Goal: Feedback & Contribution: Contribute content

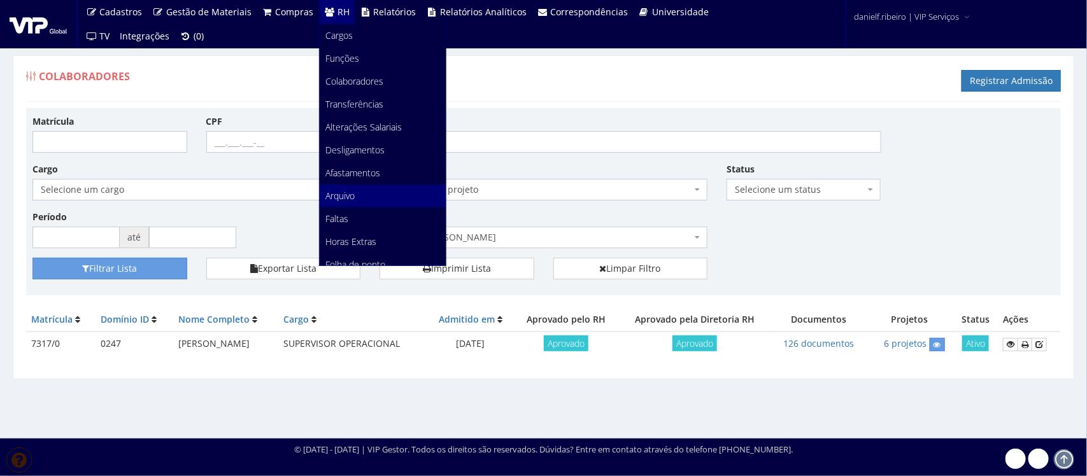
click at [354, 188] on link "Arquivo" at bounding box center [383, 196] width 126 height 23
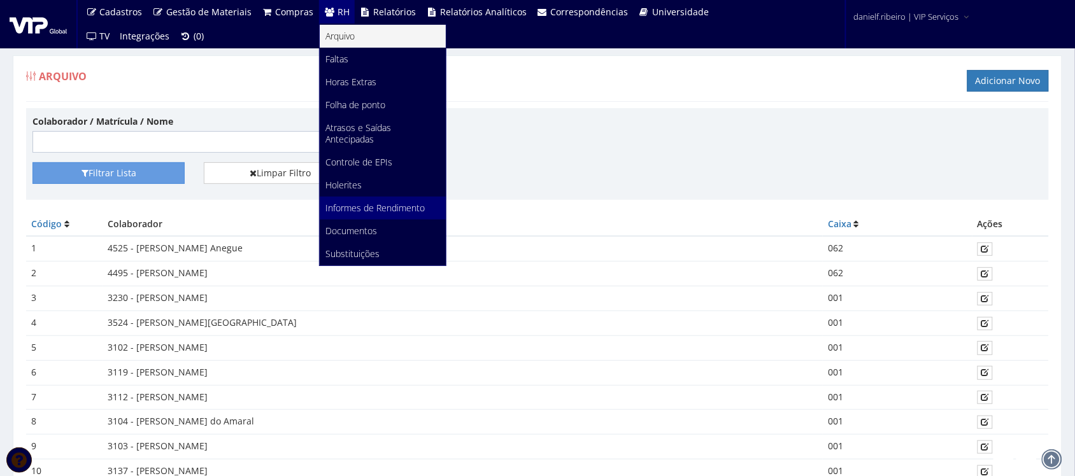
scroll to position [616, 0]
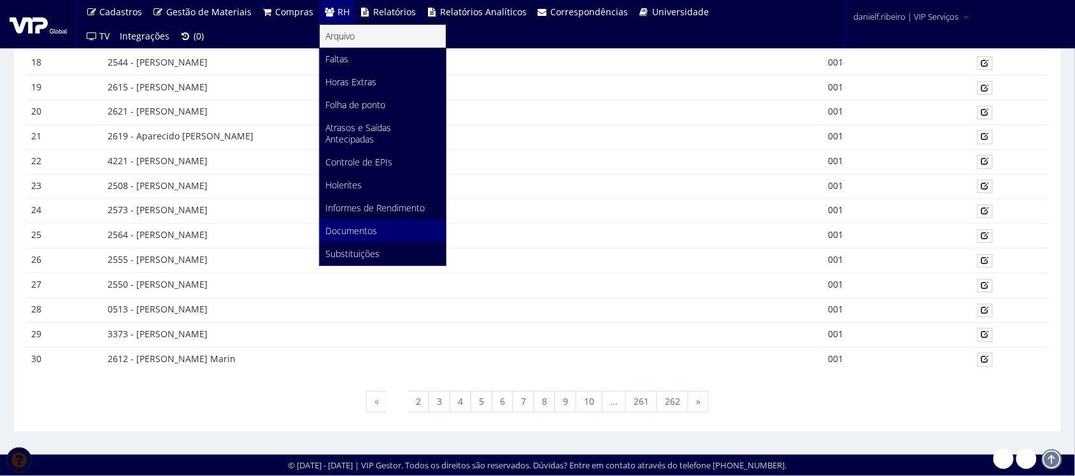
click at [360, 226] on span "Documentos" at bounding box center [352, 231] width 52 height 12
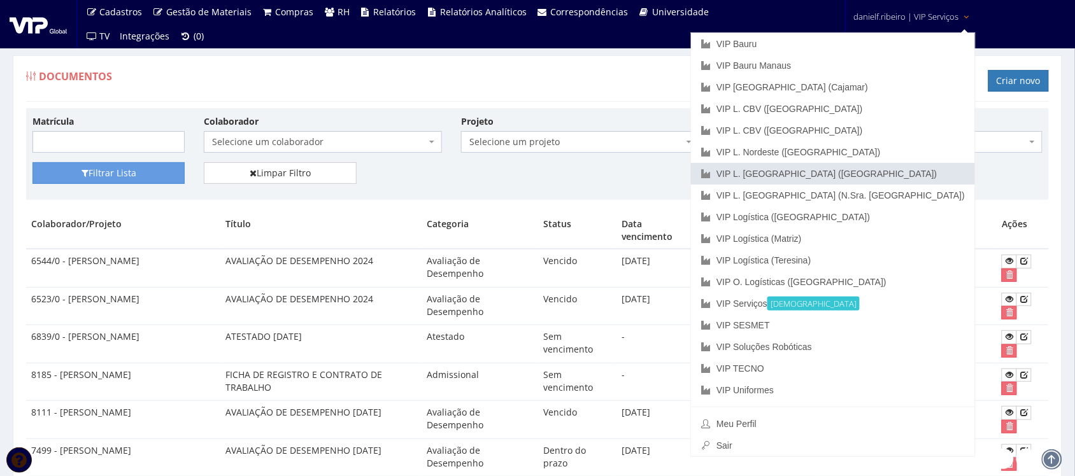
click at [899, 172] on link "VIP L. [GEOGRAPHIC_DATA] ([GEOGRAPHIC_DATA])" at bounding box center [833, 174] width 284 height 22
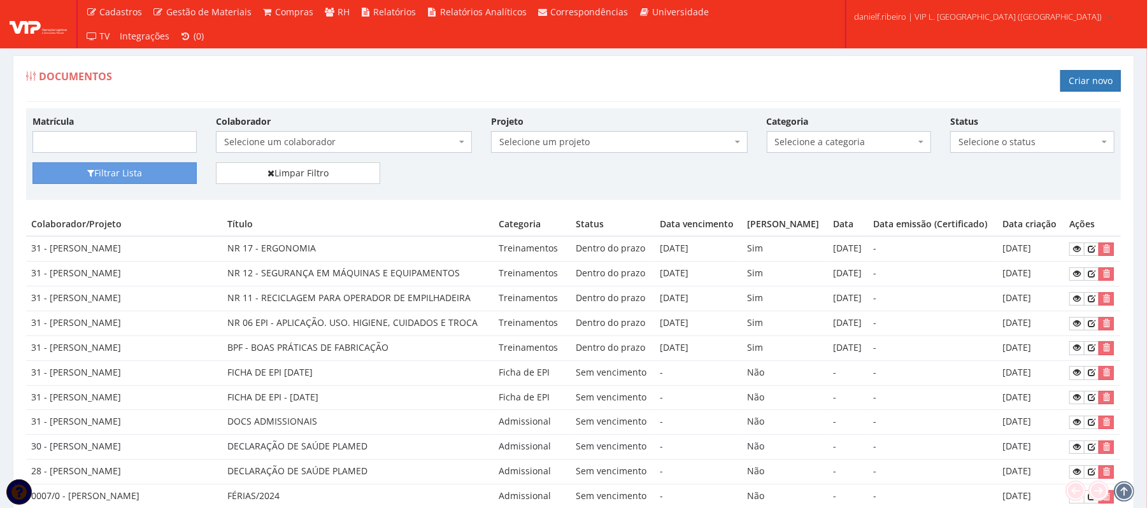
click at [589, 89] on div "Documentos Criar novo" at bounding box center [573, 83] width 1095 height 38
drag, startPoint x: 340, startPoint y: 38, endPoint x: 352, endPoint y: 50, distance: 16.7
click at [341, 39] on ul "Cadastros Clientes Unidades Subclientes Unidades de Subclientes Projetos Vagas …" at bounding box center [404, 24] width 647 height 48
click at [485, 66] on div "Documentos Criar novo" at bounding box center [573, 83] width 1095 height 38
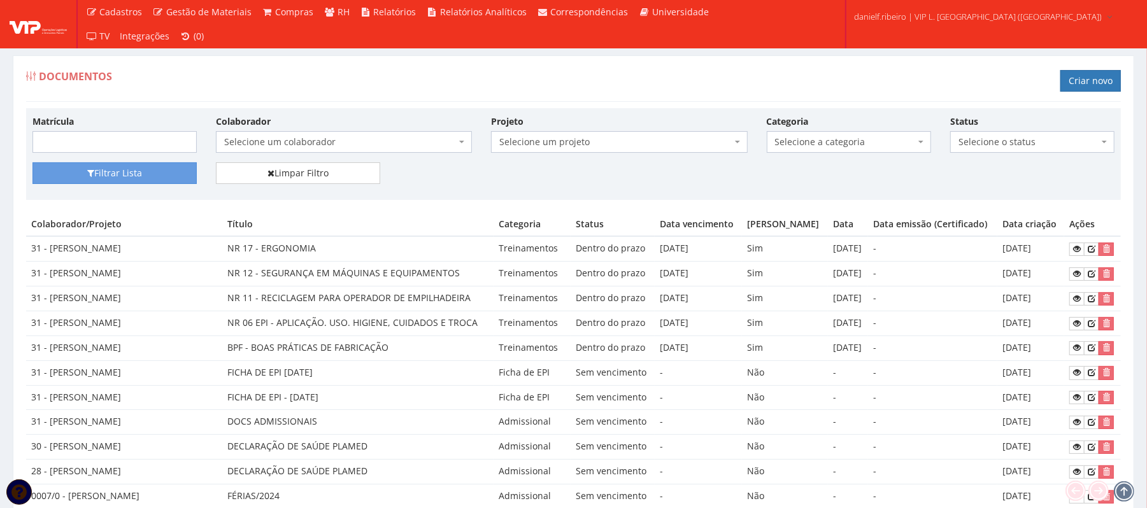
click at [327, 148] on span "Selecione um colaborador" at bounding box center [340, 142] width 232 height 13
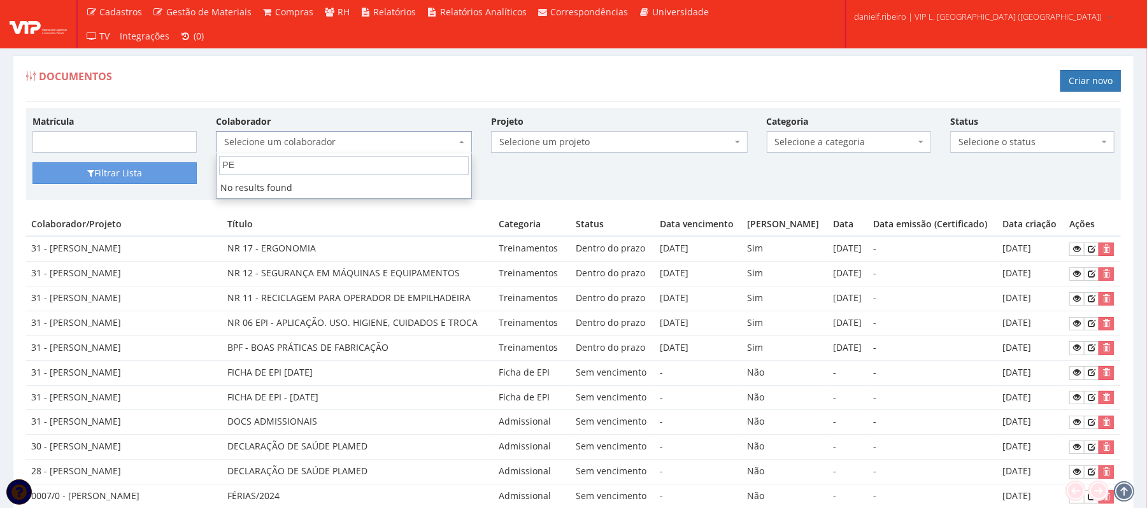
type input "P"
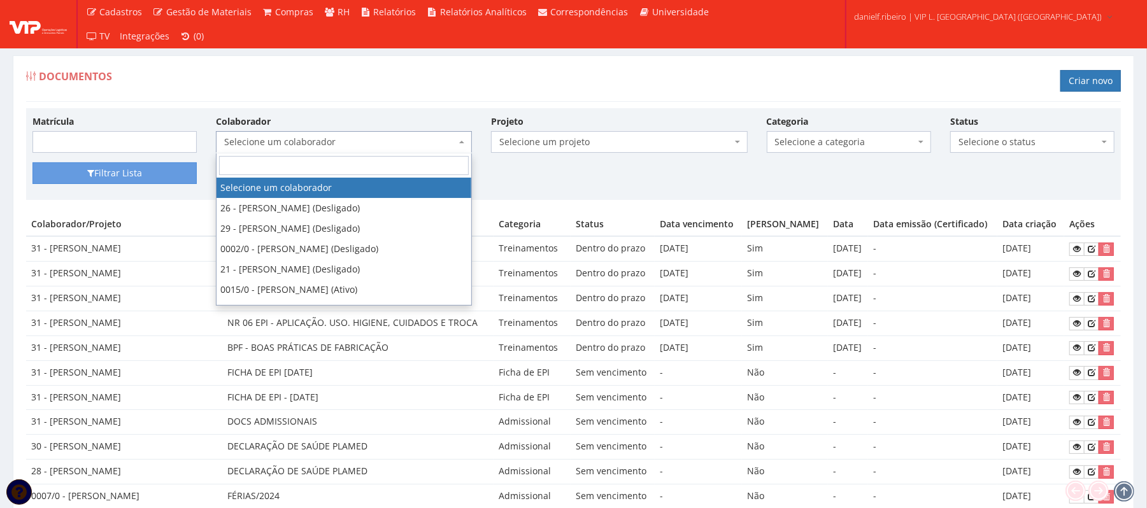
click at [317, 166] on input "search" at bounding box center [344, 165] width 250 height 19
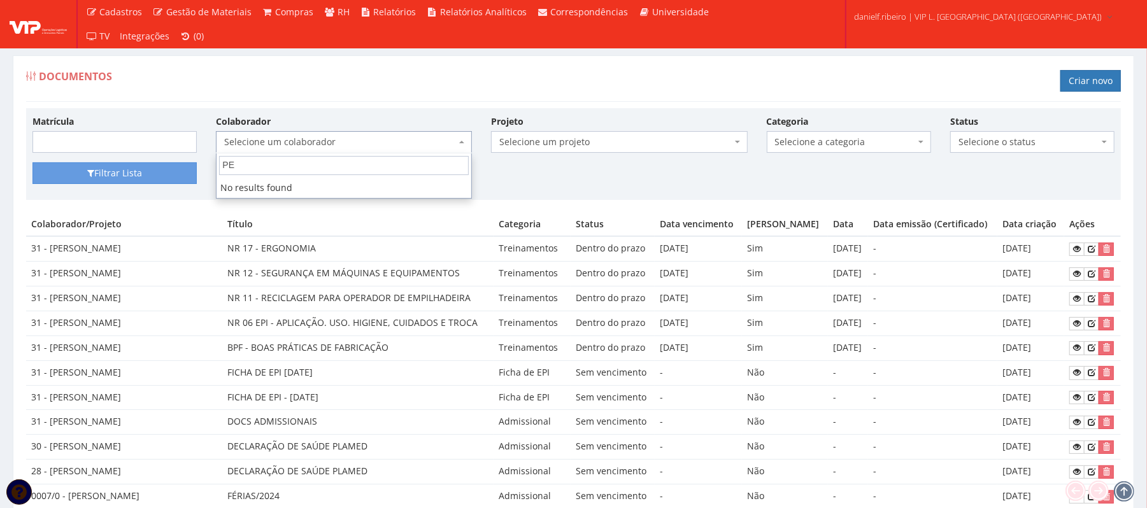
type input "P"
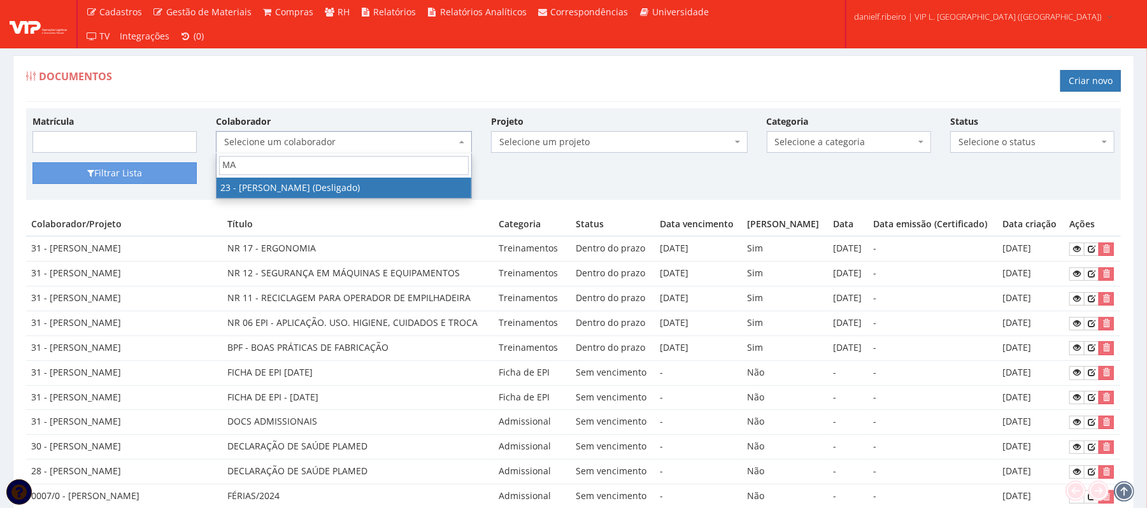
type input "M"
type input "S"
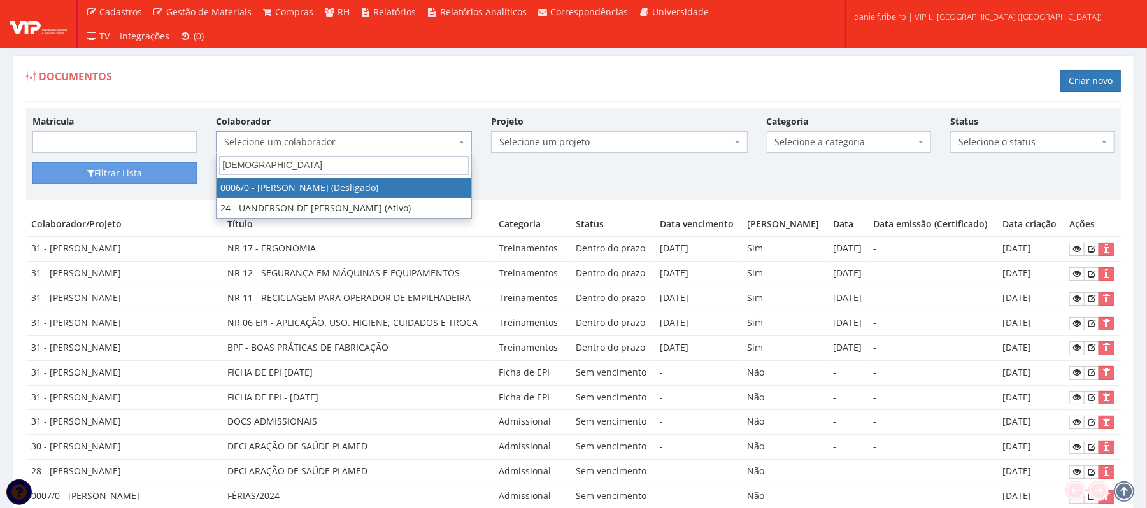
type input "JESUS"
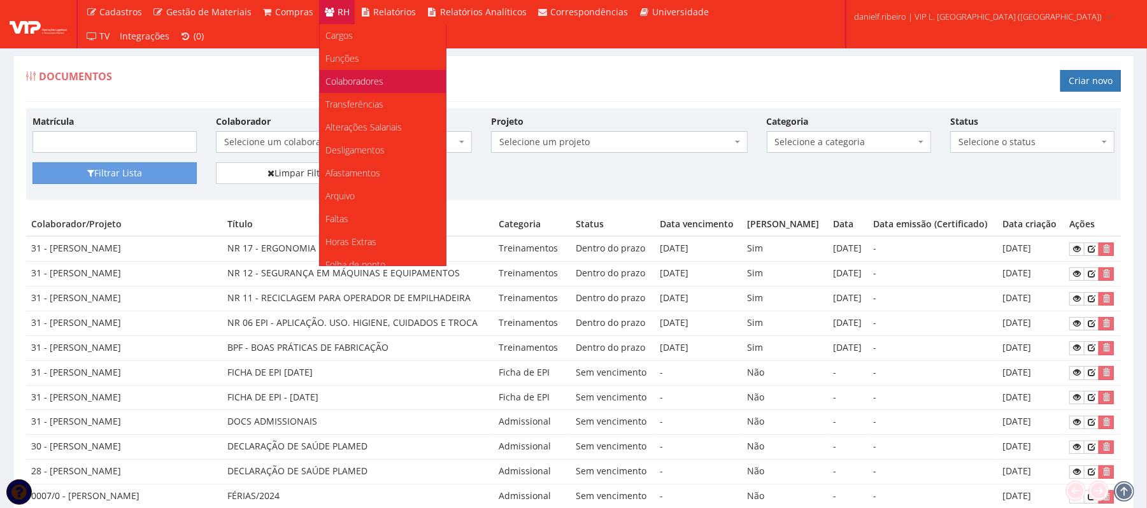
click at [362, 82] on span "Colaboradores" at bounding box center [355, 81] width 58 height 12
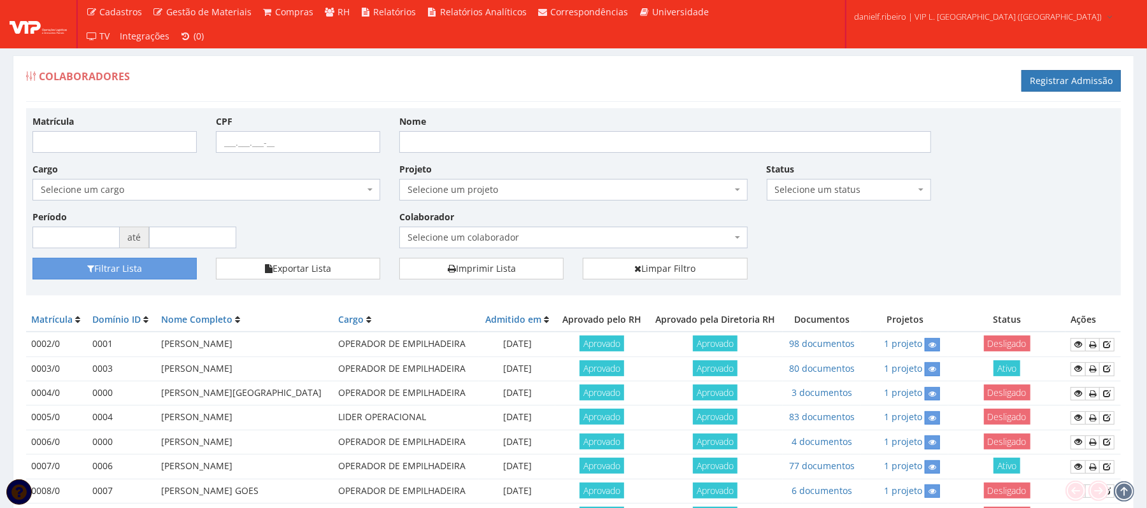
click at [495, 253] on div "Matrícula CPF Nome Cargo Selecione um cargo G0453 D0139 - 5142-25 - AGENTE DE A…" at bounding box center [573, 186] width 1101 height 143
click at [487, 241] on span "Selecione um colaborador" at bounding box center [570, 237] width 324 height 13
click at [446, 151] on input "Nome" at bounding box center [665, 142] width 532 height 22
type input "[PERSON_NAME]"
click at [32, 258] on button "Filtrar Lista" at bounding box center [114, 269] width 164 height 22
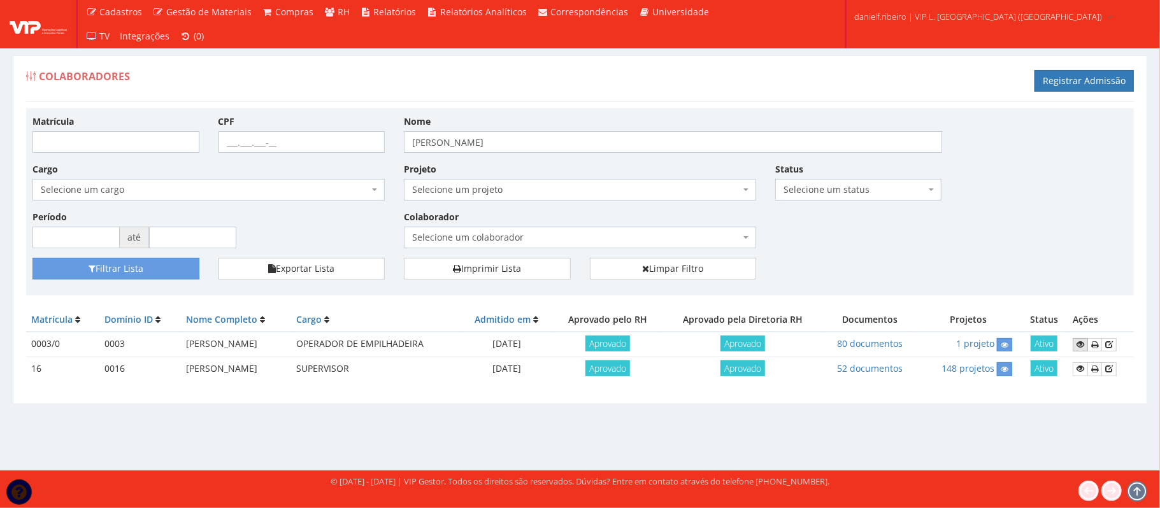
click at [1084, 344] on icon at bounding box center [1080, 344] width 8 height 9
click at [1075, 369] on link at bounding box center [1080, 368] width 15 height 13
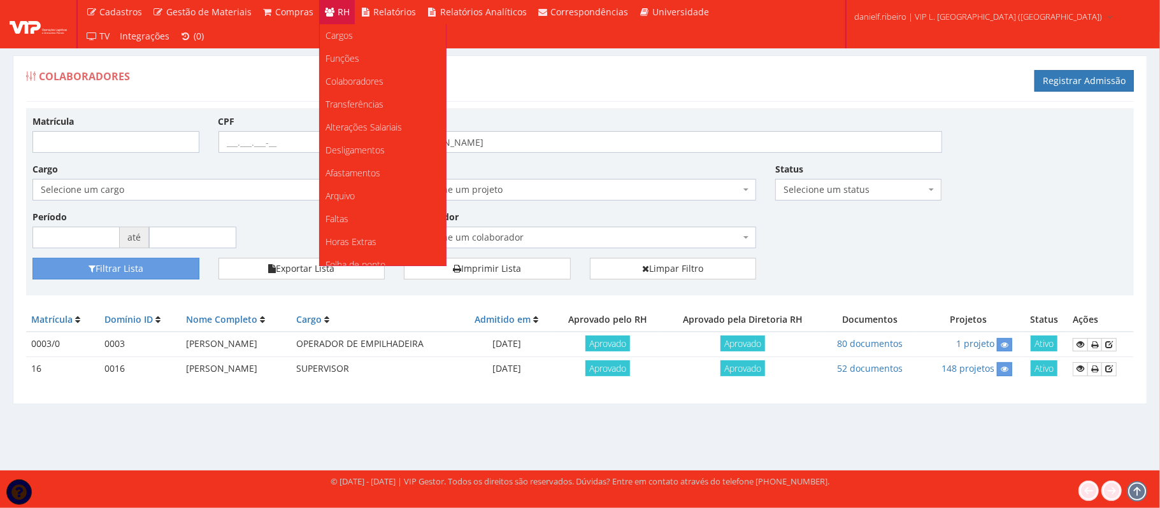
scroll to position [159, 0]
click at [355, 222] on link "Documentos" at bounding box center [383, 231] width 126 height 23
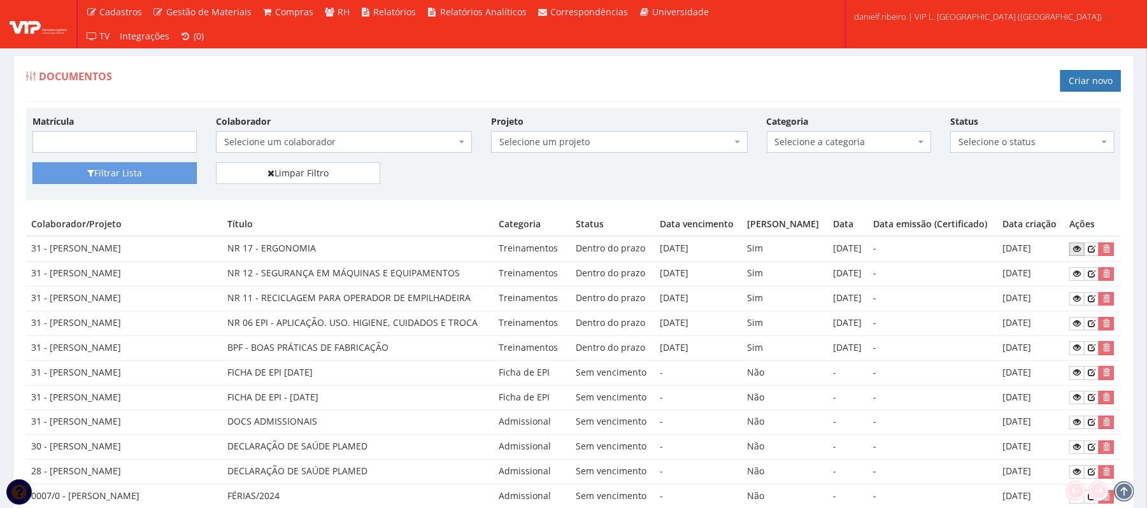
click at [1076, 248] on icon at bounding box center [1077, 249] width 8 height 9
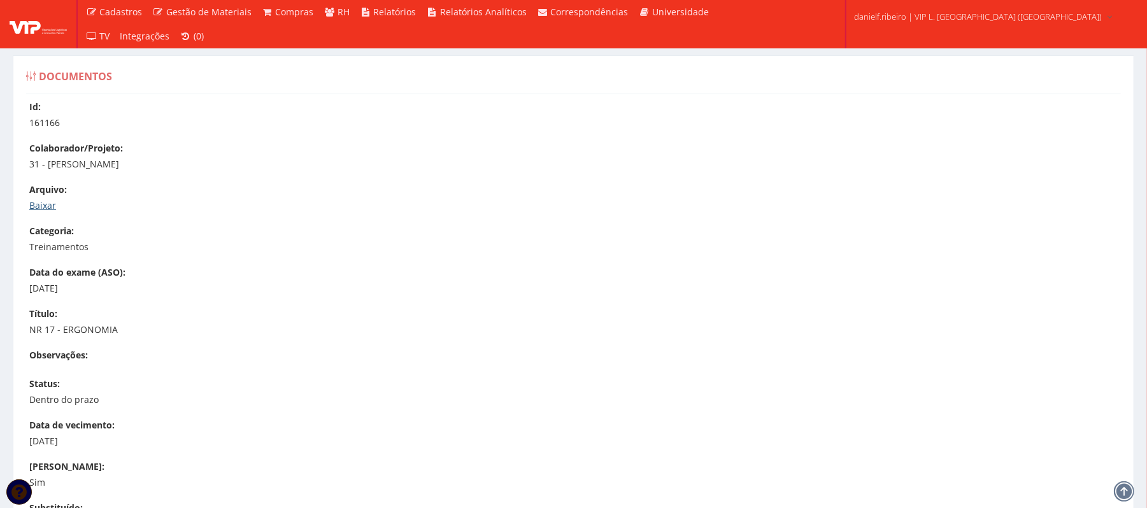
click at [41, 209] on link "Baixar" at bounding box center [42, 205] width 27 height 12
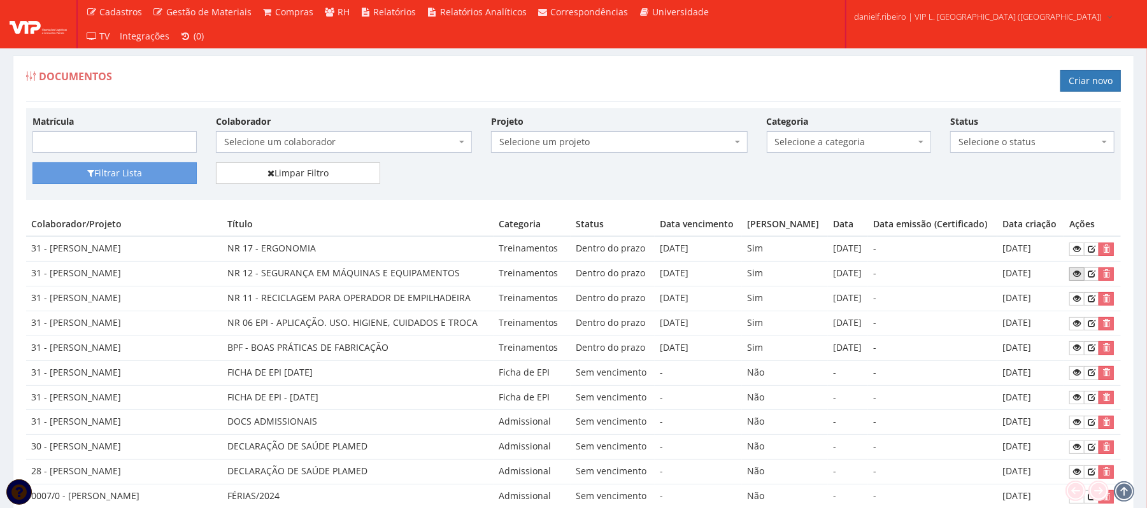
click at [1076, 273] on icon at bounding box center [1077, 273] width 8 height 9
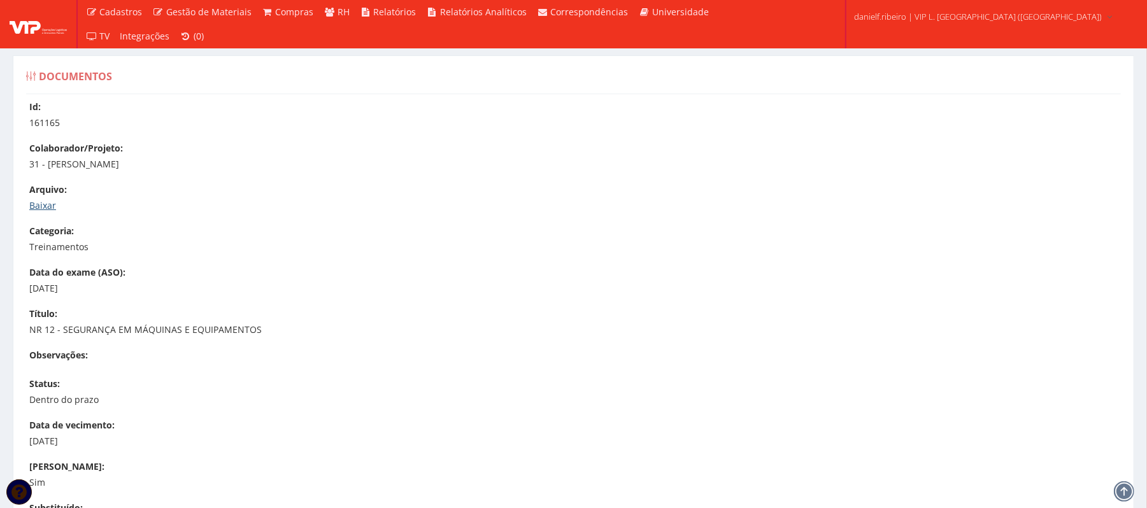
click at [48, 200] on link "Baixar" at bounding box center [42, 205] width 27 height 12
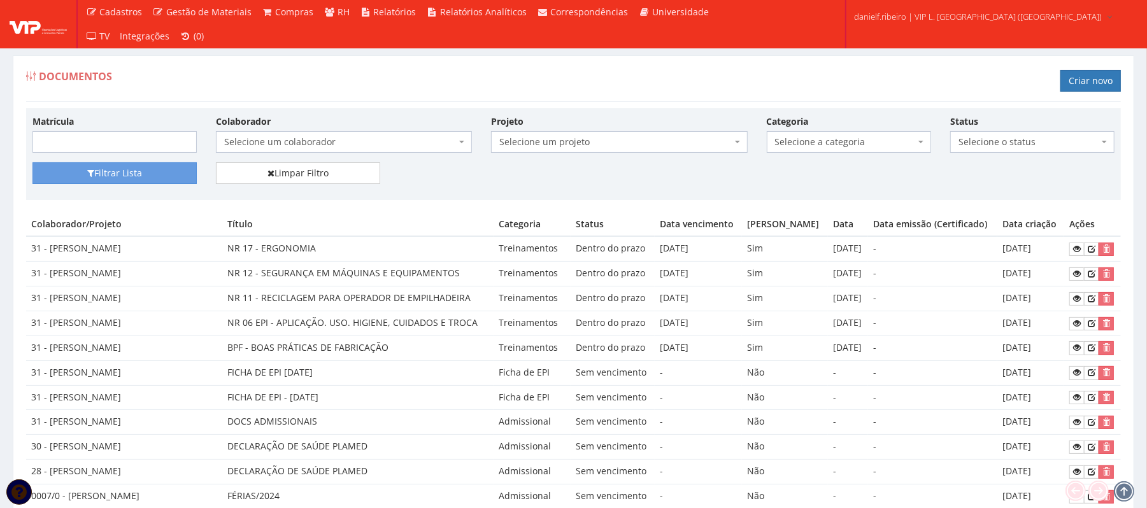
drag, startPoint x: 624, startPoint y: 298, endPoint x: 1043, endPoint y: 315, distance: 419.5
click at [1029, 296] on td "[DATE]" at bounding box center [1031, 299] width 67 height 25
click at [1079, 294] on icon at bounding box center [1077, 298] width 8 height 9
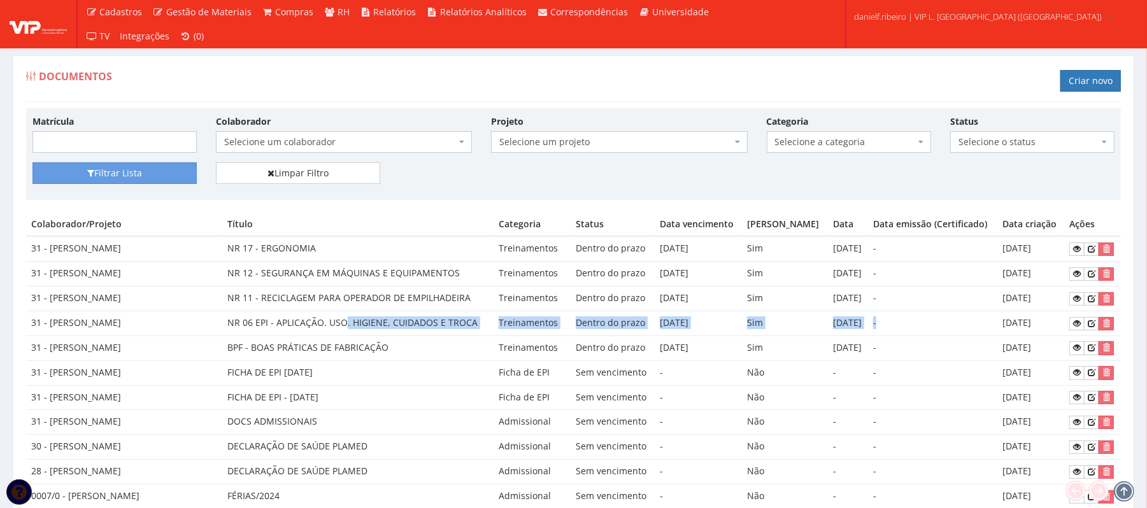
drag, startPoint x: 361, startPoint y: 317, endPoint x: 945, endPoint y: 335, distance: 585.0
click at [945, 336] on tr "31 - LUIZ FERNANDO GALVAO CORREIA NR 06 EPI - APLICAÇÃO. USO. HIGIENE, CUIDADOS…" at bounding box center [573, 323] width 1095 height 25
drag, startPoint x: 945, startPoint y: 333, endPoint x: 958, endPoint y: 329, distance: 13.1
click at [947, 333] on td "-" at bounding box center [932, 323] width 129 height 25
click at [1076, 326] on icon at bounding box center [1077, 323] width 8 height 9
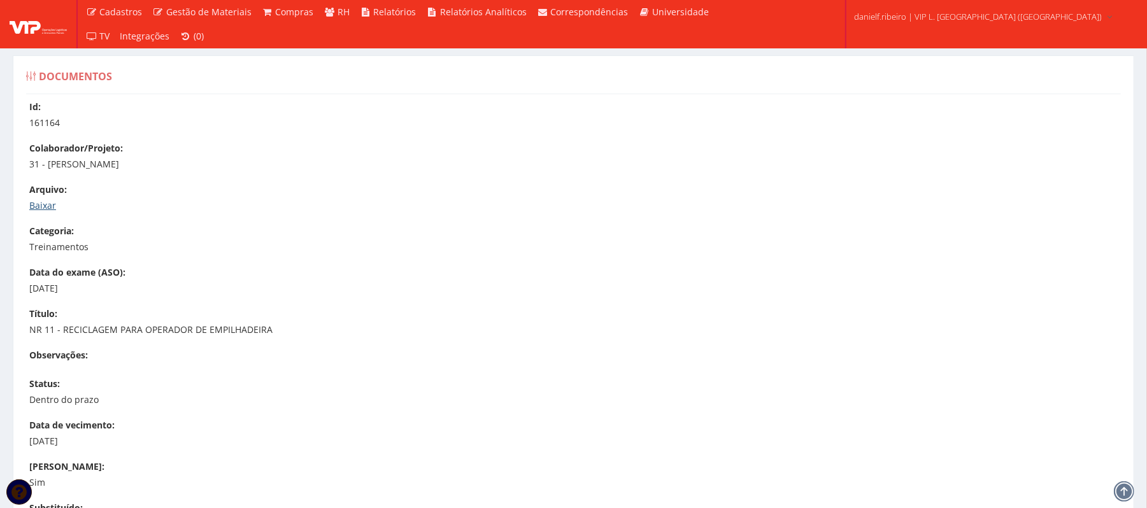
click at [46, 203] on link "Baixar" at bounding box center [42, 205] width 27 height 12
click at [34, 207] on link "Baixar" at bounding box center [42, 205] width 27 height 12
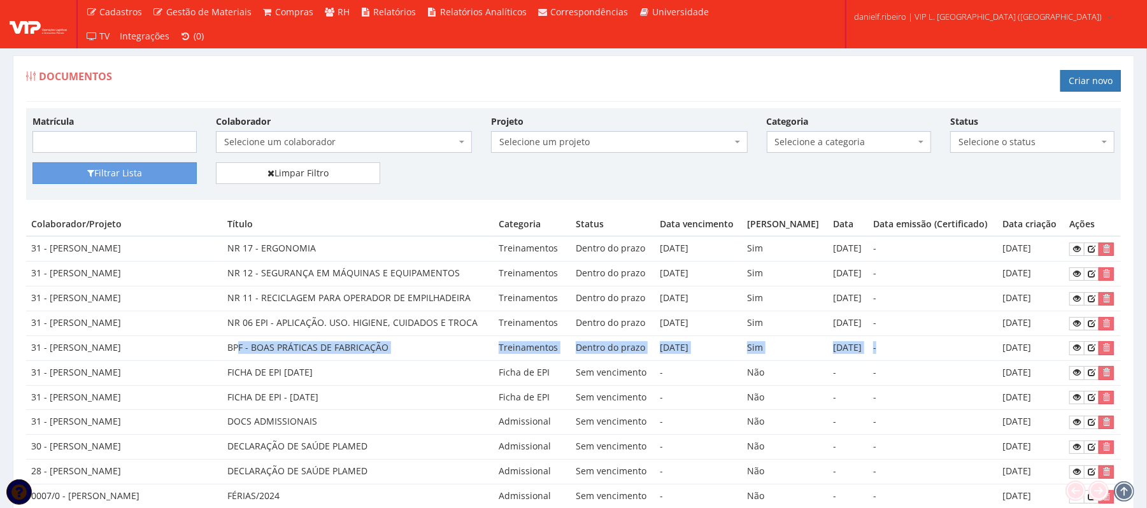
drag, startPoint x: 255, startPoint y: 343, endPoint x: 910, endPoint y: 340, distance: 655.5
click at [908, 341] on tr "31 - [PERSON_NAME] BPF - BOAS PRÁTICAS DE FABRICAÇÃO Treinamentos Dentro do pra…" at bounding box center [573, 348] width 1095 height 25
click at [915, 340] on td "-" at bounding box center [932, 348] width 129 height 25
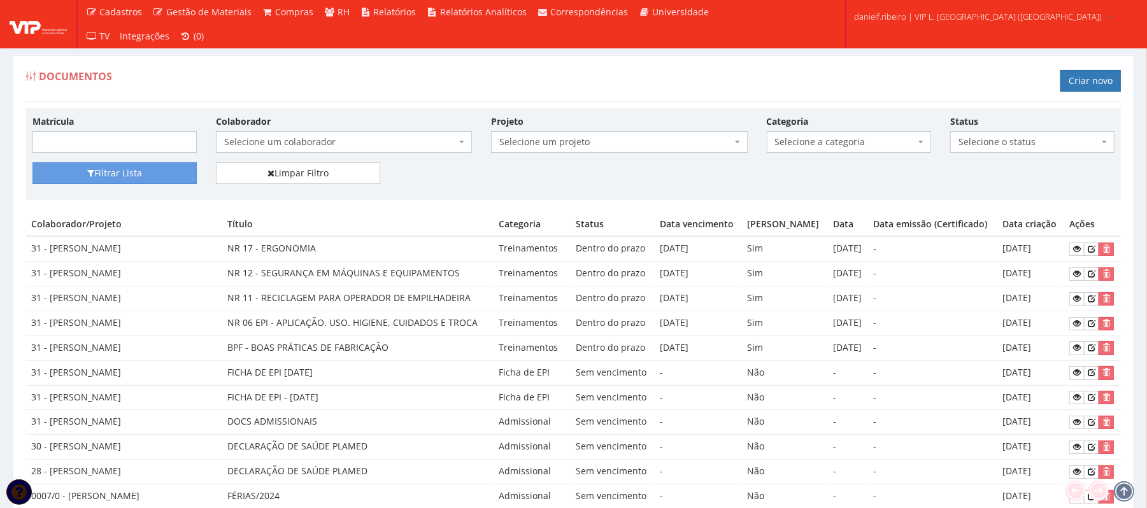
click at [1042, 345] on td "29/09/2025" at bounding box center [1031, 348] width 67 height 25
click at [1078, 350] on icon at bounding box center [1077, 347] width 8 height 9
drag, startPoint x: 247, startPoint y: 380, endPoint x: 1030, endPoint y: 375, distance: 782.9
click at [1030, 375] on tr "31 - LUIZ FERNANDO GALVAO CORREIA FICHA DE EPI 16/12/2024 Ficha de EPI Sem venc…" at bounding box center [573, 373] width 1095 height 25
click at [1007, 398] on td "29/09/2025" at bounding box center [1031, 397] width 67 height 25
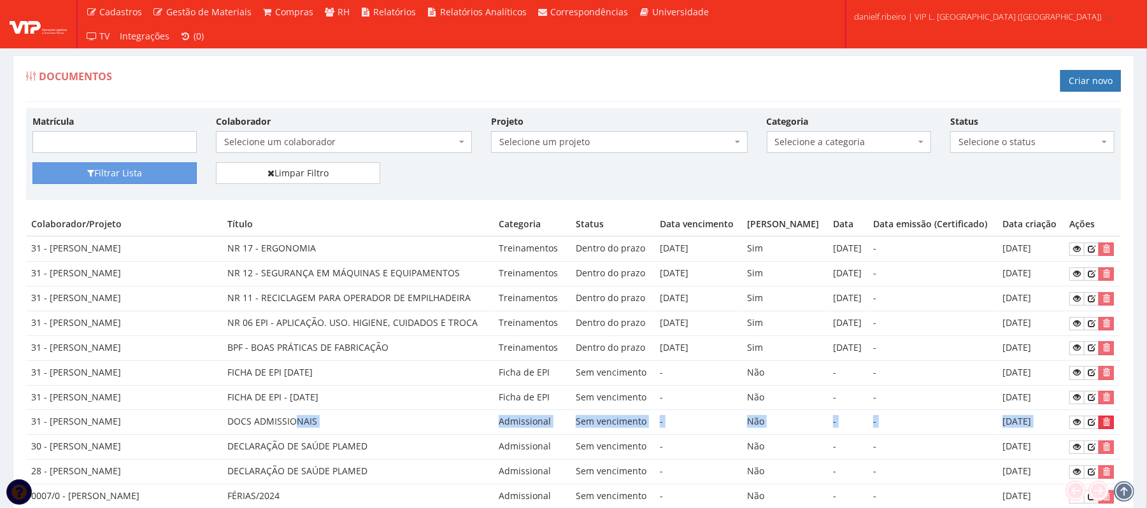
drag, startPoint x: 309, startPoint y: 426, endPoint x: 1102, endPoint y: 424, distance: 793.0
click at [1102, 424] on tr "31 - LUIZ FERNANDO GALVAO CORREIA DOCS ADMISSIONAIS Admissional Sem vencimento …" at bounding box center [573, 422] width 1095 height 25
click at [1075, 422] on icon at bounding box center [1077, 422] width 8 height 9
click at [555, 73] on div "Documentos Criar novo" at bounding box center [573, 83] width 1095 height 38
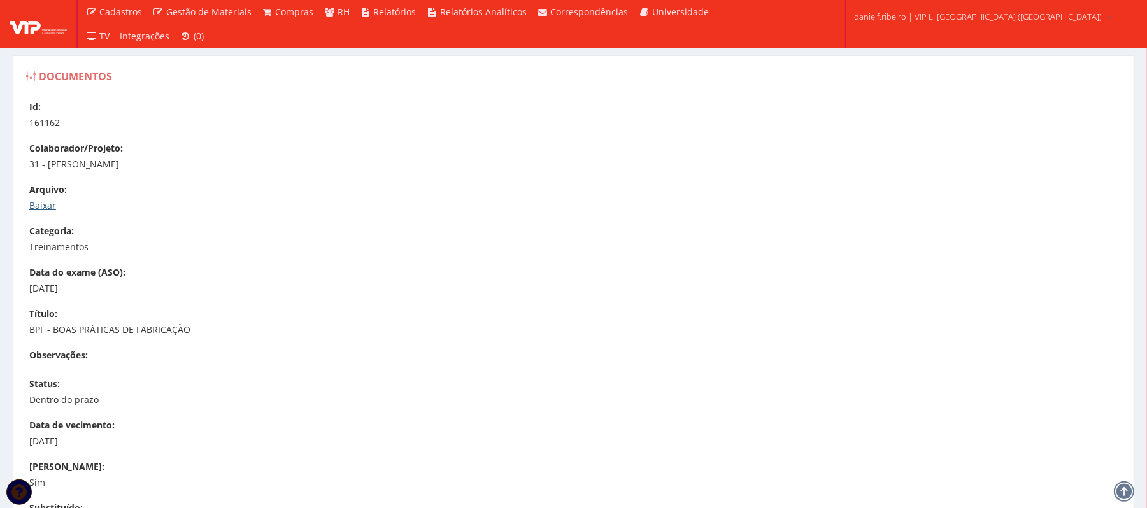
click at [49, 204] on link "Baixar" at bounding box center [42, 205] width 27 height 12
click at [42, 204] on link "Baixar" at bounding box center [42, 205] width 27 height 12
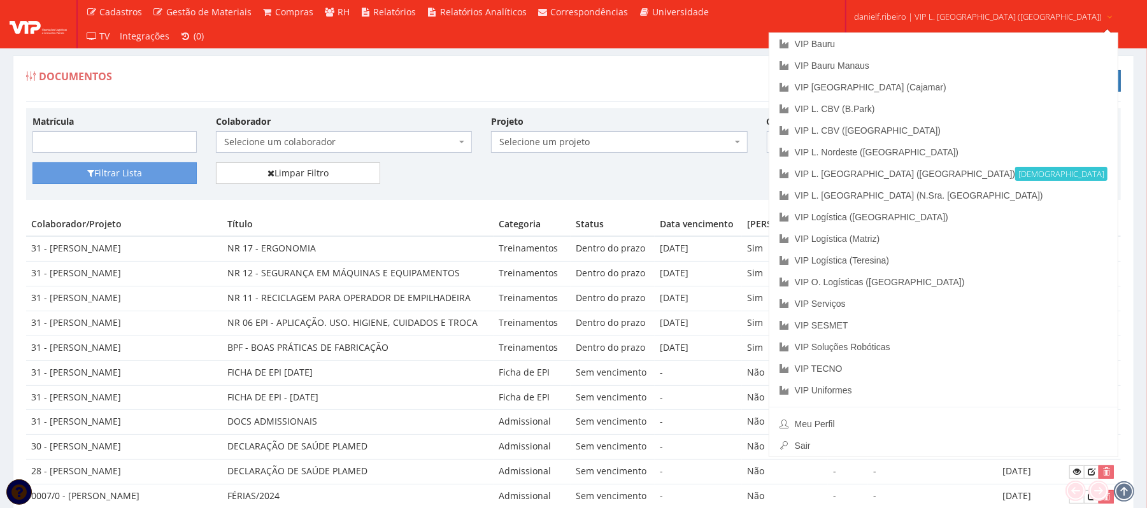
click at [641, 112] on div "Matrícula Colaborador Selecione um colaborador 26 - ADELMO SANTOS OLIVEIRA (Des…" at bounding box center [573, 154] width 1095 height 92
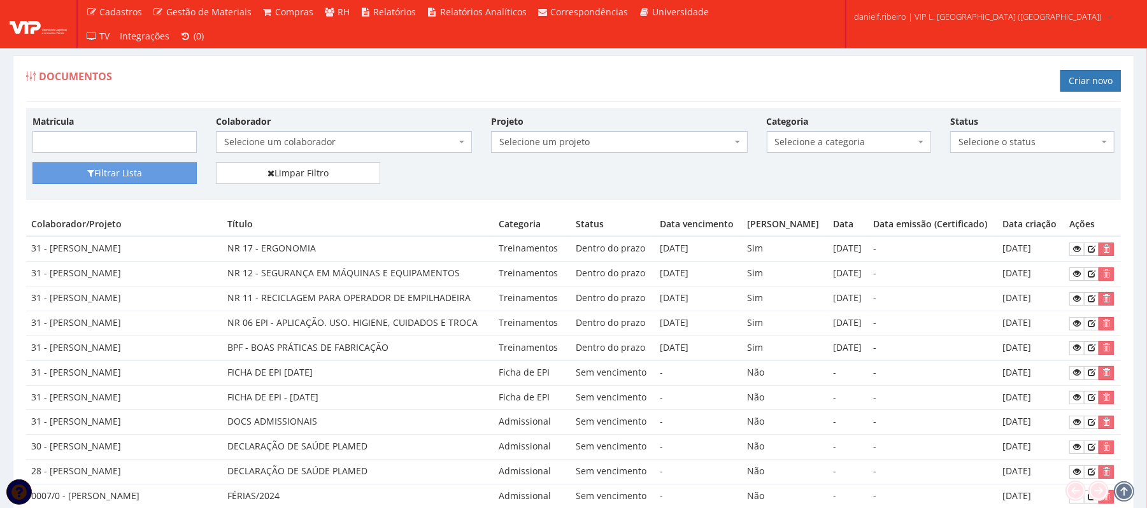
click at [304, 150] on span "Selecione um colaborador" at bounding box center [344, 142] width 256 height 22
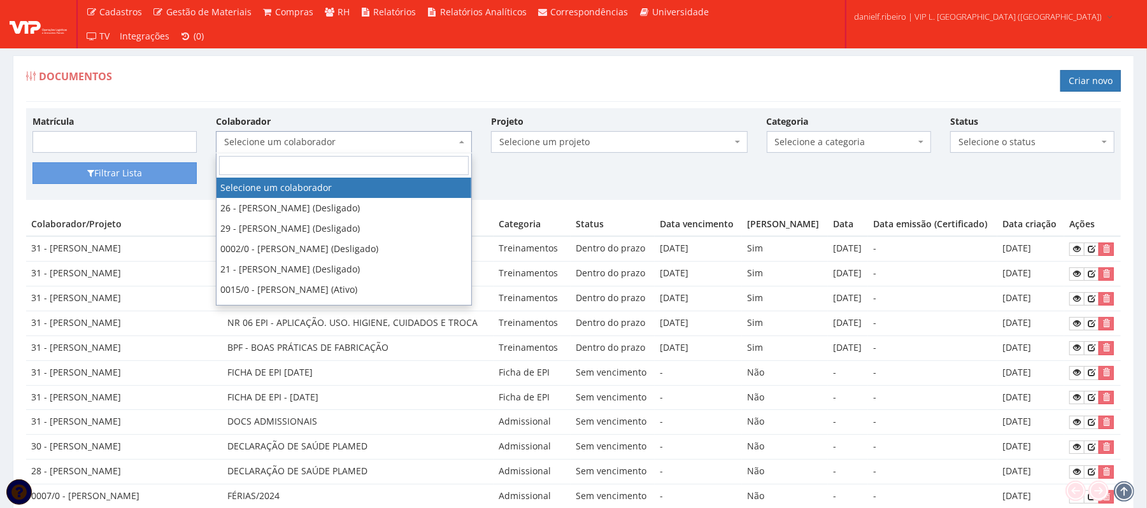
type input "*"
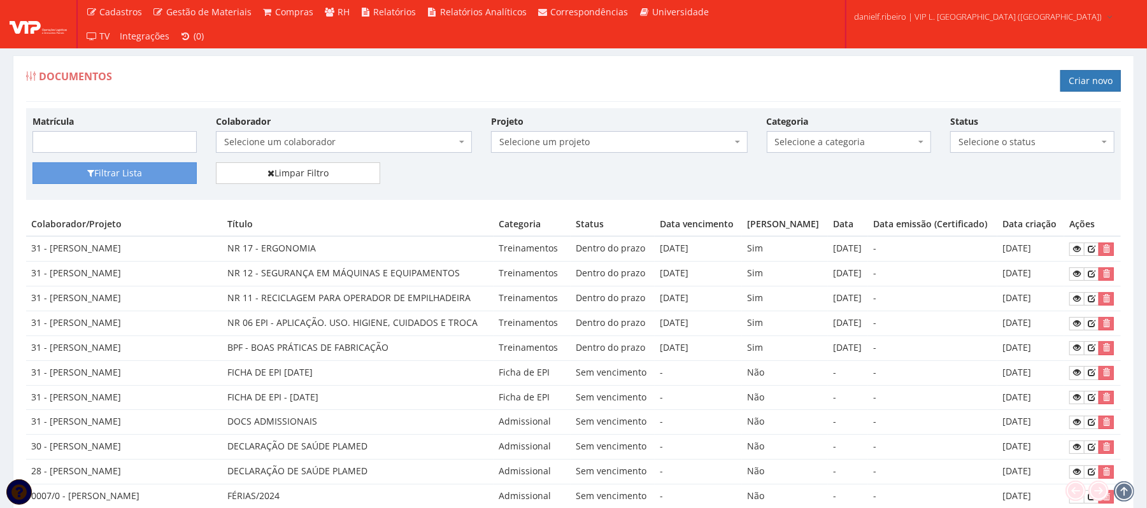
click at [637, 67] on div "Documentos Criar novo" at bounding box center [573, 83] width 1095 height 38
click at [567, 83] on div "Documentos Criar novo" at bounding box center [573, 83] width 1095 height 38
click at [513, 68] on div "Documentos Criar novo" at bounding box center [573, 83] width 1095 height 38
click at [604, 72] on div "Documentos Criar novo" at bounding box center [573, 83] width 1095 height 38
click at [501, 92] on div "Documentos Criar novo" at bounding box center [573, 83] width 1095 height 38
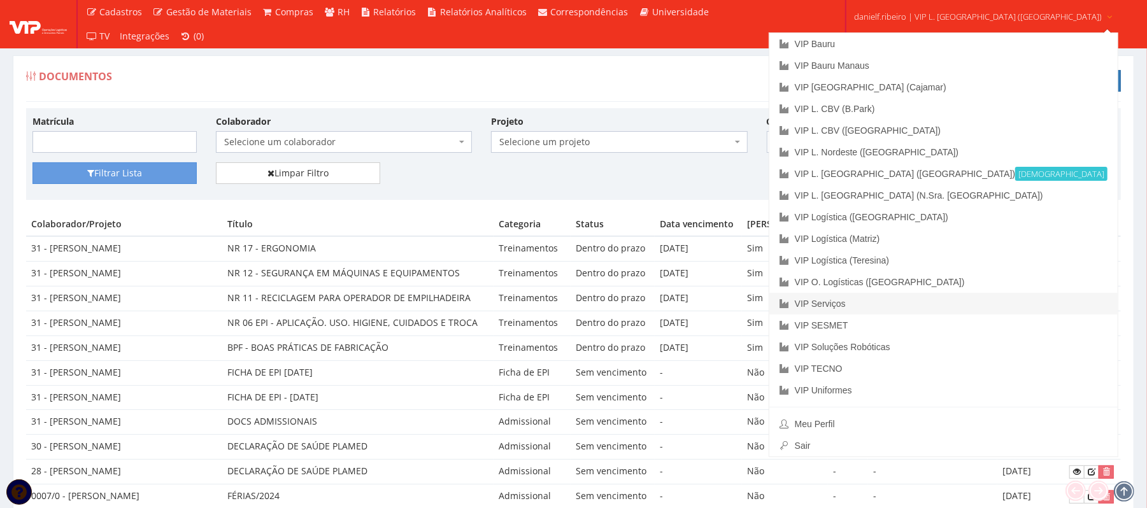
click at [905, 302] on link "VIP Serviços" at bounding box center [943, 304] width 348 height 22
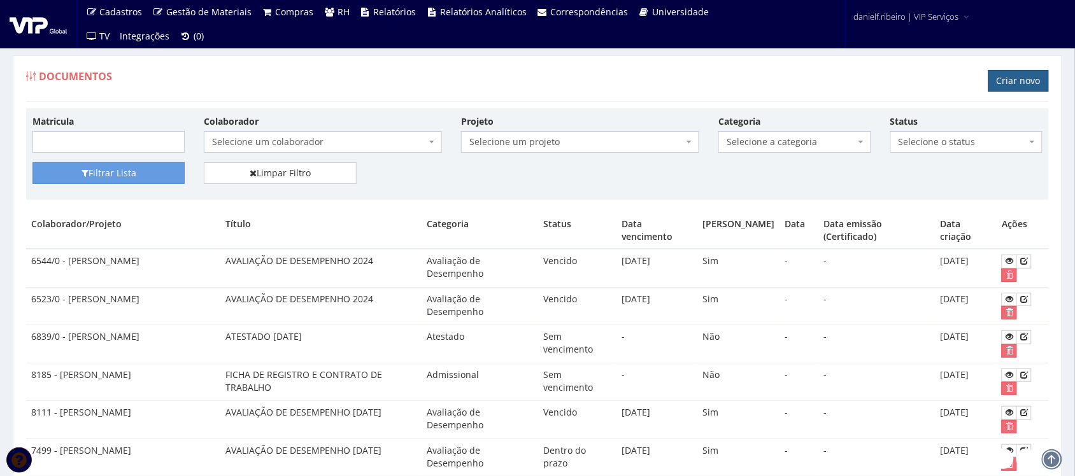
click at [1033, 76] on link "Criar novo" at bounding box center [1019, 81] width 61 height 22
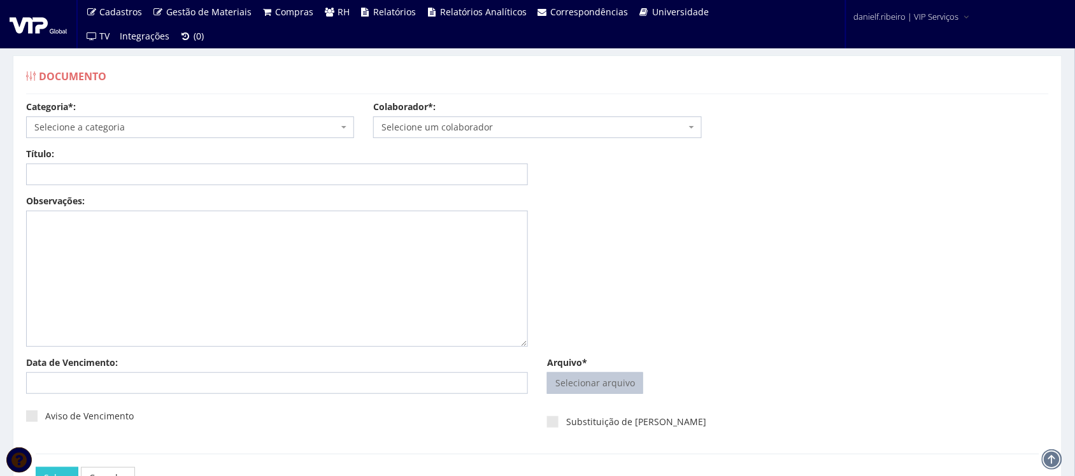
click at [552, 389] on input "Arquivo*" at bounding box center [595, 383] width 95 height 20
type input "C:\fakepath\ADRIANO DE FREITAS RODRIGUES FOLHA PONTO SET.2025.pdf"
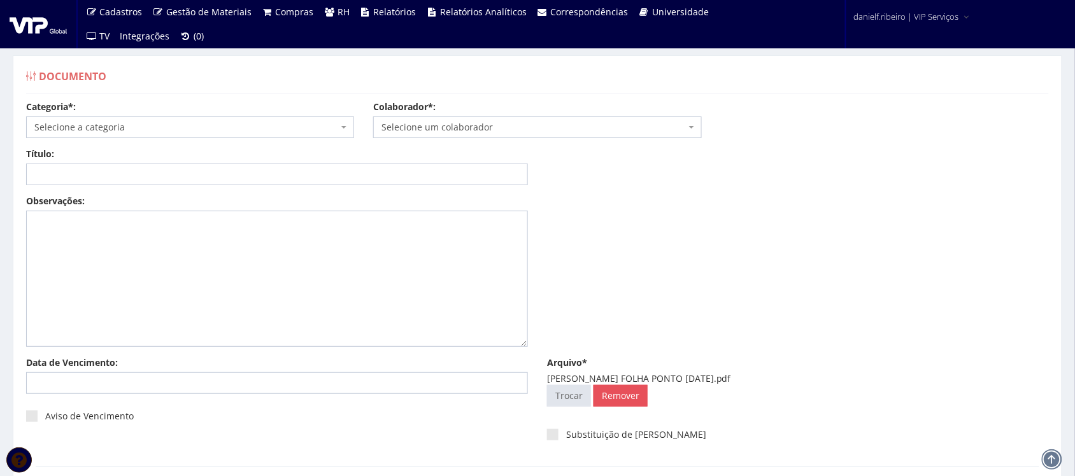
click at [440, 123] on span "Selecione um colaborador" at bounding box center [534, 127] width 304 height 13
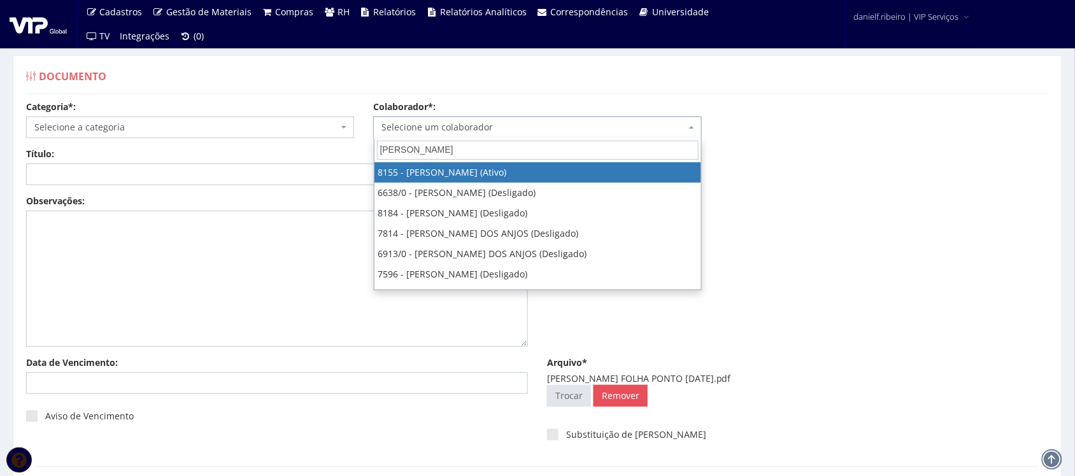
type input "adriano"
select select "3886"
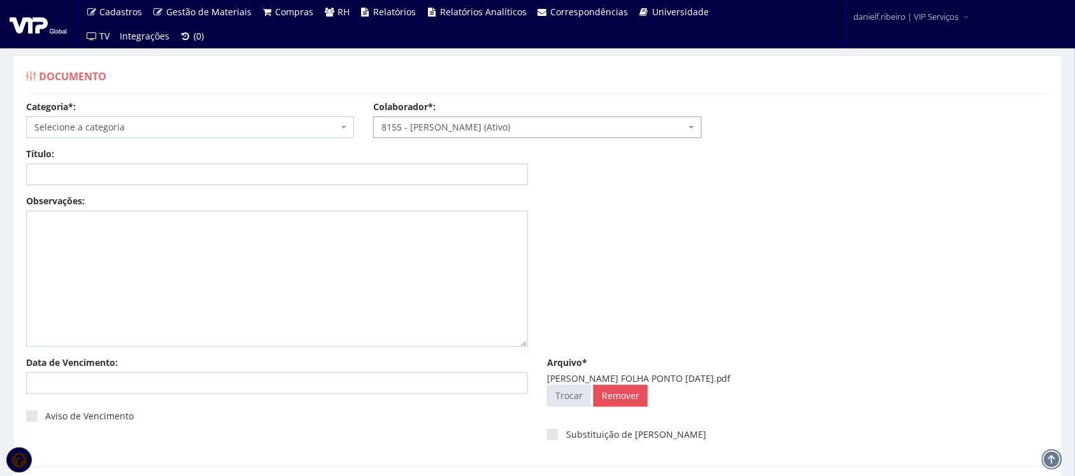
click at [132, 121] on span "Selecione a categoria" at bounding box center [186, 127] width 304 height 13
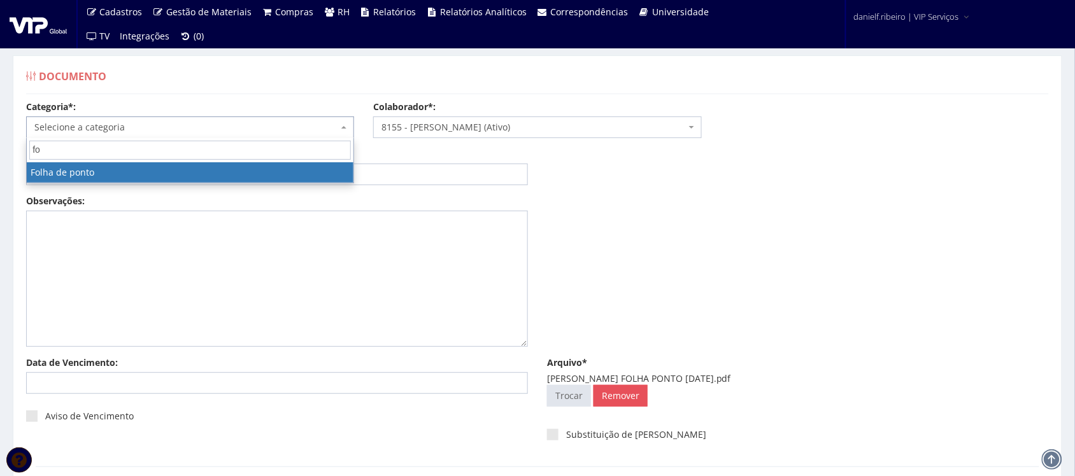
type input "fol"
select select "folha_ponto"
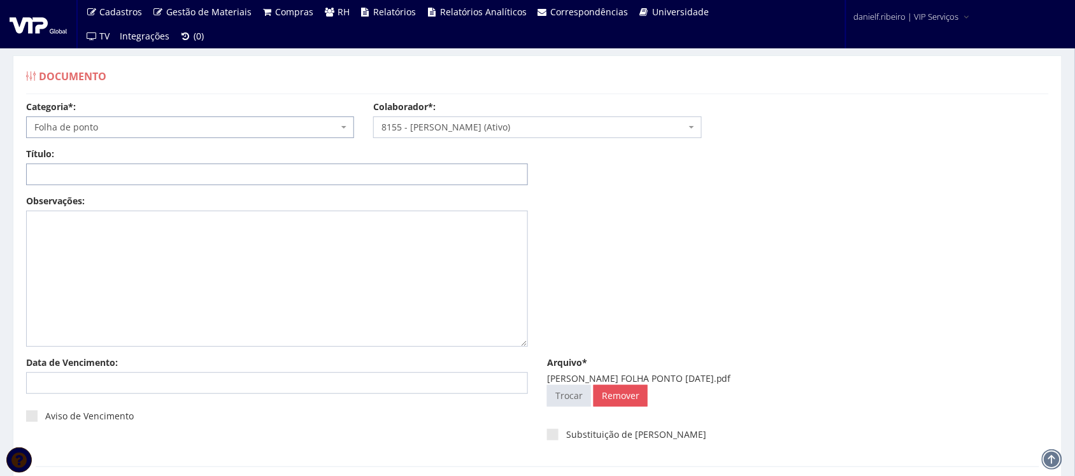
click at [93, 174] on input "Título:" at bounding box center [277, 175] width 502 height 22
paste input "FOLHA PONTO - SET/2025"
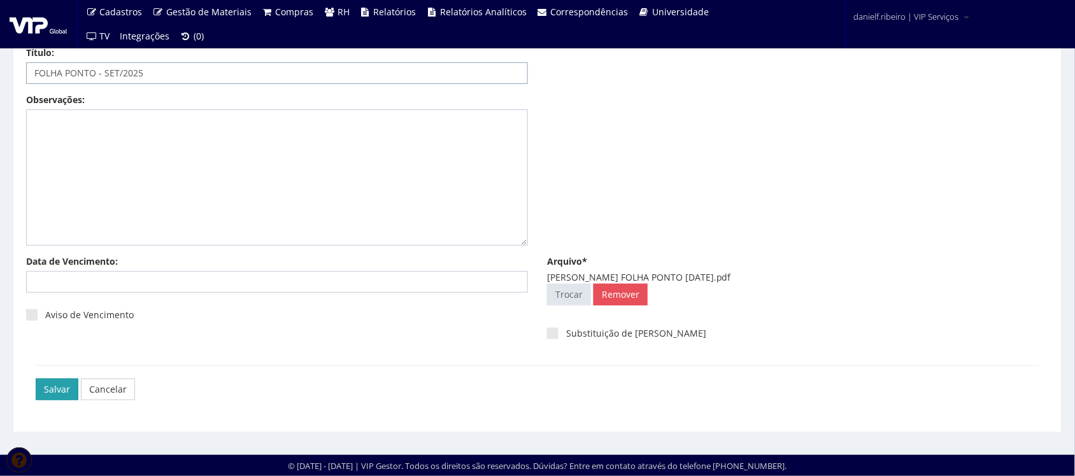
type input "FOLHA PONTO - SET/2025"
click at [51, 397] on input "Salvar" at bounding box center [57, 390] width 43 height 22
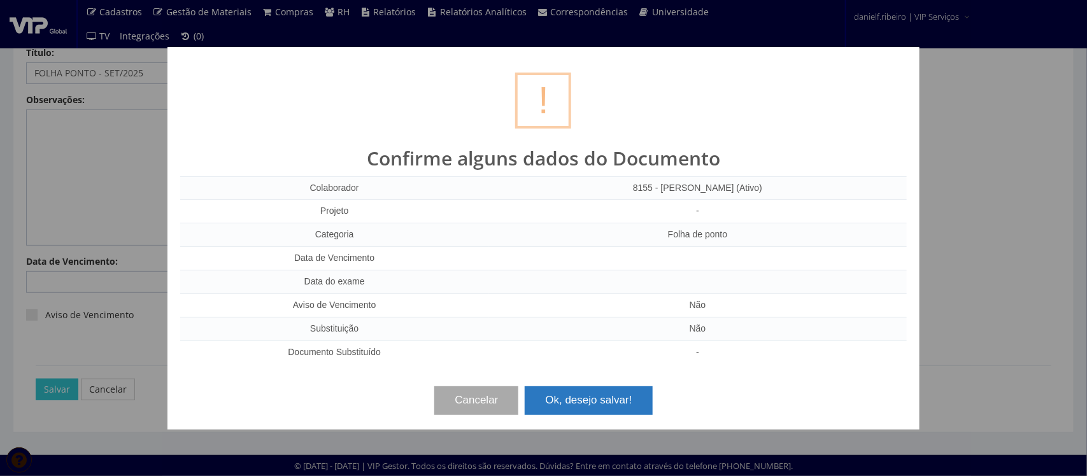
drag, startPoint x: 609, startPoint y: 390, endPoint x: 607, endPoint y: 396, distance: 6.7
click at [609, 390] on button "Ok, desejo salvar!" at bounding box center [588, 401] width 127 height 28
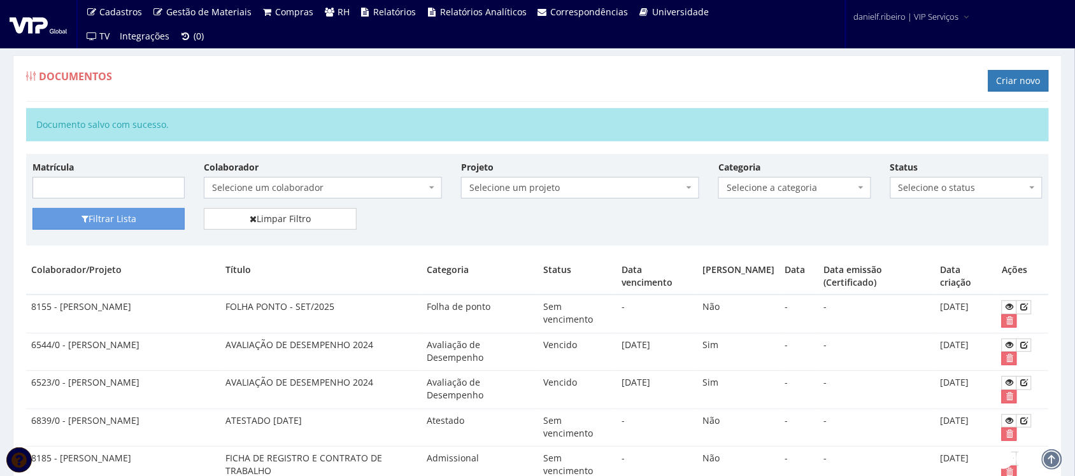
click at [1033, 66] on div "Documentos Criar novo" at bounding box center [537, 83] width 1023 height 38
click at [1024, 74] on link "Criar novo" at bounding box center [1019, 81] width 61 height 22
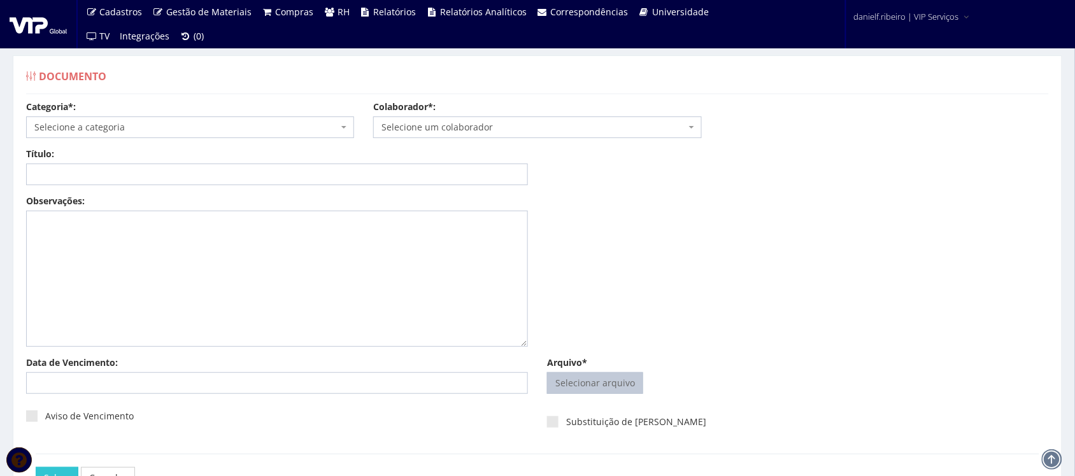
click at [607, 379] on input "Arquivo*" at bounding box center [595, 383] width 95 height 20
type input "C:\fakepath\[PERSON_NAME] FOLHA PONTO [DATE].pdf"
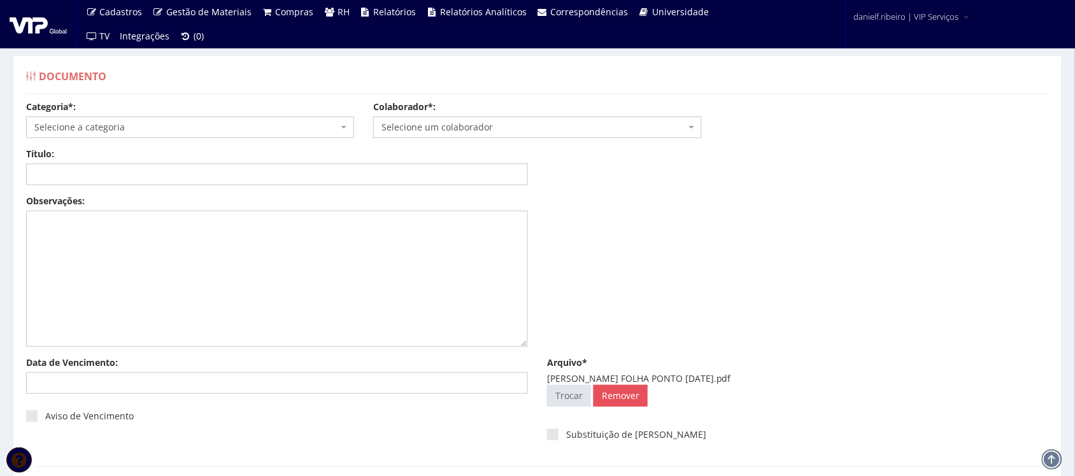
click at [466, 122] on span "Selecione um colaborador" at bounding box center [534, 127] width 304 height 13
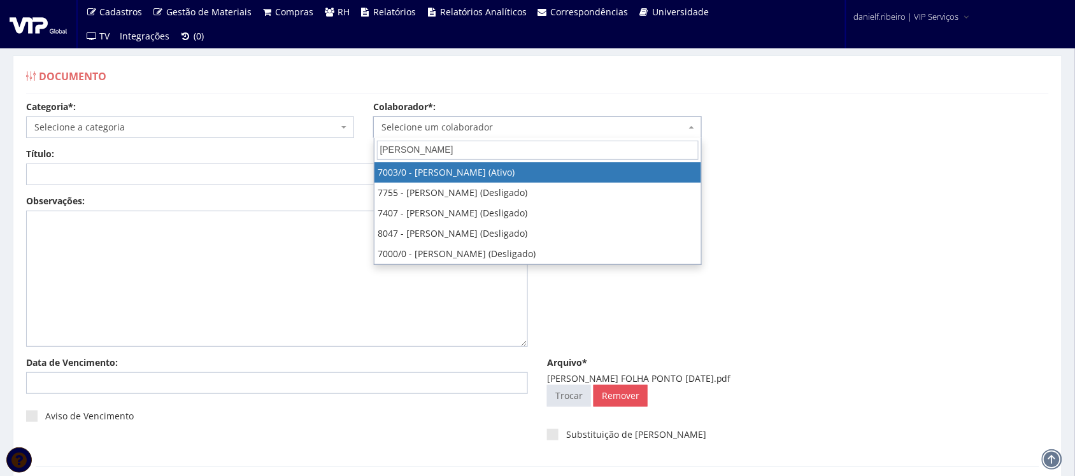
type input "[PERSON_NAME]"
select select "309"
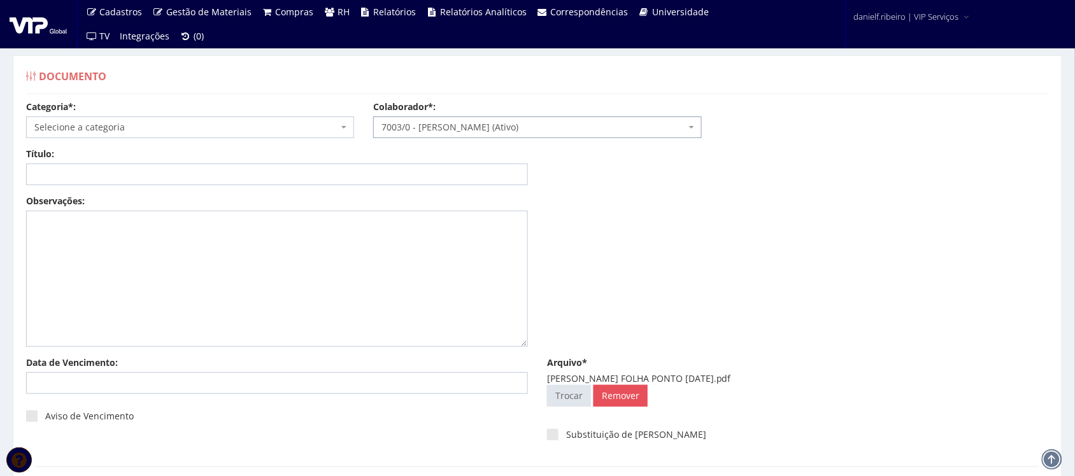
click at [195, 127] on span "Selecione a categoria" at bounding box center [186, 127] width 304 height 13
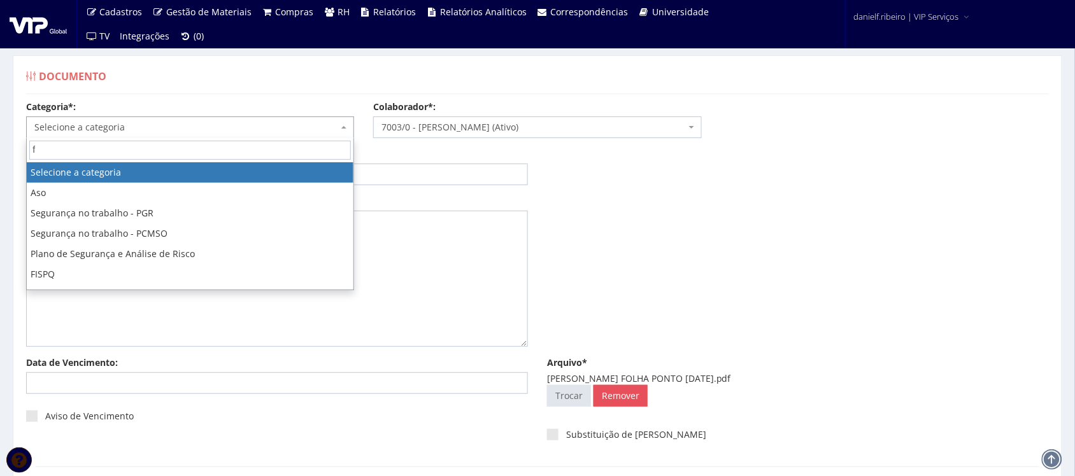
type input "fo"
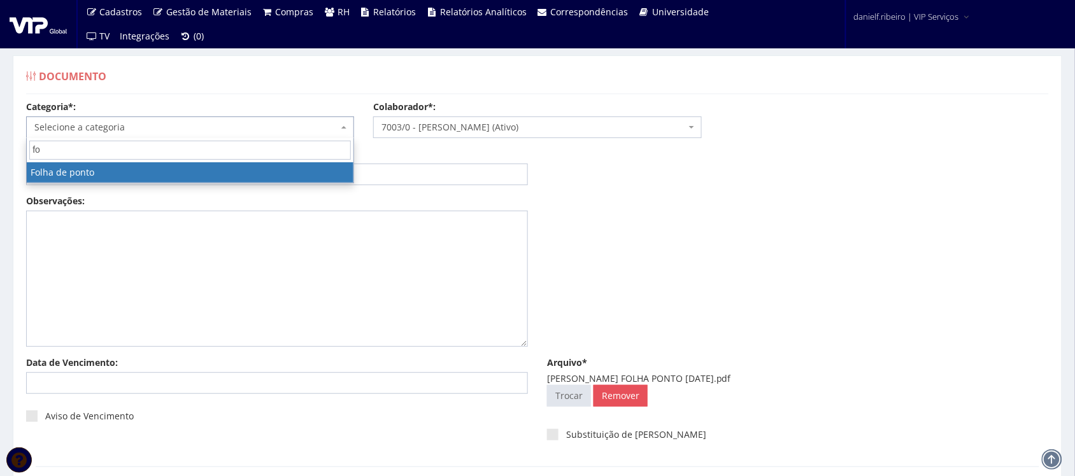
select select "folha_ponto"
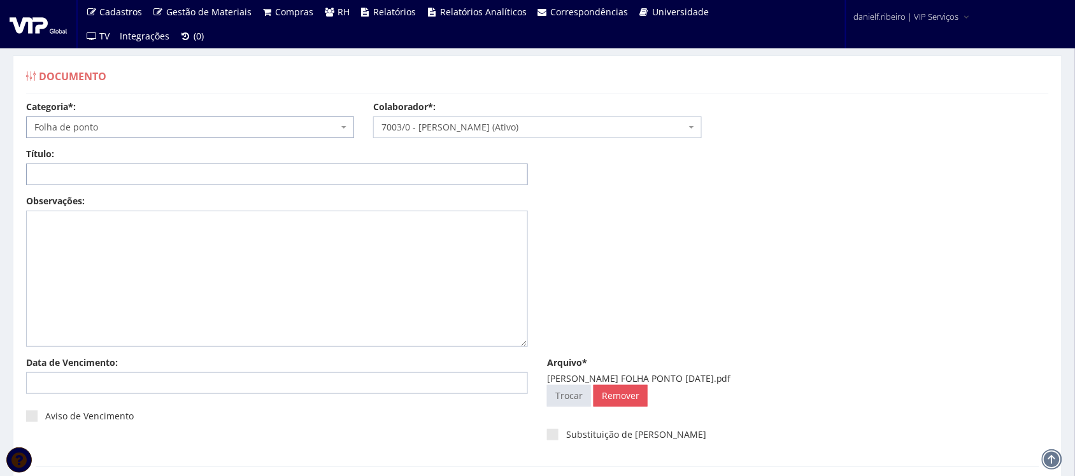
click at [176, 170] on input "Título:" at bounding box center [277, 175] width 502 height 22
paste input "FOLHA PONTO - SET/2025"
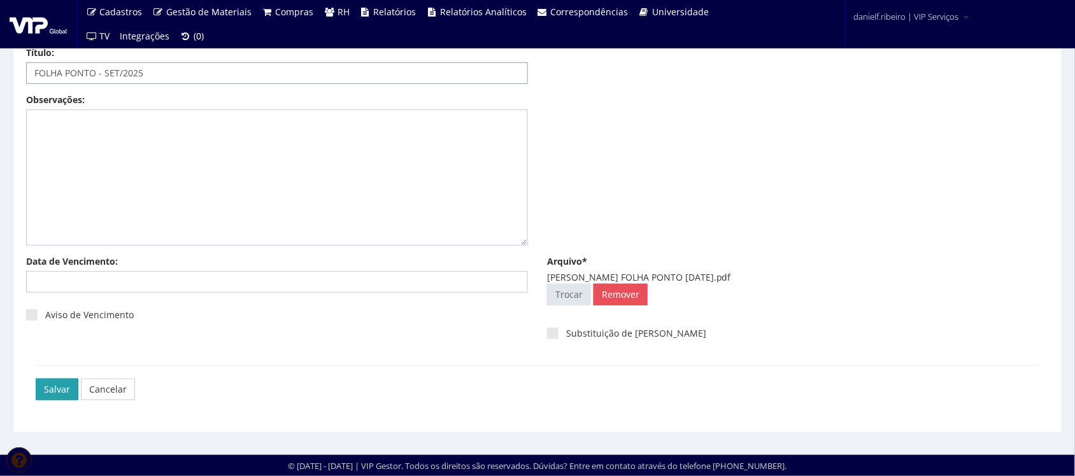
type input "FOLHA PONTO - SET/2025"
click at [51, 389] on input "Salvar" at bounding box center [57, 390] width 43 height 22
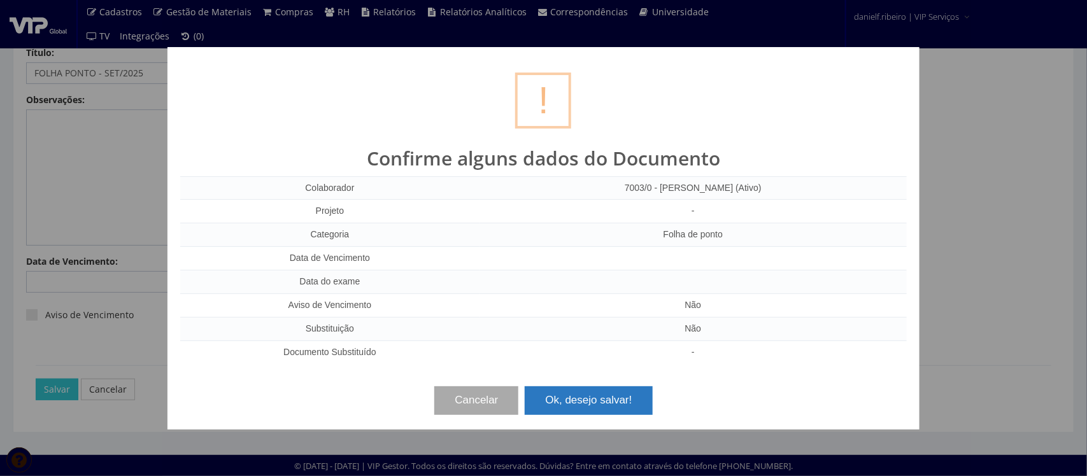
click at [620, 396] on button "Ok, desejo salvar!" at bounding box center [588, 401] width 127 height 28
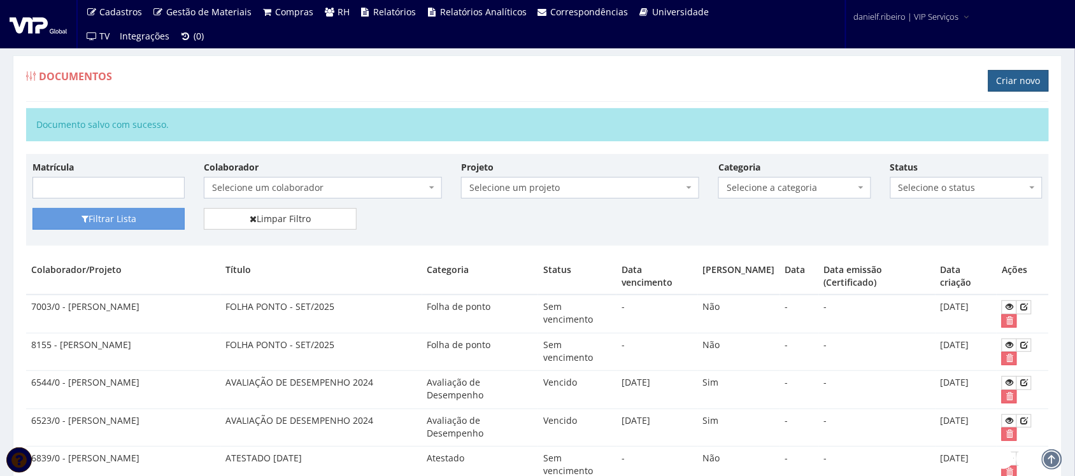
click at [991, 87] on link "Criar novo" at bounding box center [1019, 81] width 61 height 22
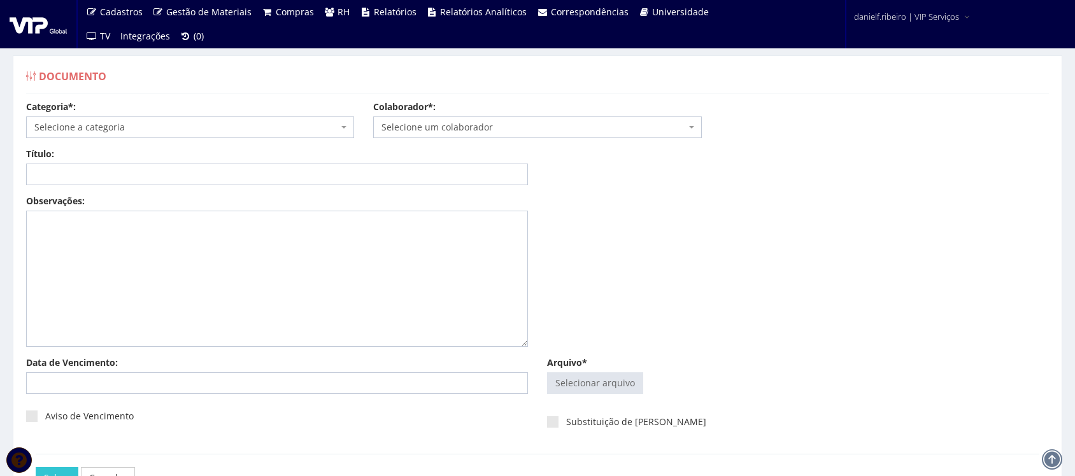
click at [580, 384] on input "Arquivo*" at bounding box center [595, 383] width 95 height 20
type input "C:\fakepath\[PERSON_NAME] FOLHA PONTO [DATE].pdf"
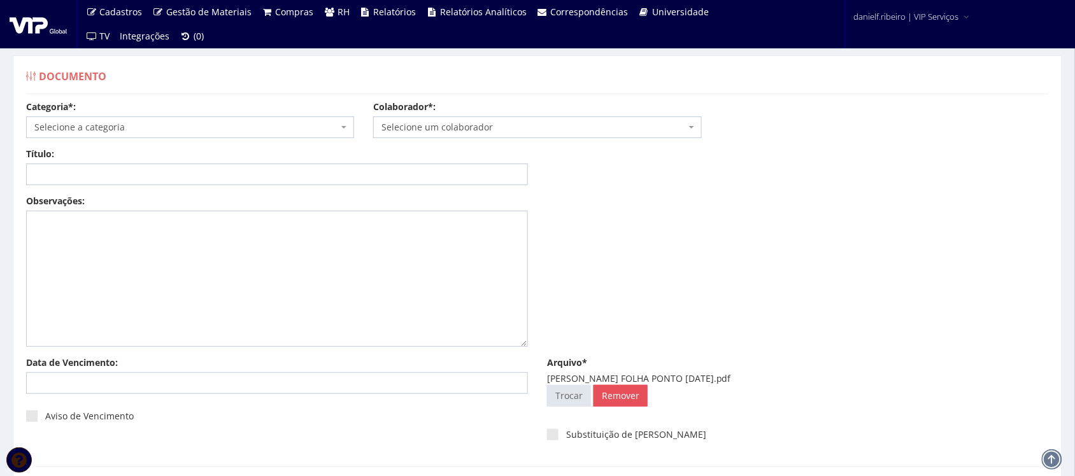
click at [501, 134] on span "Selecione um colaborador" at bounding box center [537, 128] width 328 height 22
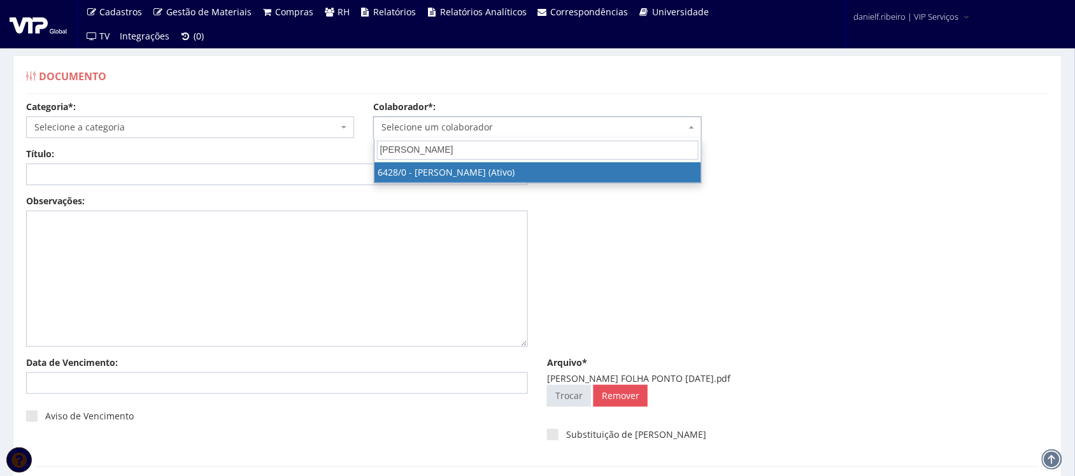
type input "alexandre de o"
select select "62"
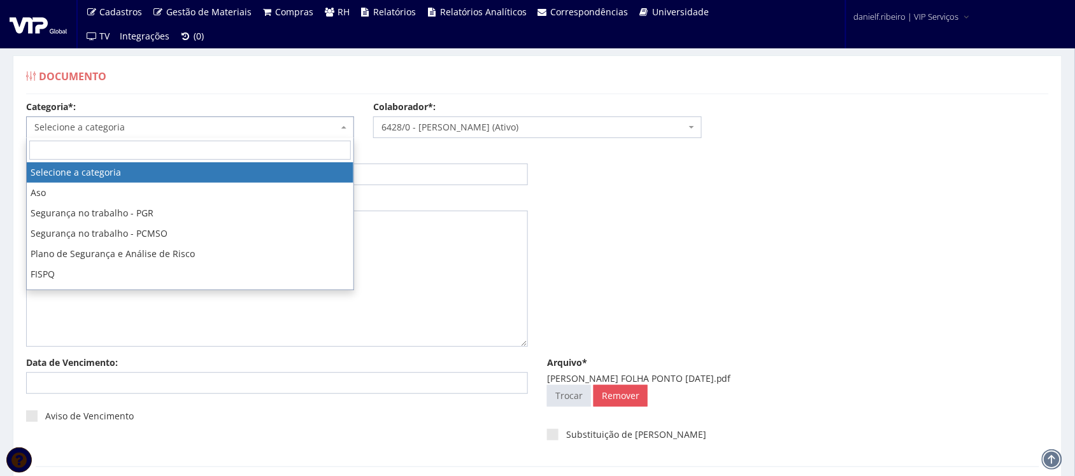
click at [118, 128] on span "Selecione a categoria" at bounding box center [186, 127] width 304 height 13
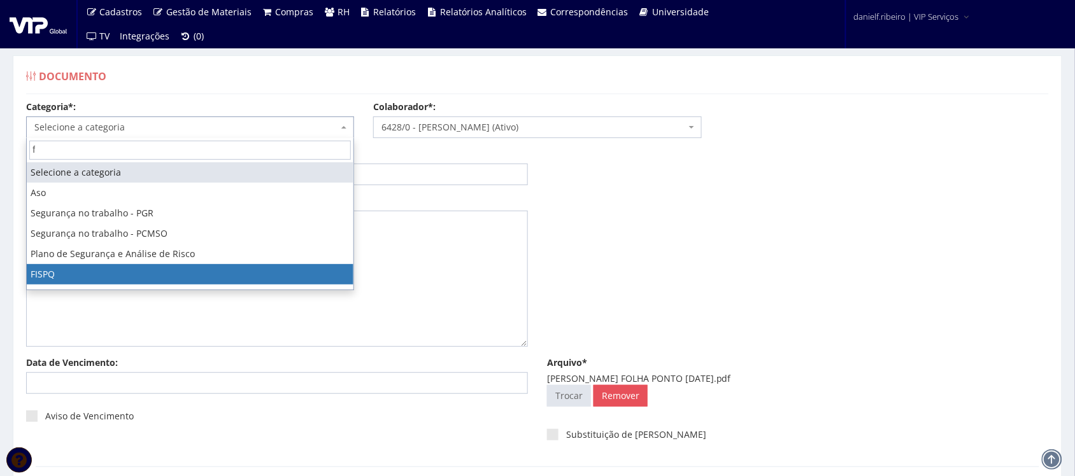
type input "fo"
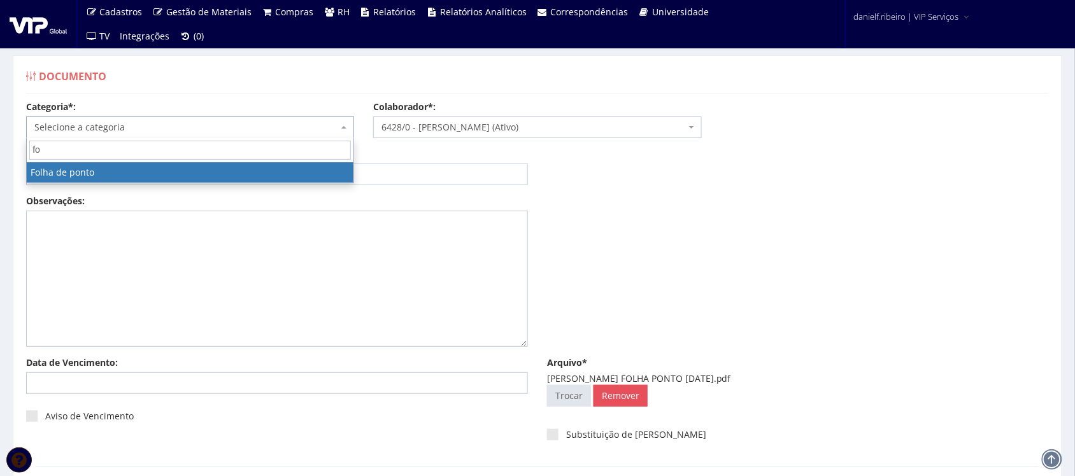
select select "folha_ponto"
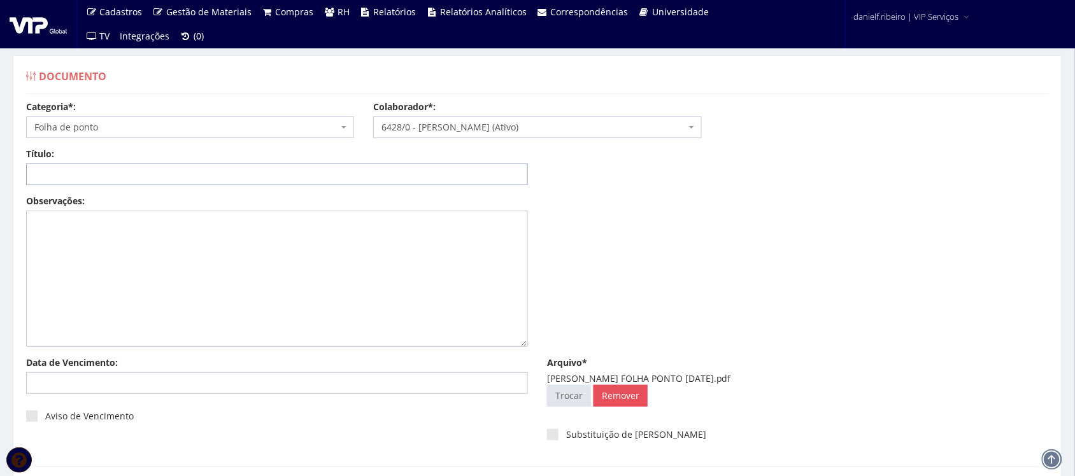
click at [148, 177] on input "Título:" at bounding box center [277, 175] width 502 height 22
paste input "FOLHA PONTO - SET/2025"
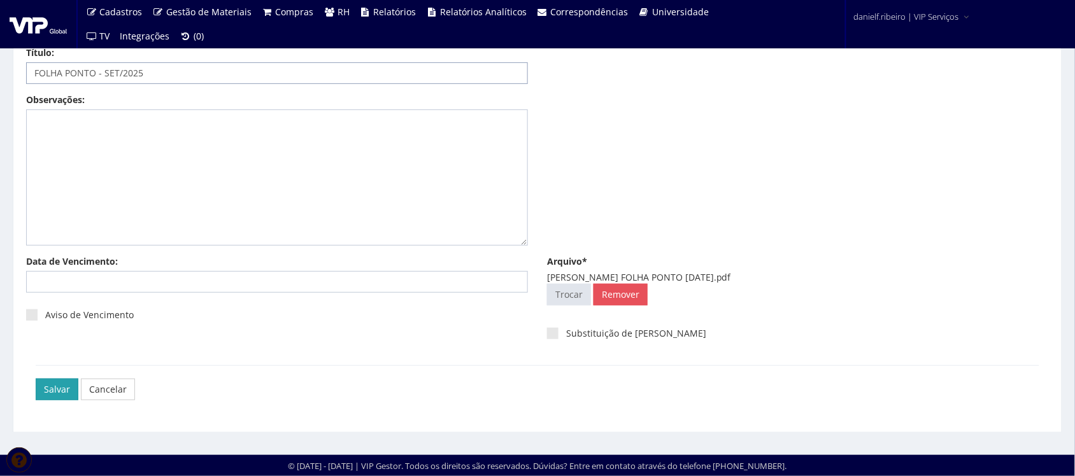
type input "FOLHA PONTO - SET/2025"
click at [59, 382] on input "Salvar" at bounding box center [57, 390] width 43 height 22
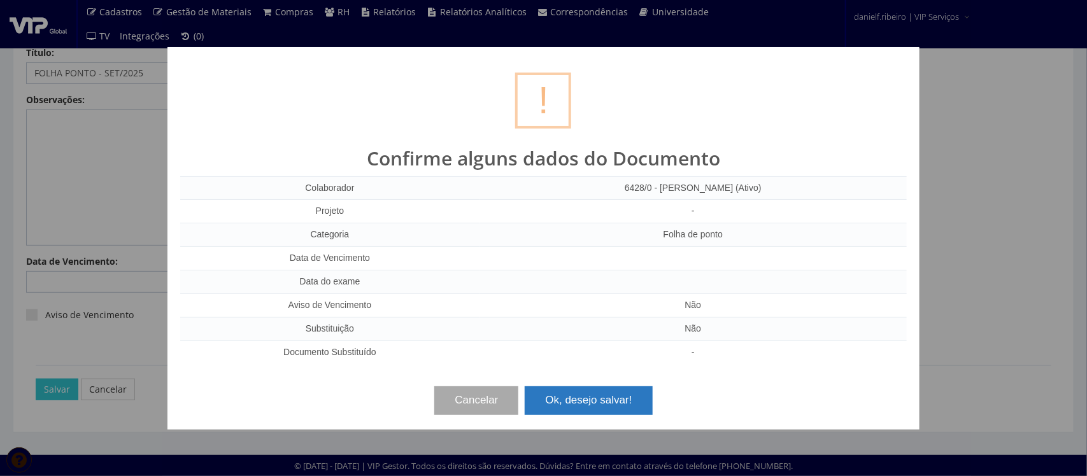
click at [599, 399] on button "Ok, desejo salvar!" at bounding box center [588, 401] width 127 height 28
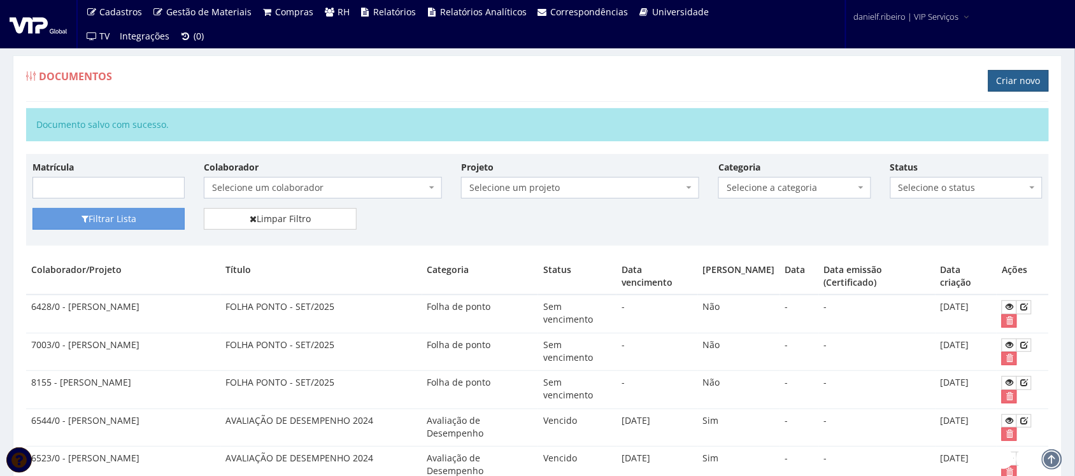
click at [1011, 77] on link "Criar novo" at bounding box center [1019, 81] width 61 height 22
click at [1015, 90] on link "Criar novo" at bounding box center [1019, 81] width 61 height 22
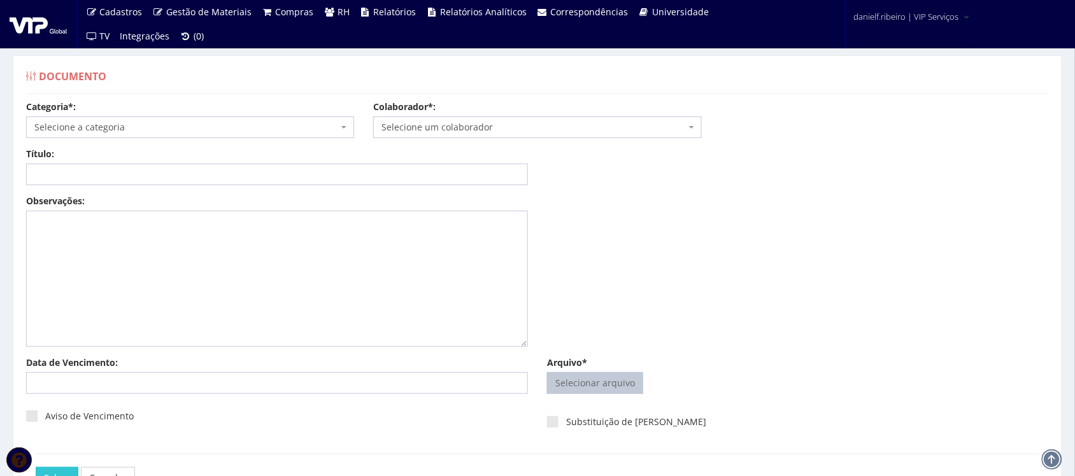
click at [580, 380] on input "Arquivo*" at bounding box center [595, 383] width 95 height 20
type input "C:\fakepath\[PERSON_NAME] FOLHA PONTO [DATE].pdf"
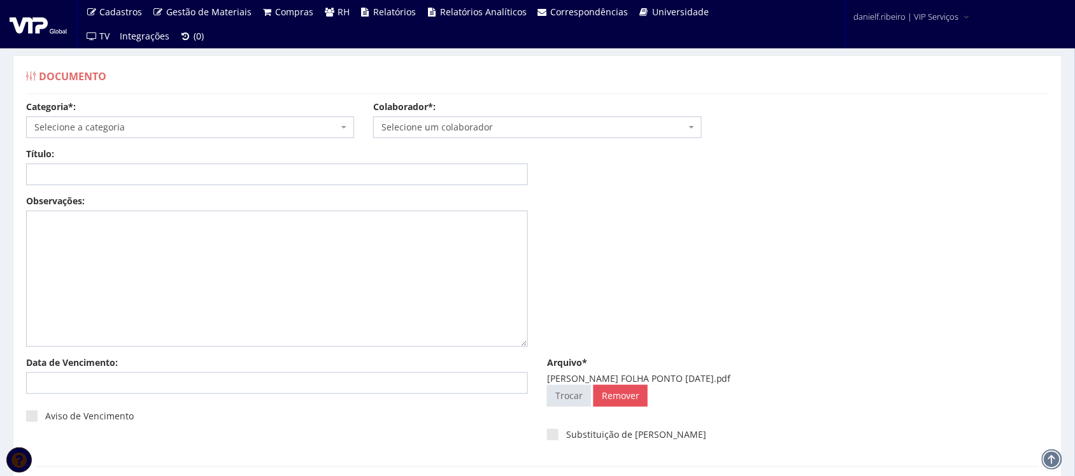
click at [462, 144] on body "Cadastros Clientes Unidades Subclientes Unidades de Subclientes Projetos Vagas …" at bounding box center [537, 289] width 1075 height 578
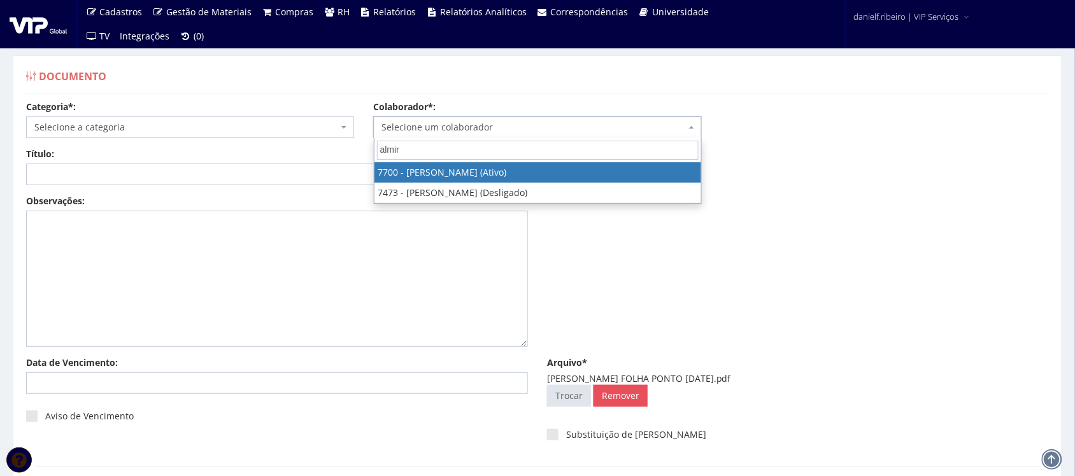
type input "almir m"
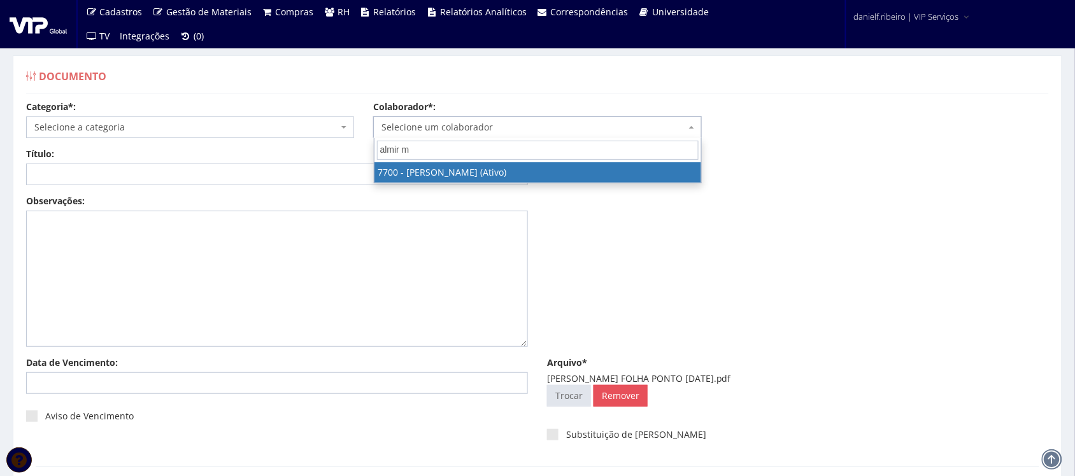
select select "2176"
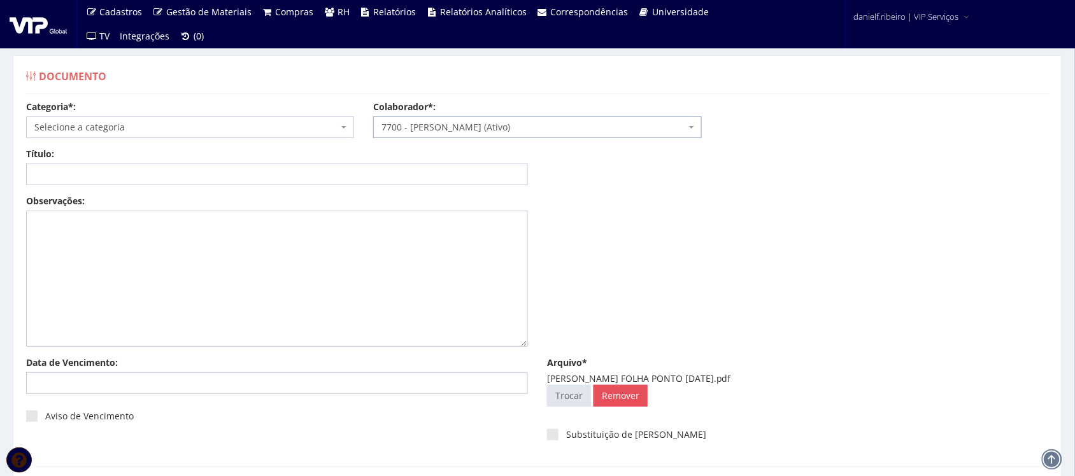
click at [131, 132] on span "Selecione a categoria" at bounding box center [186, 127] width 304 height 13
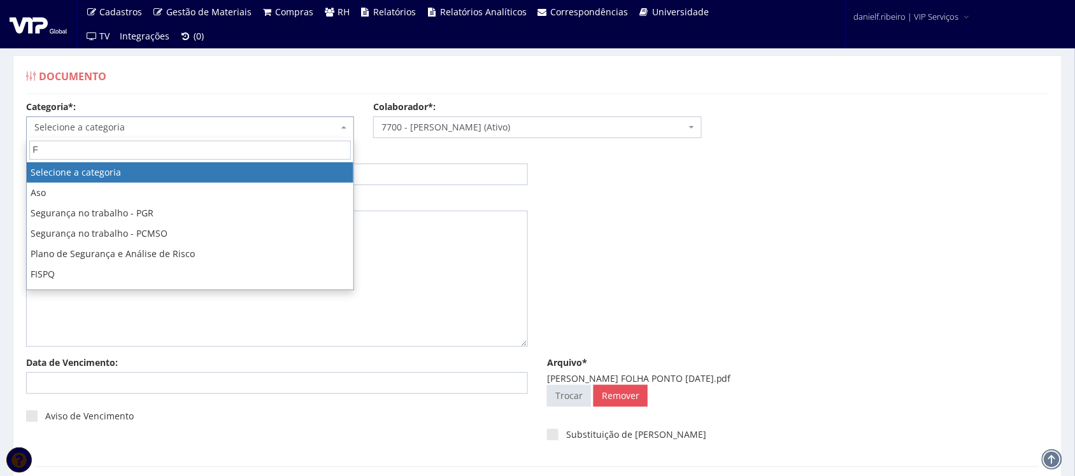
type input "FO"
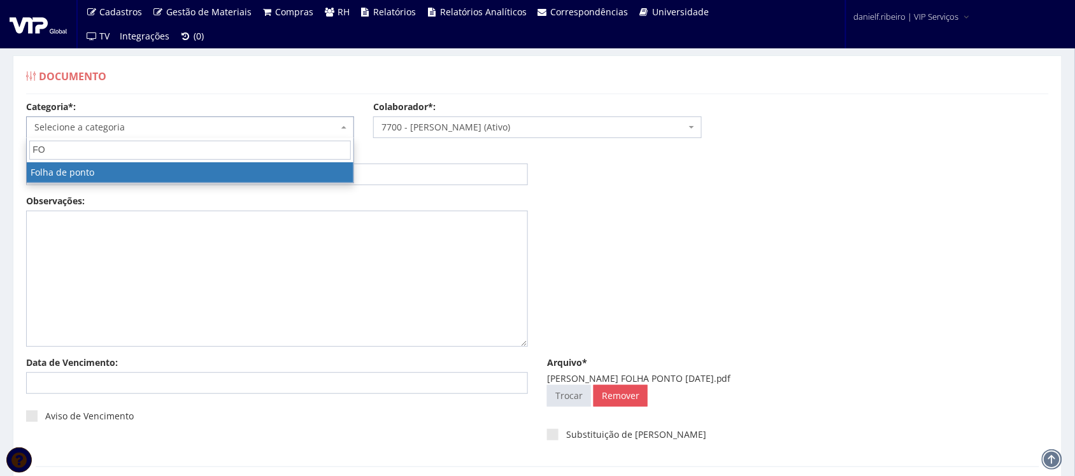
select select "folha_ponto"
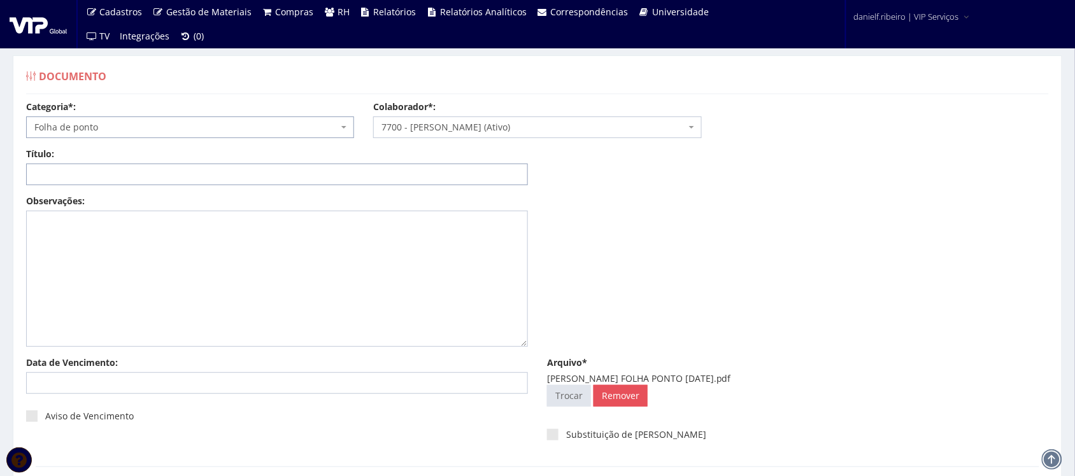
click at [145, 183] on input "Título:" at bounding box center [277, 175] width 502 height 22
paste input "FOLHA PONTO - SET/2025"
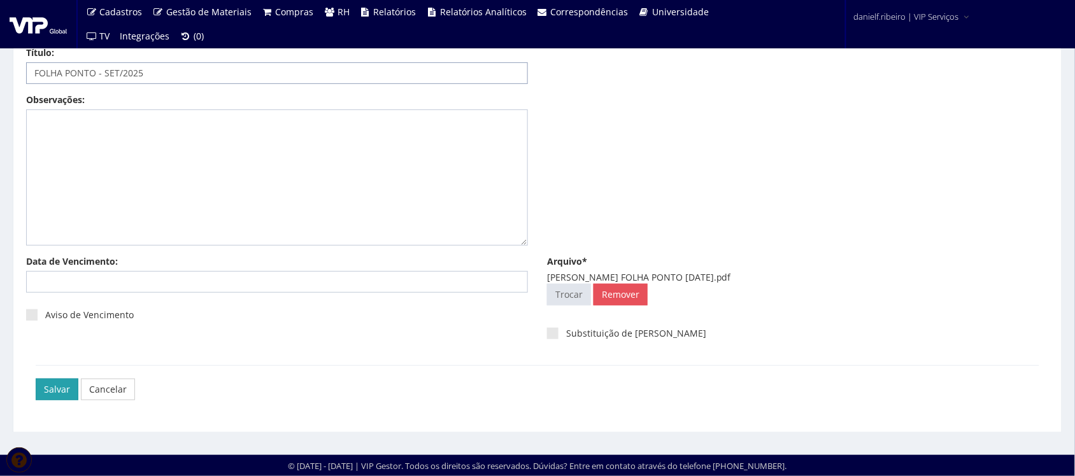
type input "FOLHA PONTO - SET/2025"
click at [39, 396] on input "Salvar" at bounding box center [57, 390] width 43 height 22
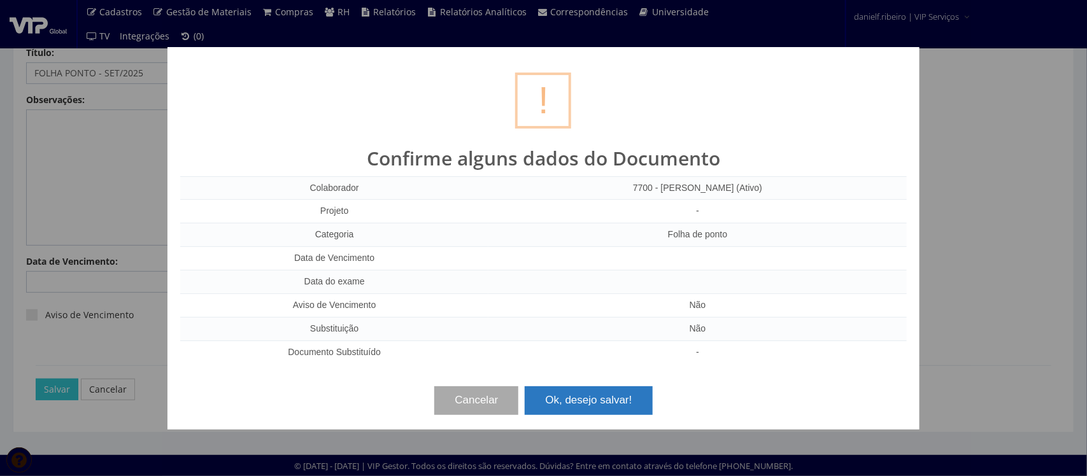
click at [627, 413] on button "Ok, desejo salvar!" at bounding box center [588, 401] width 127 height 28
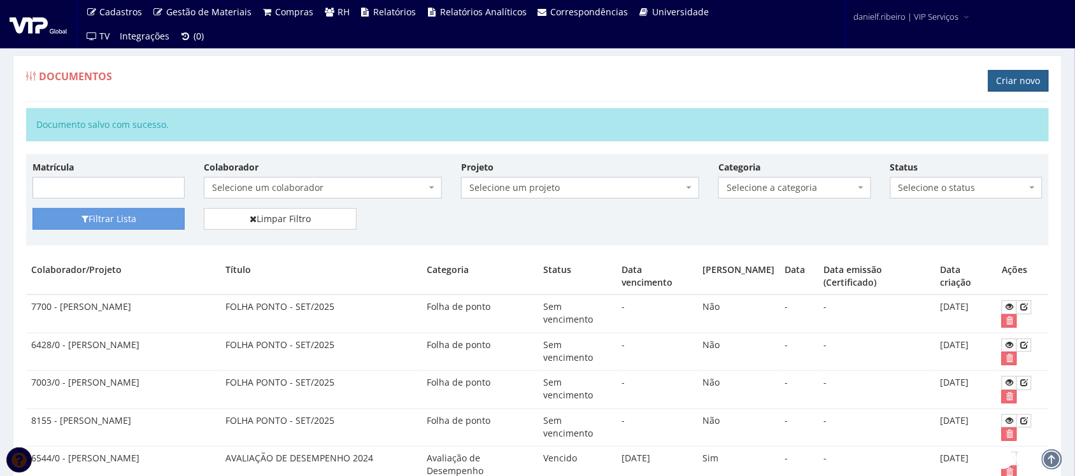
click at [1005, 87] on link "Criar novo" at bounding box center [1019, 81] width 61 height 22
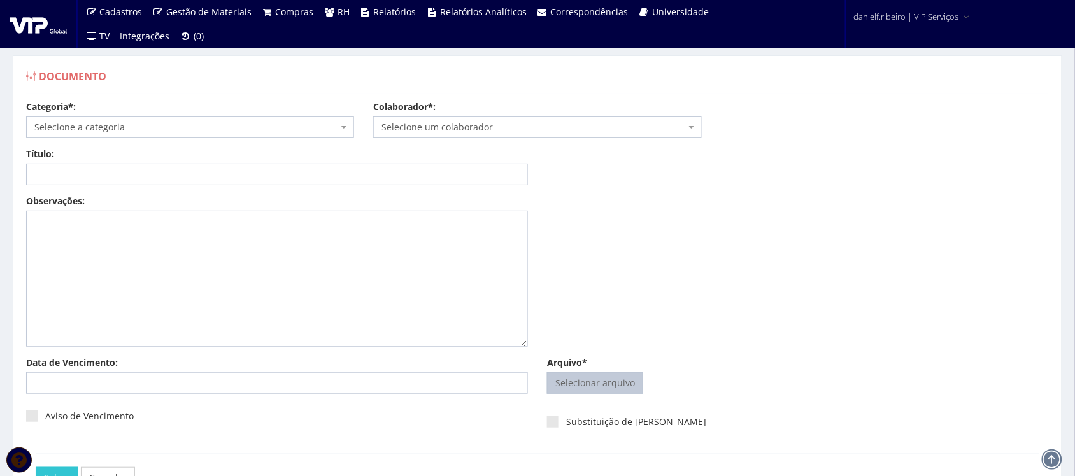
click at [564, 383] on input "Arquivo*" at bounding box center [595, 383] width 95 height 20
type input "C:\fakepath\ANDRE FABIO DA CONCEIÇÃO FOLHA PONTO SET.2025.pdf"
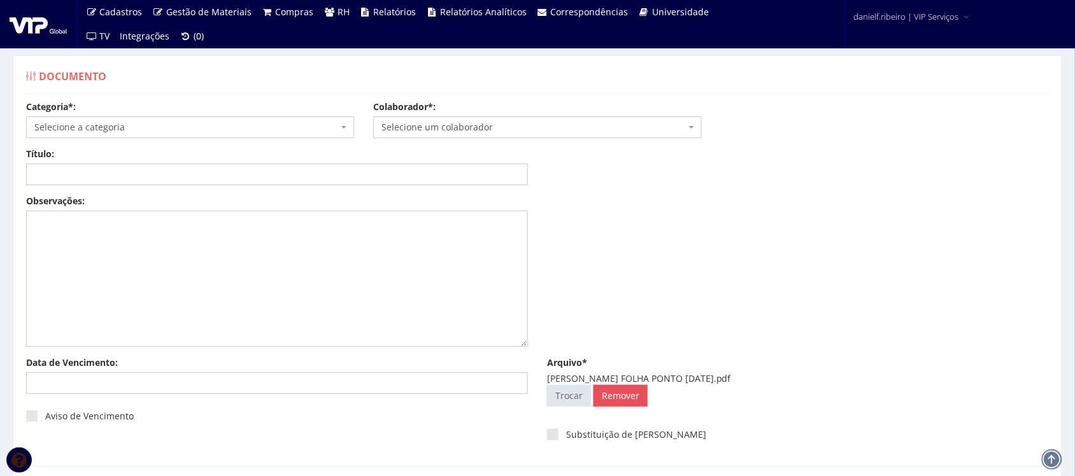
click at [483, 132] on span "Selecione um colaborador" at bounding box center [534, 127] width 304 height 13
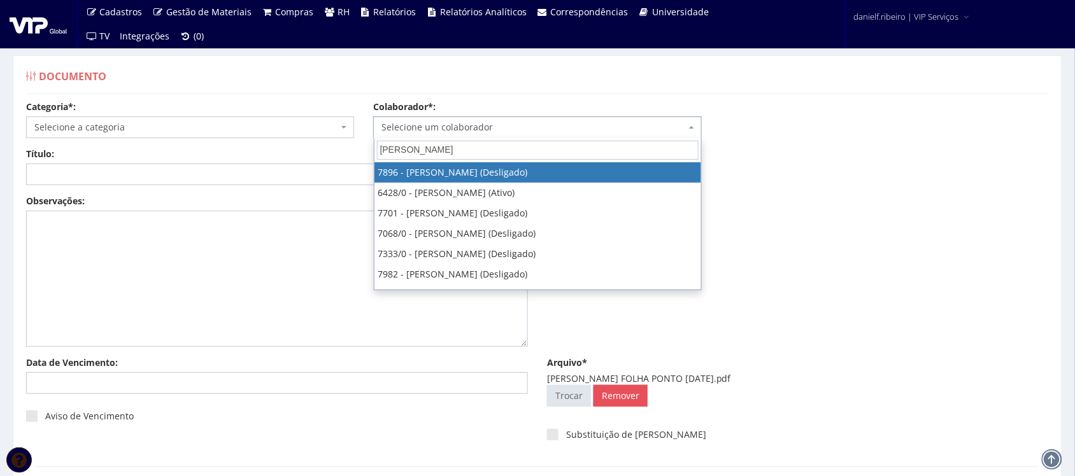
type input "ANDRE FA"
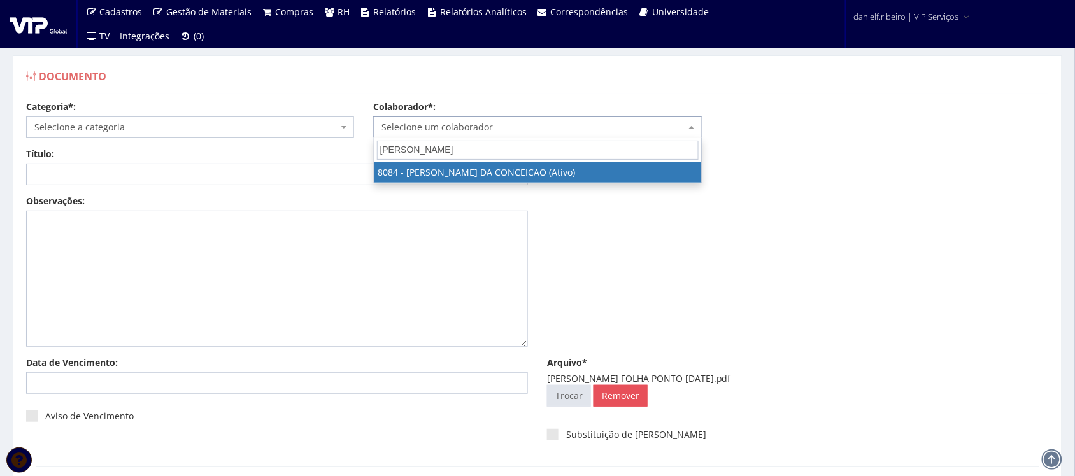
select select "3573"
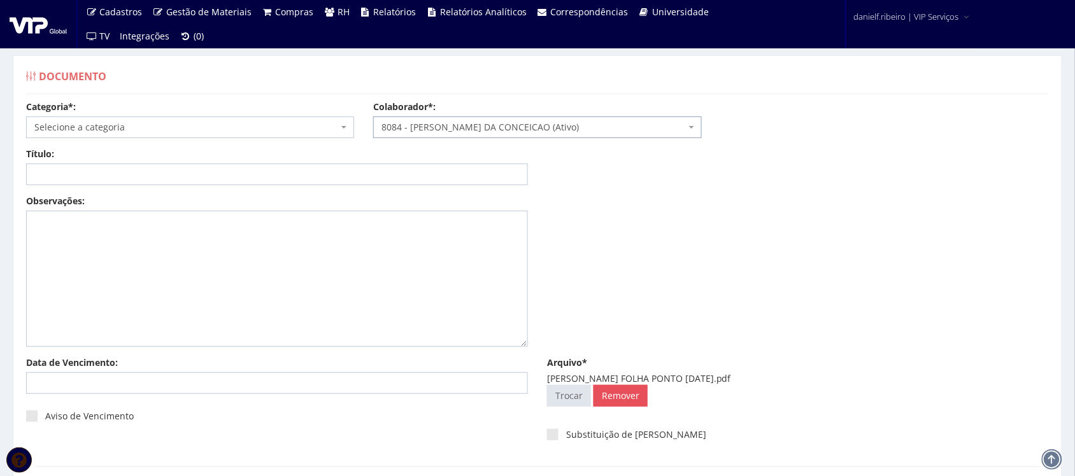
click at [199, 124] on span "Selecione a categoria" at bounding box center [186, 127] width 304 height 13
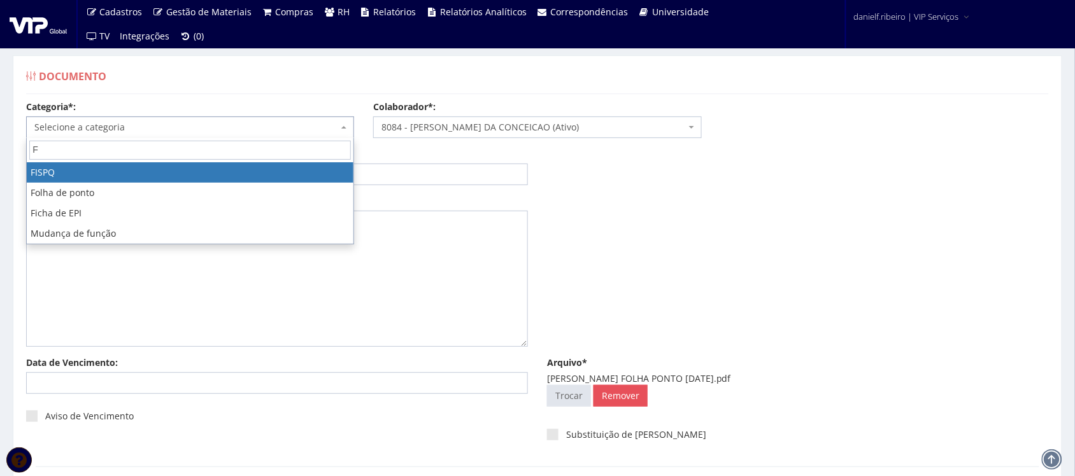
type input "FO"
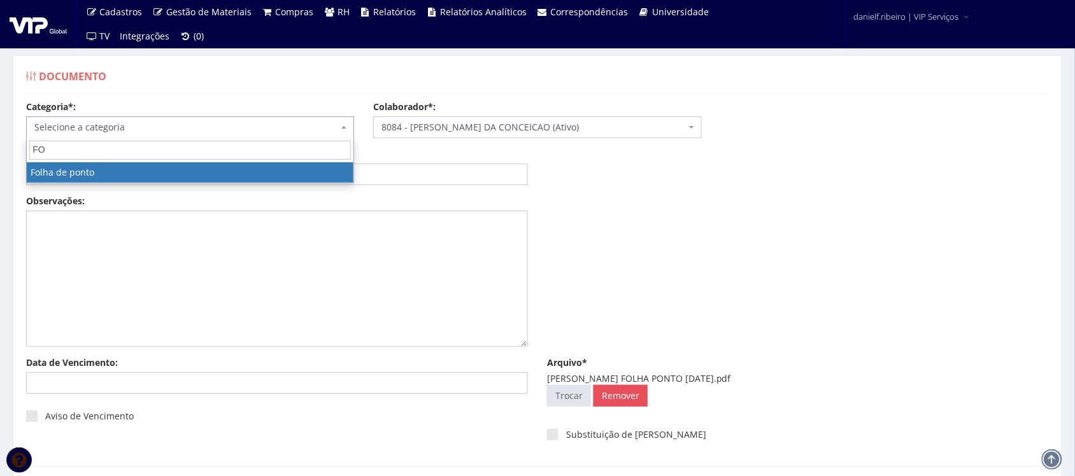
select select "folha_ponto"
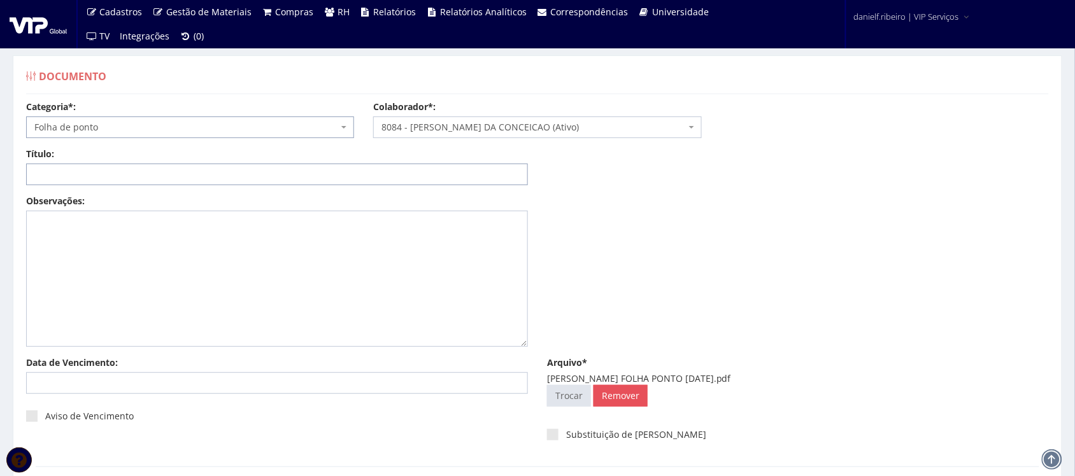
click at [197, 180] on input "Título:" at bounding box center [277, 175] width 502 height 22
paste input "FOLHA PONTO - SET/2025"
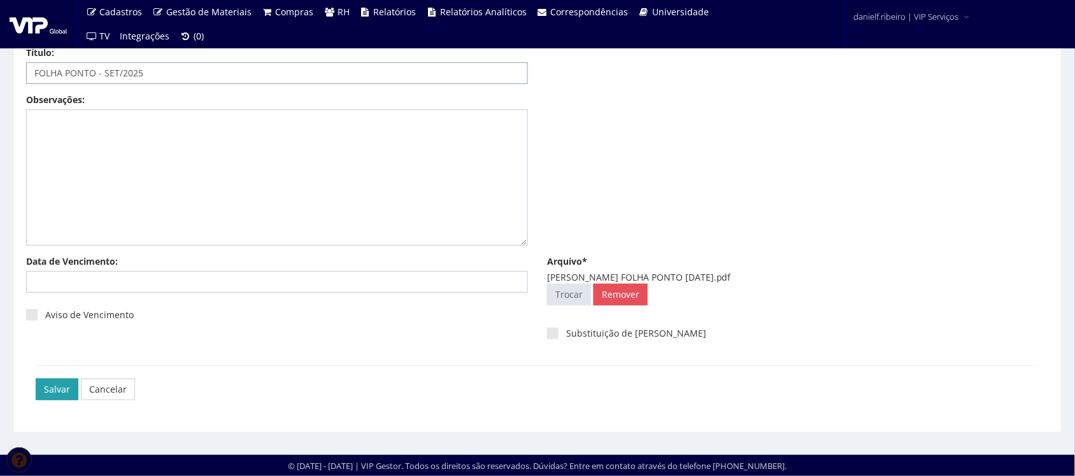
type input "FOLHA PONTO - SET/2025"
click at [56, 392] on input "Salvar" at bounding box center [57, 390] width 43 height 22
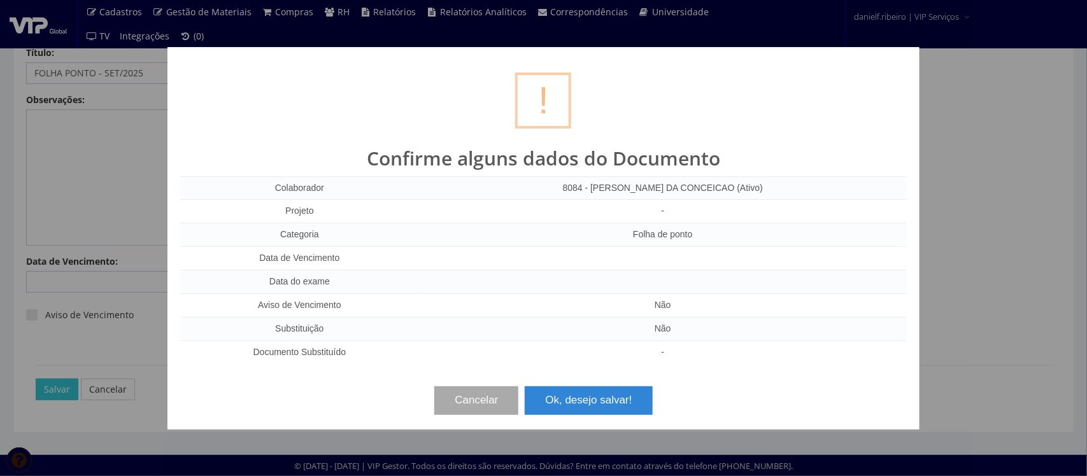
click at [609, 392] on button "Ok, desejo salvar!" at bounding box center [588, 401] width 127 height 28
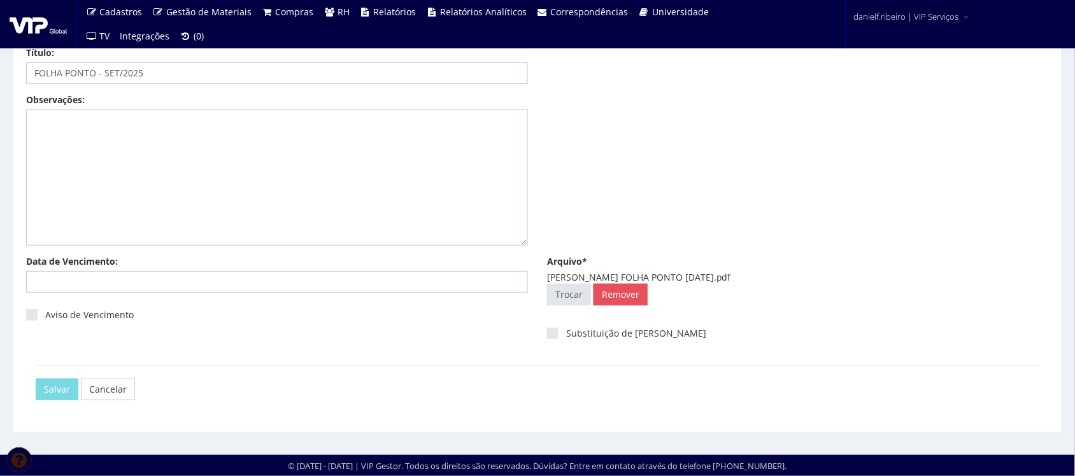
scroll to position [0, 0]
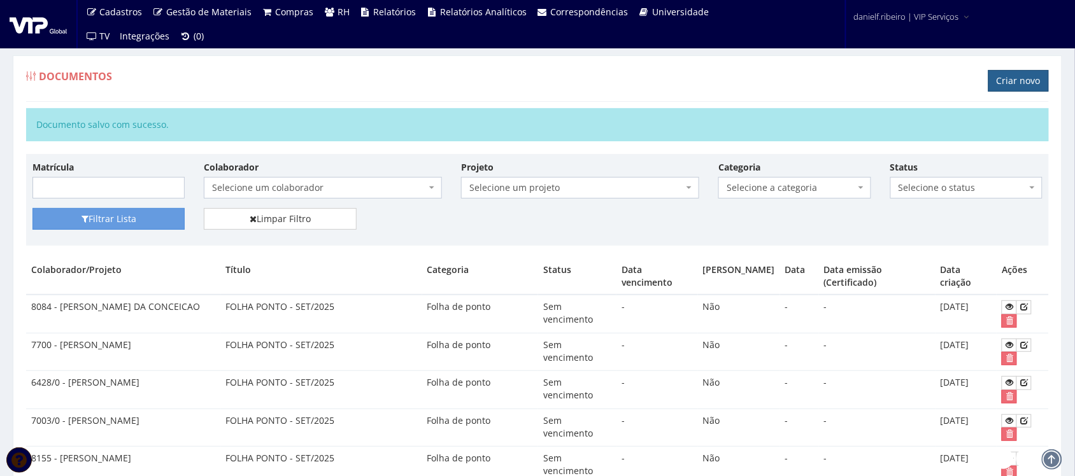
click at [1002, 78] on link "Criar novo" at bounding box center [1019, 81] width 61 height 22
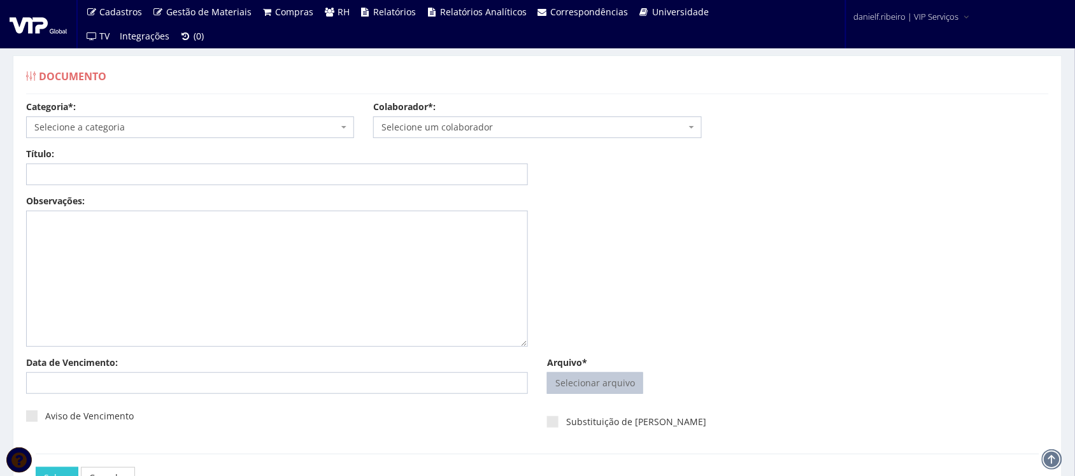
click at [575, 382] on input "Arquivo*" at bounding box center [595, 383] width 95 height 20
type input "C:\fakepath\[PERSON_NAME] COSTA FOLHA PONTO [DATE].pdf"
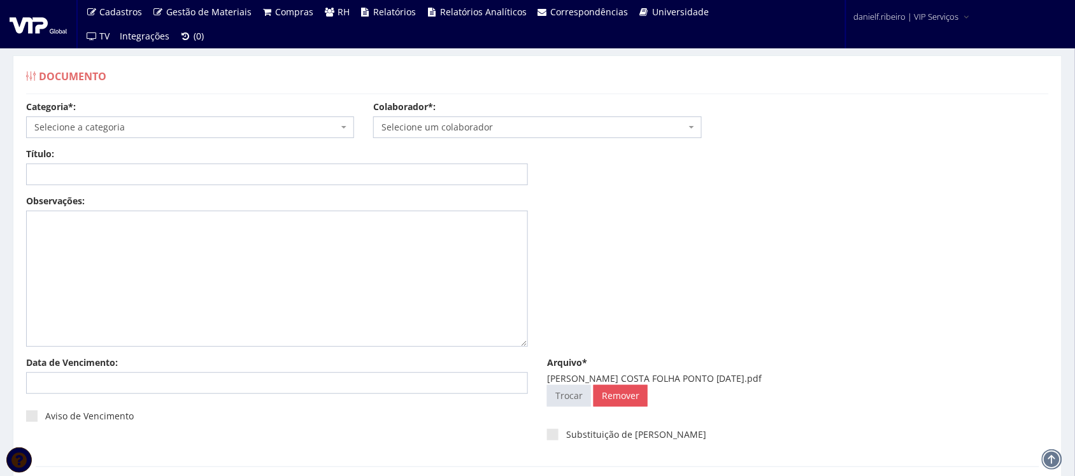
click at [434, 122] on span "Selecione um colaborador" at bounding box center [534, 127] width 304 height 13
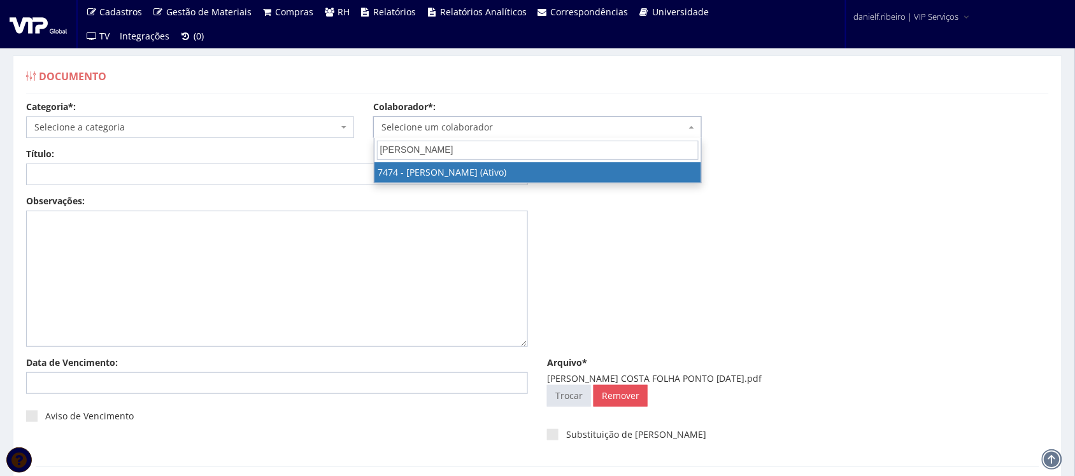
type input "[PERSON_NAME]"
select select "1379"
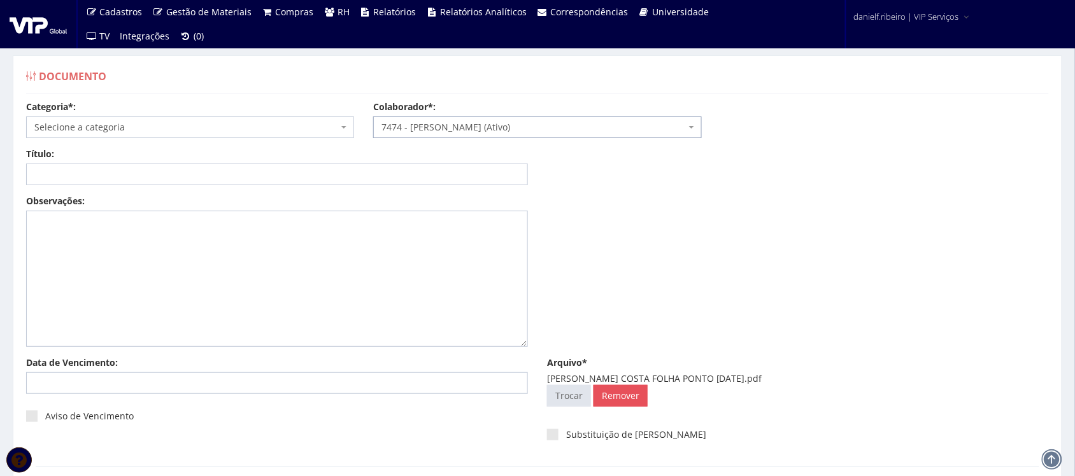
click at [148, 137] on span "Selecione a categoria" at bounding box center [190, 128] width 328 height 22
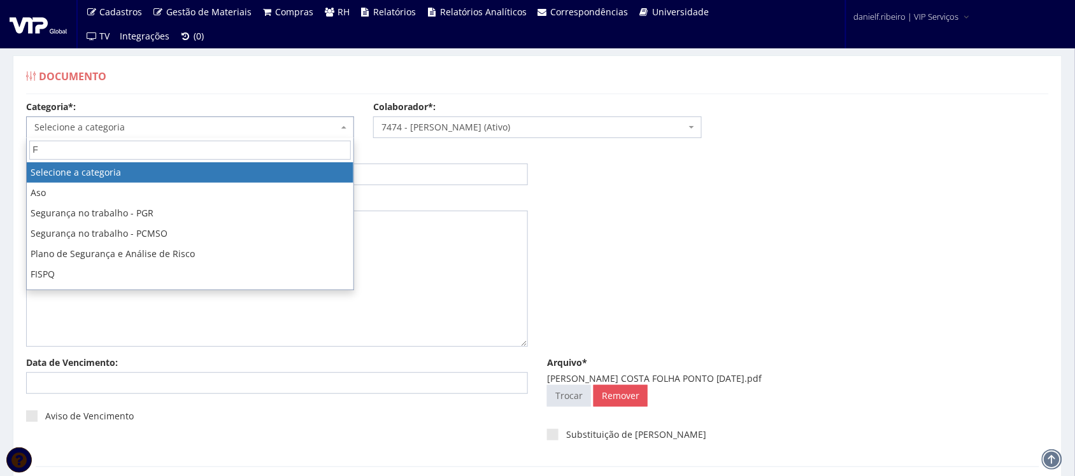
type input "FO"
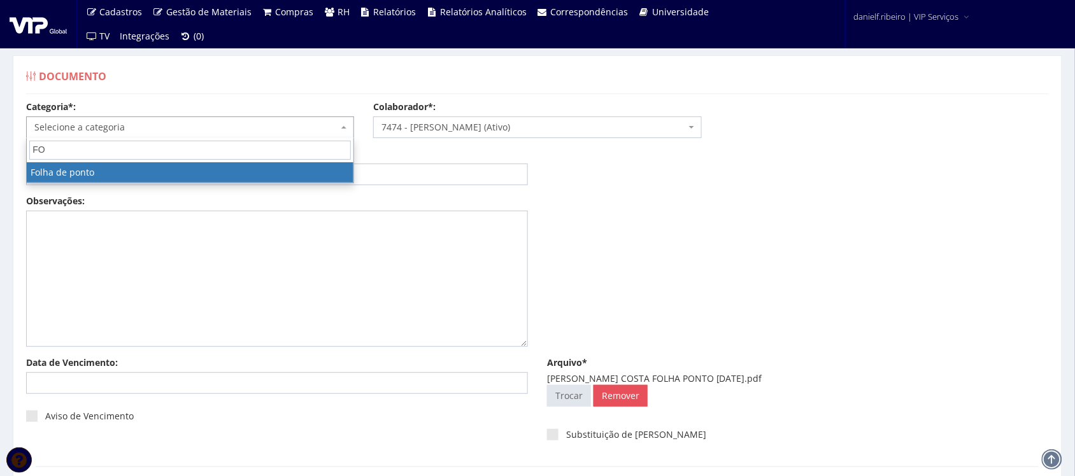
select select "folha_ponto"
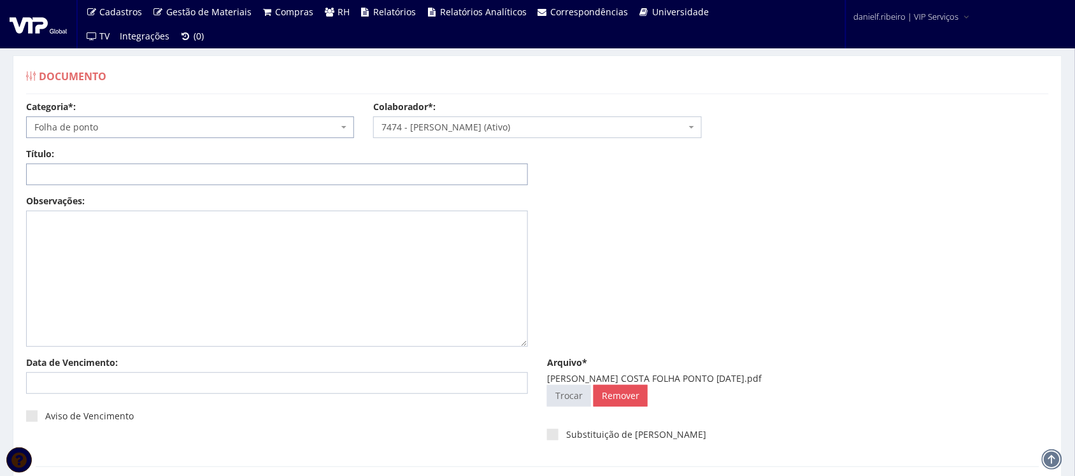
click at [129, 180] on input "Título:" at bounding box center [277, 175] width 502 height 22
paste input "FOLHA PONTO - SET/2025"
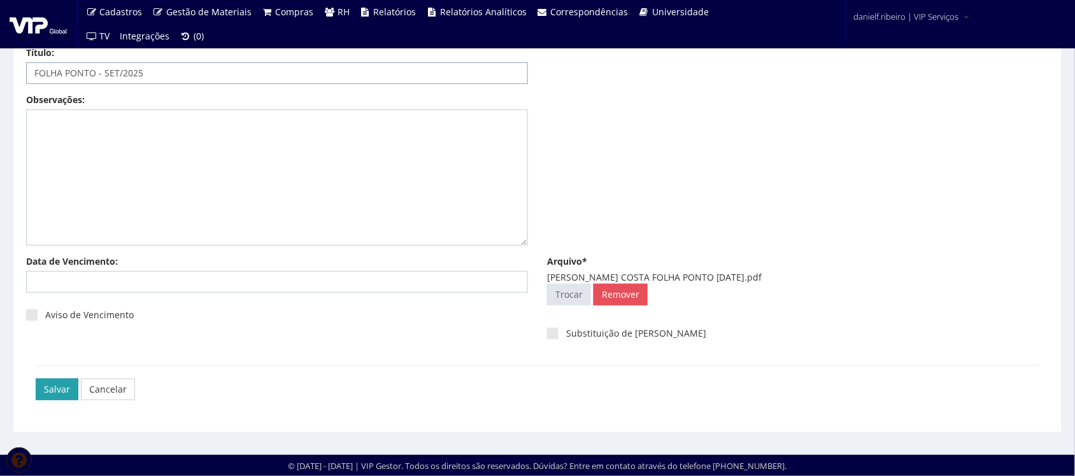
type input "FOLHA PONTO - SET/2025"
click at [51, 389] on input "Salvar" at bounding box center [57, 390] width 43 height 22
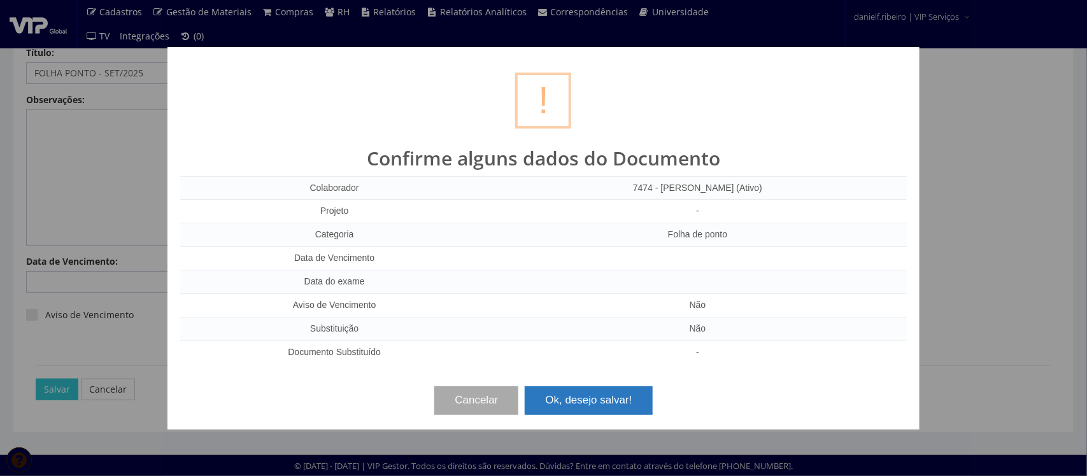
click at [562, 406] on button "Ok, desejo salvar!" at bounding box center [588, 401] width 127 height 28
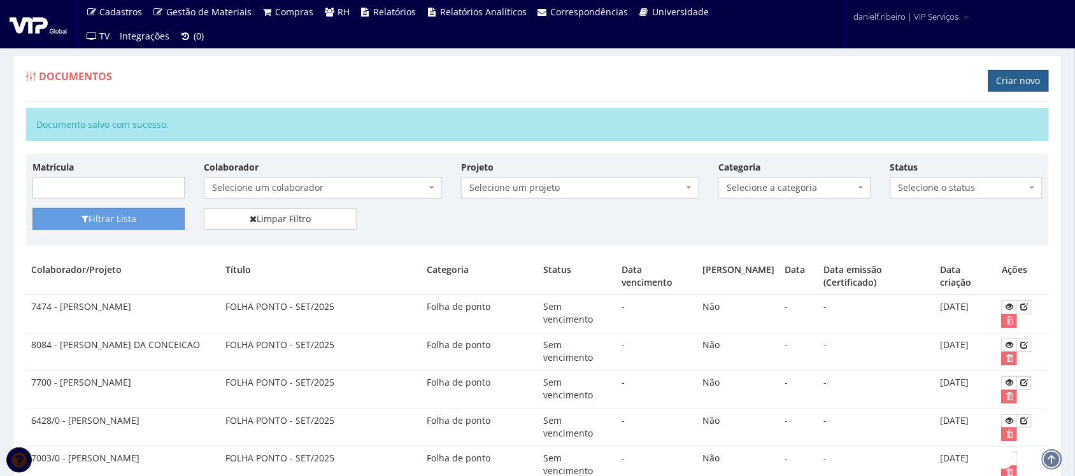
drag, startPoint x: 1007, startPoint y: 94, endPoint x: 1010, endPoint y: 76, distance: 18.0
click at [1008, 94] on h1 "Criar novo" at bounding box center [1019, 85] width 61 height 18
click at [1010, 75] on link "Criar novo" at bounding box center [1019, 81] width 61 height 22
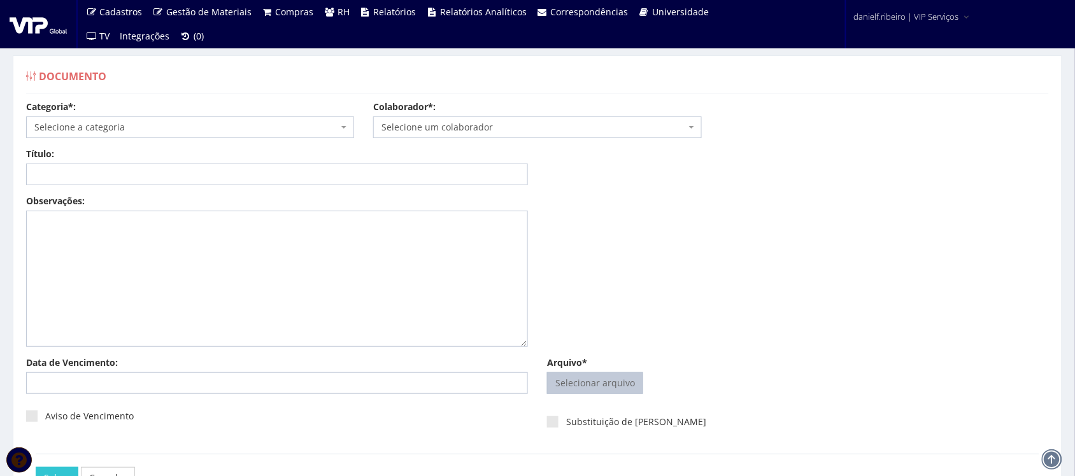
click at [588, 382] on input "Arquivo*" at bounding box center [595, 383] width 95 height 20
type input "C:\fakepath\[PERSON_NAME] FOLHA PONTO [DATE].pdf"
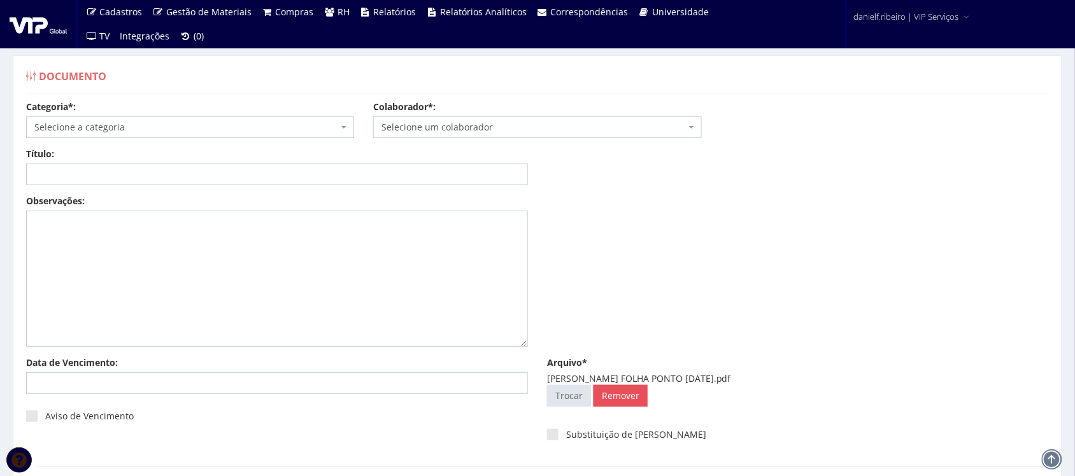
click at [450, 119] on span "Selecione um colaborador" at bounding box center [537, 128] width 328 height 22
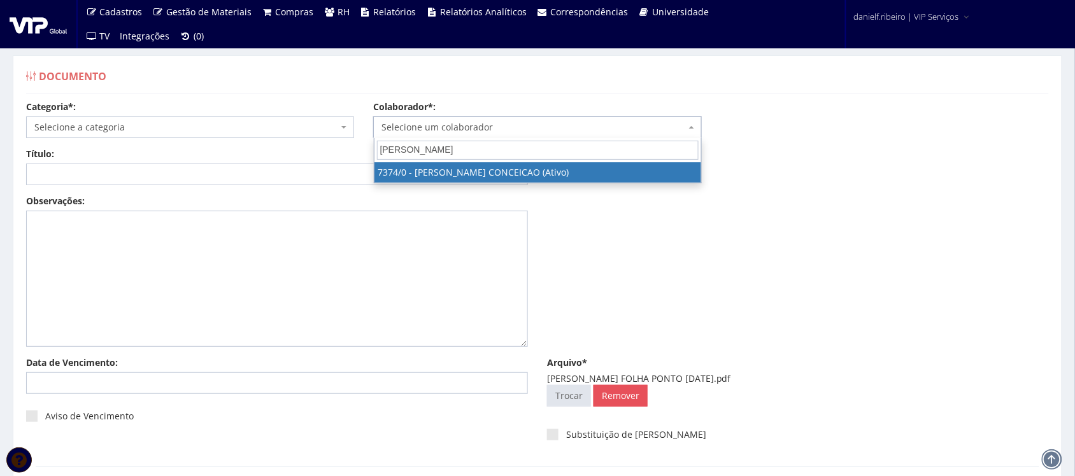
type input "[PERSON_NAME]"
select select "1054"
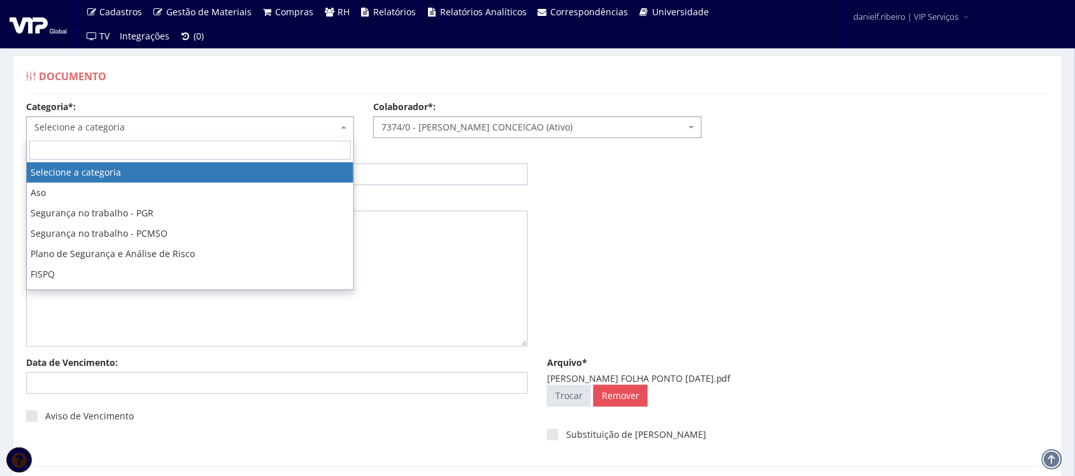
click at [224, 126] on span "Selecione a categoria" at bounding box center [186, 127] width 304 height 13
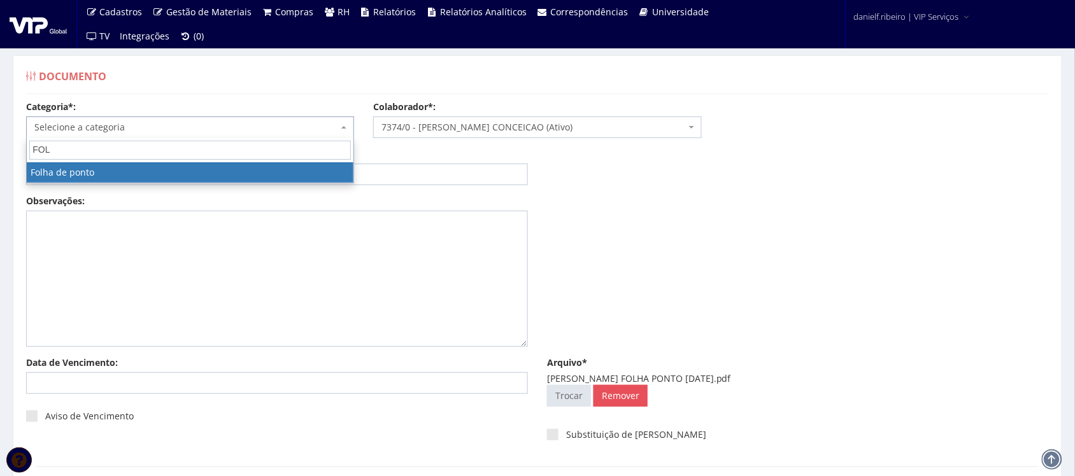
type input "FOLH"
select select "folha_ponto"
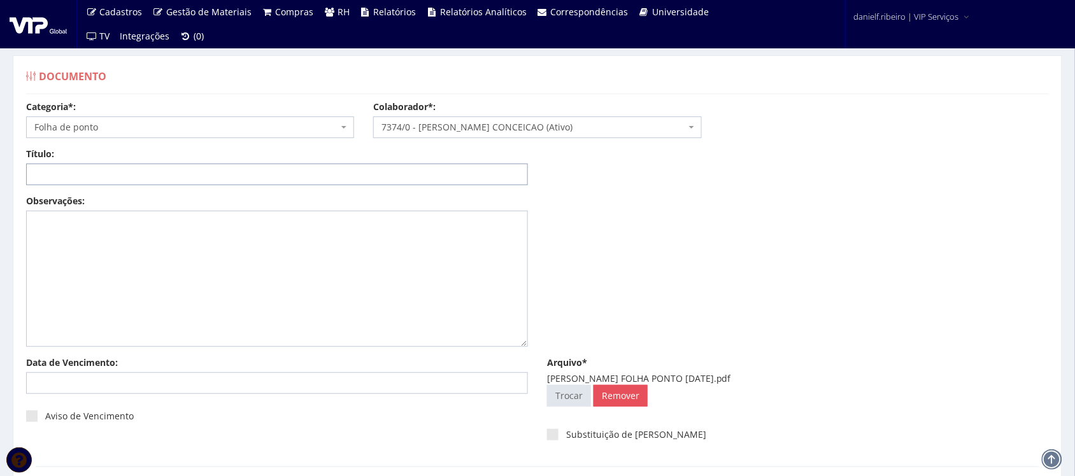
click at [194, 185] on input "Título:" at bounding box center [277, 175] width 502 height 22
paste input "FOLHA PONTO - SET/2025"
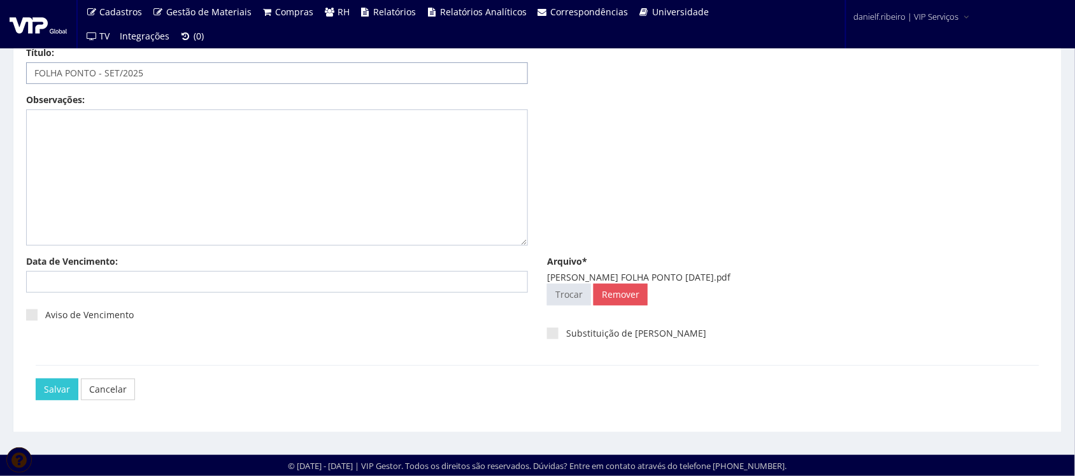
type input "FOLHA PONTO - SET/2025"
click at [50, 403] on div "Salvar Cancelar" at bounding box center [538, 390] width 1004 height 48
click at [45, 379] on input "Salvar" at bounding box center [57, 390] width 43 height 22
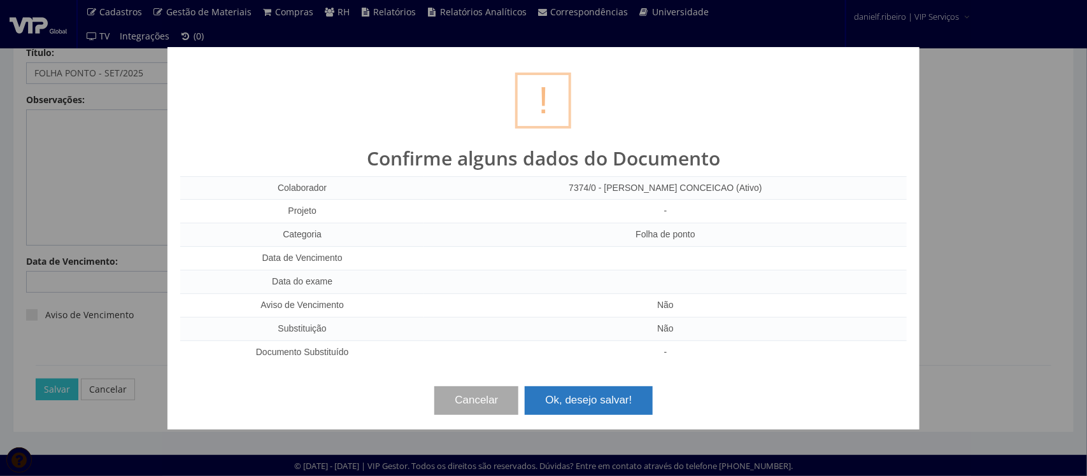
click at [616, 398] on button "Ok, desejo salvar!" at bounding box center [588, 401] width 127 height 28
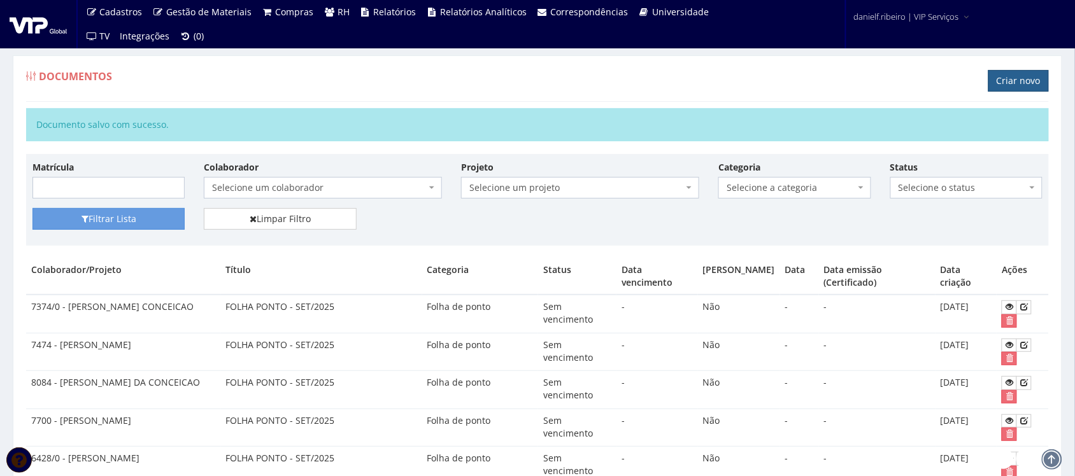
click at [1013, 75] on link "Criar novo" at bounding box center [1019, 81] width 61 height 22
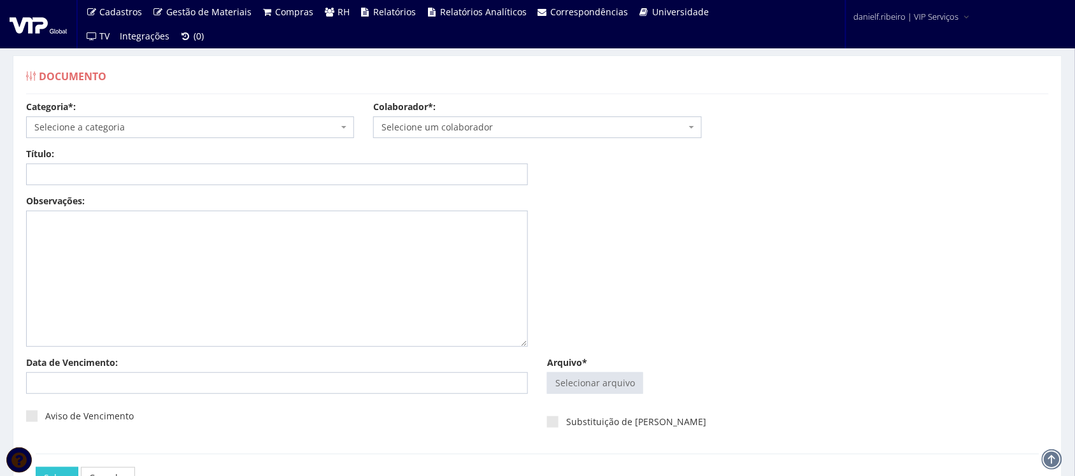
click at [575, 371] on div "Arquivo* Selecionar arquivo Trocar Remover" at bounding box center [798, 378] width 521 height 43
click at [584, 392] on input "Arquivo*" at bounding box center [595, 383] width 95 height 20
type input "C:\fakepath\[PERSON_NAME] PONTO [DATE].pdf"
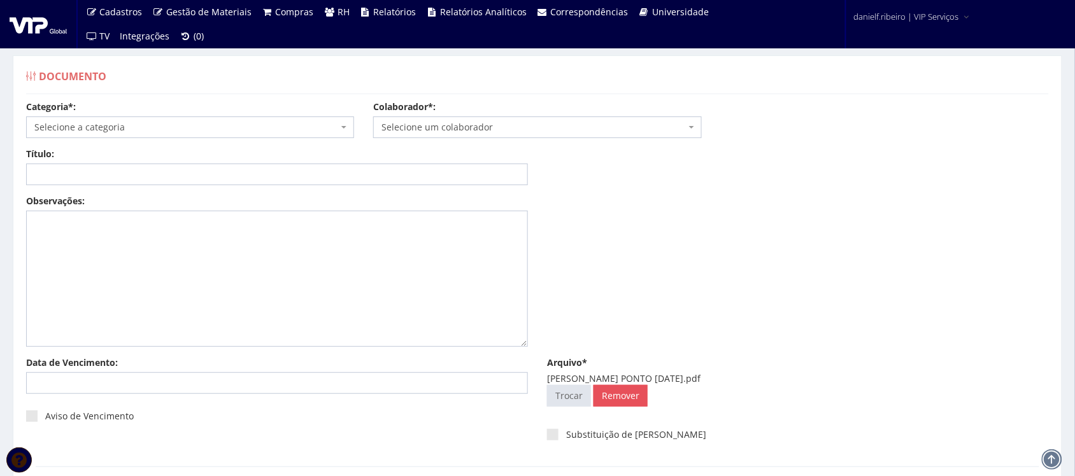
click at [478, 136] on span "Selecione um colaborador" at bounding box center [537, 128] width 328 height 22
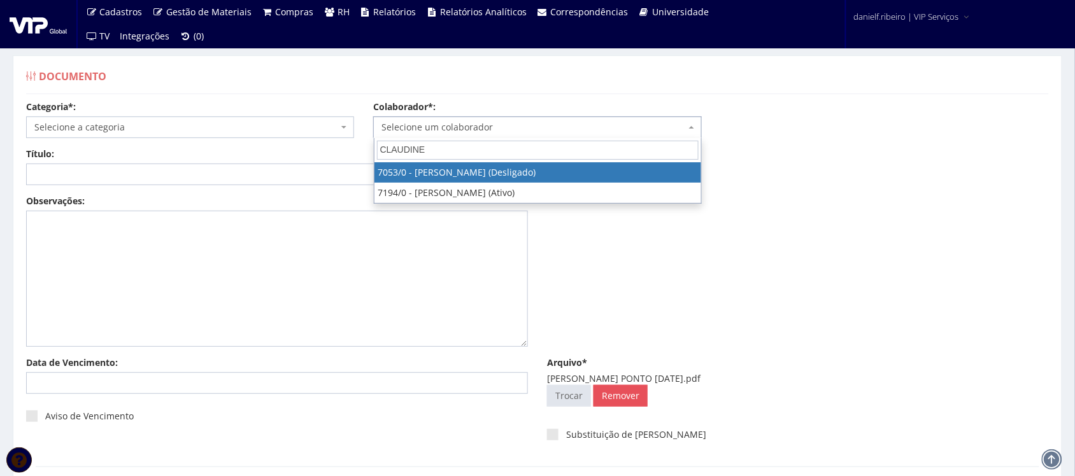
type input "CLAUDINEI"
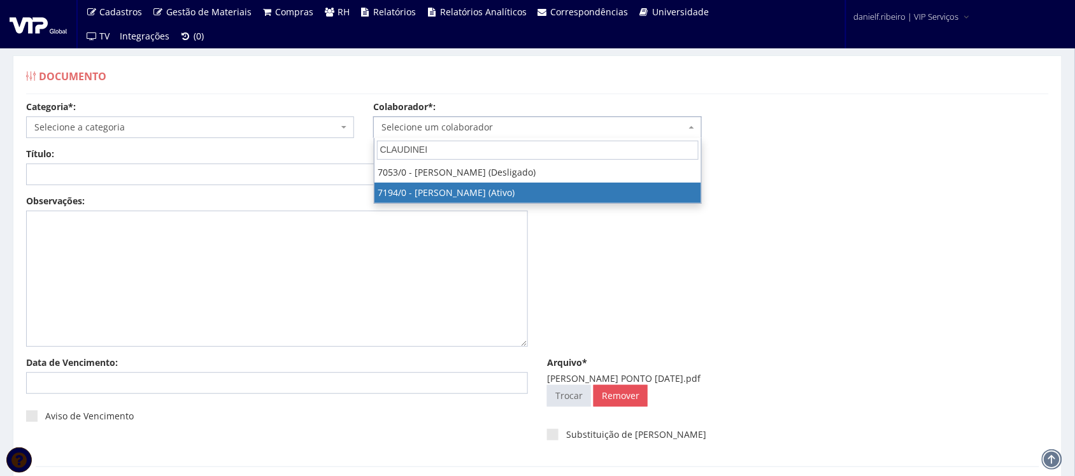
select select "667"
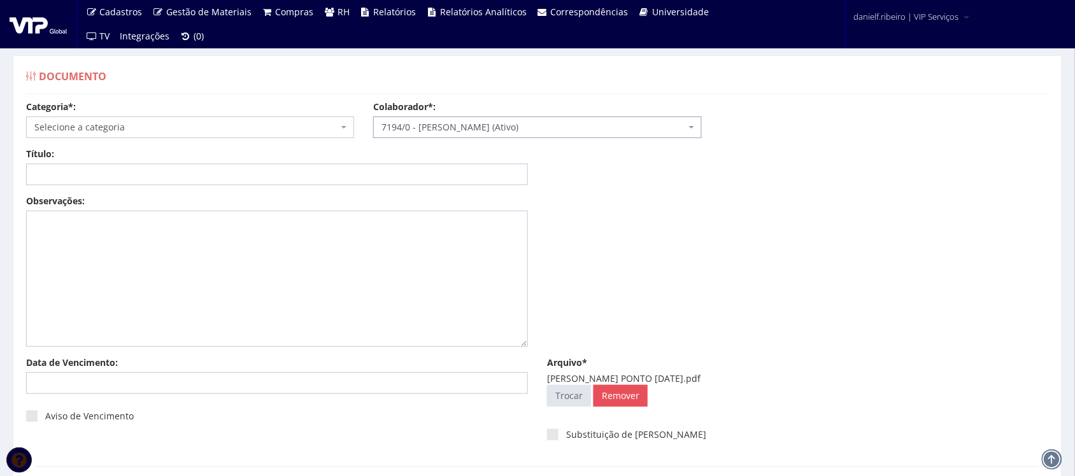
click at [103, 128] on span "Selecione a categoria" at bounding box center [186, 127] width 304 height 13
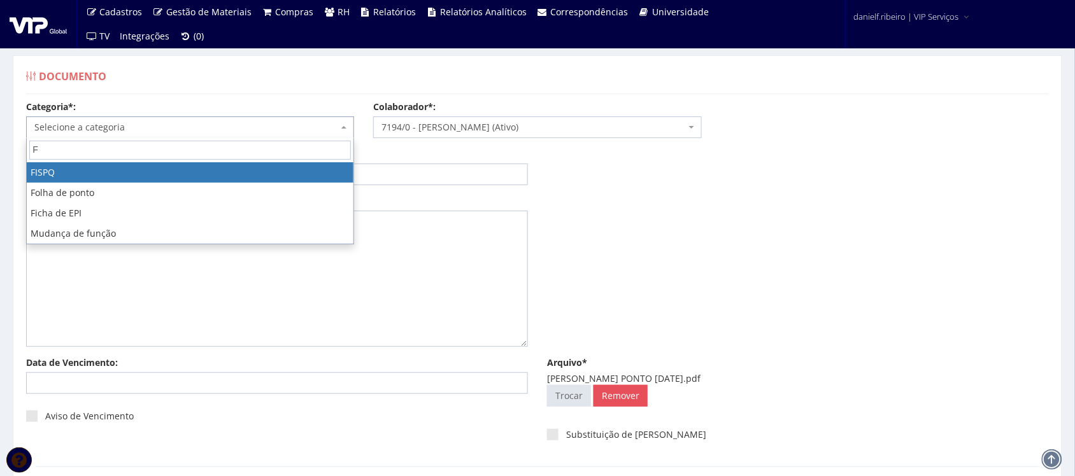
type input "FO"
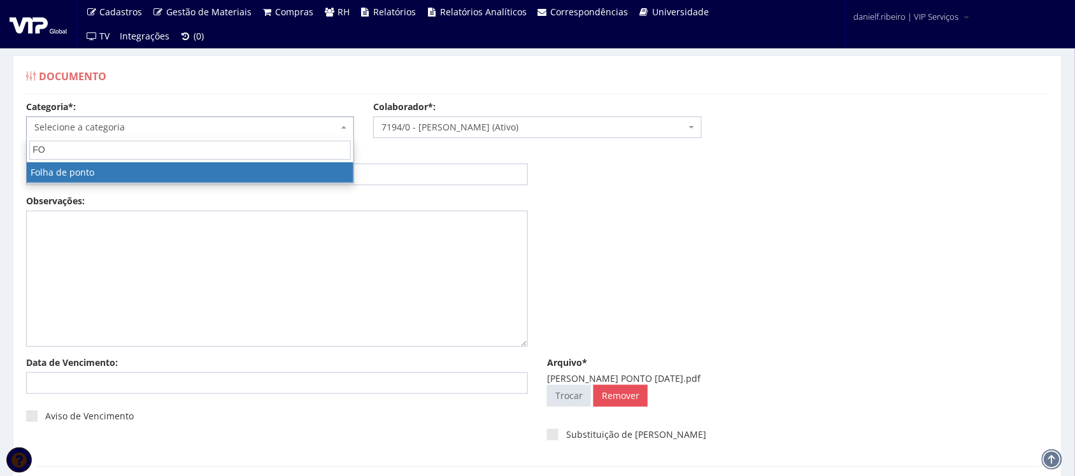
select select "folha_ponto"
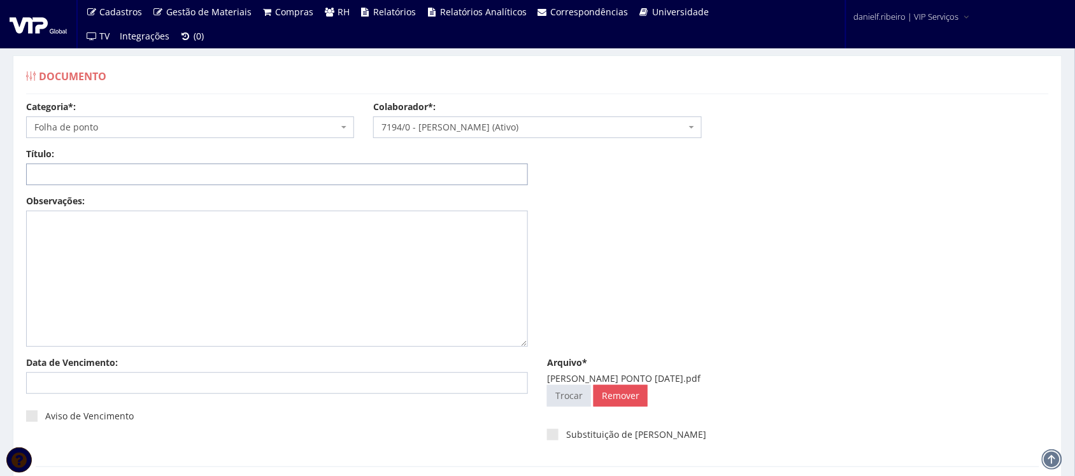
click at [99, 178] on input "Título:" at bounding box center [277, 175] width 502 height 22
paste input "FOLHA PONTO - SET/2025"
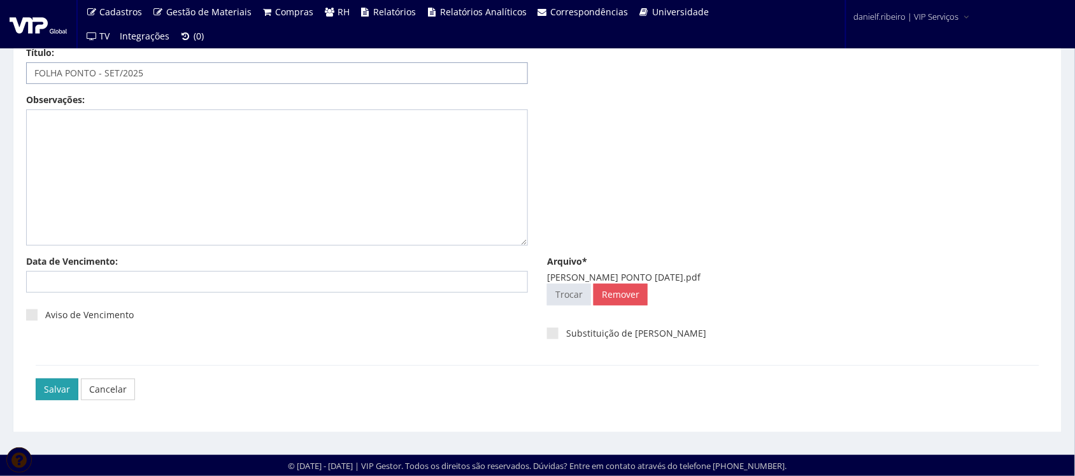
type input "FOLHA PONTO - SET/2025"
click at [56, 390] on input "Salvar" at bounding box center [57, 390] width 43 height 22
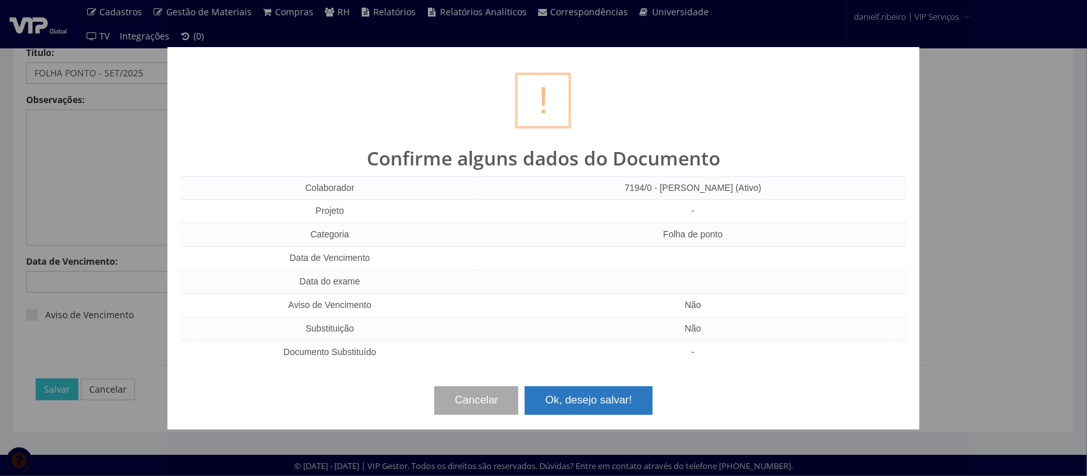
click at [593, 402] on button "Ok, desejo salvar!" at bounding box center [588, 401] width 127 height 28
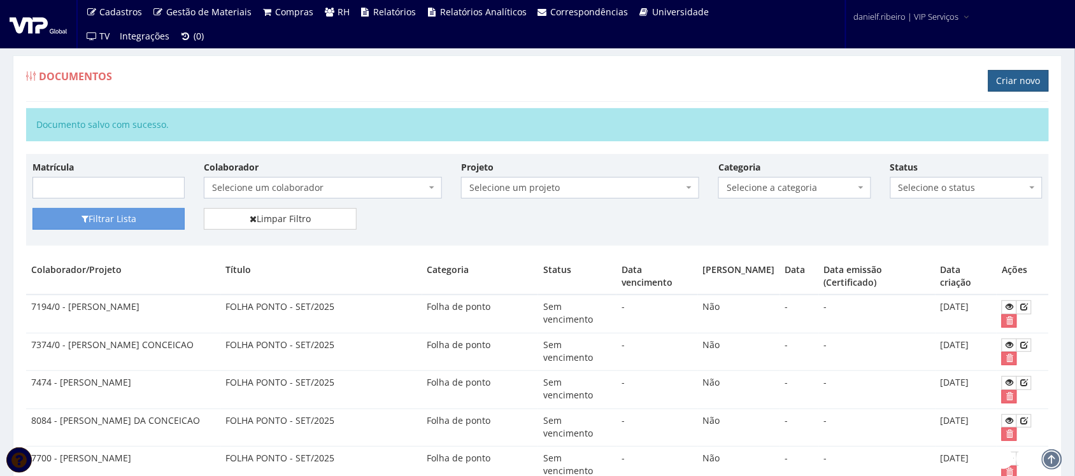
click at [1007, 83] on link "Criar novo" at bounding box center [1019, 81] width 61 height 22
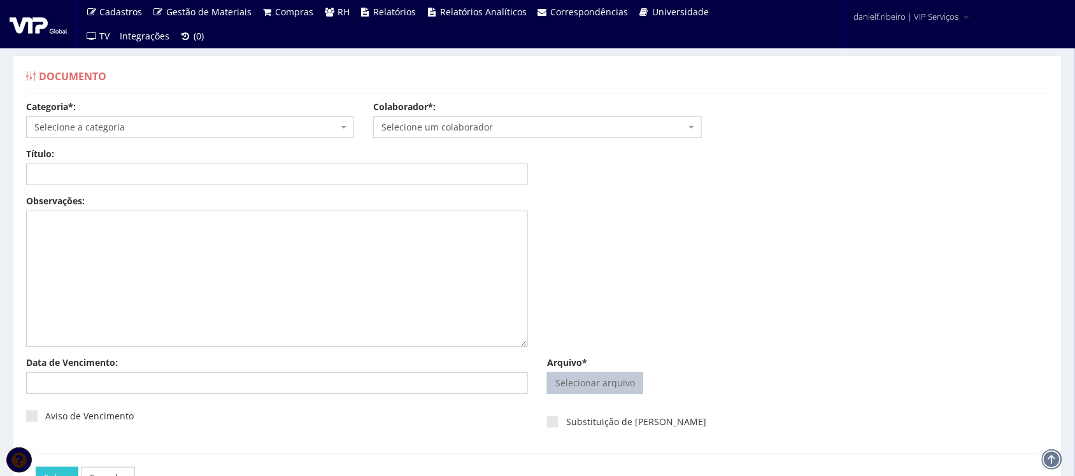
click at [611, 394] on input "Arquivo*" at bounding box center [595, 383] width 95 height 20
type input "C:\fakepath\CLEYDEMES RIBEIRO DA SILVA FOLHA PONTO SET.2025.pdf"
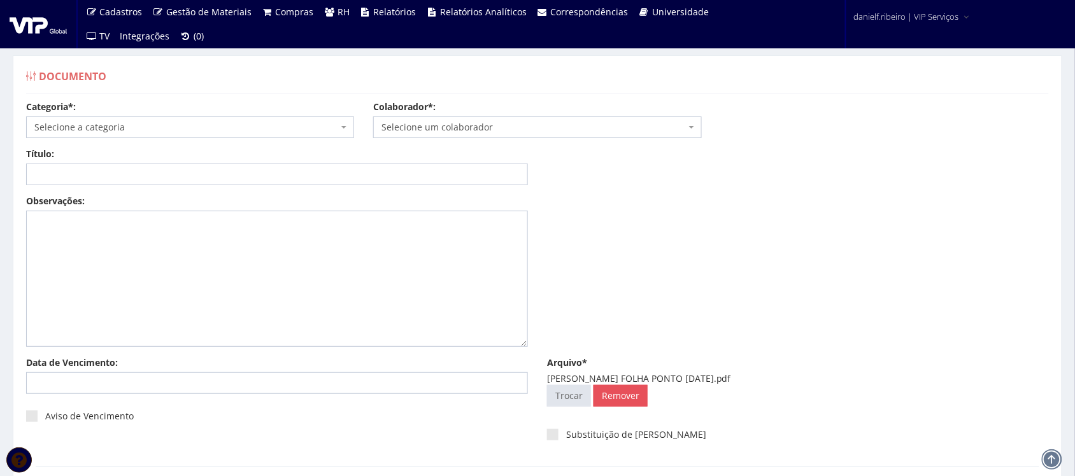
click at [435, 140] on div "Categoria*: Selecione a categoria Aso Segurança no trabalho - PGR Segurança no …" at bounding box center [538, 124] width 1042 height 47
click at [485, 129] on span "Selecione um colaborador" at bounding box center [534, 127] width 304 height 13
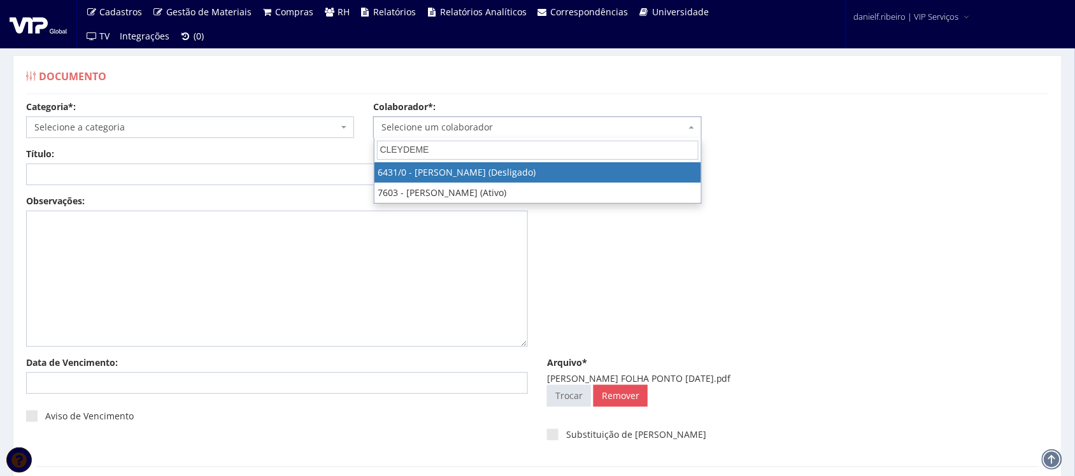
type input "CLEYDEMES"
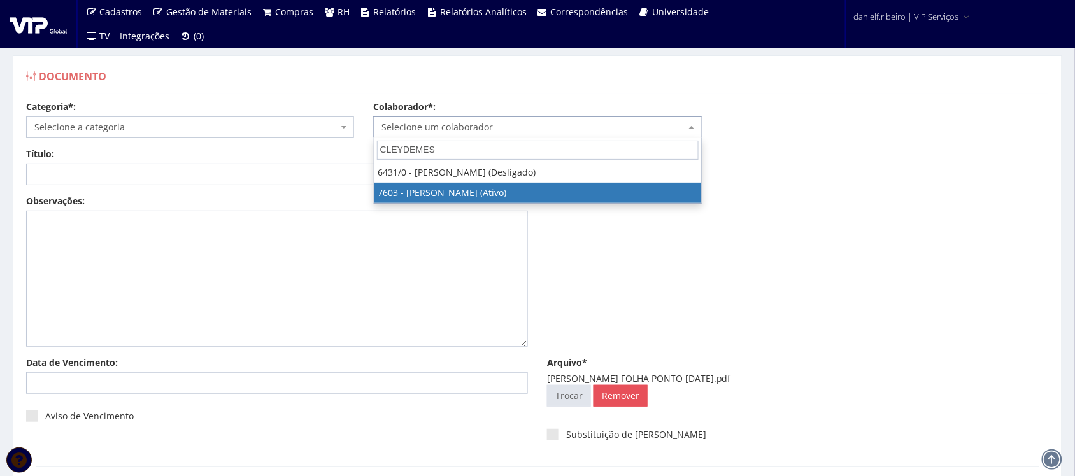
select select "1836"
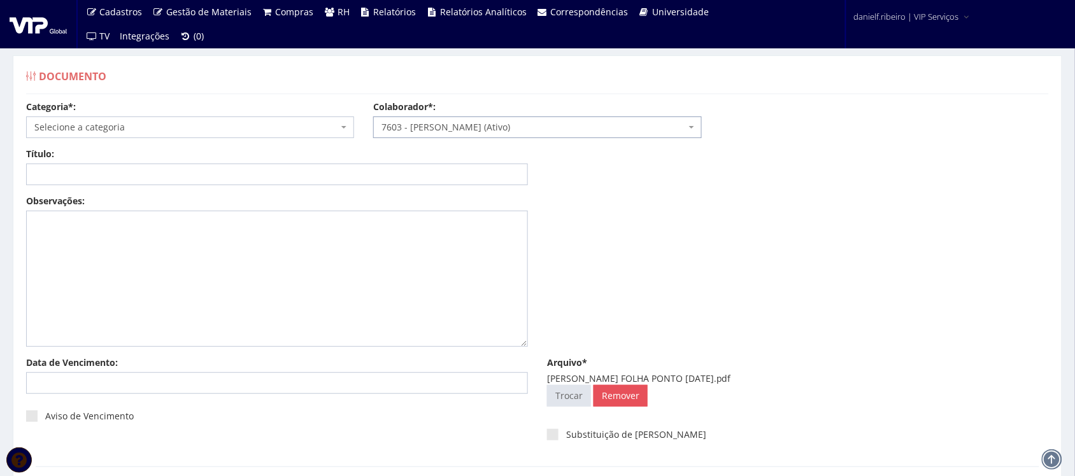
click at [147, 115] on div "Categoria*: Selecione a categoria Aso Segurança no trabalho - PGR Segurança no …" at bounding box center [190, 120] width 347 height 38
drag, startPoint x: 157, startPoint y: 152, endPoint x: 45, endPoint y: 159, distance: 111.7
click at [45, 159] on input "FOLHA PONTO - SET/2025" at bounding box center [190, 150] width 322 height 19
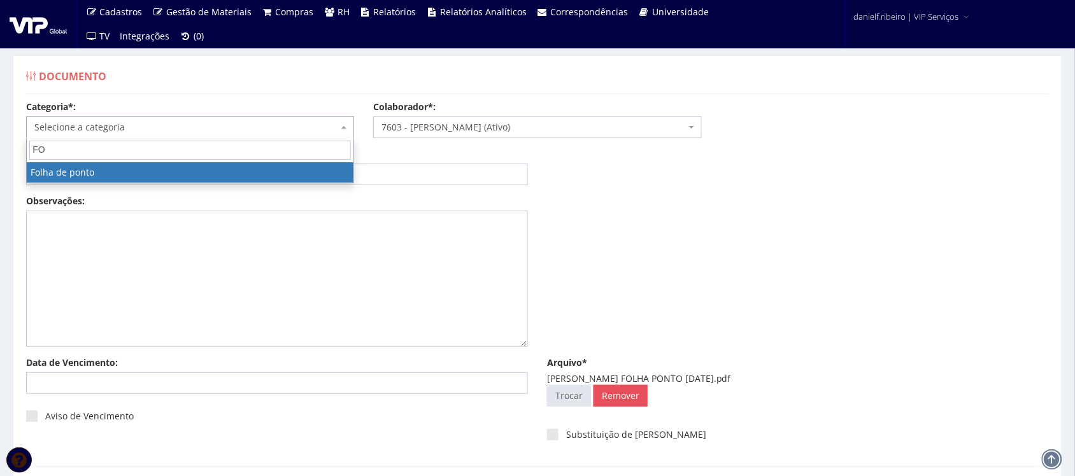
type input "FO"
select select "folha_ponto"
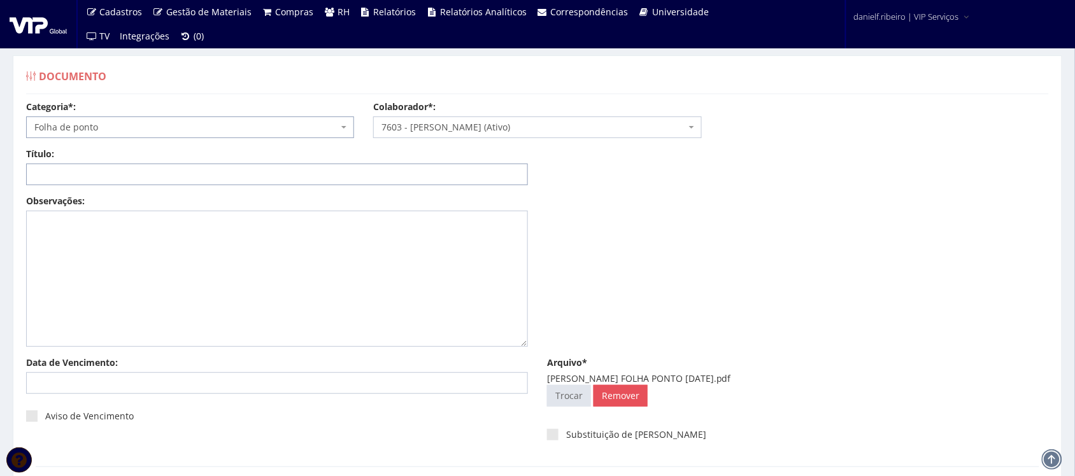
click at [94, 172] on input "Título:" at bounding box center [277, 175] width 502 height 22
paste input "FOLHA PONTO - SET/2025"
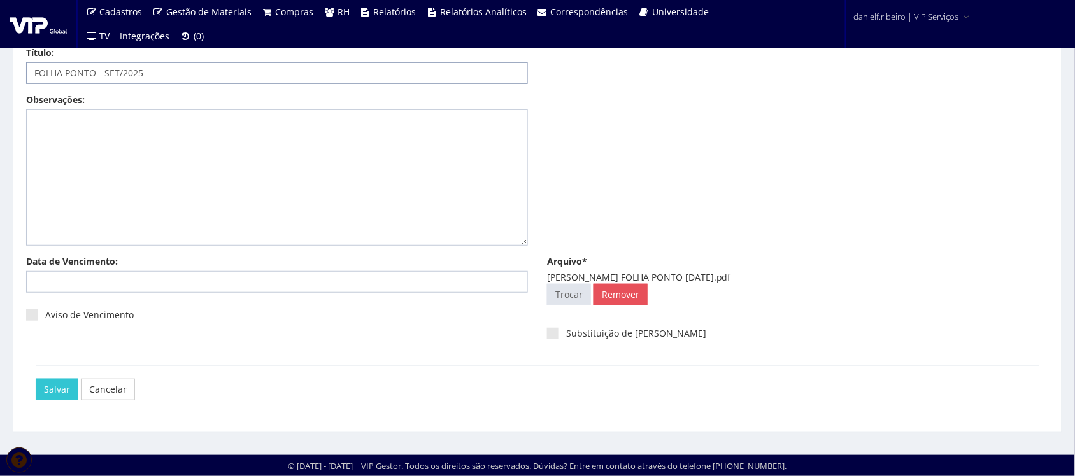
type input "FOLHA PONTO - SET/2025"
click at [24, 396] on div "Categoria*: Selecione a categoria Aso Segurança no trabalho - PGR Segurança no …" at bounding box center [538, 211] width 1042 height 424
click at [46, 387] on input "Salvar" at bounding box center [57, 390] width 43 height 22
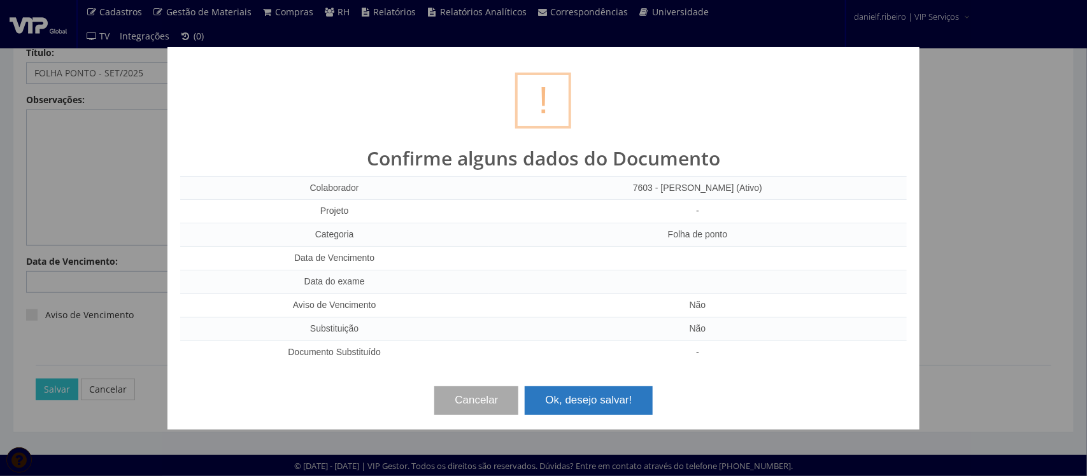
click at [629, 398] on button "Ok, desejo salvar!" at bounding box center [588, 401] width 127 height 28
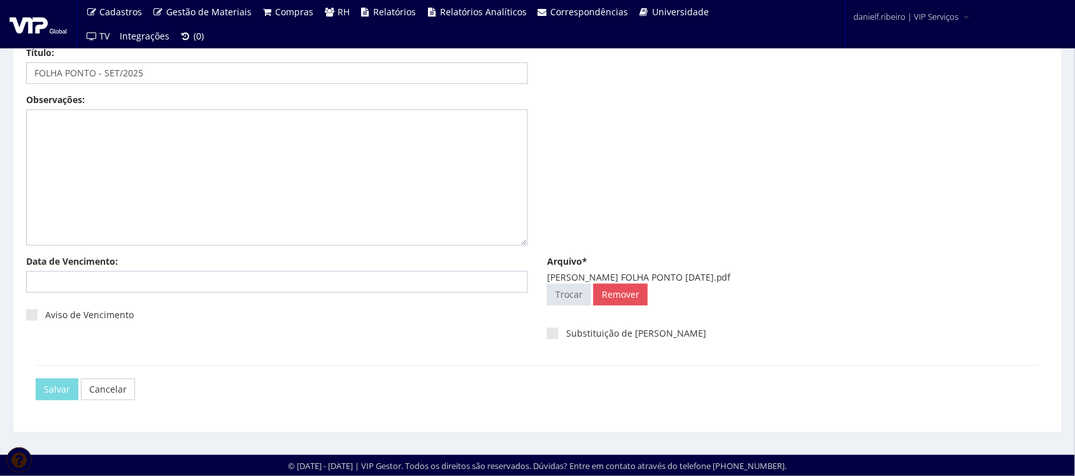
scroll to position [0, 0]
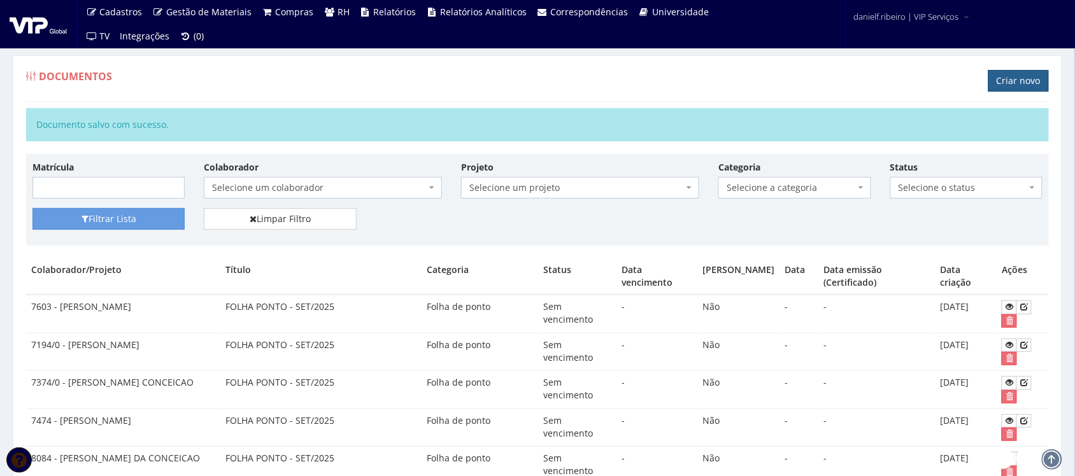
click at [998, 78] on link "Criar novo" at bounding box center [1019, 81] width 61 height 22
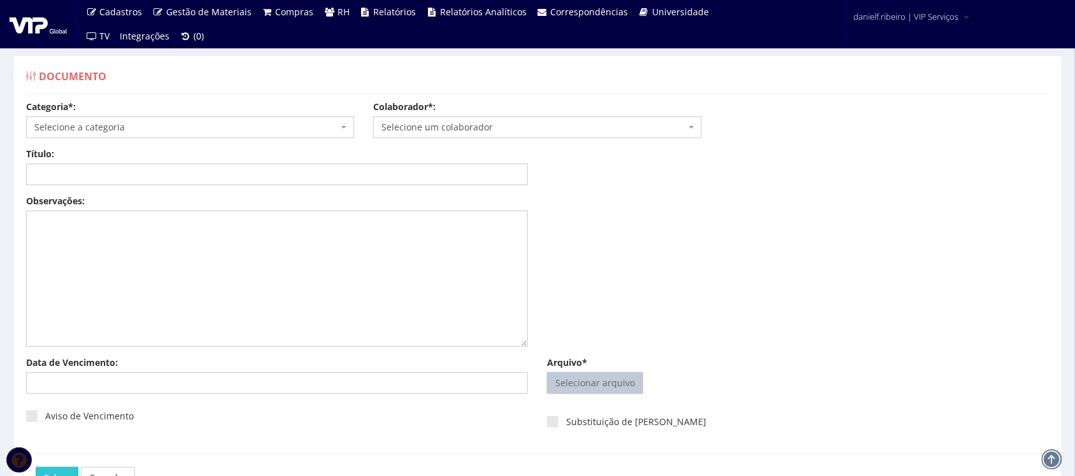
click at [603, 382] on input "Arquivo*" at bounding box center [595, 383] width 95 height 20
type input "C:\fakepath\[PERSON_NAME] FOLHA PONTO [DATE].pdf"
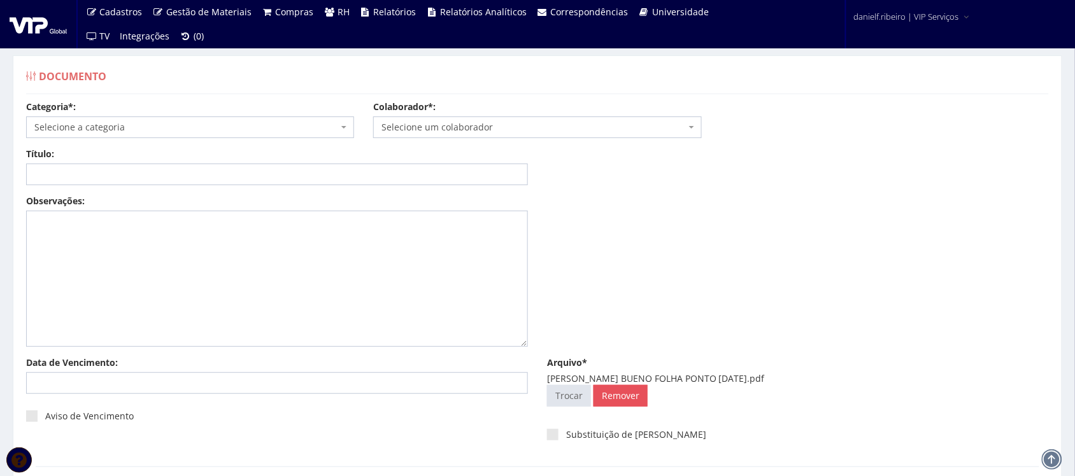
click at [440, 131] on span "Selecione um colaborador" at bounding box center [534, 127] width 304 height 13
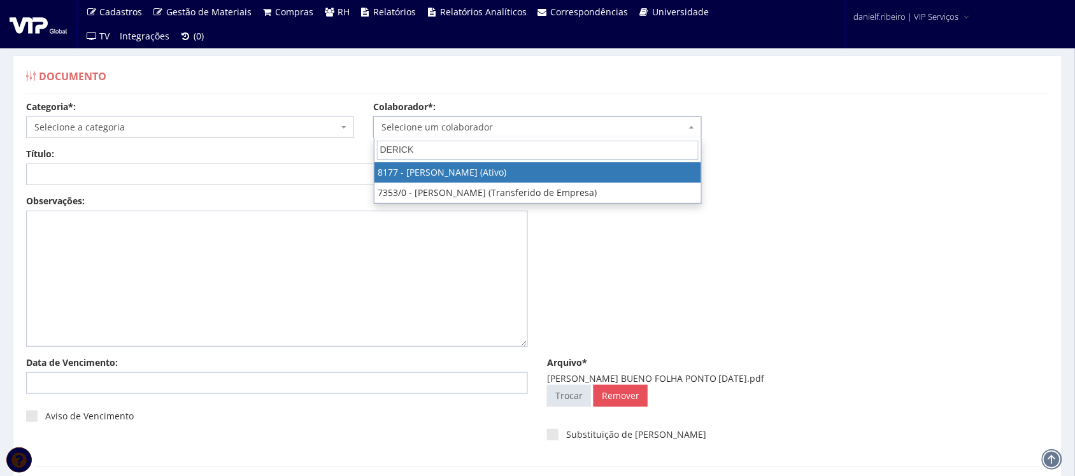
type input "DERICK"
select select "4022"
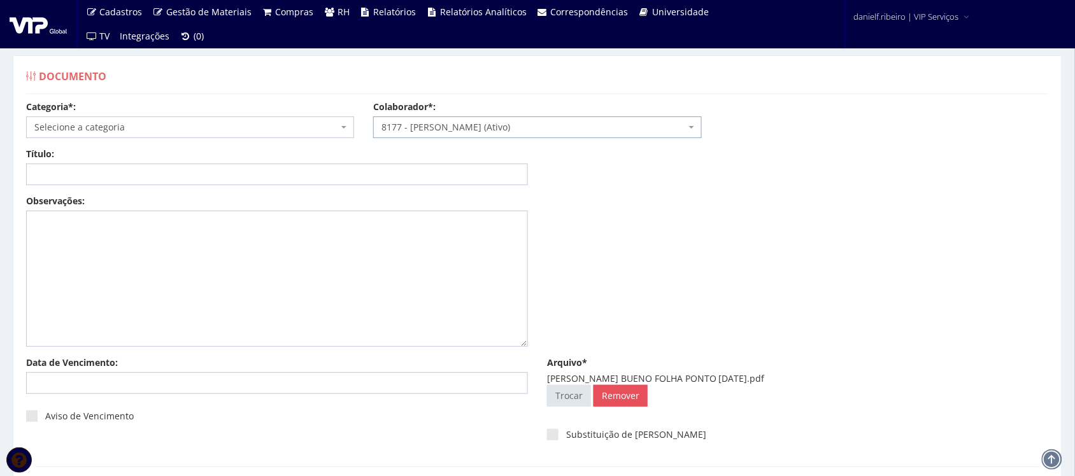
click at [128, 128] on span "Selecione a categoria" at bounding box center [186, 127] width 304 height 13
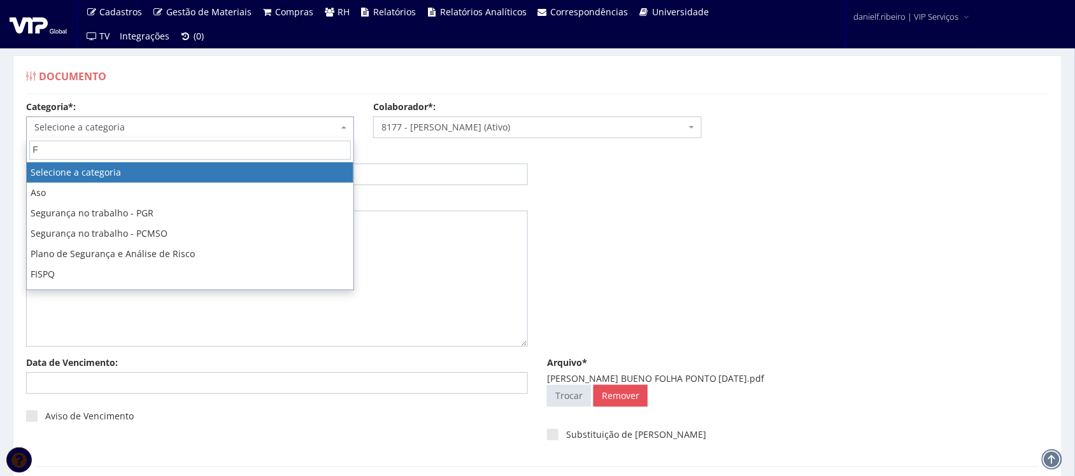
type input "FO"
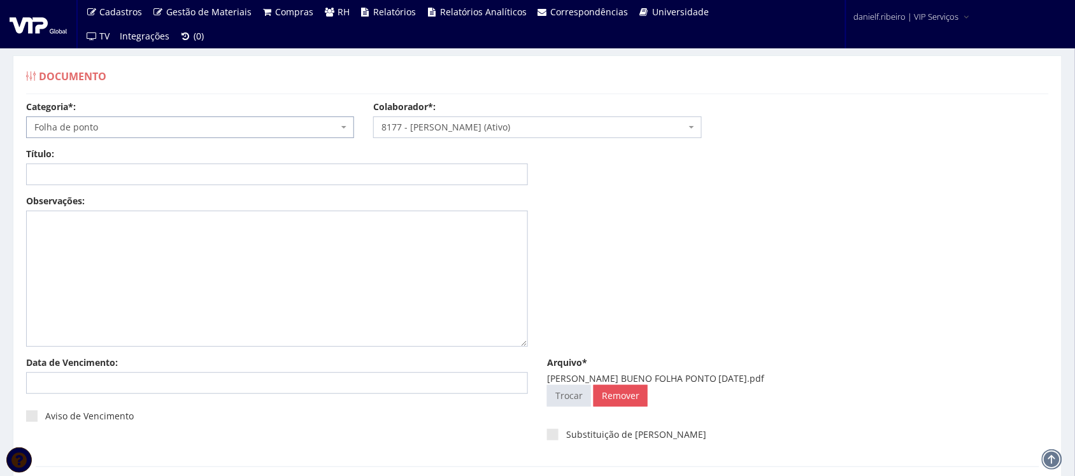
select select "folha_ponto"
click at [97, 180] on input "Título:" at bounding box center [277, 175] width 502 height 22
paste input "FOLHA PONTO - SET/2025"
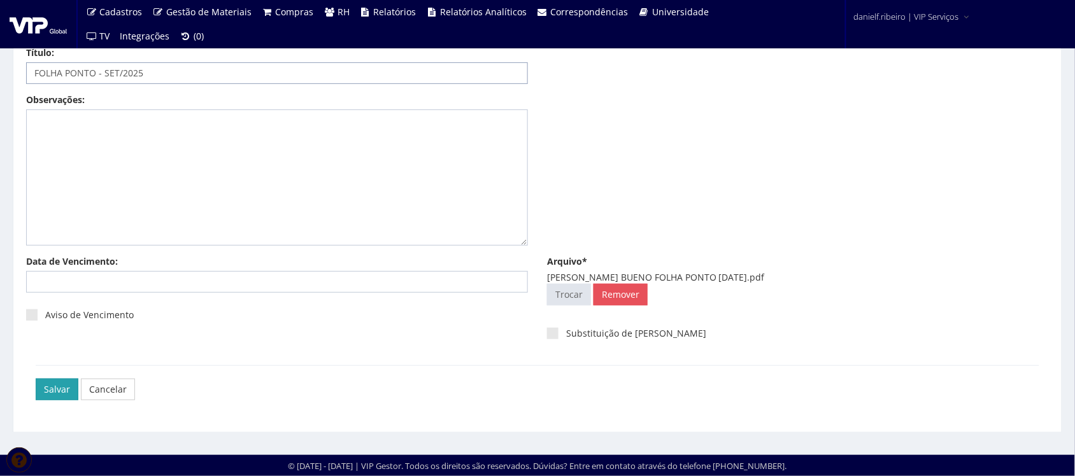
type input "FOLHA PONTO - SET/2025"
click at [58, 382] on input "Salvar" at bounding box center [57, 390] width 43 height 22
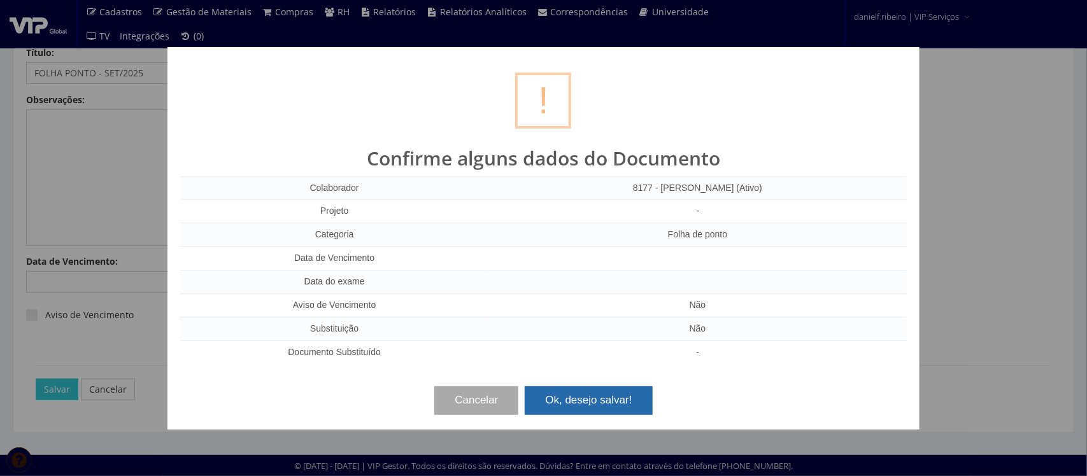
click at [592, 394] on button "Ok, desejo salvar!" at bounding box center [588, 401] width 127 height 28
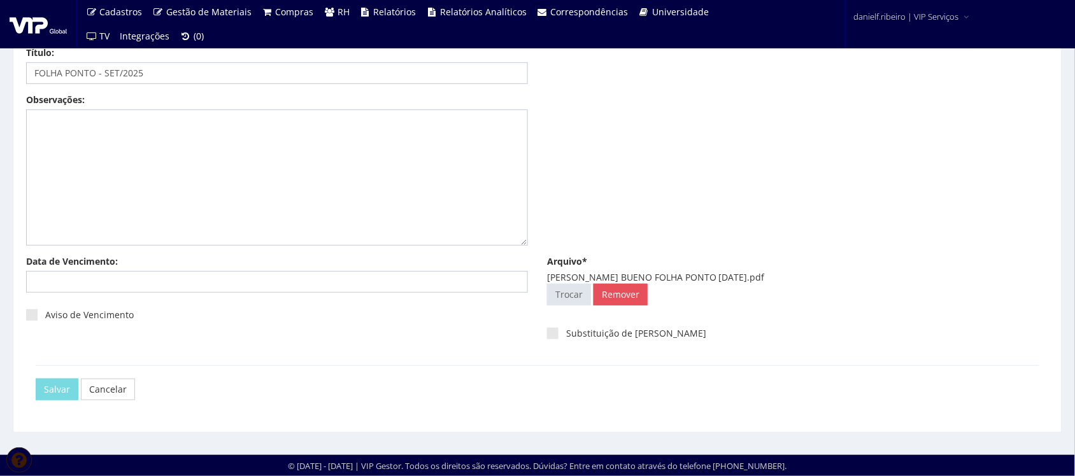
scroll to position [0, 0]
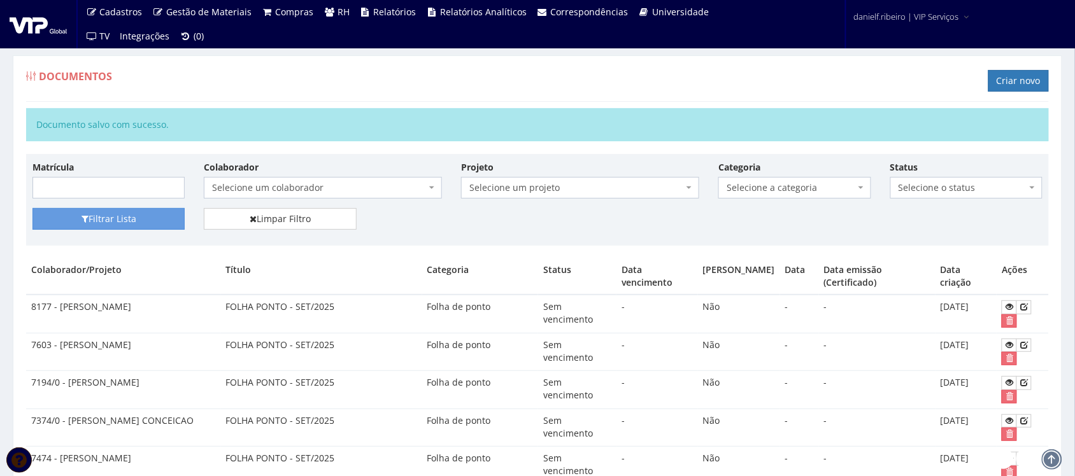
click at [1012, 67] on div "Documentos Criar novo" at bounding box center [537, 83] width 1023 height 38
click at [1012, 74] on link "Criar novo" at bounding box center [1019, 81] width 61 height 22
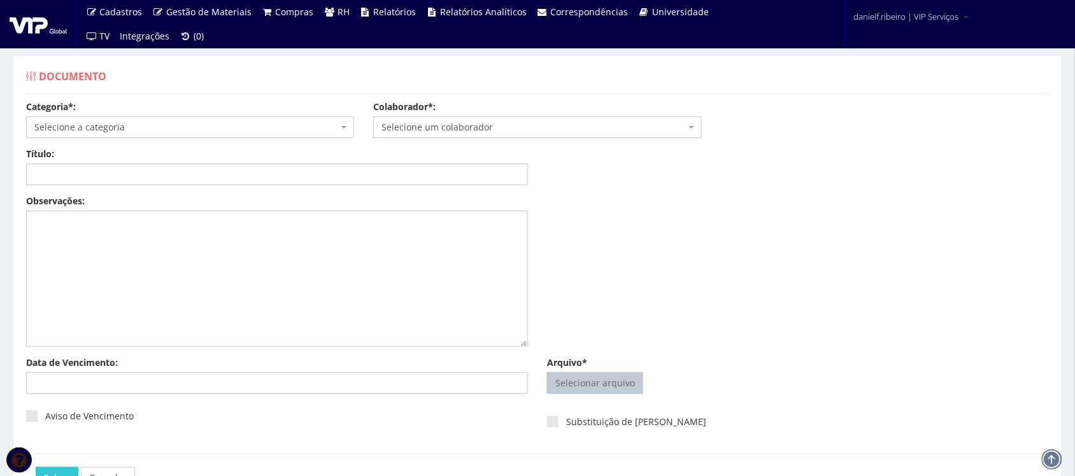
click at [578, 382] on input "Arquivo*" at bounding box center [595, 383] width 95 height 20
type input "C:\fakepath\[PERSON_NAME] FOLHA PONTO [DATE].pdf"
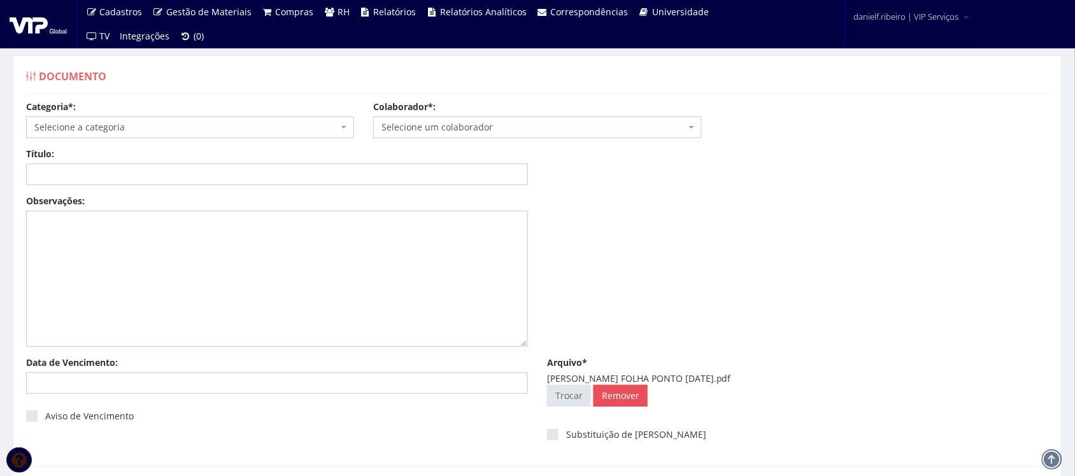
click at [434, 132] on span "Selecione um colaborador" at bounding box center [534, 127] width 304 height 13
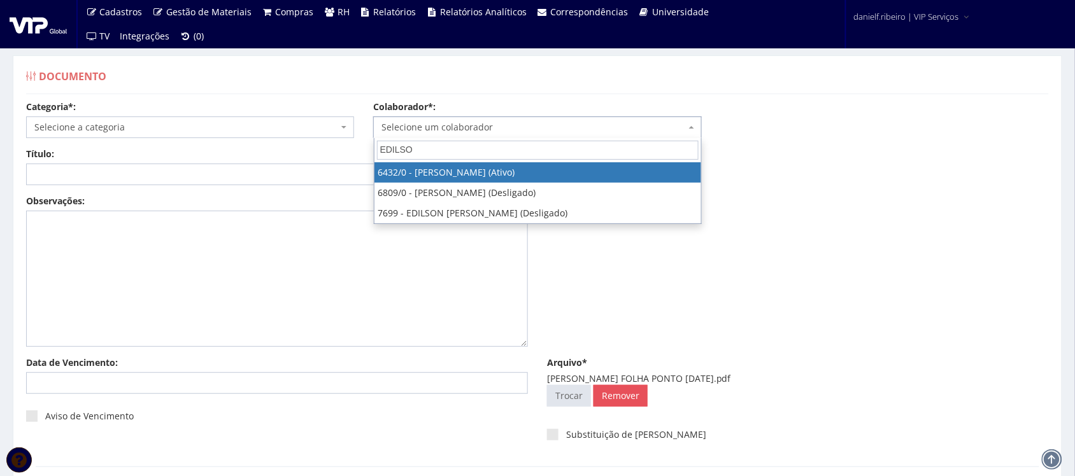
type input "EDILSON"
select select "65"
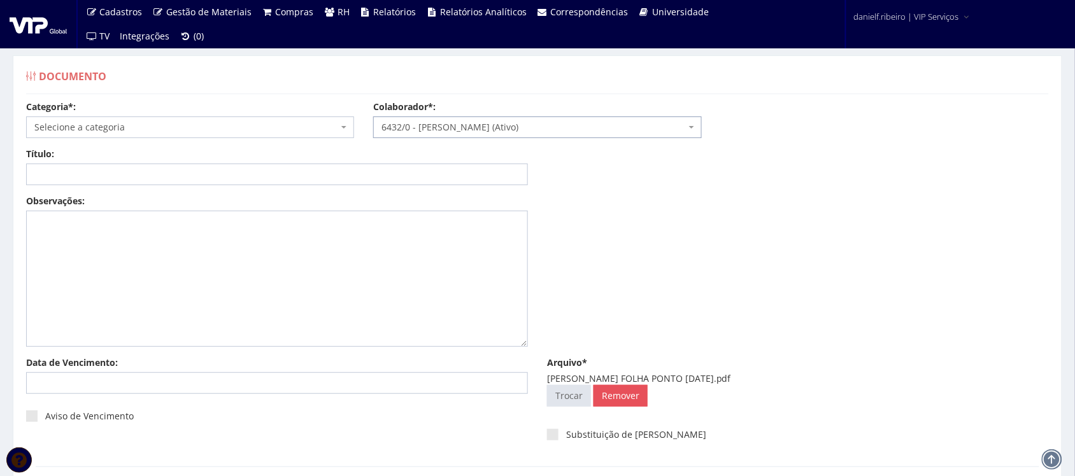
click at [69, 137] on span "Selecione a categoria" at bounding box center [190, 128] width 328 height 22
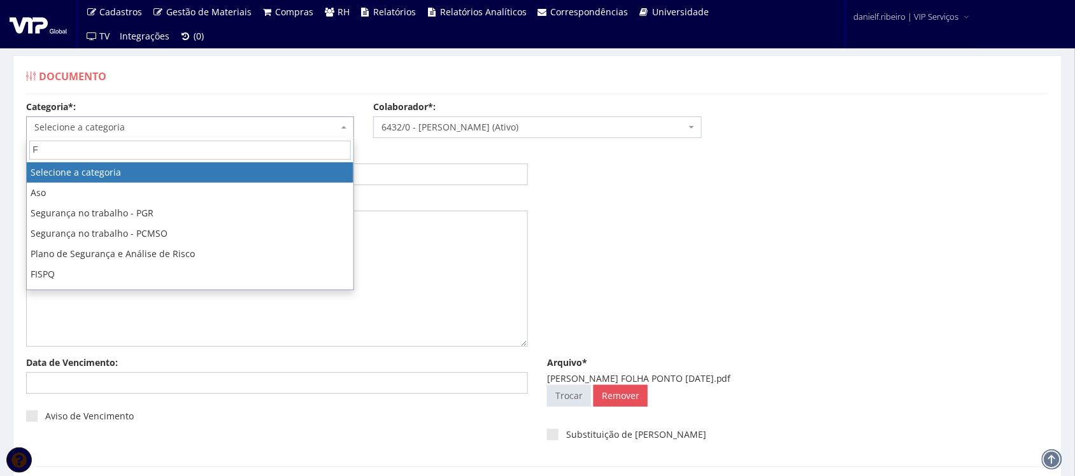
type input "FO"
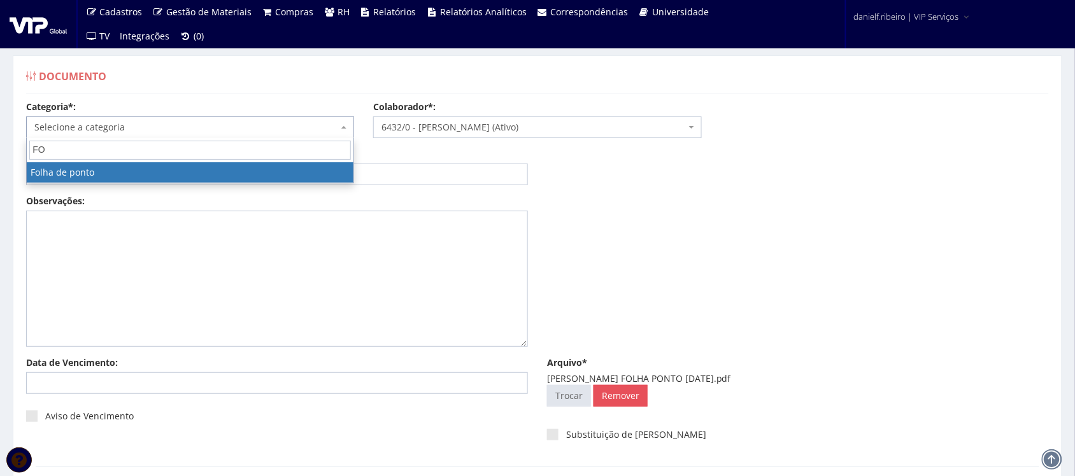
select select "folha_ponto"
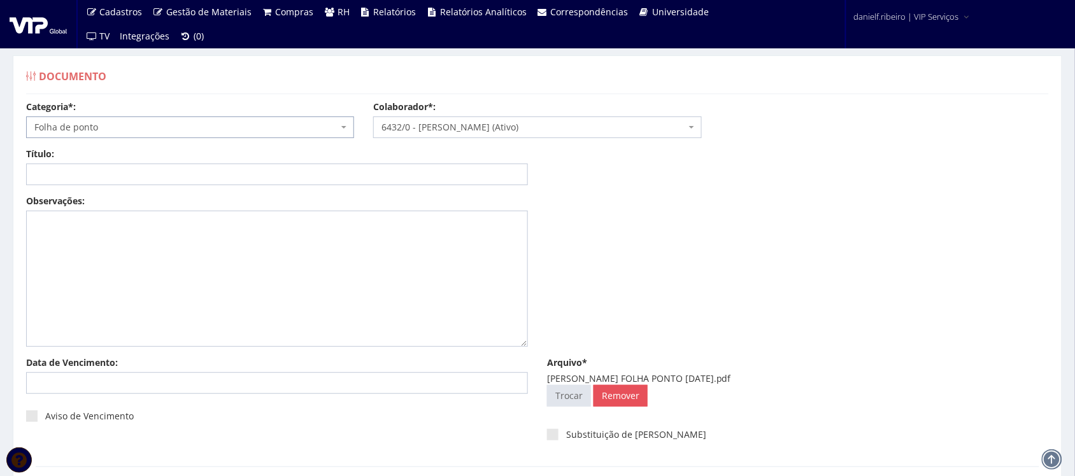
click at [177, 162] on div "Título:" at bounding box center [277, 167] width 521 height 38
click at [185, 176] on input "Título:" at bounding box center [277, 175] width 502 height 22
paste input "FOLHA PONTO - SET/2025"
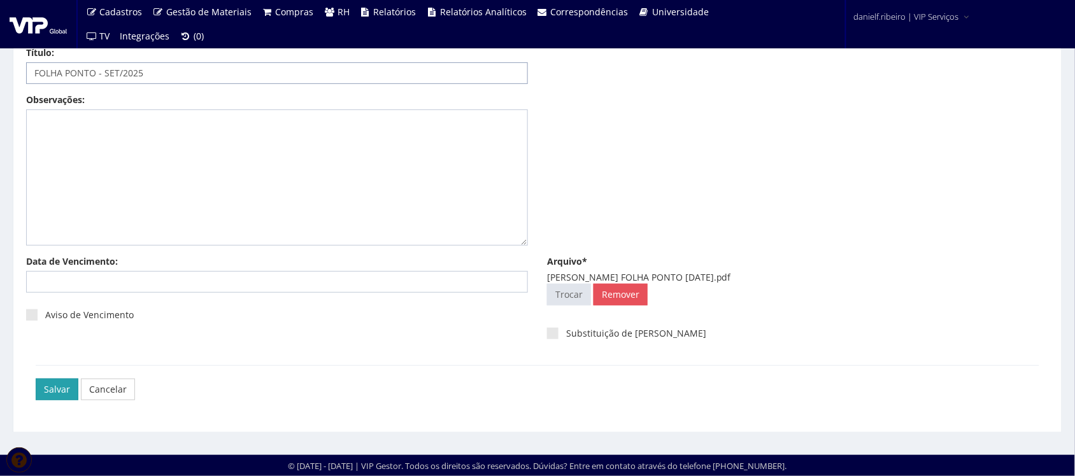
type input "FOLHA PONTO - SET/2025"
click at [56, 392] on input "Salvar" at bounding box center [57, 390] width 43 height 22
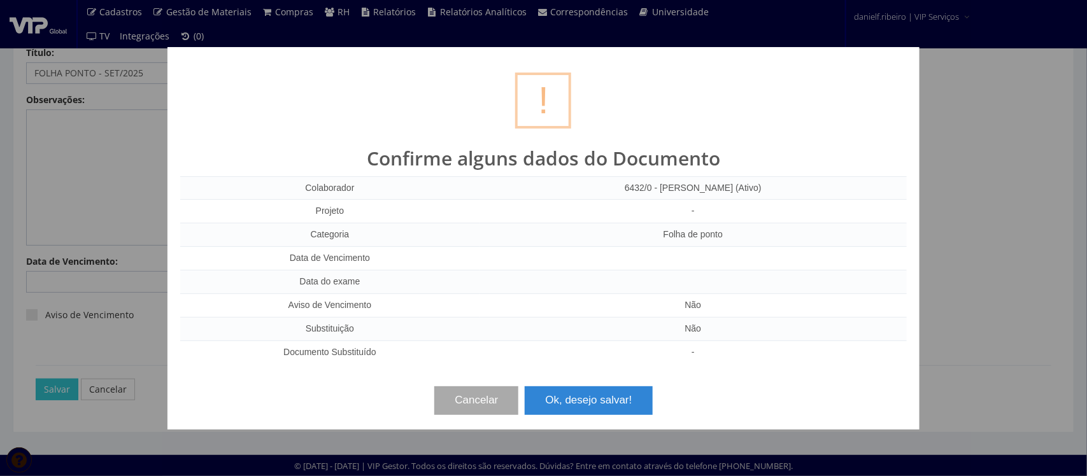
click at [612, 415] on button "Ok, desejo salvar!" at bounding box center [588, 401] width 127 height 28
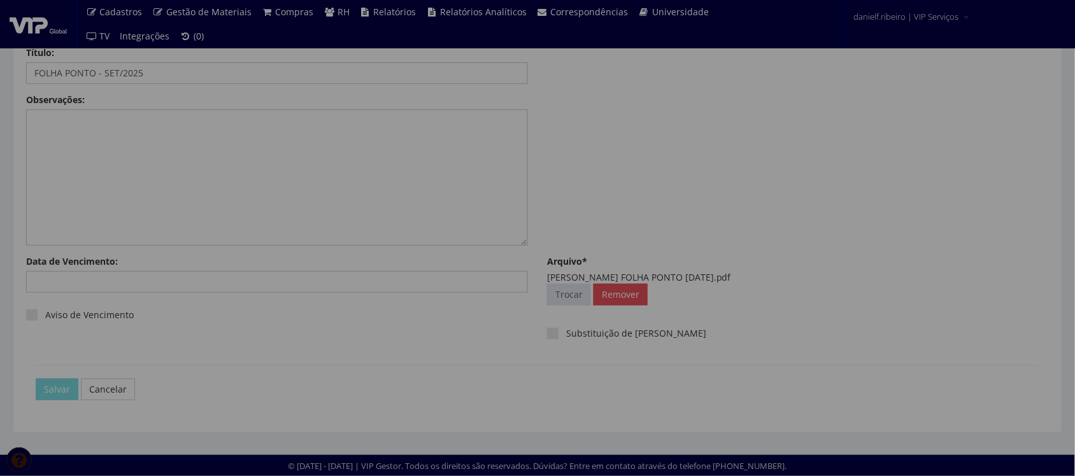
click at [599, 392] on div "Cancelar" at bounding box center [542, 390] width 1013 height 22
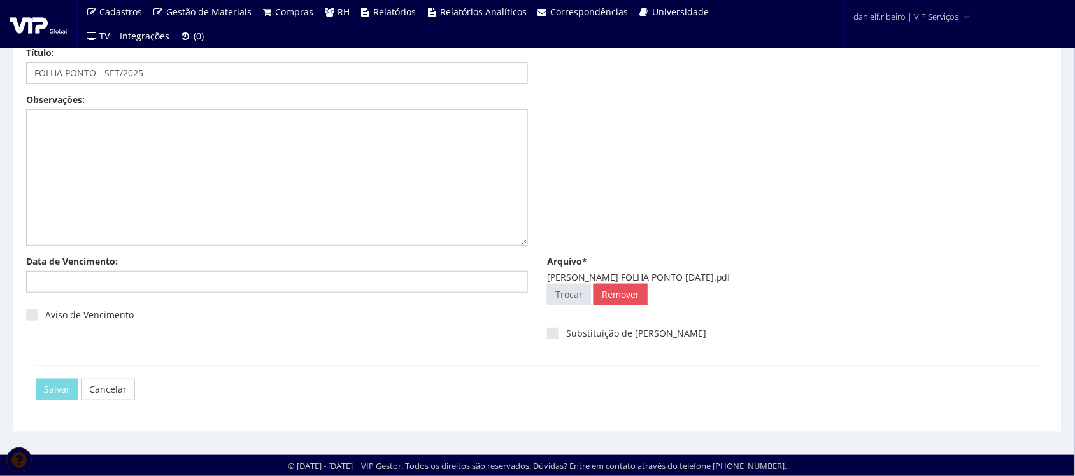
scroll to position [0, 0]
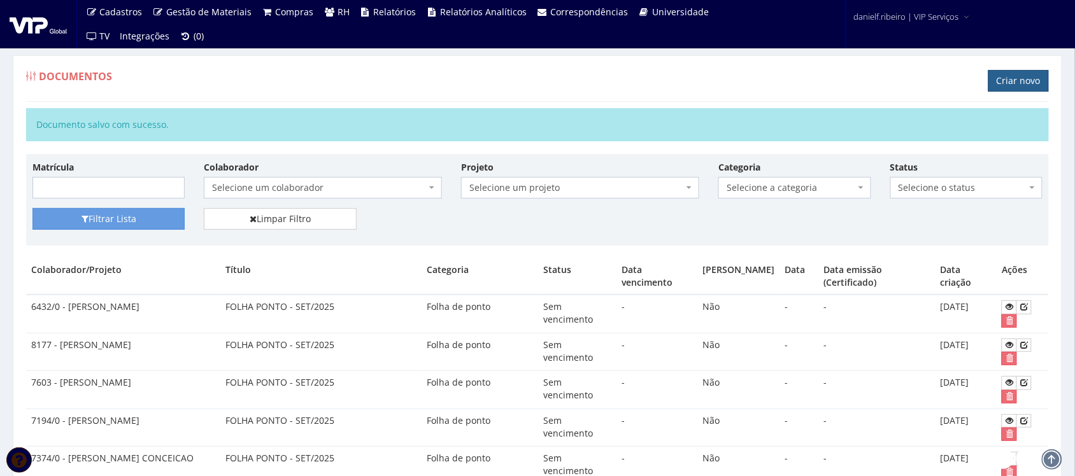
click at [1022, 75] on link "Criar novo" at bounding box center [1019, 81] width 61 height 22
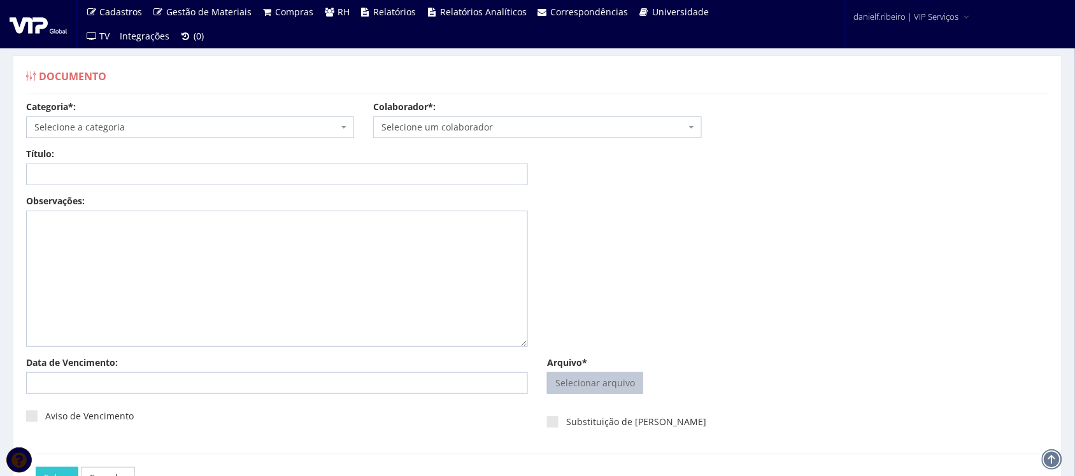
click at [609, 387] on input "Arquivo*" at bounding box center [595, 383] width 95 height 20
type input "C:\fakepath\FABIO LUCIANO MARIANO FOLHA PONTO SET.2025.pdf"
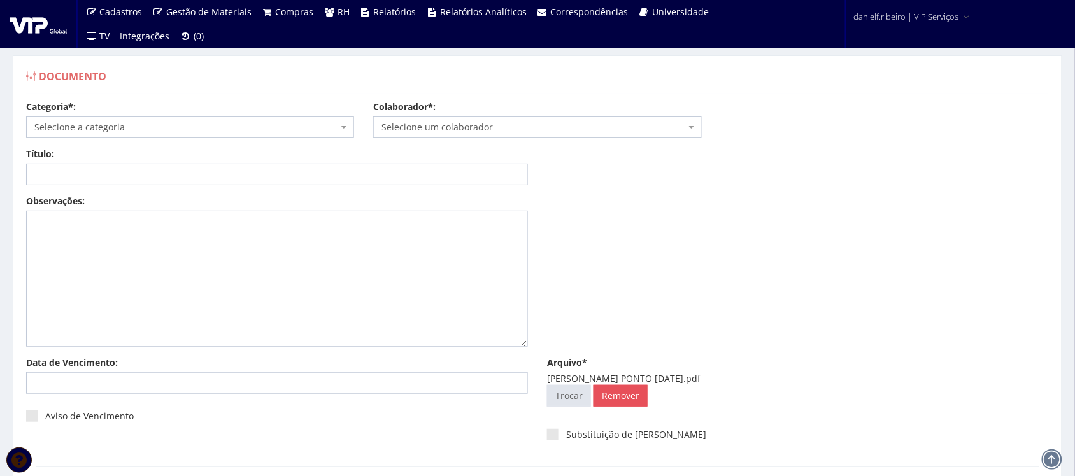
click at [454, 138] on body "Cadastros Clientes Unidades Subclientes Unidades de Subclientes Projetos Vagas …" at bounding box center [537, 289] width 1075 height 578
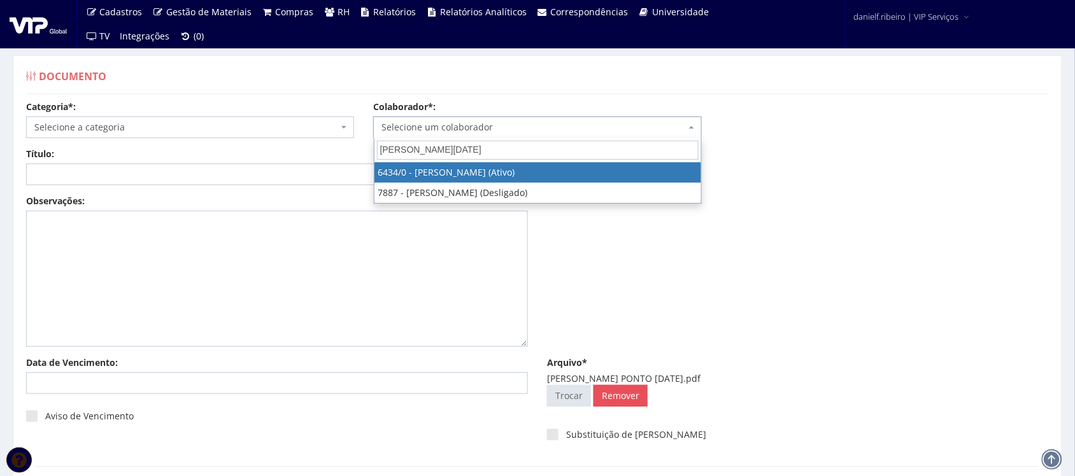
type input "FABIO LUCIAN"
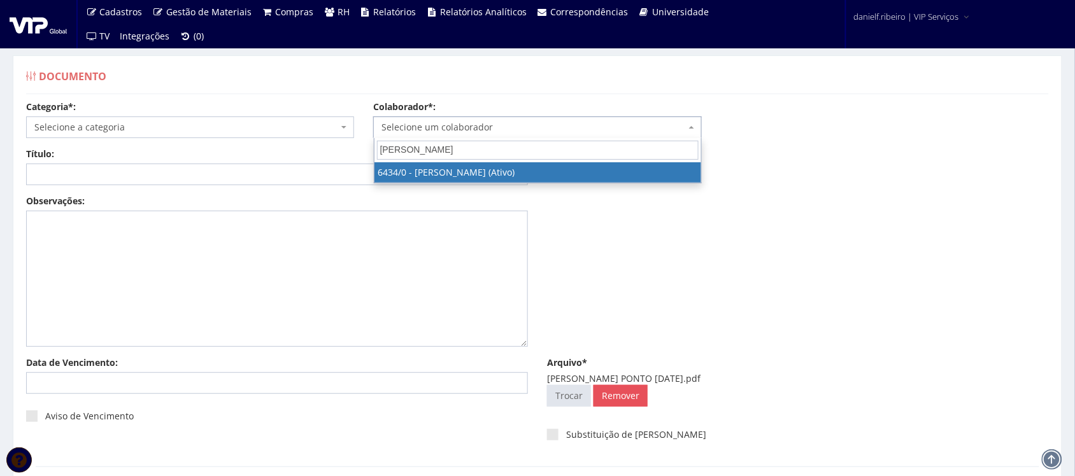
select select "66"
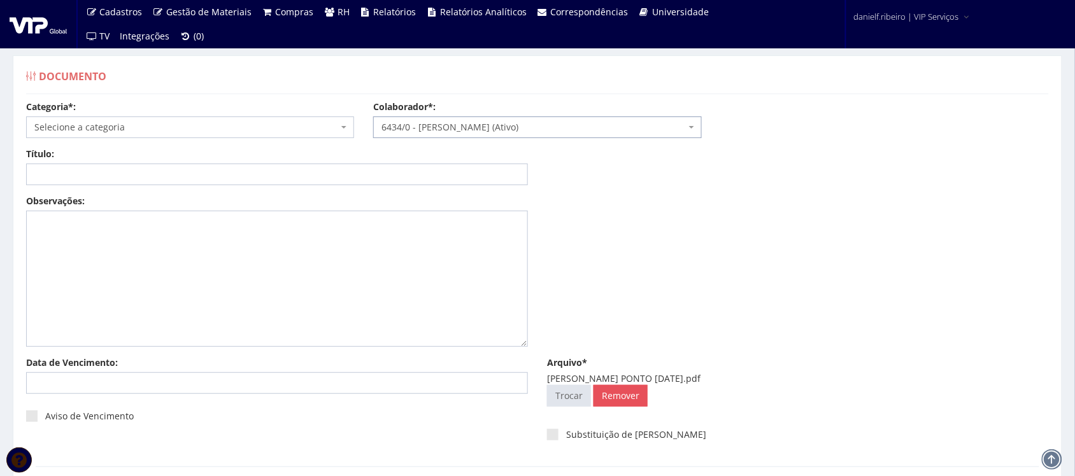
click at [185, 132] on span "Selecione a categoria" at bounding box center [186, 127] width 304 height 13
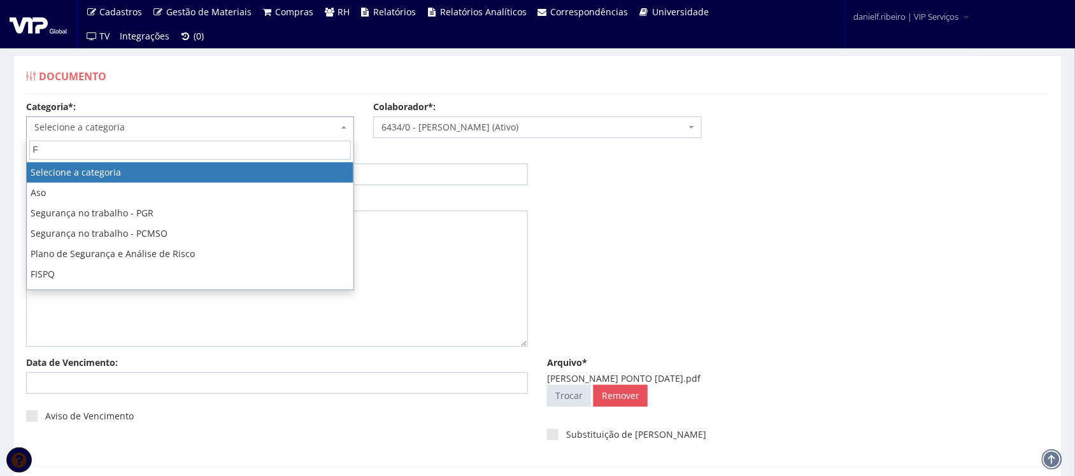
type input "FO"
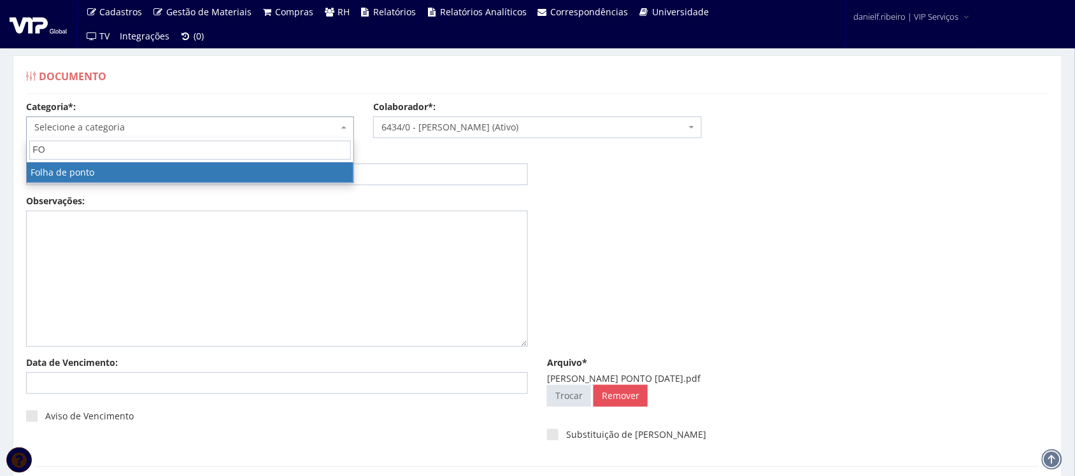
select select "folha_ponto"
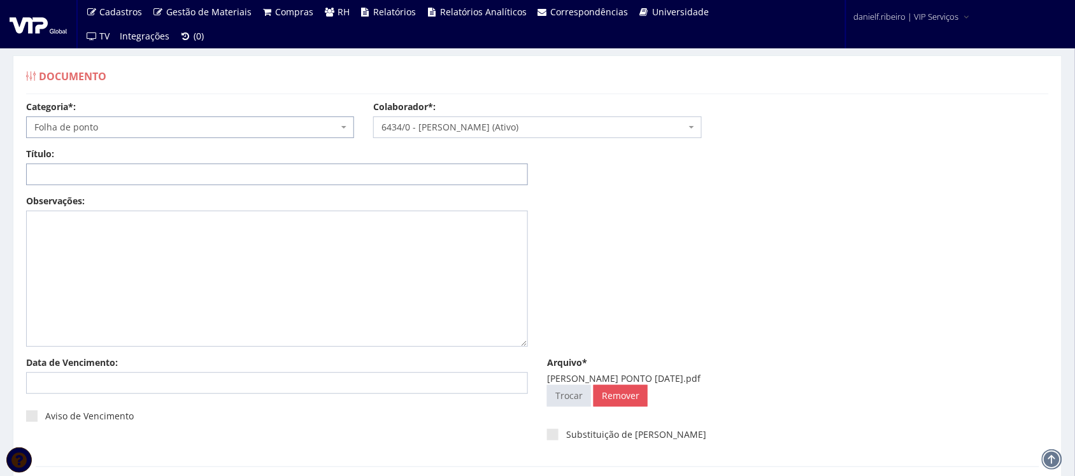
click at [141, 175] on input "Título:" at bounding box center [277, 175] width 502 height 22
paste input "FOLHA PONTO - SET/2025"
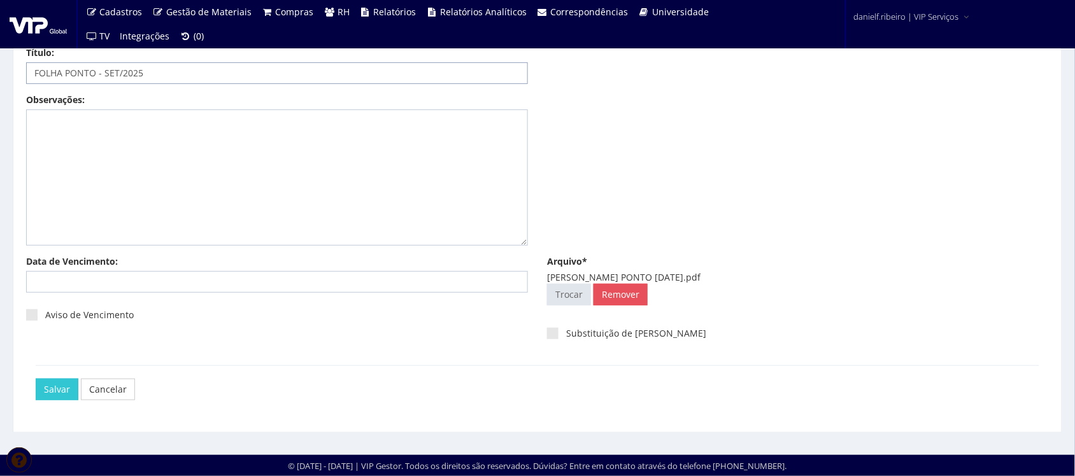
type input "FOLHA PONTO - SET/2025"
click at [32, 396] on div "Salvar Cancelar" at bounding box center [537, 390] width 1023 height 48
click at [39, 387] on input "Salvar" at bounding box center [57, 390] width 43 height 22
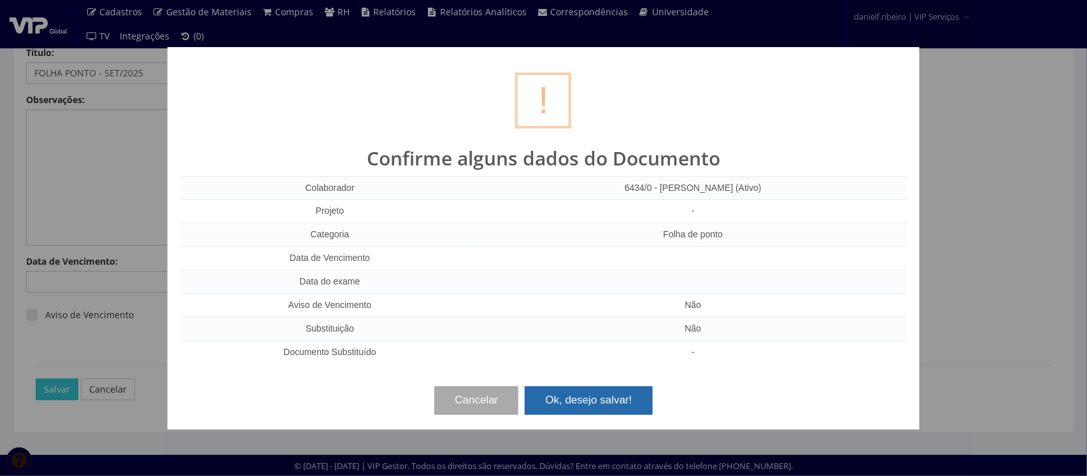
click at [606, 402] on button "Ok, desejo salvar!" at bounding box center [588, 401] width 127 height 28
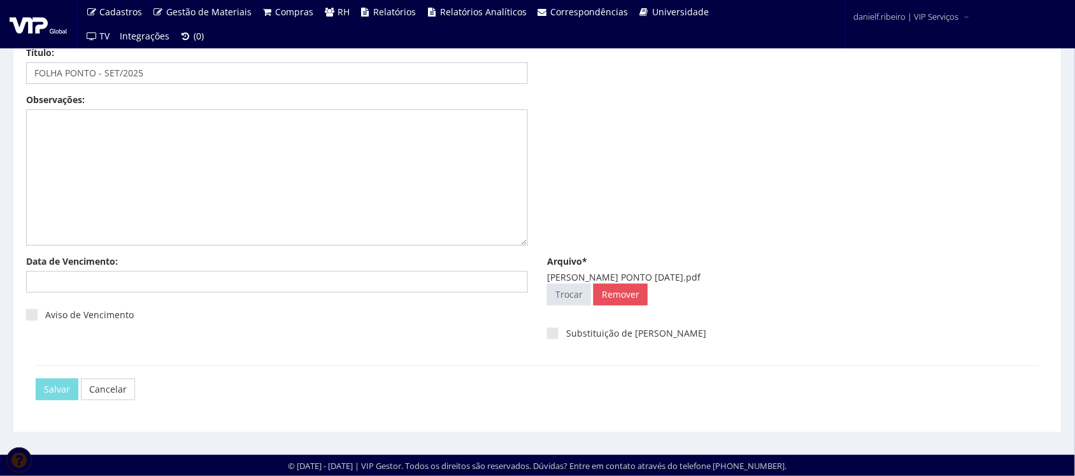
scroll to position [0, 0]
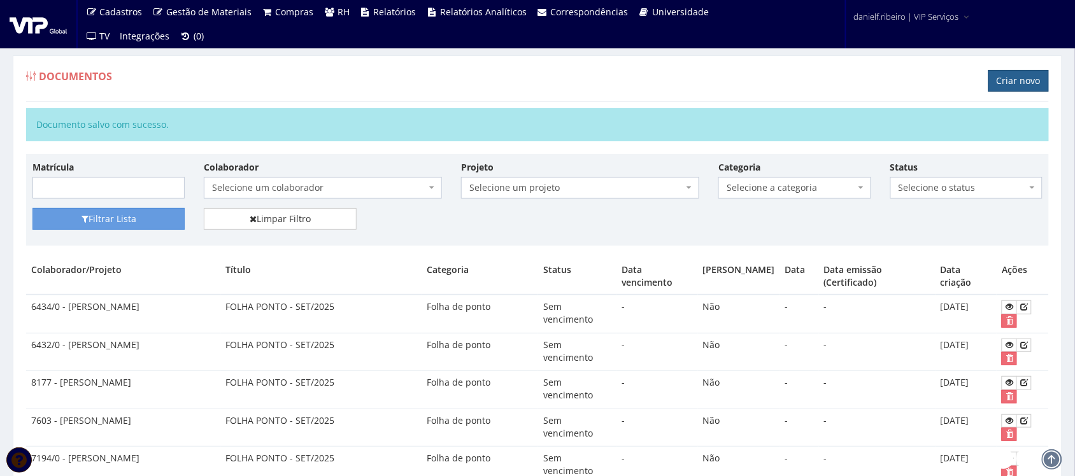
click at [1011, 78] on link "Criar novo" at bounding box center [1019, 81] width 61 height 22
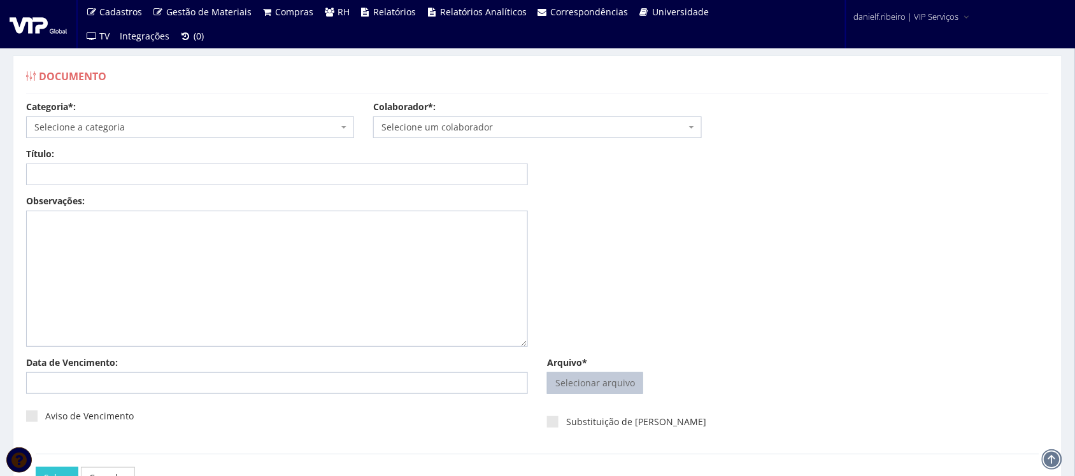
click at [597, 392] on input "Arquivo*" at bounding box center [595, 383] width 95 height 20
type input "C:\fakepath\FABIO ROBERTO FERREIRA DE LIRA FOLHA PONTO SET.2025.pdf"
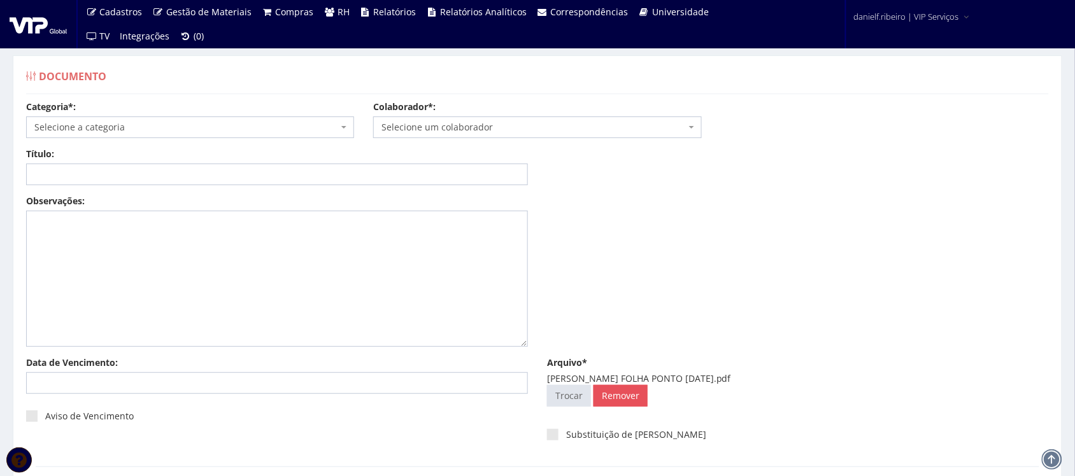
click at [457, 119] on span "Selecione um colaborador" at bounding box center [537, 128] width 328 height 22
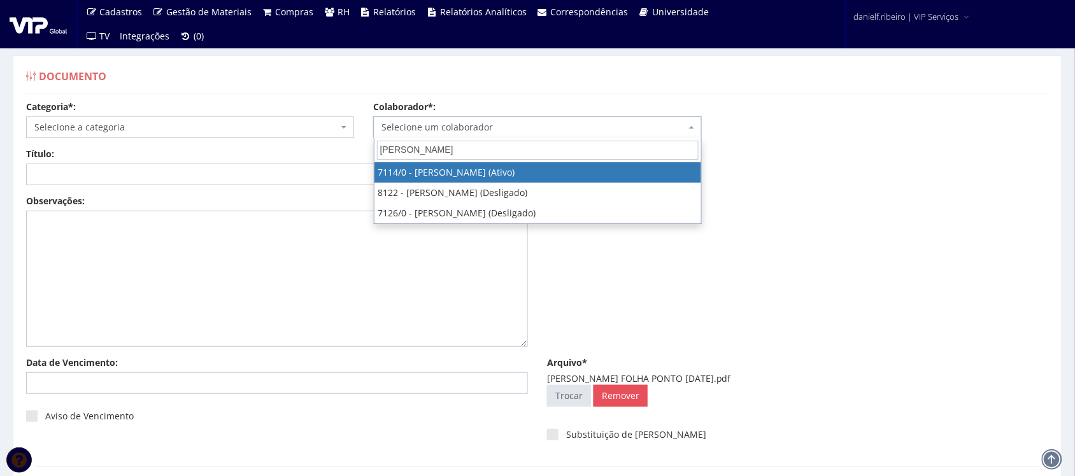
type input "FABIO RO"
select select "517"
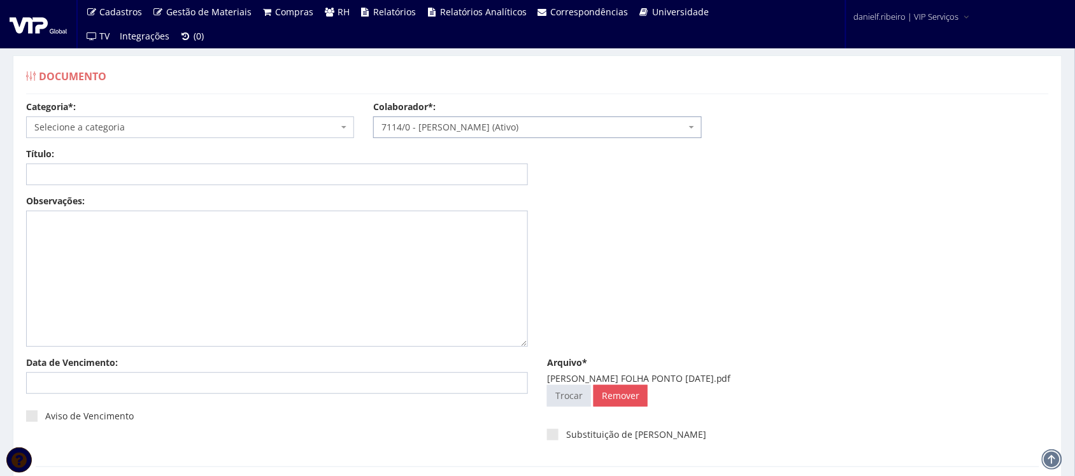
click at [204, 125] on span "Selecione a categoria" at bounding box center [186, 127] width 304 height 13
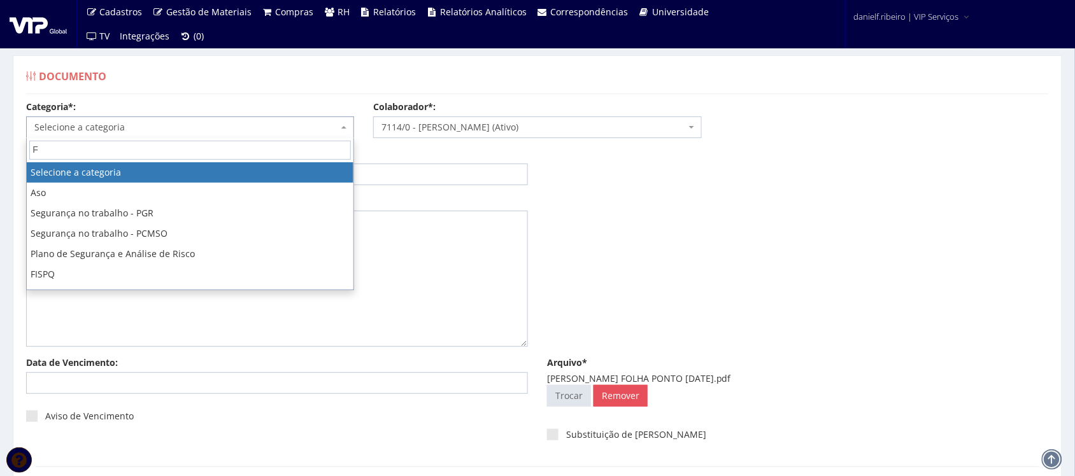
type input "FO"
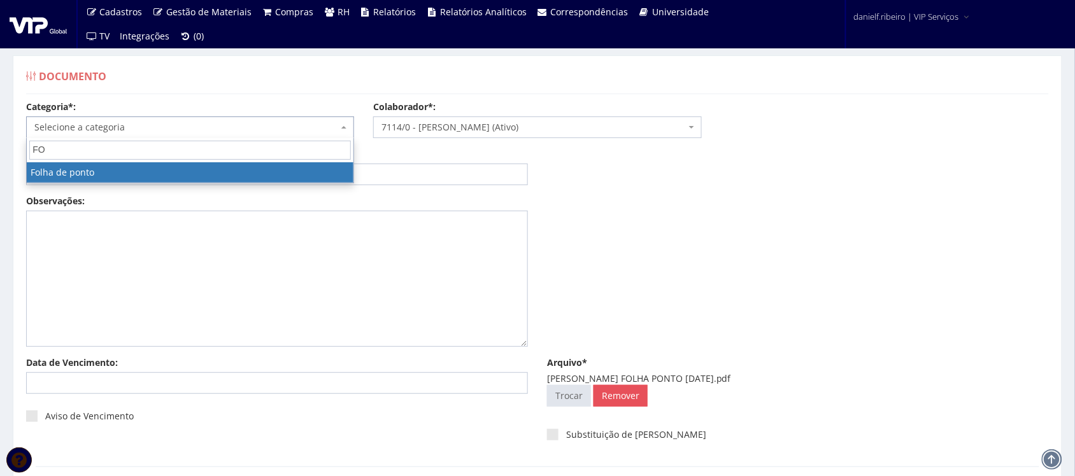
select select "folha_ponto"
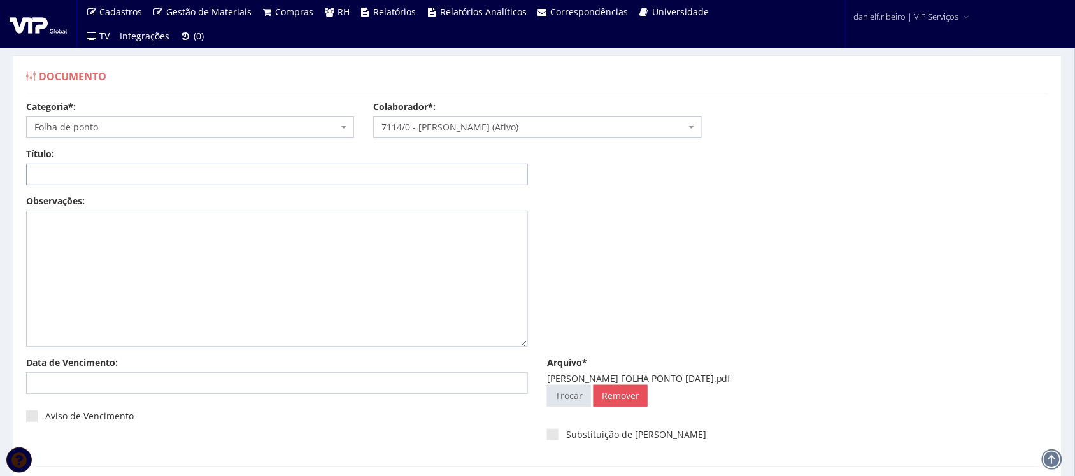
click at [139, 173] on input "Título:" at bounding box center [277, 175] width 502 height 22
paste input "FOLHA PONTO - SET/2025"
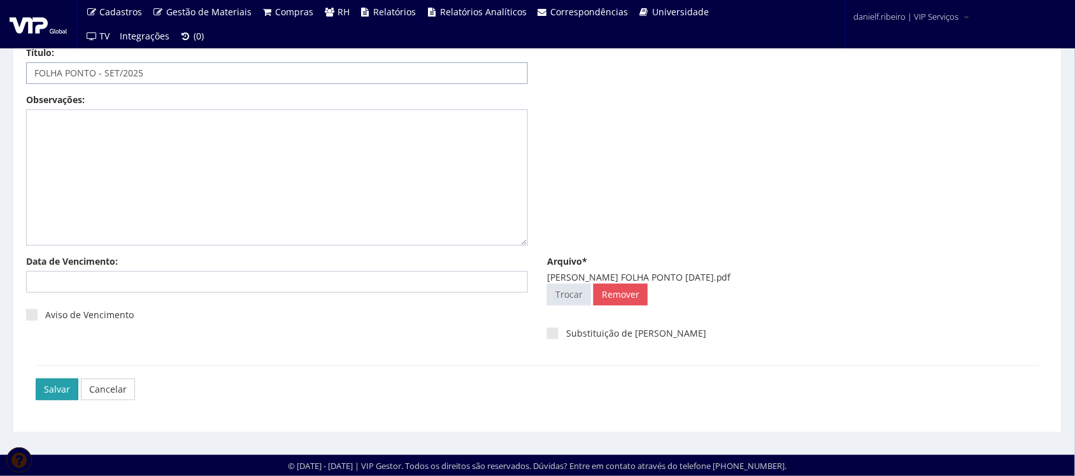
type input "FOLHA PONTO - SET/2025"
click at [51, 393] on input "Salvar" at bounding box center [57, 390] width 43 height 22
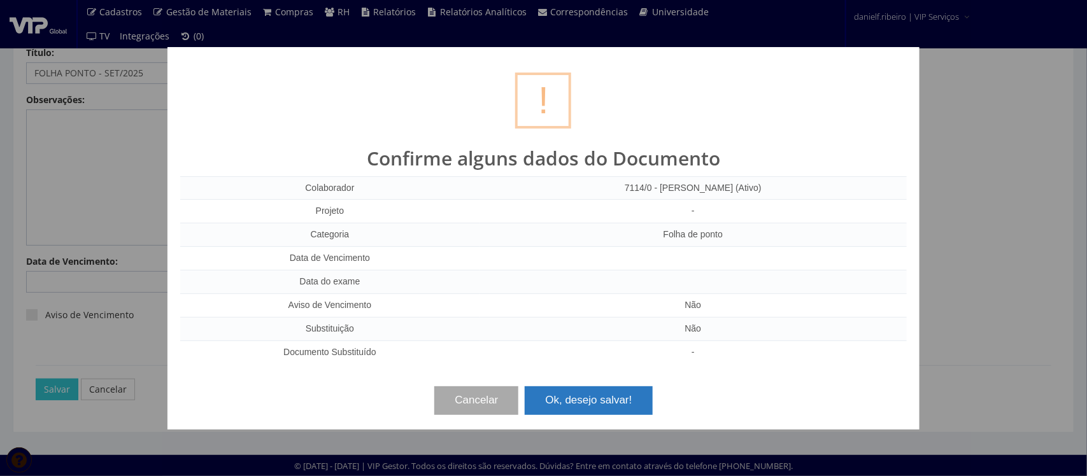
click at [577, 389] on button "Ok, desejo salvar!" at bounding box center [588, 401] width 127 height 28
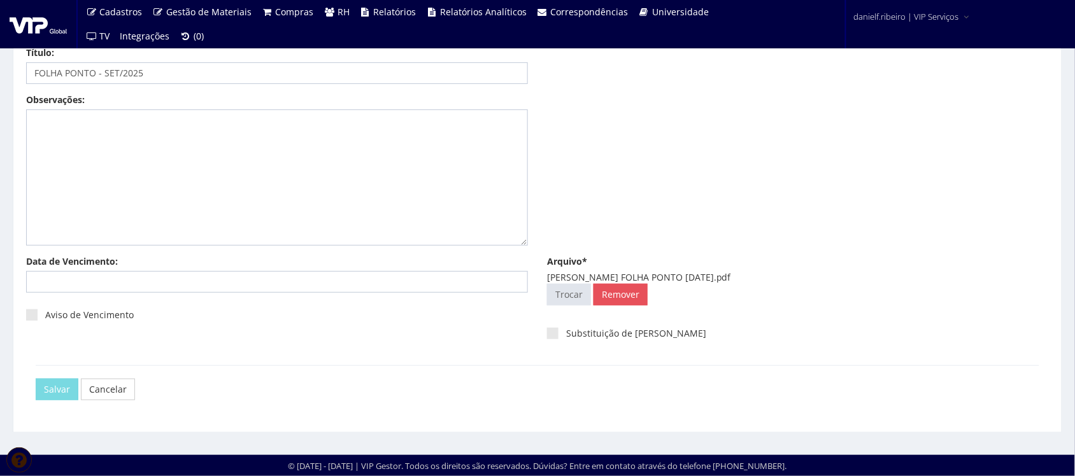
scroll to position [0, 0]
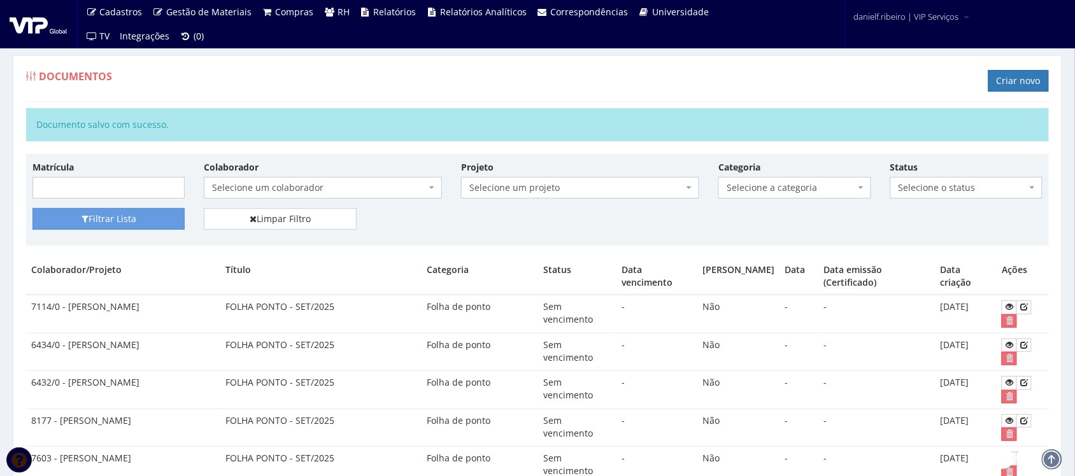
click at [1001, 93] on h1 "Criar novo" at bounding box center [1019, 85] width 61 height 18
click at [995, 84] on link "Criar novo" at bounding box center [1019, 81] width 61 height 22
click at [1019, 92] on link "Criar novo" at bounding box center [1019, 81] width 61 height 22
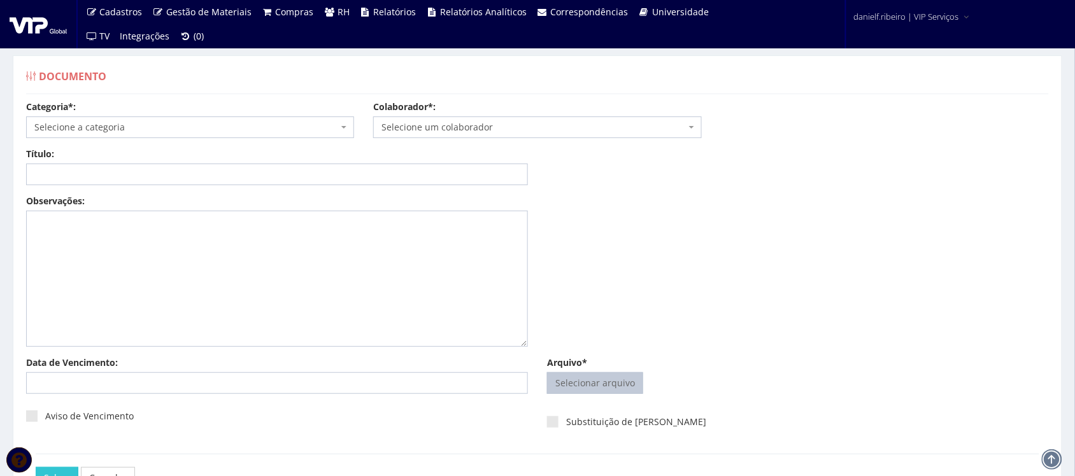
click at [605, 387] on input "Arquivo*" at bounding box center [595, 383] width 95 height 20
type input "C:\fakepath\[PERSON_NAME] PONTO [DATE].pdf"
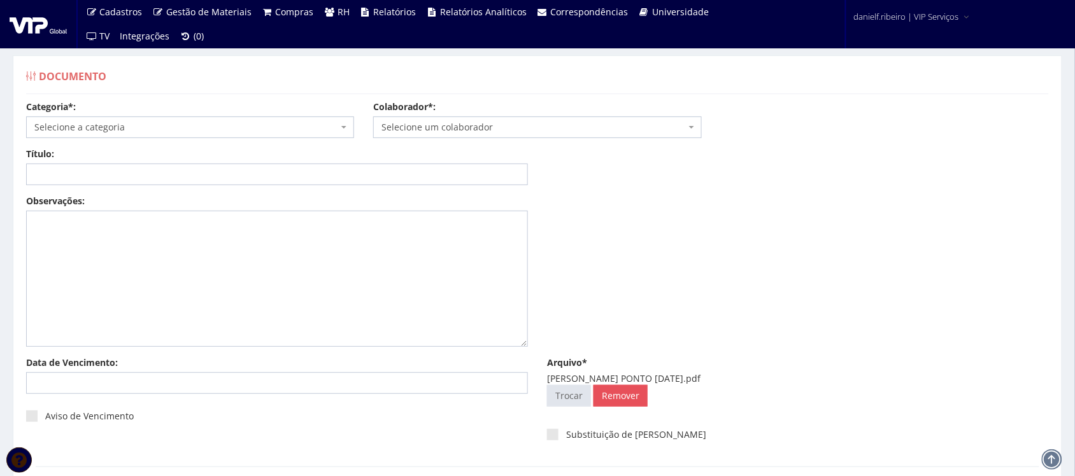
click at [431, 136] on span "Selecione um colaborador" at bounding box center [537, 128] width 328 height 22
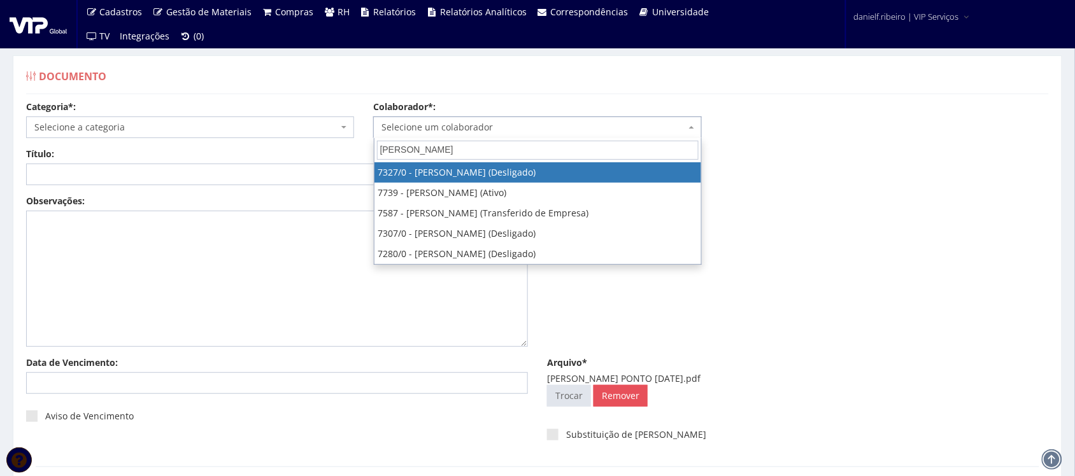
type input "[PERSON_NAME]"
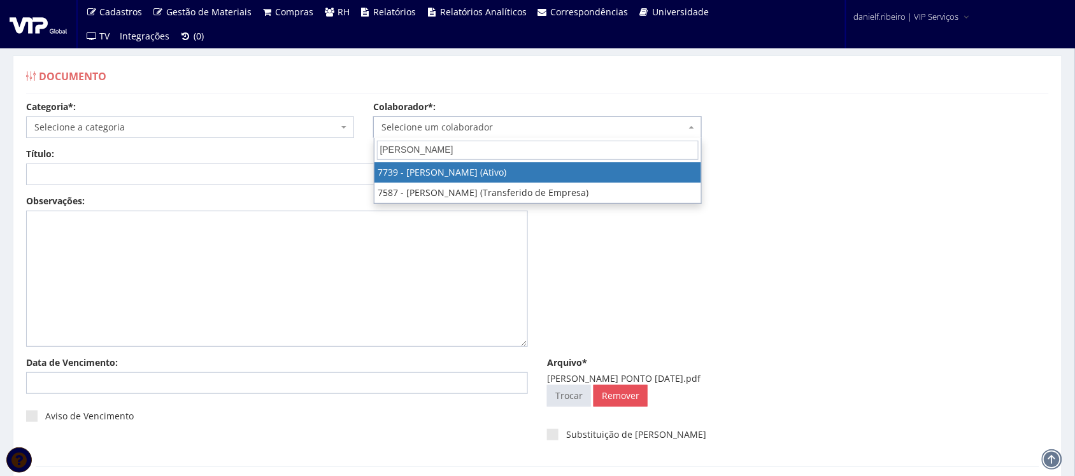
select select "2332"
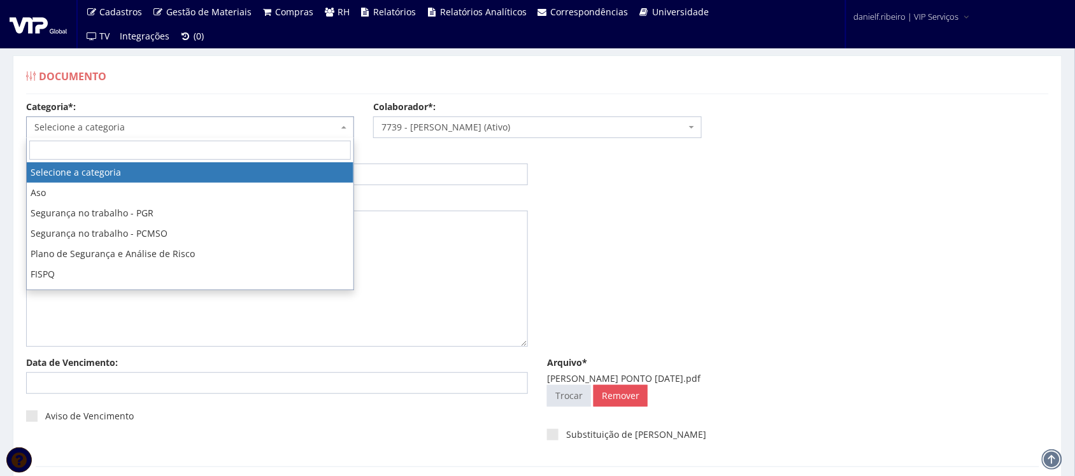
click at [179, 129] on span "Selecione a categoria" at bounding box center [186, 127] width 304 height 13
type input "FO"
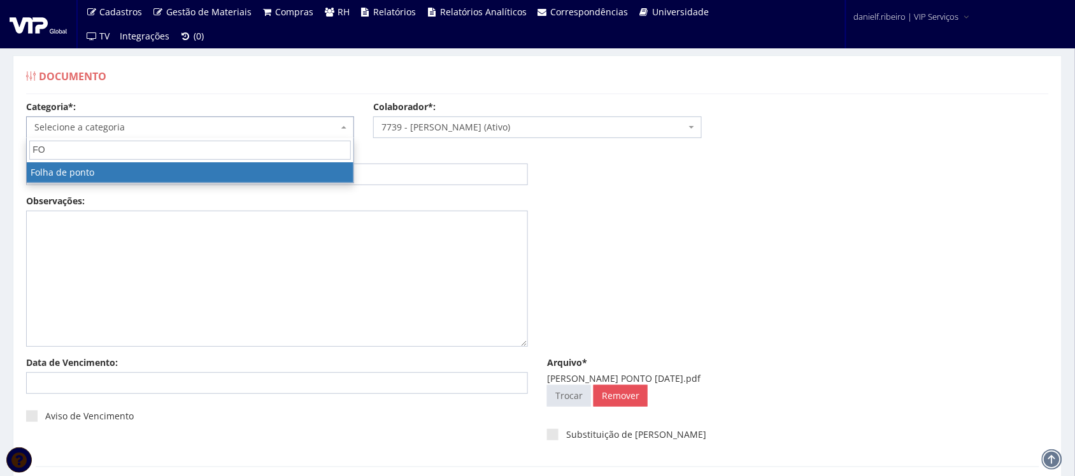
select select "folha_ponto"
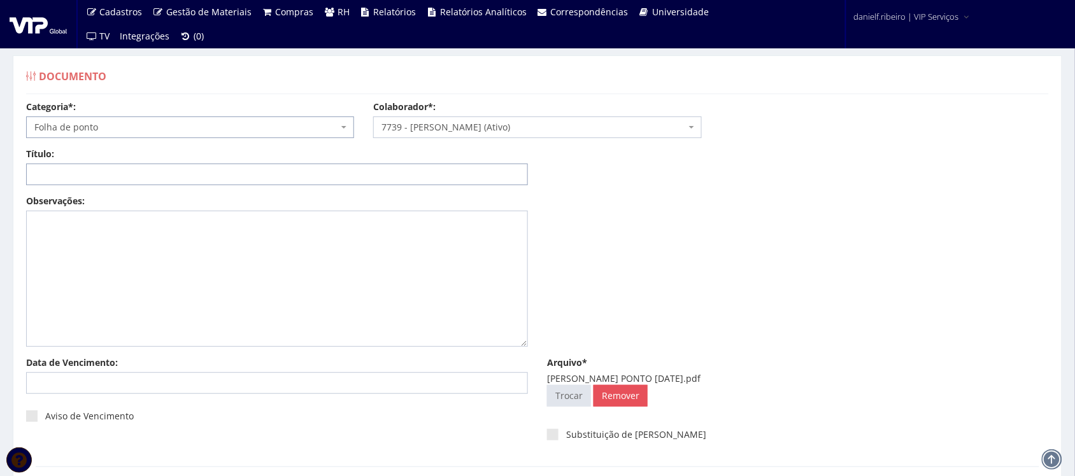
click at [154, 177] on input "Título:" at bounding box center [277, 175] width 502 height 22
paste input "FOLHA PONTO - SET/2025"
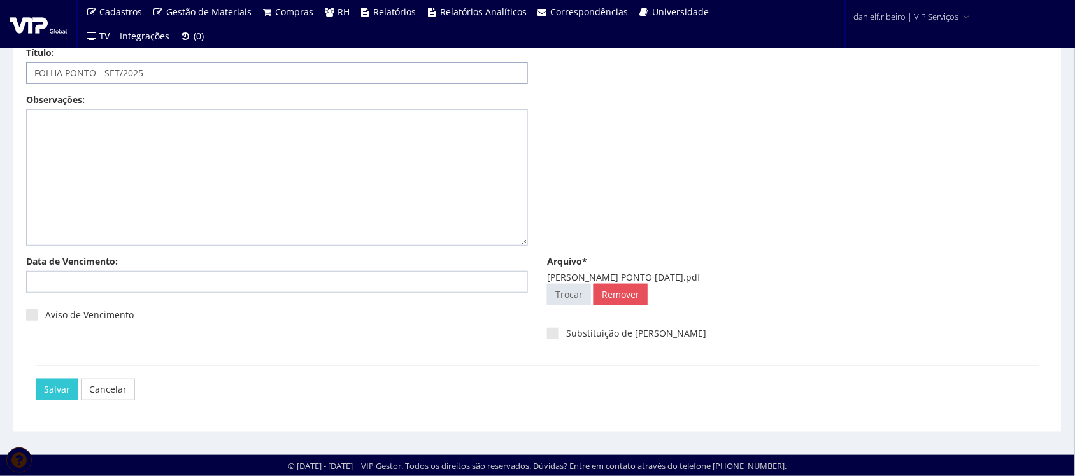
type input "FOLHA PONTO - SET/2025"
click at [55, 377] on div "[PERSON_NAME]" at bounding box center [538, 390] width 1004 height 48
click at [48, 386] on input "Salvar" at bounding box center [57, 390] width 43 height 22
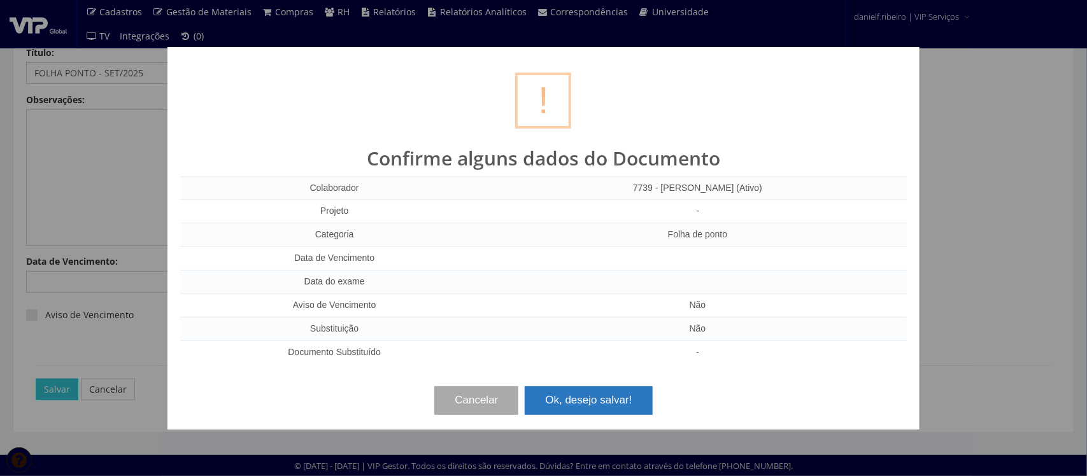
click at [631, 408] on button "Ok, desejo salvar!" at bounding box center [588, 401] width 127 height 28
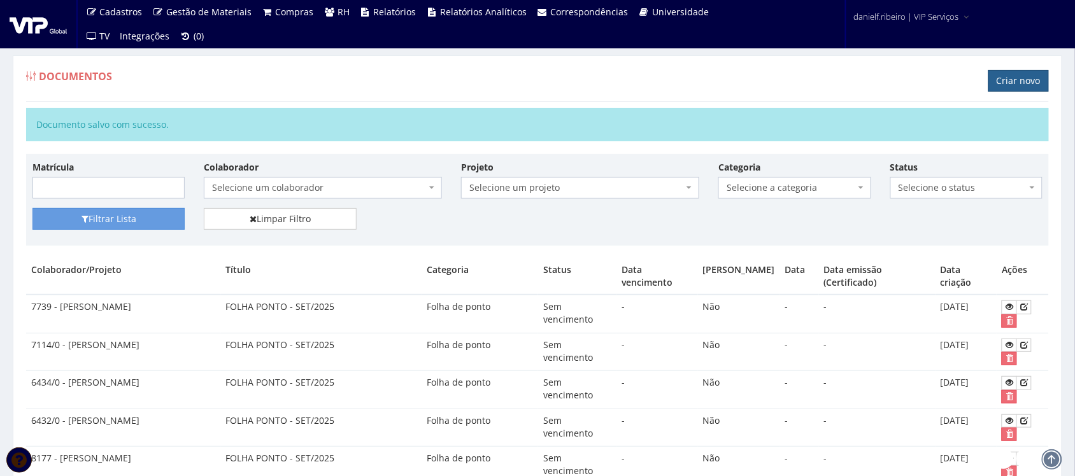
click at [1020, 76] on link "Criar novo" at bounding box center [1019, 81] width 61 height 22
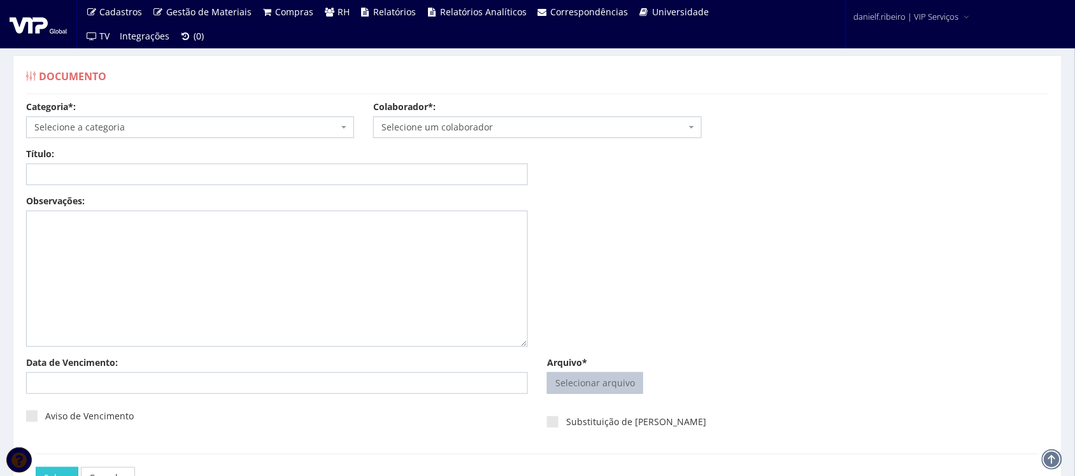
click at [583, 387] on input "Arquivo*" at bounding box center [595, 383] width 95 height 20
type input "C:\fakepath\FLAVIO DA SILVA FOLHA PONTO SET.2025.pdf"
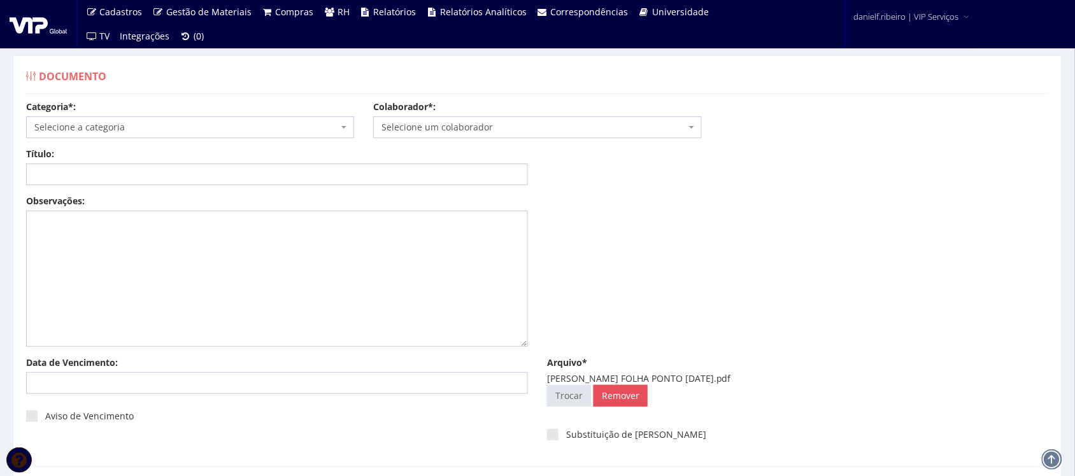
click at [454, 132] on span "Selecione um colaborador" at bounding box center [534, 127] width 304 height 13
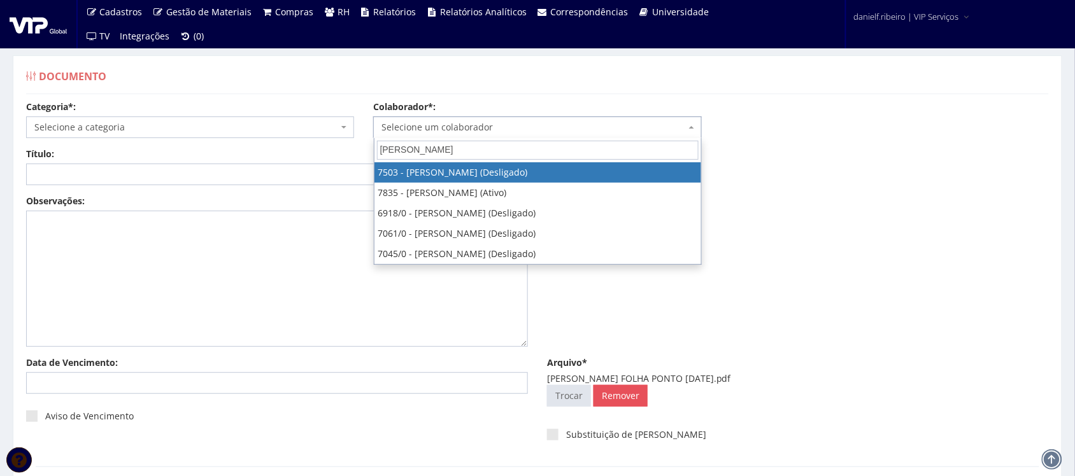
type input "FLAVIO DA"
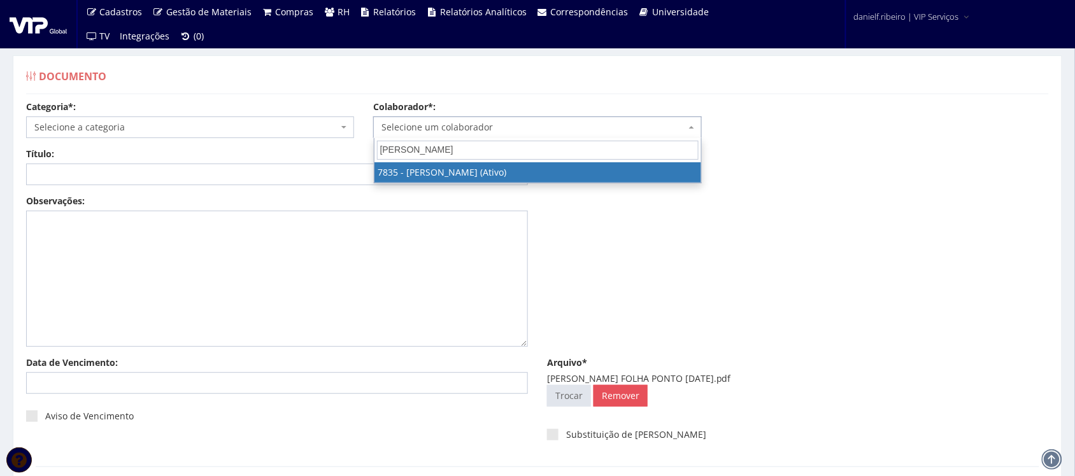
select select "2665"
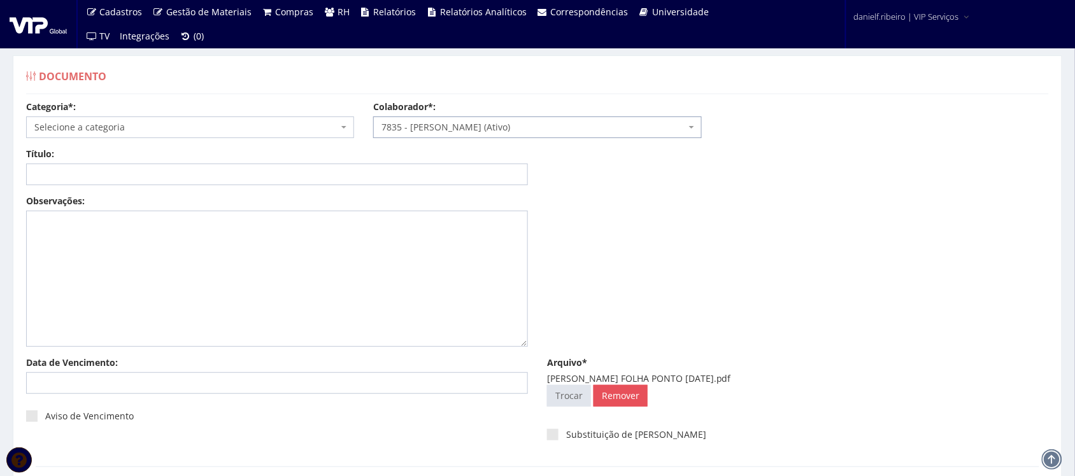
click at [170, 125] on span "Selecione a categoria" at bounding box center [186, 127] width 304 height 13
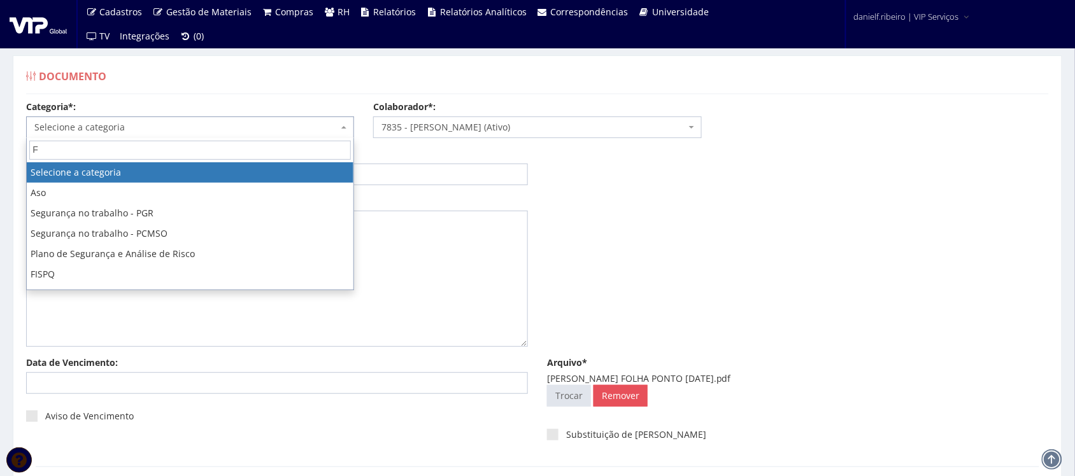
type input "FO"
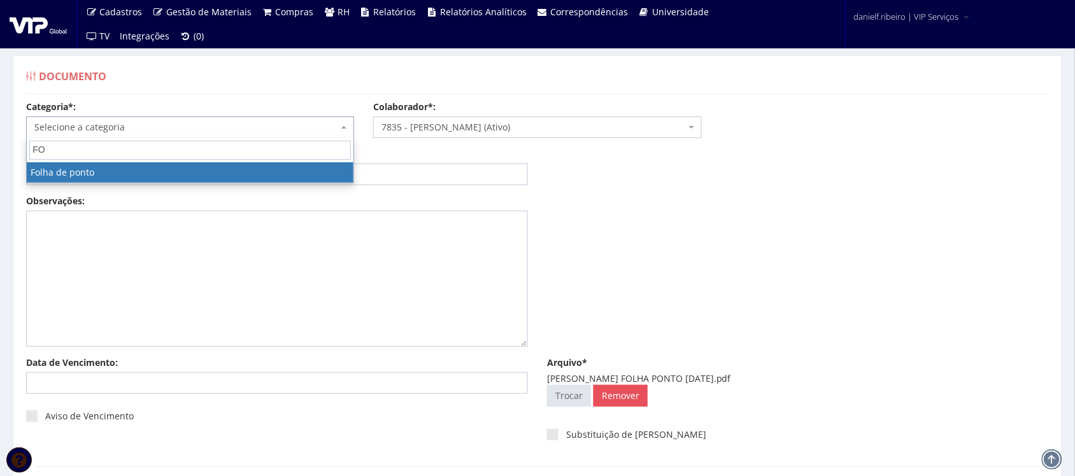
select select "folha_ponto"
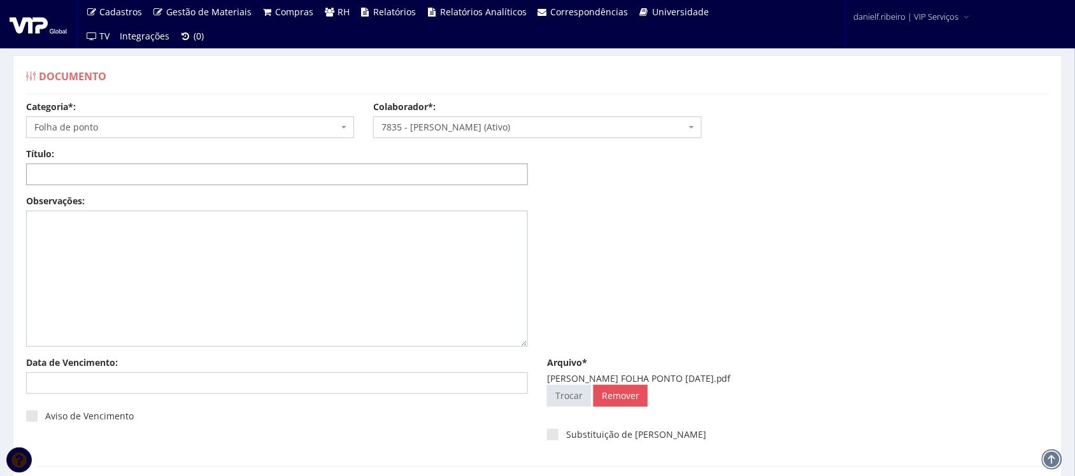
click at [148, 176] on input "Título:" at bounding box center [277, 175] width 502 height 22
paste input "FOLHA PONTO - SET/2025"
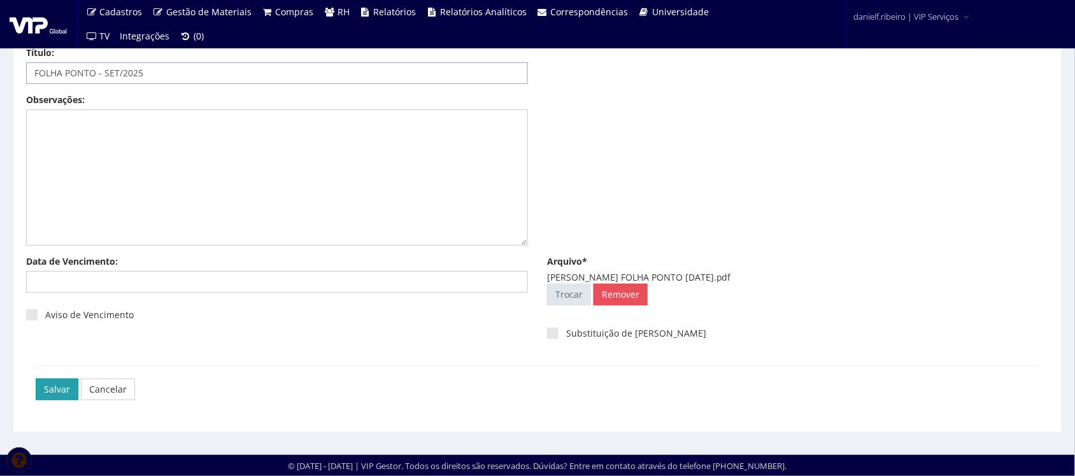
type input "FOLHA PONTO - SET/2025"
click at [48, 387] on input "Salvar" at bounding box center [57, 390] width 43 height 22
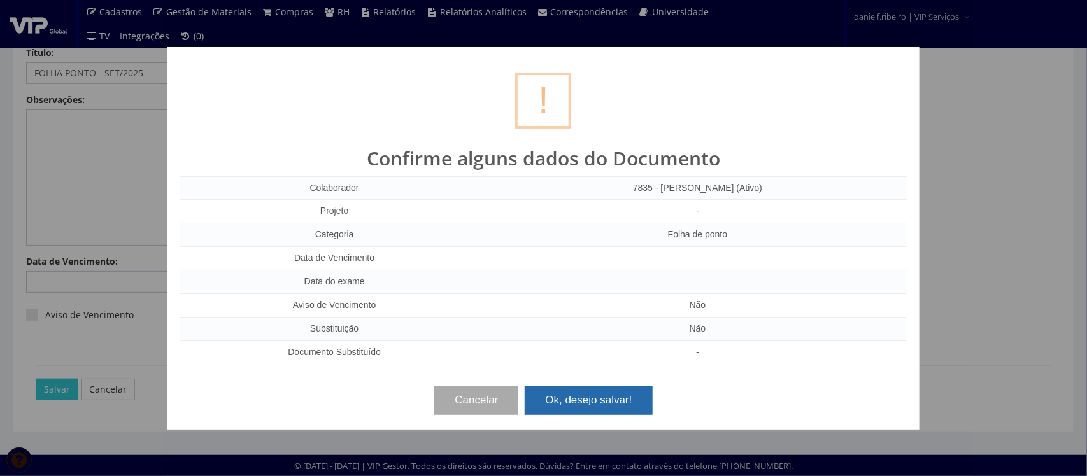
click at [608, 403] on button "Ok, desejo salvar!" at bounding box center [588, 401] width 127 height 28
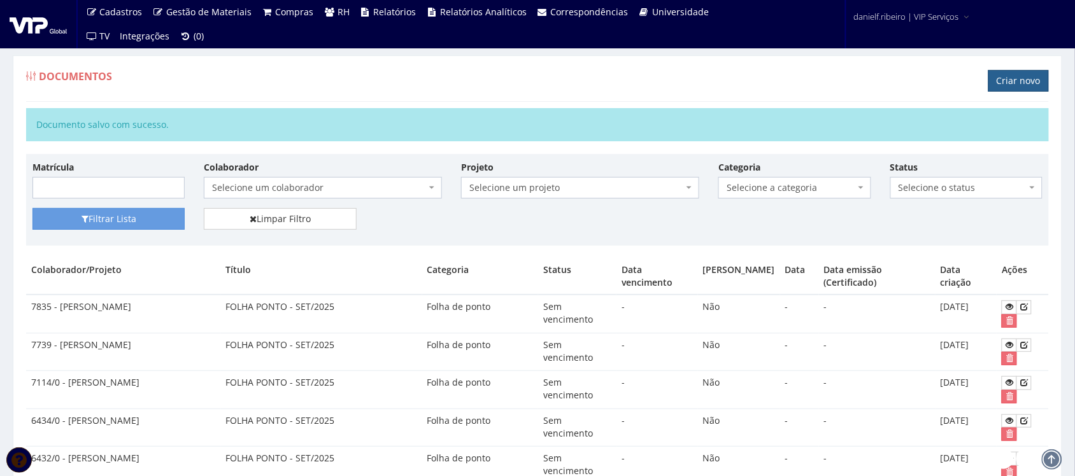
click at [1004, 80] on link "Criar novo" at bounding box center [1019, 81] width 61 height 22
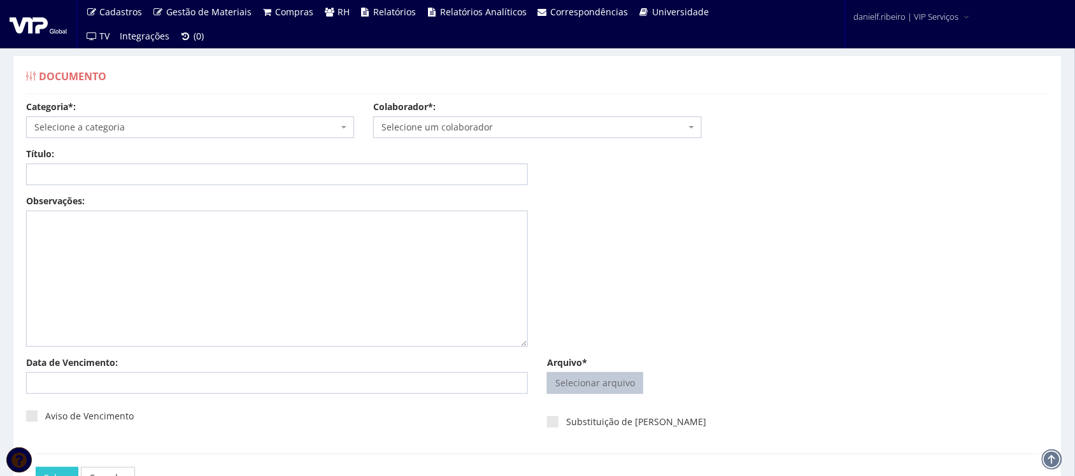
click at [602, 373] on span "Selecionar arquivo Trocar" at bounding box center [595, 384] width 96 height 22
click at [578, 389] on input "Arquivo*" at bounding box center [595, 383] width 95 height 20
type input "C:\fakepath\GABRIEL SILVEIRA ALAVARCE FOLHA PONTO SET.2025.pdf"
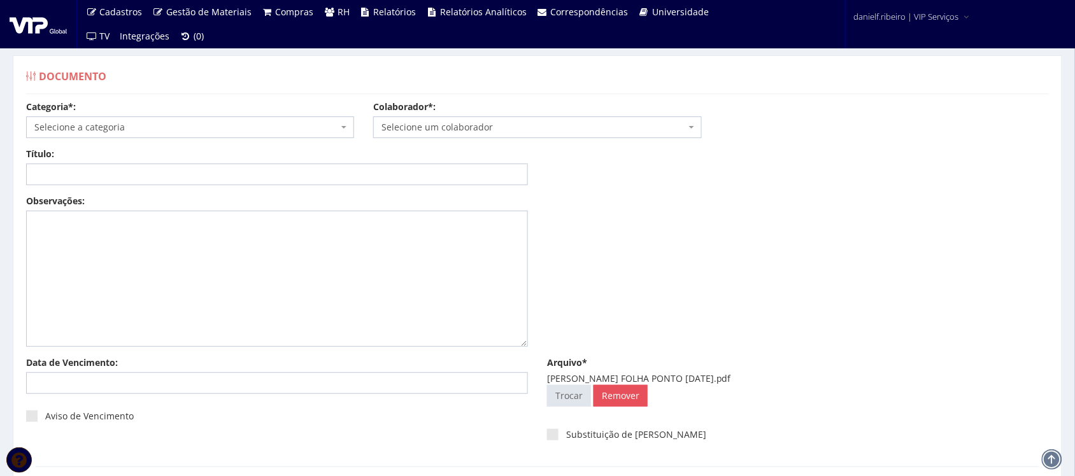
click at [459, 131] on span "Selecione um colaborador" at bounding box center [534, 127] width 304 height 13
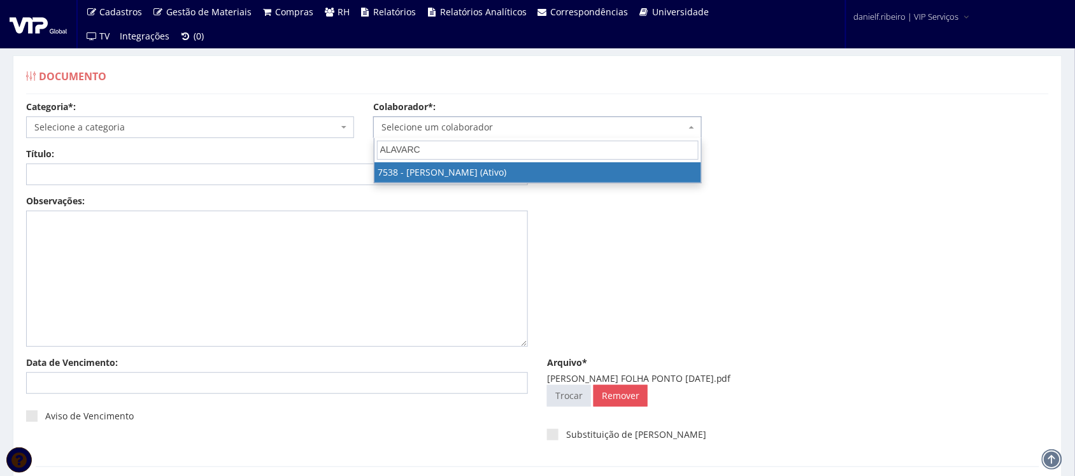
type input "ALAVARCE"
select select "1561"
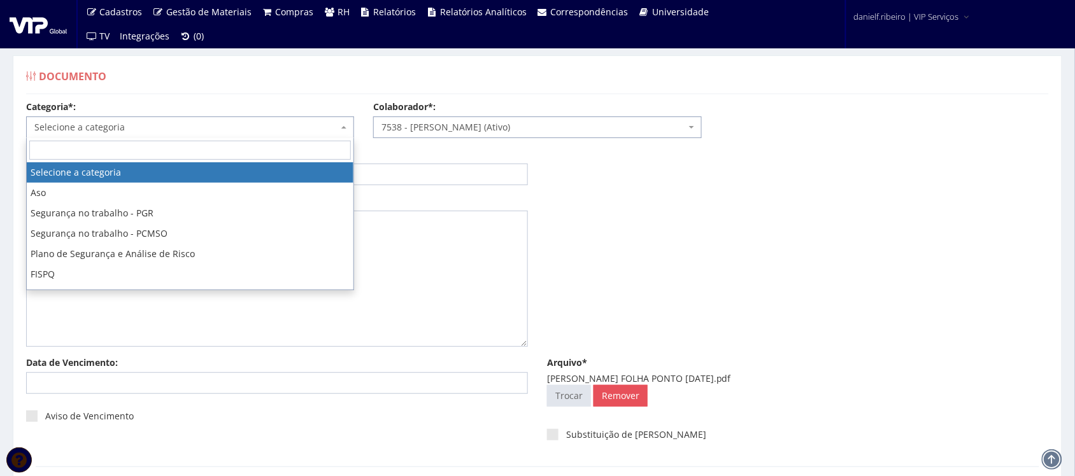
click at [77, 127] on span "Selecione a categoria" at bounding box center [186, 127] width 304 height 13
type input "FO"
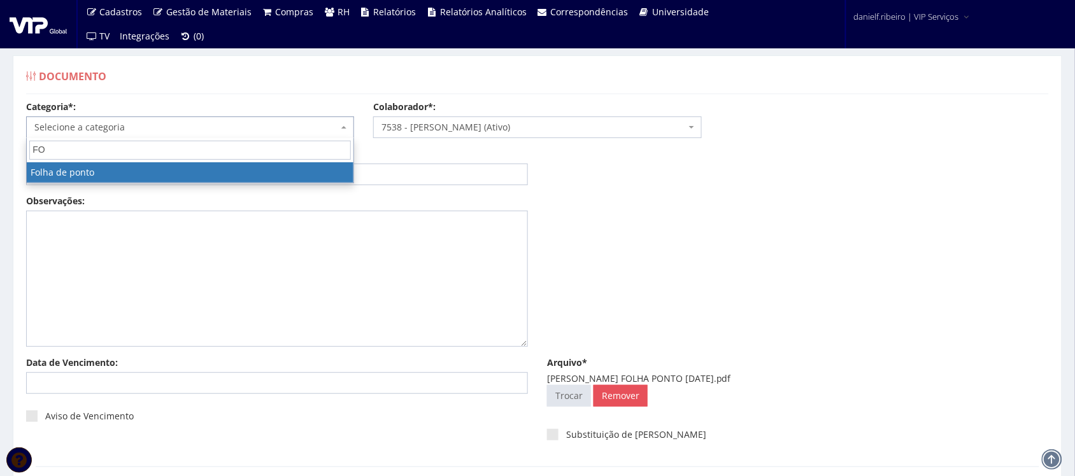
select select "folha_ponto"
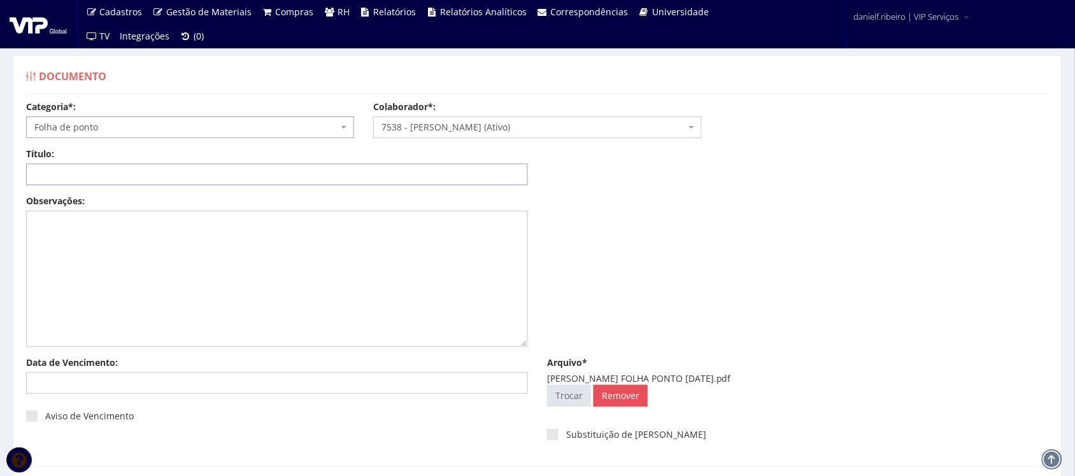
click at [304, 180] on input "Título:" at bounding box center [277, 175] width 502 height 22
paste input "FOLHA PONTO - SET/2025"
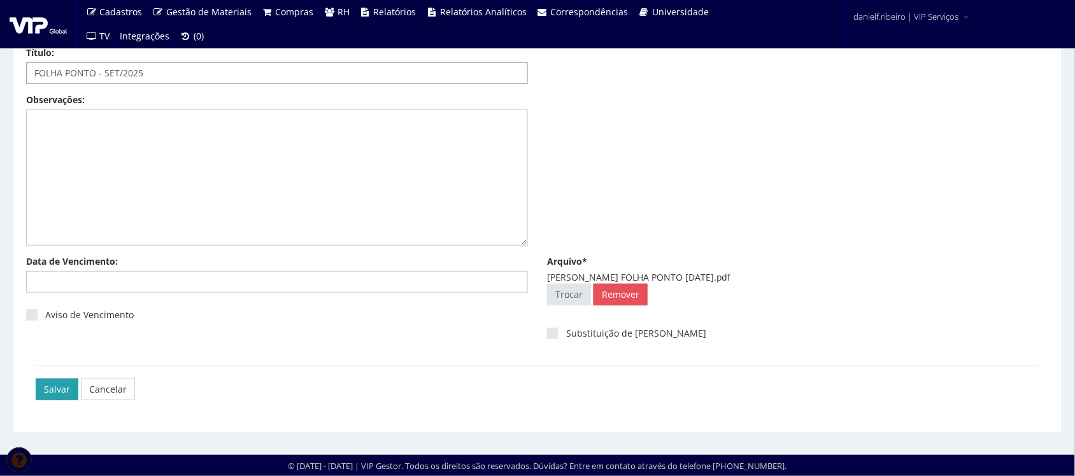
type input "FOLHA PONTO - SET/2025"
click at [48, 387] on input "Salvar" at bounding box center [57, 390] width 43 height 22
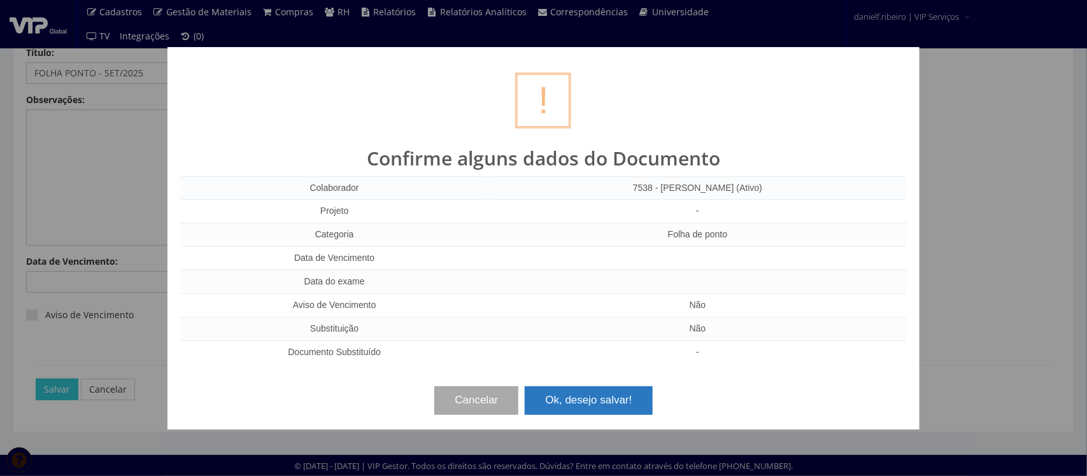
click at [607, 397] on button "Ok, desejo salvar!" at bounding box center [588, 401] width 127 height 28
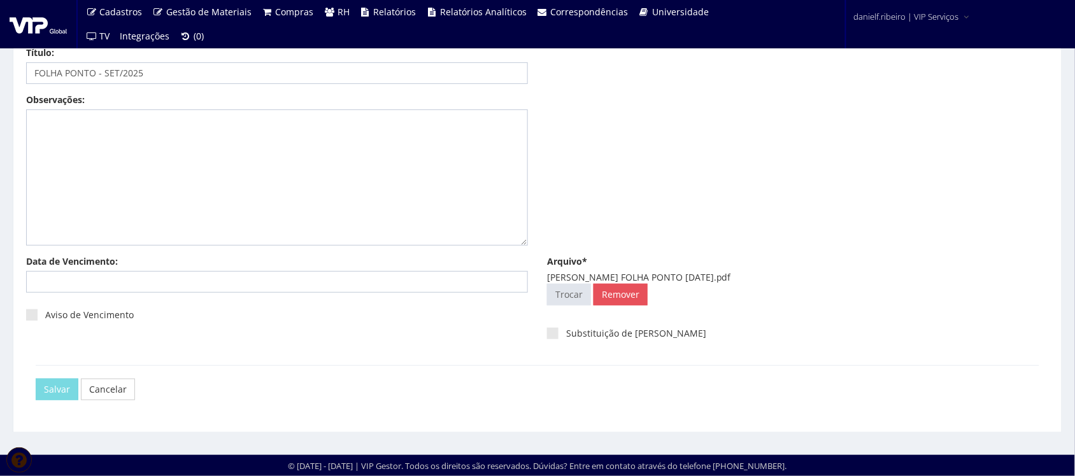
scroll to position [0, 0]
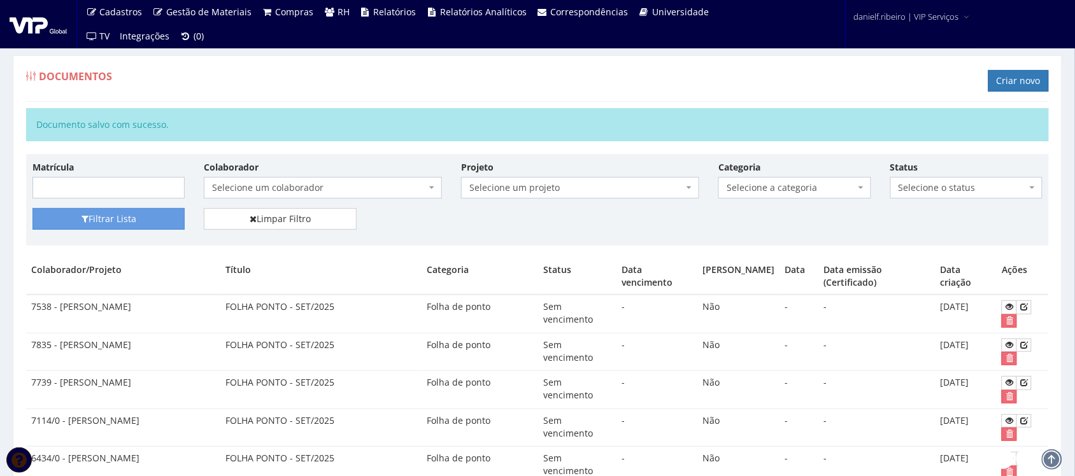
click at [330, 89] on div "Documentos Criar novo" at bounding box center [537, 83] width 1023 height 38
click at [1010, 77] on link "Criar novo" at bounding box center [1019, 81] width 61 height 22
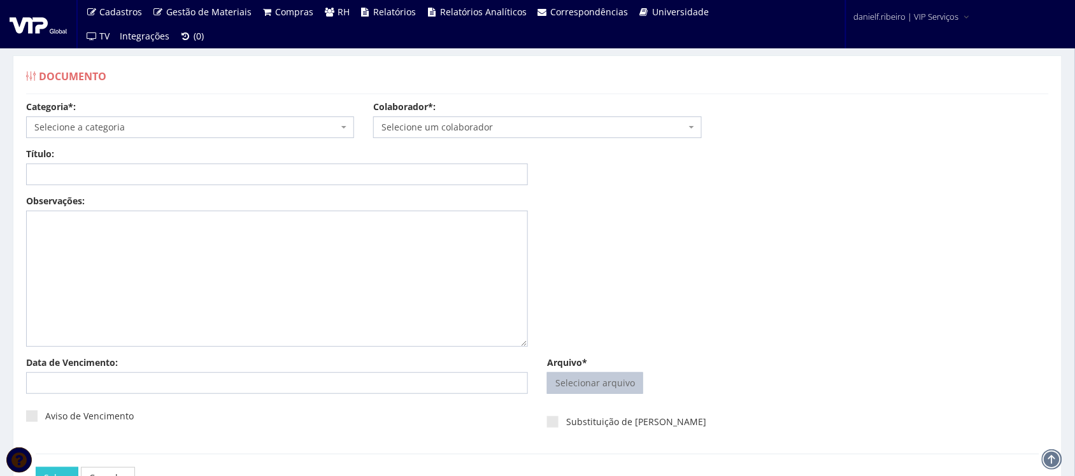
click at [607, 377] on input "Arquivo*" at bounding box center [595, 383] width 95 height 20
type input "C:\fakepath\[PERSON_NAME] FOLHA PONTO [DATE].pdf"
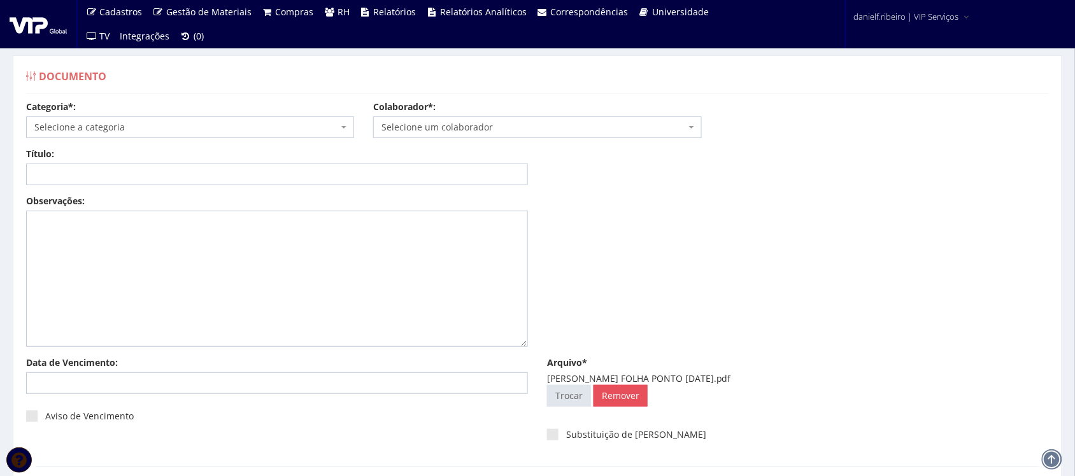
click at [447, 132] on span "Selecione um colaborador" at bounding box center [534, 127] width 304 height 13
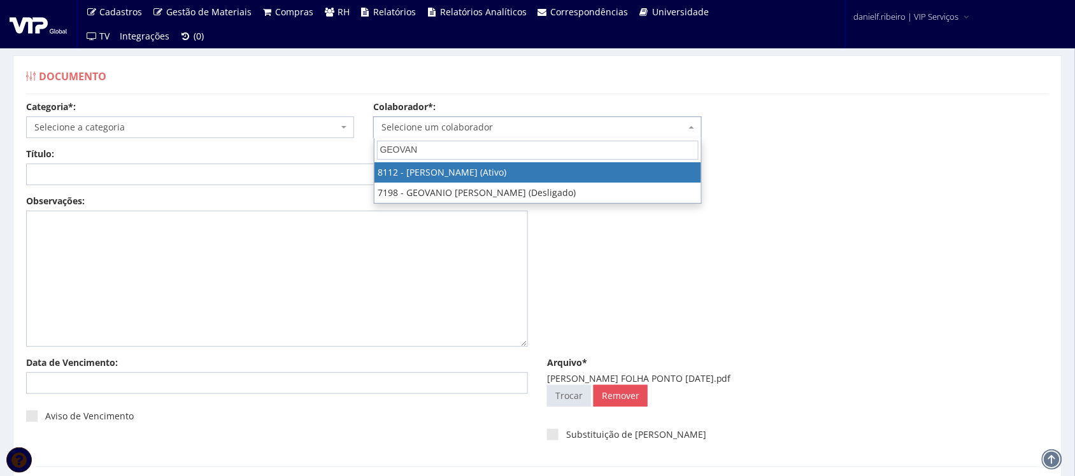
type input "GEOVANE"
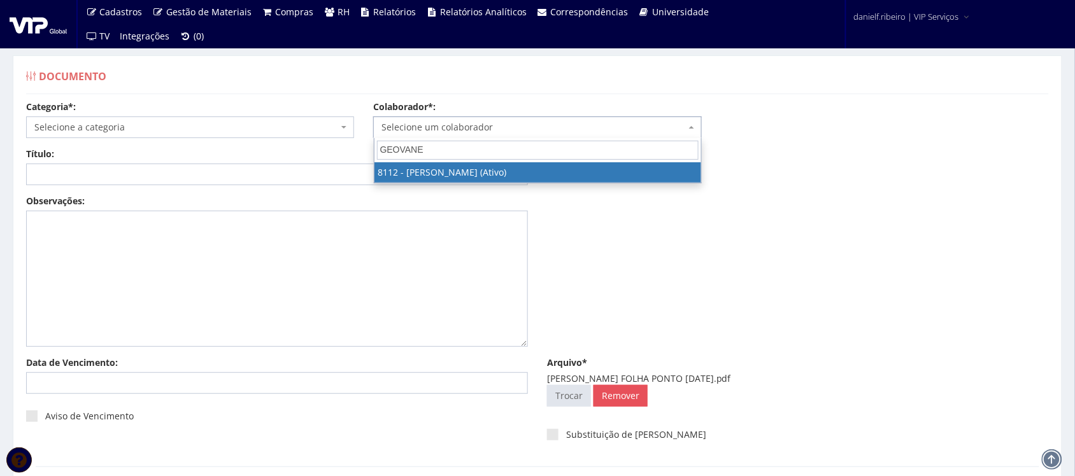
select select "3680"
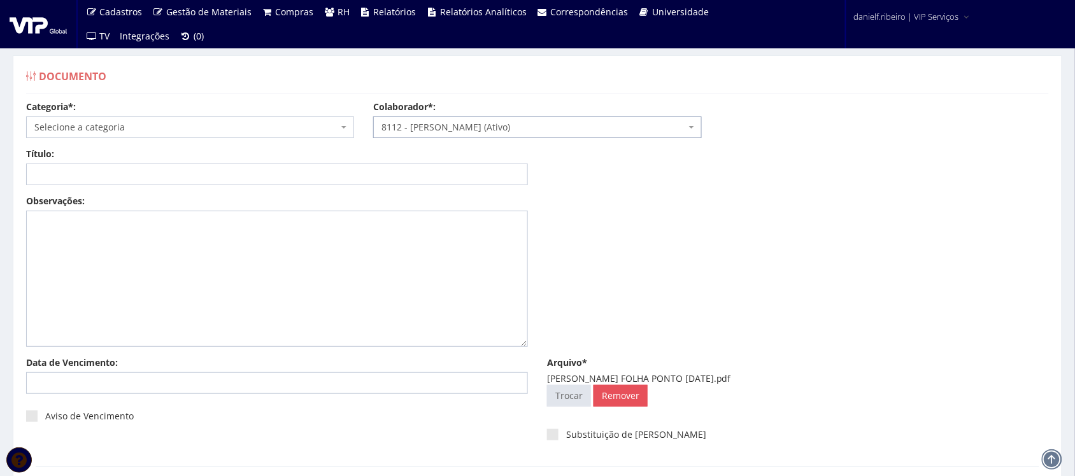
click at [166, 131] on span "Selecione a categoria" at bounding box center [186, 127] width 304 height 13
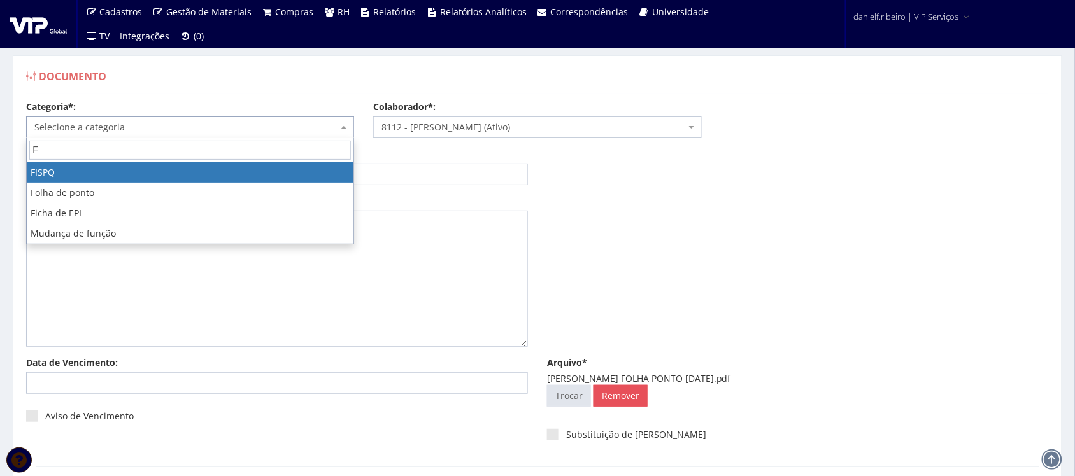
type input "FO"
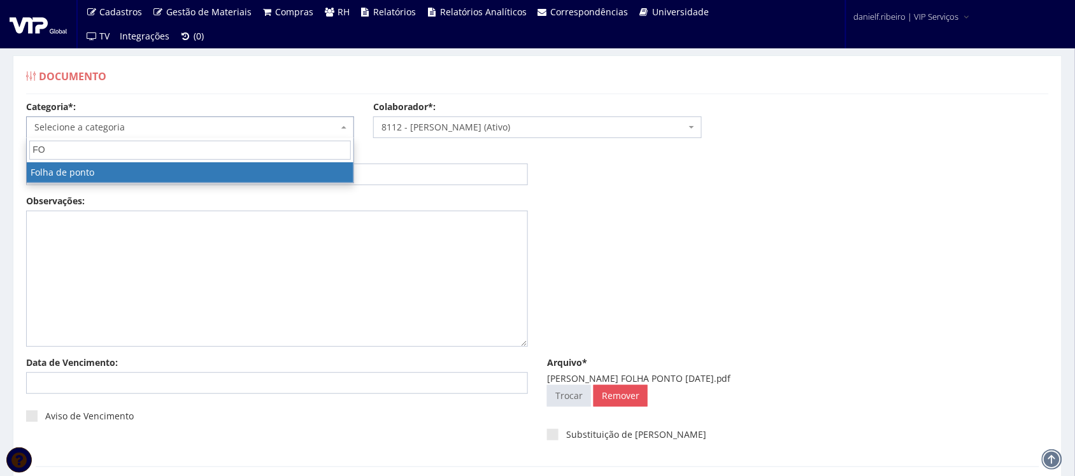
select select "folha_ponto"
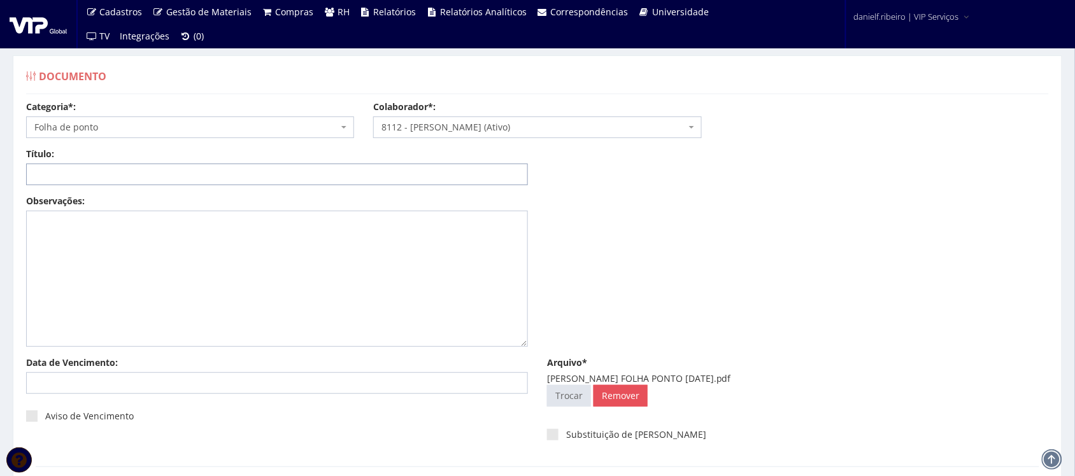
click at [106, 164] on input "Título:" at bounding box center [277, 175] width 502 height 22
paste input "FOLHA PONTO - SET/2025"
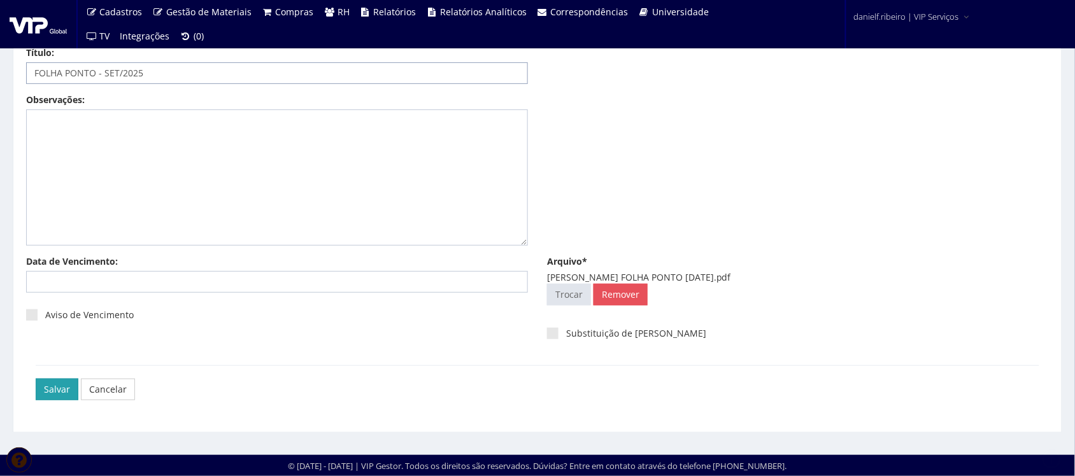
type input "FOLHA PONTO - SET/2025"
click at [52, 389] on input "Salvar" at bounding box center [57, 390] width 43 height 22
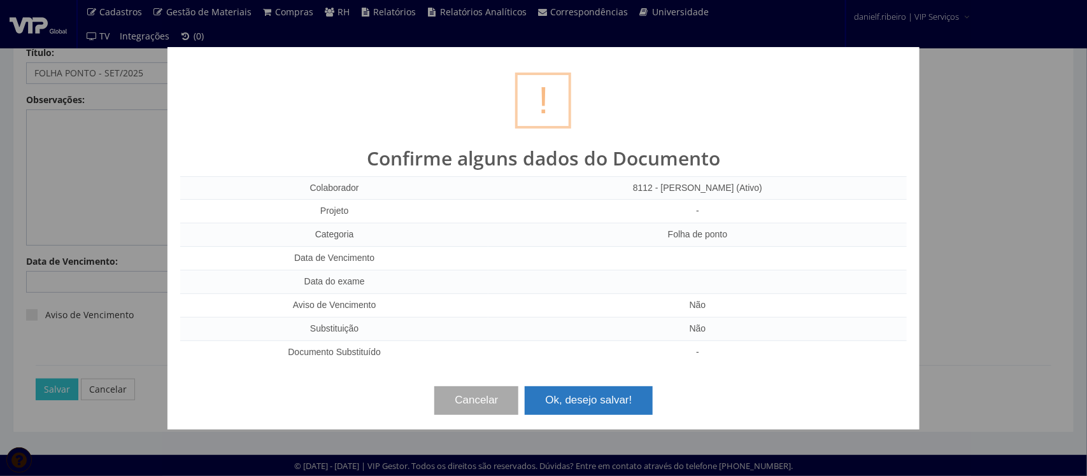
click at [588, 402] on button "Ok, desejo salvar!" at bounding box center [588, 401] width 127 height 28
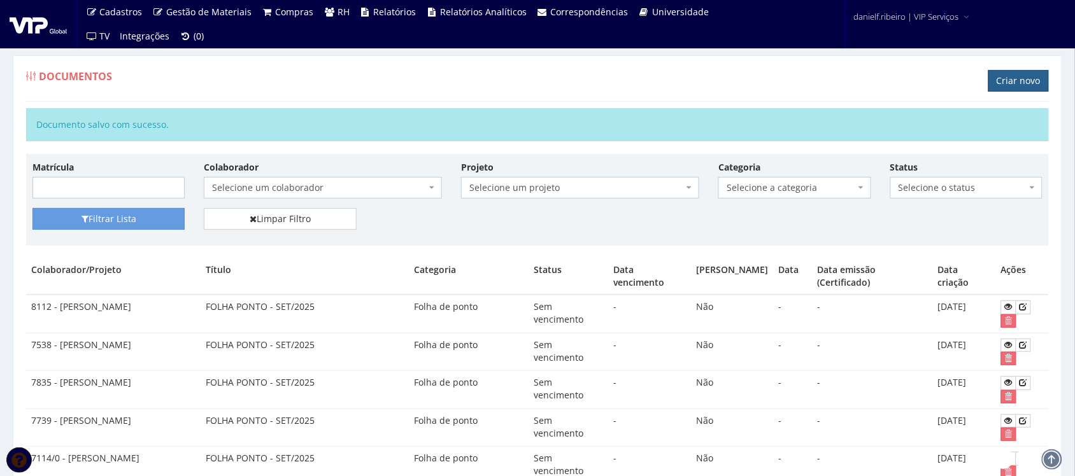
click at [1017, 76] on link "Criar novo" at bounding box center [1019, 81] width 61 height 22
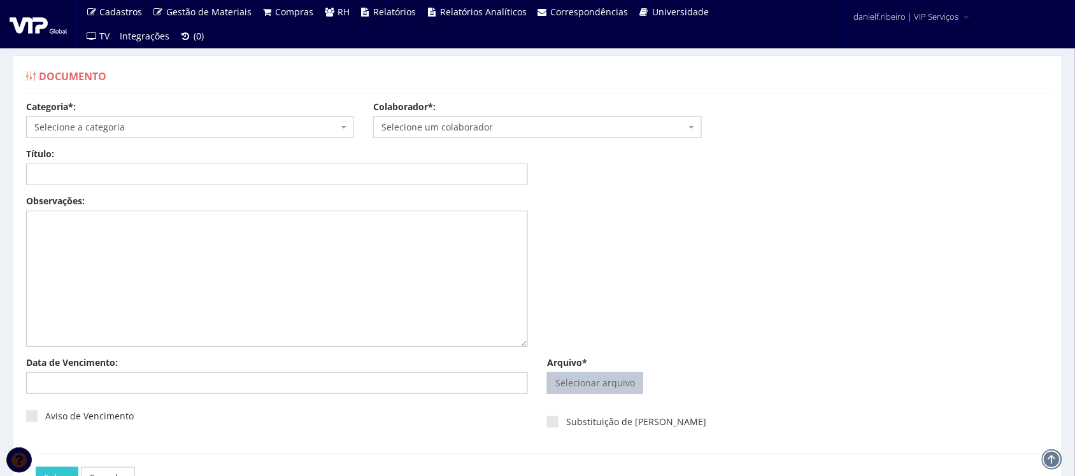
click at [607, 384] on input "Arquivo*" at bounding box center [595, 383] width 95 height 20
type input "C:\fakepath\GERSON DE MELO BEZERRA FOLHA PONTO [DATE].pdf"
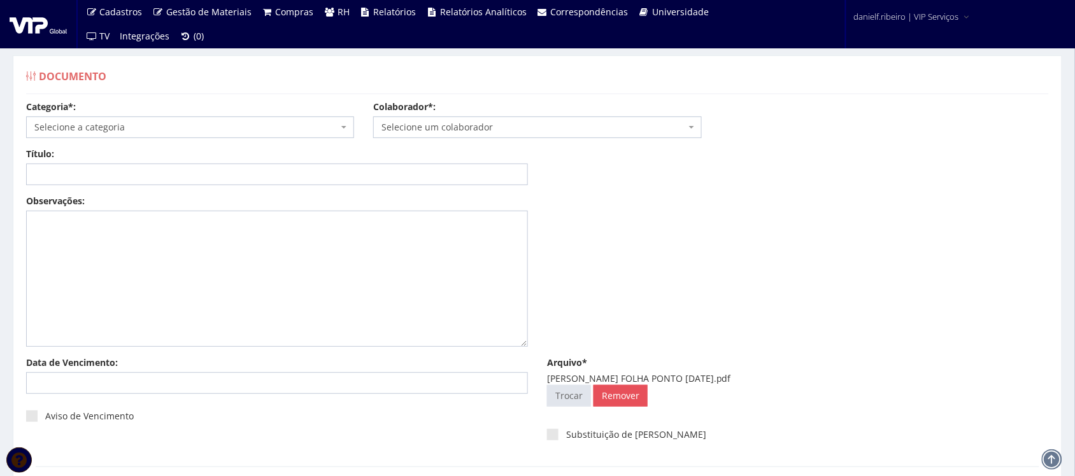
click at [438, 124] on span "Selecione um colaborador" at bounding box center [534, 127] width 304 height 13
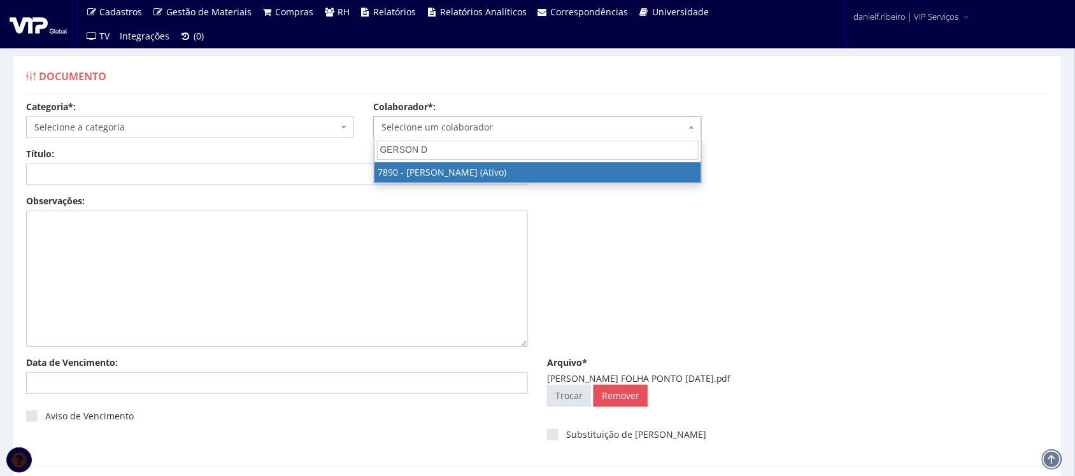
type input "GERSON DE"
select select "2836"
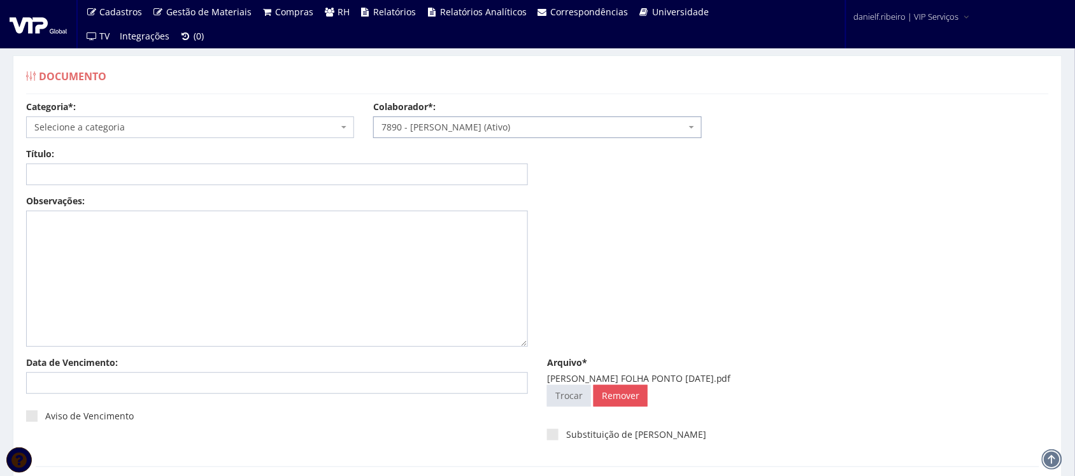
click at [163, 129] on span "Selecione a categoria" at bounding box center [186, 127] width 304 height 13
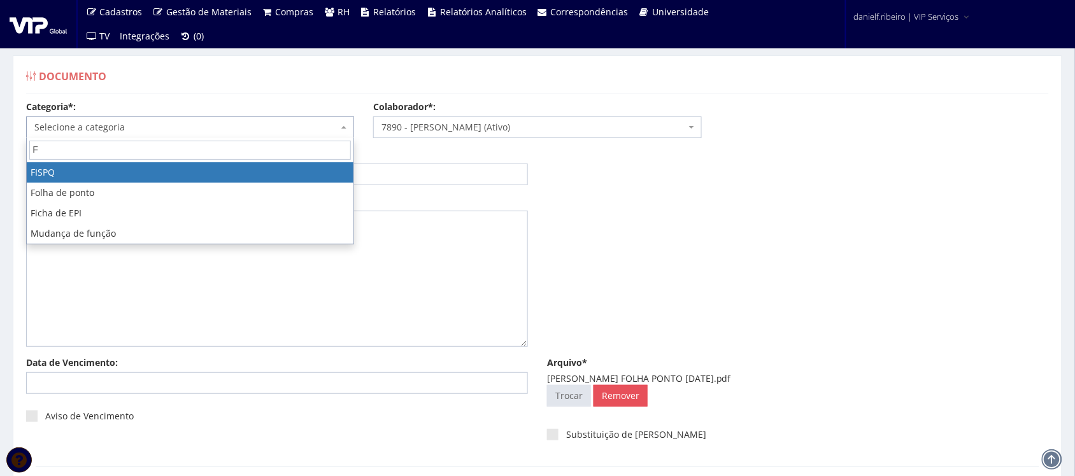
type input "FO"
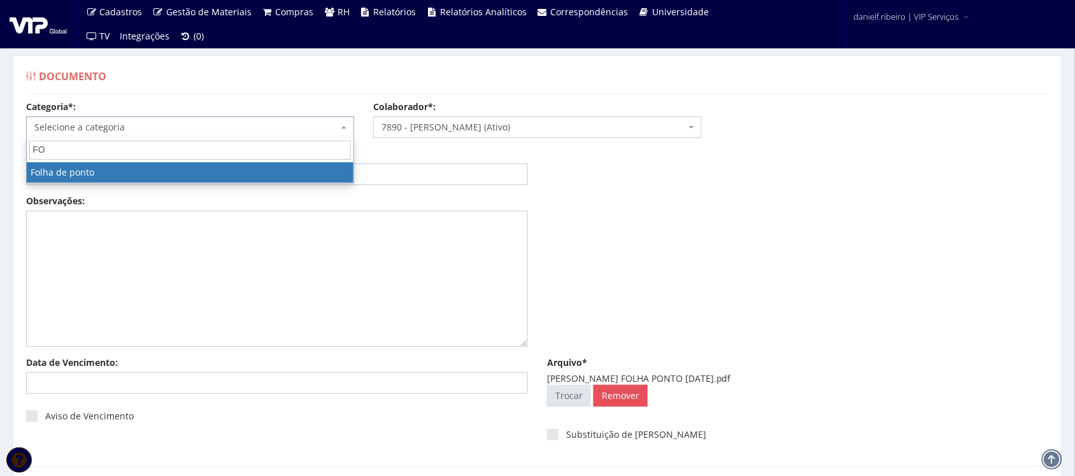
select select "folha_ponto"
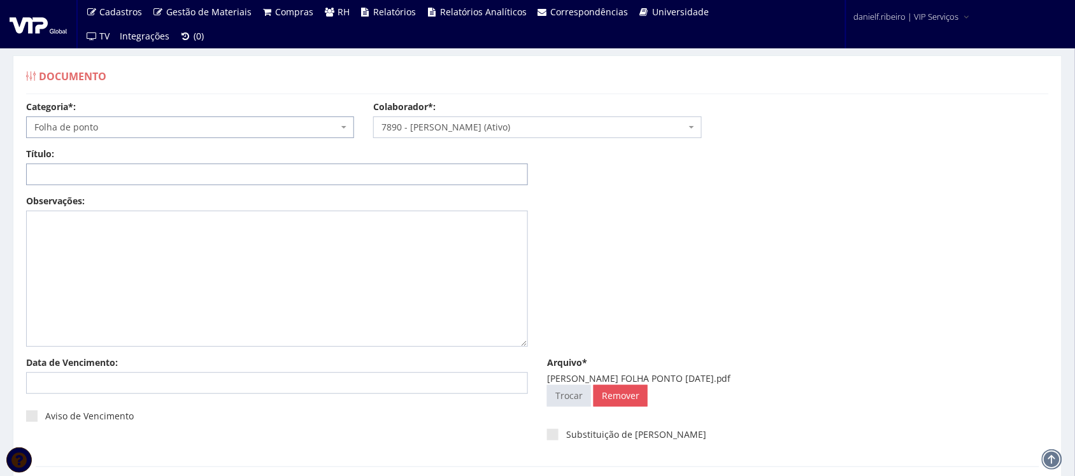
click at [142, 178] on input "Título:" at bounding box center [277, 175] width 502 height 22
paste input "FOLHA PONTO - SET/2025"
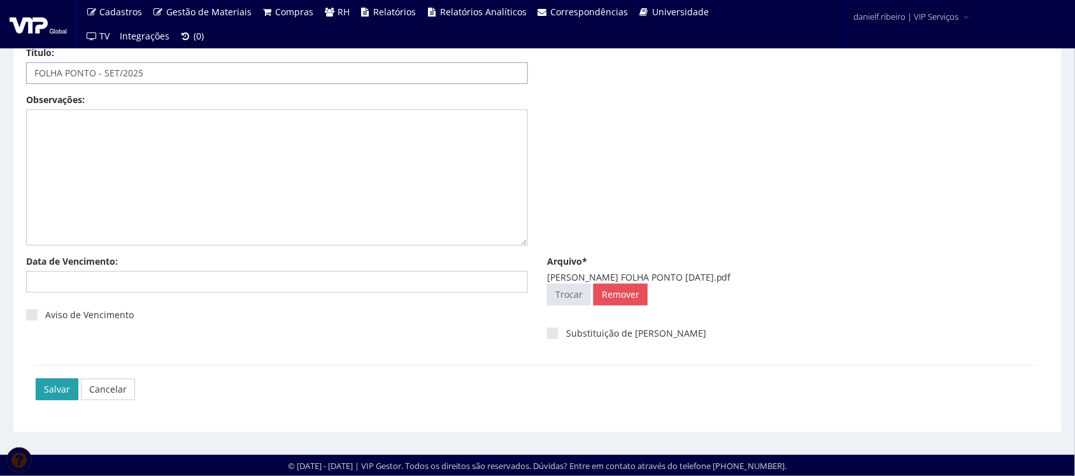
type input "FOLHA PONTO - SET/2025"
click at [42, 379] on input "Salvar" at bounding box center [57, 390] width 43 height 22
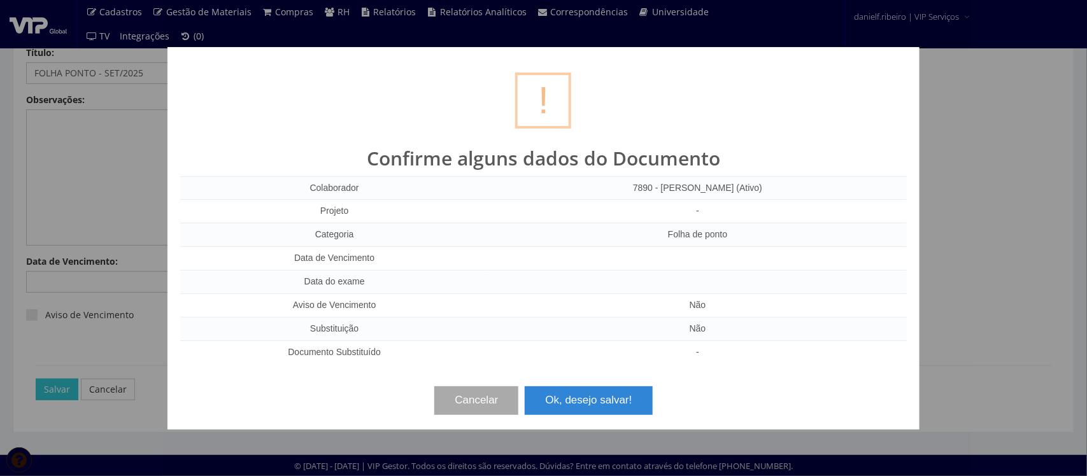
click at [603, 418] on div "? ! i Confirme alguns dados do Documento Colaborador 7890 - GERSON DE MELO BEZE…" at bounding box center [544, 238] width 752 height 383
click at [605, 406] on button "Ok, desejo salvar!" at bounding box center [588, 401] width 127 height 28
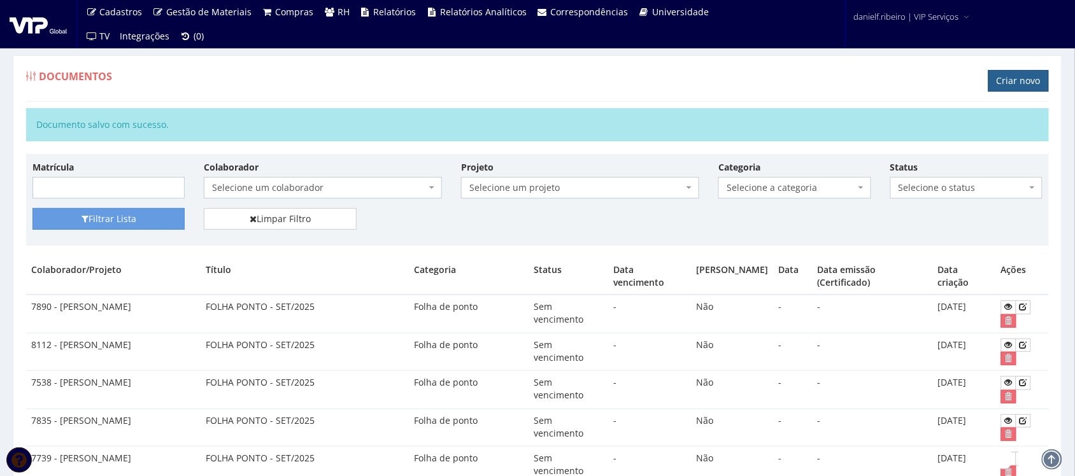
click at [1006, 84] on link "Criar novo" at bounding box center [1019, 81] width 61 height 22
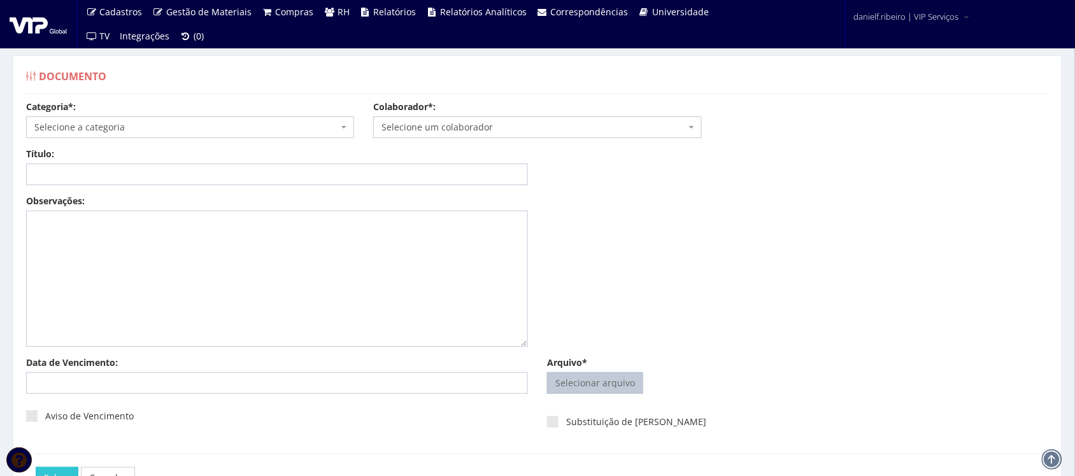
click at [605, 383] on input "Arquivo*" at bounding box center [595, 383] width 95 height 20
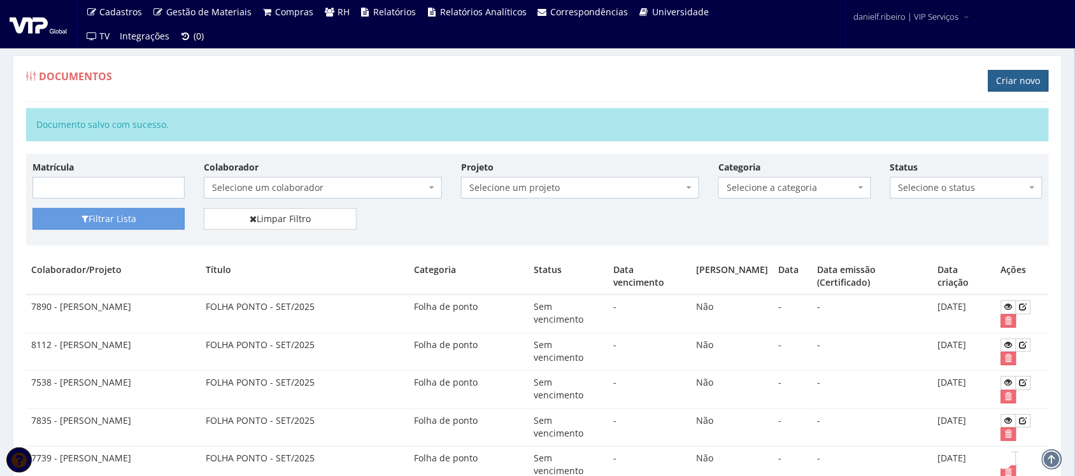
click at [1010, 80] on link "Criar novo" at bounding box center [1019, 81] width 61 height 22
click at [1021, 78] on link "Criar novo" at bounding box center [1019, 81] width 61 height 22
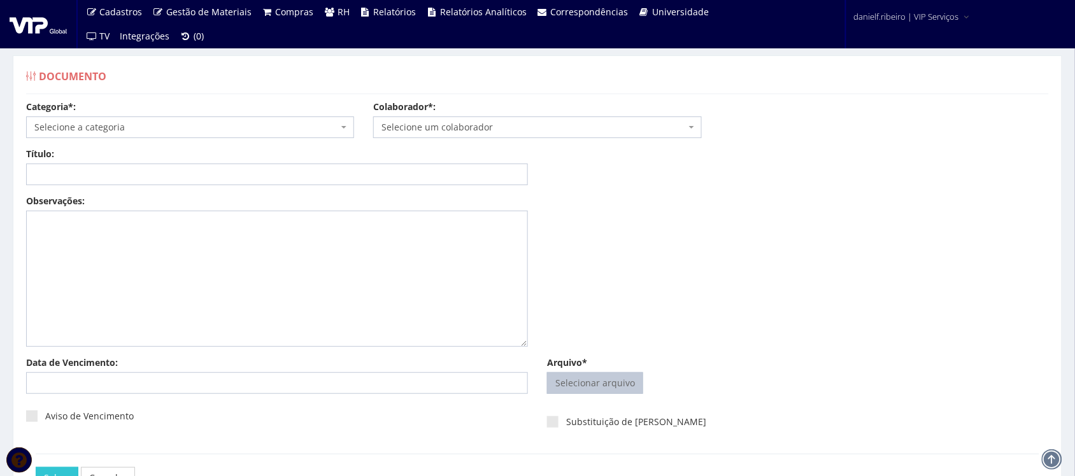
click at [615, 378] on input "Arquivo*" at bounding box center [595, 383] width 95 height 20
type input "C:\fakepath\HONORATO DE FRANCA GONÇALVES FILHO FOLHA PONTO SET.2025.pdf"
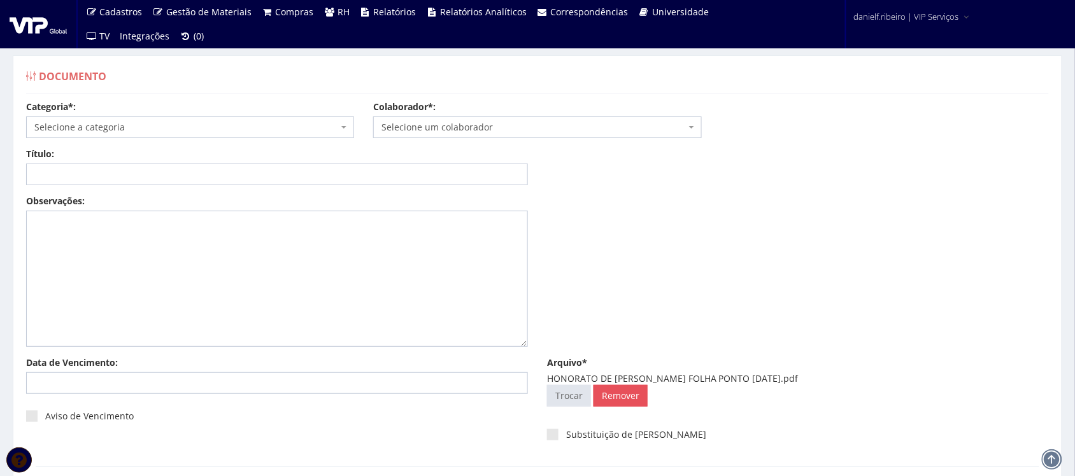
click at [431, 129] on span "Selecione um colaborador" at bounding box center [534, 127] width 304 height 13
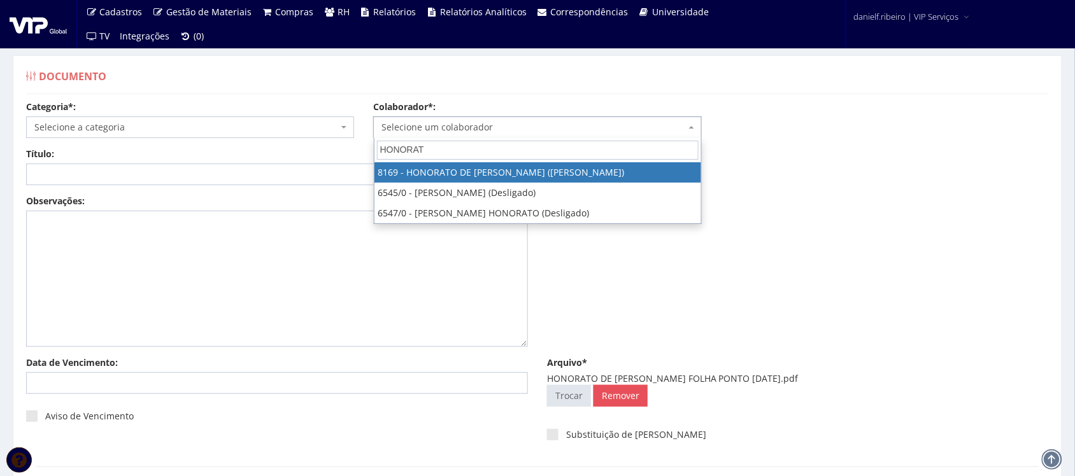
type input "HONORATO"
select select "3958"
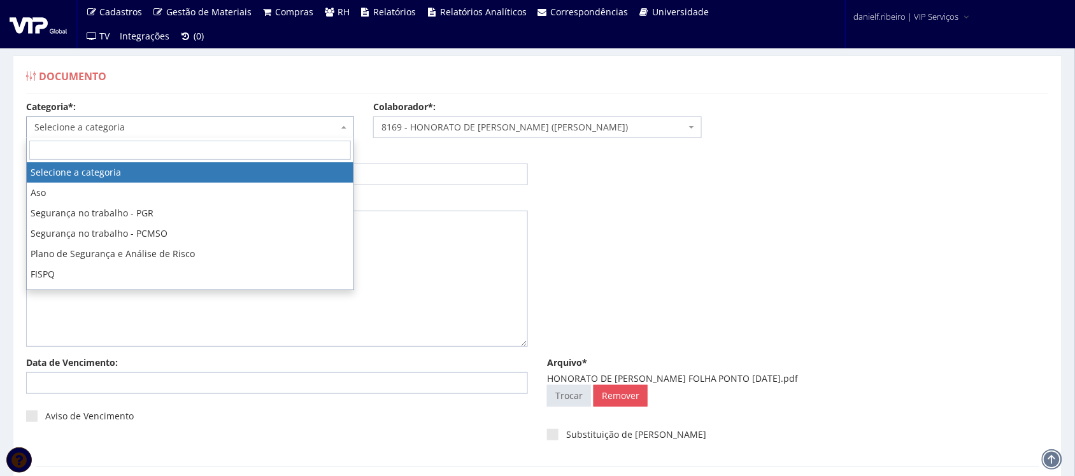
click at [250, 123] on span "Selecione a categoria" at bounding box center [186, 127] width 304 height 13
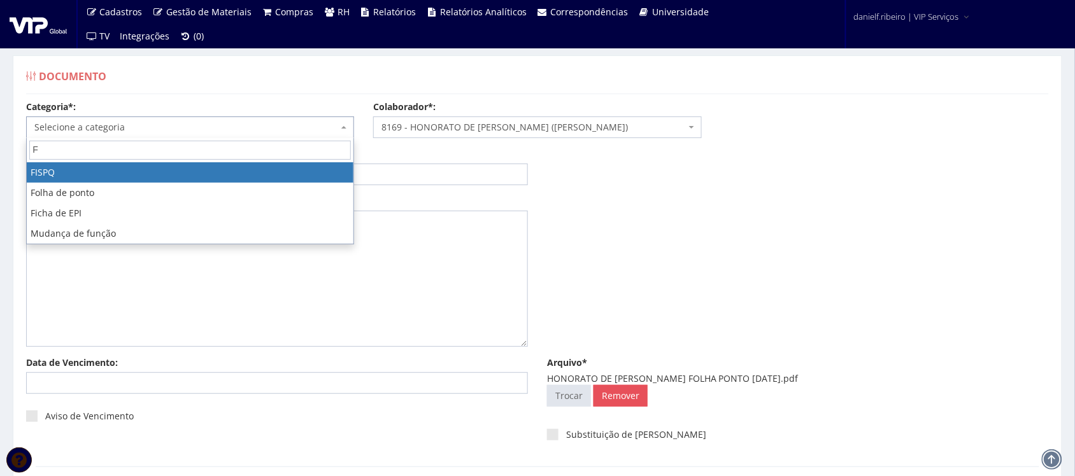
type input "FO"
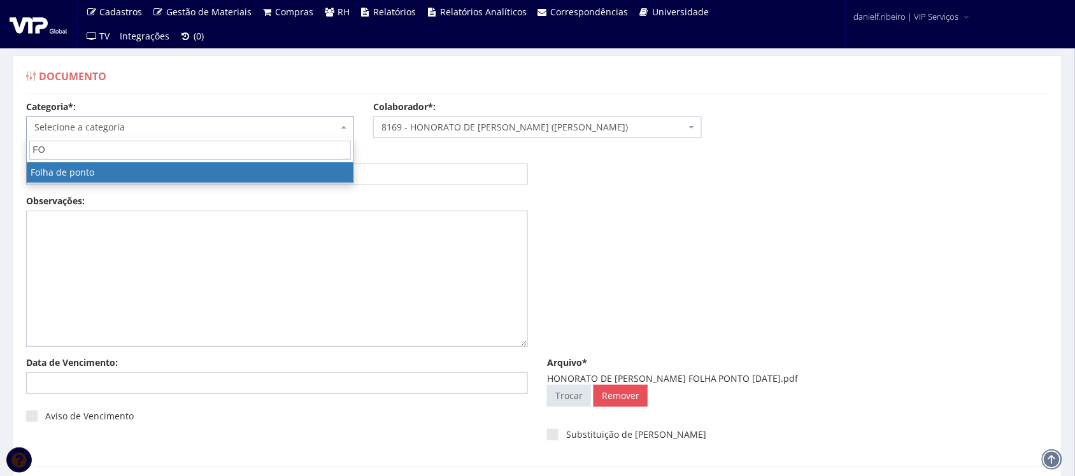
select select "folha_ponto"
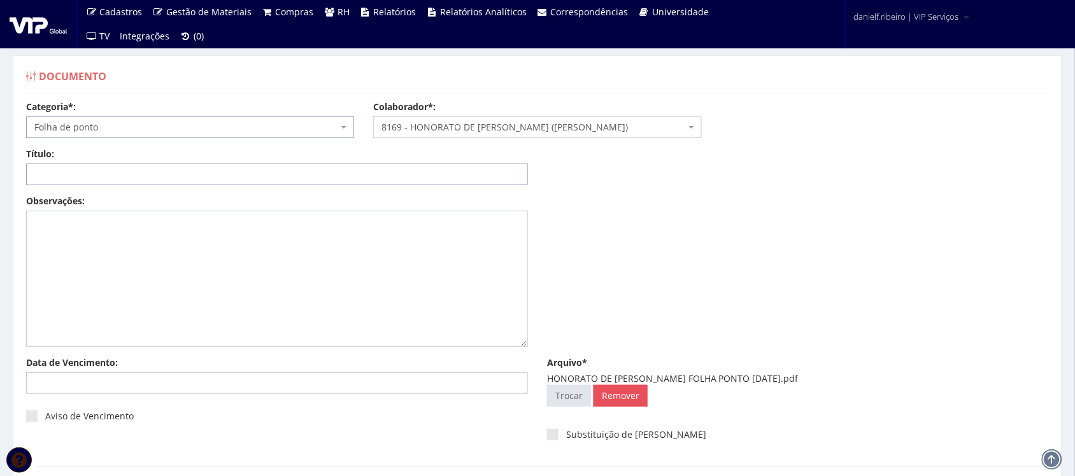
click at [156, 172] on input "Título:" at bounding box center [277, 175] width 502 height 22
paste input "FOLHA PONTO - SET/2025"
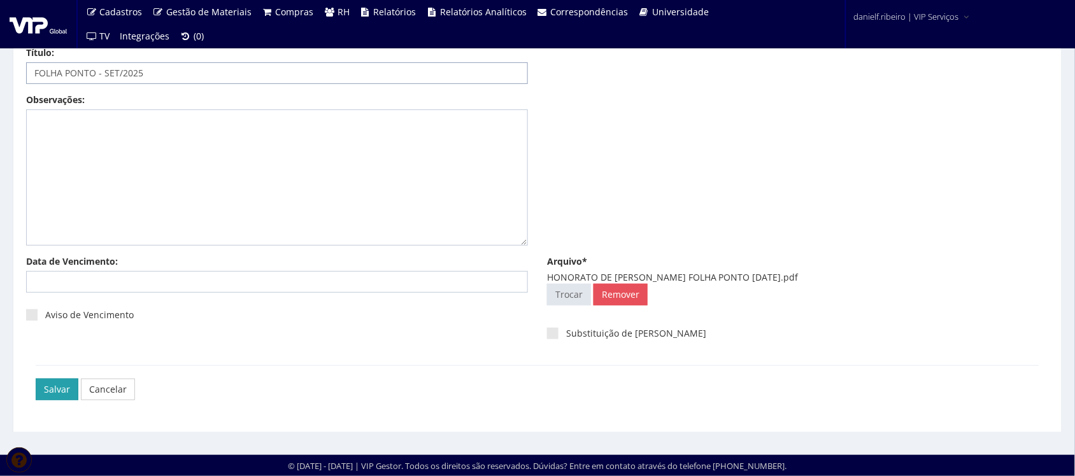
type input "FOLHA PONTO - SET/2025"
click at [59, 384] on input "Salvar" at bounding box center [57, 390] width 43 height 22
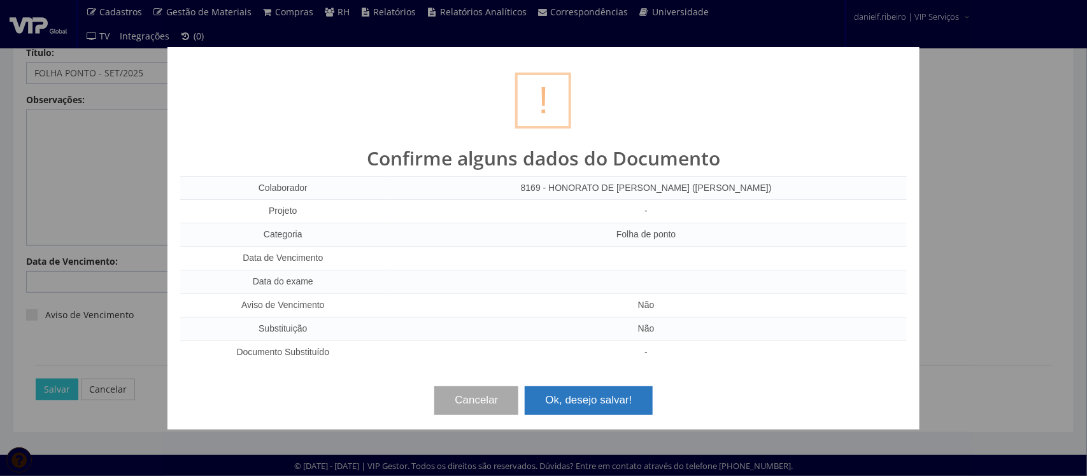
click at [559, 396] on button "Ok, desejo salvar!" at bounding box center [588, 401] width 127 height 28
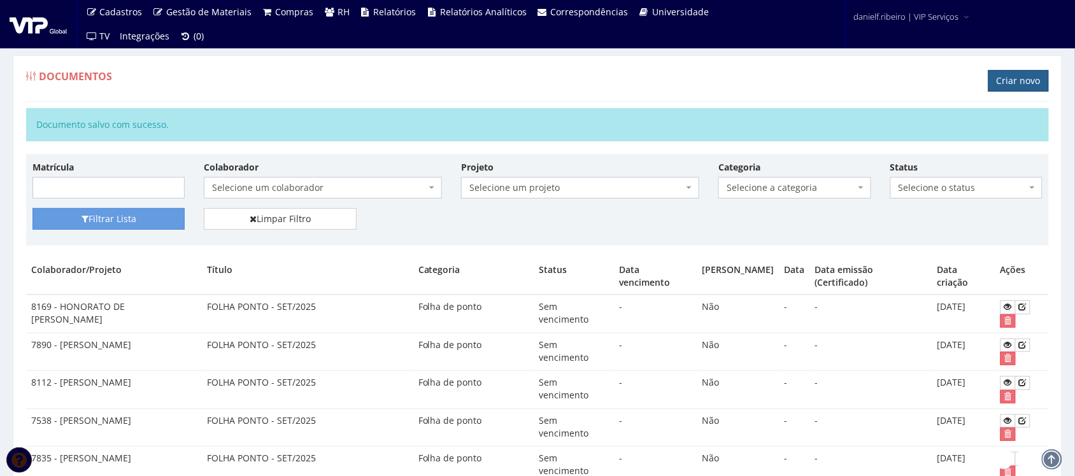
click at [1005, 80] on link "Criar novo" at bounding box center [1019, 81] width 61 height 22
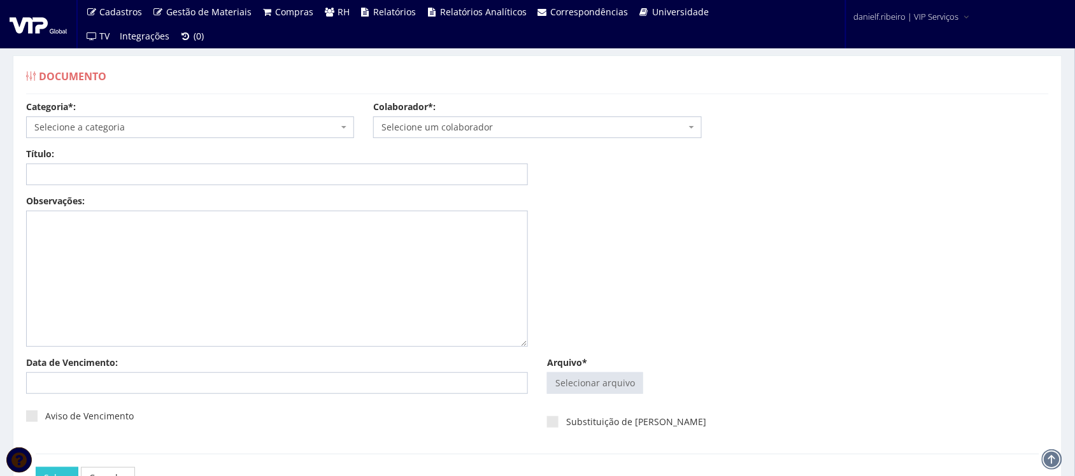
drag, startPoint x: 571, startPoint y: 371, endPoint x: 573, endPoint y: 379, distance: 8.5
click at [571, 371] on div "Arquivo* Selecionar arquivo Trocar Remover" at bounding box center [798, 378] width 521 height 43
click at [574, 379] on input "Arquivo*" at bounding box center [595, 383] width 95 height 20
type input "C:\fakepath\JAINE DE LIMA SANTOS FOLHA PONTO SET.2025.pdf"
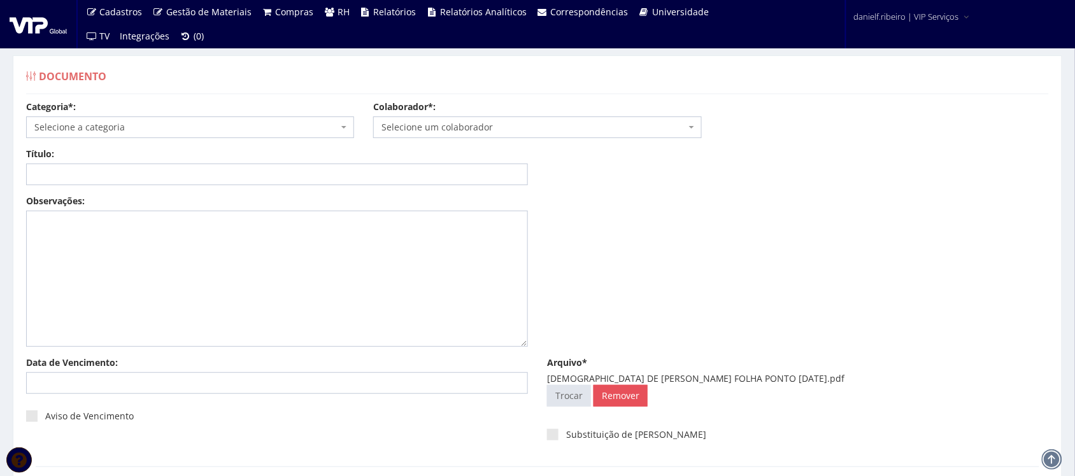
click at [441, 129] on span "Selecione um colaborador" at bounding box center [534, 127] width 304 height 13
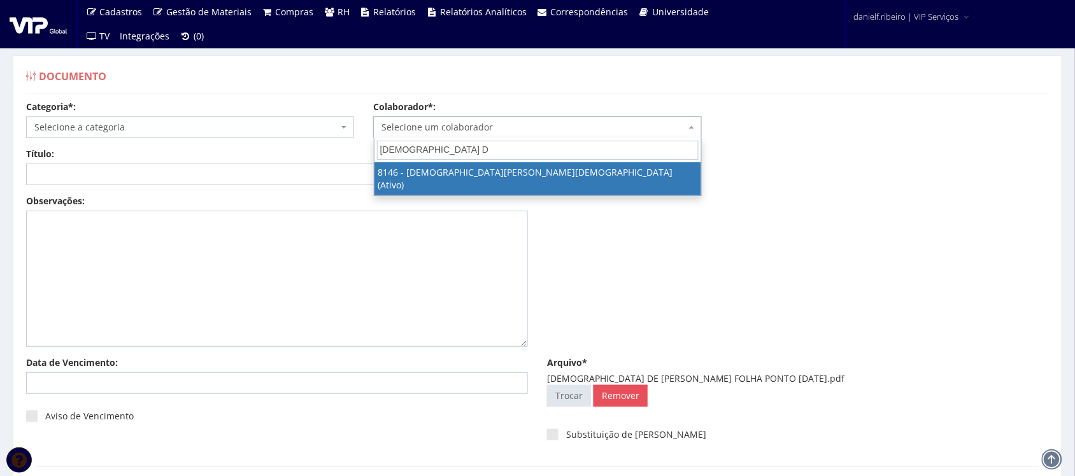
type input "JAINE DE"
select select "3853"
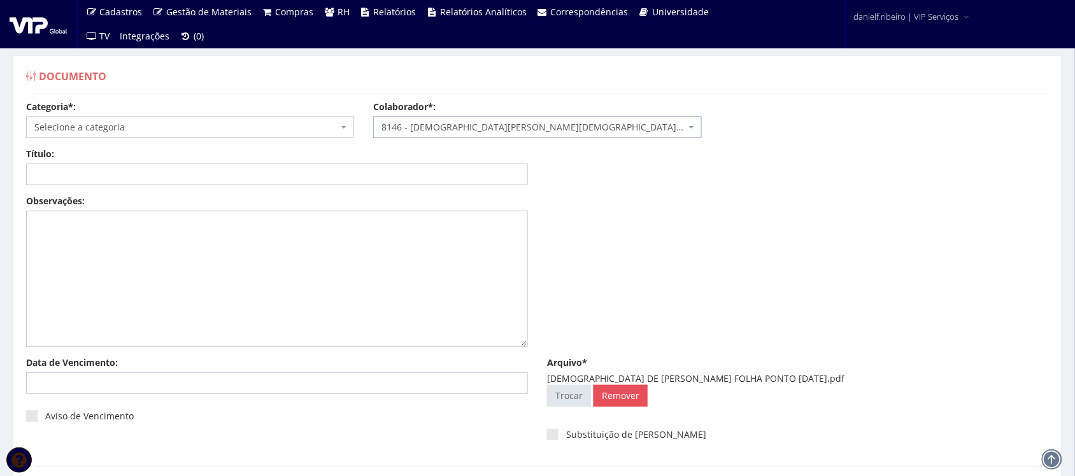
click at [199, 131] on span "Selecione a categoria" at bounding box center [186, 127] width 304 height 13
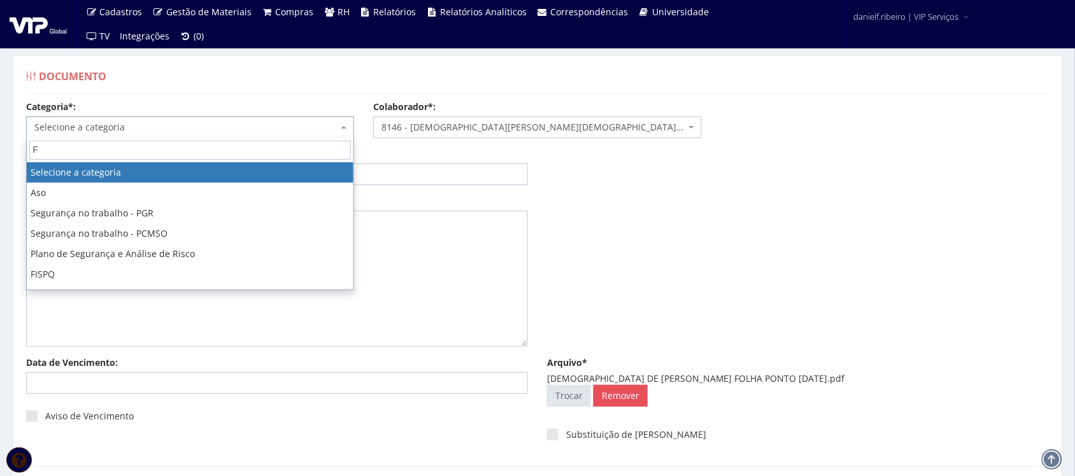
type input "FO"
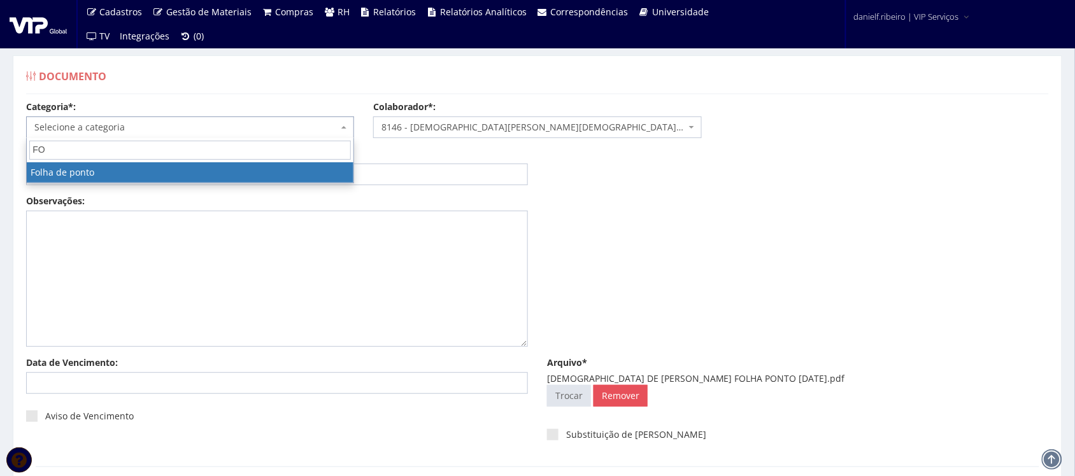
select select "folha_ponto"
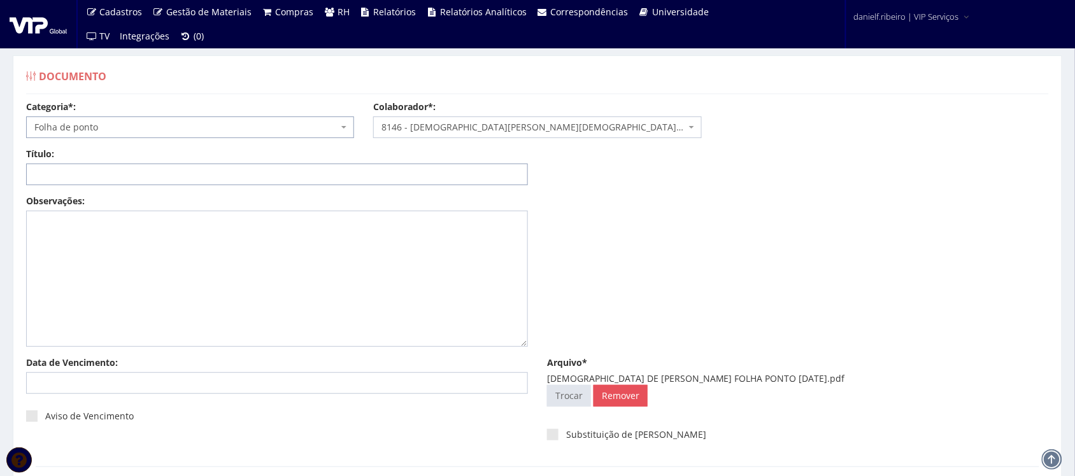
click at [169, 173] on input "Título:" at bounding box center [277, 175] width 502 height 22
paste input "FOLHA PONTO - SET/2025"
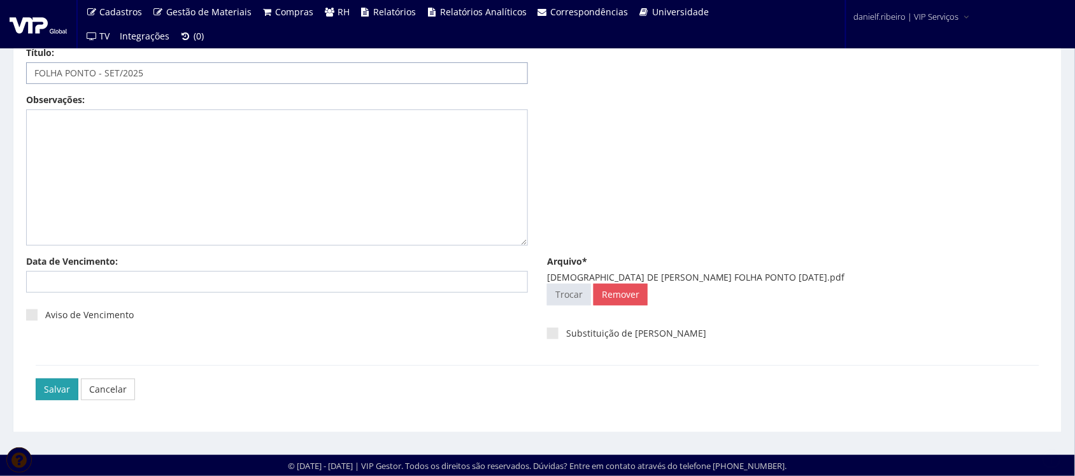
type input "FOLHA PONTO - SET/2025"
click at [48, 387] on input "Salvar" at bounding box center [57, 390] width 43 height 22
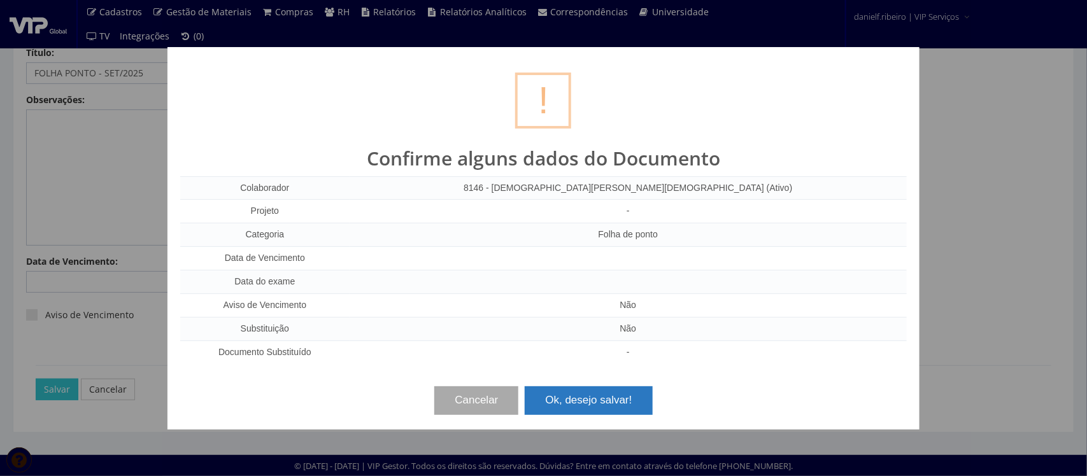
click at [611, 408] on button "Ok, desejo salvar!" at bounding box center [588, 401] width 127 height 28
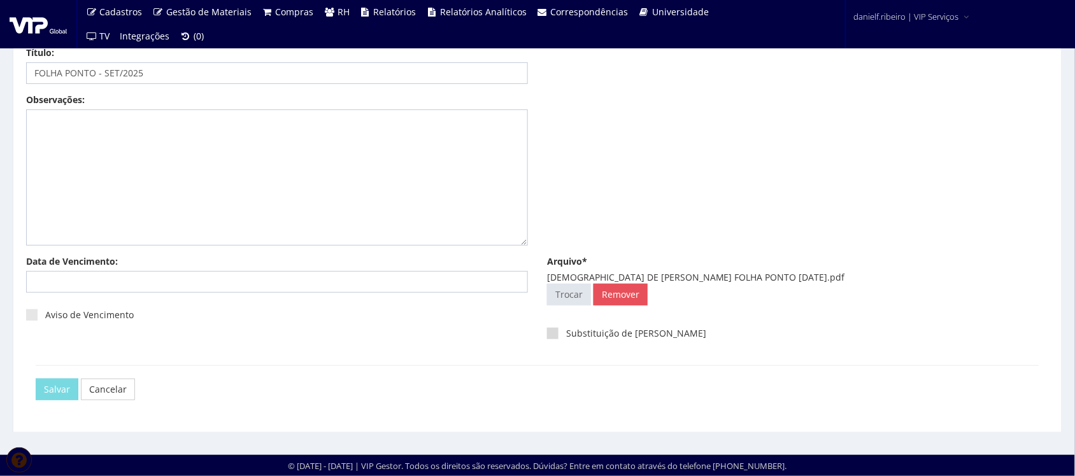
scroll to position [0, 0]
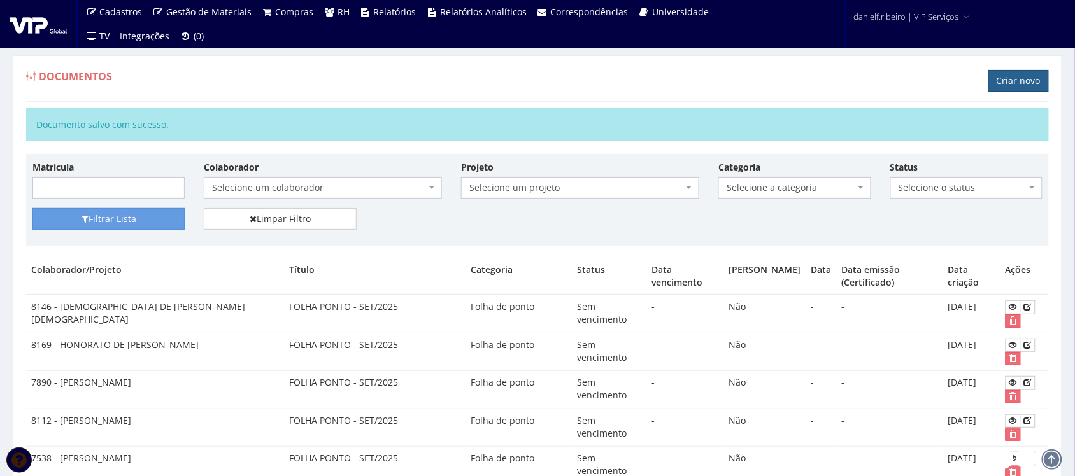
click at [1042, 82] on link "Criar novo" at bounding box center [1019, 81] width 61 height 22
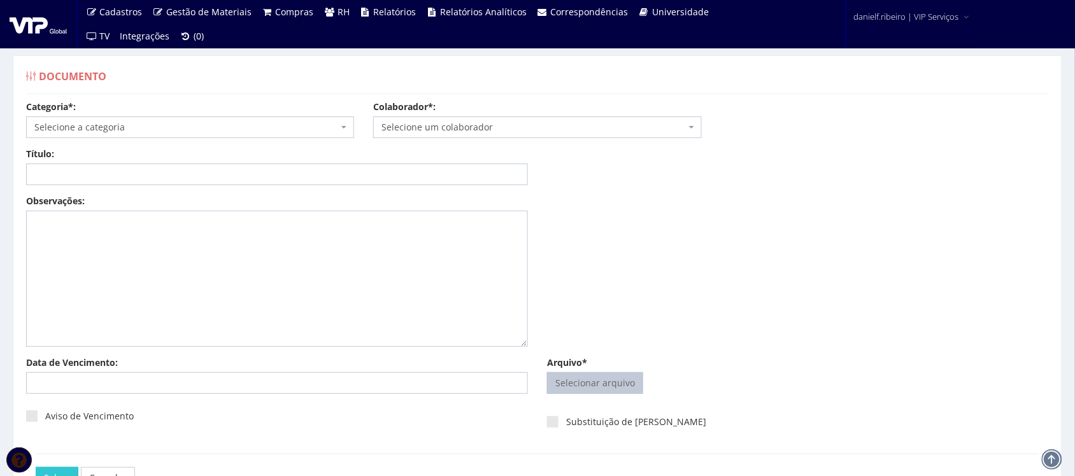
click at [575, 386] on input "Arquivo*" at bounding box center [595, 383] width 95 height 20
type input "C:\fakepath\[PERSON_NAME] FOLHA PONTO [DATE].pdf"
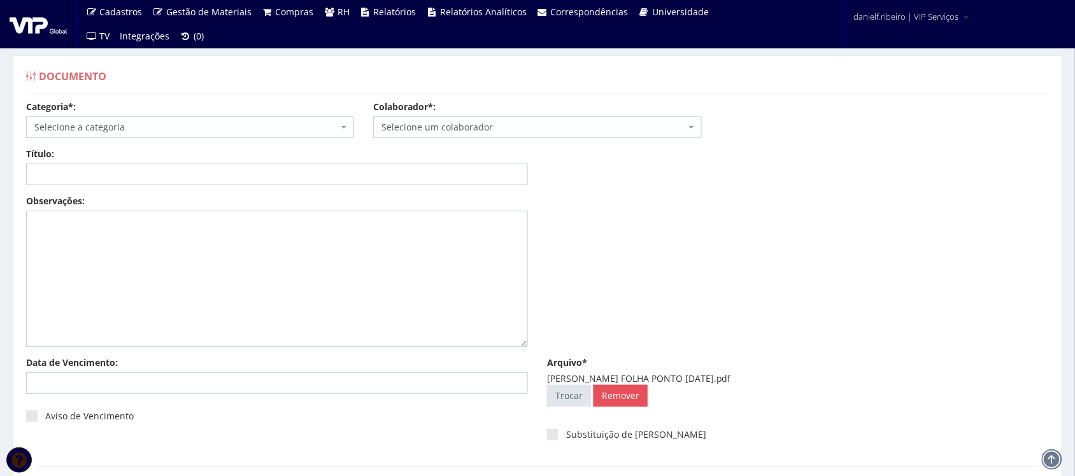
click at [461, 127] on span "Selecione um colaborador" at bounding box center [534, 127] width 304 height 13
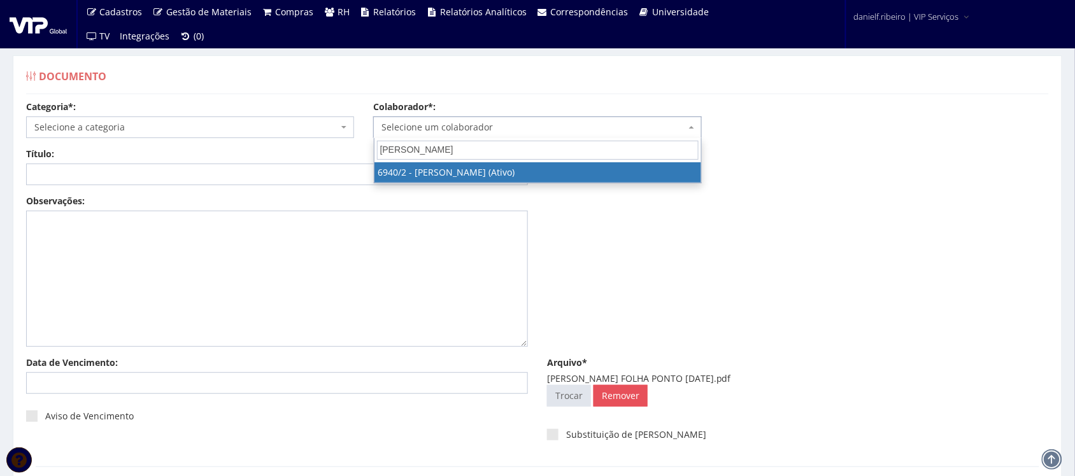
type input "SILVA MOREIRA"
select select "264"
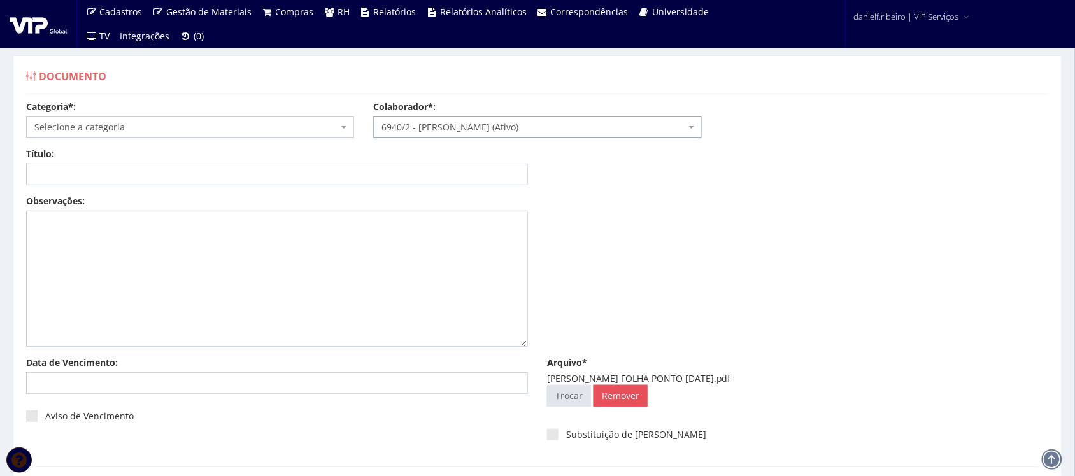
click at [147, 128] on span "Selecione a categoria" at bounding box center [186, 127] width 304 height 13
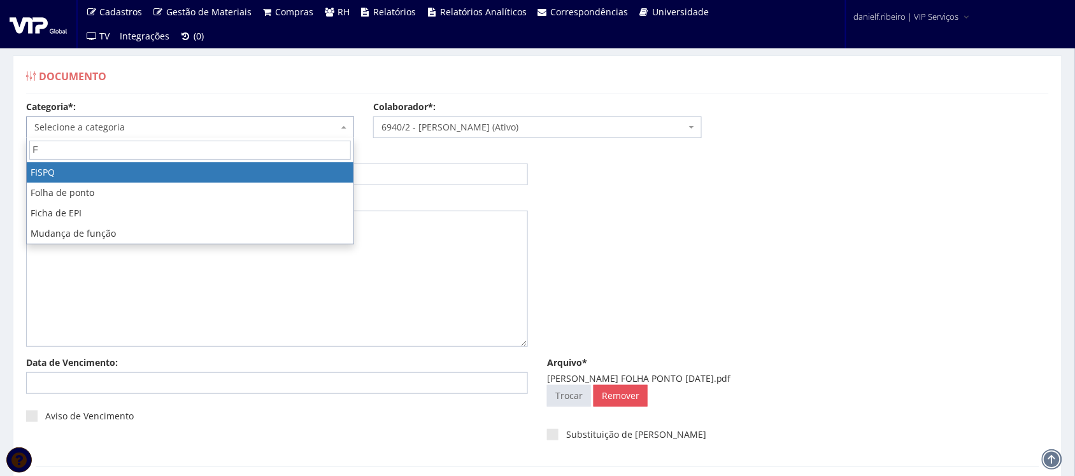
type input "FO"
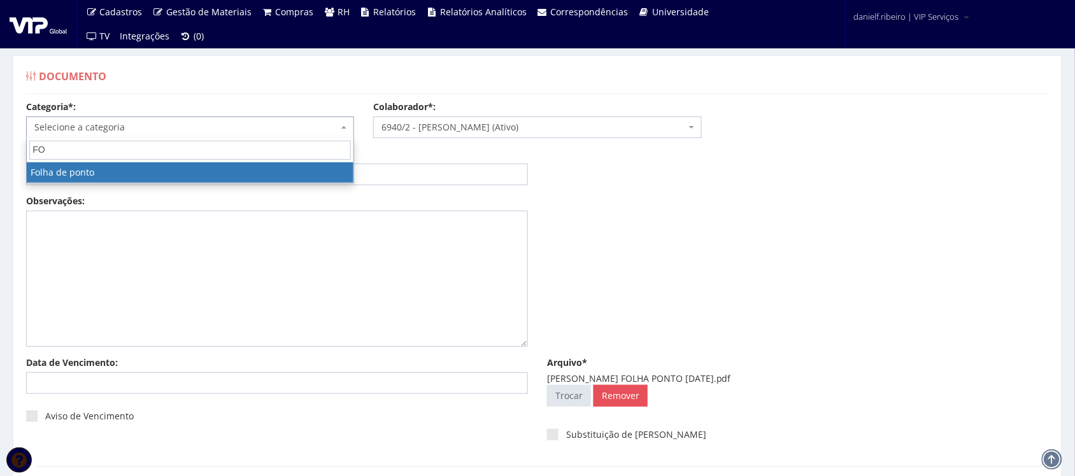
select select "folha_ponto"
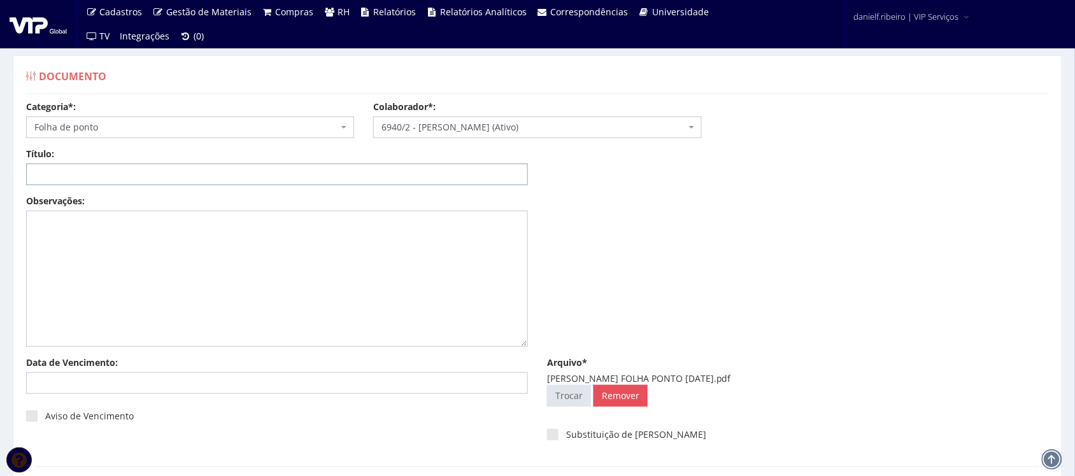
click at [257, 174] on input "Título:" at bounding box center [277, 175] width 502 height 22
paste input "FOLHA PONTO - SET/2025"
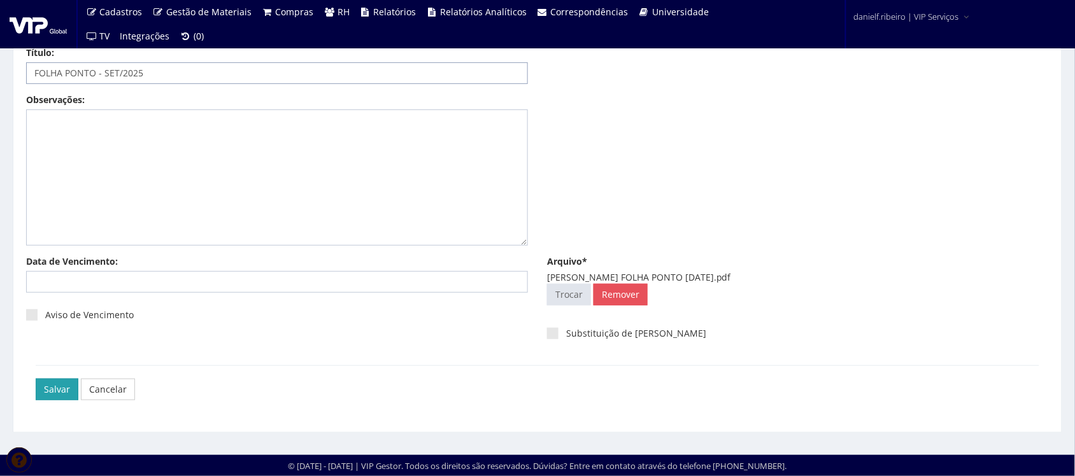
type input "FOLHA PONTO - SET/2025"
click at [56, 387] on input "Salvar" at bounding box center [57, 390] width 43 height 22
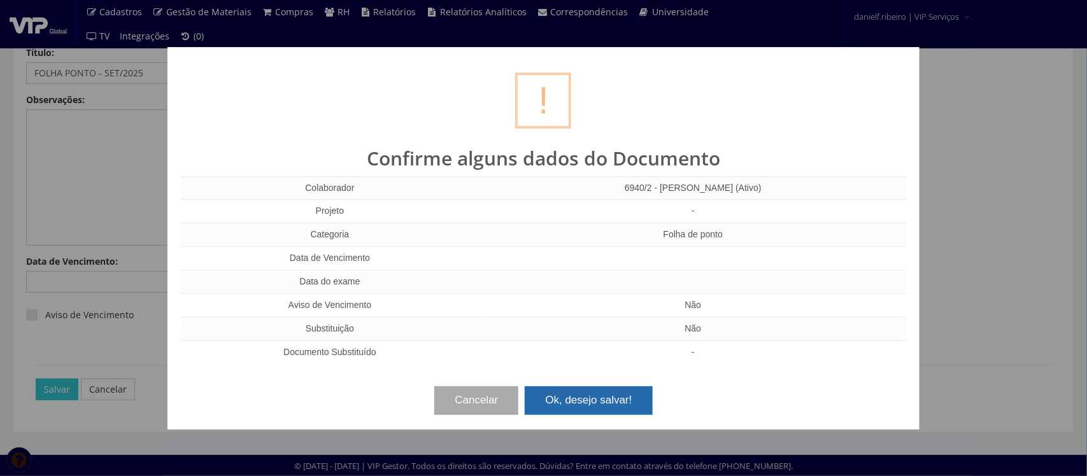
click at [594, 399] on button "Ok, desejo salvar!" at bounding box center [588, 401] width 127 height 28
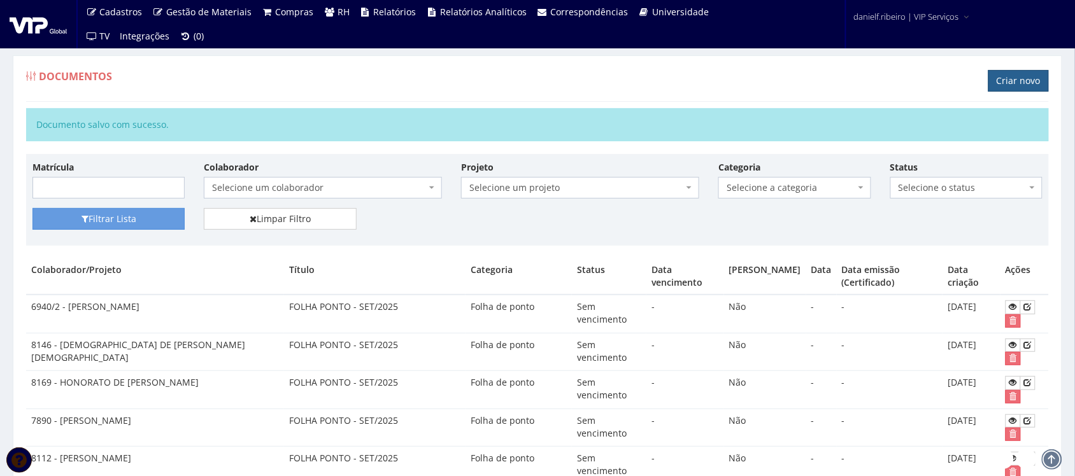
click at [995, 81] on link "Criar novo" at bounding box center [1019, 81] width 61 height 22
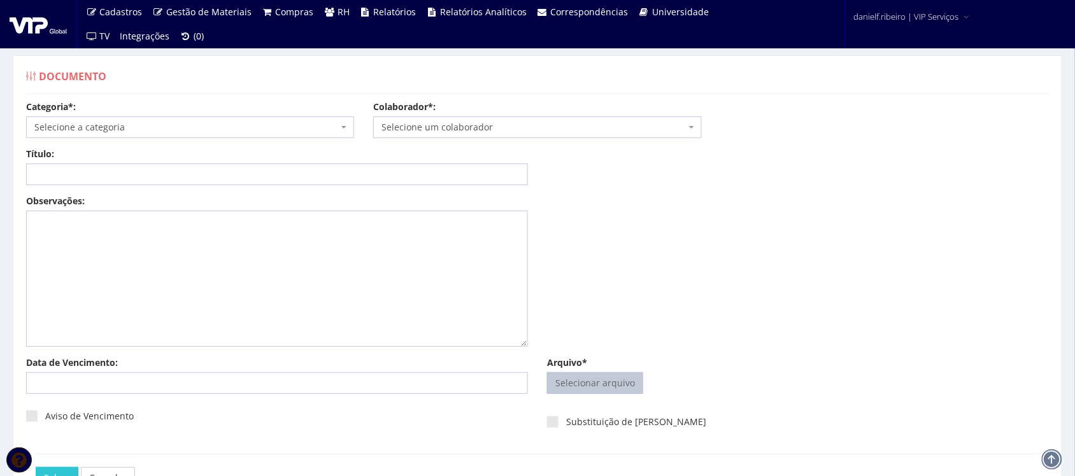
click at [576, 384] on input "Arquivo*" at bounding box center [595, 383] width 95 height 20
type input "C:\fakepath\JEFFERSON DOS SANTOS ROSA FOLHA PONTO SET.2025.pdf"
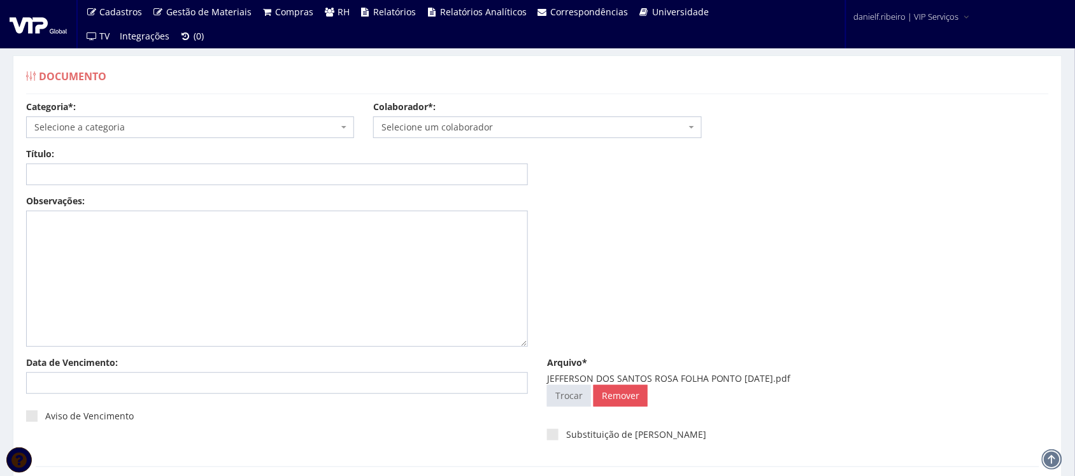
click at [482, 134] on span "Selecione um colaborador" at bounding box center [534, 127] width 304 height 13
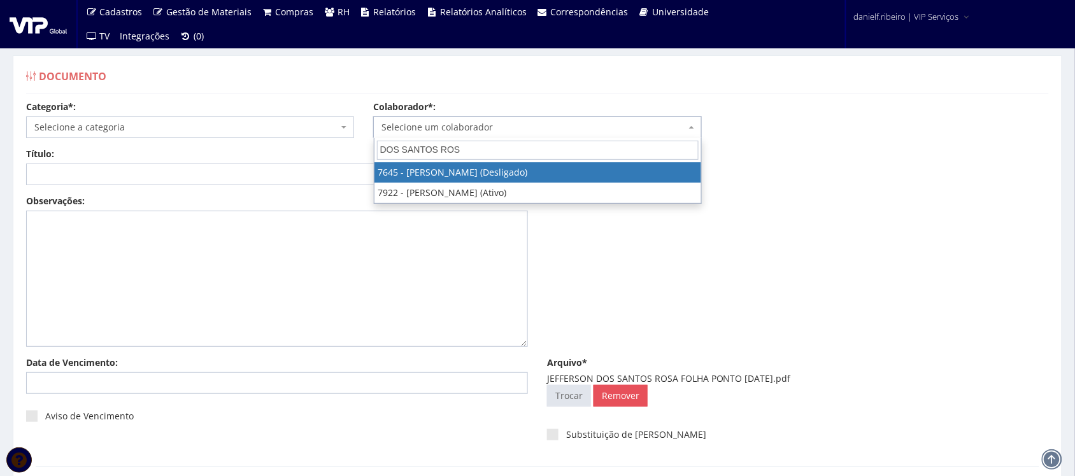
type input "DOS SANTOS ROSA"
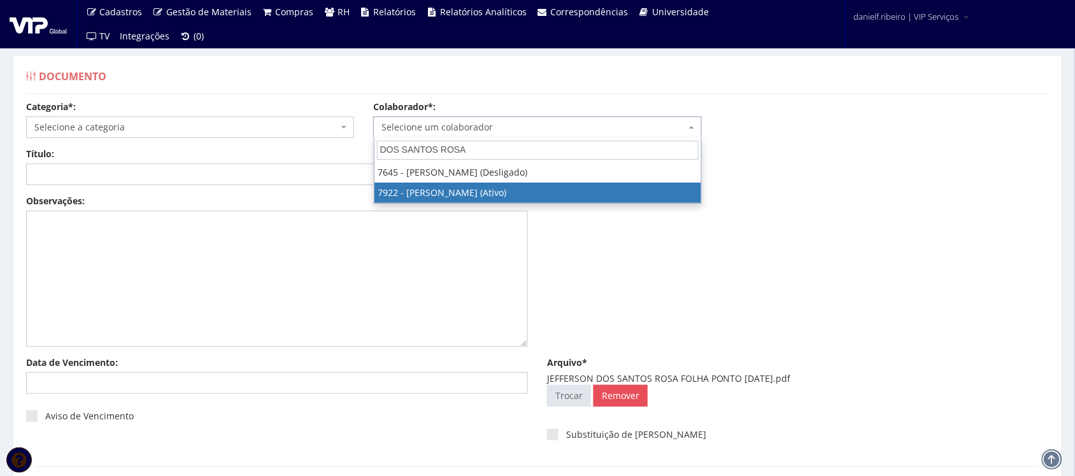
select select "2987"
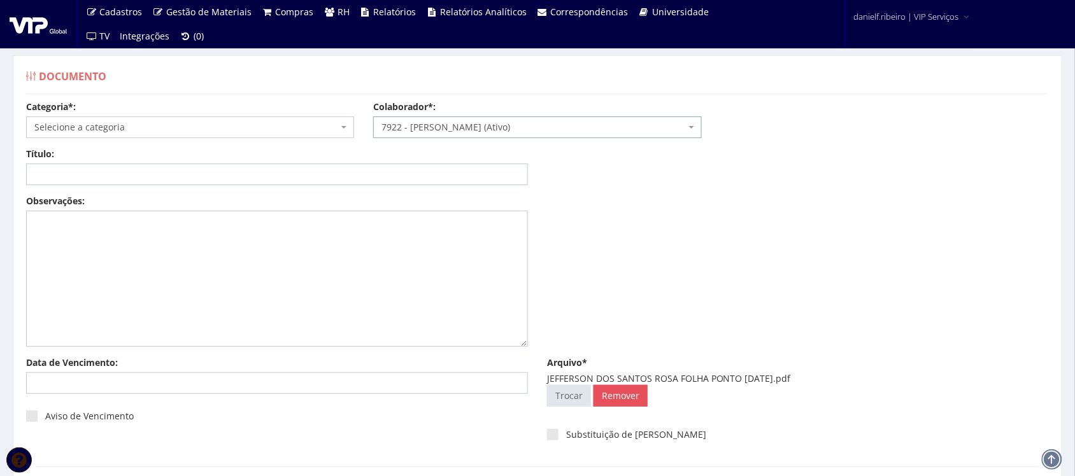
click at [177, 122] on span "Selecione a categoria" at bounding box center [186, 127] width 304 height 13
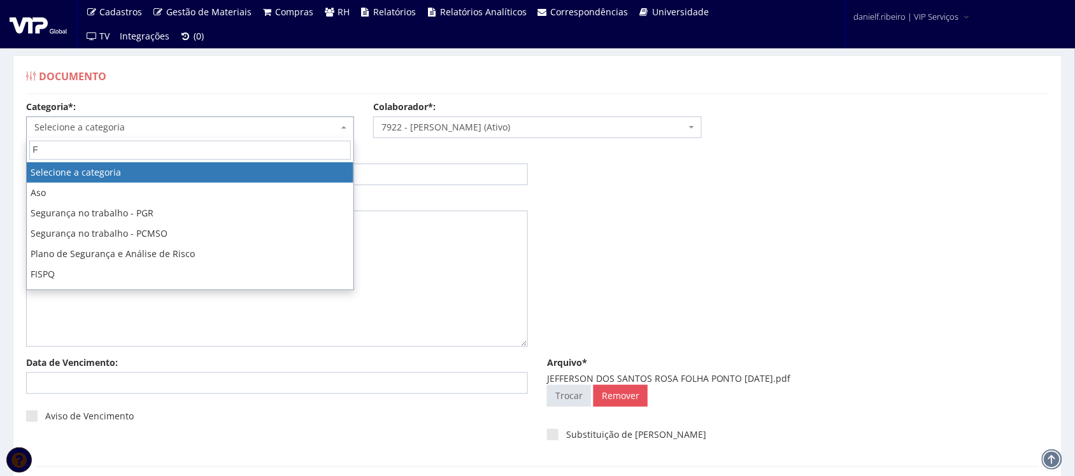
type input "FO"
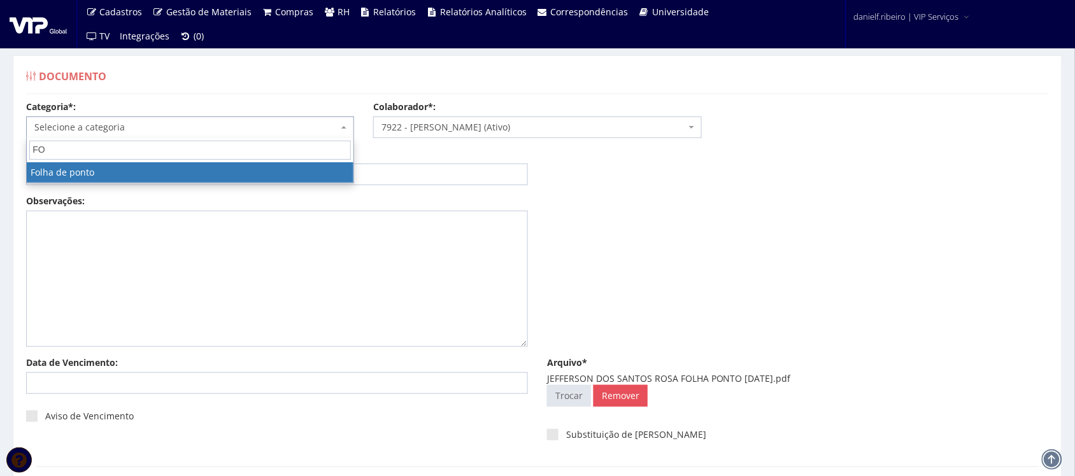
select select "folha_ponto"
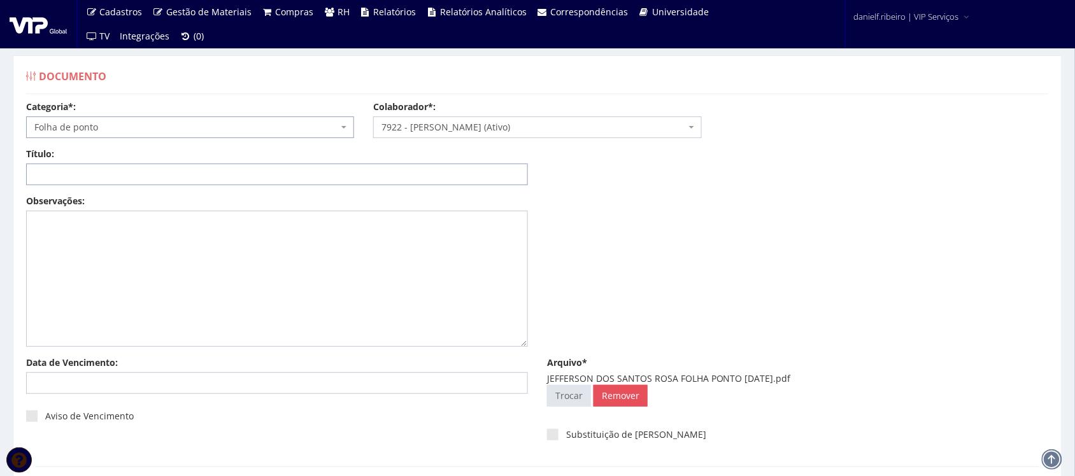
click at [97, 176] on input "Título:" at bounding box center [277, 175] width 502 height 22
paste input "FOLHA PONTO - SET/2025"
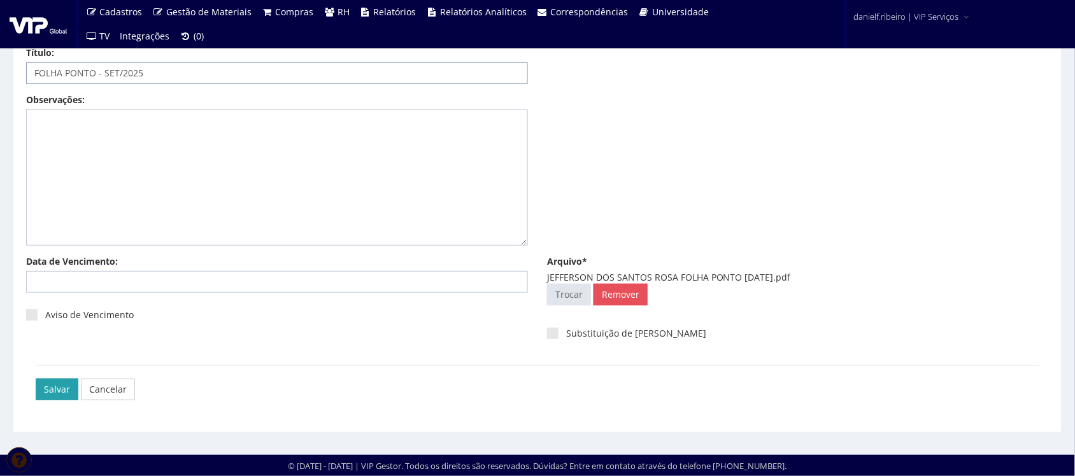
type input "FOLHA PONTO - SET/2025"
click at [46, 387] on input "Salvar" at bounding box center [57, 390] width 43 height 22
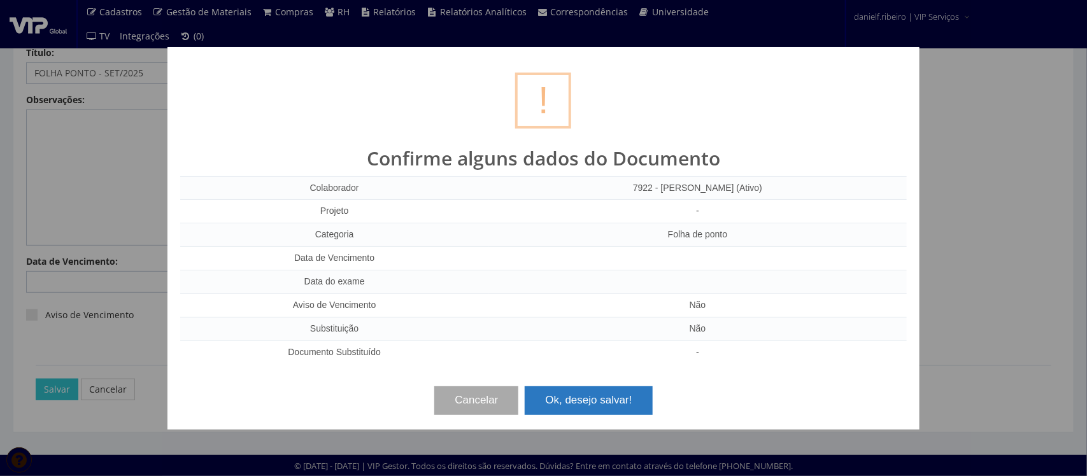
click at [586, 403] on button "Ok, desejo salvar!" at bounding box center [588, 401] width 127 height 28
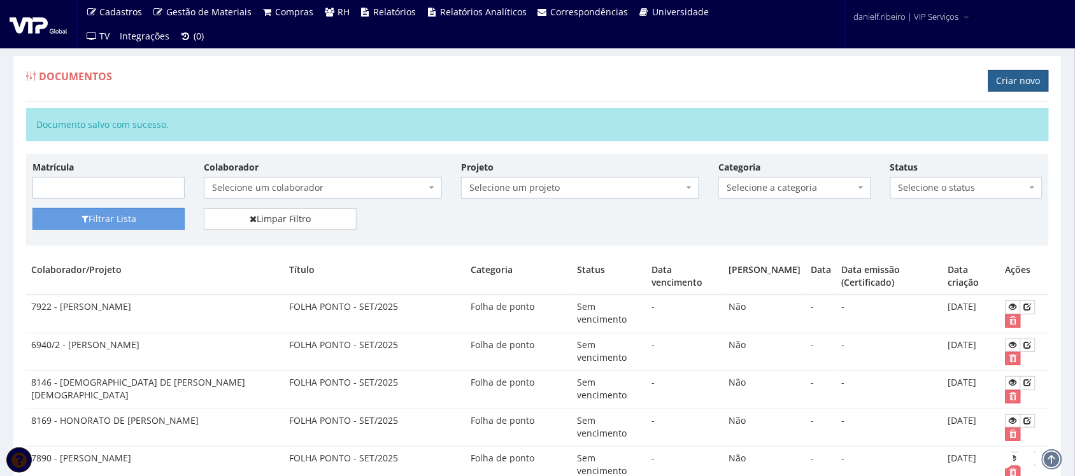
click at [1026, 85] on link "Criar novo" at bounding box center [1019, 81] width 61 height 22
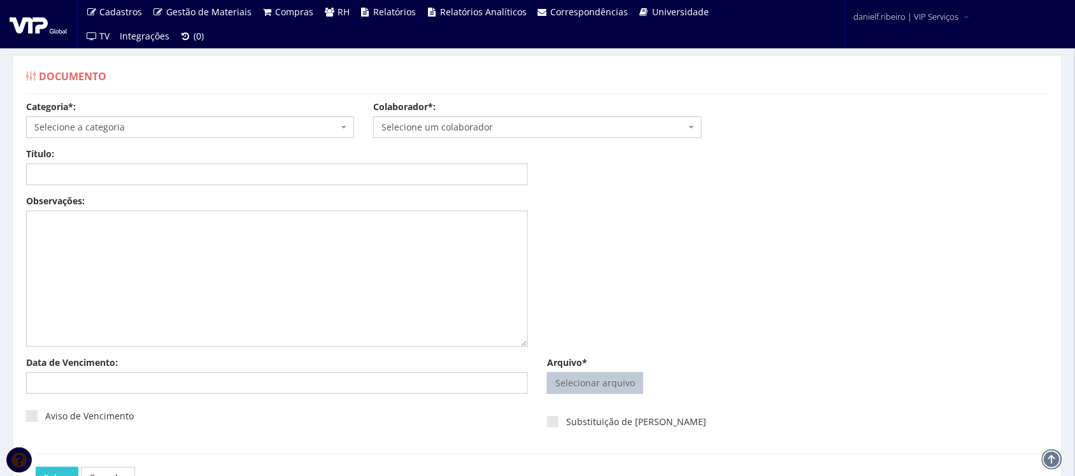
click at [612, 385] on input "Arquivo*" at bounding box center [595, 383] width 95 height 20
type input "C:\fakepath\[PERSON_NAME] FOLHA PONTO [DATE].pdf"
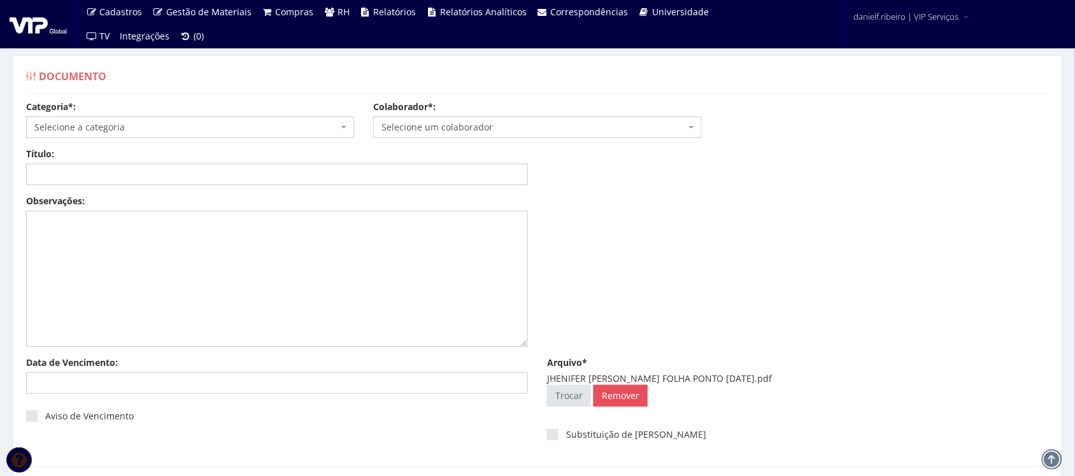
click at [504, 126] on span "Selecione um colaborador" at bounding box center [534, 127] width 304 height 13
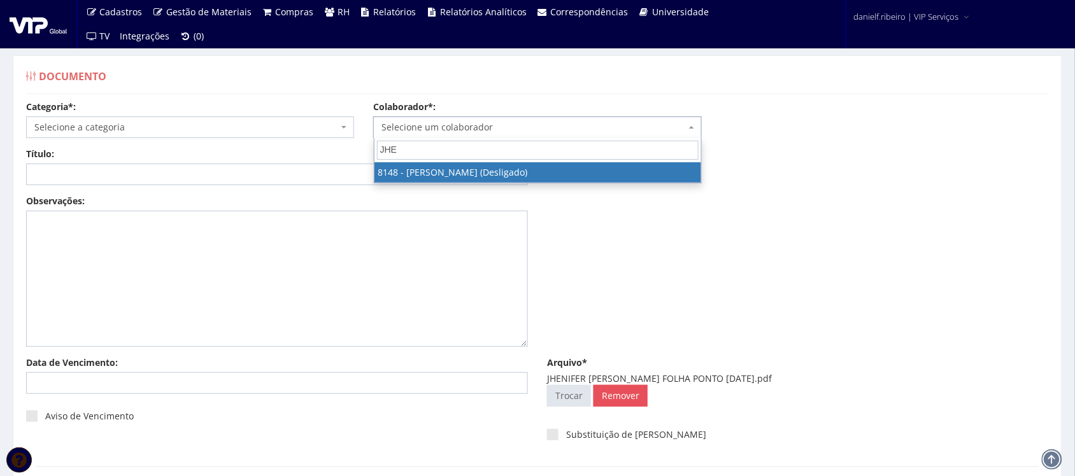
type input "JHEN"
select select "3865"
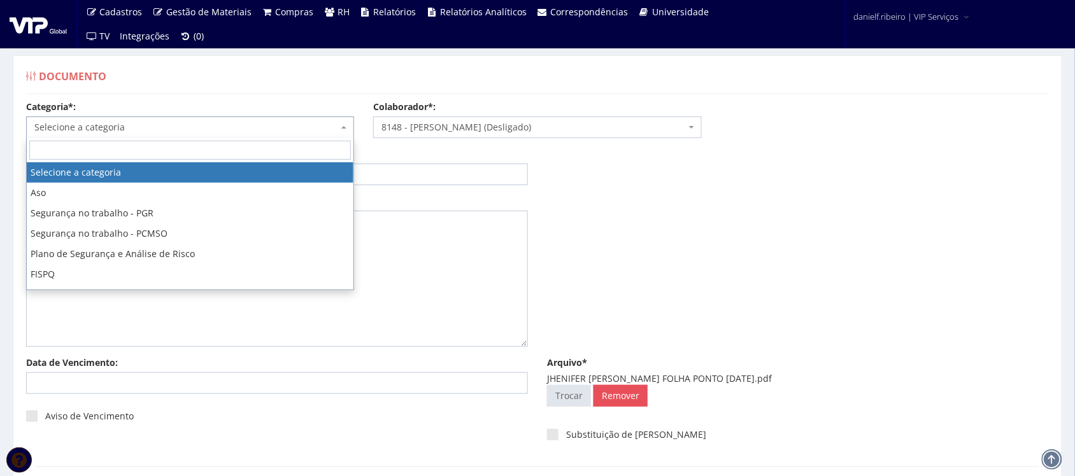
click at [126, 137] on span "Selecione a categoria" at bounding box center [190, 128] width 328 height 22
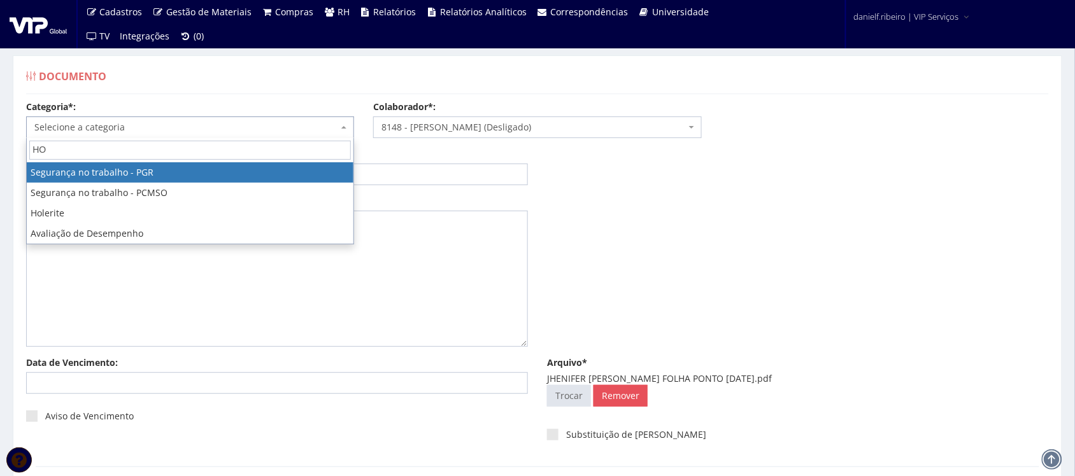
type input "H"
type input "FO"
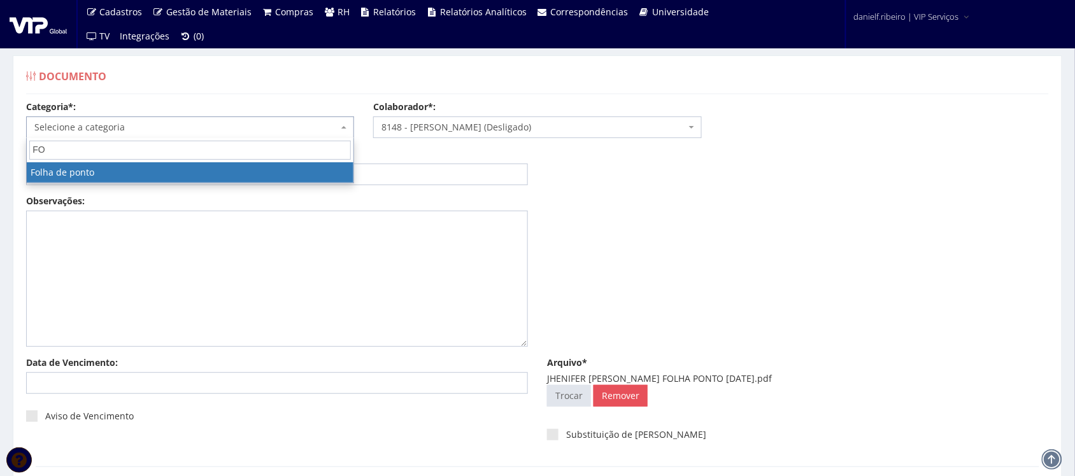
select select "folha_ponto"
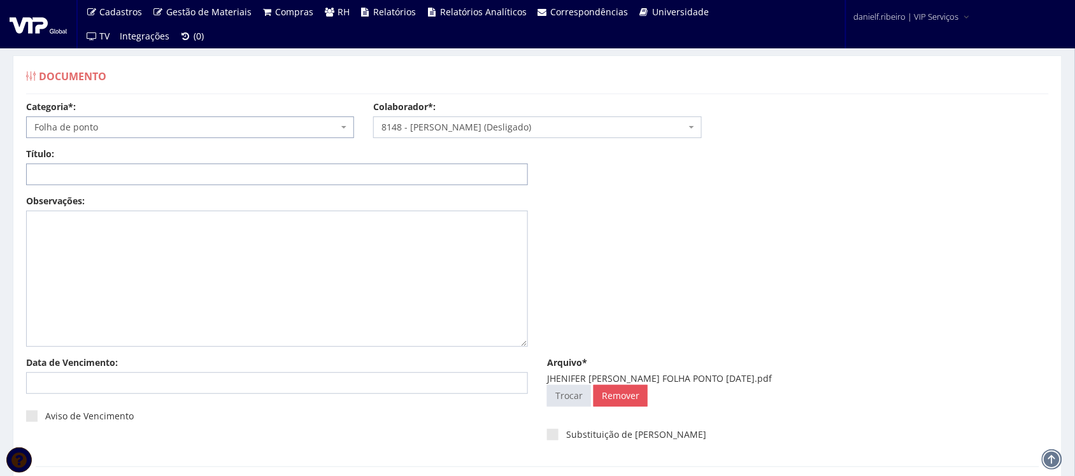
click at [120, 180] on input "Título:" at bounding box center [277, 175] width 502 height 22
paste input "FOLHA PONTO - SET/2025"
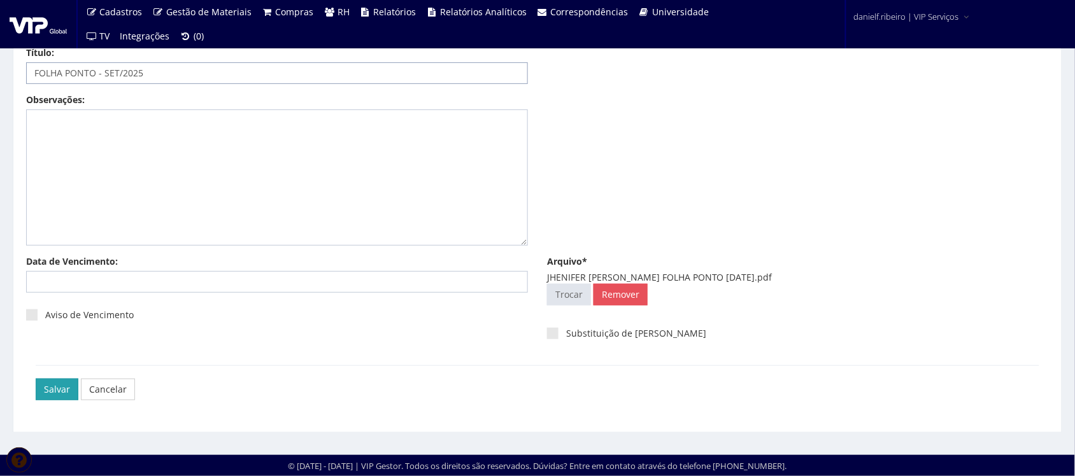
type input "FOLHA PONTO - SET/2025"
click at [58, 389] on input "Salvar" at bounding box center [57, 390] width 43 height 22
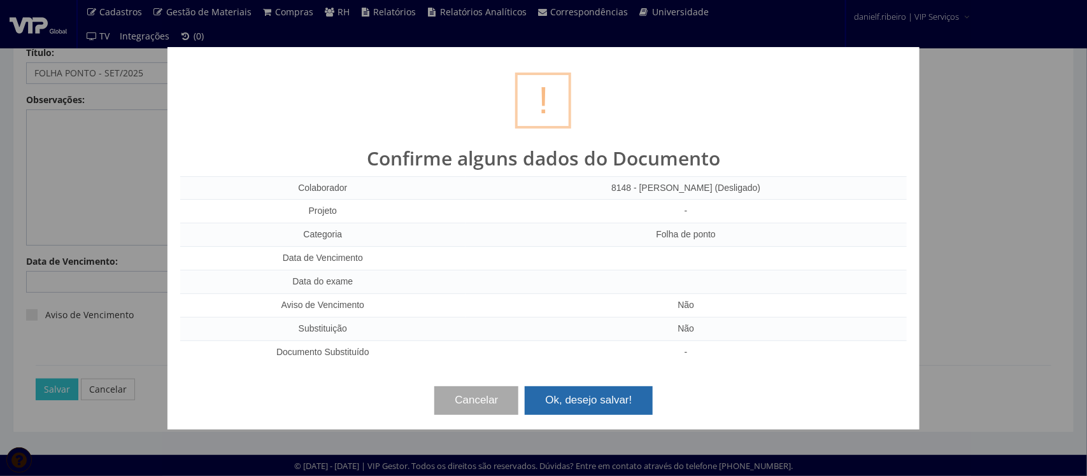
click at [585, 399] on button "Ok, desejo salvar!" at bounding box center [588, 401] width 127 height 28
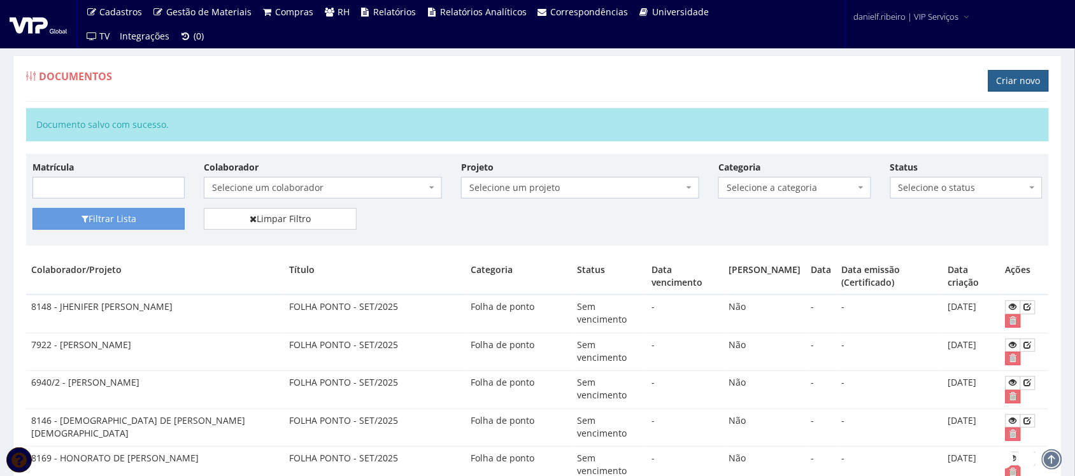
click at [1013, 85] on link "Criar novo" at bounding box center [1019, 81] width 61 height 22
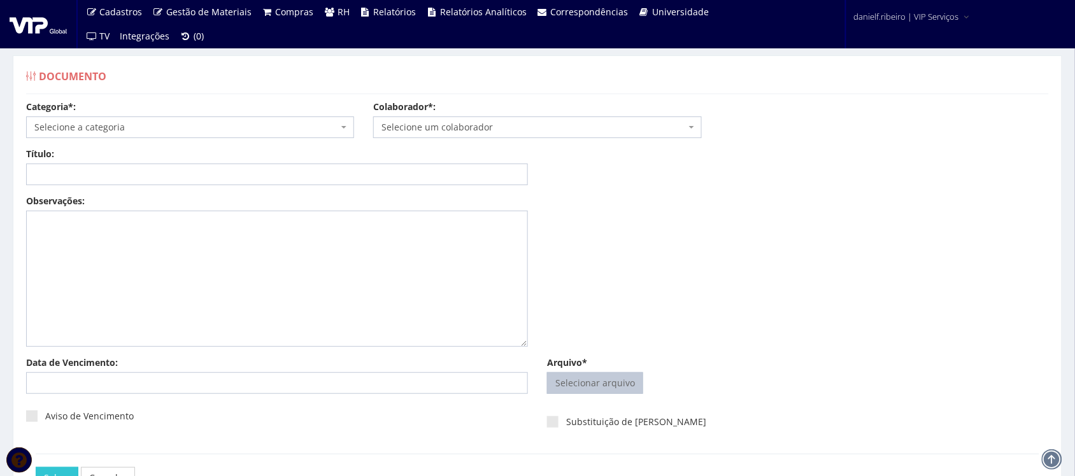
click at [591, 383] on input "Arquivo*" at bounding box center [595, 383] width 95 height 20
type input "C:\fakepath\[PERSON_NAME] FOLHA PONTO [DATE].pdf"
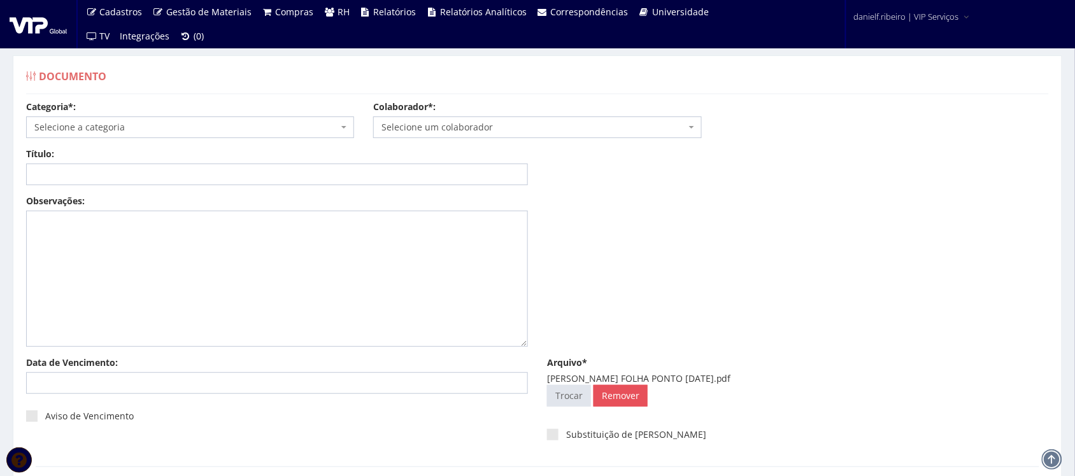
click at [438, 141] on div "Categoria*: Selecione a categoria Aso Segurança no trabalho - PGR Segurança no …" at bounding box center [538, 124] width 1042 height 47
click at [416, 113] on label "Colaborador*:" at bounding box center [404, 107] width 62 height 13
click at [434, 123] on span "Selecione um colaborador" at bounding box center [534, 127] width 304 height 13
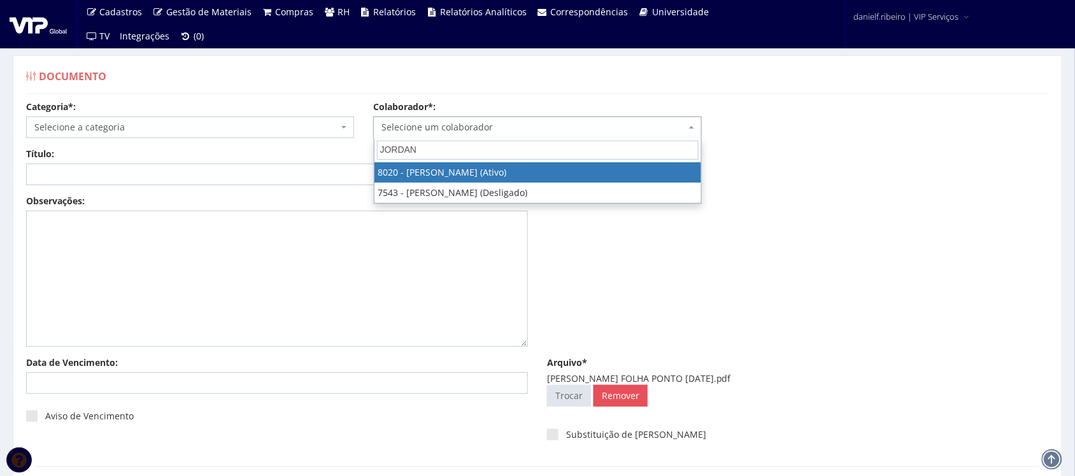
type input "JORDANA"
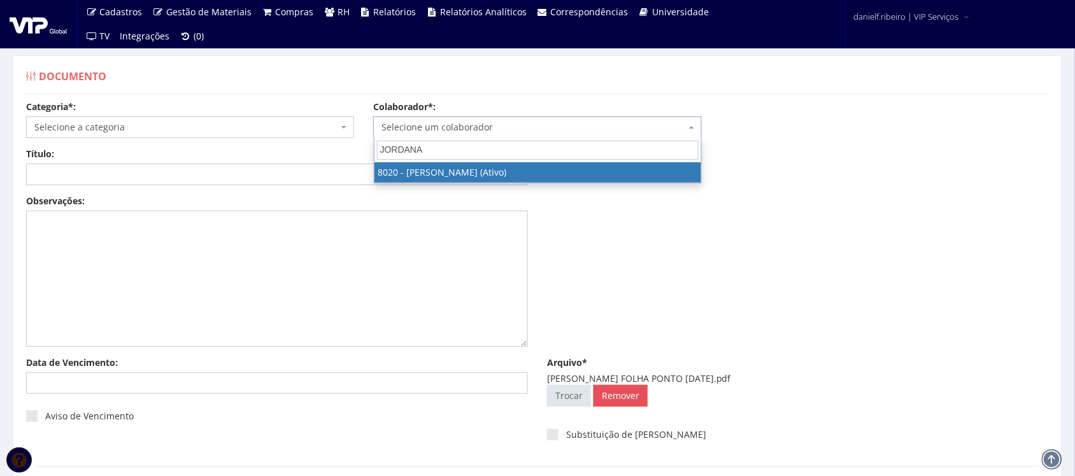
select select "3343"
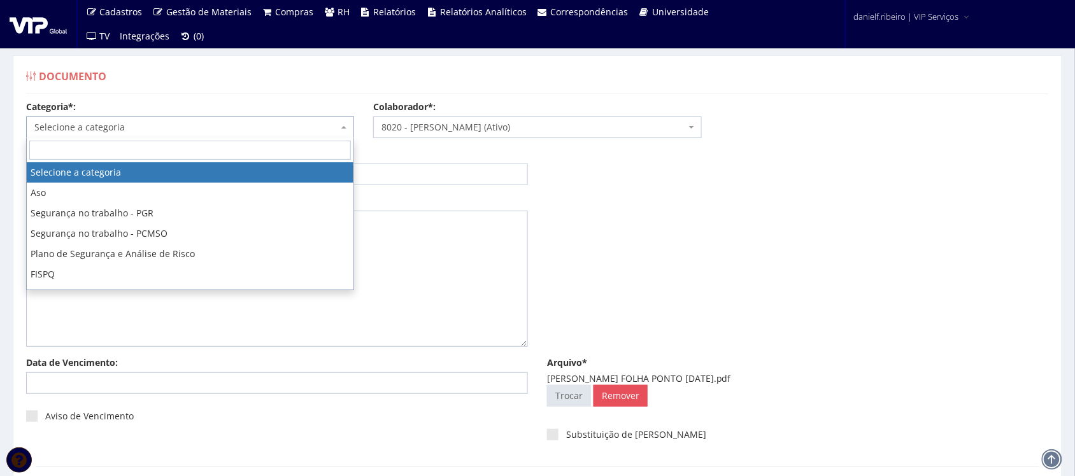
click at [170, 121] on span "Selecione a categoria" at bounding box center [186, 127] width 304 height 13
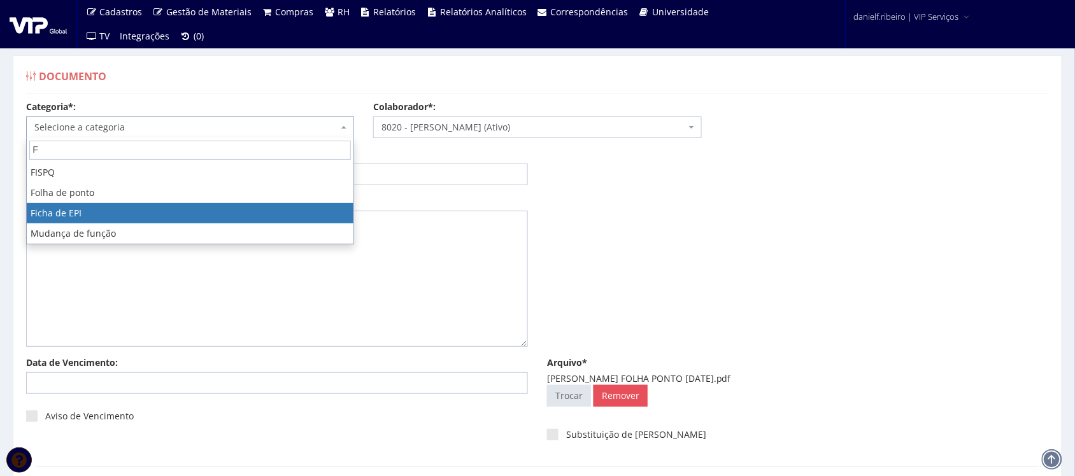
type input "FO"
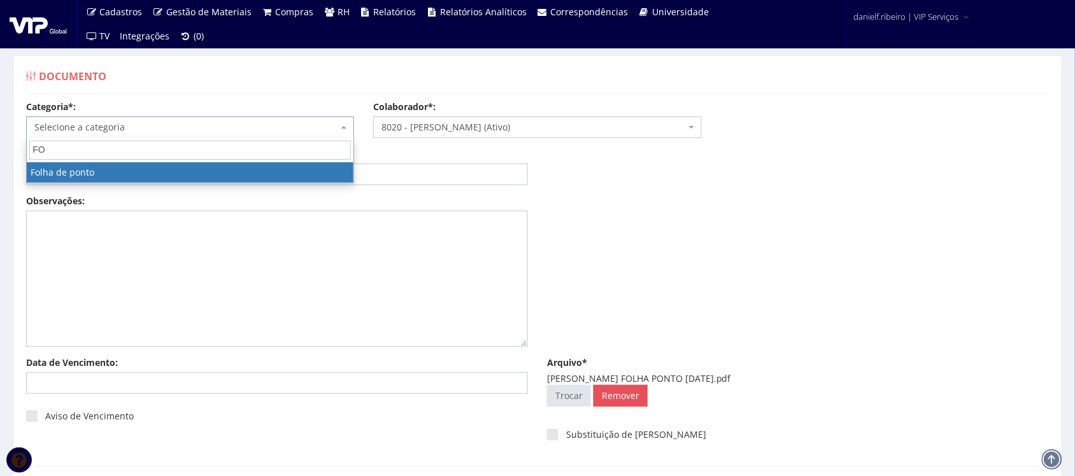
select select "folha_ponto"
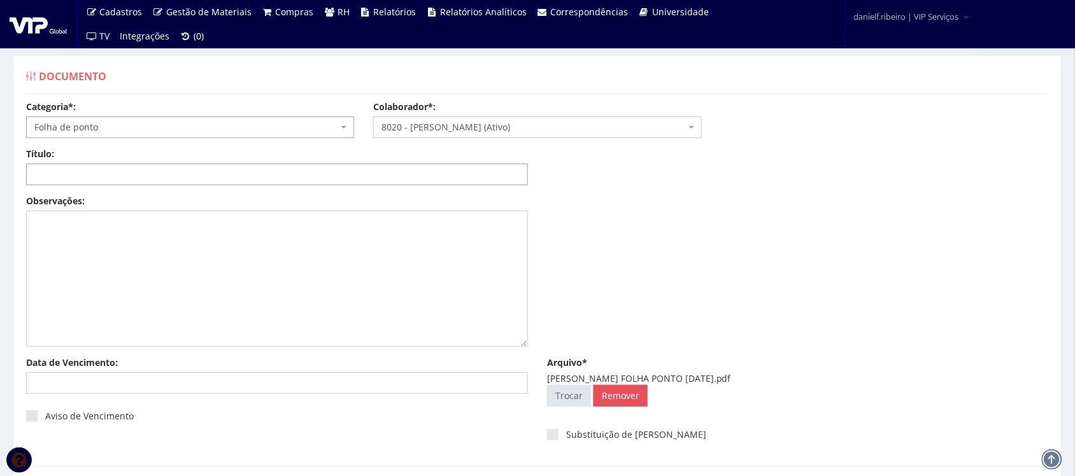
click at [232, 177] on input "Título:" at bounding box center [277, 175] width 502 height 22
paste input "FOLHA PONTO - SET/2025"
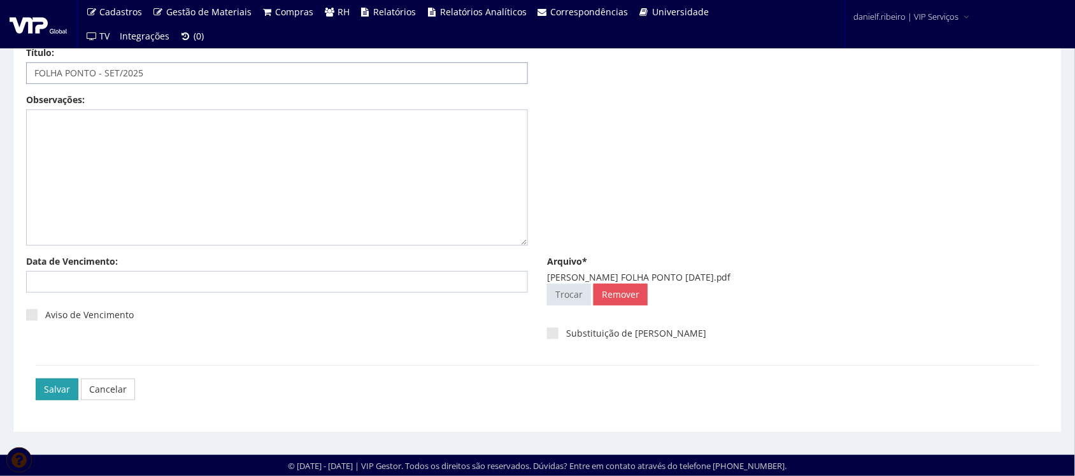
type input "FOLHA PONTO - SET/2025"
click at [45, 385] on input "Salvar" at bounding box center [57, 390] width 43 height 22
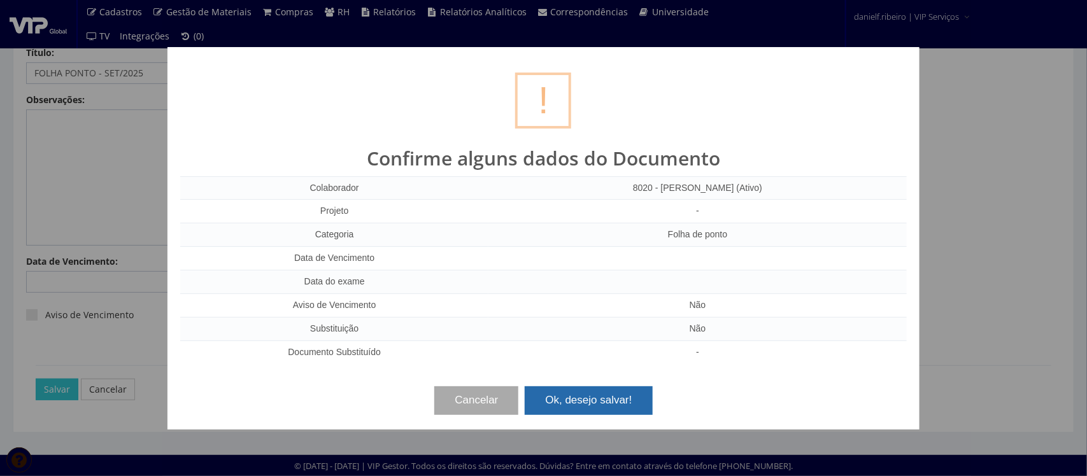
click at [564, 403] on button "Ok, desejo salvar!" at bounding box center [588, 401] width 127 height 28
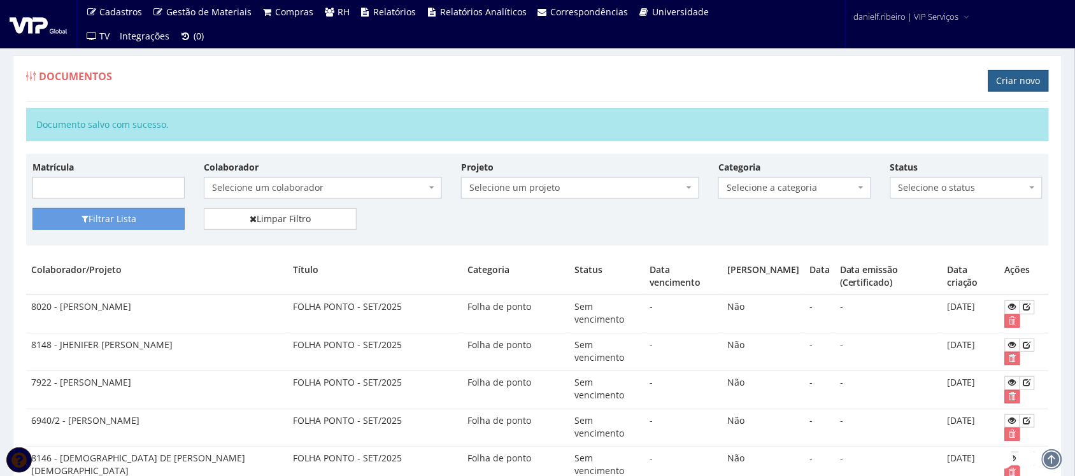
click at [1008, 77] on link "Criar novo" at bounding box center [1019, 81] width 61 height 22
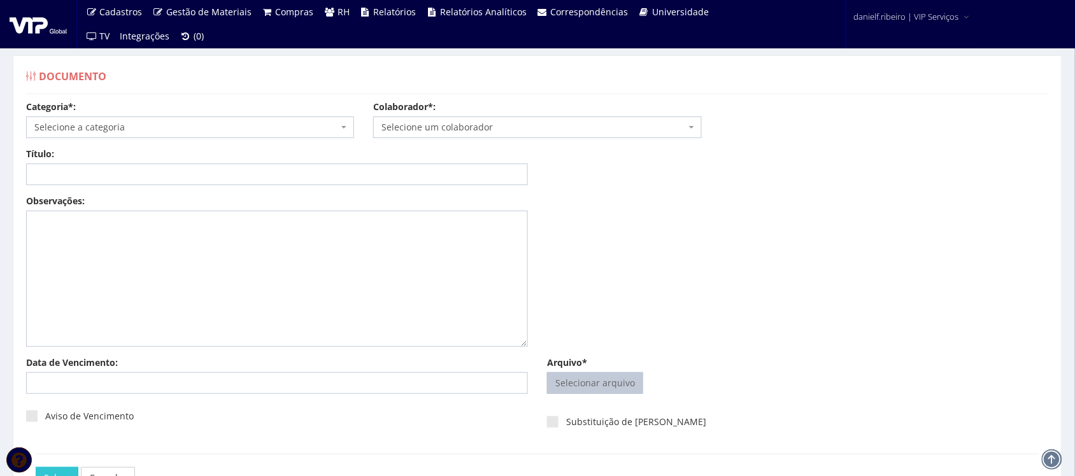
click at [583, 389] on input "Arquivo*" at bounding box center [595, 383] width 95 height 20
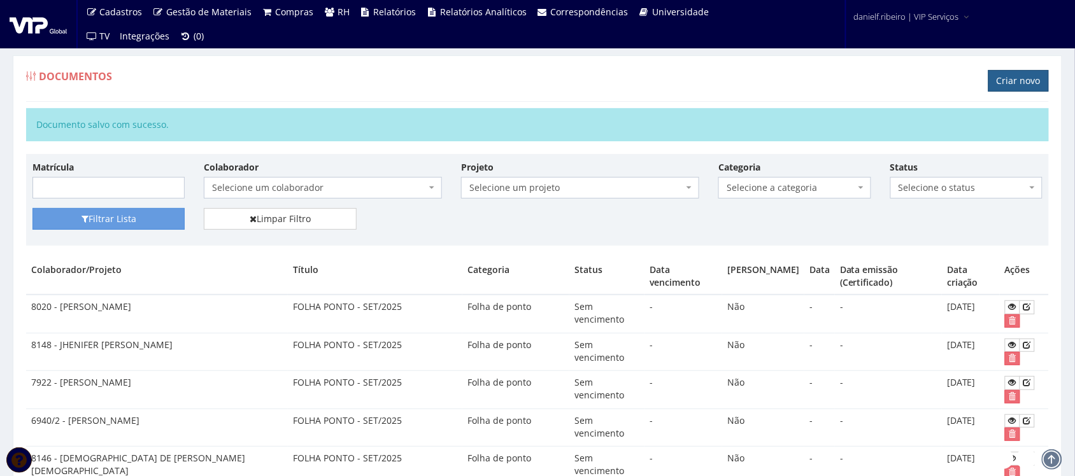
click at [1032, 72] on link "Criar novo" at bounding box center [1019, 81] width 61 height 22
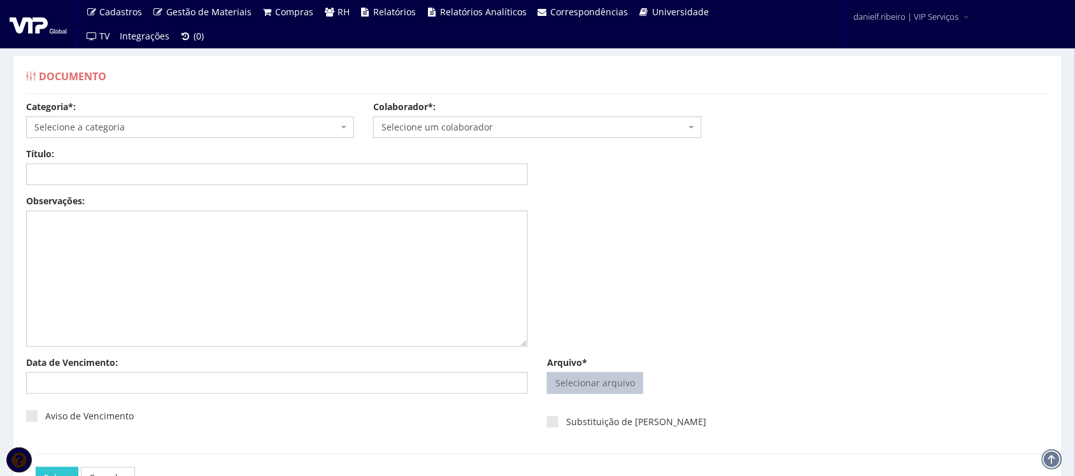
click at [594, 387] on input "Arquivo*" at bounding box center [595, 383] width 95 height 20
type input "C:\fakepath\JOSE FABIO SILVA PEREIRA FOLHA PONTO SET.2025.pdf"
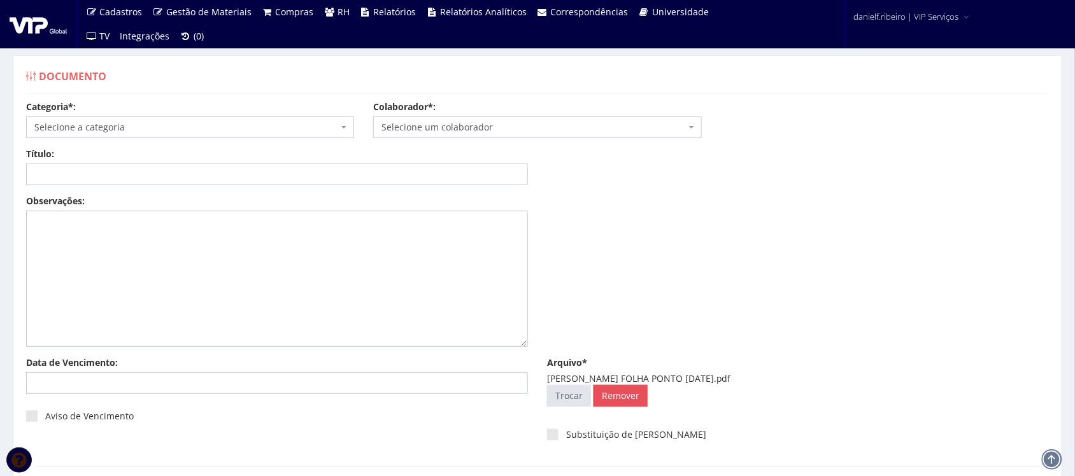
click at [445, 121] on span "Selecione um colaborador" at bounding box center [534, 127] width 304 height 13
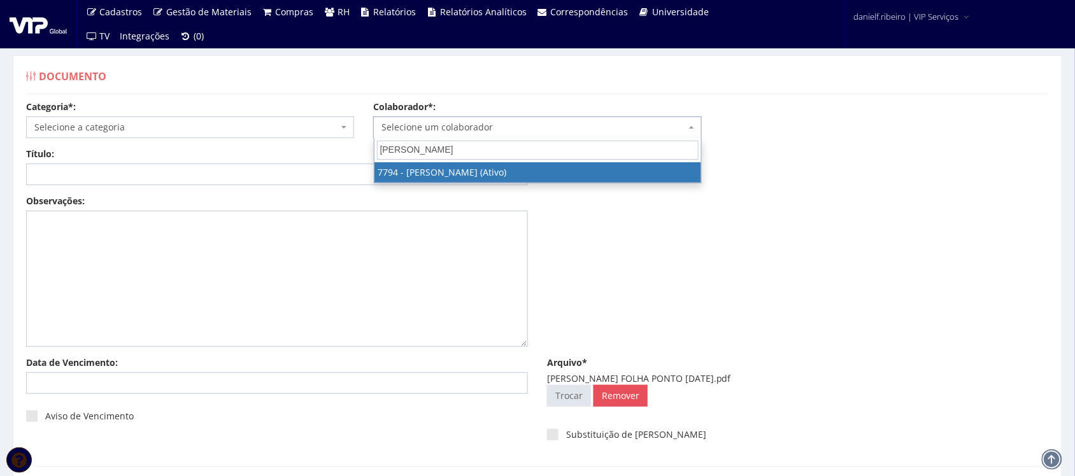
type input "JOSE FA"
select select "2511"
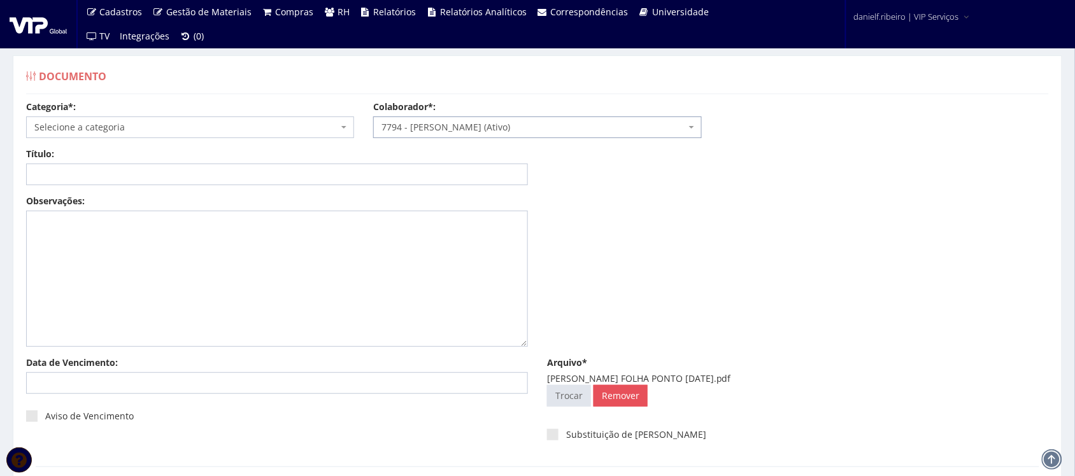
click at [144, 138] on body "Cadastros Clientes Unidades Subclientes Unidades de Subclientes Projetos Vagas …" at bounding box center [537, 289] width 1075 height 578
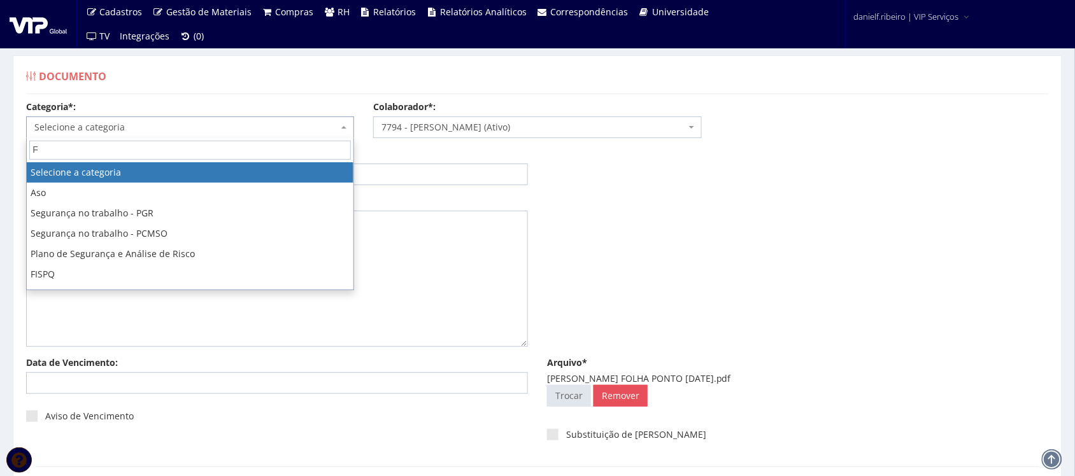
type input "FO"
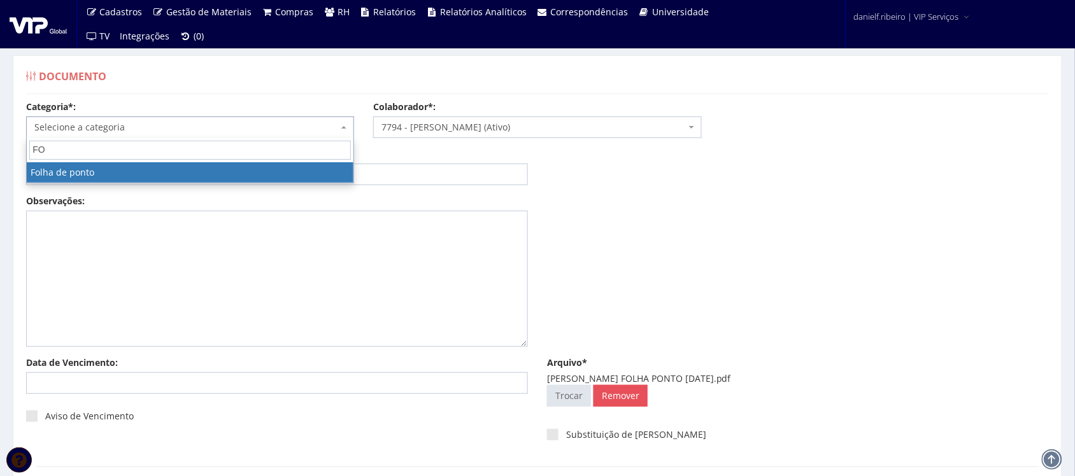
select select "folha_ponto"
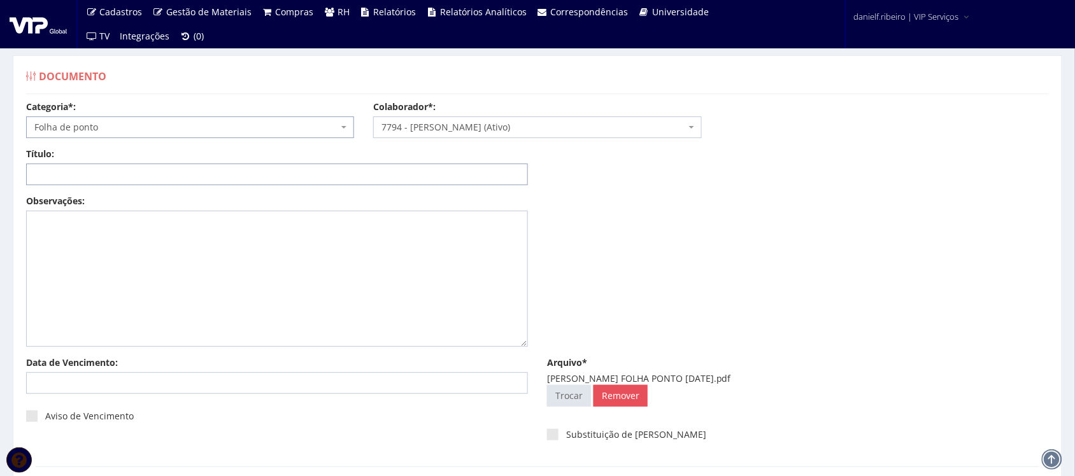
click at [134, 173] on input "Título:" at bounding box center [277, 175] width 502 height 22
paste input "FOLHA PONTO - SET/2025"
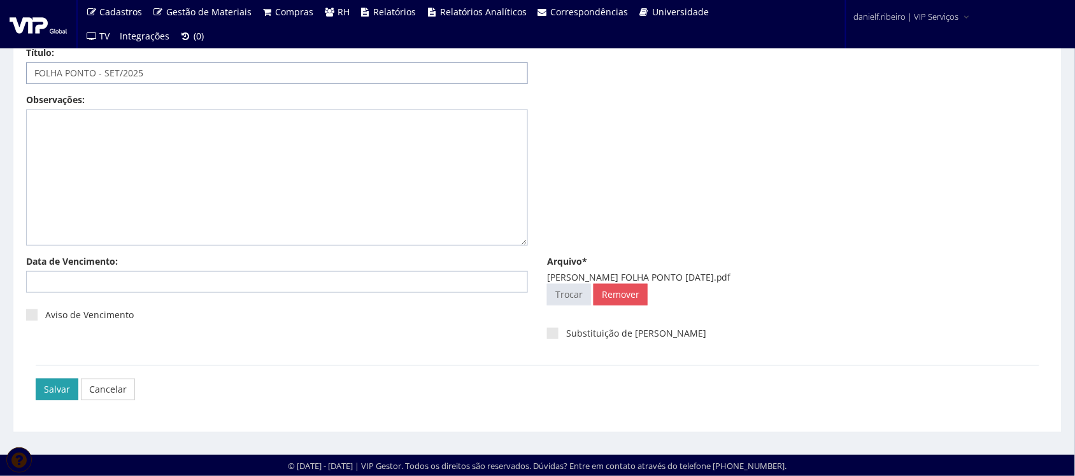
type input "FOLHA PONTO - SET/2025"
click at [56, 392] on input "Salvar" at bounding box center [57, 390] width 43 height 22
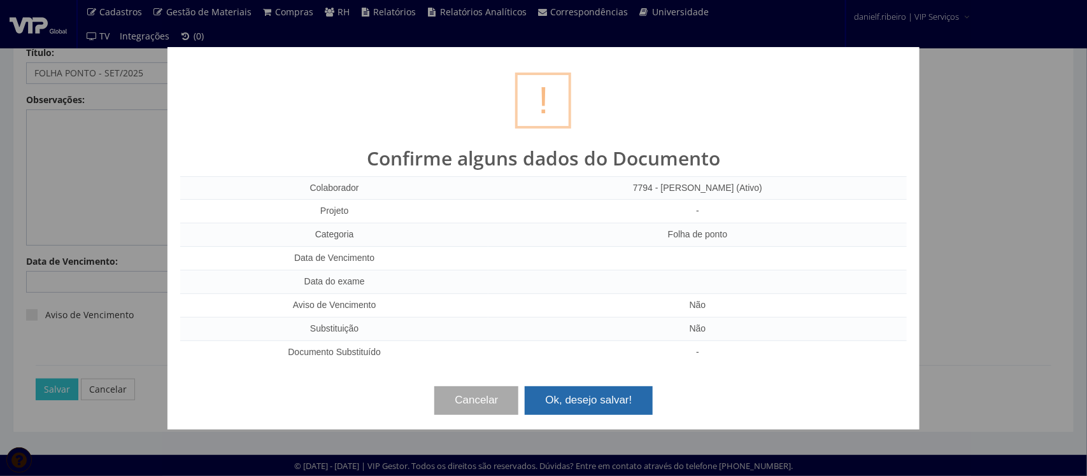
click at [570, 403] on button "Ok, desejo salvar!" at bounding box center [588, 401] width 127 height 28
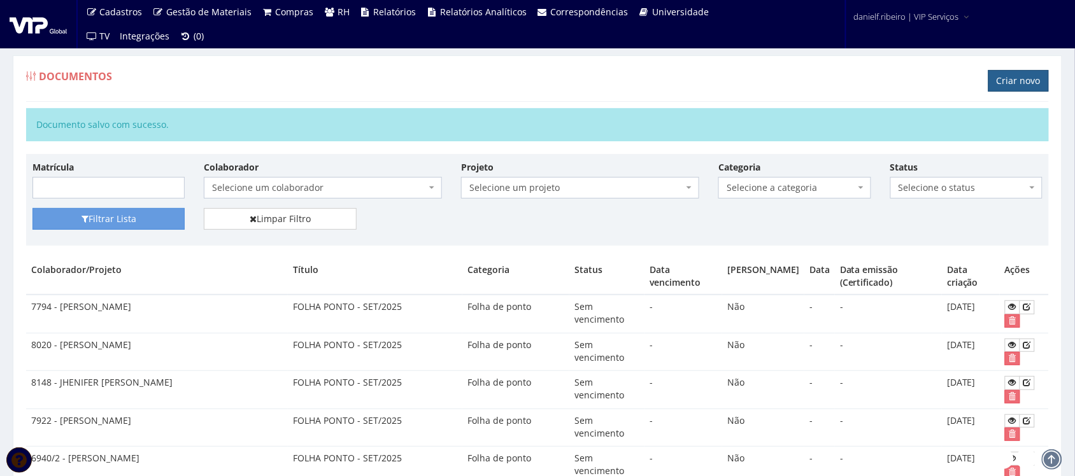
click at [1017, 84] on link "Criar novo" at bounding box center [1019, 81] width 61 height 22
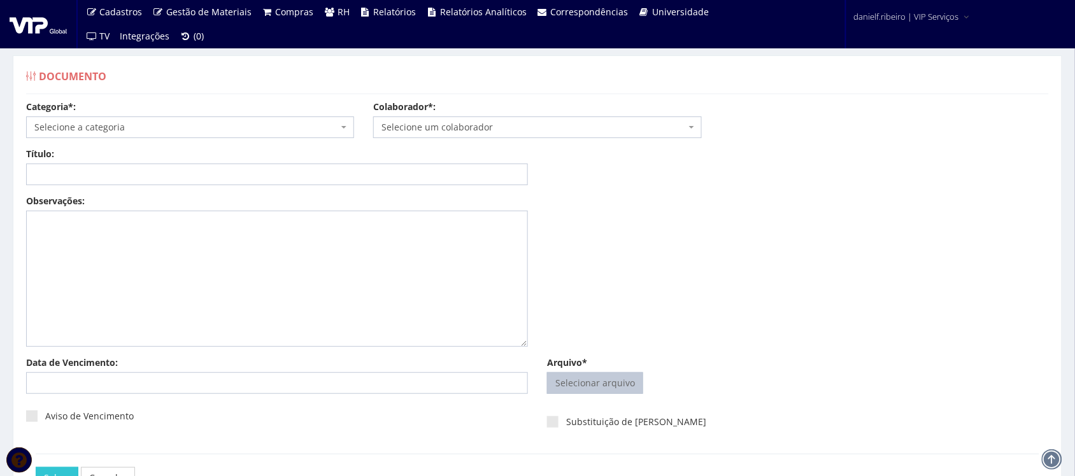
click at [601, 390] on input "Arquivo*" at bounding box center [595, 383] width 95 height 20
type input "C:\fakepath\[PERSON_NAME] FOLHA PONTO [DATE].pdf"
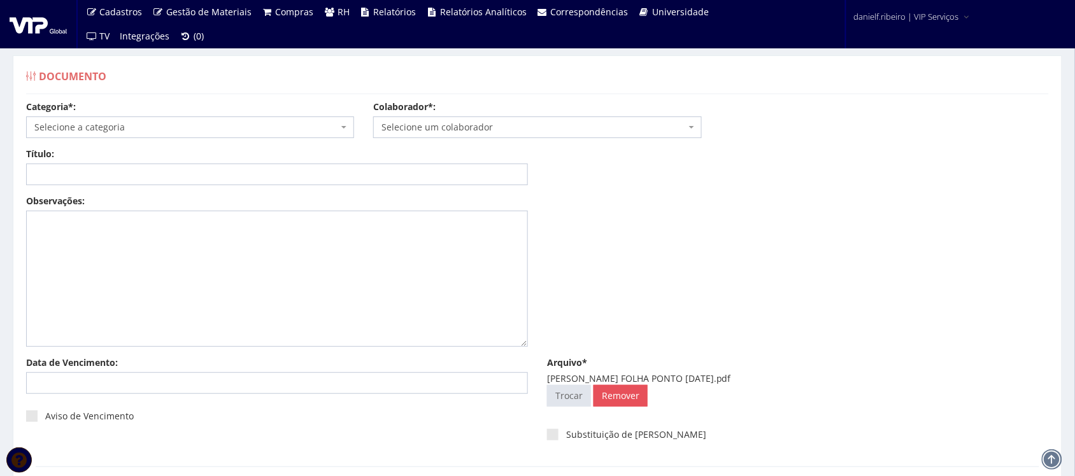
click at [494, 122] on span "Selecione um colaborador" at bounding box center [534, 127] width 304 height 13
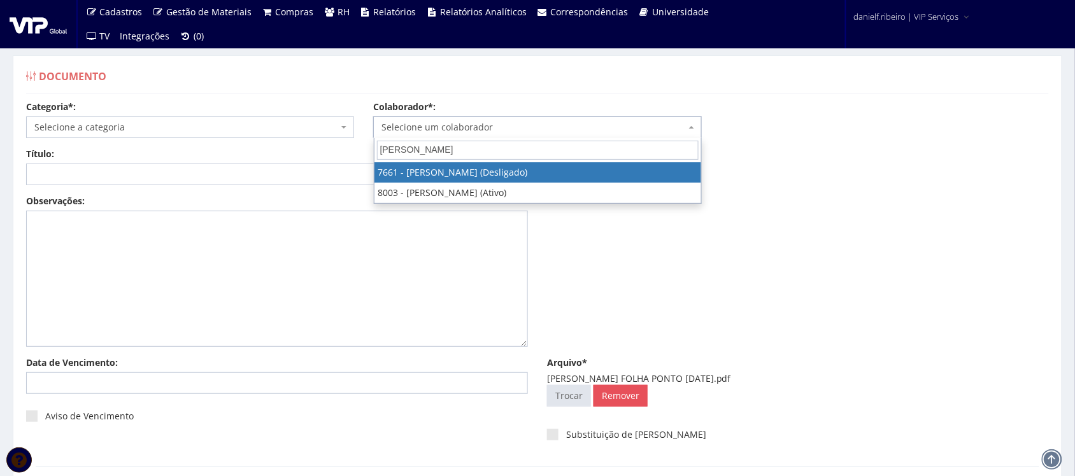
type input "[PERSON_NAME]"
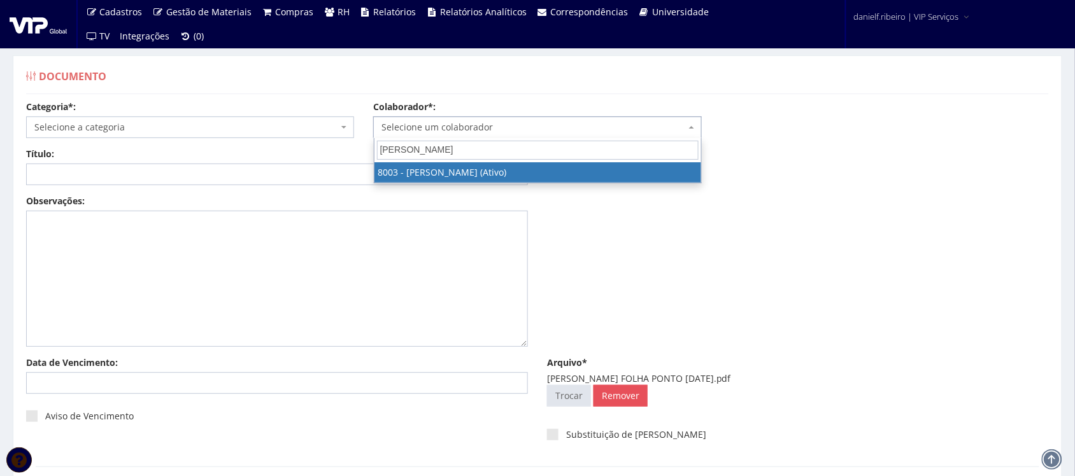
select select "3643"
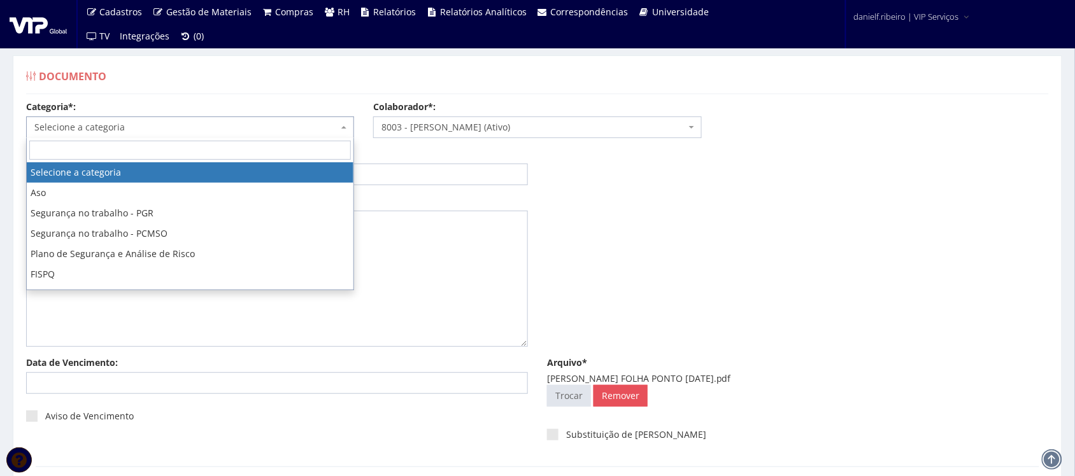
click at [93, 123] on span "Selecione a categoria" at bounding box center [186, 127] width 304 height 13
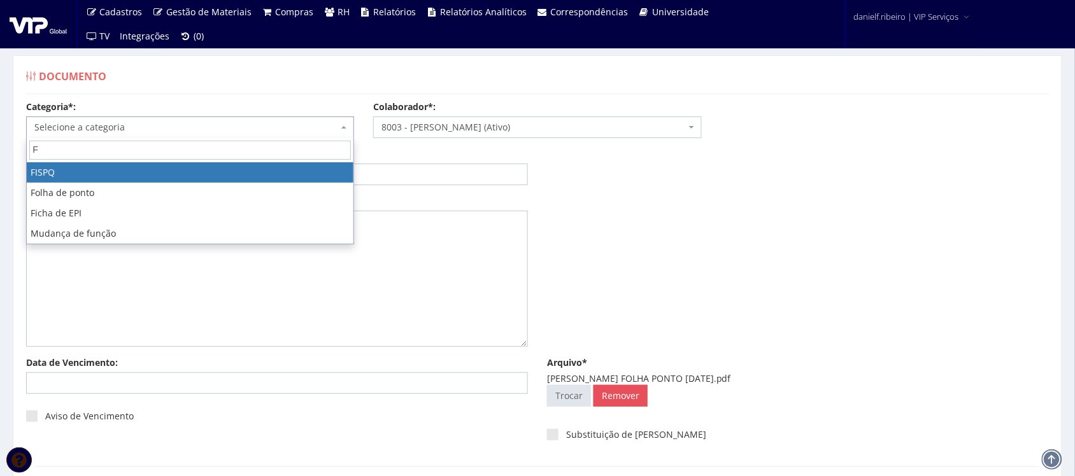
type input "FO"
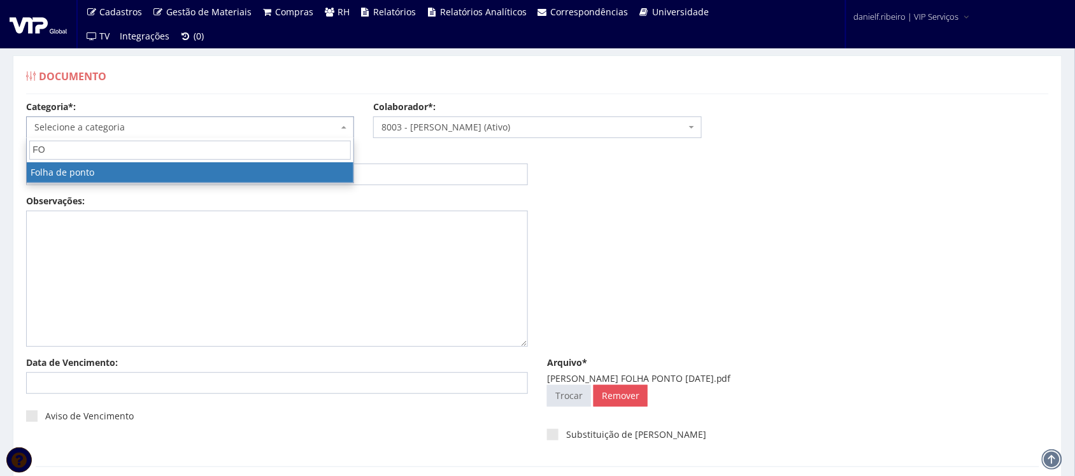
select select "folha_ponto"
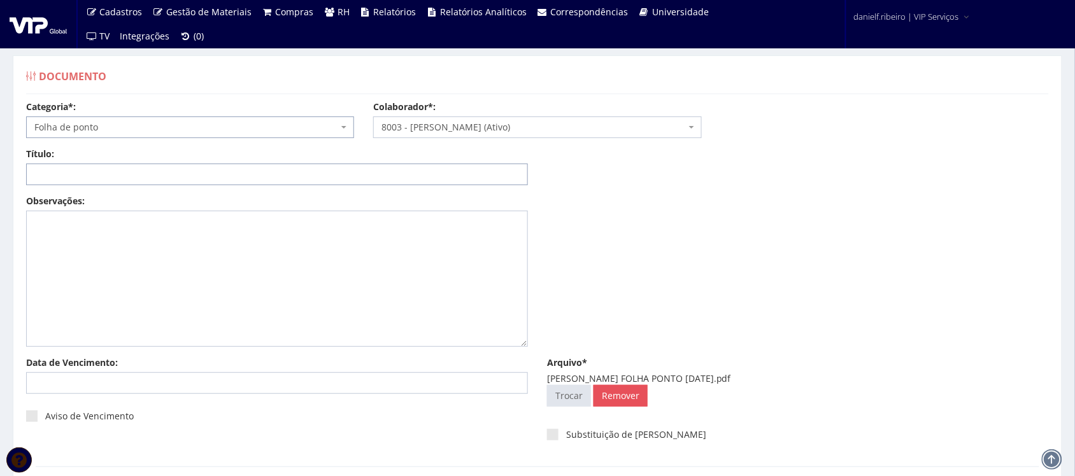
click at [142, 182] on input "Título:" at bounding box center [277, 175] width 502 height 22
paste input "FOLHA PONTO - SET/2025"
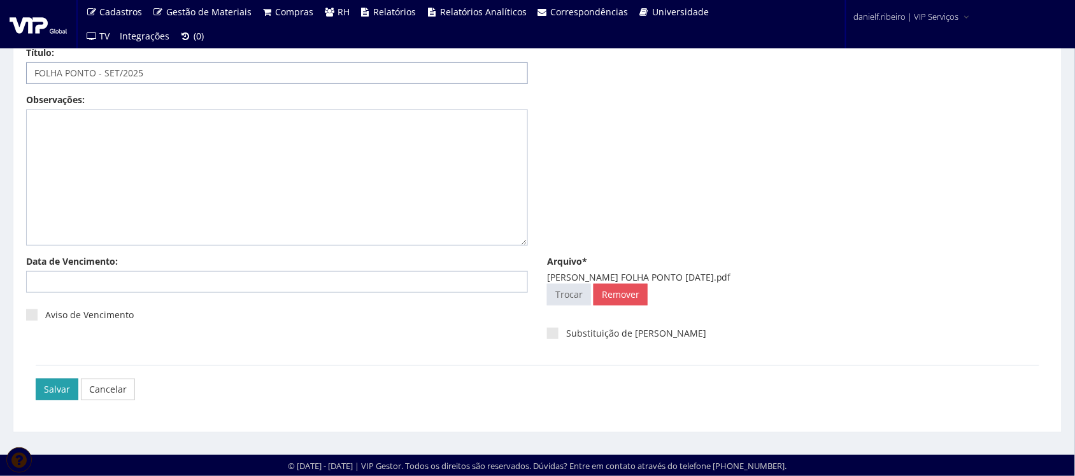
type input "FOLHA PONTO - SET/2025"
click at [57, 392] on input "Salvar" at bounding box center [57, 390] width 43 height 22
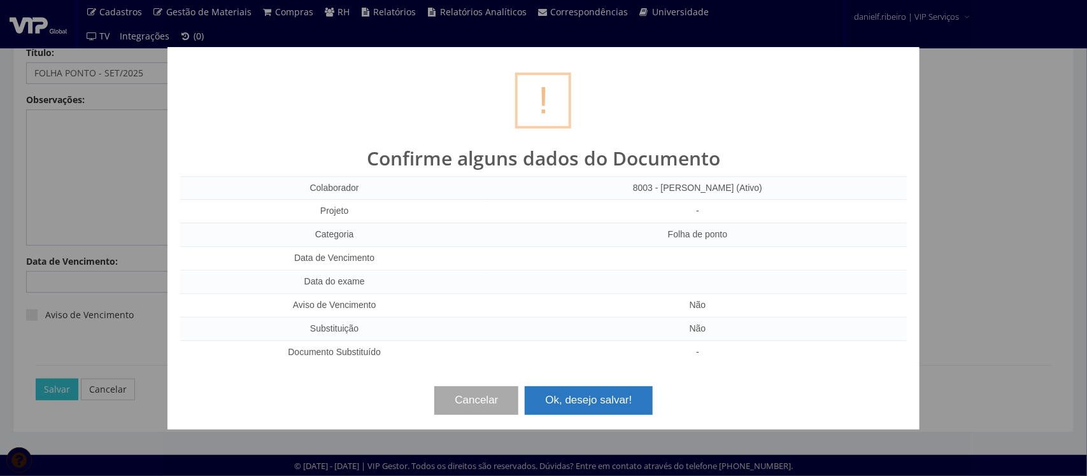
click at [575, 392] on button "Ok, desejo salvar!" at bounding box center [588, 401] width 127 height 28
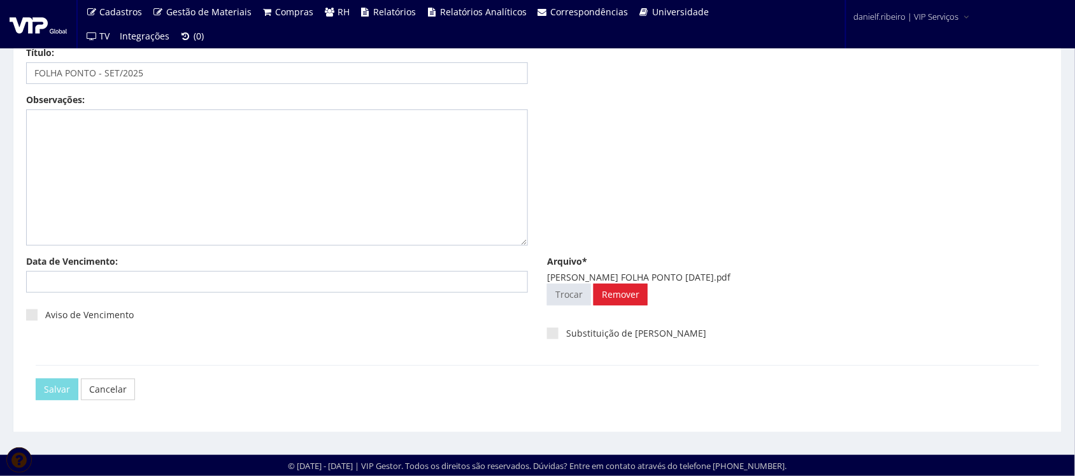
scroll to position [0, 0]
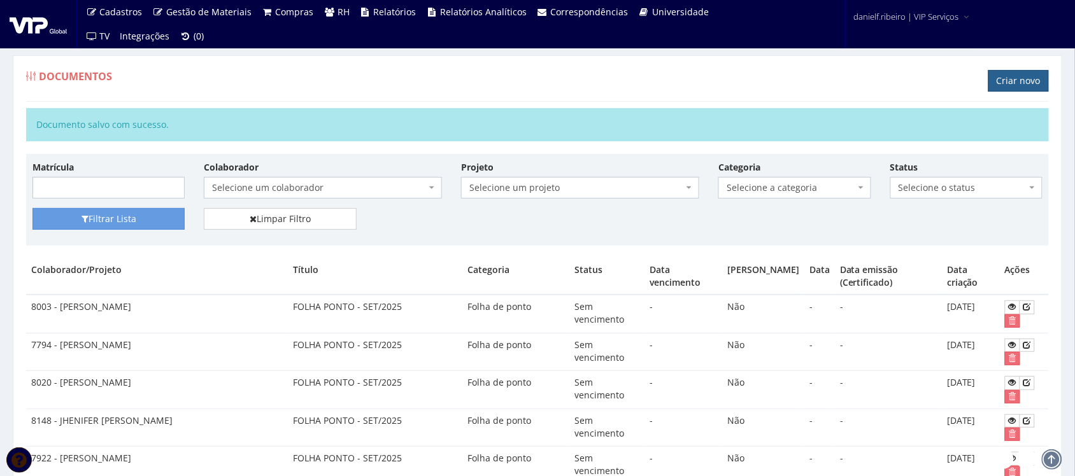
click at [1005, 88] on link "Criar novo" at bounding box center [1019, 81] width 61 height 22
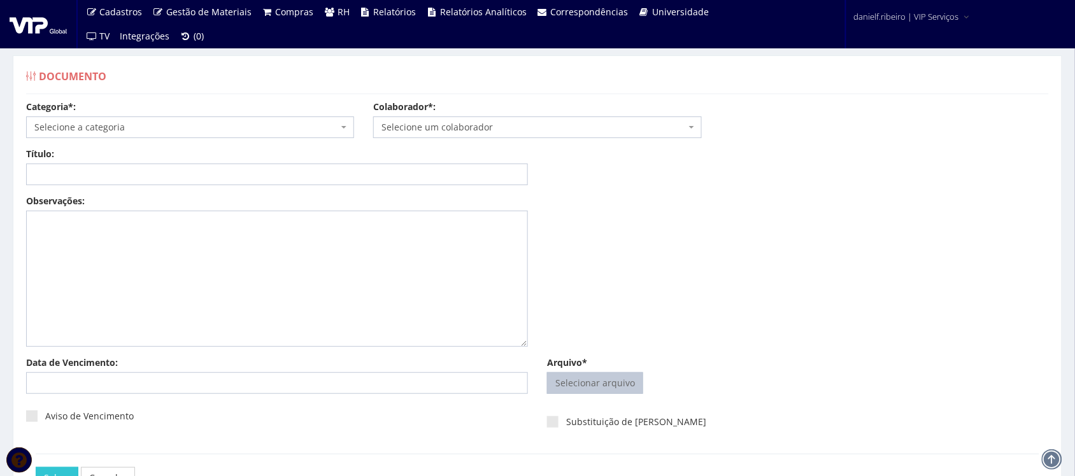
click at [583, 383] on input "Arquivo*" at bounding box center [595, 383] width 95 height 20
type input "C:\fakepath\JUAN YURI SOUZA MARCOLINO FOLHA PONTO SET.2025.pdf"
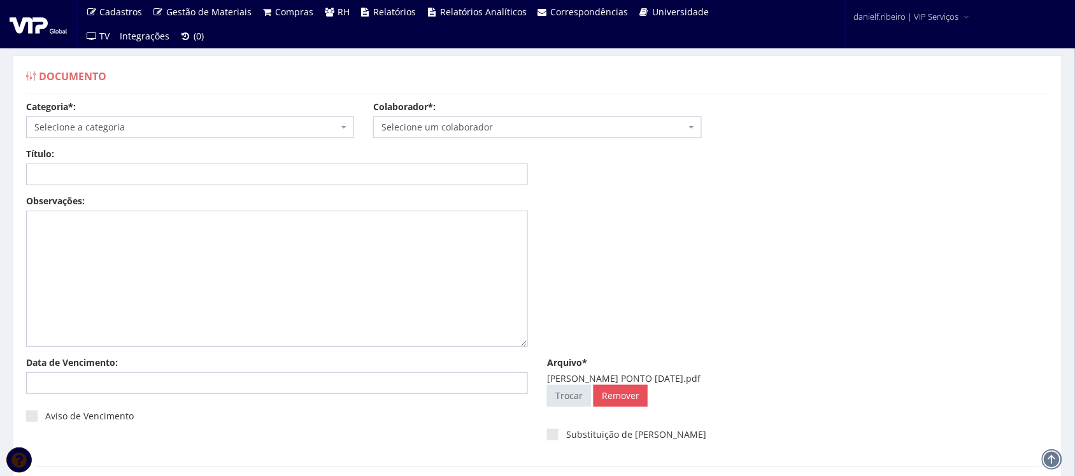
click at [461, 129] on span "Selecione um colaborador" at bounding box center [534, 127] width 304 height 13
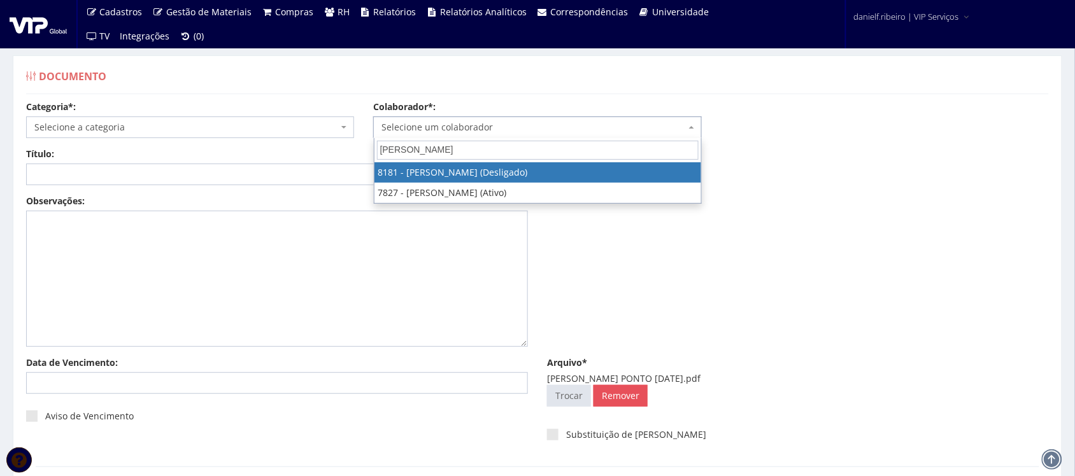
type input "JUAN"
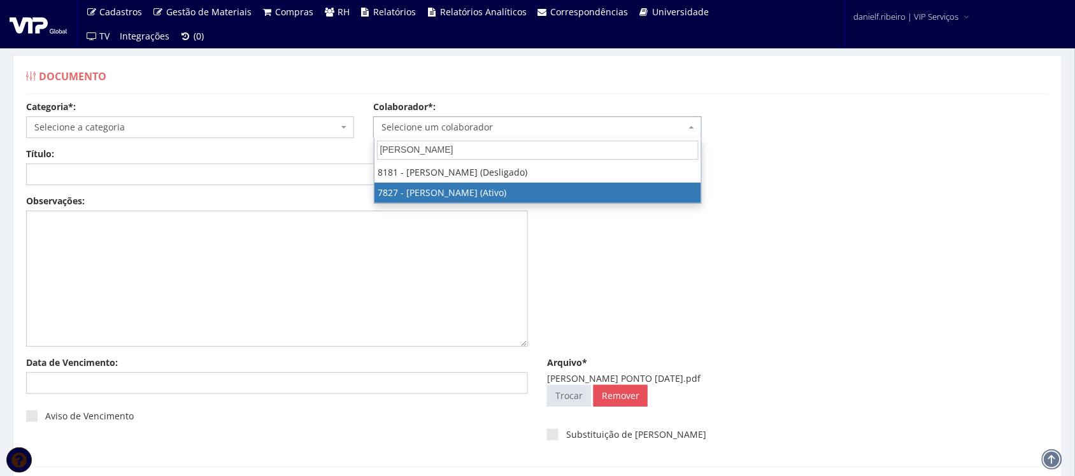
select select "2646"
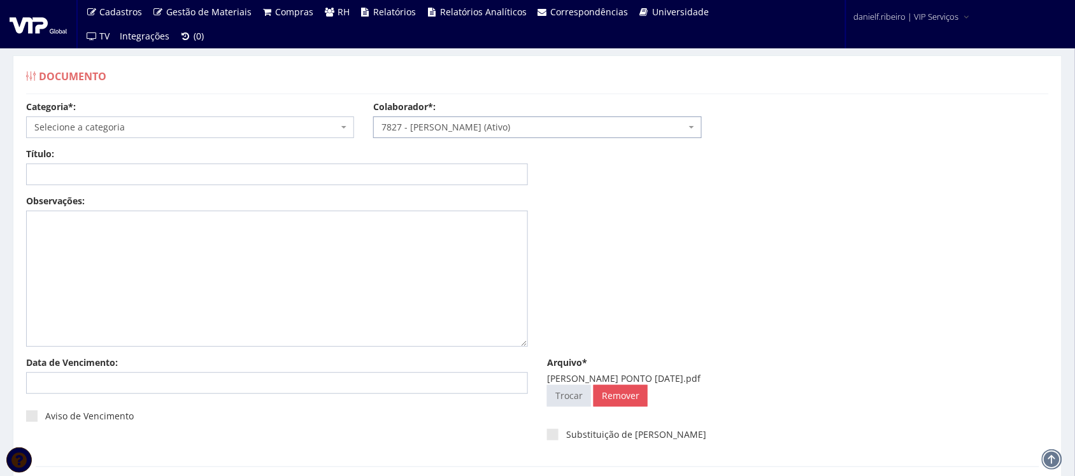
click at [99, 127] on span "Selecione a categoria" at bounding box center [186, 127] width 304 height 13
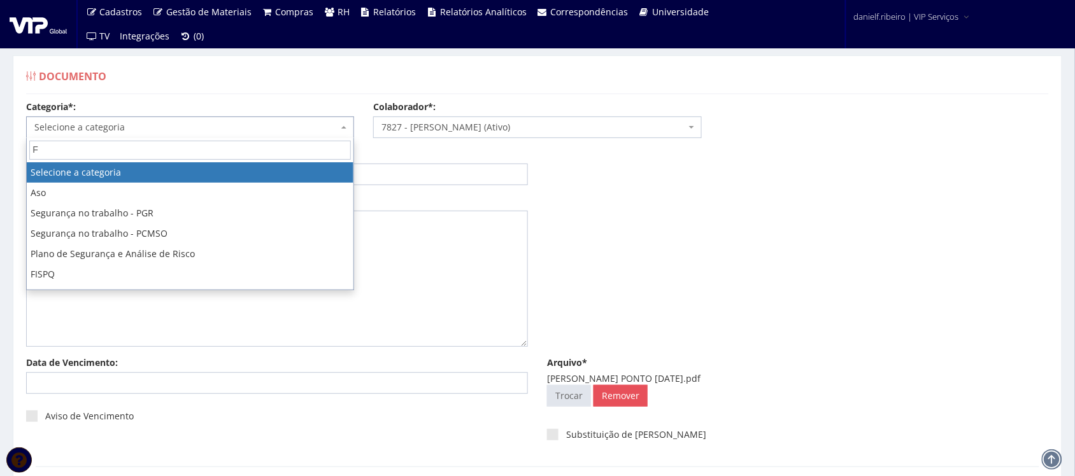
type input "FO"
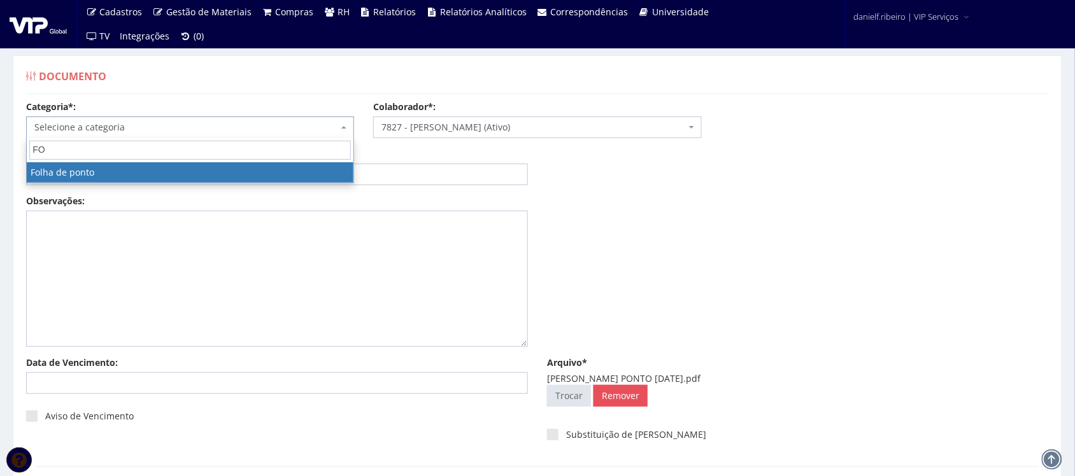
select select "folha_ponto"
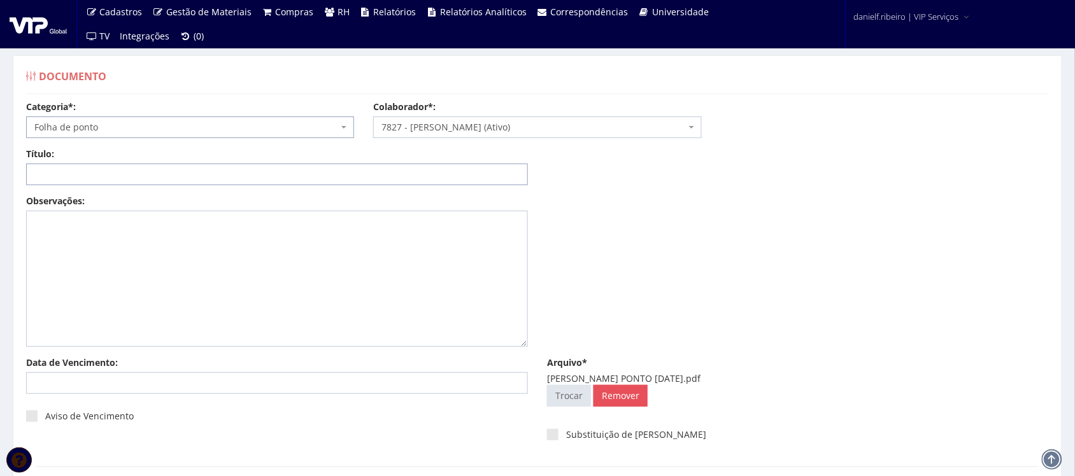
click at [89, 176] on input "Título:" at bounding box center [277, 175] width 502 height 22
paste input "FOLHA PONTO - SET/2025"
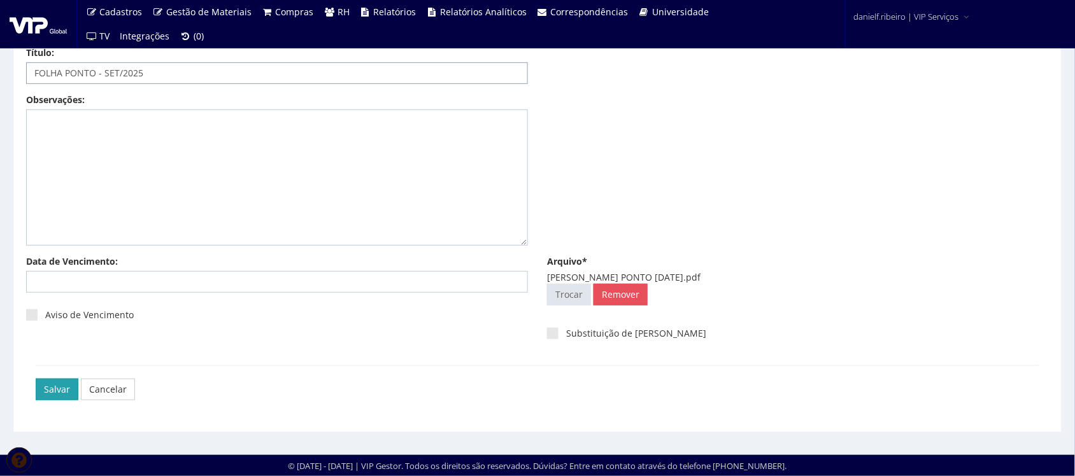
type input "FOLHA PONTO - SET/2025"
click at [56, 389] on input "Salvar" at bounding box center [57, 390] width 43 height 22
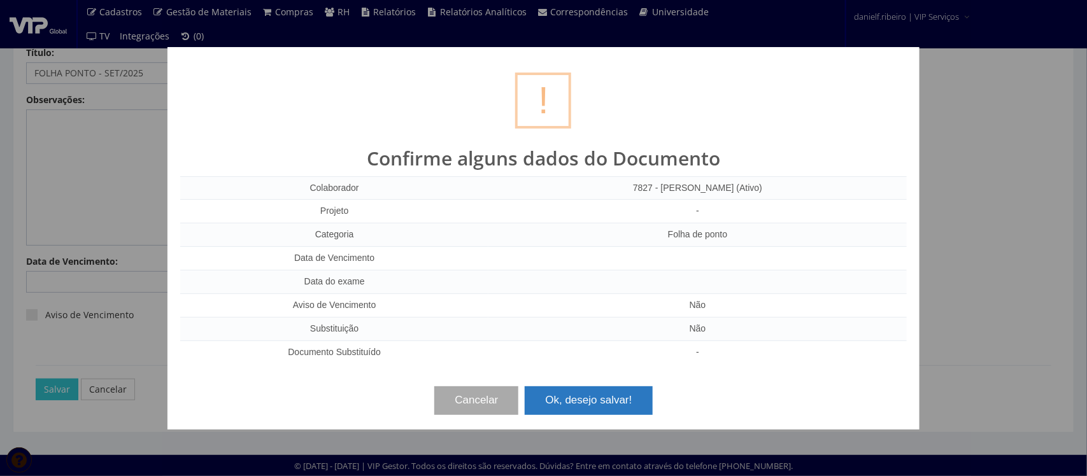
click at [548, 395] on button "Ok, desejo salvar!" at bounding box center [588, 401] width 127 height 28
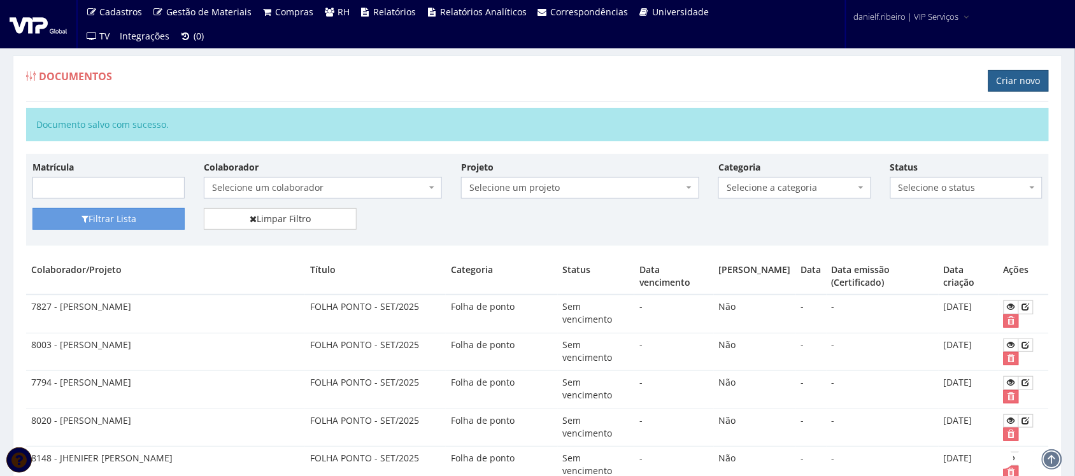
click at [1011, 78] on link "Criar novo" at bounding box center [1019, 81] width 61 height 22
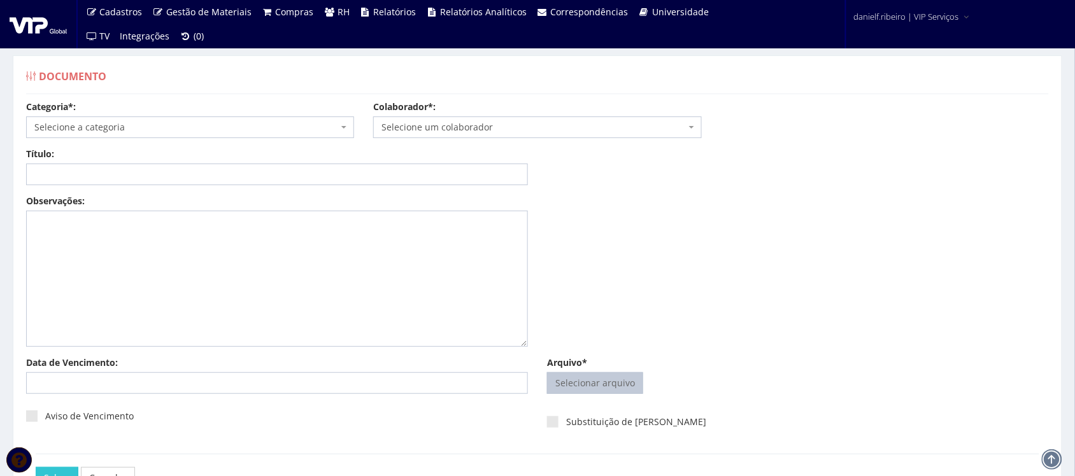
click at [592, 380] on input "Arquivo*" at bounding box center [595, 383] width 95 height 20
type input "C:\fakepath\LEONARDO LUIZ DO NASCIMENTO BASILIO FOLHA PONTO SET.2025.pdf"
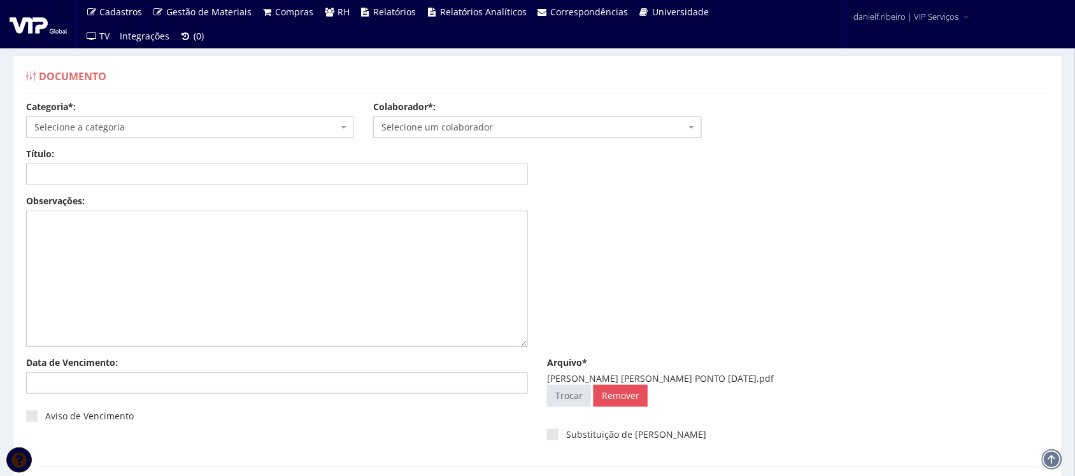
drag, startPoint x: 472, startPoint y: 113, endPoint x: 478, endPoint y: 125, distance: 13.7
click at [476, 117] on div "Colaborador*: Selecione um colaborador 7015/0 - ADEILTON LUIZ NETO (Desligado) …" at bounding box center [537, 120] width 347 height 38
click at [478, 125] on span "Selecione um colaborador" at bounding box center [534, 127] width 304 height 13
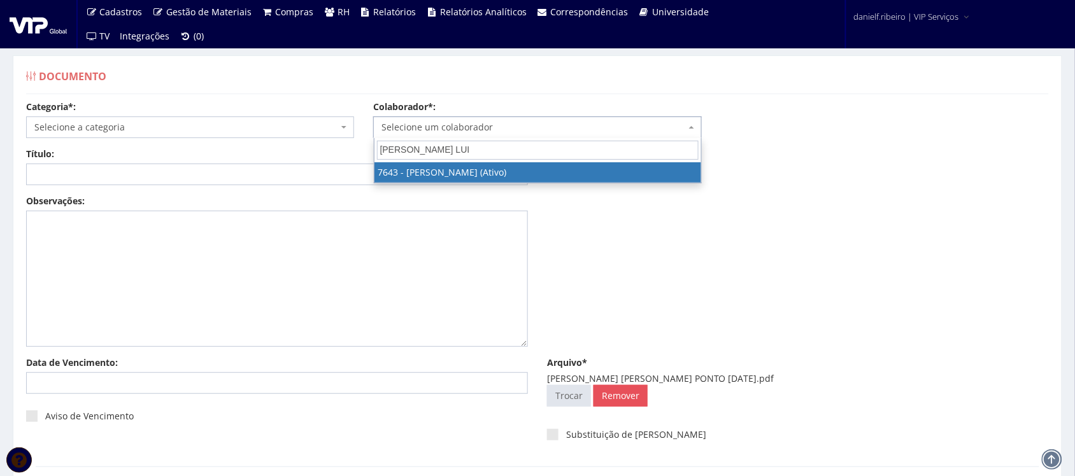
type input "LEONARDO LUIZ"
select select "1961"
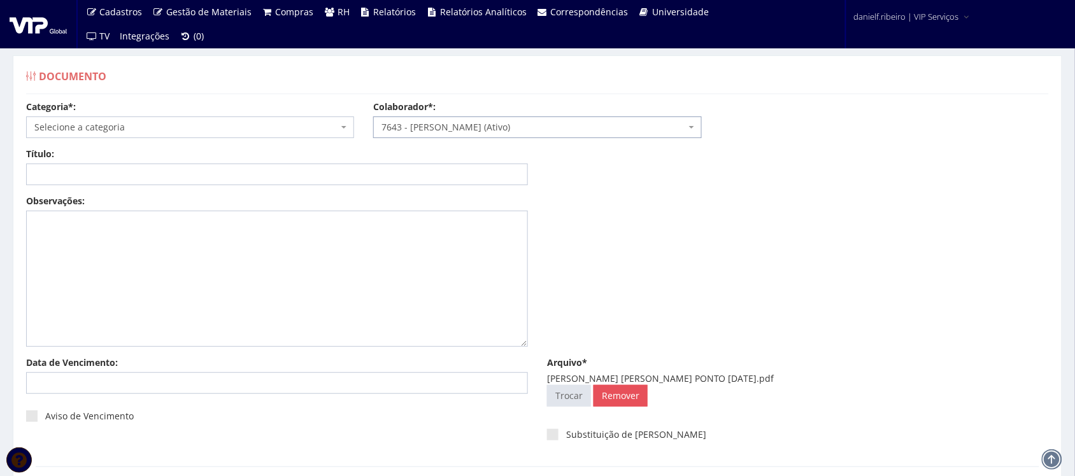
click at [175, 118] on span "Selecione a categoria" at bounding box center [190, 128] width 328 height 22
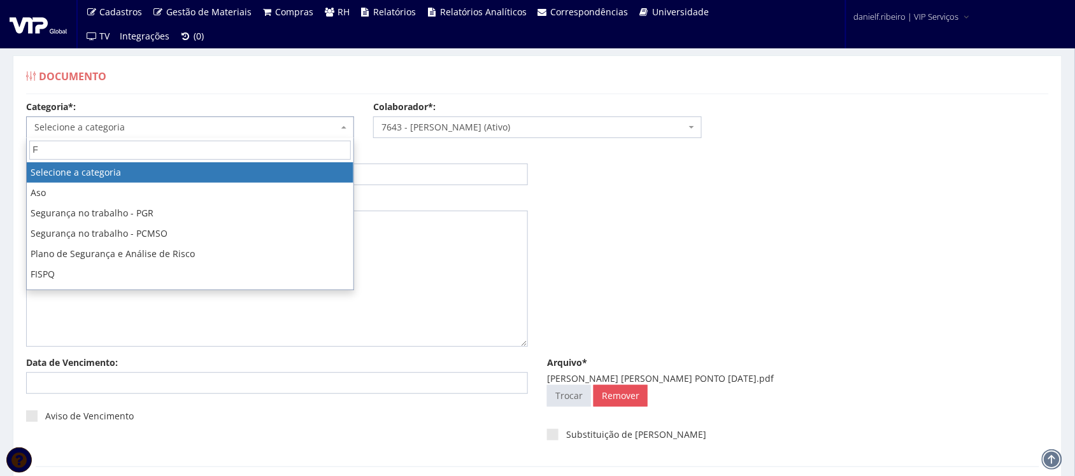
type input "FO"
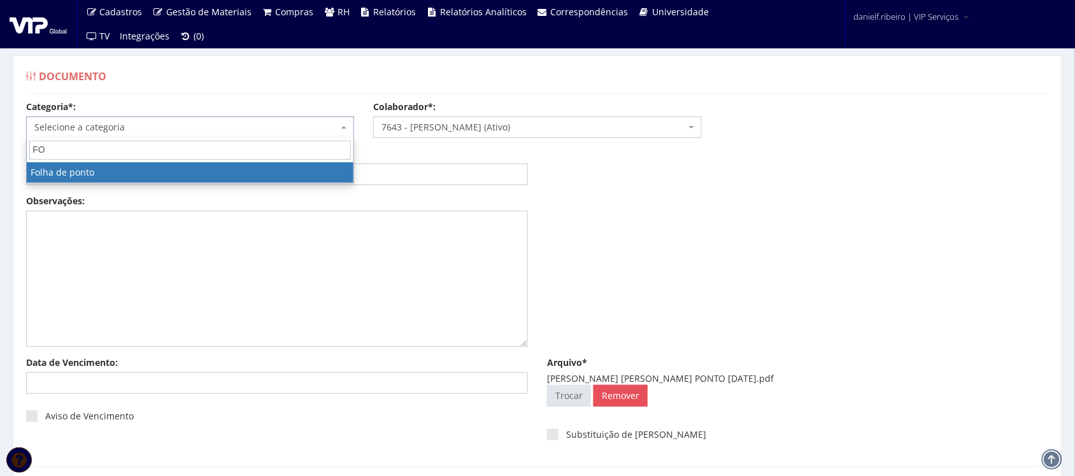
select select "folha_ponto"
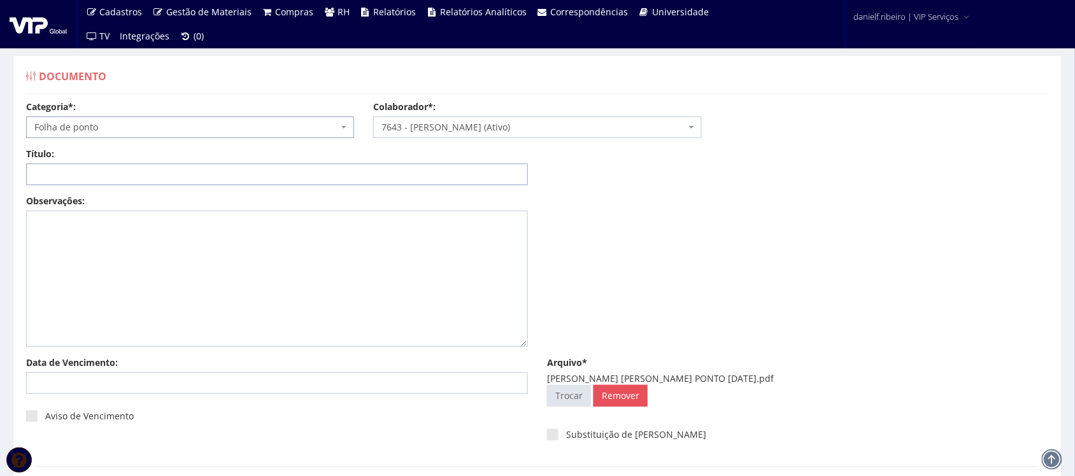
click at [182, 169] on input "Título:" at bounding box center [277, 175] width 502 height 22
paste input "FOLHA PONTO - SET/2025"
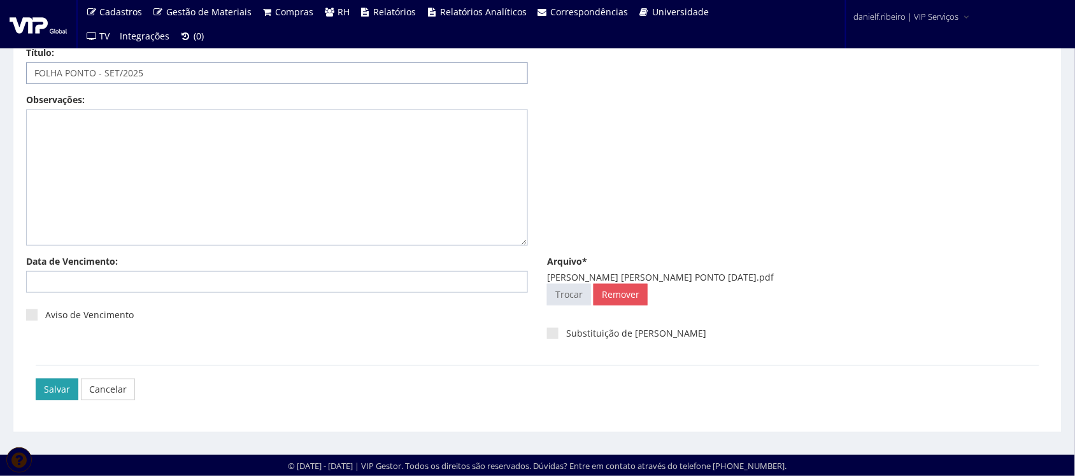
type input "FOLHA PONTO - SET/2025"
click at [55, 389] on input "Salvar" at bounding box center [57, 390] width 43 height 22
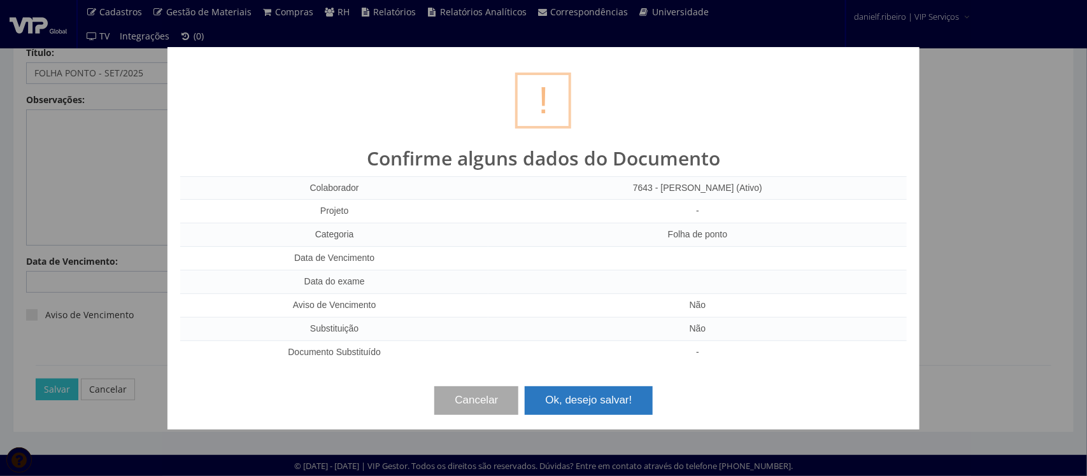
click at [580, 398] on button "Ok, desejo salvar!" at bounding box center [588, 401] width 127 height 28
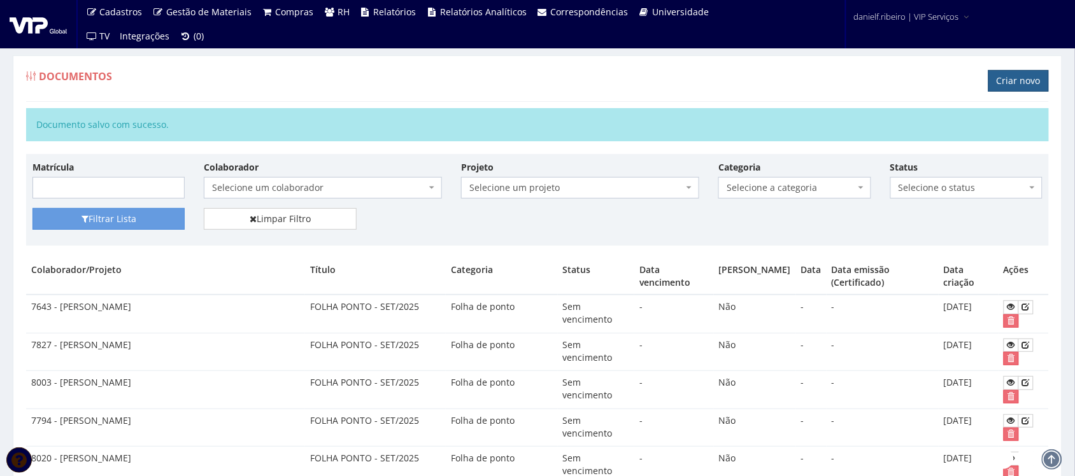
click at [1010, 80] on link "Criar novo" at bounding box center [1019, 81] width 61 height 22
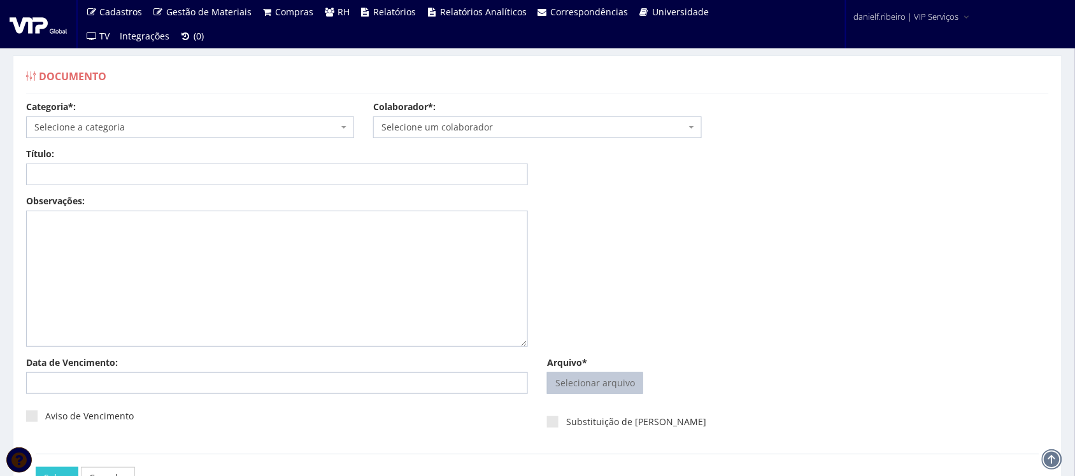
click at [572, 383] on input "Arquivo*" at bounding box center [595, 383] width 95 height 20
type input "C:\fakepath\[PERSON_NAME] FOLHA PONTO [DATE].pdf"
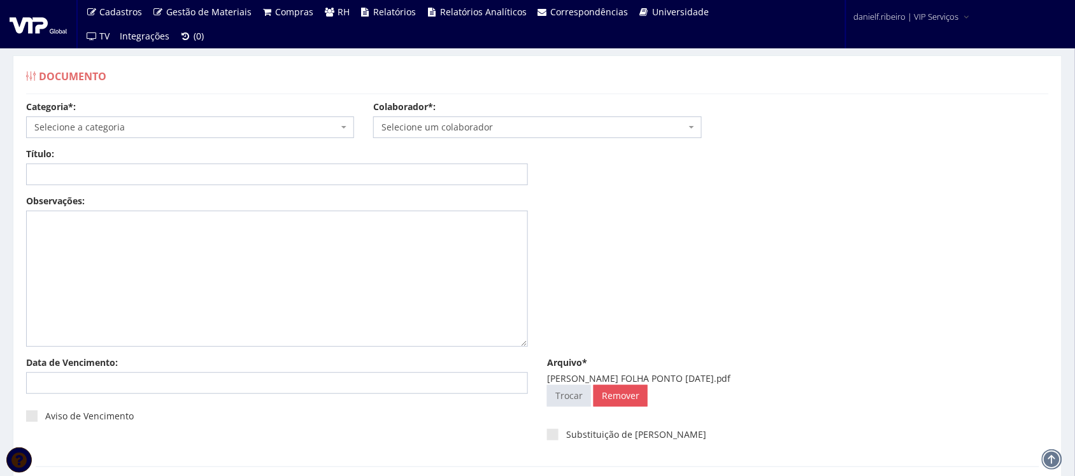
click at [463, 125] on span "Selecione um colaborador" at bounding box center [534, 127] width 304 height 13
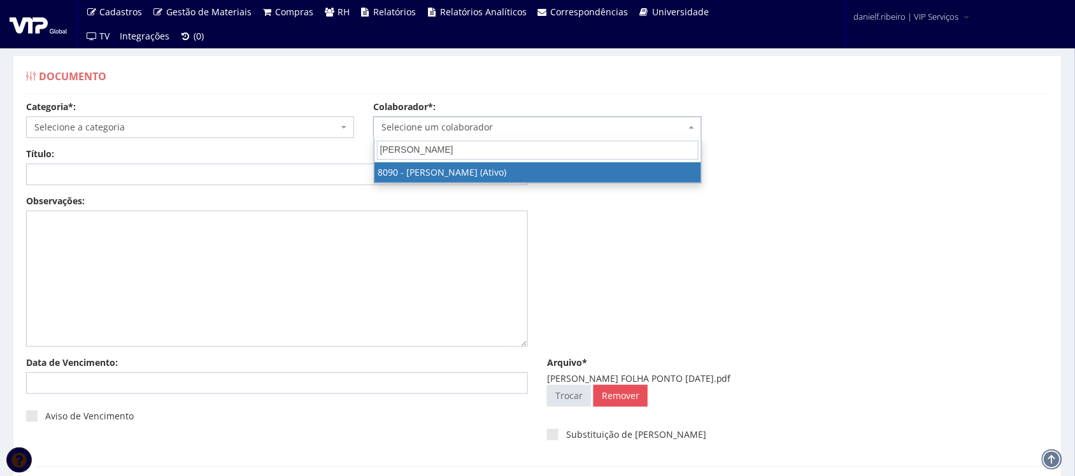
type input "LETICIA REGINA"
select select "3602"
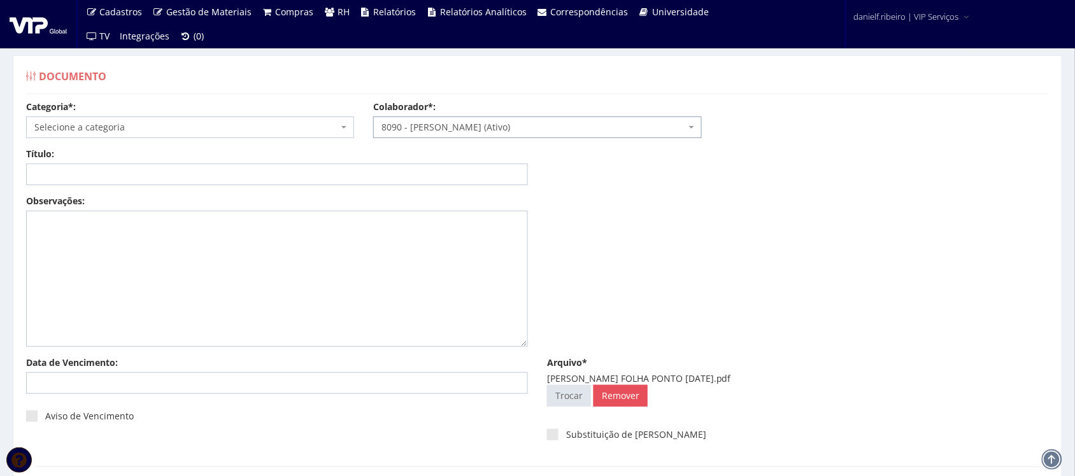
click at [161, 122] on span "Selecione a categoria" at bounding box center [186, 127] width 304 height 13
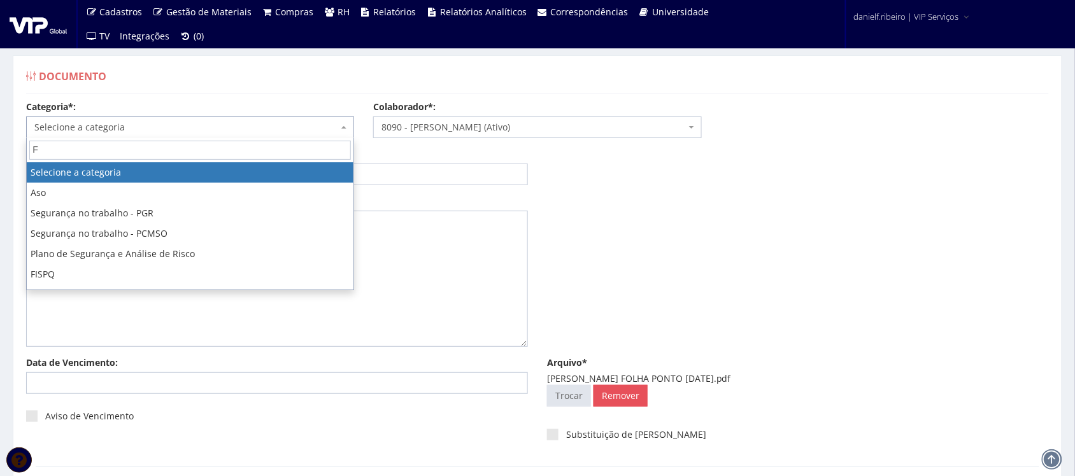
type input "FO"
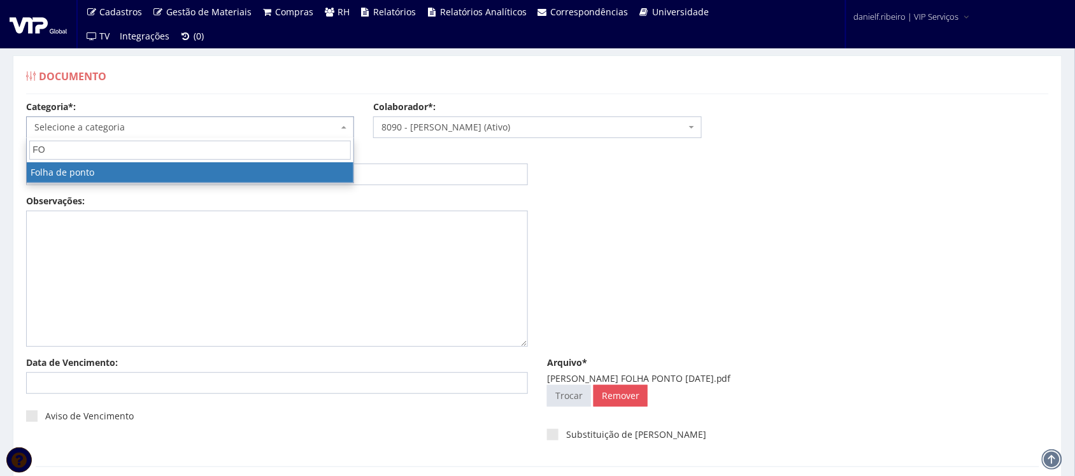
select select "folha_ponto"
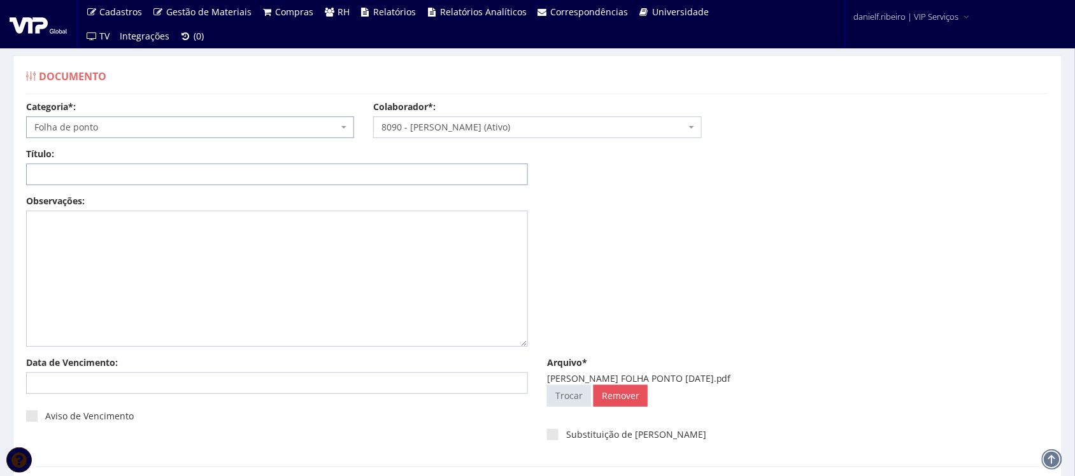
click at [157, 183] on input "Título:" at bounding box center [277, 175] width 502 height 22
paste input "FOLHA PONTO - SET/2025"
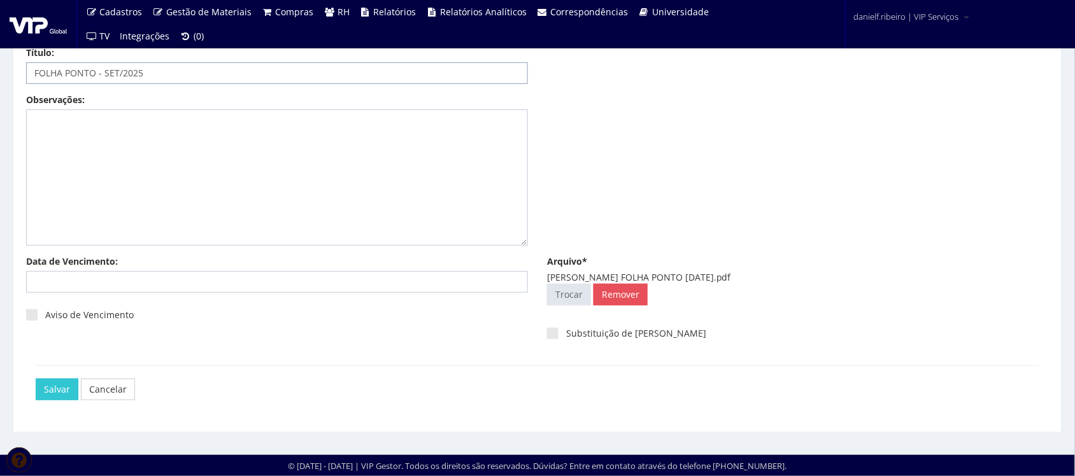
type input "FOLHA PONTO - SET/2025"
click at [43, 376] on div "Salvar Cancelar" at bounding box center [538, 390] width 1004 height 48
click at [45, 381] on input "Salvar" at bounding box center [57, 390] width 43 height 22
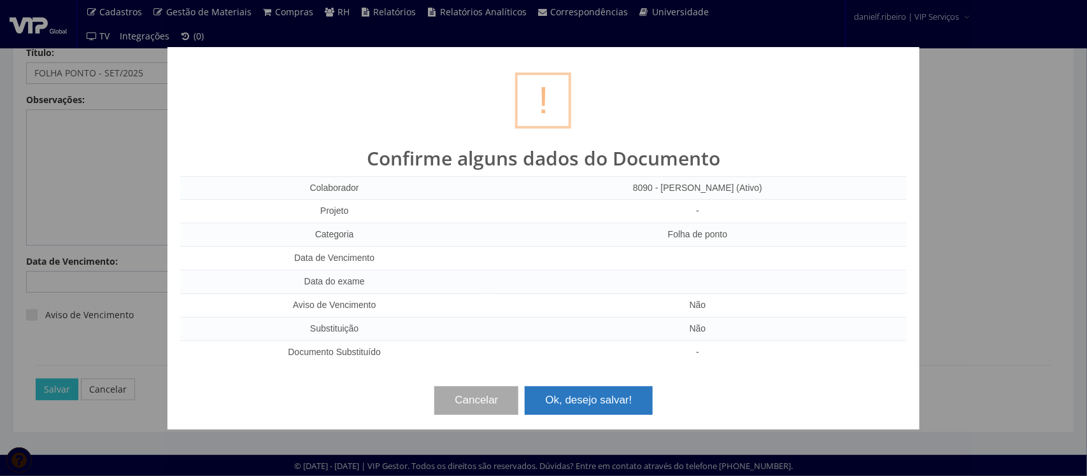
click at [581, 397] on button "Ok, desejo salvar!" at bounding box center [588, 401] width 127 height 28
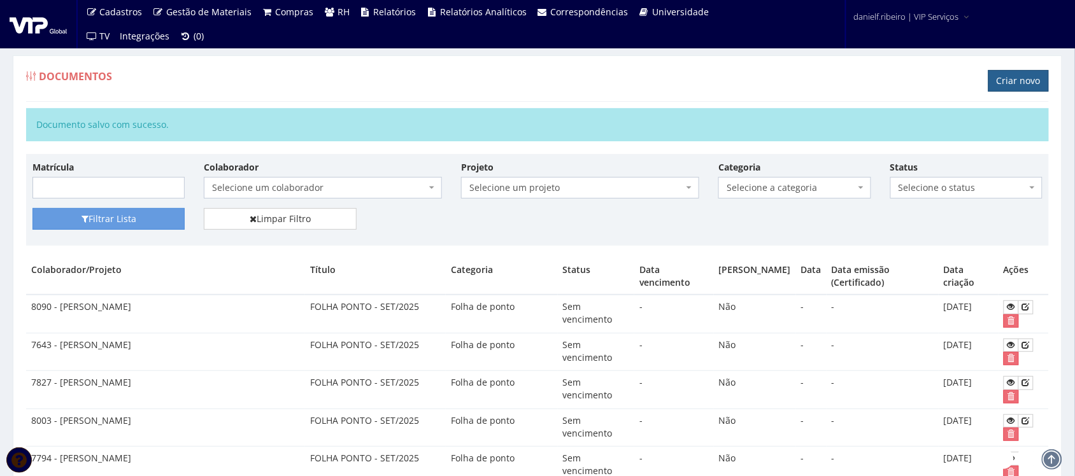
click at [1014, 76] on link "Criar novo" at bounding box center [1019, 81] width 61 height 22
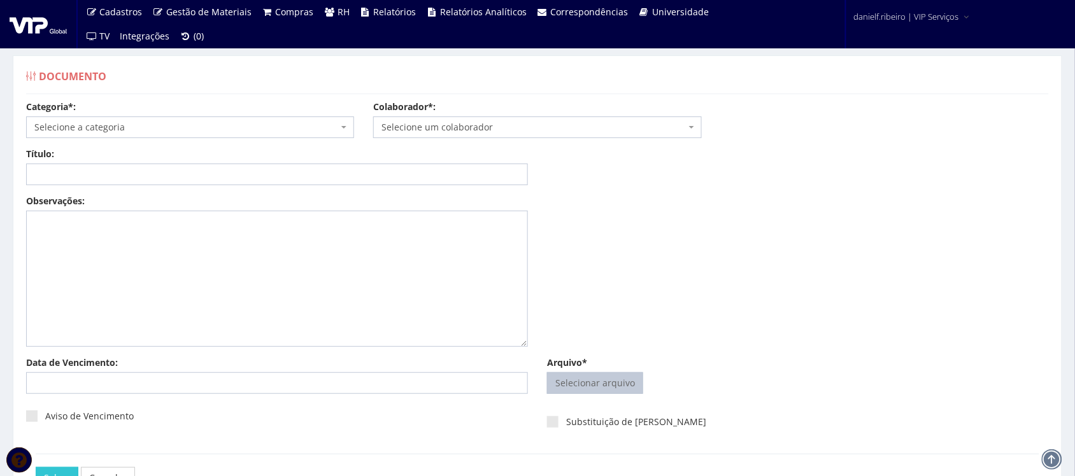
click at [589, 390] on input "Arquivo*" at bounding box center [595, 383] width 95 height 20
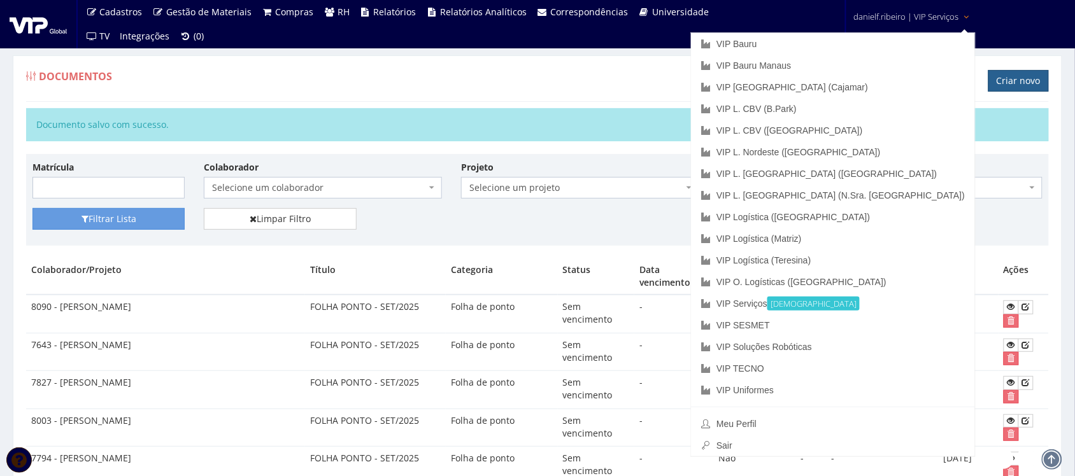
click at [1034, 75] on link "Criar novo" at bounding box center [1019, 81] width 61 height 22
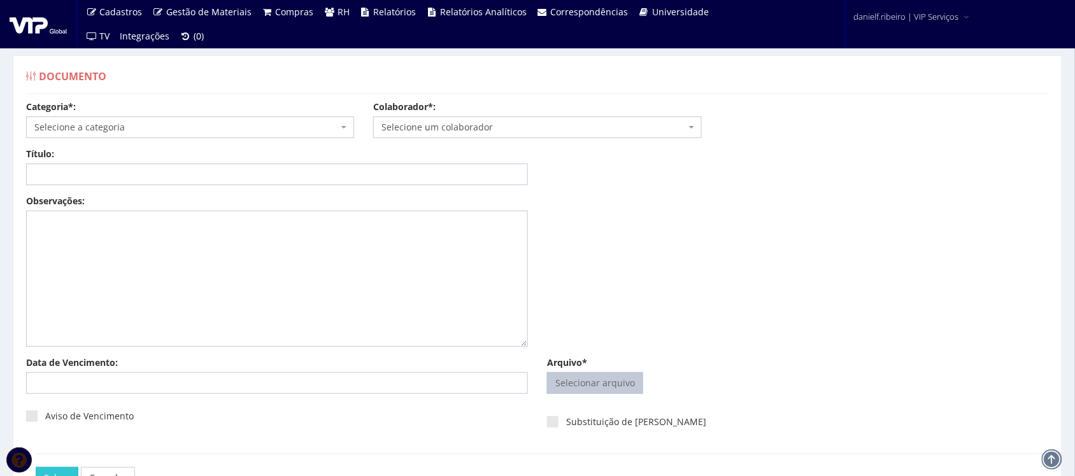
click at [596, 389] on input "Arquivo*" at bounding box center [595, 383] width 95 height 20
type input "C:\fakepath\[PERSON_NAME] FOLHA PONTO [DATE].pdf"
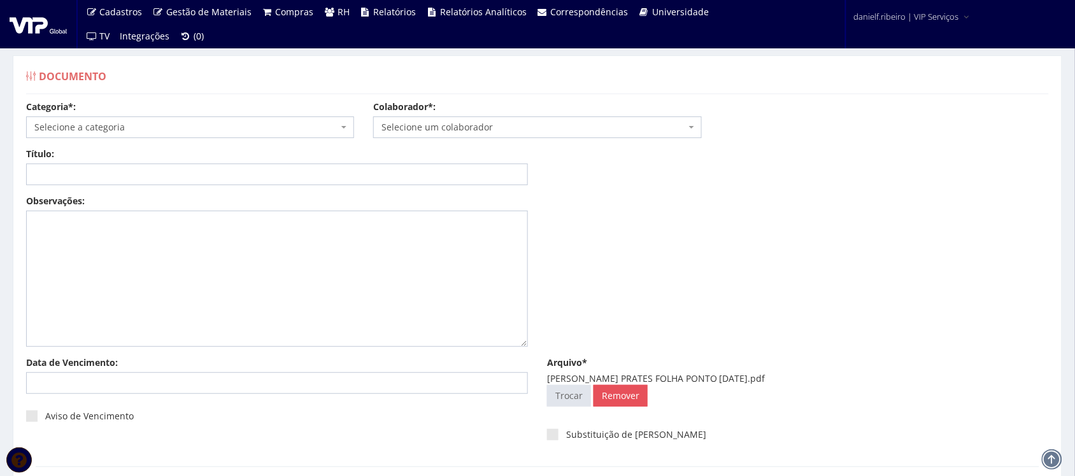
click at [459, 105] on div "Colaborador*: Selecione um colaborador 7015/0 - [PERSON_NAME] (Desligado) 7054/…" at bounding box center [537, 120] width 347 height 38
click at [455, 129] on span "Selecione um colaborador" at bounding box center [534, 127] width 304 height 13
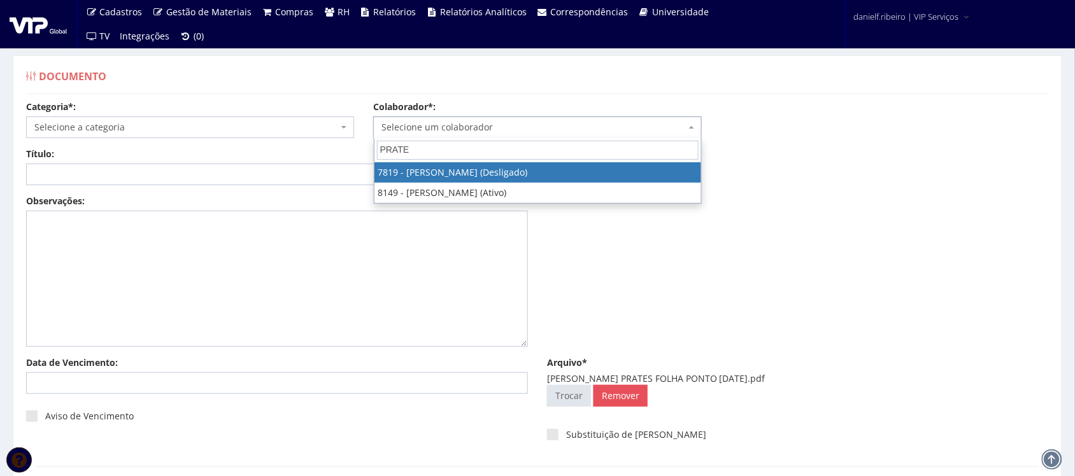
type input "PRATES"
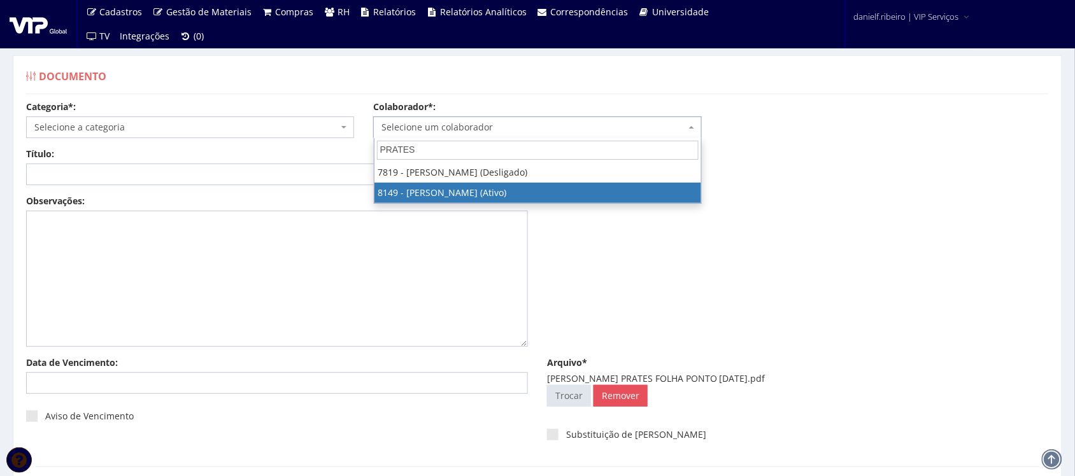
select select "3859"
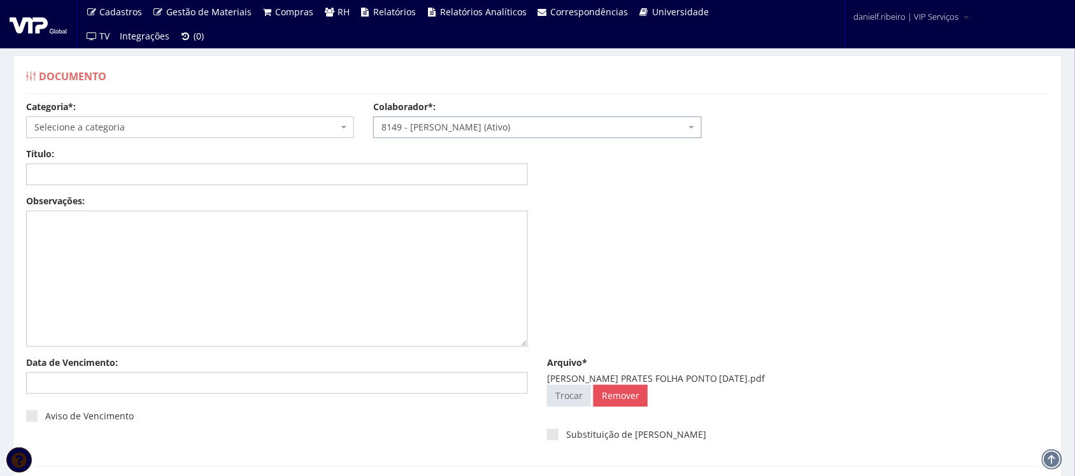
click at [180, 125] on span "Selecione a categoria" at bounding box center [186, 127] width 304 height 13
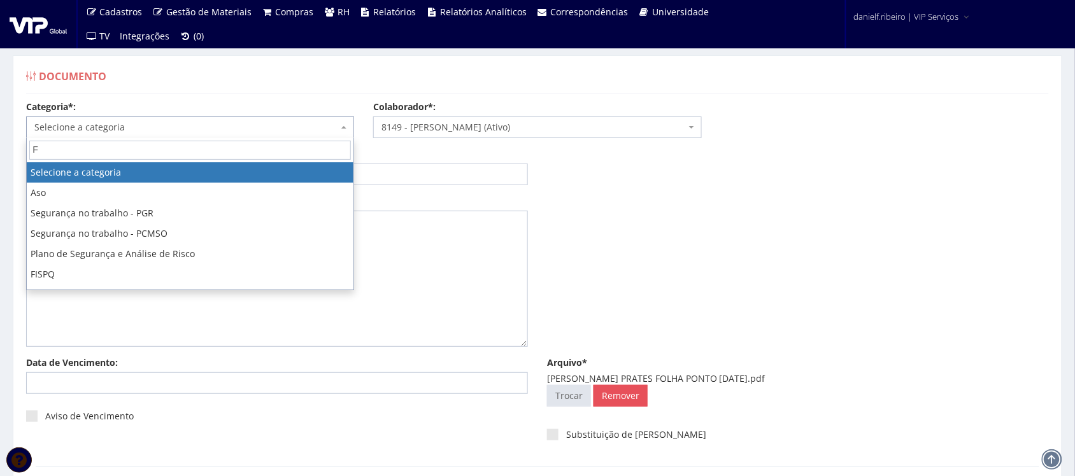
type input "FO"
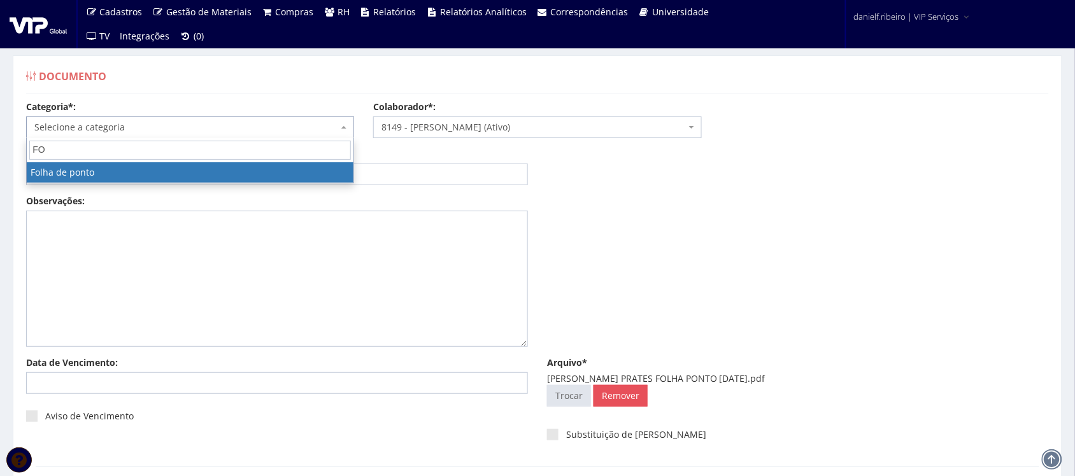
select select "folha_ponto"
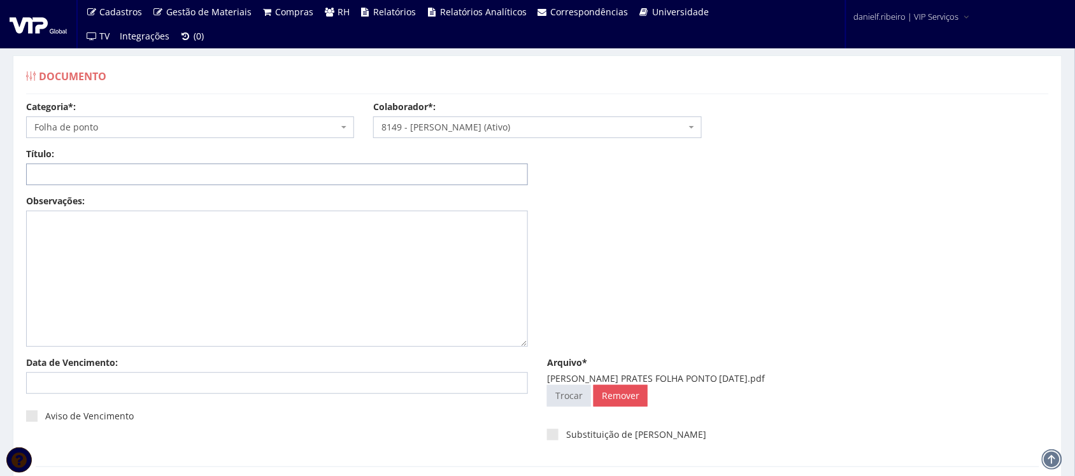
click at [195, 168] on input "Título:" at bounding box center [277, 175] width 502 height 22
paste input "FOLHA PONTO - SET/2025"
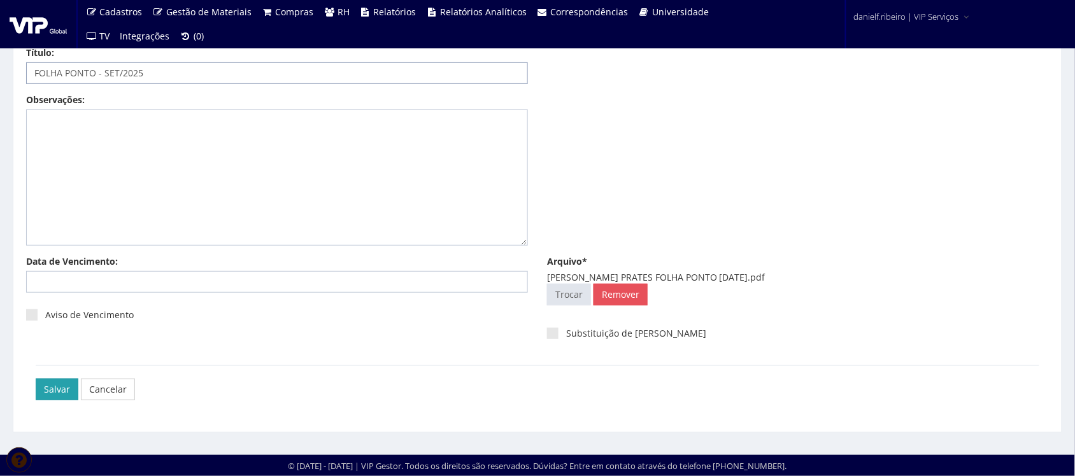
type input "FOLHA PONTO - SET/2025"
click at [41, 387] on input "Salvar" at bounding box center [57, 390] width 43 height 22
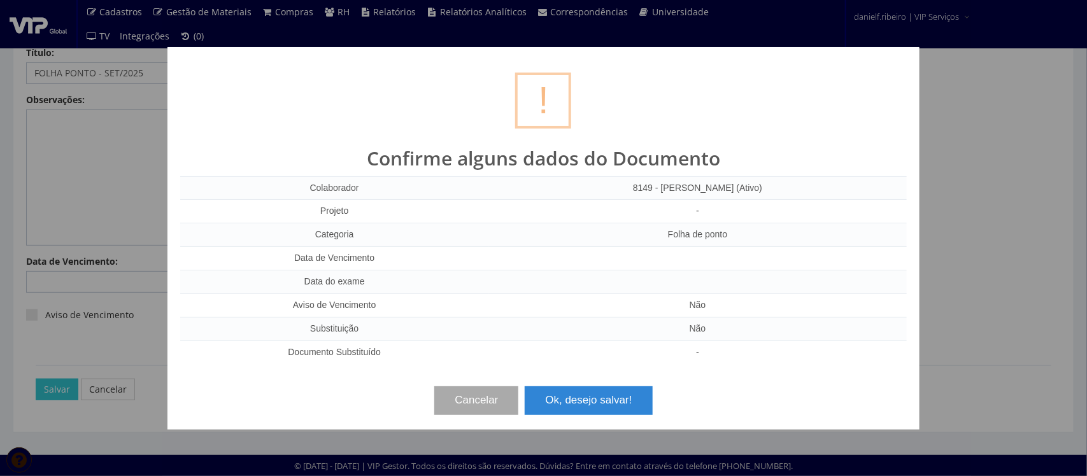
click at [615, 420] on div "? ! i Confirme alguns dados do Documento Colaborador 8149 - [PERSON_NAME] (Ativ…" at bounding box center [544, 238] width 752 height 383
click at [650, 404] on button "Ok, desejo salvar!" at bounding box center [588, 401] width 127 height 28
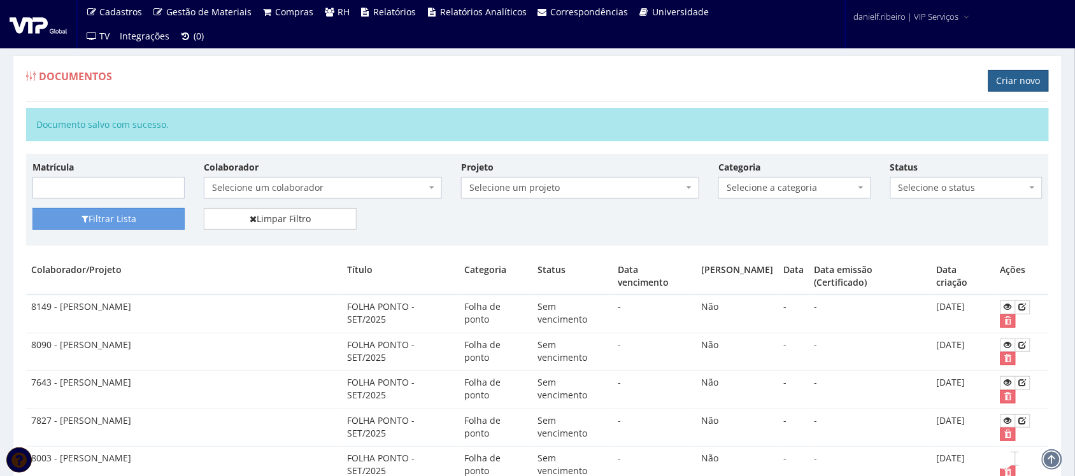
click at [1002, 78] on link "Criar novo" at bounding box center [1019, 81] width 61 height 22
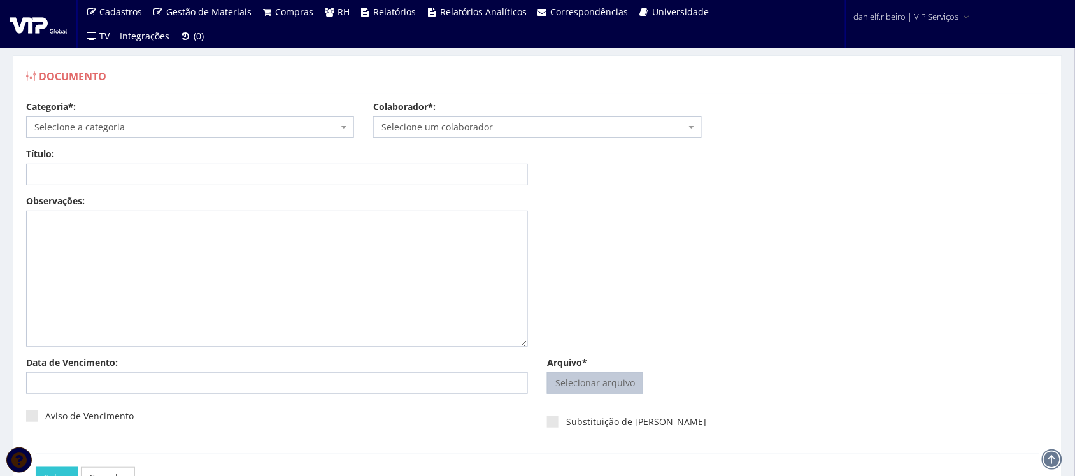
click at [587, 384] on input "Arquivo*" at bounding box center [595, 383] width 95 height 20
type input "C:\fakepath\LUCAS DONIZETI BUENO FOLHA PONTO SET.2025.pdf"
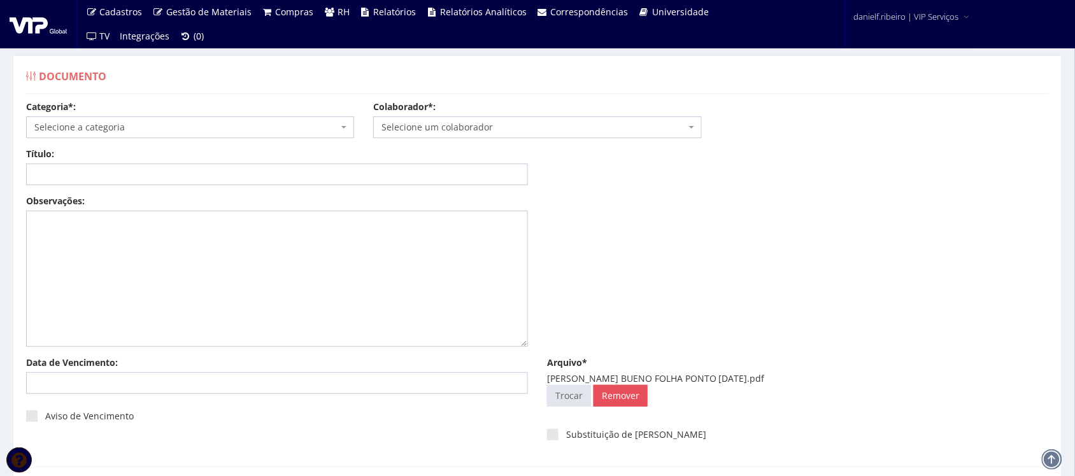
click at [488, 124] on span "Selecione um colaborador" at bounding box center [534, 127] width 304 height 13
type input "DONIZETI BUENO"
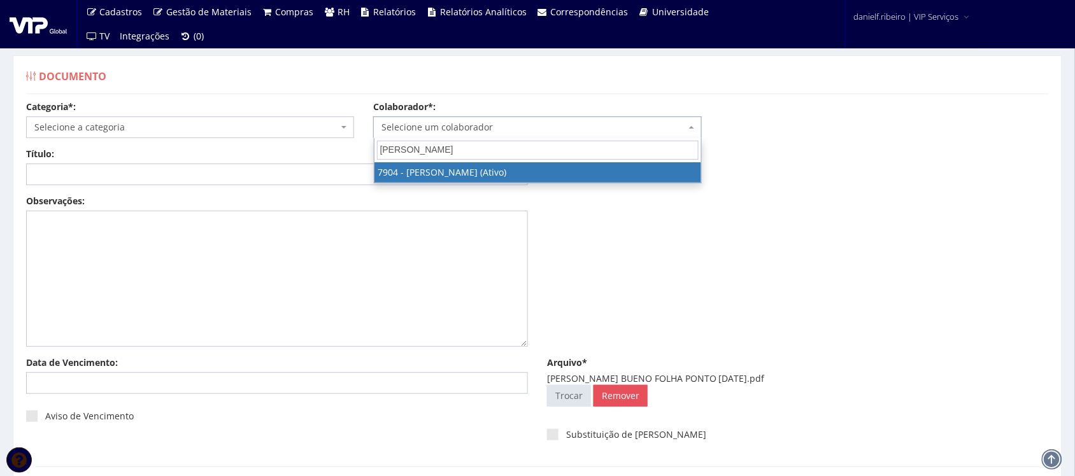
select select "2917"
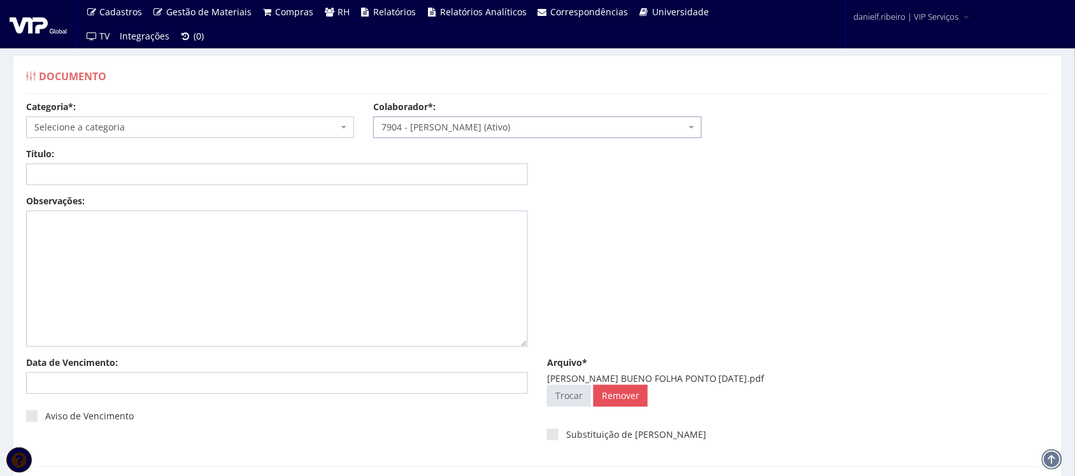
click at [138, 126] on span "Selecione a categoria" at bounding box center [186, 127] width 304 height 13
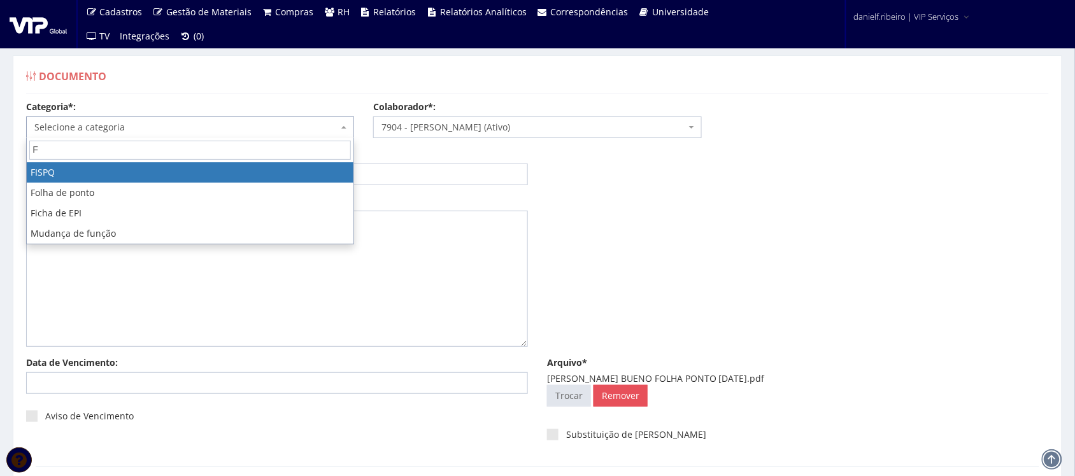
type input "FO"
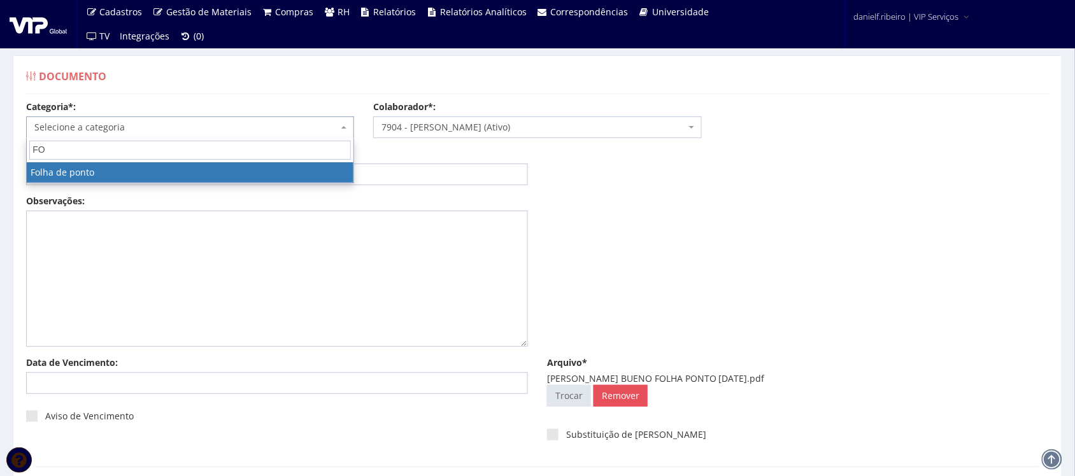
select select "folha_ponto"
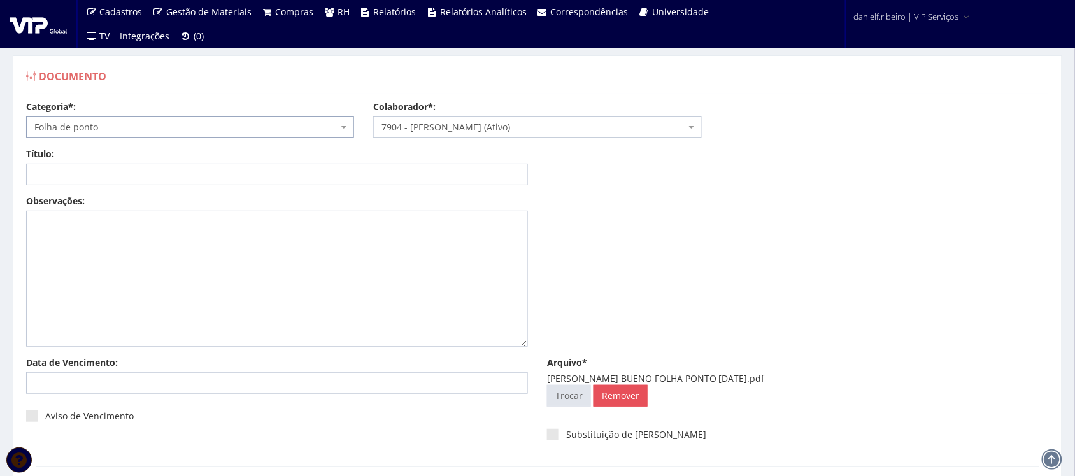
click at [166, 160] on div "Título:" at bounding box center [277, 167] width 521 height 38
click at [170, 175] on input "Título:" at bounding box center [277, 175] width 502 height 22
paste input "FOLHA PONTO - SET/2025"
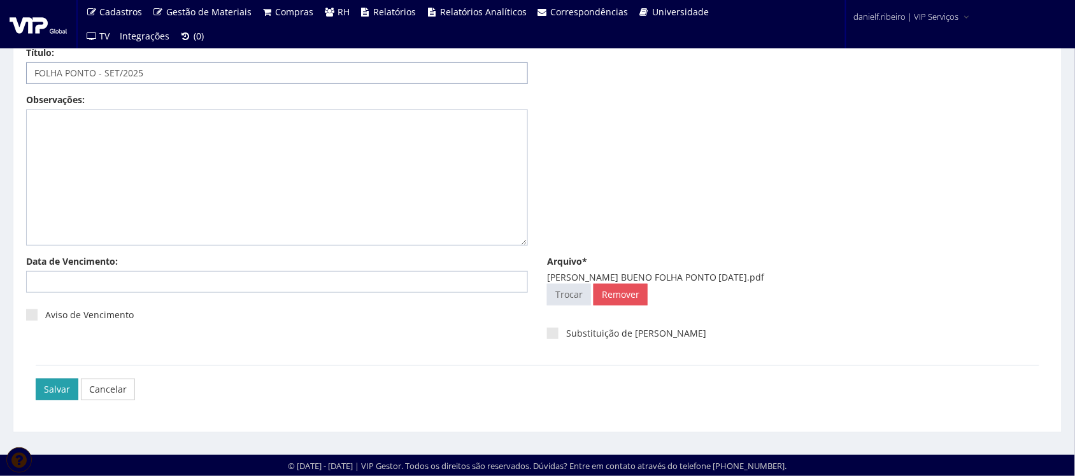
type input "FOLHA PONTO - SET/2025"
click at [43, 389] on input "Salvar" at bounding box center [57, 390] width 43 height 22
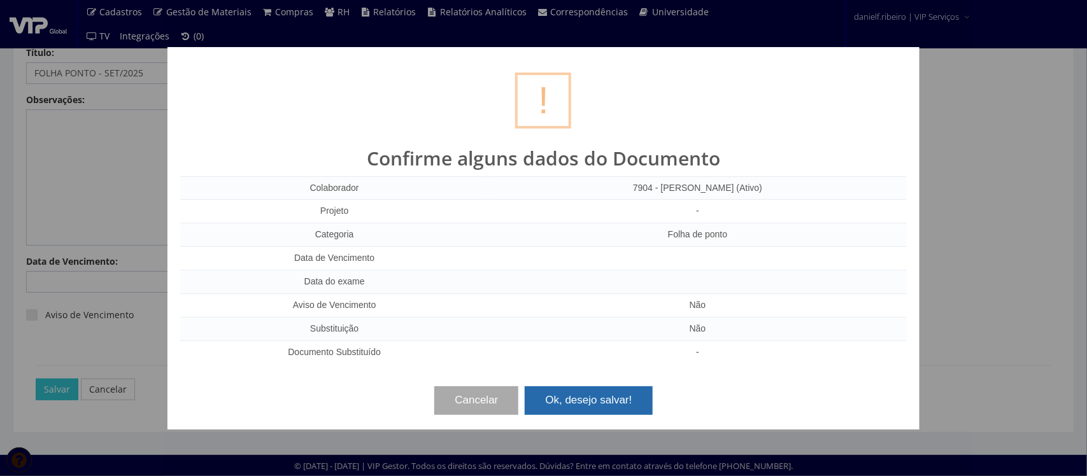
click at [564, 392] on button "Ok, desejo salvar!" at bounding box center [588, 401] width 127 height 28
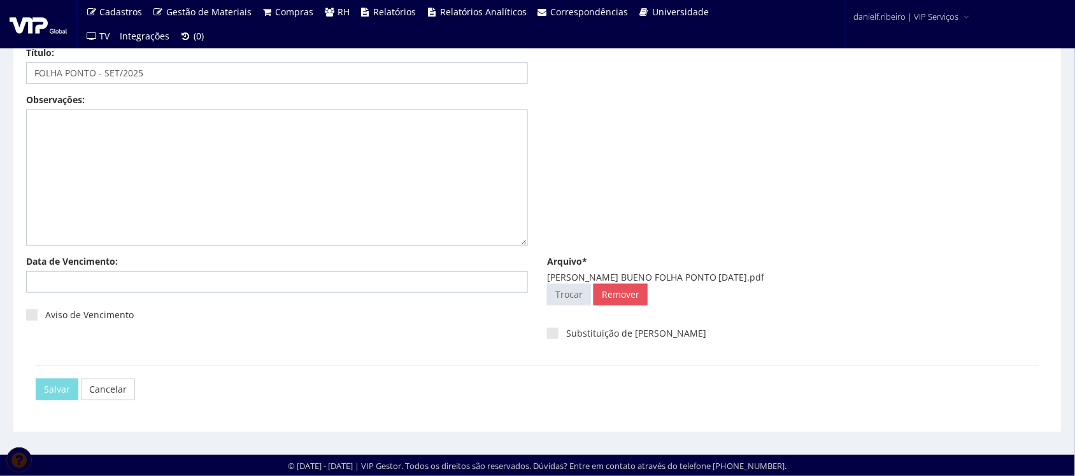
scroll to position [0, 0]
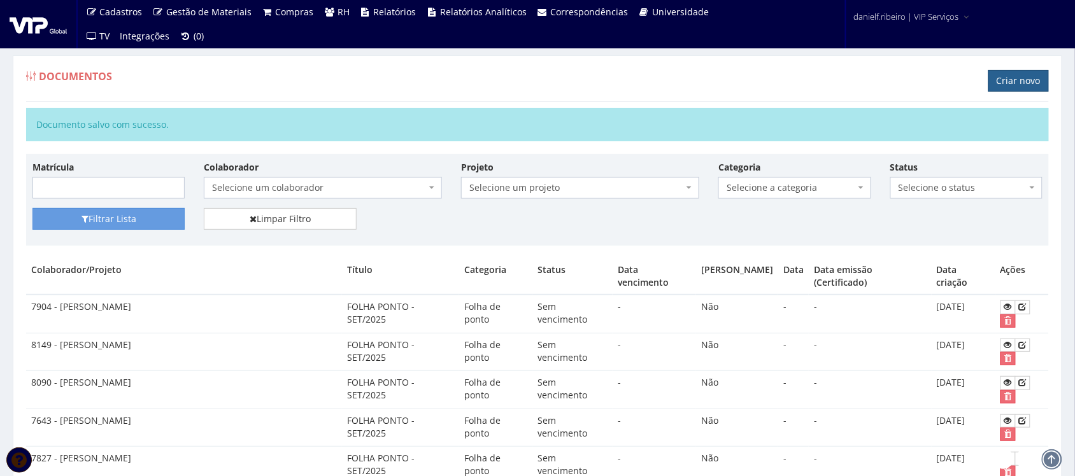
click at [1004, 74] on link "Criar novo" at bounding box center [1019, 81] width 61 height 22
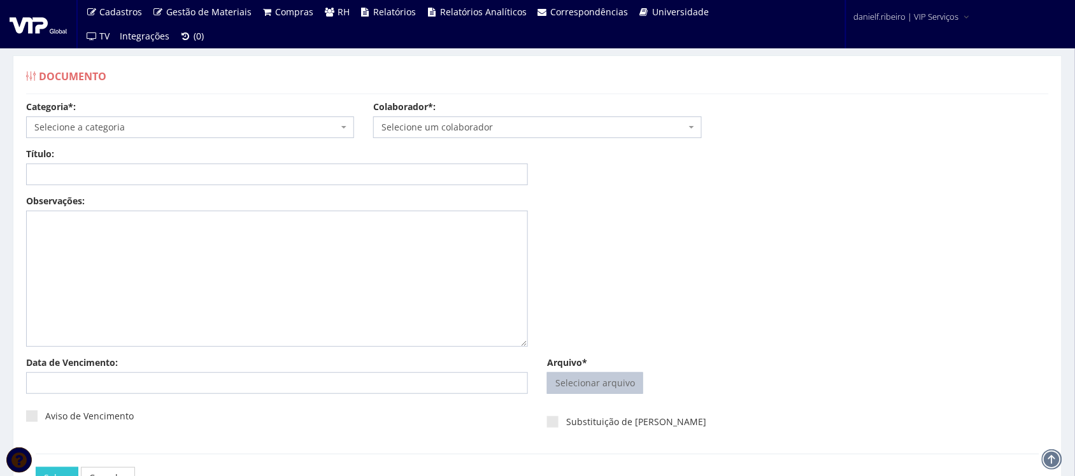
click at [575, 381] on input "Arquivo*" at bounding box center [595, 383] width 95 height 20
type input "C:\fakepath\[PERSON_NAME] JUNIOR FOLHA PONTO [DATE].pdf"
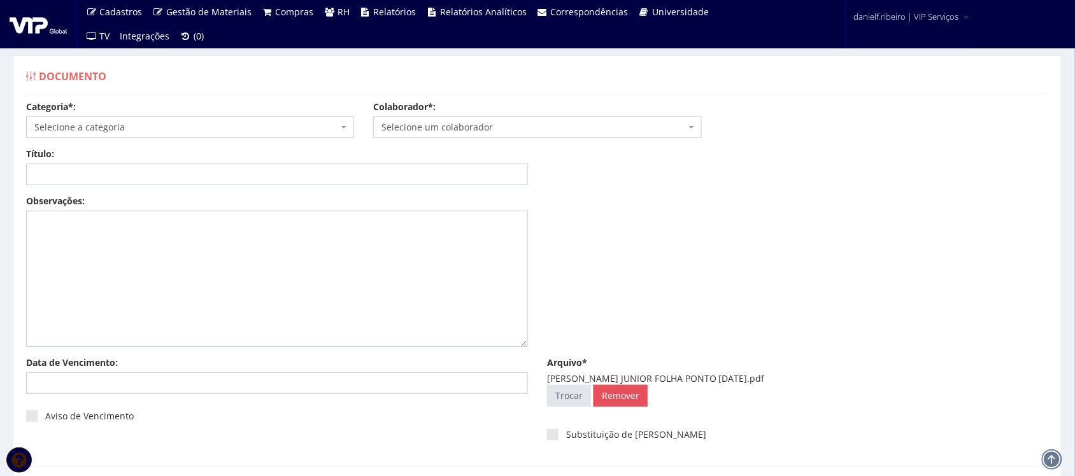
click at [494, 129] on span "Selecione um colaborador" at bounding box center [534, 127] width 304 height 13
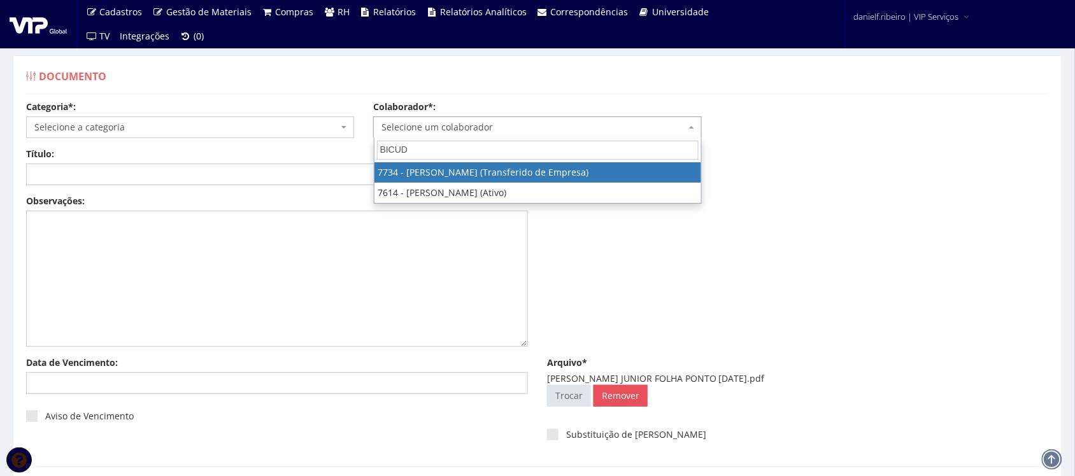
type input "BICUDO"
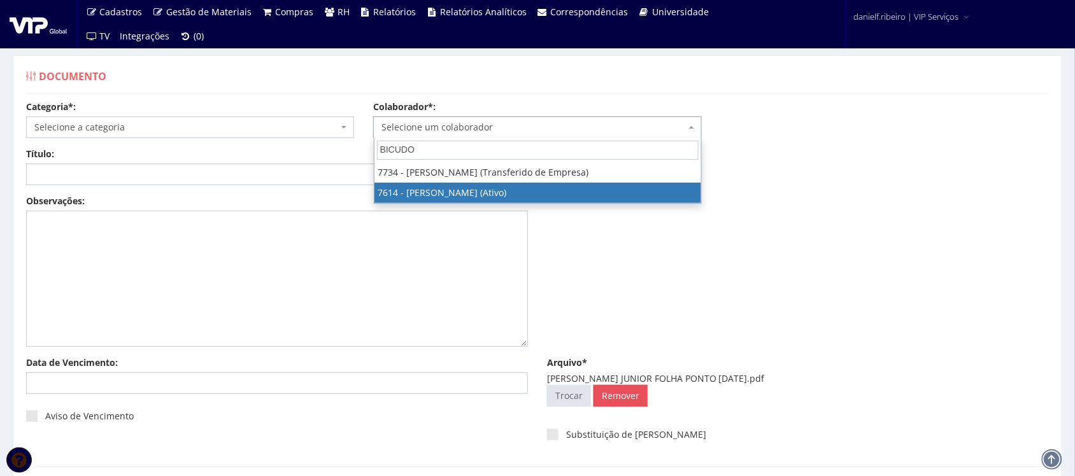
select select "1878"
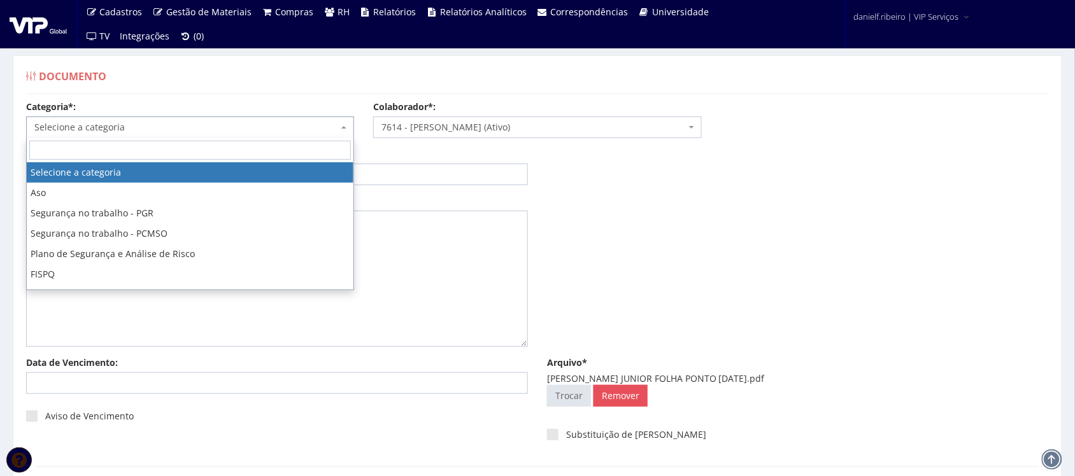
click at [230, 126] on span "Selecione a categoria" at bounding box center [186, 127] width 304 height 13
type input "FO"
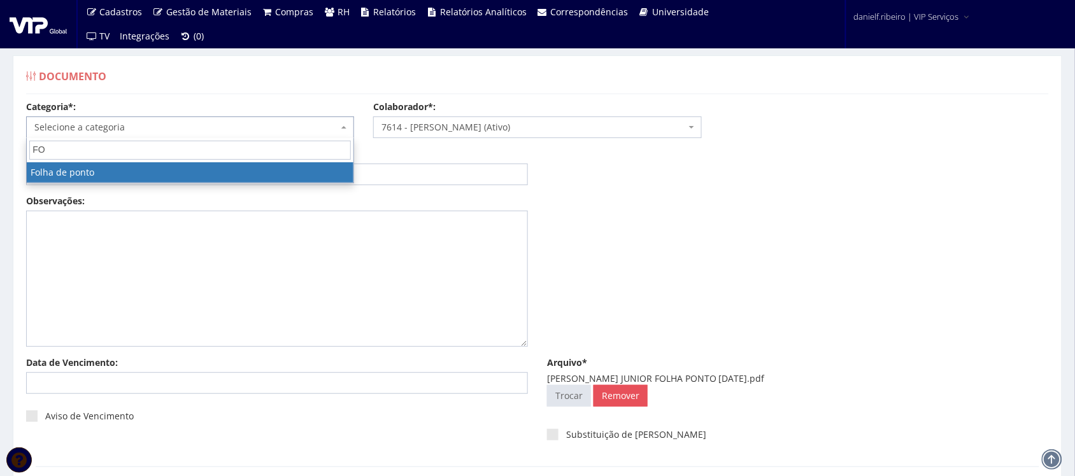
select select "folha_ponto"
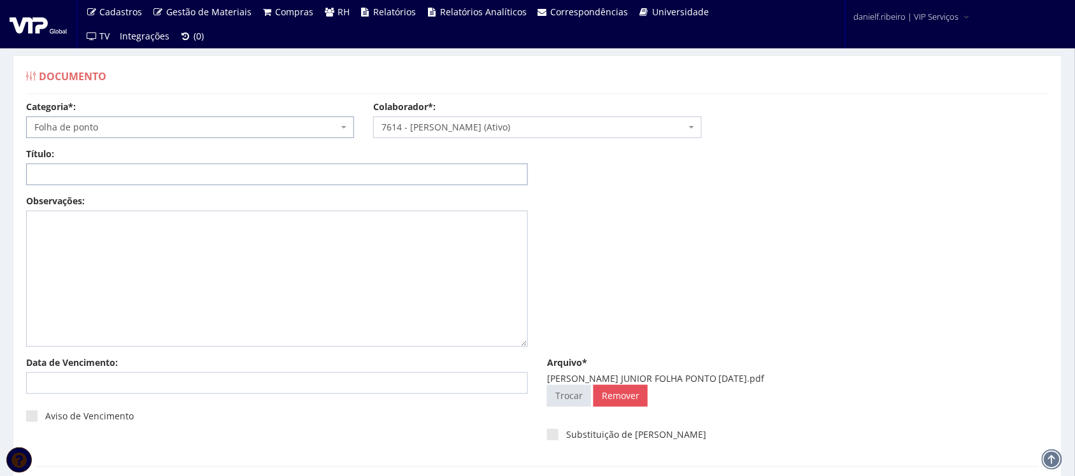
click at [129, 168] on input "Título:" at bounding box center [277, 175] width 502 height 22
paste input "FOLHA PONTO - SET/2025"
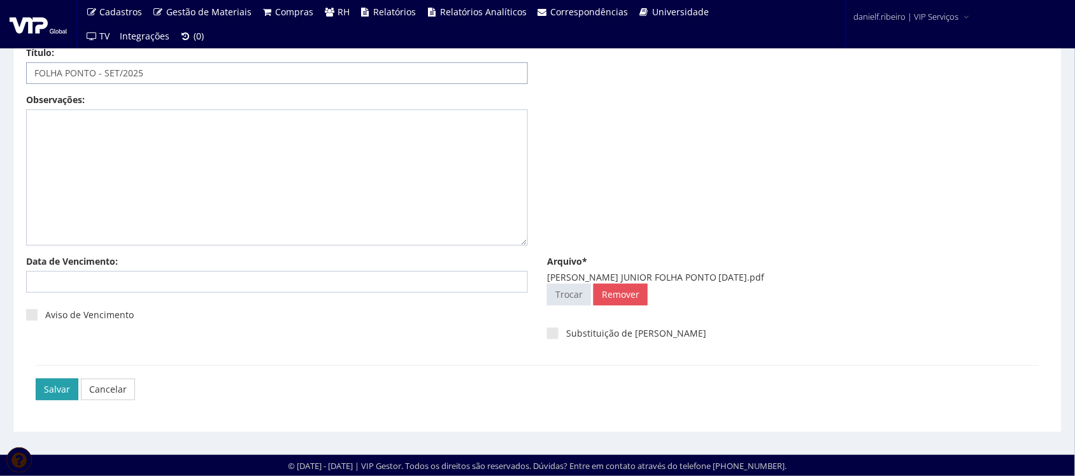
type input "FOLHA PONTO - SET/2025"
click at [45, 387] on input "Salvar" at bounding box center [57, 390] width 43 height 22
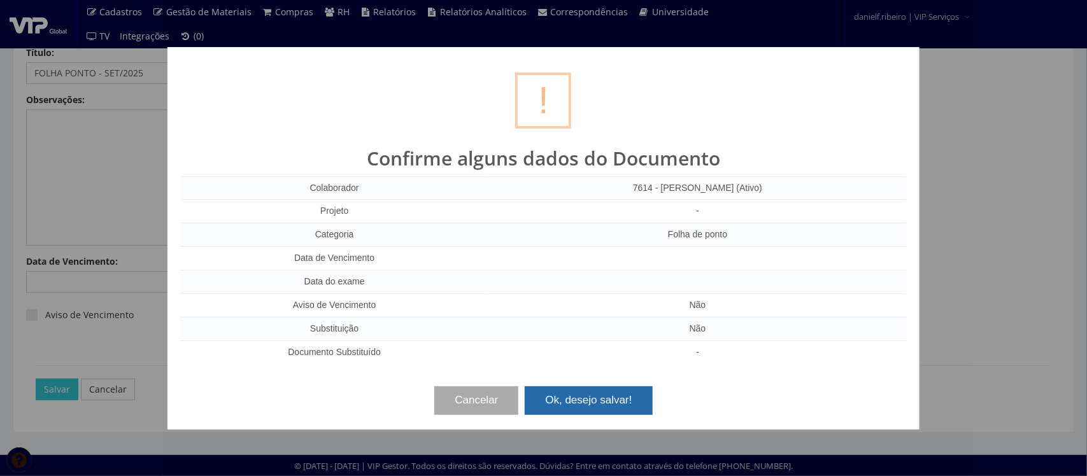
click at [571, 399] on button "Ok, desejo salvar!" at bounding box center [588, 401] width 127 height 28
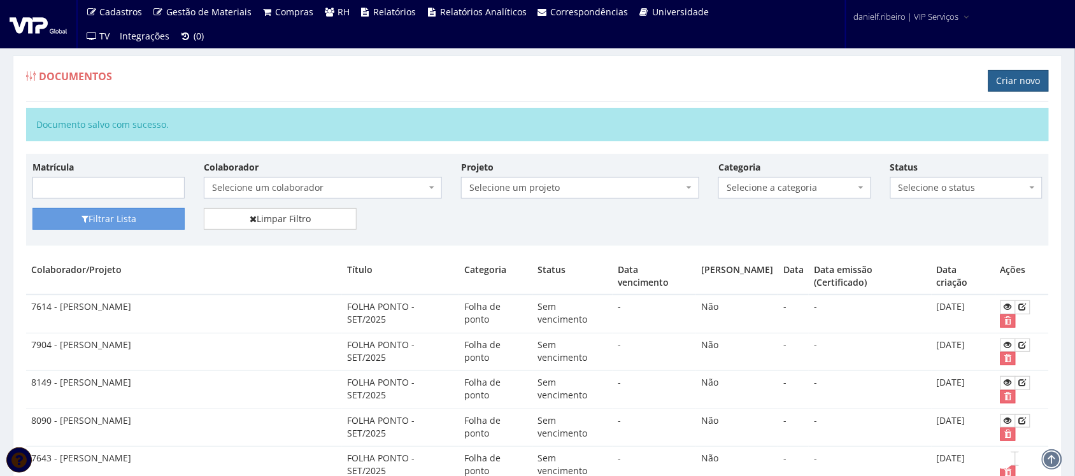
click at [991, 86] on div "Documentos Criar novo" at bounding box center [537, 83] width 1023 height 38
click at [1002, 80] on link "Criar novo" at bounding box center [1019, 81] width 61 height 22
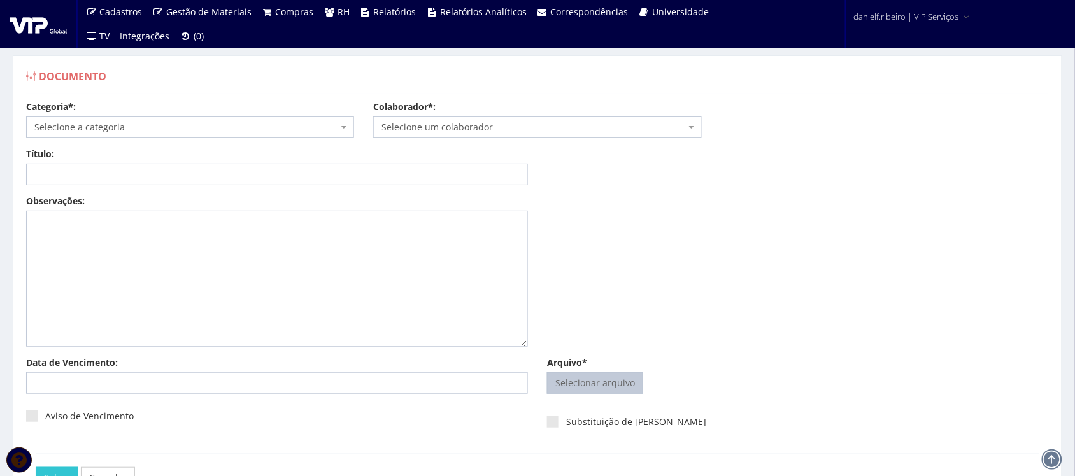
click at [597, 389] on input "Arquivo*" at bounding box center [595, 383] width 95 height 20
type input "C:\fakepath\[PERSON_NAME] FOLHA PONTO [DATE].pdf"
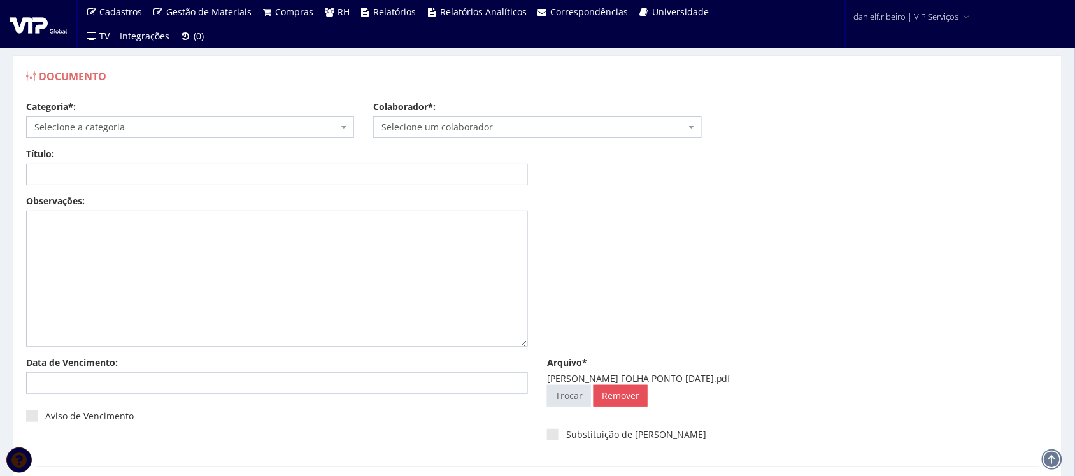
click at [459, 132] on span "Selecione um colaborador" at bounding box center [534, 127] width 304 height 13
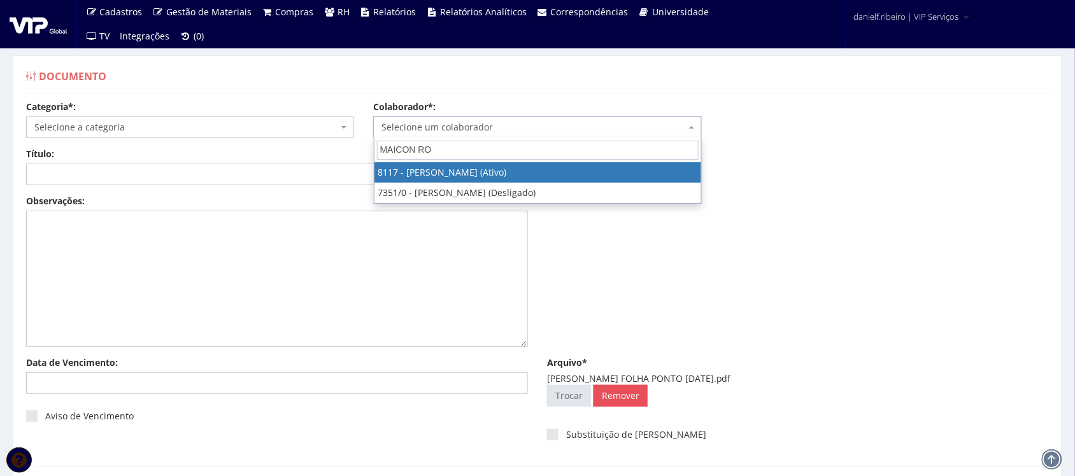
type input "MAICON ROD"
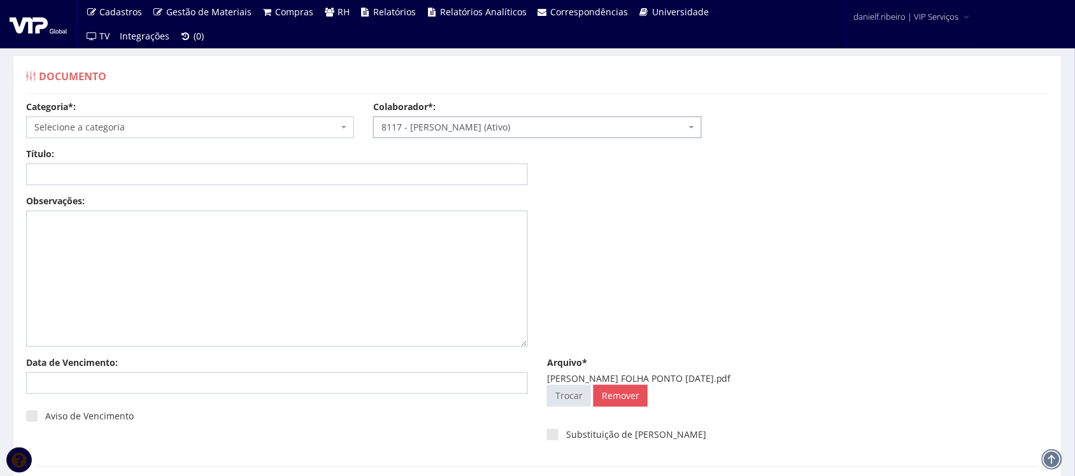
select select "3713"
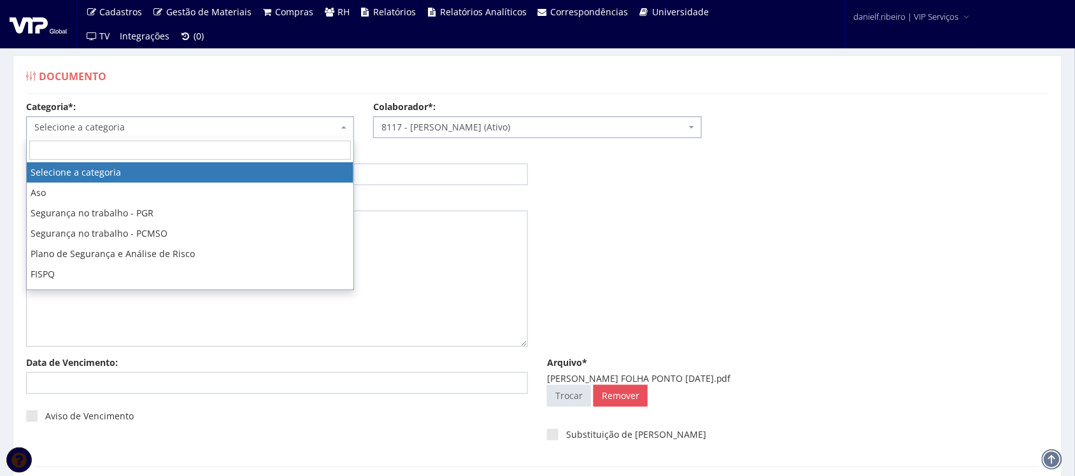
click at [234, 129] on span "Selecione a categoria" at bounding box center [186, 127] width 304 height 13
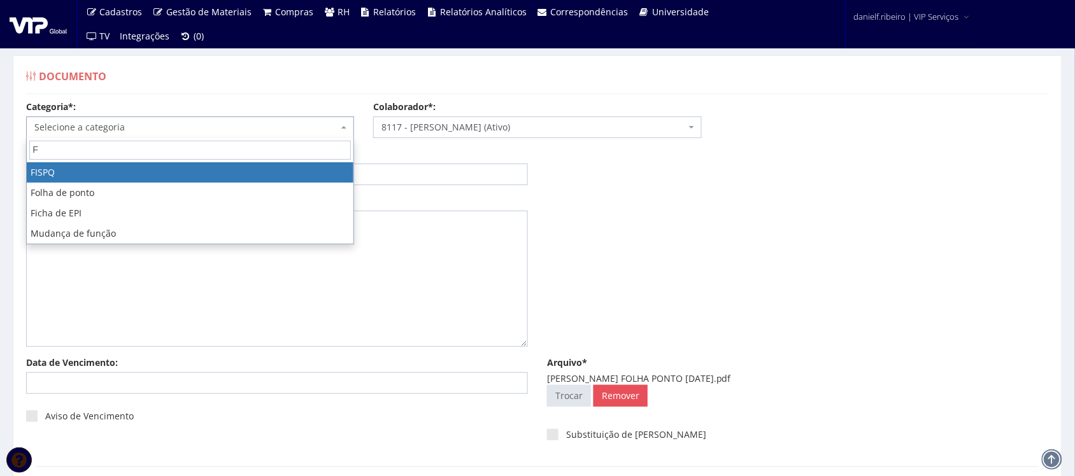
type input "FO"
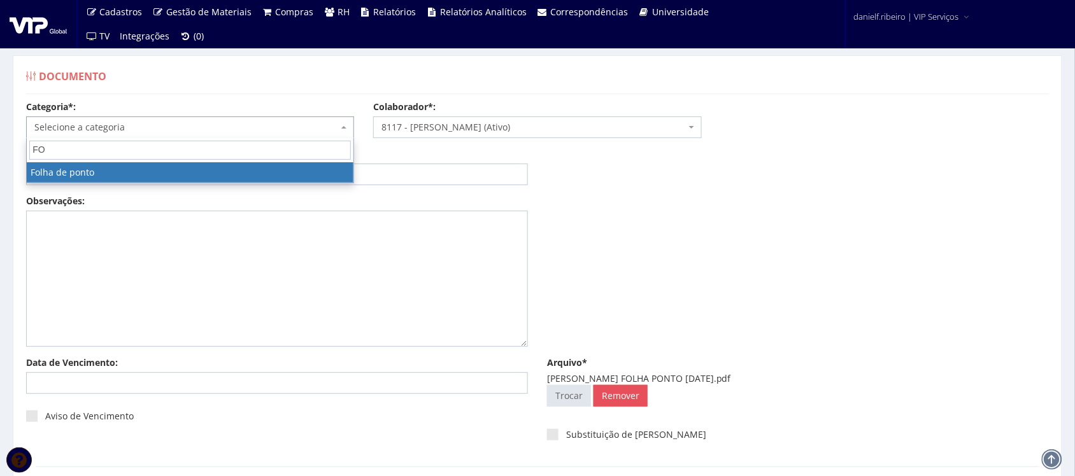
select select "folha_ponto"
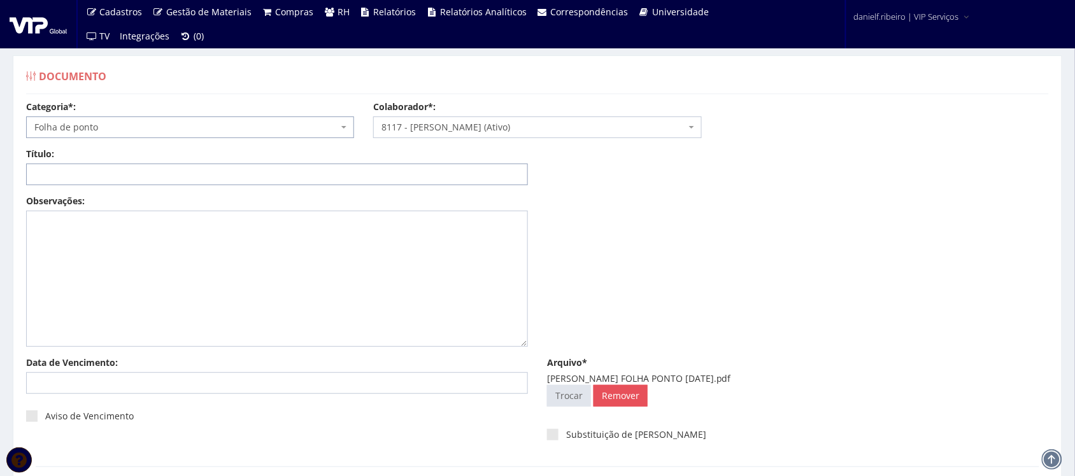
click at [213, 167] on input "Título:" at bounding box center [277, 175] width 502 height 22
paste input "FOLHA PONTO - SET/2025"
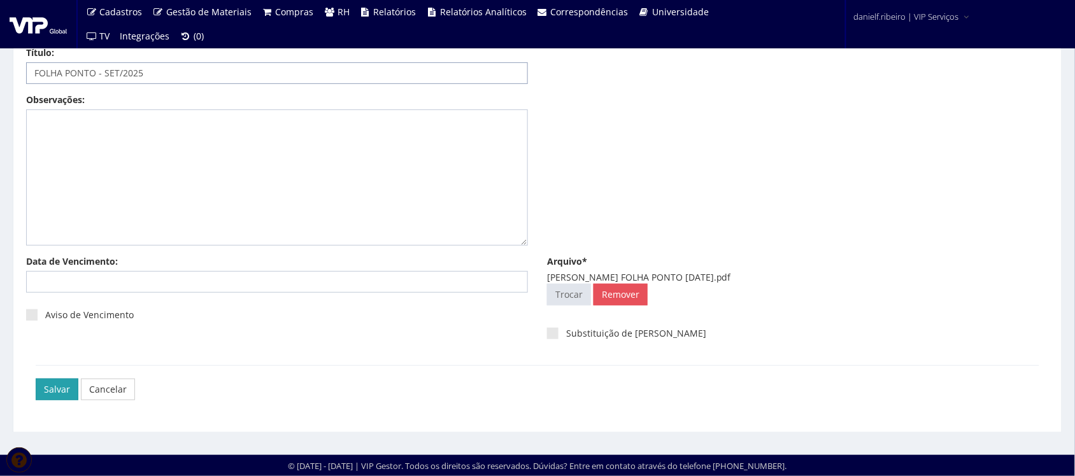
type input "FOLHA PONTO - SET/2025"
click at [51, 389] on input "Salvar" at bounding box center [57, 390] width 43 height 22
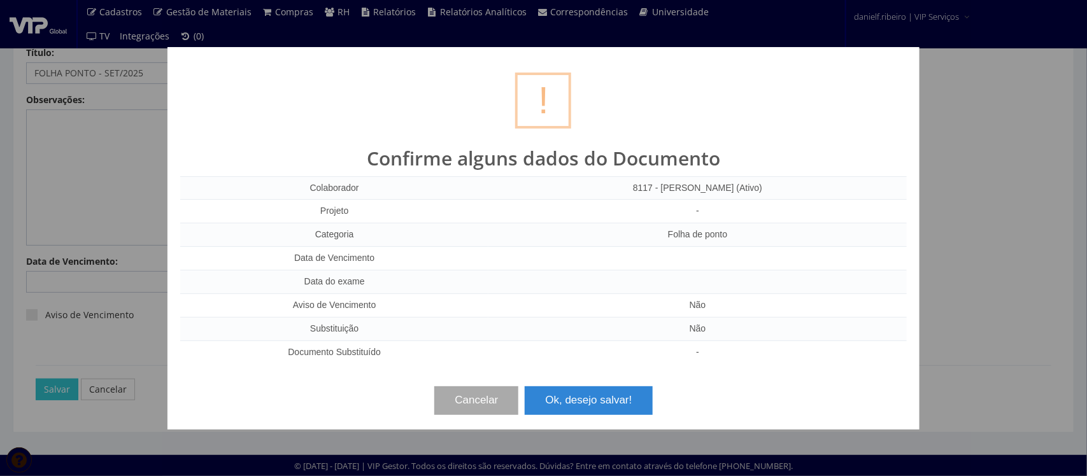
click at [627, 416] on div "? ! i Confirme alguns dados do Documento Colaborador 8117 - MAICON RODRIGUES NA…" at bounding box center [544, 238] width 752 height 383
click at [618, 408] on button "Ok, desejo salvar!" at bounding box center [588, 401] width 127 height 28
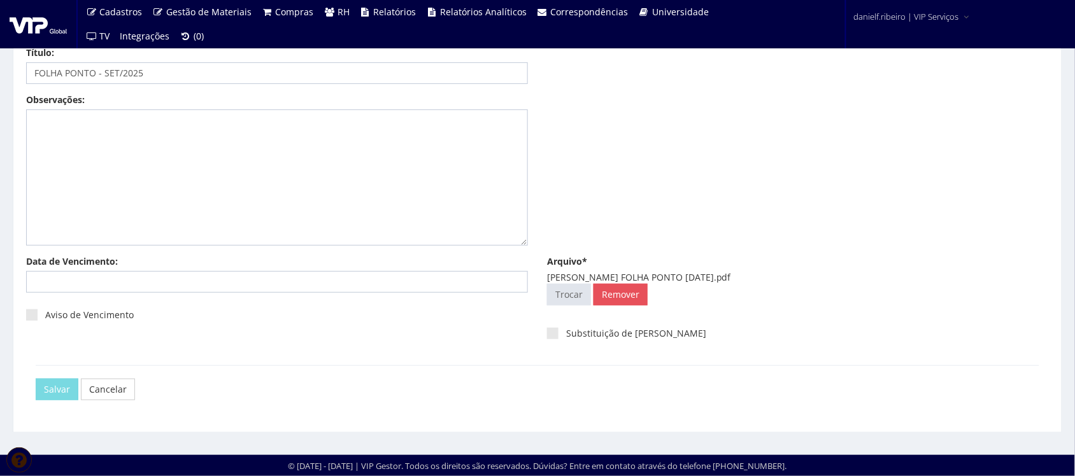
scroll to position [0, 0]
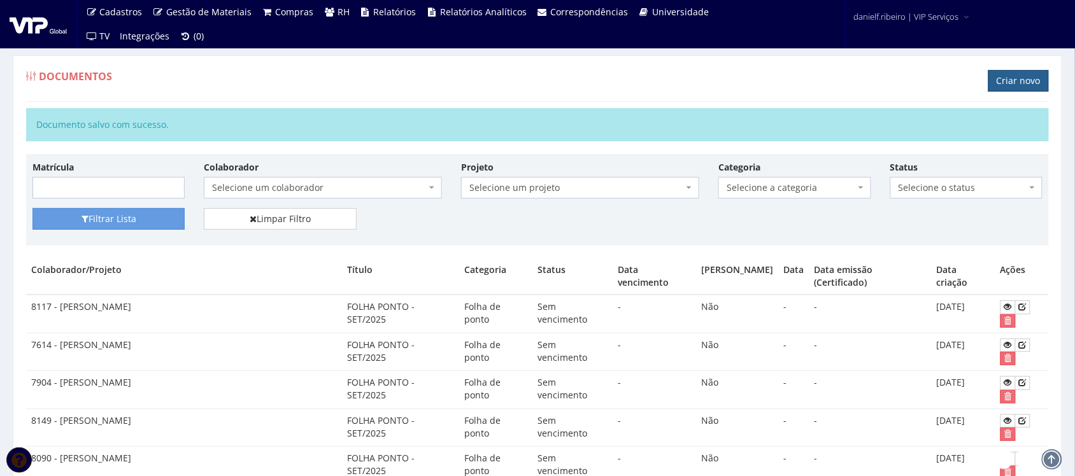
click at [1022, 78] on link "Criar novo" at bounding box center [1019, 81] width 61 height 22
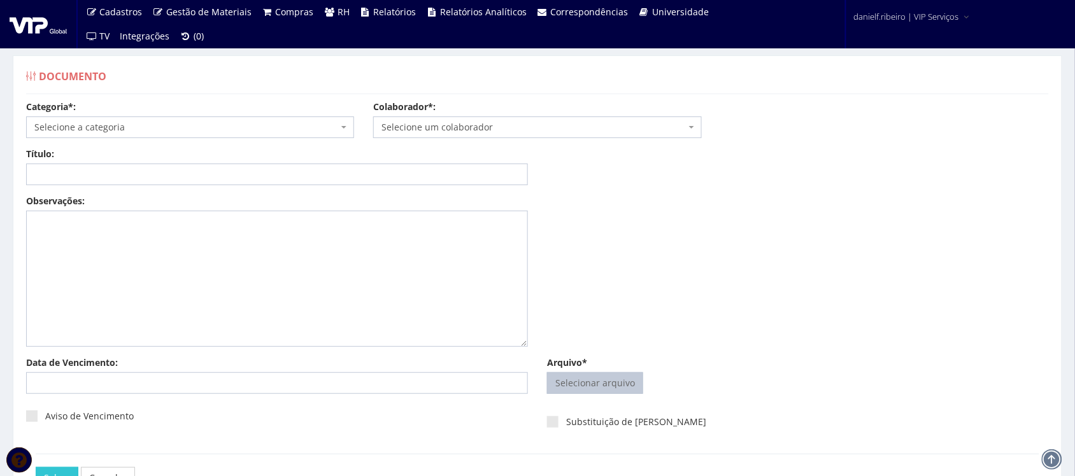
click at [585, 380] on input "Arquivo*" at bounding box center [595, 383] width 95 height 20
type input "C:\fakepath\MARCELO MORAIS SILVA FOLHA PONTO SET.2025.pdf"
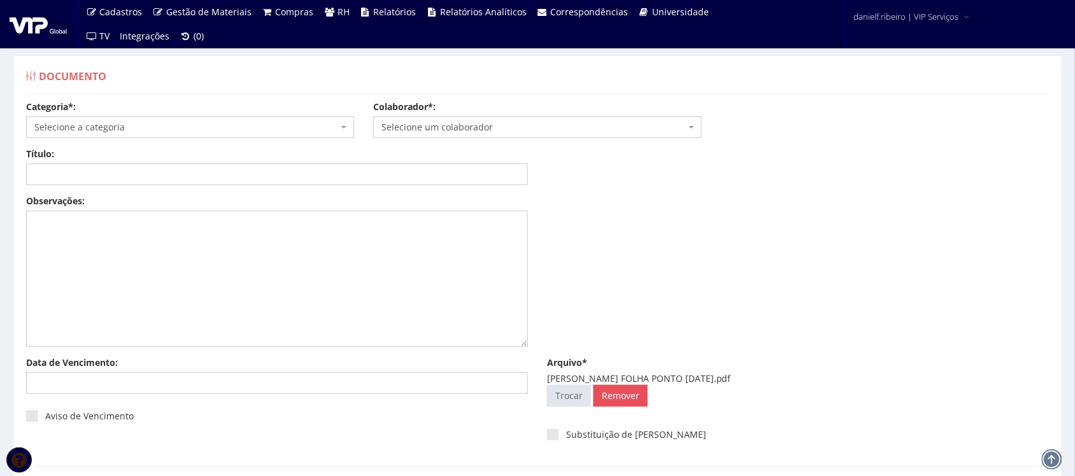
click at [500, 125] on span "Selecione um colaborador" at bounding box center [534, 127] width 304 height 13
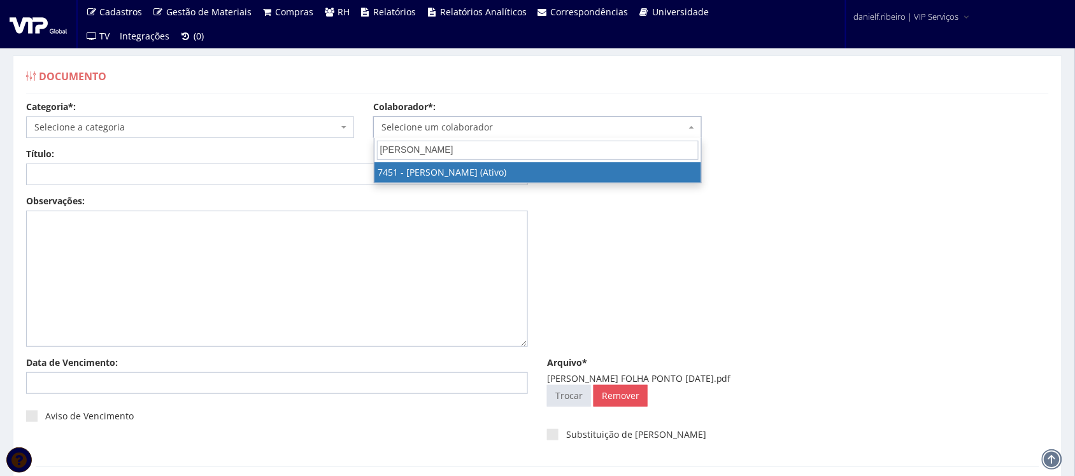
type input "MARCELO MORAIS"
select select "1319"
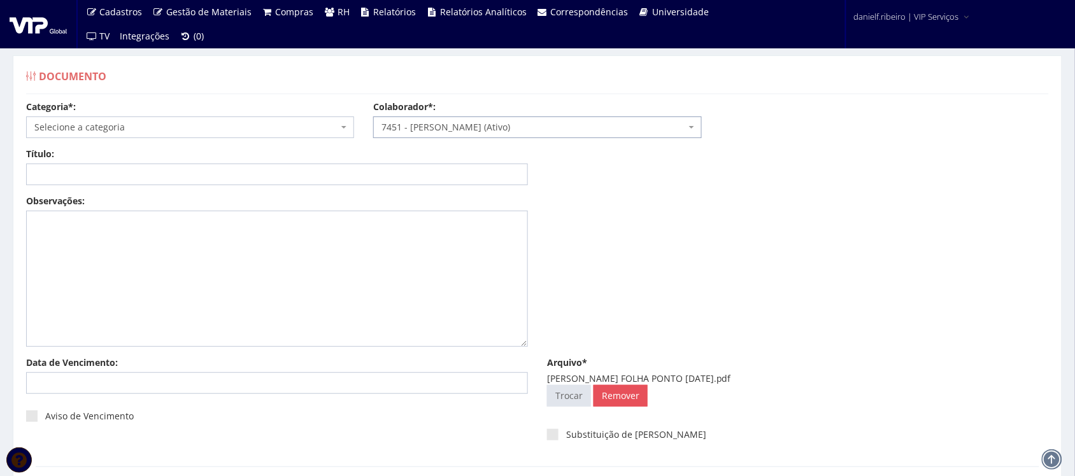
click at [163, 131] on span "Selecione a categoria" at bounding box center [186, 127] width 304 height 13
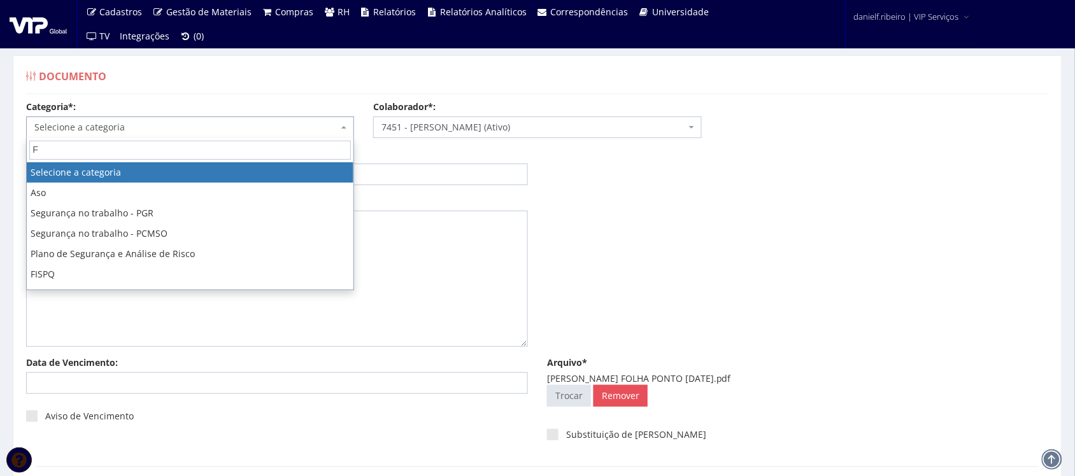
type input "FO"
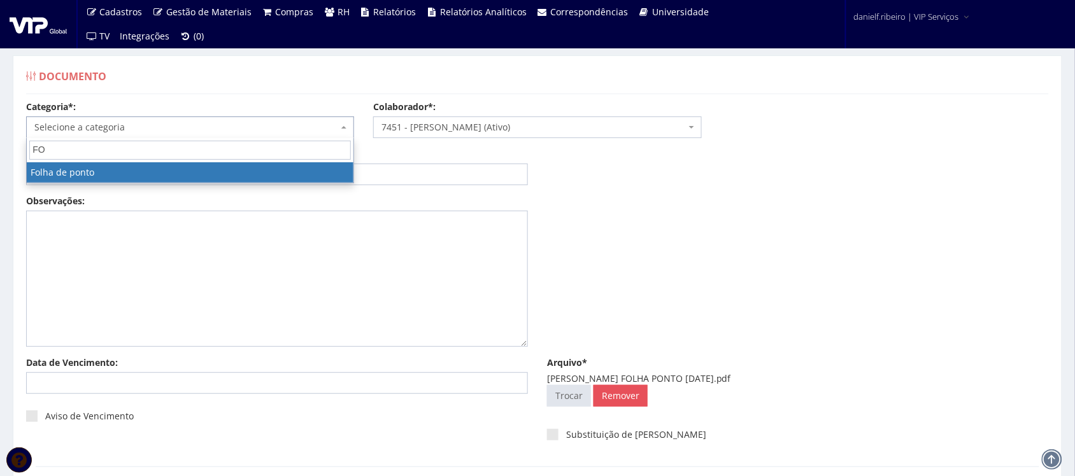
select select "folha_ponto"
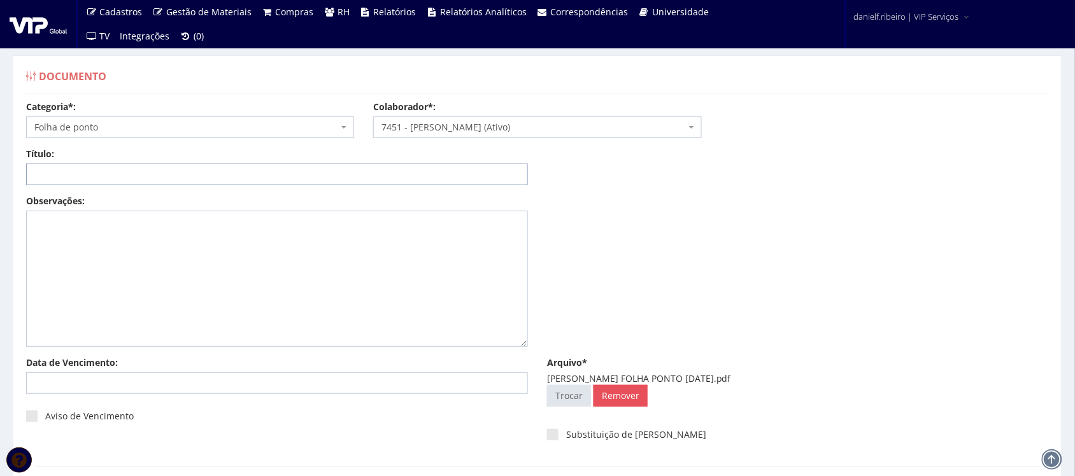
click at [138, 176] on input "Título:" at bounding box center [277, 175] width 502 height 22
paste input "FOLHA PONTO - SET/2025"
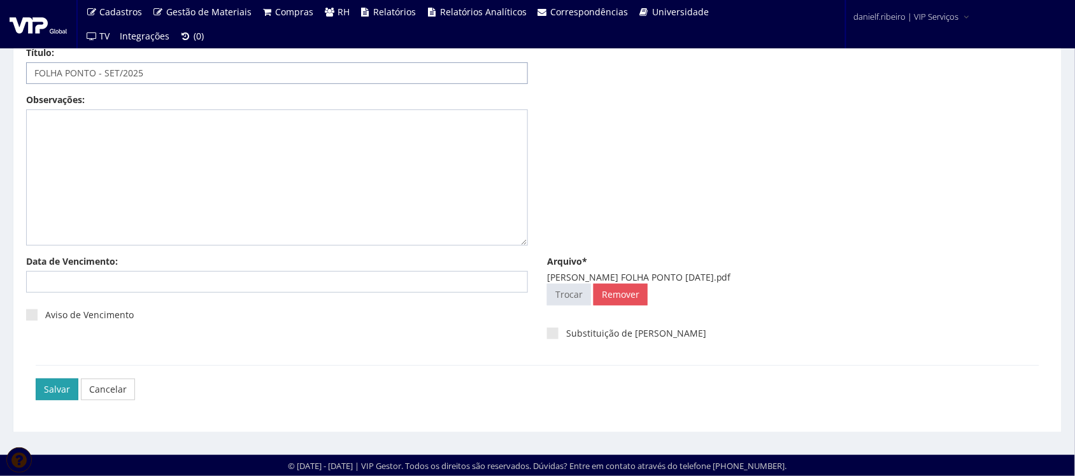
type input "FOLHA PONTO - SET/2025"
click at [43, 383] on input "Salvar" at bounding box center [57, 390] width 43 height 22
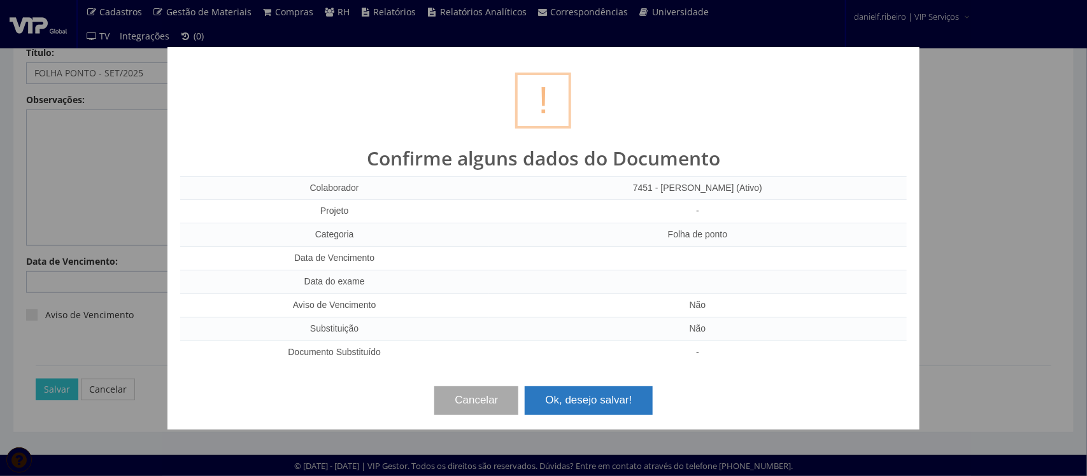
click at [623, 405] on button "Ok, desejo salvar!" at bounding box center [588, 401] width 127 height 28
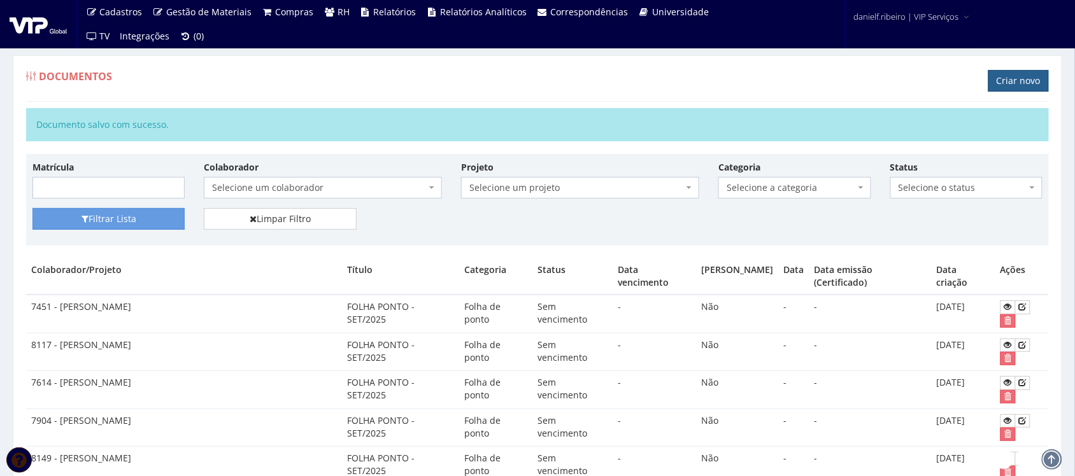
click at [1015, 75] on link "Criar novo" at bounding box center [1019, 81] width 61 height 22
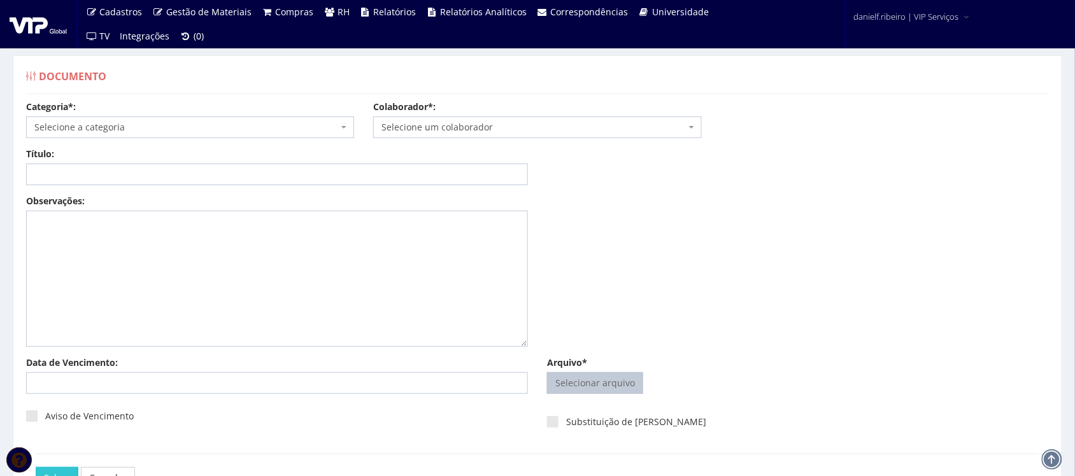
click at [601, 386] on input "Arquivo*" at bounding box center [595, 383] width 95 height 20
type input "C:\fakepath\MARCIO DAVID DE OLIVEIRA FOLHA PONTO SET.2025.pdf"
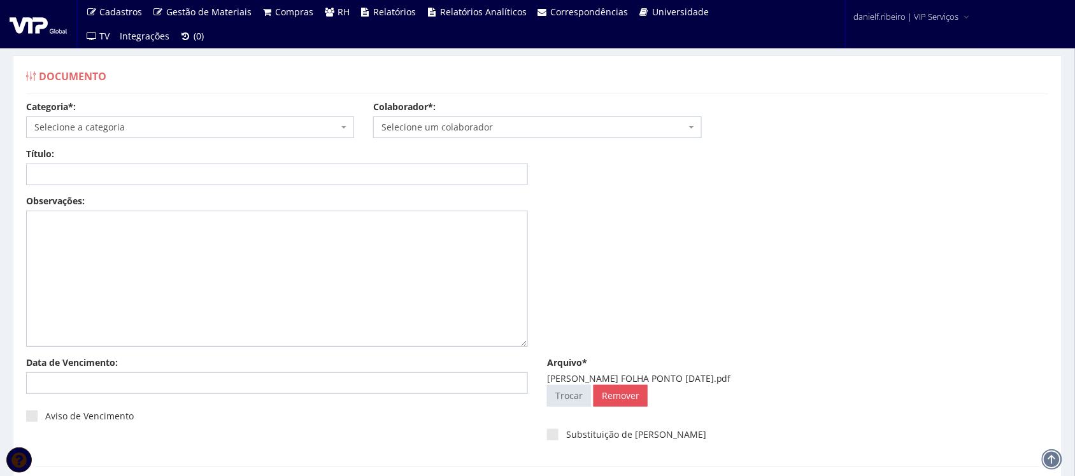
click at [443, 115] on div "Colaborador*: Selecione um colaborador 7015/0 - ADEILTON LUIZ NETO (Desligado) …" at bounding box center [537, 120] width 347 height 38
click at [476, 131] on span "Selecione um colaborador" at bounding box center [534, 127] width 304 height 13
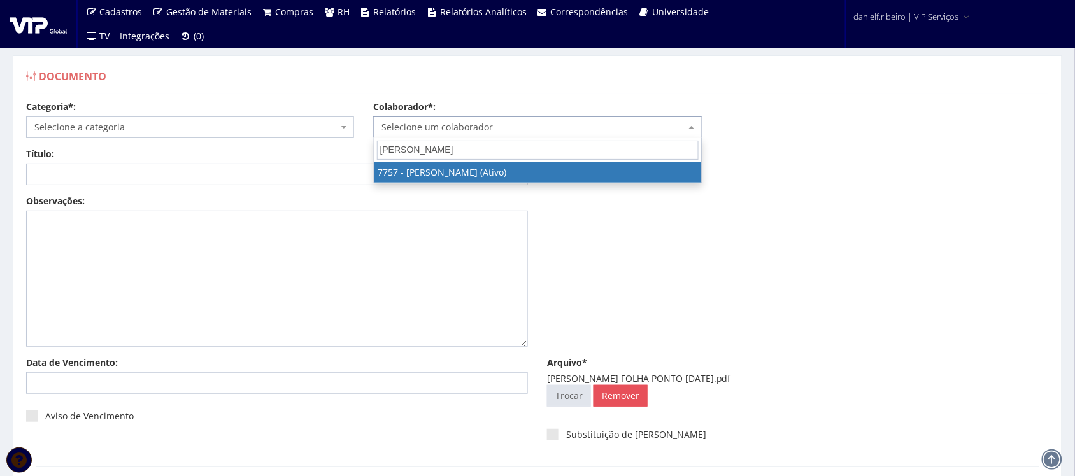
type input "MARCIO DA"
select select "2406"
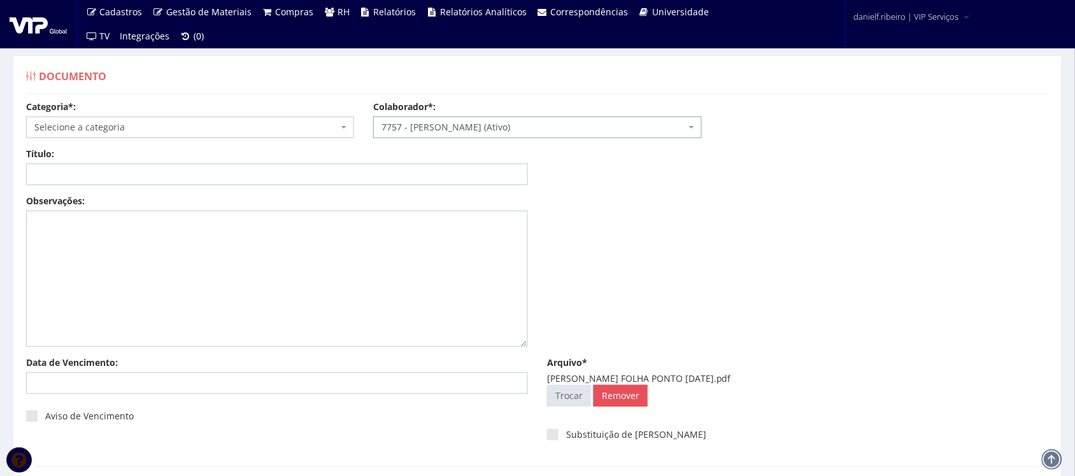
click at [192, 124] on span "Selecione a categoria" at bounding box center [186, 127] width 304 height 13
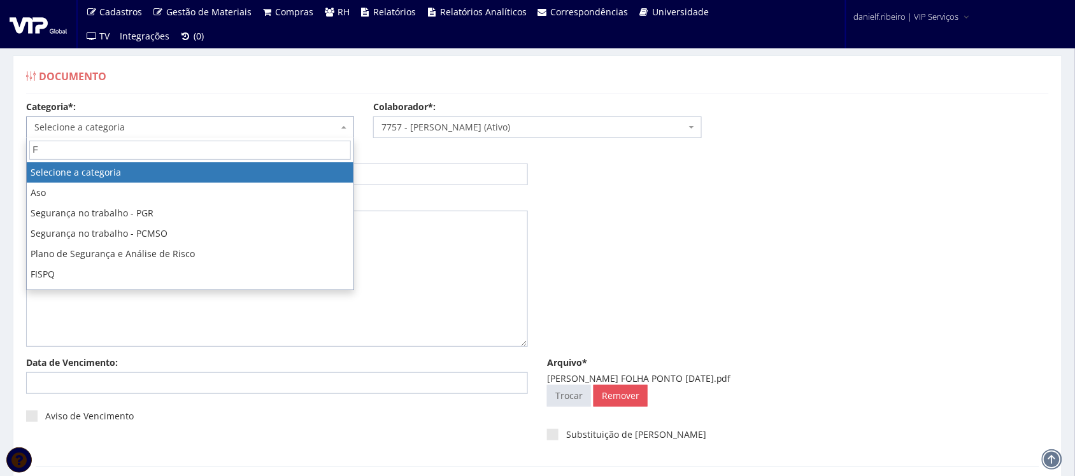
type input "FO"
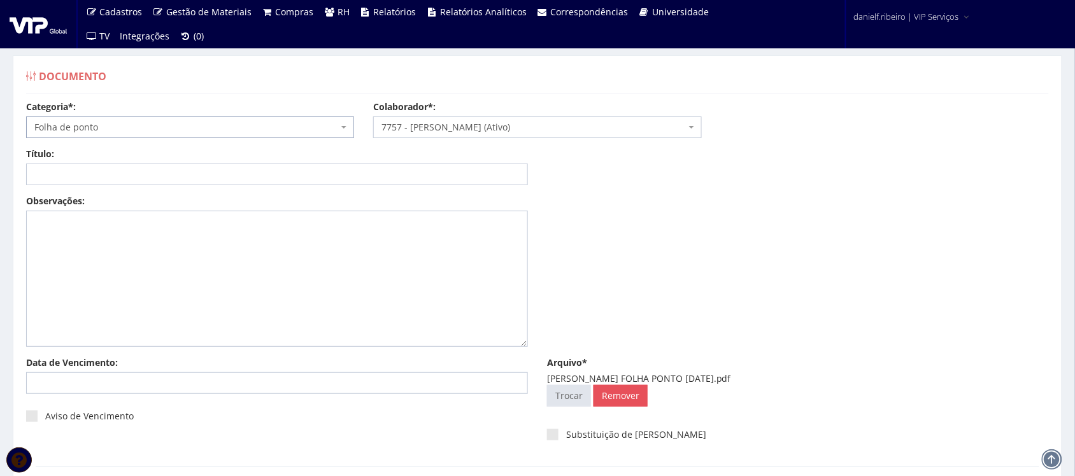
select select "folha_ponto"
click at [256, 180] on input "Título:" at bounding box center [277, 175] width 502 height 22
paste input "FOLHA PONTO - SET/2025"
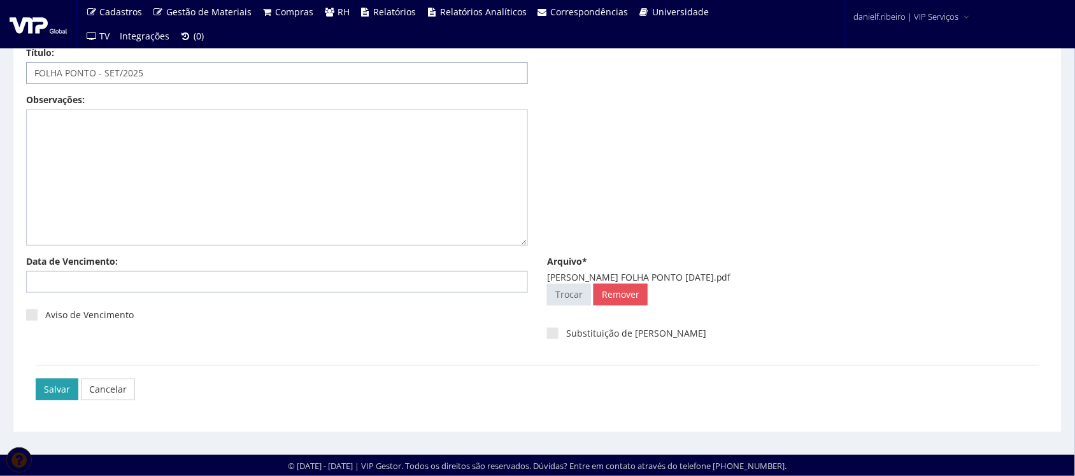
type input "FOLHA PONTO - SET/2025"
click at [48, 380] on input "Salvar" at bounding box center [57, 390] width 43 height 22
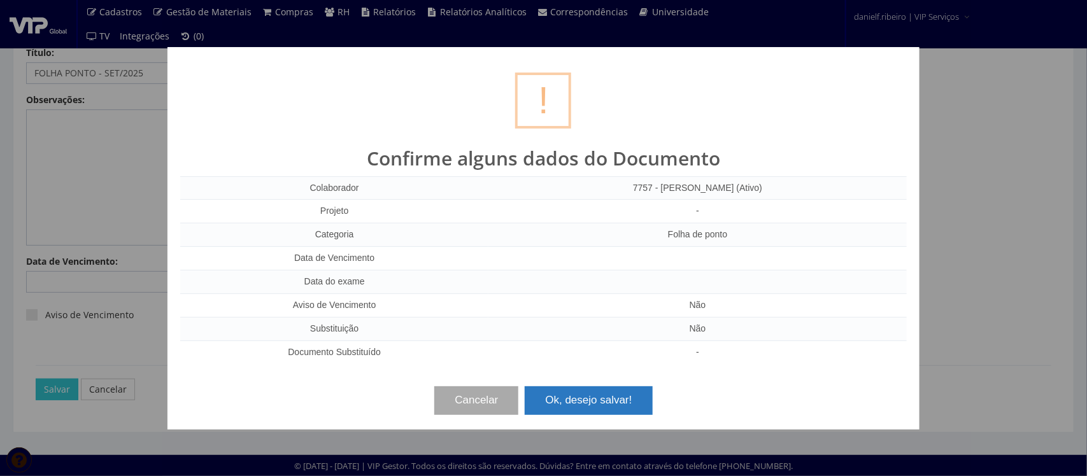
click at [567, 390] on button "Ok, desejo salvar!" at bounding box center [588, 401] width 127 height 28
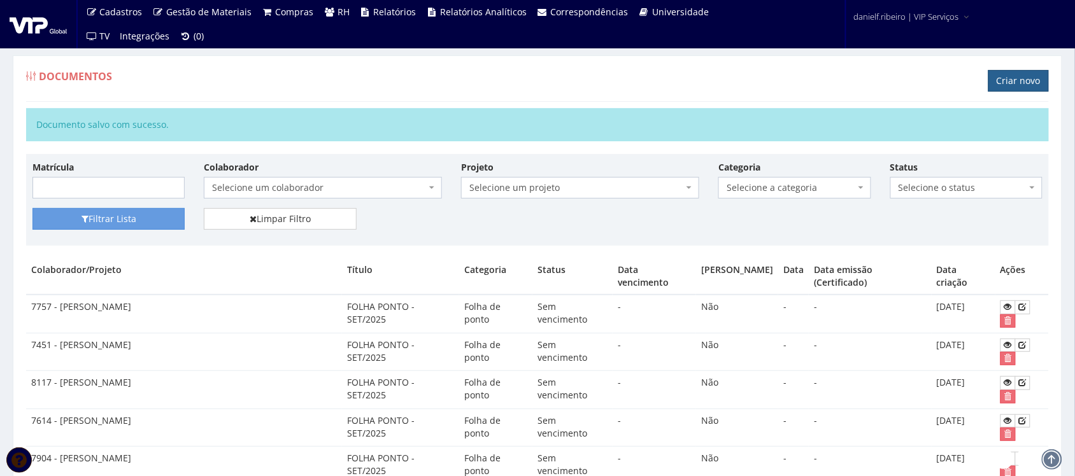
click at [1017, 75] on link "Criar novo" at bounding box center [1019, 81] width 61 height 22
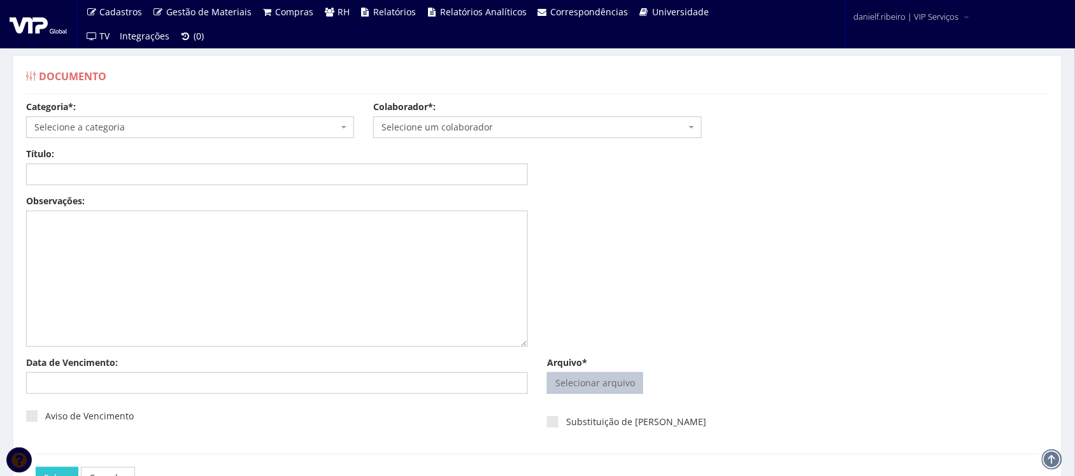
click at [602, 390] on input "Arquivo*" at bounding box center [595, 383] width 95 height 20
type input "C:\fakepath\[PERSON_NAME] DE [PERSON_NAME] PONTO [DATE].pdf"
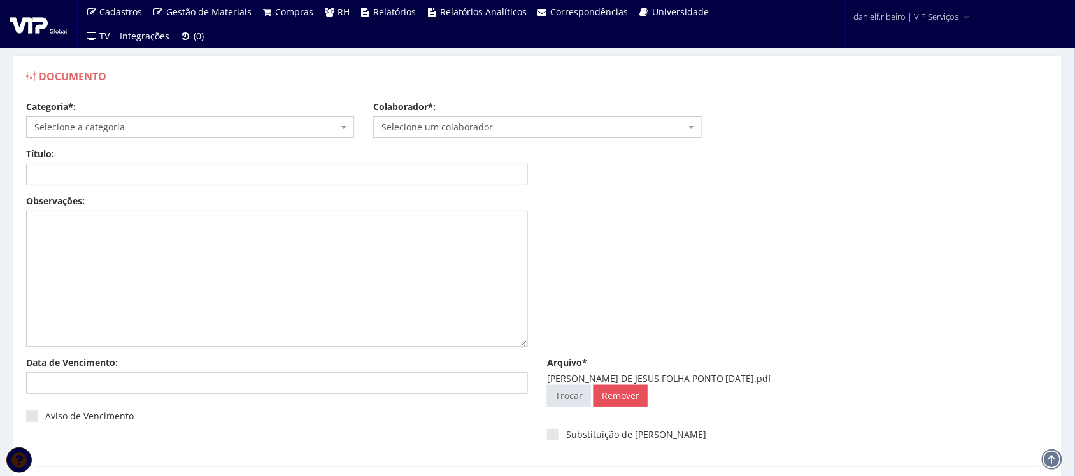
click at [444, 121] on div "Colaborador*: Selecione um colaborador 7015/0 - [PERSON_NAME] (Desligado) 7054/…" at bounding box center [537, 120] width 347 height 38
click at [449, 125] on span "Selecione um colaborador" at bounding box center [534, 127] width 304 height 13
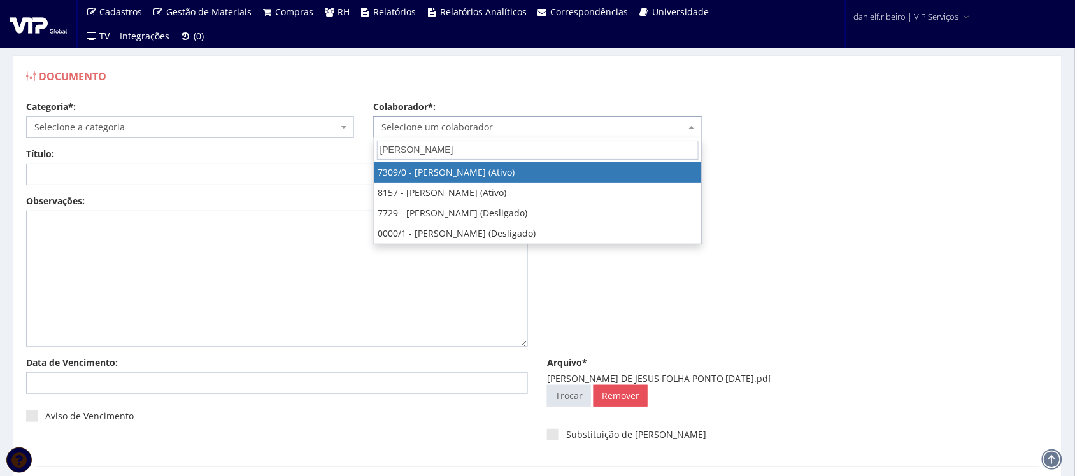
type input "MARCO AN"
select select "844"
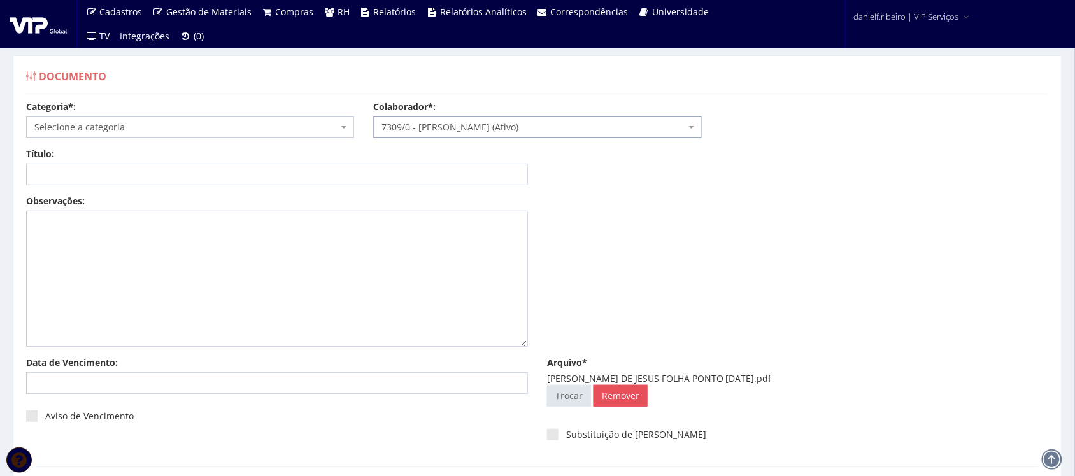
drag, startPoint x: 110, startPoint y: 141, endPoint x: 113, endPoint y: 132, distance: 9.5
click at [110, 137] on div "Categoria*: Selecione a categoria Aso Segurança no trabalho - PGR Segurança no …" at bounding box center [538, 124] width 1042 height 47
click at [113, 131] on span "Selecione a categoria" at bounding box center [186, 127] width 304 height 13
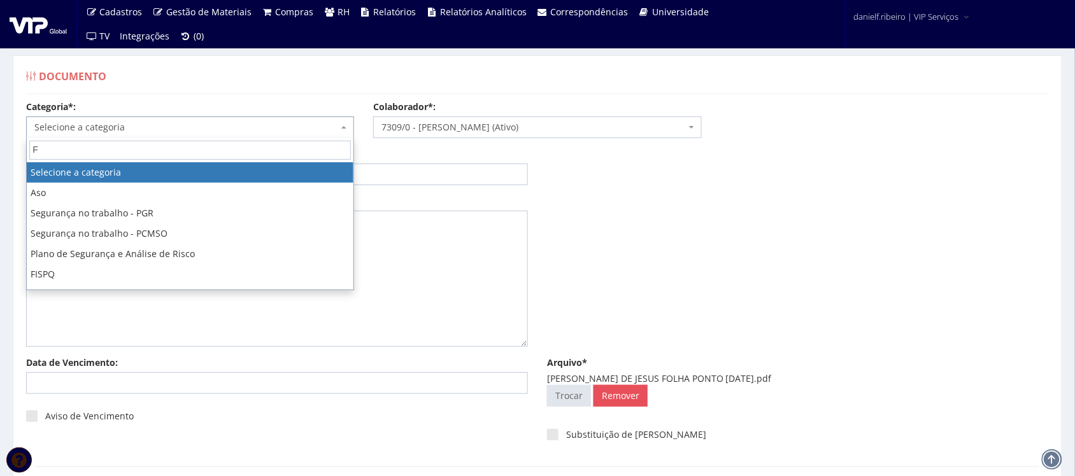
type input "FO"
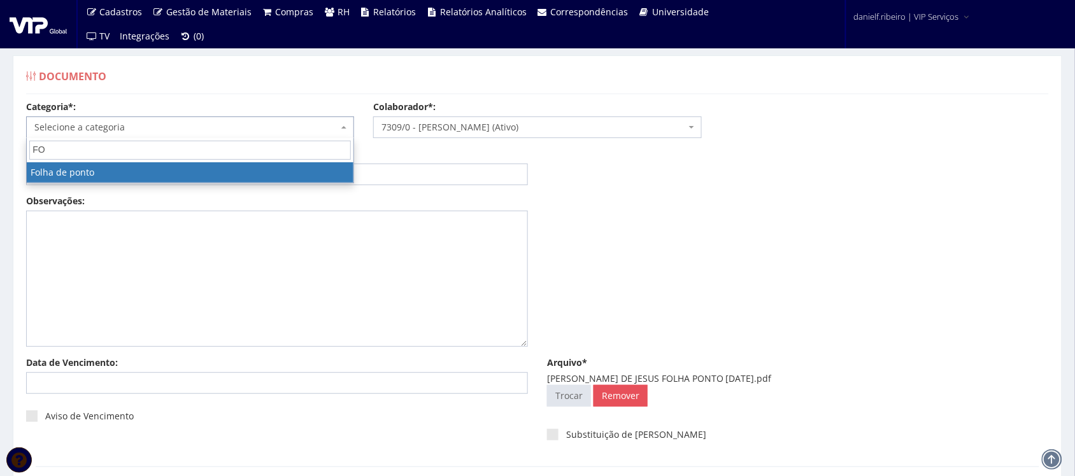
select select "folha_ponto"
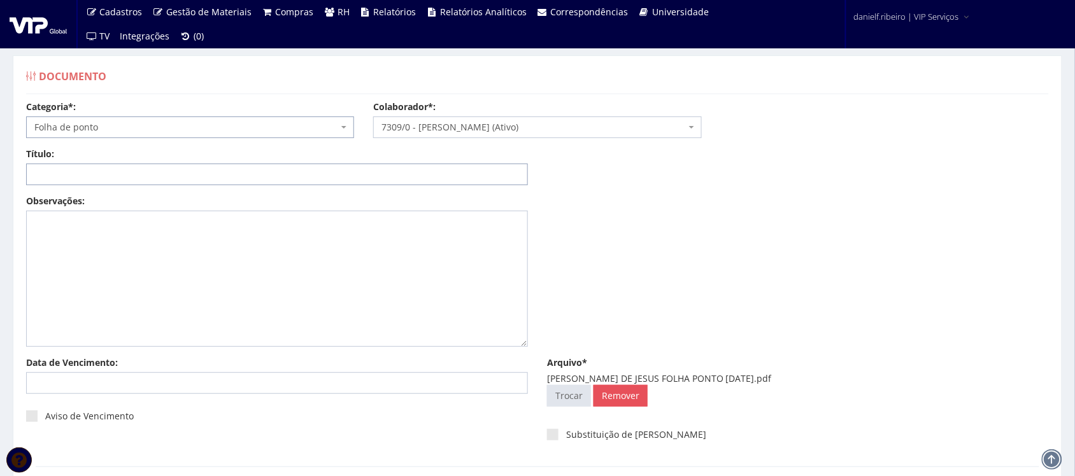
click at [178, 166] on input "Título:" at bounding box center [277, 175] width 502 height 22
paste input "FOLHA PONTO - SET/2025"
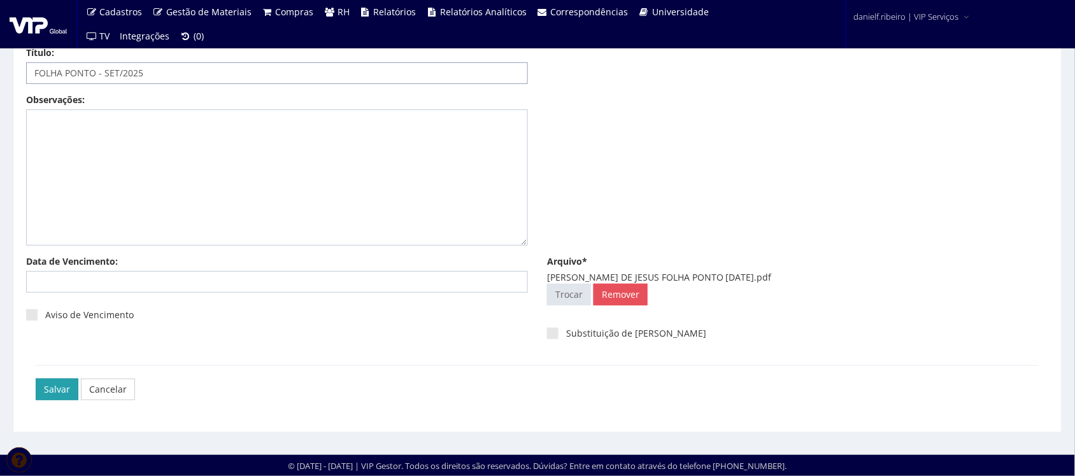
type input "FOLHA PONTO - SET/2025"
click at [46, 390] on input "Salvar" at bounding box center [57, 390] width 43 height 22
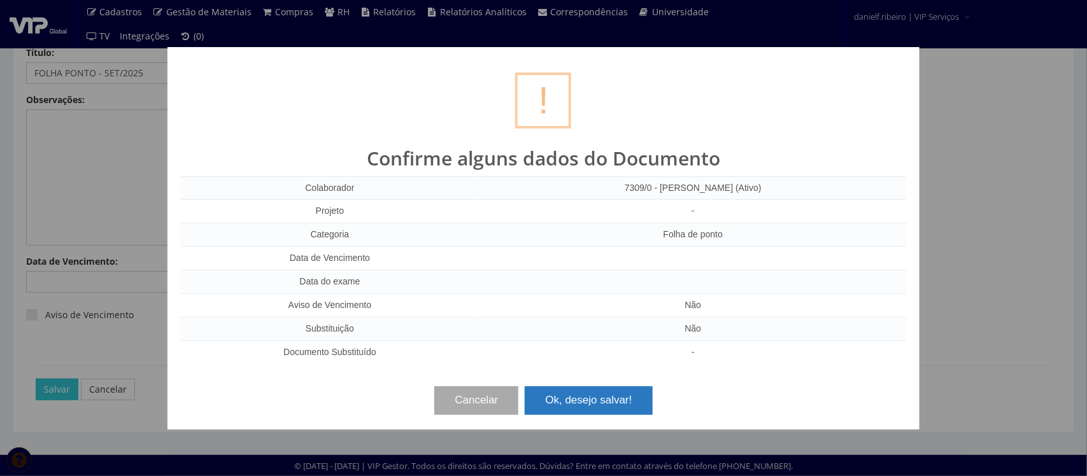
click at [559, 403] on button "Ok, desejo salvar!" at bounding box center [588, 401] width 127 height 28
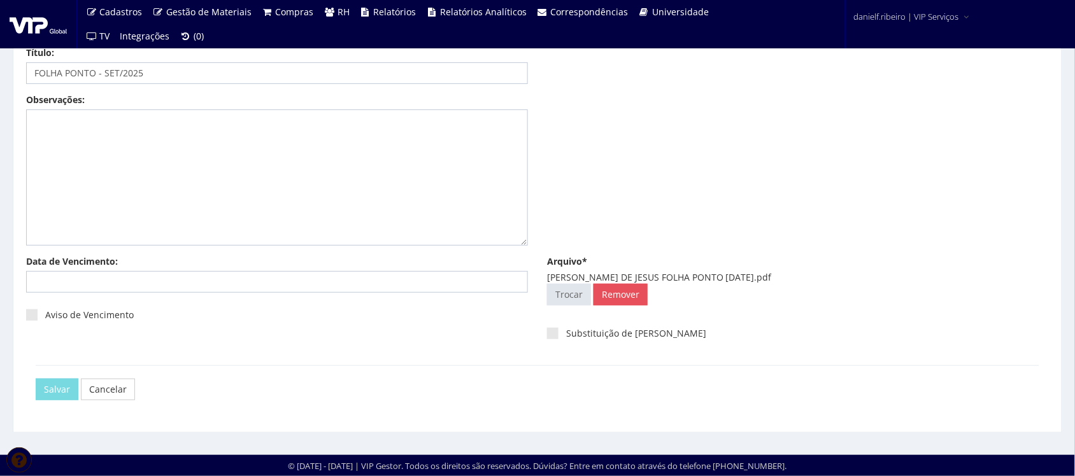
scroll to position [0, 0]
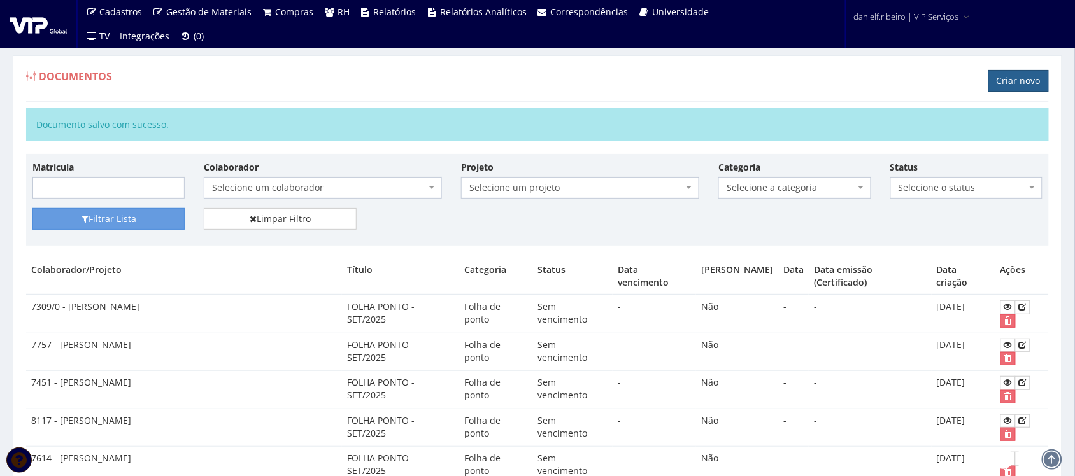
click at [1013, 83] on link "Criar novo" at bounding box center [1019, 81] width 61 height 22
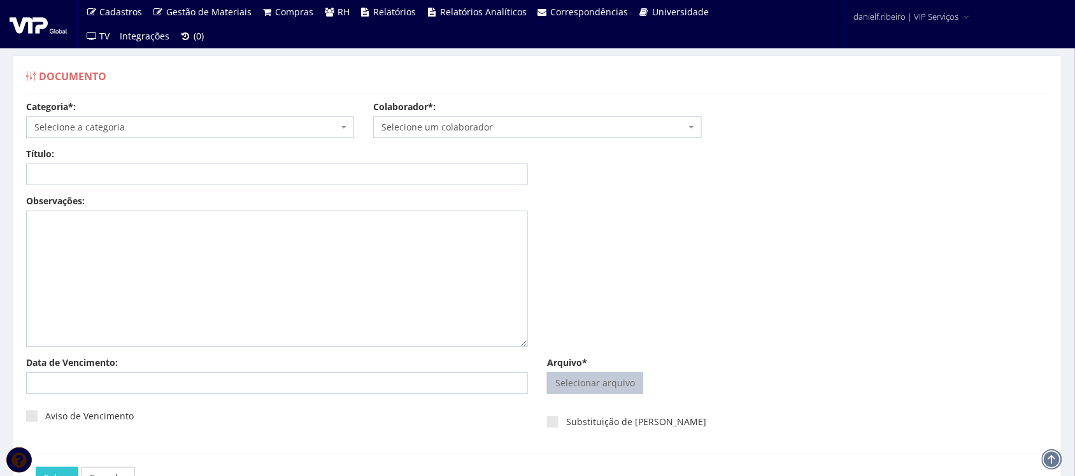
click at [626, 376] on input "Arquivo*" at bounding box center [595, 383] width 95 height 20
type input "C:\fakepath\MARCO ANTONIO CUSTODIO DE ARAUJO FOLHA PONTO SET.2025.pdf"
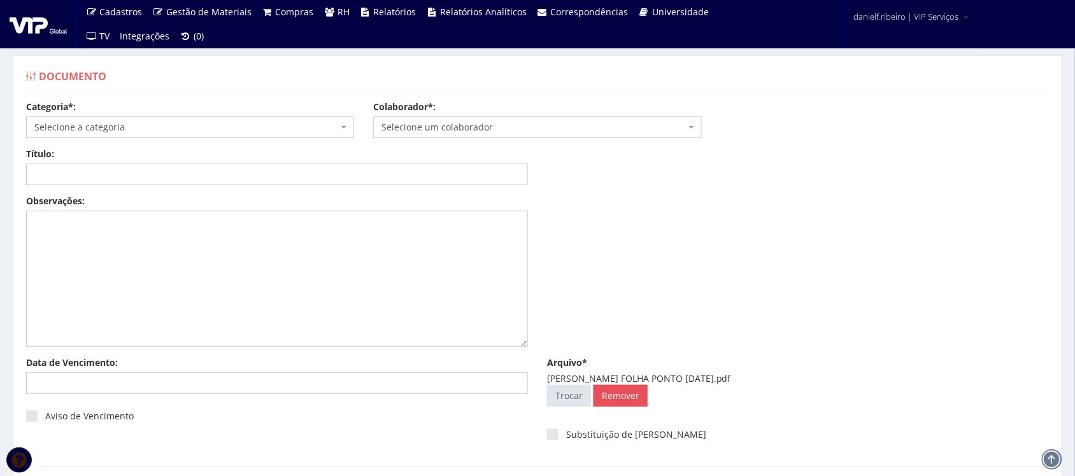
click at [483, 125] on span "Selecione um colaborador" at bounding box center [534, 127] width 304 height 13
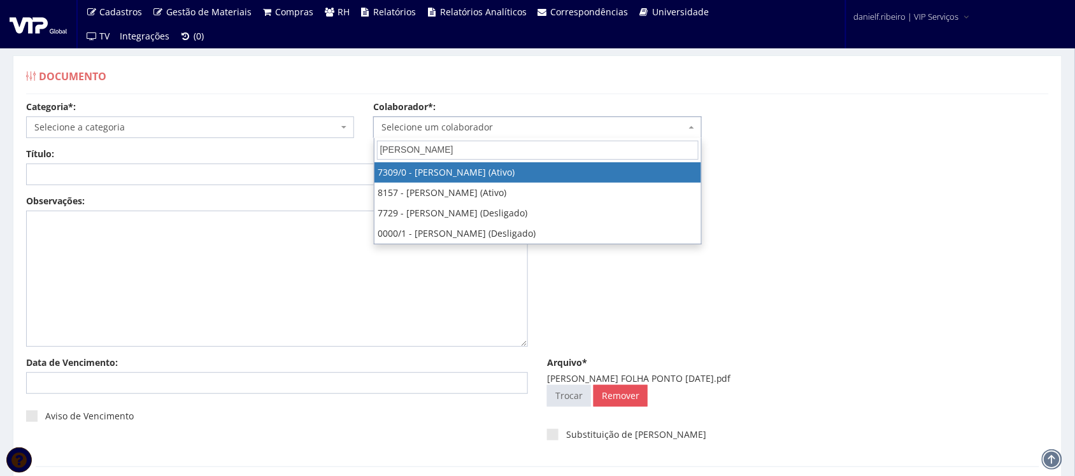
type input "MARCO AN"
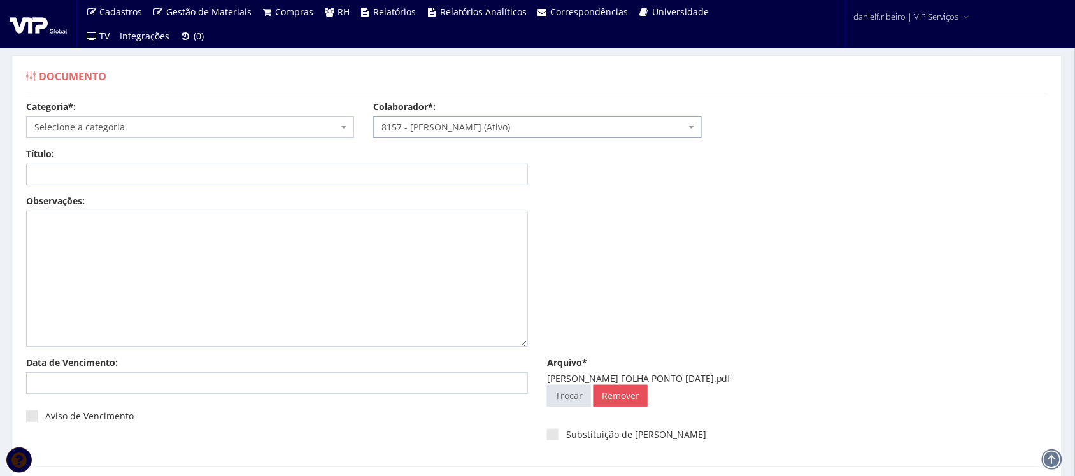
select select "3891"
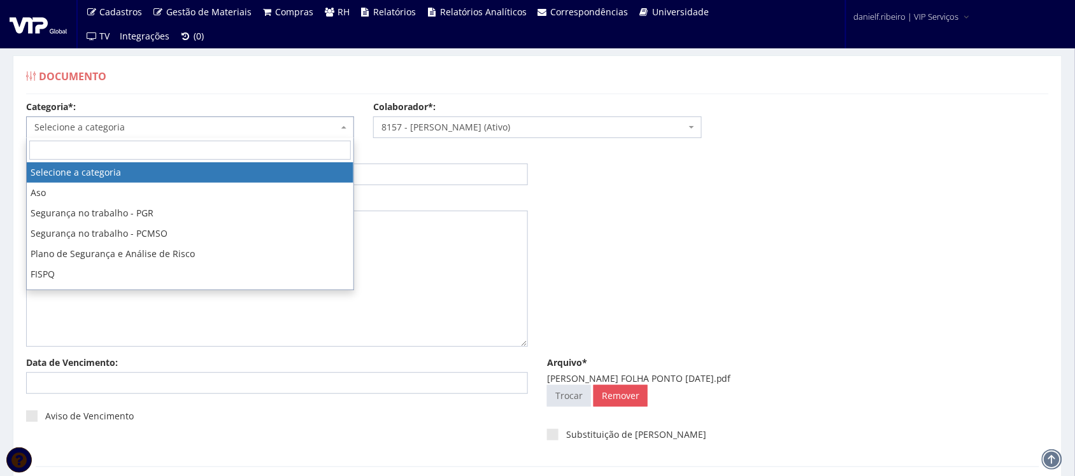
click at [147, 134] on span "Selecione a categoria" at bounding box center [190, 128] width 328 height 22
type input "FO"
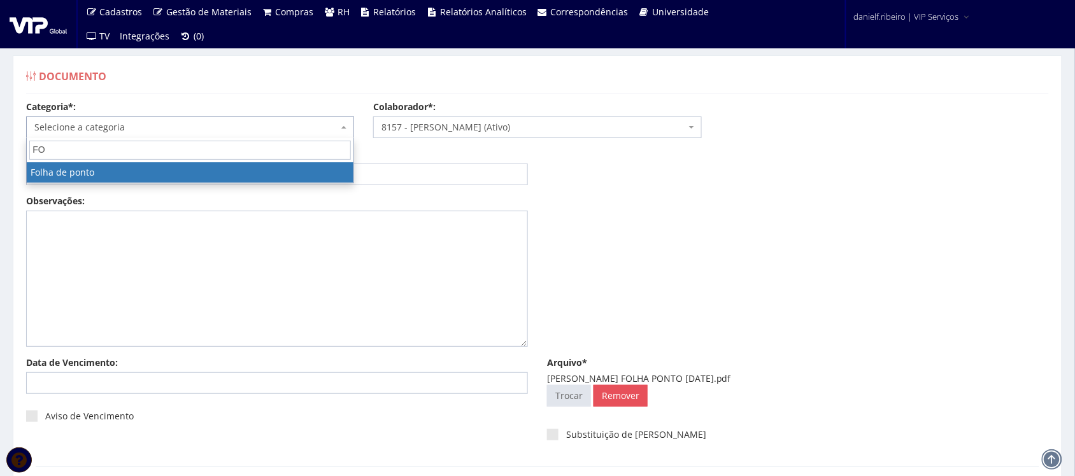
select select "folha_ponto"
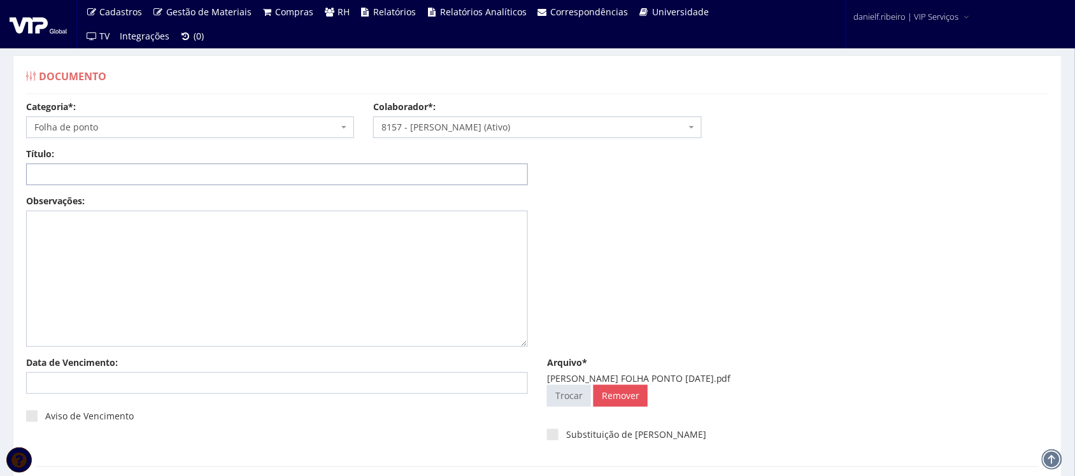
click at [122, 170] on input "Título:" at bounding box center [277, 175] width 502 height 22
paste input "FOLHA PONTO - SET/2025"
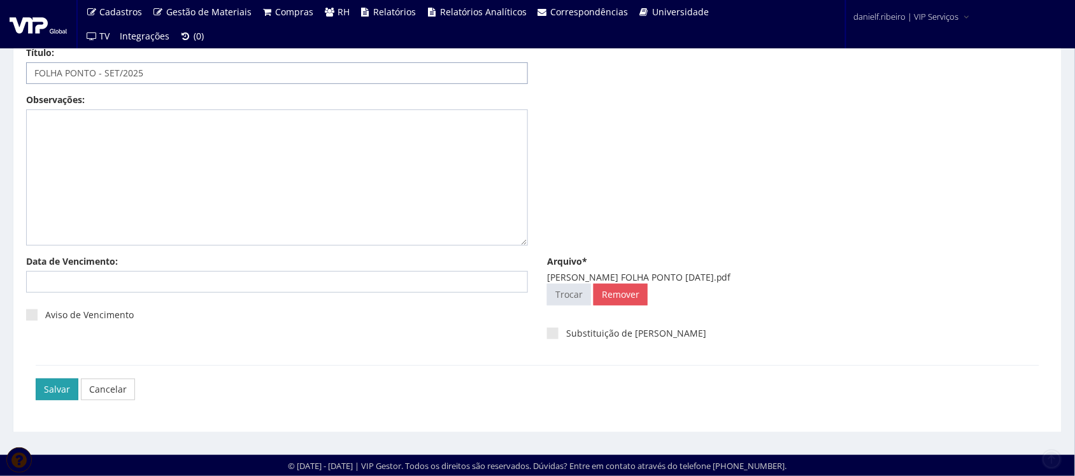
type input "FOLHA PONTO - SET/2025"
click at [49, 396] on input "Salvar" at bounding box center [57, 390] width 43 height 22
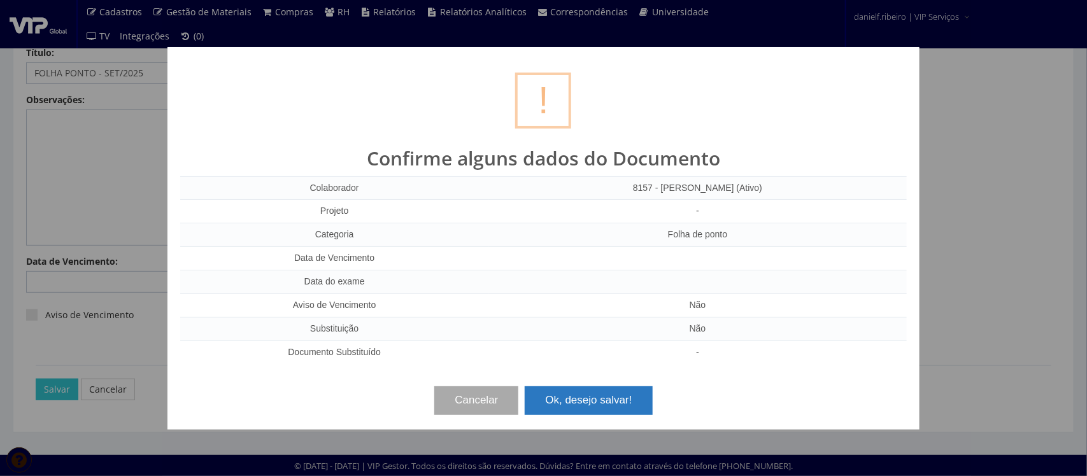
click at [591, 404] on button "Ok, desejo salvar!" at bounding box center [588, 401] width 127 height 28
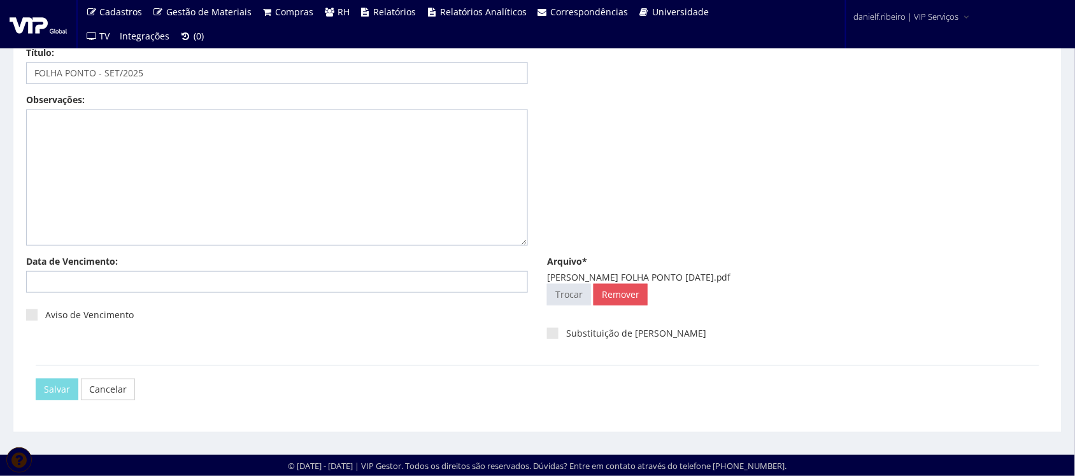
scroll to position [0, 0]
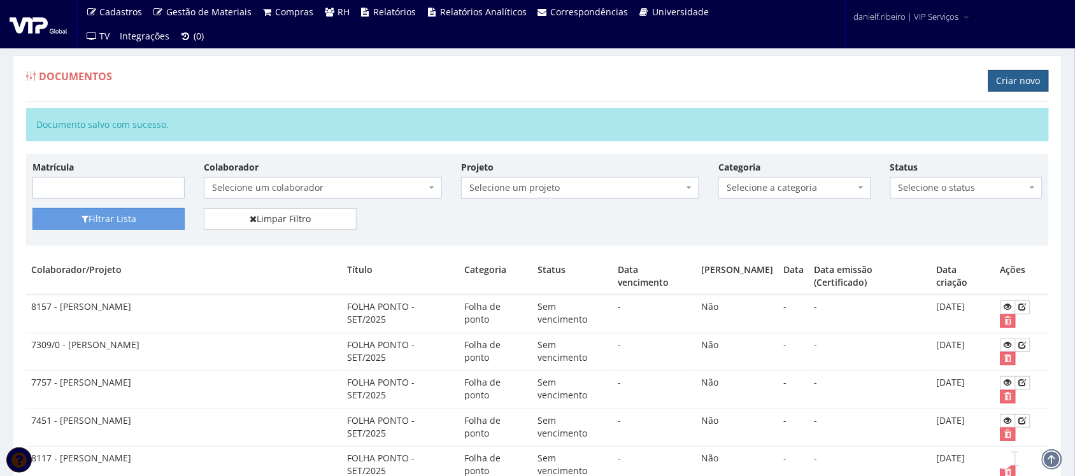
click at [1020, 83] on link "Criar novo" at bounding box center [1019, 81] width 61 height 22
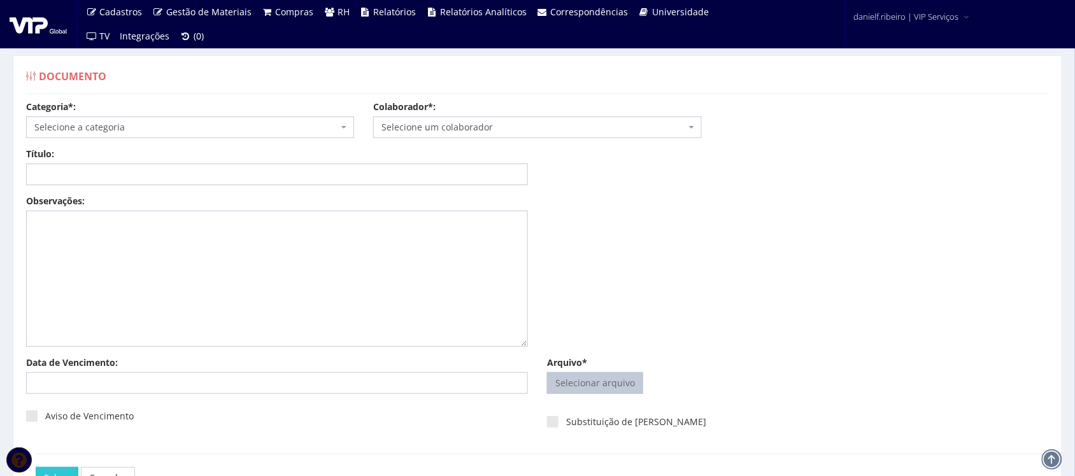
click at [600, 383] on input "Arquivo*" at bounding box center [595, 383] width 95 height 20
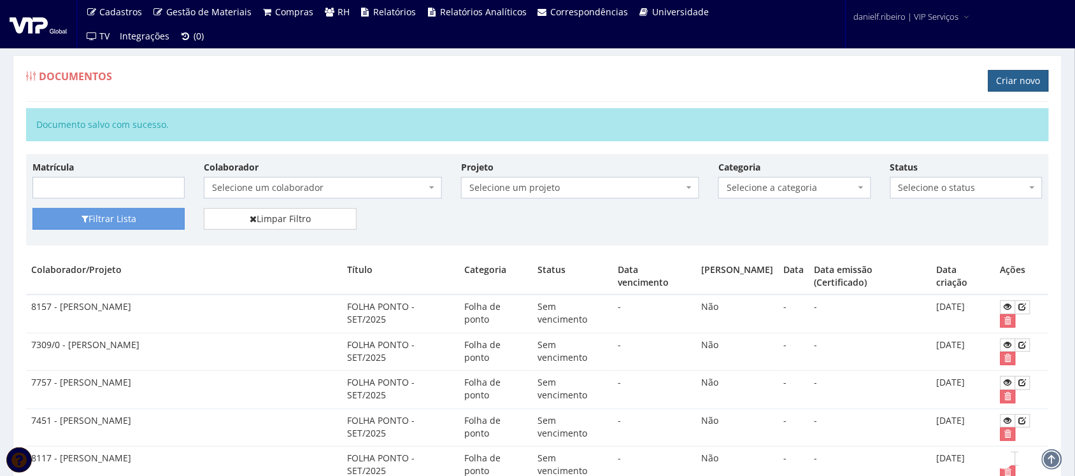
click at [1024, 75] on link "Criar novo" at bounding box center [1019, 81] width 61 height 22
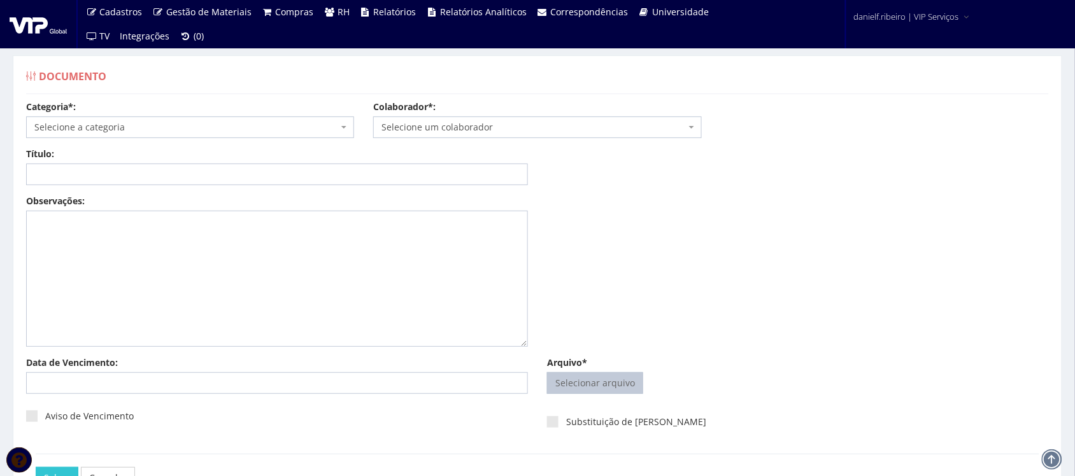
click at [620, 374] on input "Arquivo*" at bounding box center [595, 383] width 95 height 20
type input "C:\fakepath\MARCOS MACEDO CAVALHEIRO FOLHA PONTO SET.2025.pdf"
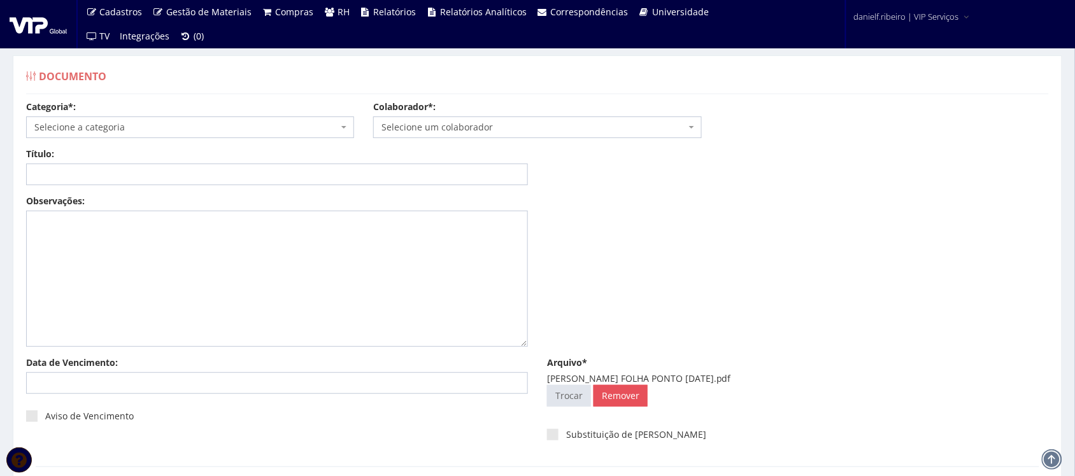
click at [435, 118] on span "Selecione um colaborador" at bounding box center [537, 128] width 328 height 22
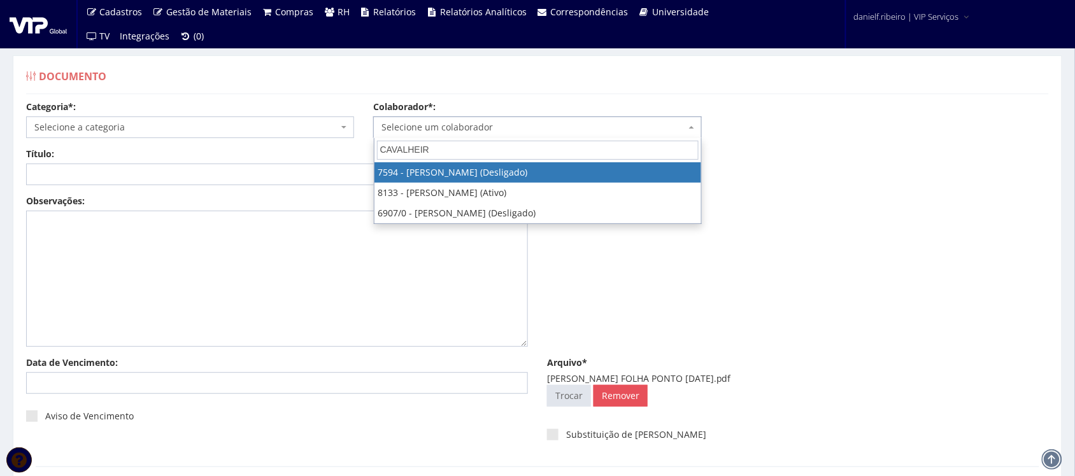
type input "CAVALHEIRO"
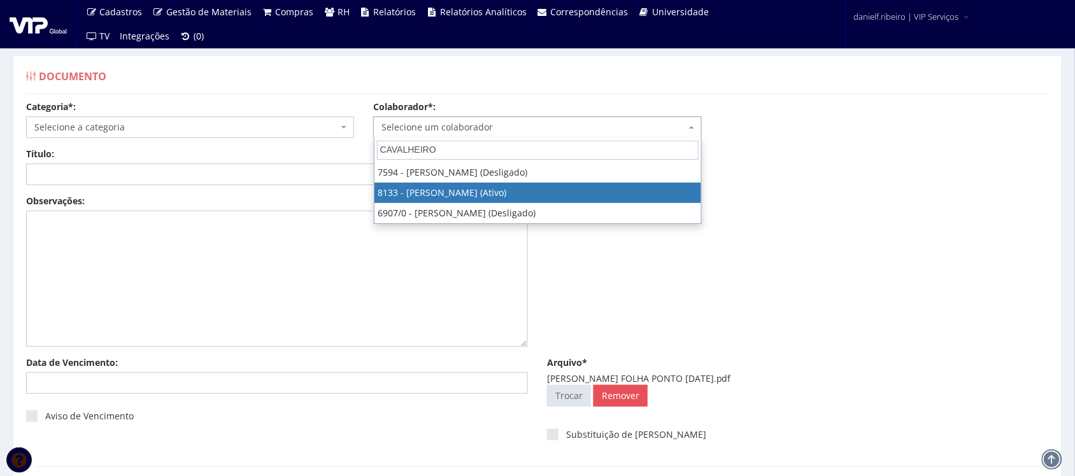
select select "3751"
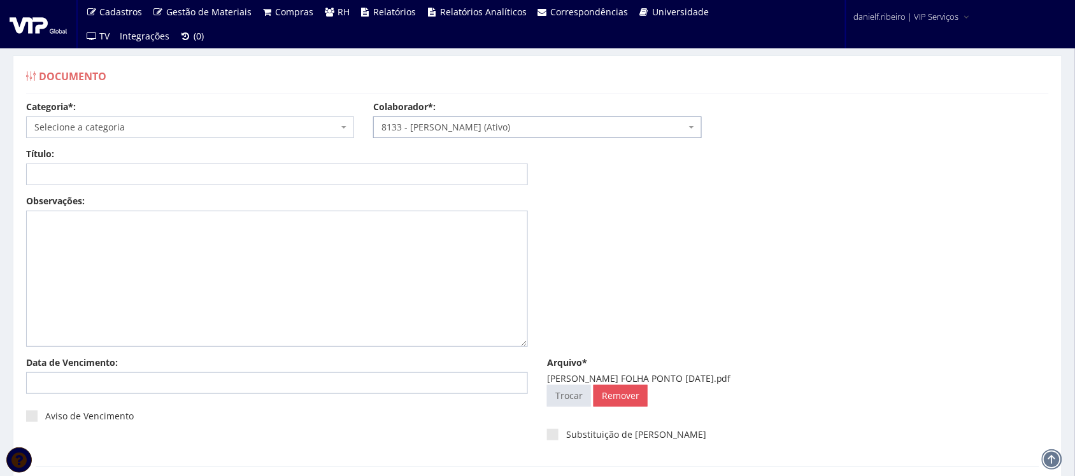
click at [102, 128] on span "Selecione a categoria" at bounding box center [186, 127] width 304 height 13
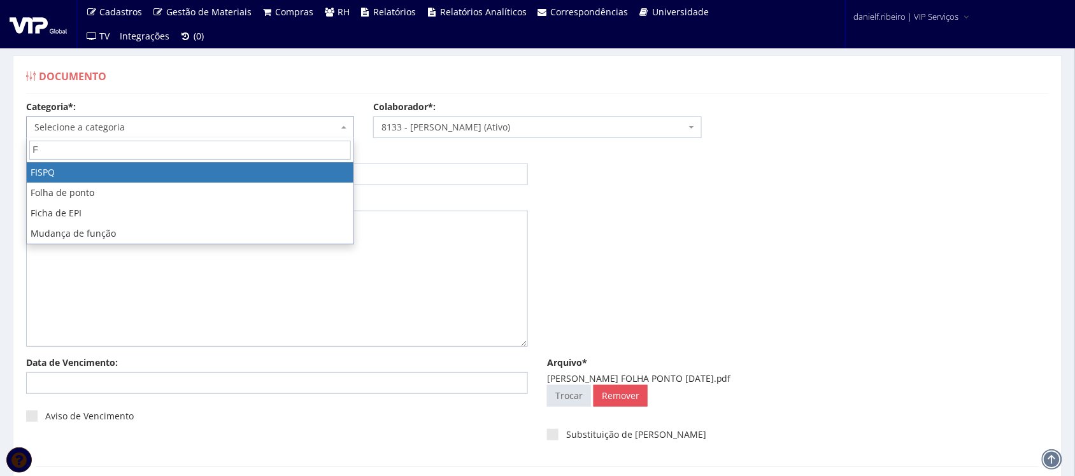
type input "FO"
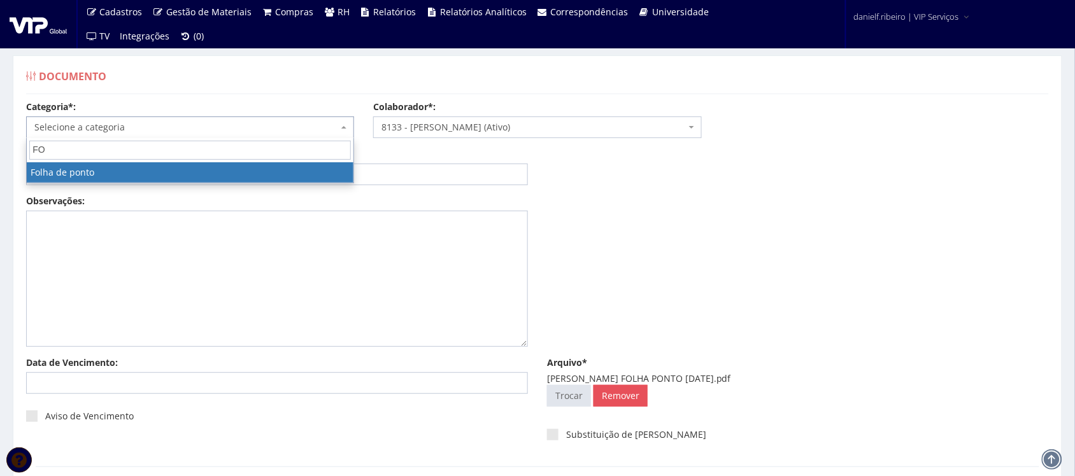
select select "folha_ponto"
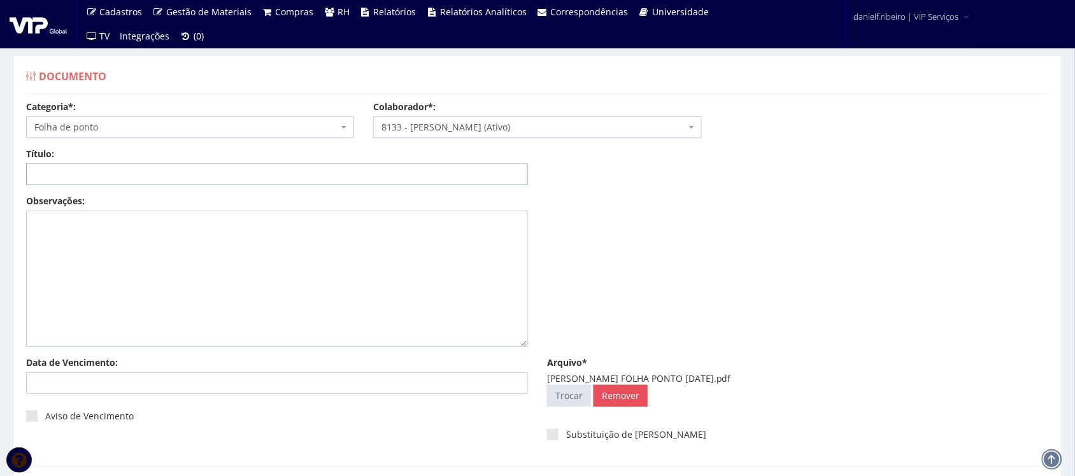
click at [94, 172] on input "Título:" at bounding box center [277, 175] width 502 height 22
paste input "FOLHA PONTO - SET/2025"
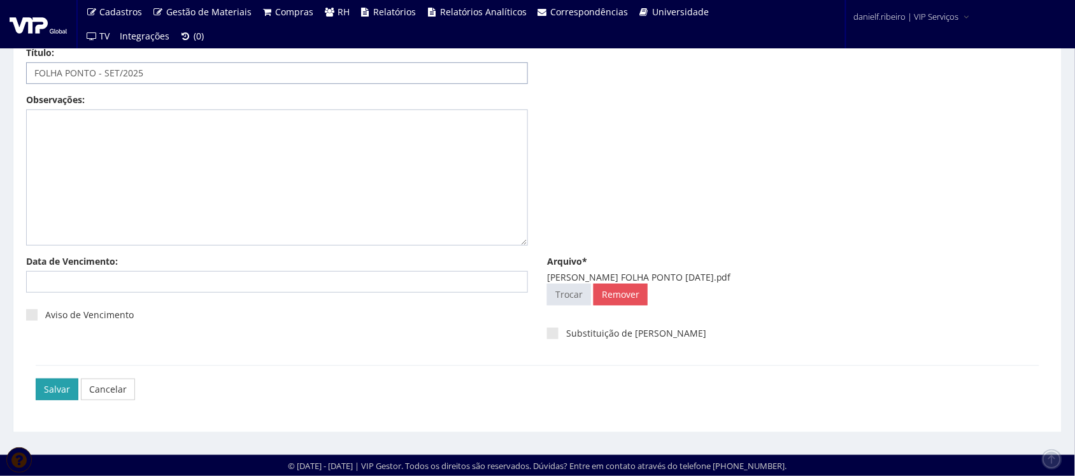
type input "FOLHA PONTO - SET/2025"
click at [48, 387] on input "Salvar" at bounding box center [57, 390] width 43 height 22
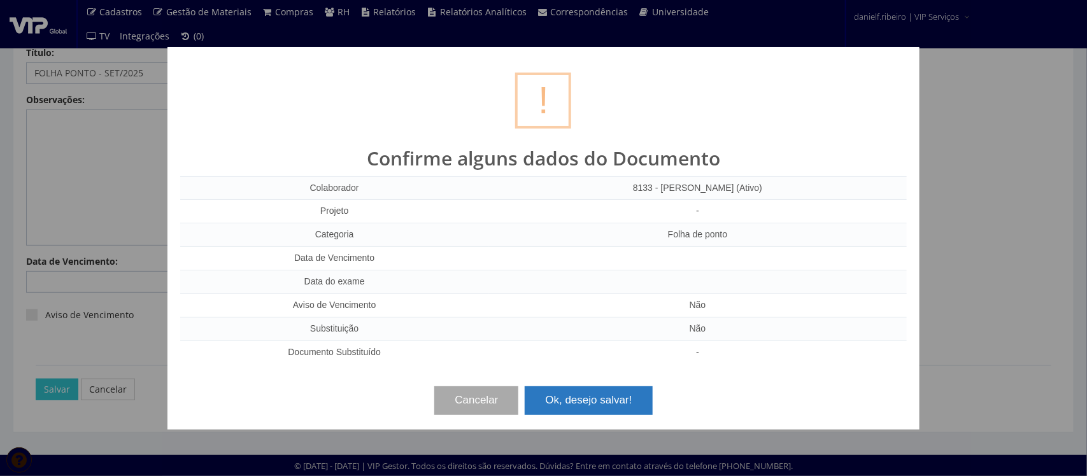
click at [583, 397] on button "Ok, desejo salvar!" at bounding box center [588, 401] width 127 height 28
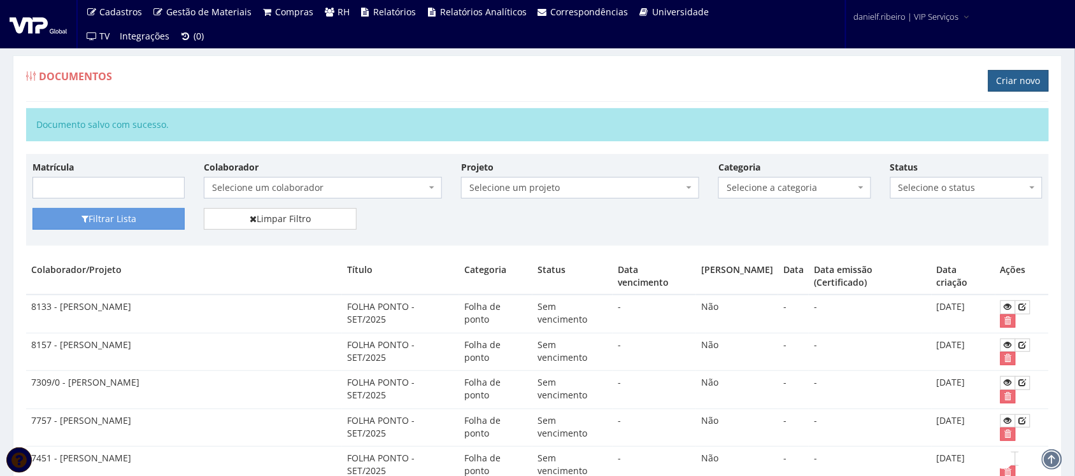
click at [1015, 83] on link "Criar novo" at bounding box center [1019, 81] width 61 height 22
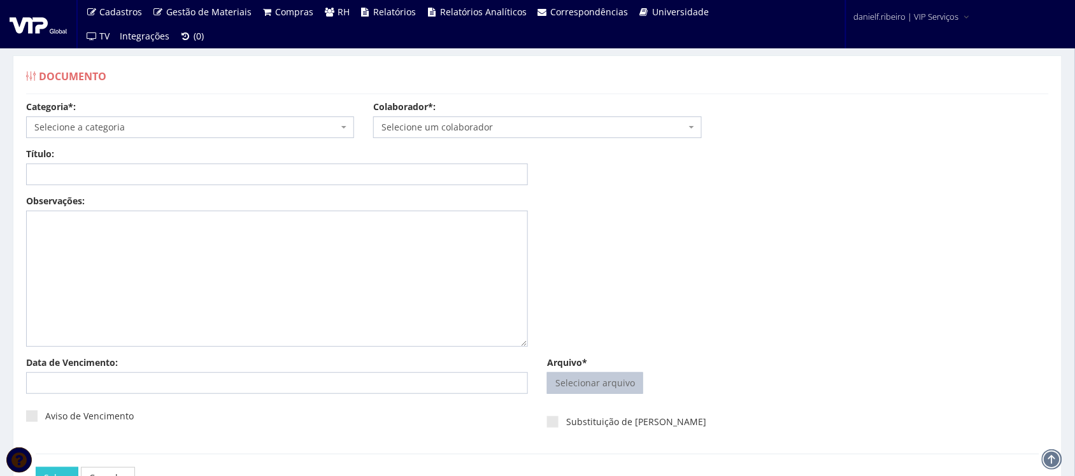
click at [604, 383] on input "Arquivo*" at bounding box center [595, 383] width 95 height 20
type input "C:\fakepath\MILLENA [PERSON_NAME] DE LIMA FOLHA PONTO [DATE].pdf"
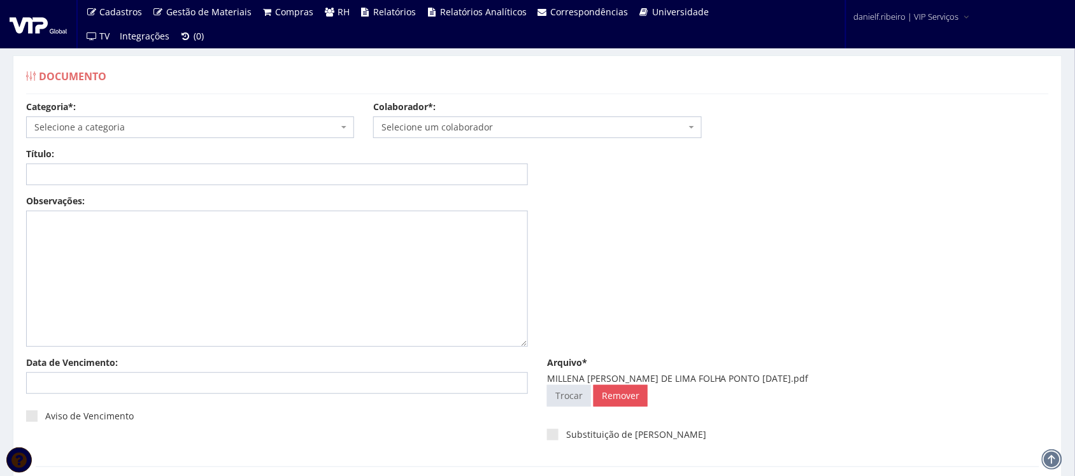
click at [476, 126] on span "Selecione um colaborador" at bounding box center [534, 127] width 304 height 13
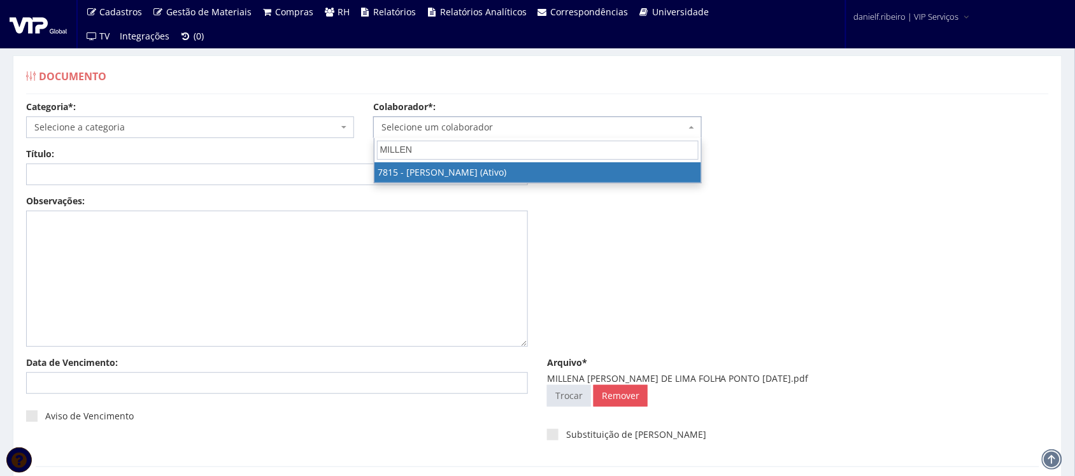
type input "MILLENA"
select select "2597"
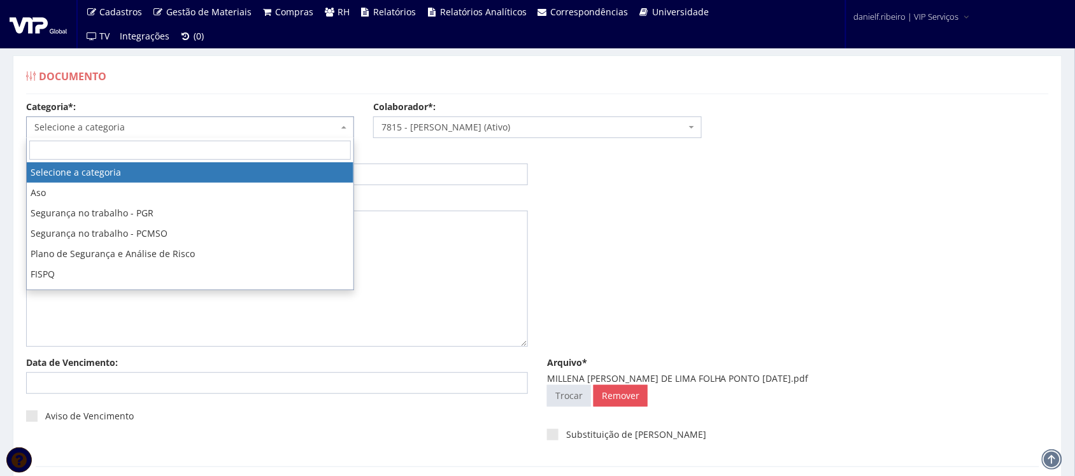
click at [182, 125] on span "Selecione a categoria" at bounding box center [186, 127] width 304 height 13
type input "FO"
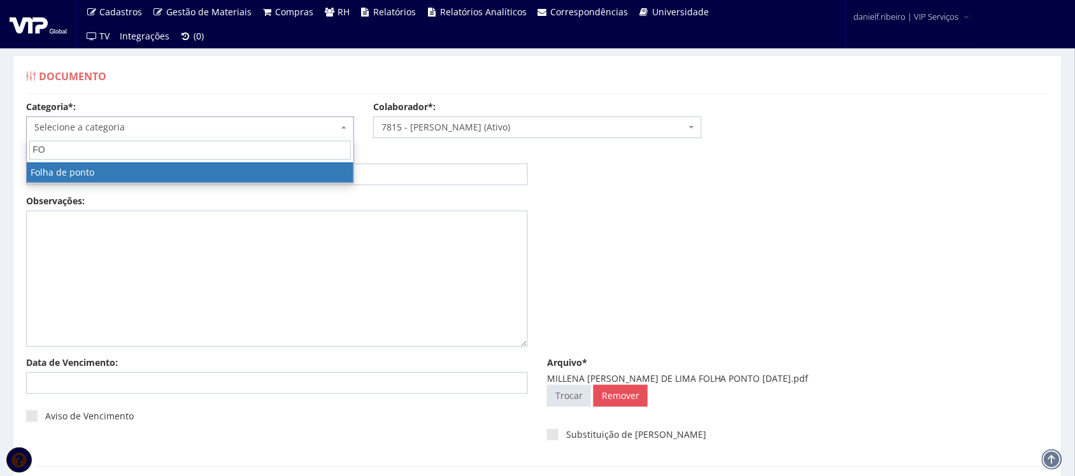
select select "folha_ponto"
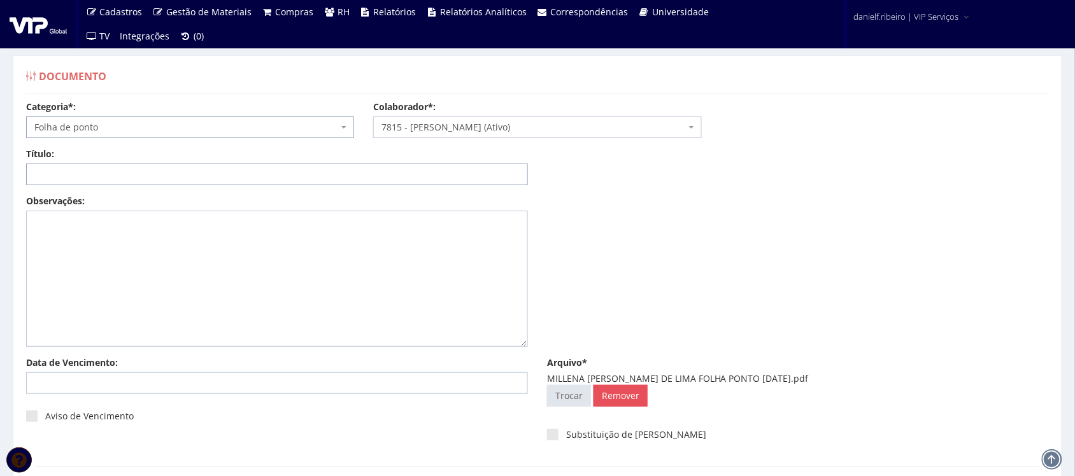
click at [155, 177] on input "Título:" at bounding box center [277, 175] width 502 height 22
paste input "FOLHA PONTO - SET/2025"
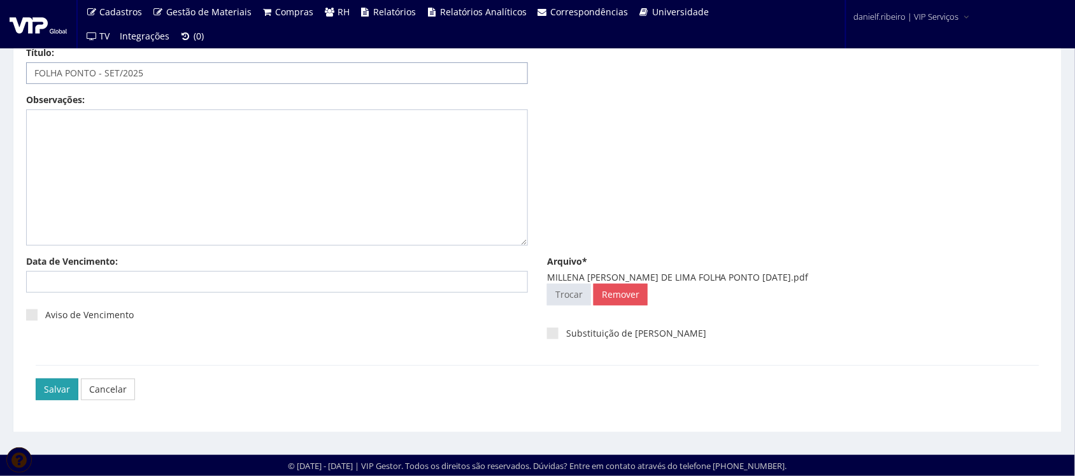
type input "FOLHA PONTO - SET/2025"
click at [64, 380] on input "Salvar" at bounding box center [57, 390] width 43 height 22
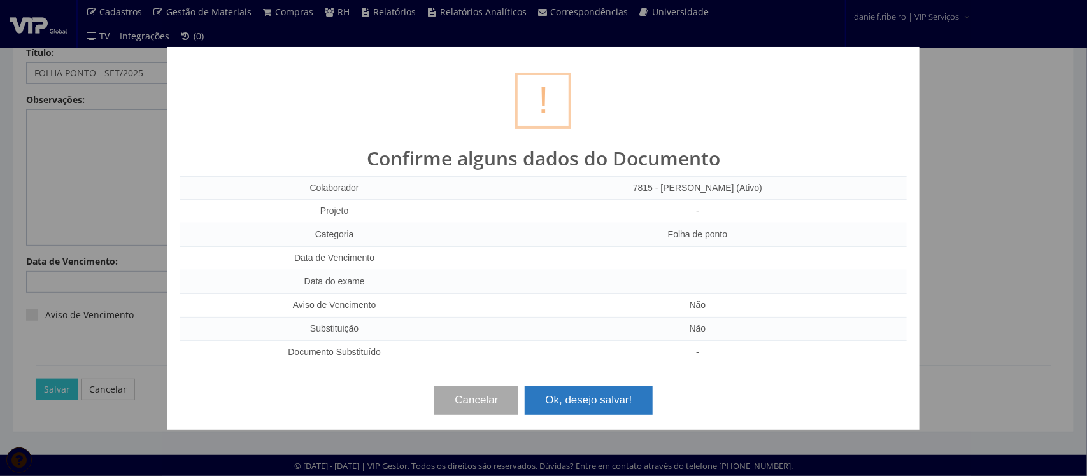
click at [558, 393] on button "Ok, desejo salvar!" at bounding box center [588, 401] width 127 height 28
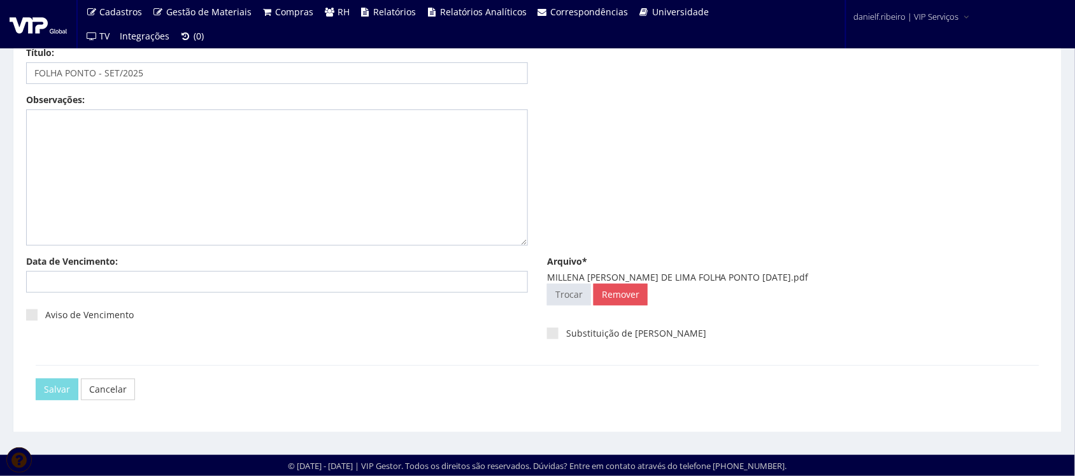
scroll to position [0, 0]
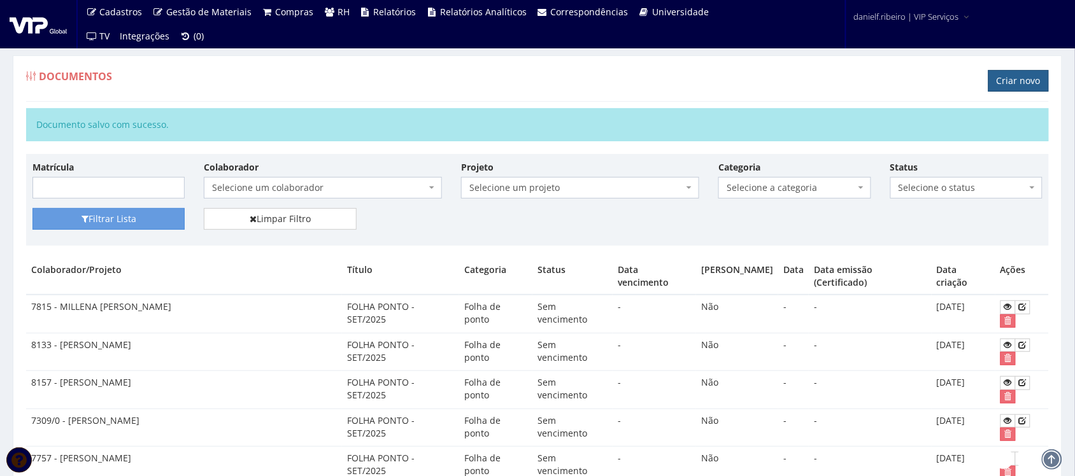
click at [1010, 75] on link "Criar novo" at bounding box center [1019, 81] width 61 height 22
click at [998, 80] on link "Criar novo" at bounding box center [1019, 81] width 61 height 22
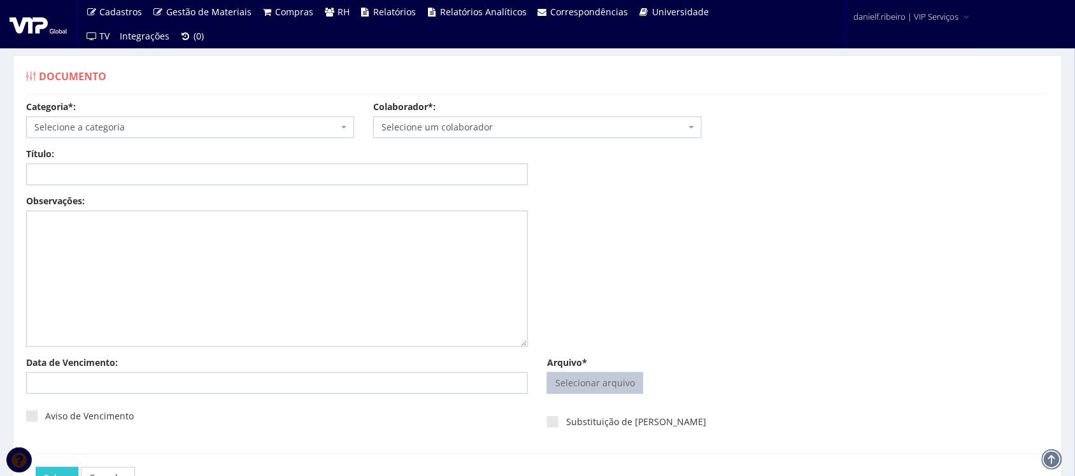
click at [559, 382] on input "Arquivo*" at bounding box center [595, 383] width 95 height 20
type input "C:\fakepath\[PERSON_NAME] FOLHA PONTO [DATE].pdf"
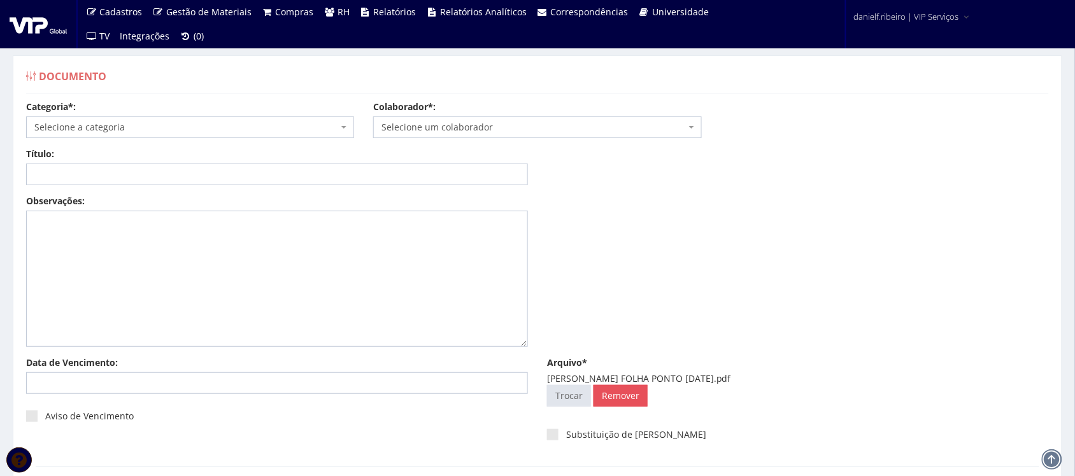
click at [446, 118] on span "Selecione um colaborador" at bounding box center [537, 128] width 328 height 22
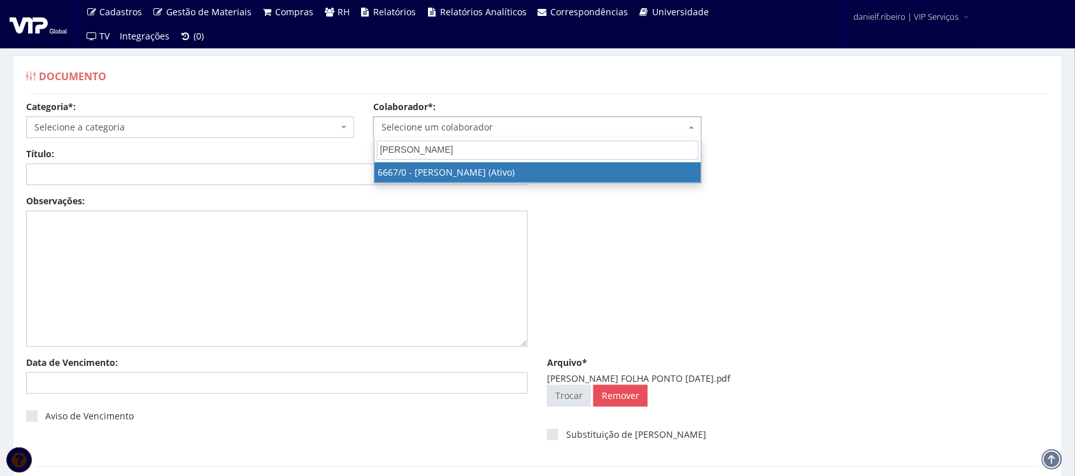
type input "[PERSON_NAME]"
select select "143"
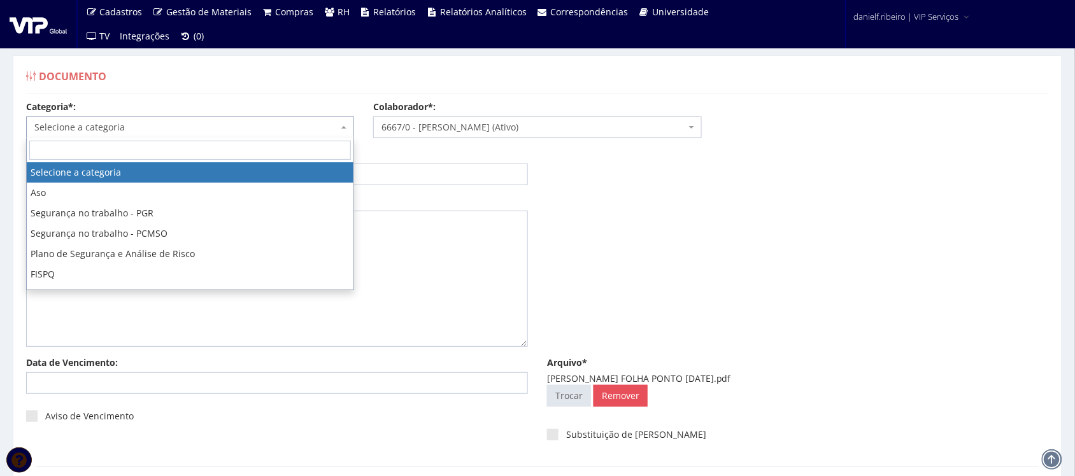
click at [204, 131] on span "Selecione a categoria" at bounding box center [186, 127] width 304 height 13
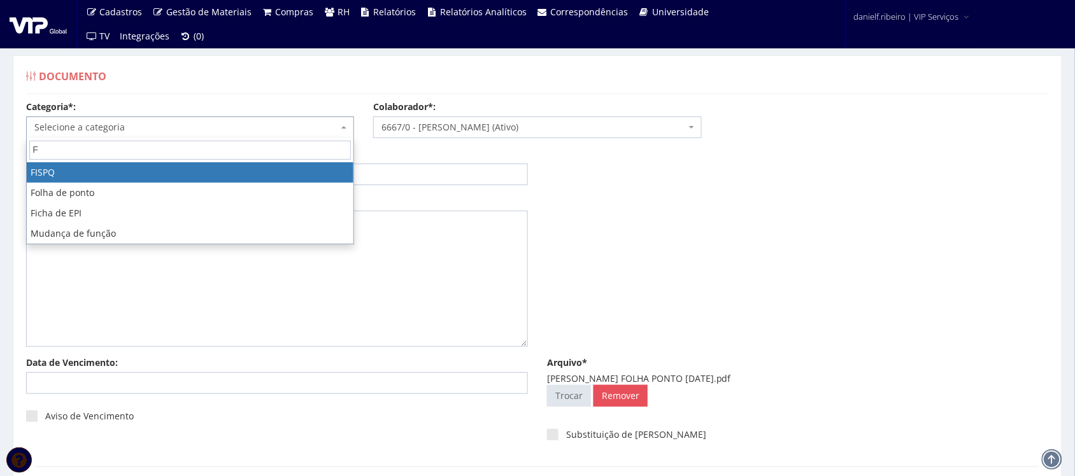
type input "FO"
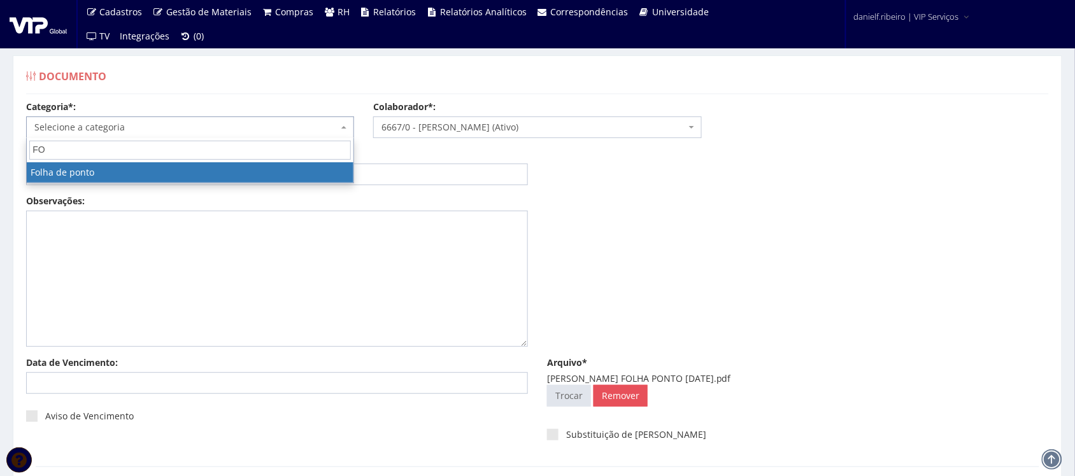
select select "folha_ponto"
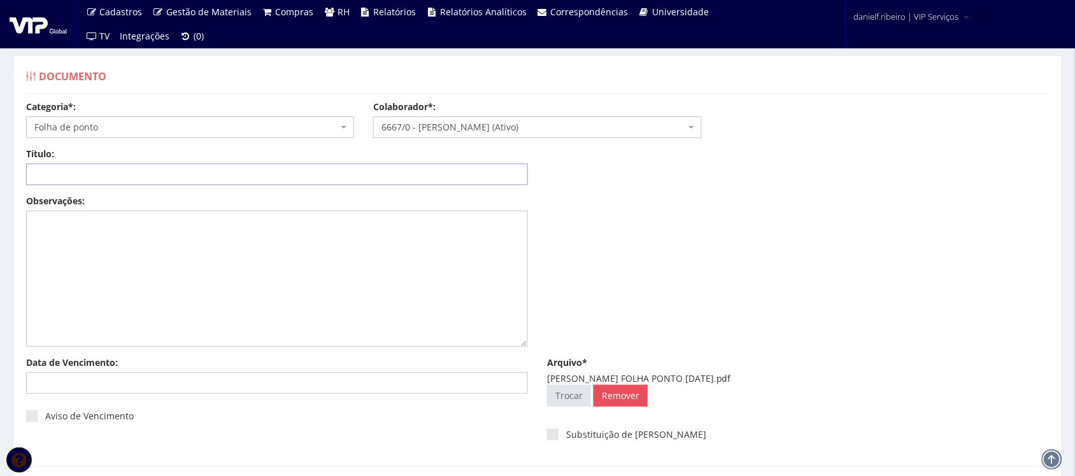
click at [164, 176] on input "Título:" at bounding box center [277, 175] width 502 height 22
paste input "FOLHA PONTO - SET/2025"
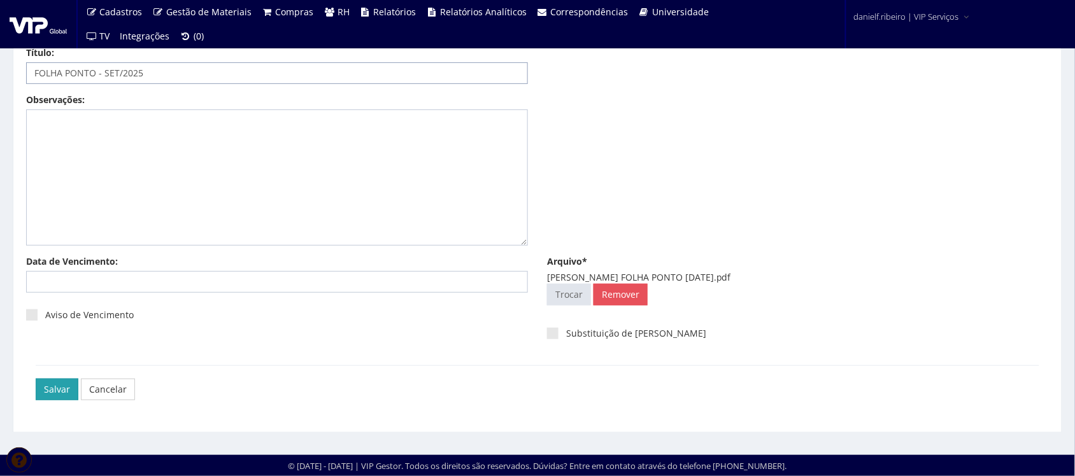
type input "FOLHA PONTO - SET/2025"
click at [61, 397] on input "Salvar" at bounding box center [57, 390] width 43 height 22
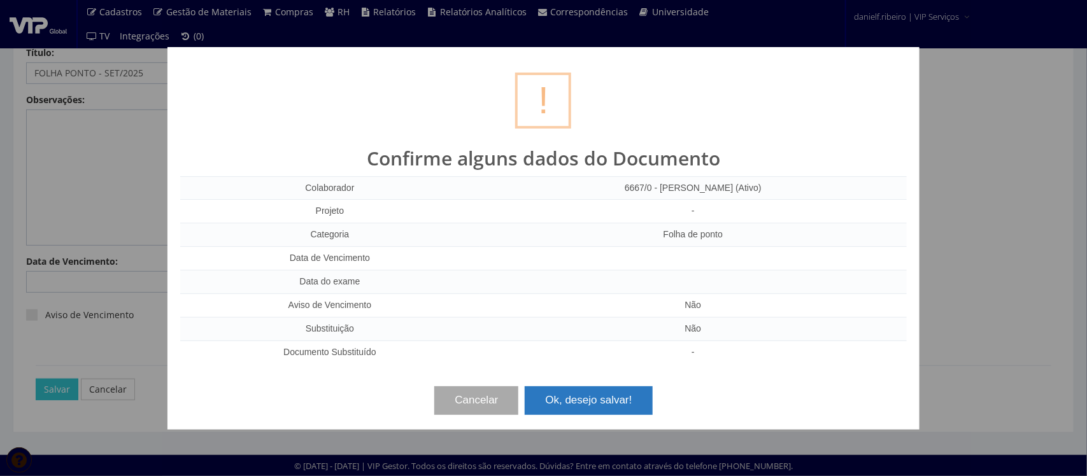
click at [613, 394] on button "Ok, desejo salvar!" at bounding box center [588, 401] width 127 height 28
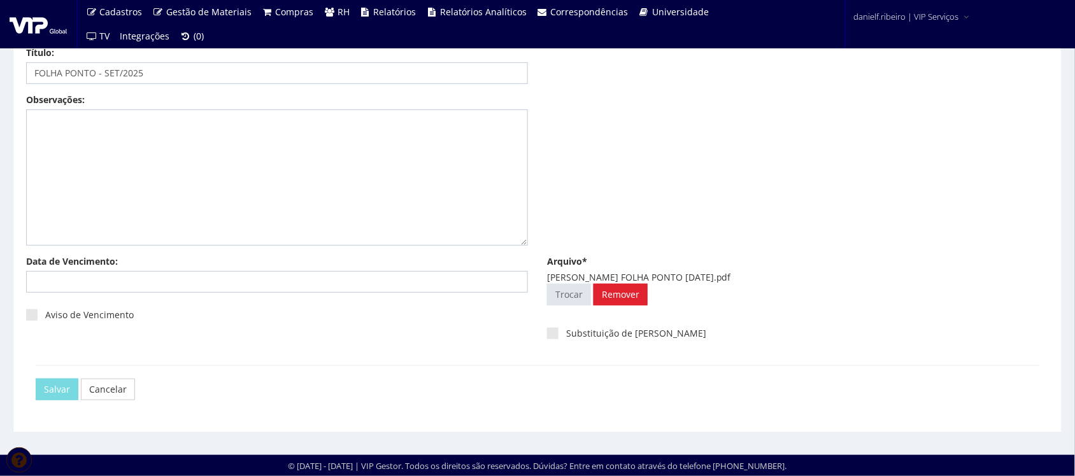
scroll to position [0, 0]
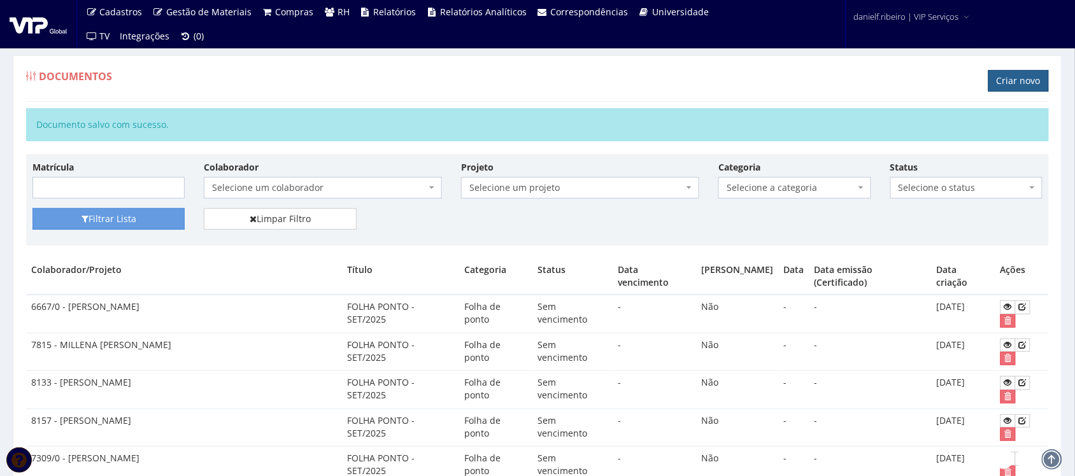
click at [1013, 71] on link "Criar novo" at bounding box center [1019, 81] width 61 height 22
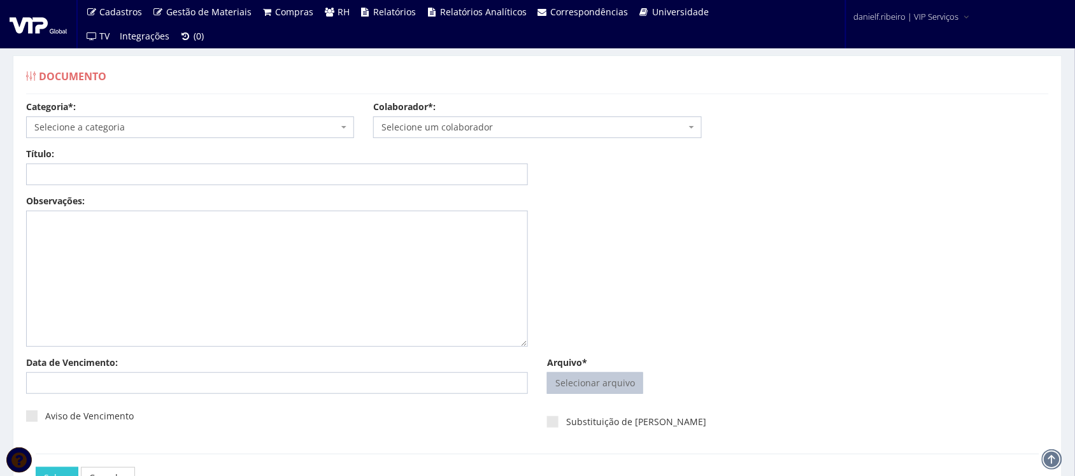
click at [577, 392] on input "Arquivo*" at bounding box center [595, 383] width 95 height 20
type input "C:\fakepath\[PERSON_NAME] FOLHA PONTO [DATE].pdf"
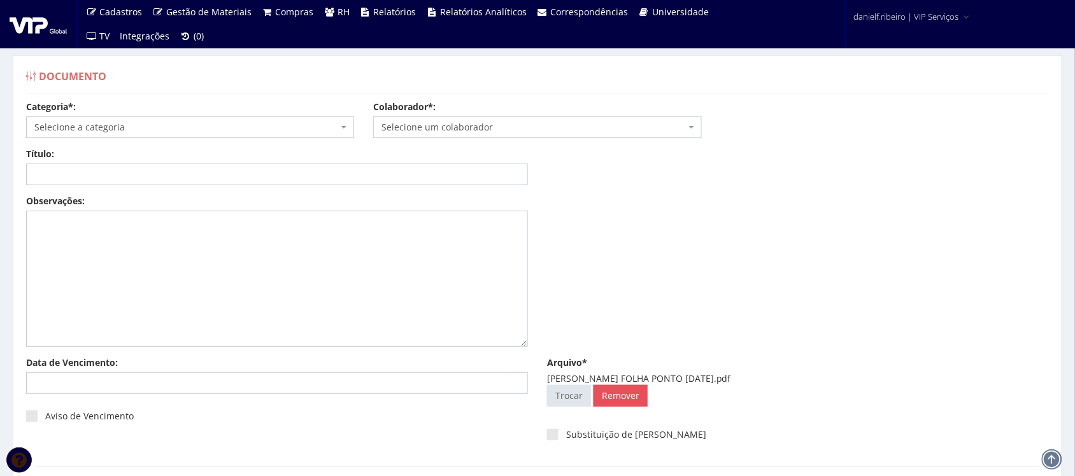
click at [471, 123] on span "Selecione um colaborador" at bounding box center [534, 127] width 304 height 13
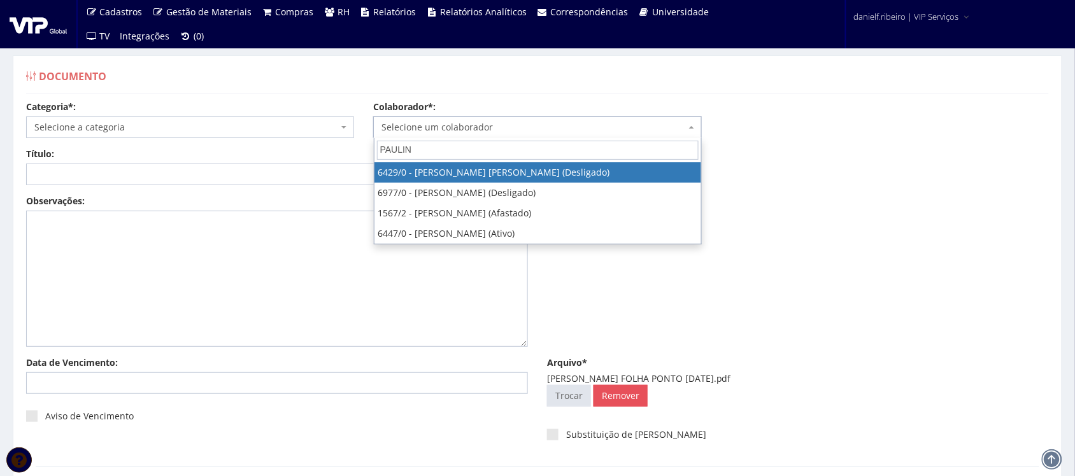
type input "PAULINO"
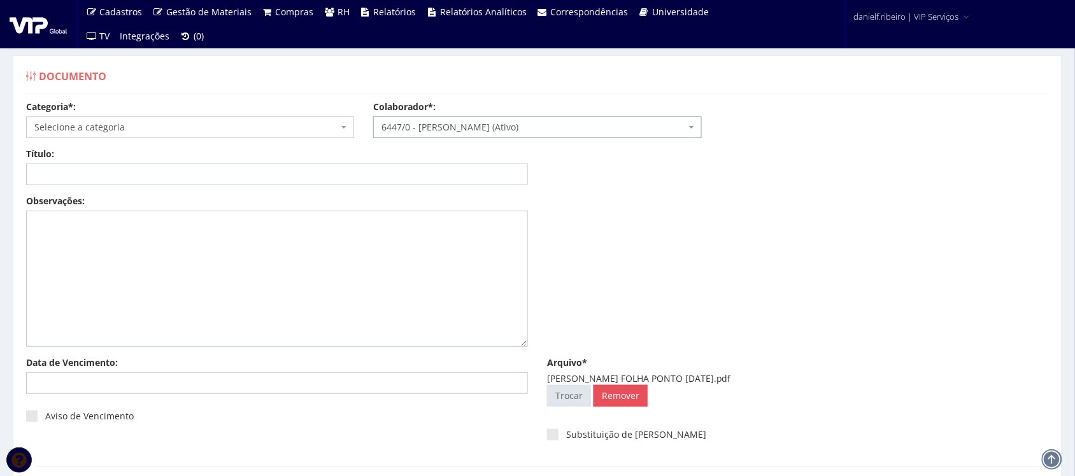
select select "74"
click at [150, 124] on span "Selecione a categoria" at bounding box center [186, 127] width 304 height 13
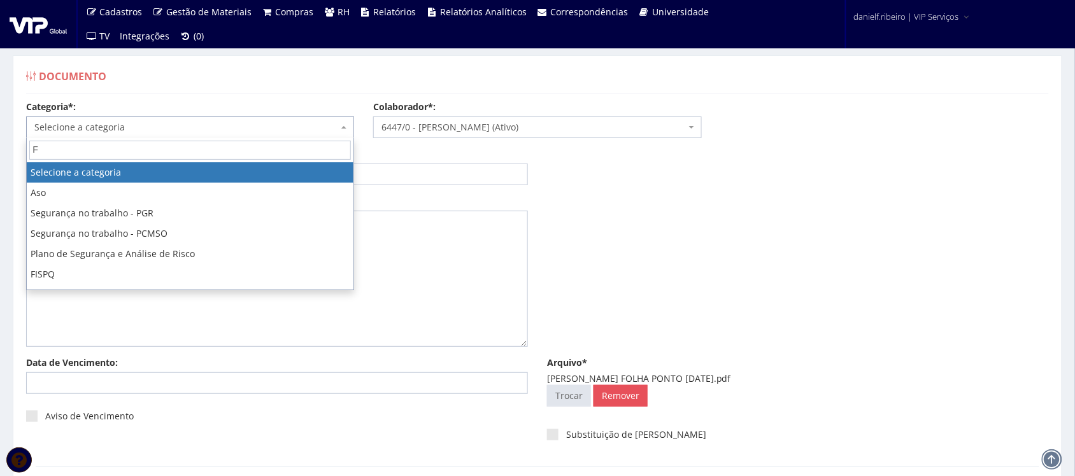
type input "FO"
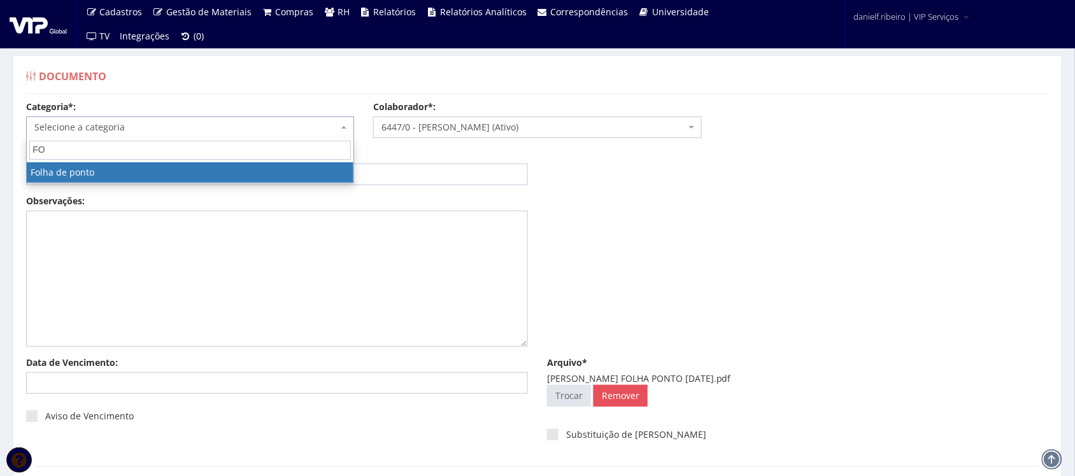
select select "folha_ponto"
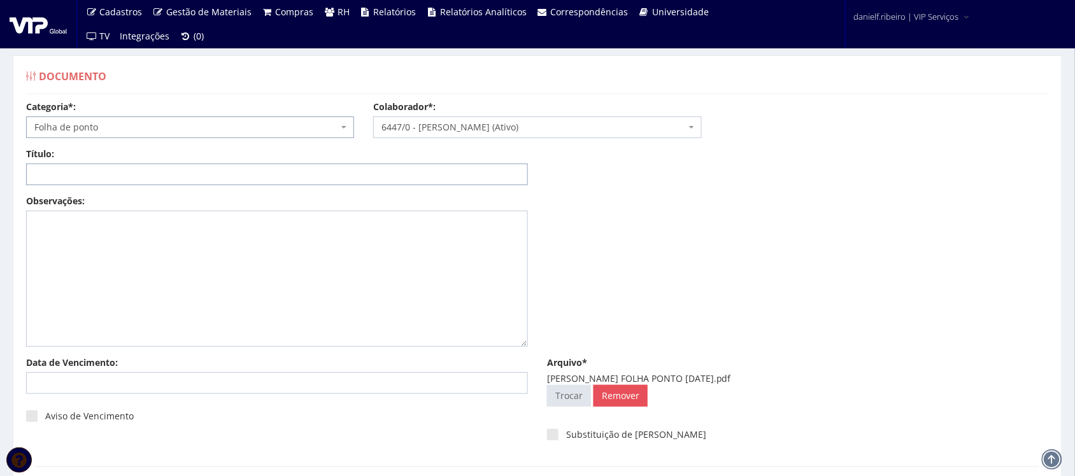
click at [161, 173] on input "Título:" at bounding box center [277, 175] width 502 height 22
paste input "FOLHA PONTO - SET/2025"
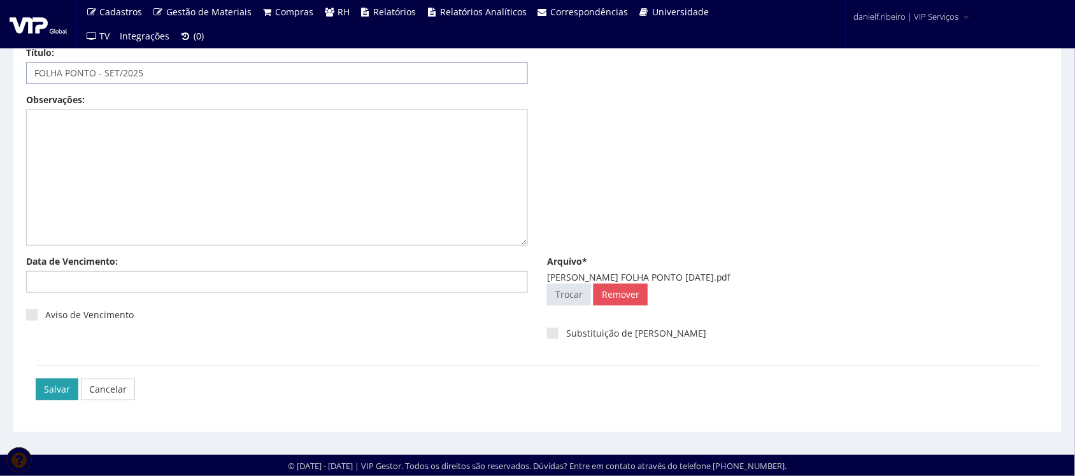
type input "FOLHA PONTO - SET/2025"
click at [62, 383] on input "Salvar" at bounding box center [57, 390] width 43 height 22
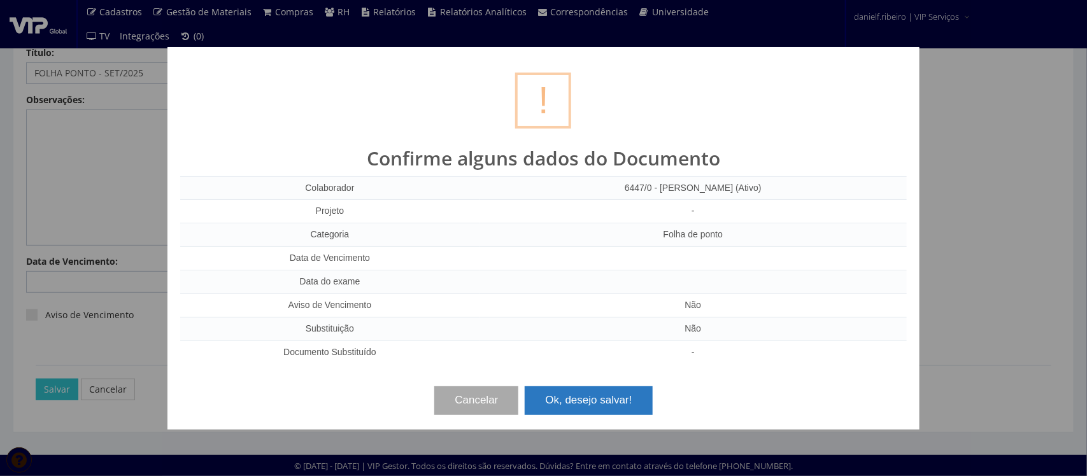
click at [567, 400] on button "Ok, desejo salvar!" at bounding box center [588, 401] width 127 height 28
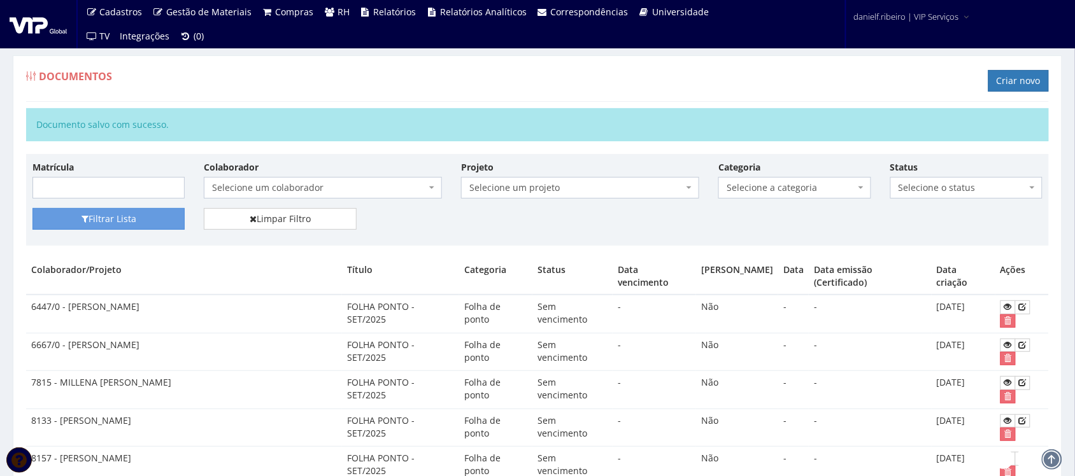
click at [1003, 66] on div "Documentos Criar novo" at bounding box center [537, 83] width 1023 height 38
click at [1008, 75] on link "Criar novo" at bounding box center [1019, 81] width 61 height 22
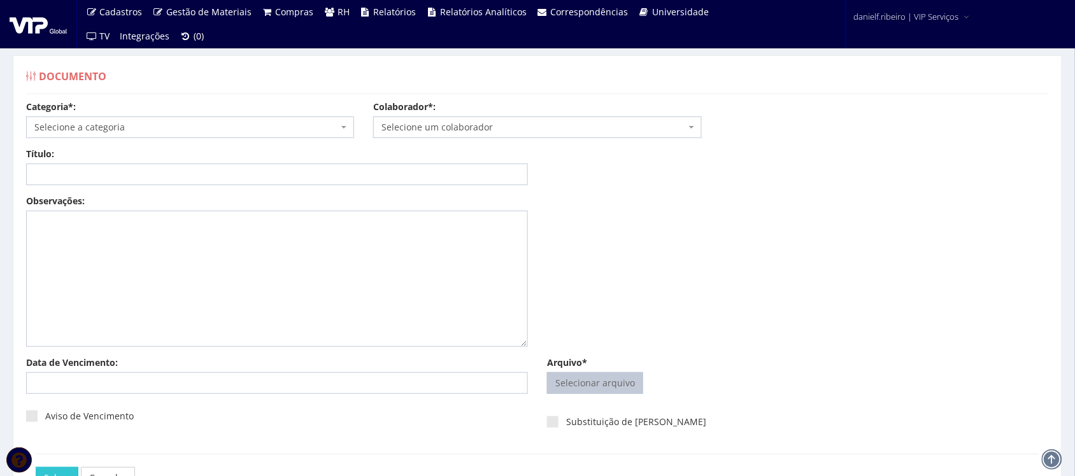
click at [574, 377] on input "Arquivo*" at bounding box center [595, 383] width 95 height 20
type input "C:\fakepath\[PERSON_NAME] FOLHA PONTO [DATE].pdf"
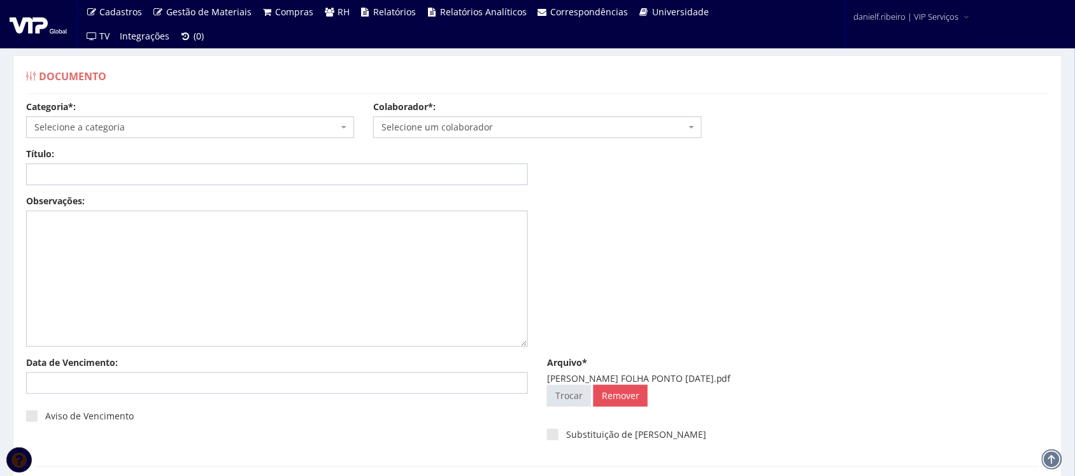
click at [450, 134] on span "Selecione um colaborador" at bounding box center [534, 127] width 304 height 13
type input "BELCH"
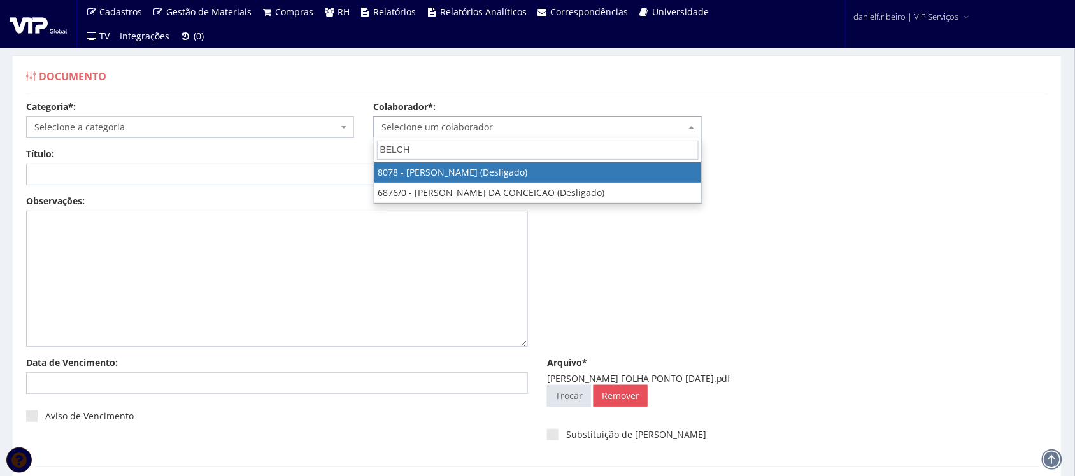
select select "3405"
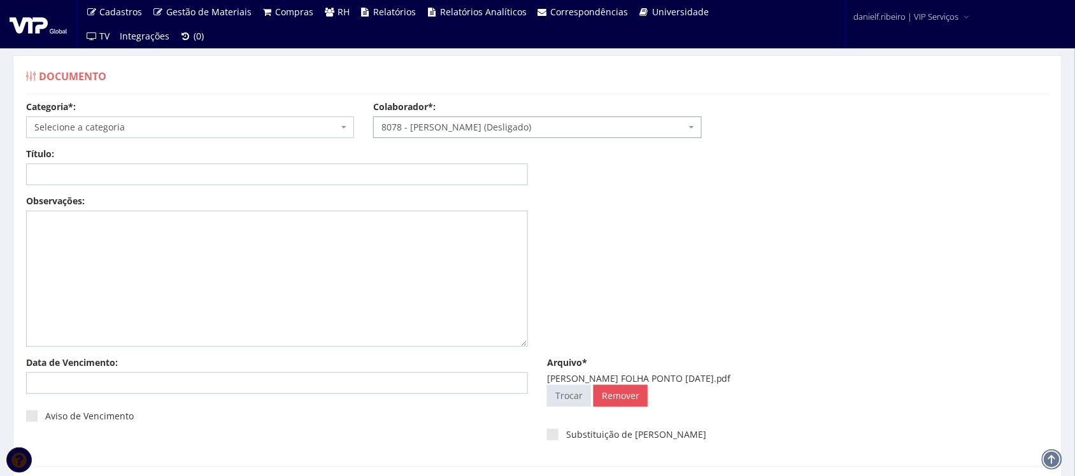
click at [152, 127] on span "Selecione a categoria" at bounding box center [186, 127] width 304 height 13
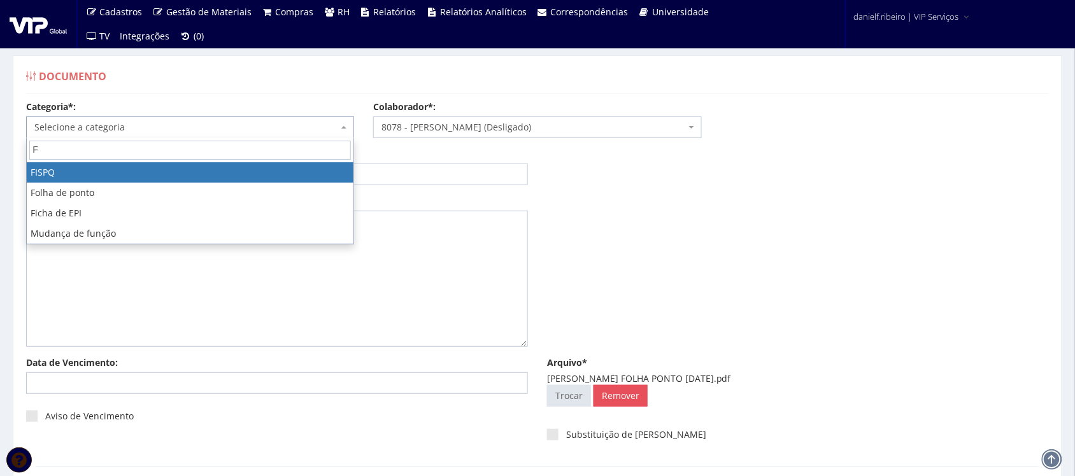
type input "FO"
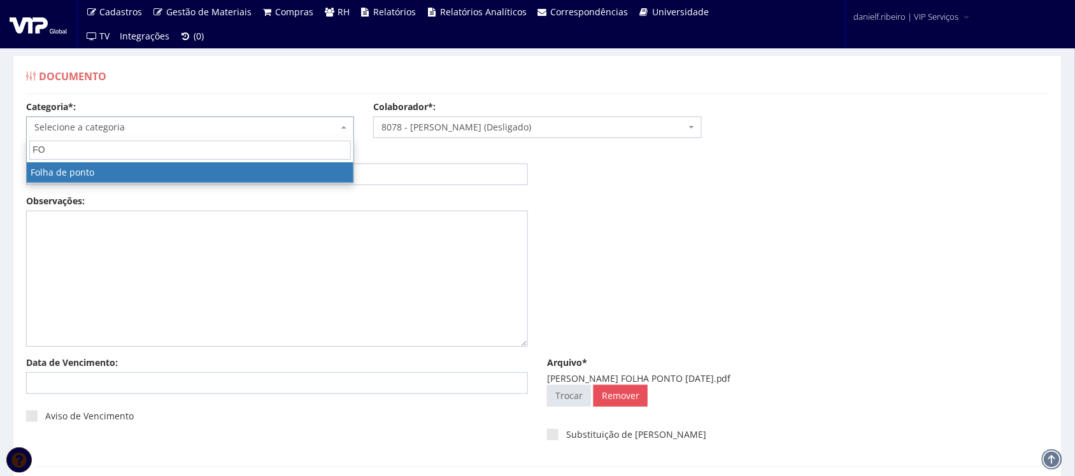
select select "folha_ponto"
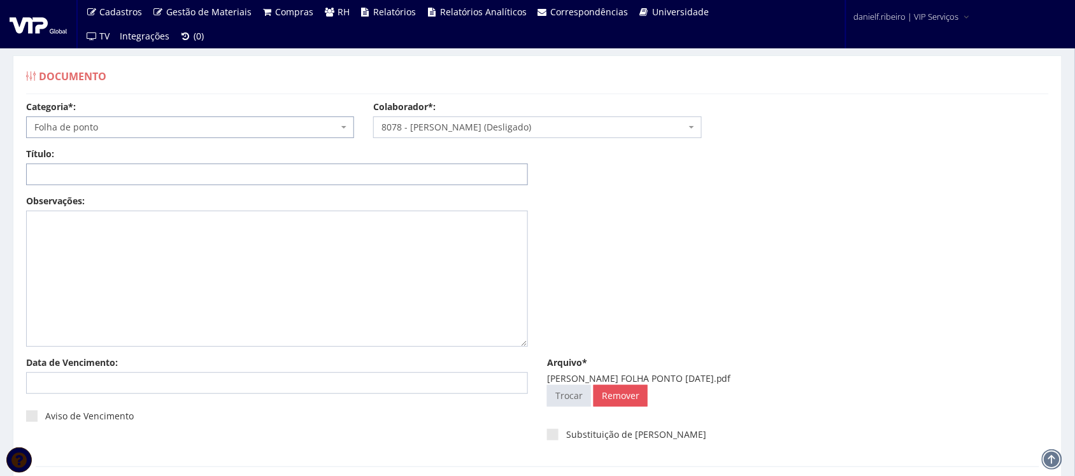
click at [153, 173] on input "Título:" at bounding box center [277, 175] width 502 height 22
paste input "FOLHA PONTO - SET/2025"
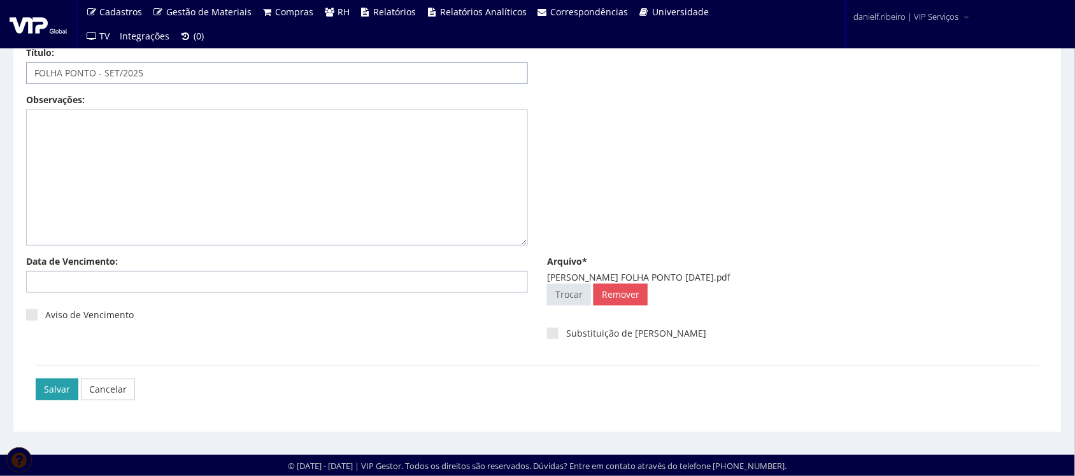
type input "FOLHA PONTO - SET/2025"
click at [58, 389] on input "Salvar" at bounding box center [57, 390] width 43 height 22
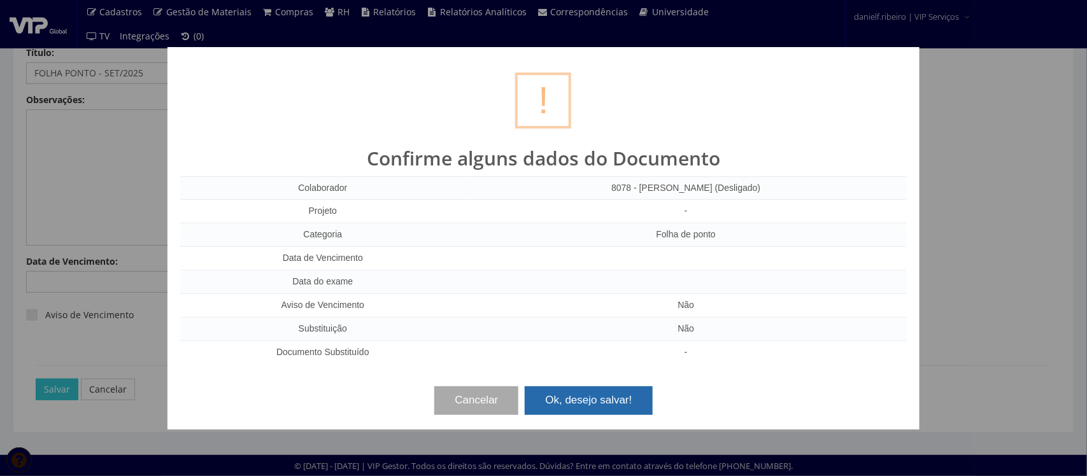
click at [593, 399] on button "Ok, desejo salvar!" at bounding box center [588, 401] width 127 height 28
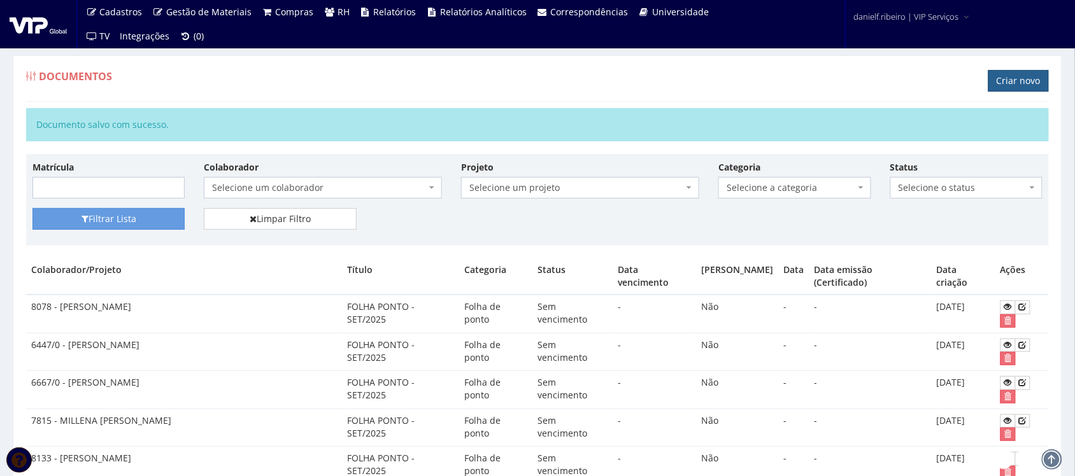
click at [1006, 81] on link "Criar novo" at bounding box center [1019, 81] width 61 height 22
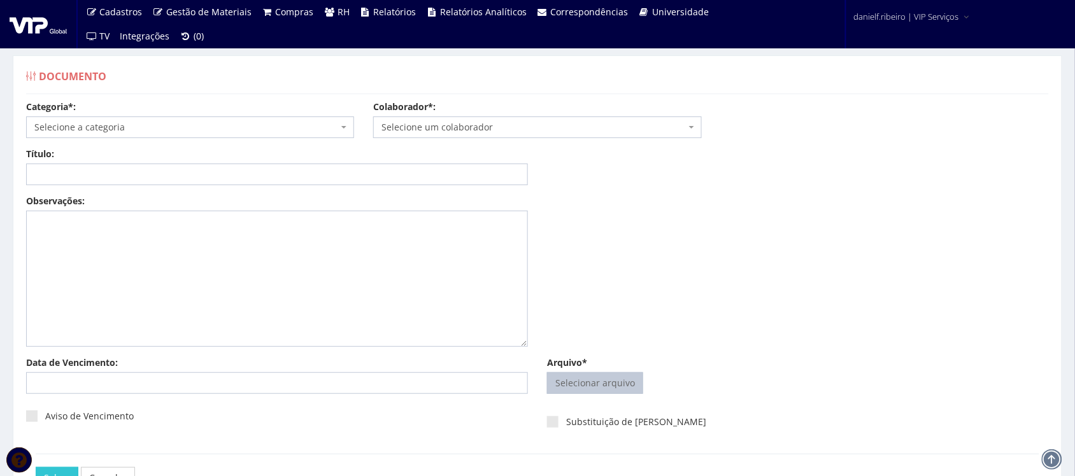
click at [590, 382] on input "Arquivo*" at bounding box center [595, 383] width 95 height 20
type input "C:\fakepath\RAFAEL LEAL PELOZIN FOLHA PONTO SET.2025.pdf"
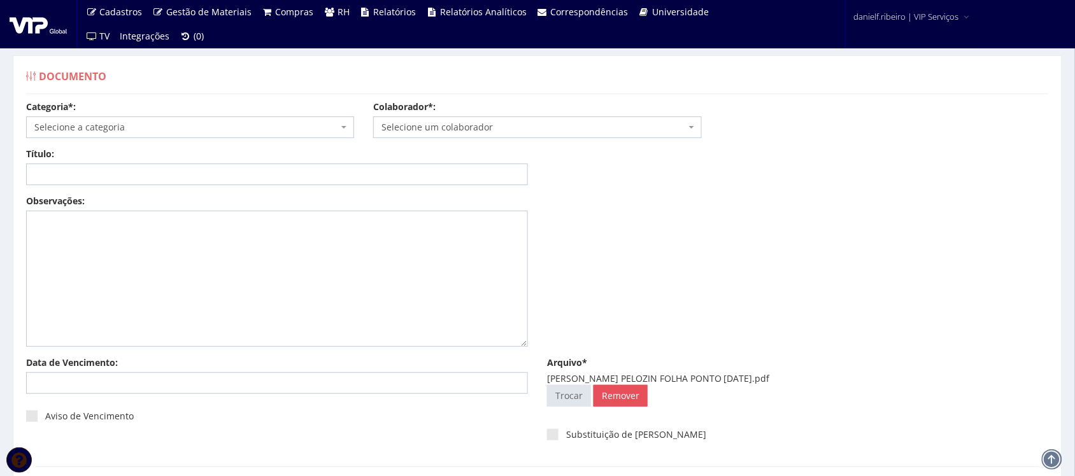
click at [507, 139] on div "Categoria*: Selecione a categoria Aso Segurança no trabalho - PGR Segurança no …" at bounding box center [538, 124] width 1042 height 47
click at [501, 127] on span "Selecione um colaborador" at bounding box center [534, 127] width 304 height 13
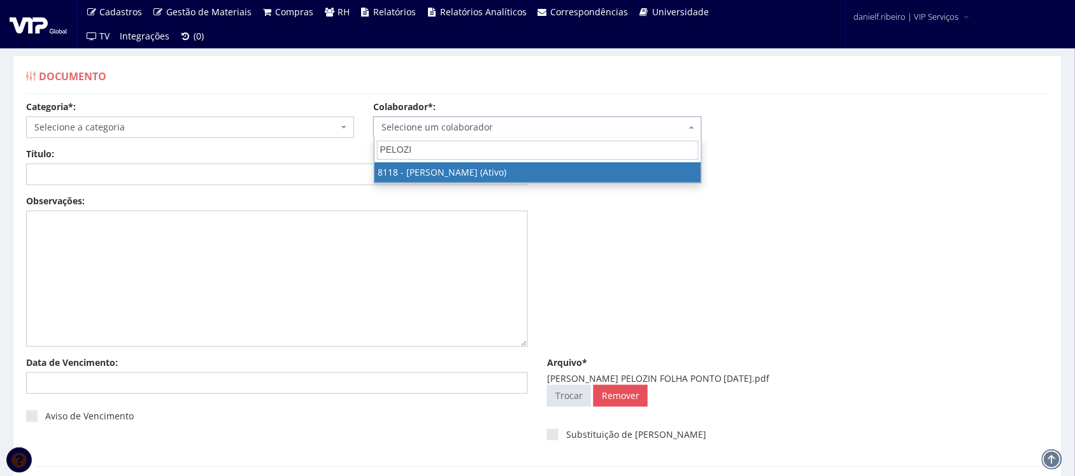
type input "PELOZIN"
select select "3714"
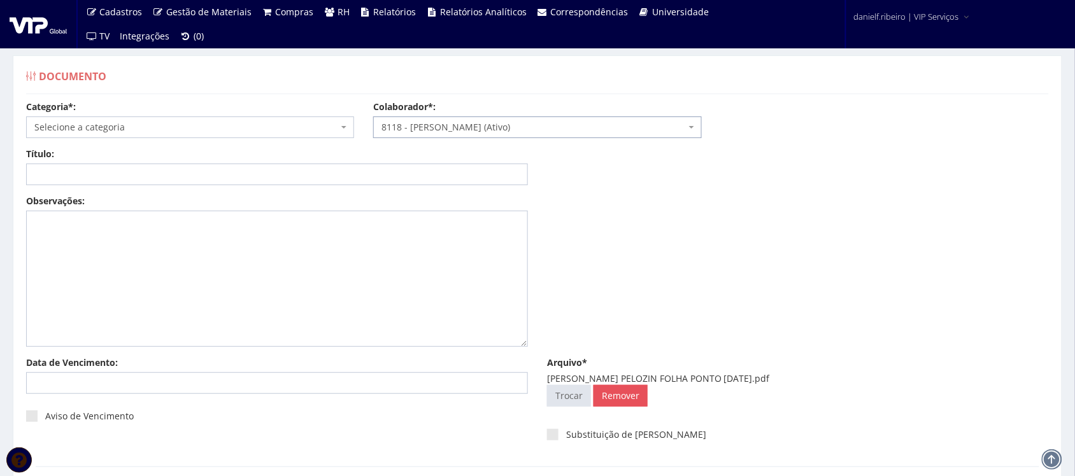
click at [158, 121] on span "Selecione a categoria" at bounding box center [186, 127] width 304 height 13
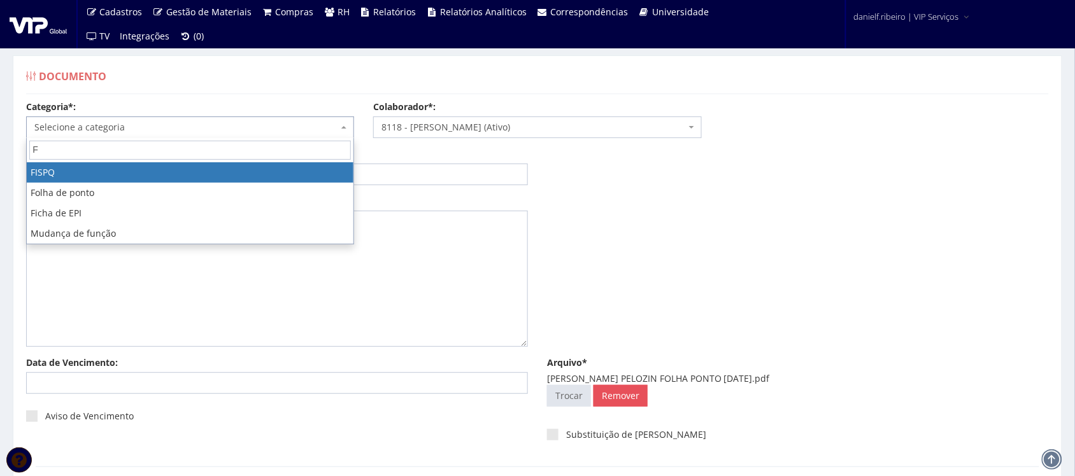
type input "FO"
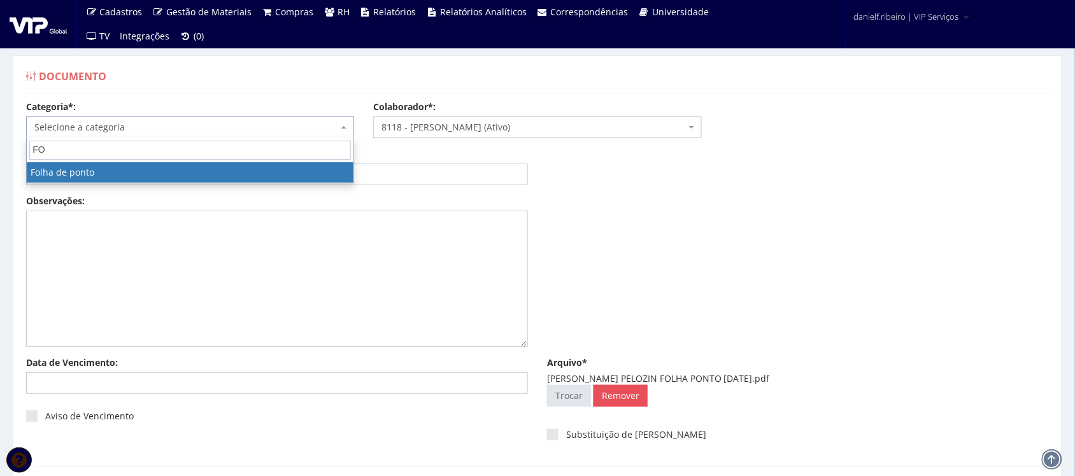
select select "folha_ponto"
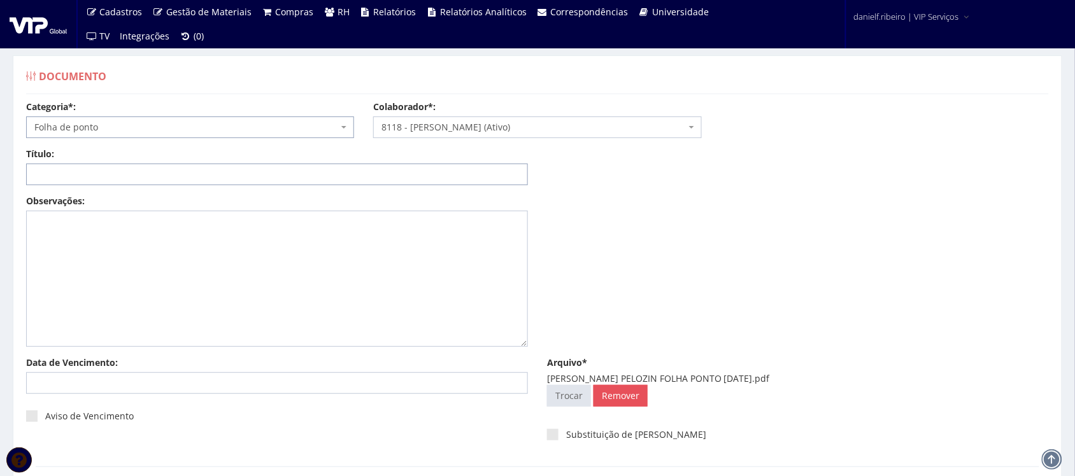
click at [242, 183] on input "Título:" at bounding box center [277, 175] width 502 height 22
paste input "FOLHA PONTO - SET/2025"
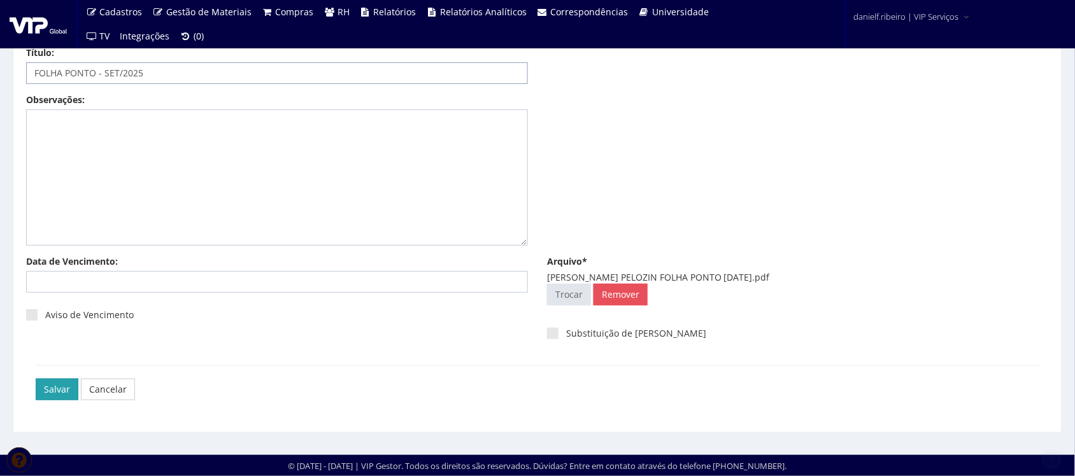
type input "FOLHA PONTO - SET/2025"
click at [46, 394] on input "Salvar" at bounding box center [57, 390] width 43 height 22
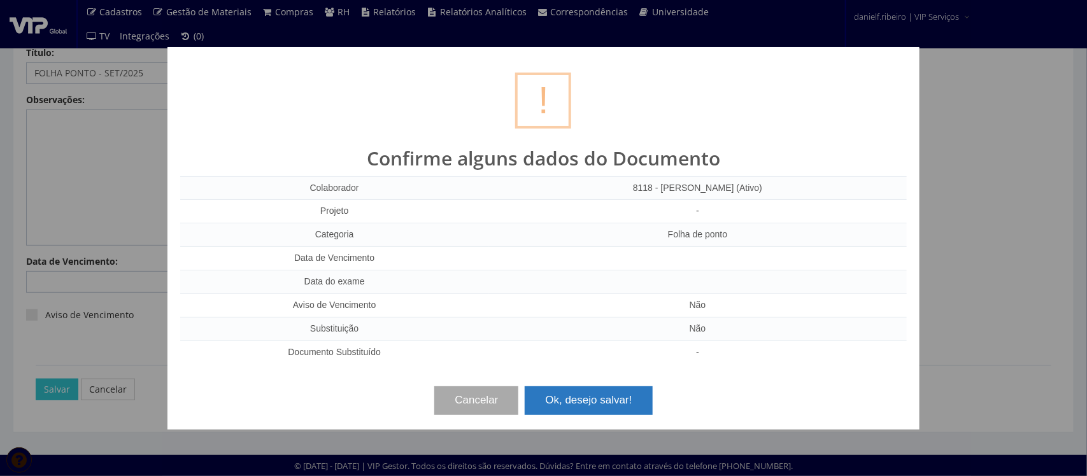
click at [597, 403] on button "Ok, desejo salvar!" at bounding box center [588, 401] width 127 height 28
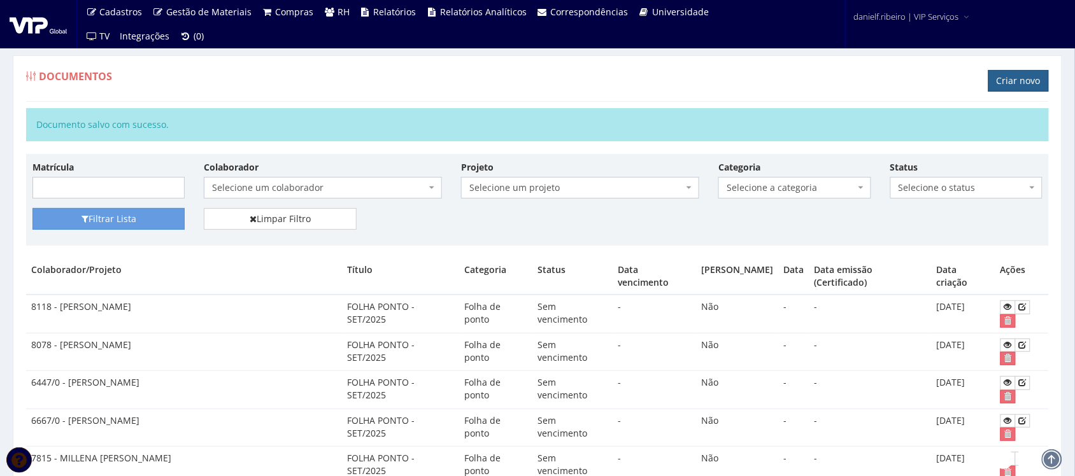
click at [1017, 81] on link "Criar novo" at bounding box center [1019, 81] width 61 height 22
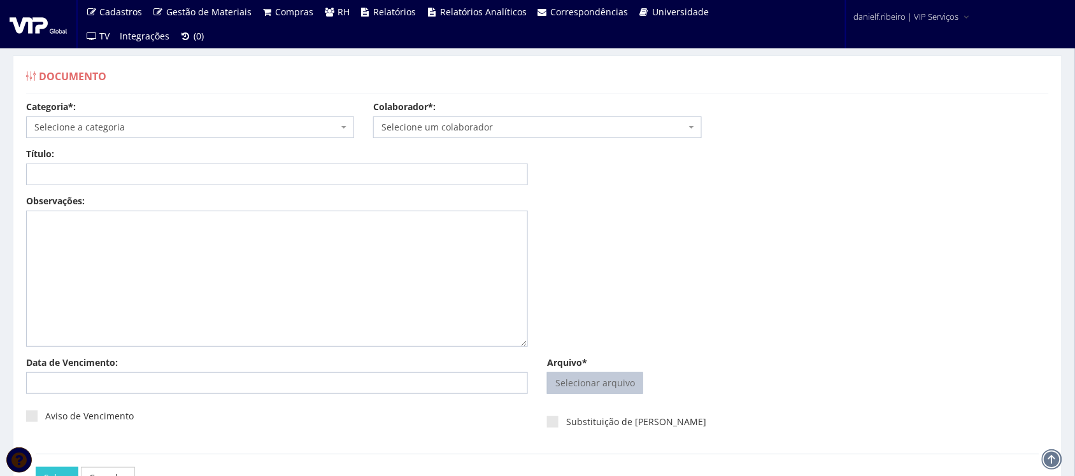
click at [618, 383] on input "Arquivo*" at bounding box center [595, 383] width 95 height 20
type input "C:\fakepath\RAIMUNDO SEVERIANO DOS SANTOS FOLHA PONTO SET.2025.pdf"
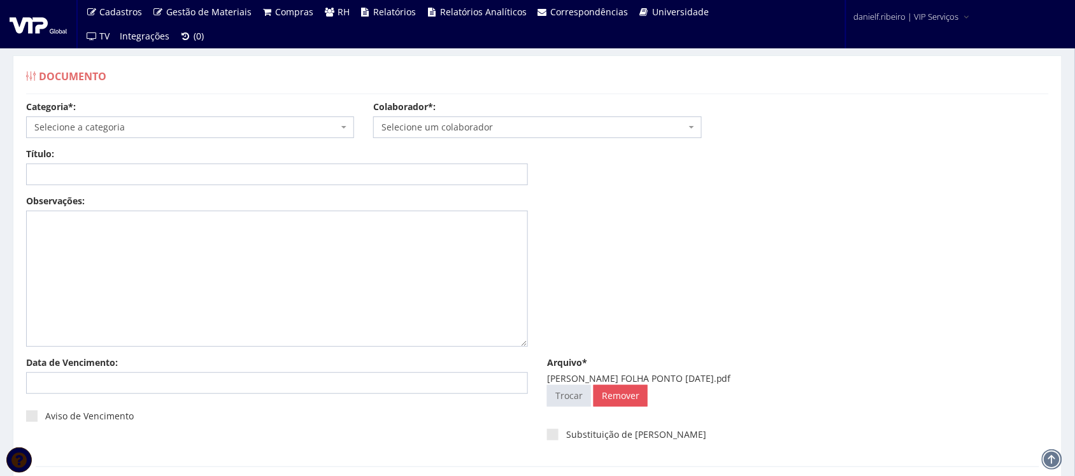
click at [440, 129] on span "Selecione um colaborador" at bounding box center [534, 127] width 304 height 13
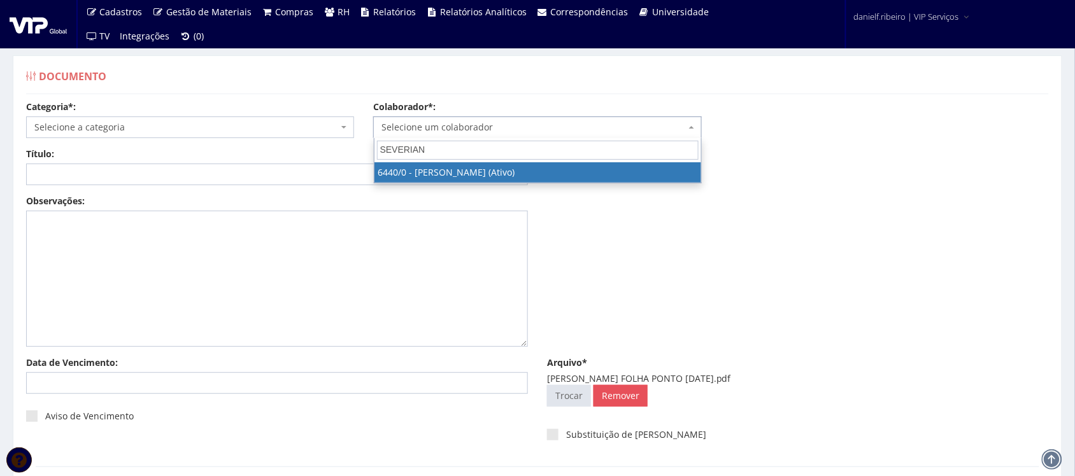
type input "SEVERIANO"
select select "70"
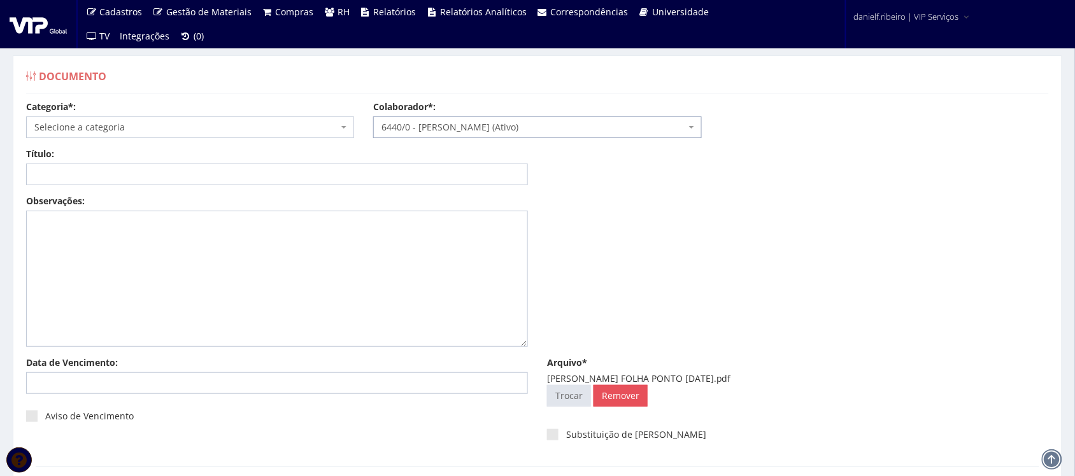
click at [145, 127] on span "Selecione a categoria" at bounding box center [186, 127] width 304 height 13
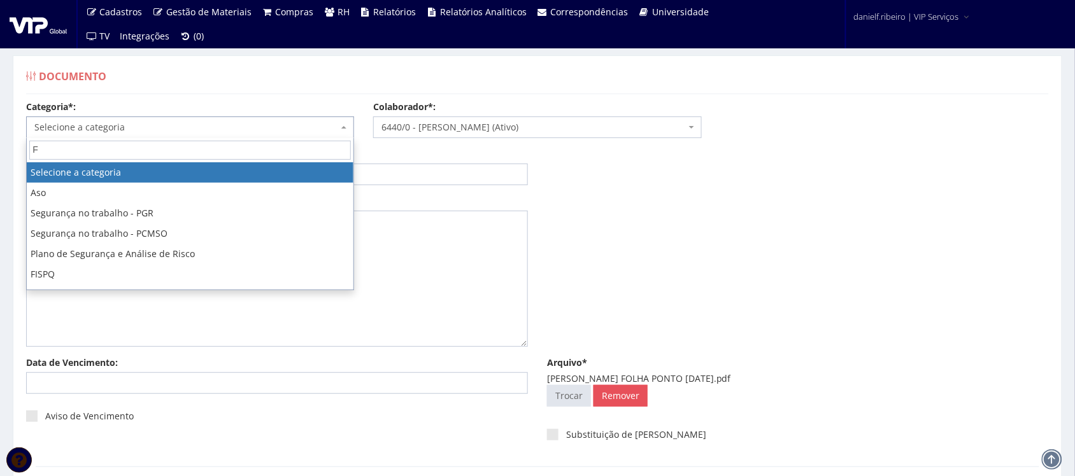
type input "FO"
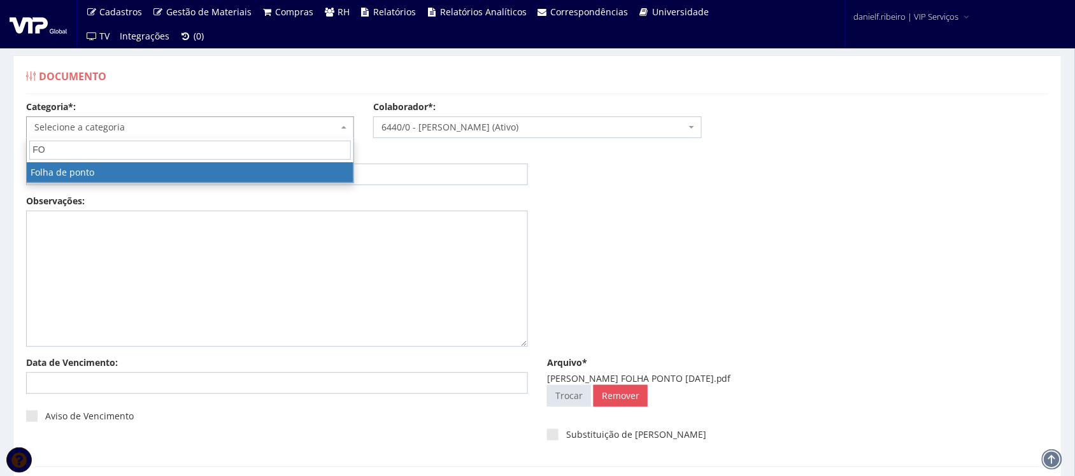
select select "folha_ponto"
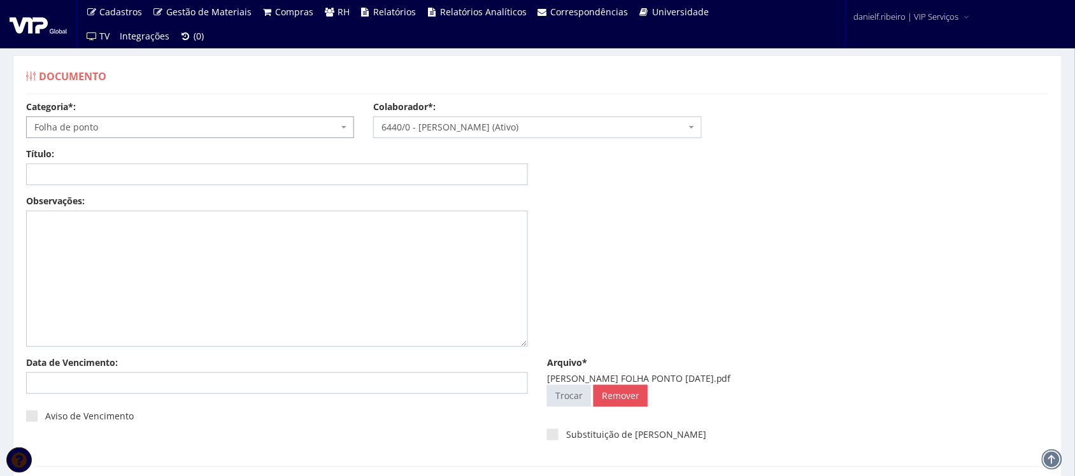
click at [129, 190] on div "Título: Data: Período: Selecione o período 30 Dias 45 Dias 90 Dias Selecione o …" at bounding box center [538, 171] width 1042 height 47
click at [124, 176] on input "Título:" at bounding box center [277, 175] width 502 height 22
paste input "FOLHA PONTO - SET/2025"
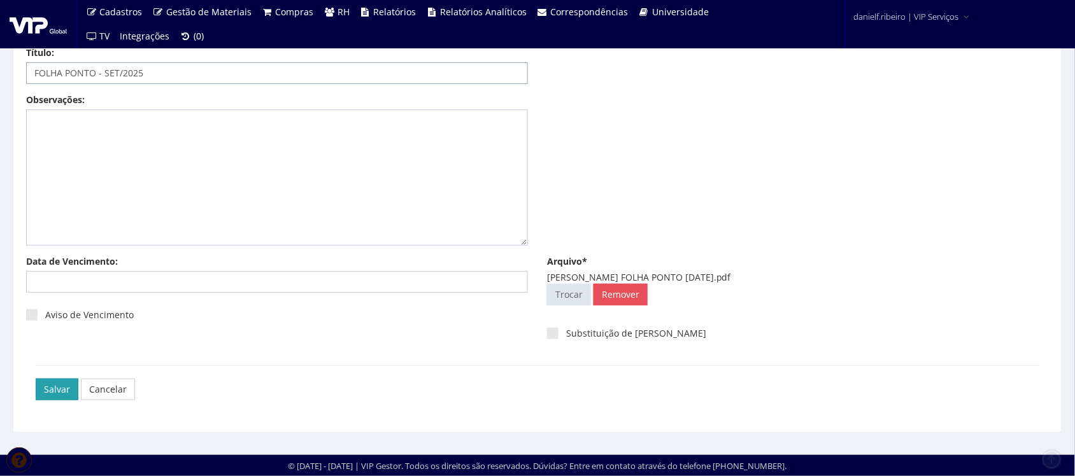
type input "FOLHA PONTO - SET/2025"
click at [59, 382] on input "Salvar" at bounding box center [57, 390] width 43 height 22
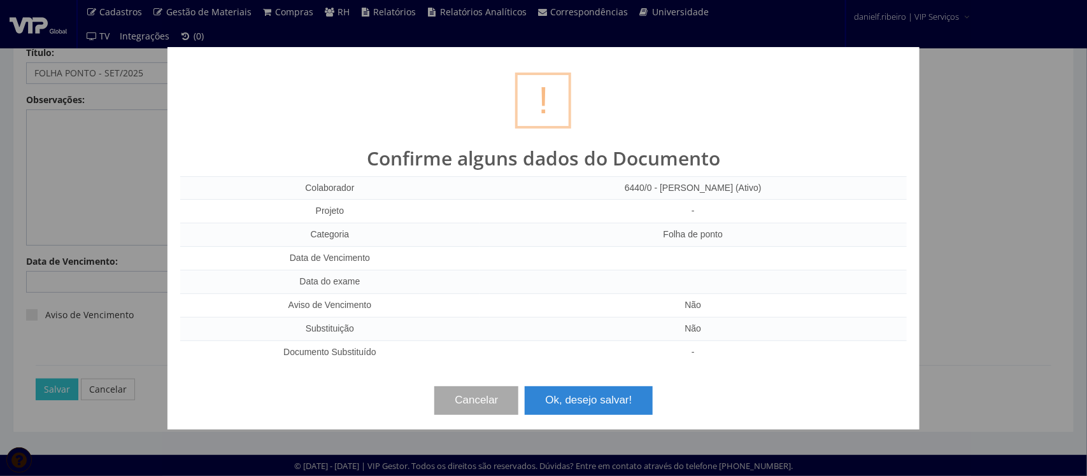
click at [594, 420] on div "? ! i Confirme alguns dados do Documento Colaborador 6440/0 - RAIMUNDO SEVERIAN…" at bounding box center [544, 238] width 752 height 383
click at [594, 398] on button "Ok, desejo salvar!" at bounding box center [588, 401] width 127 height 28
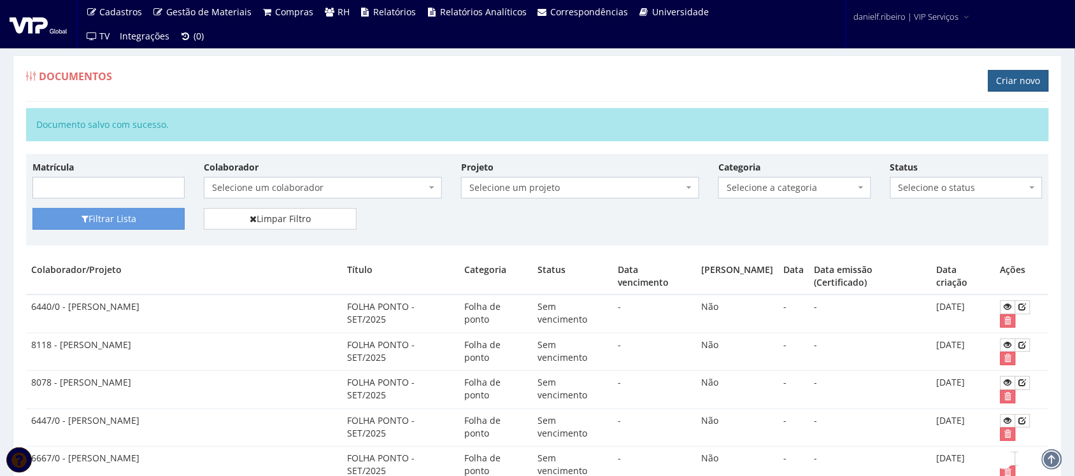
click at [1021, 84] on link "Criar novo" at bounding box center [1019, 81] width 61 height 22
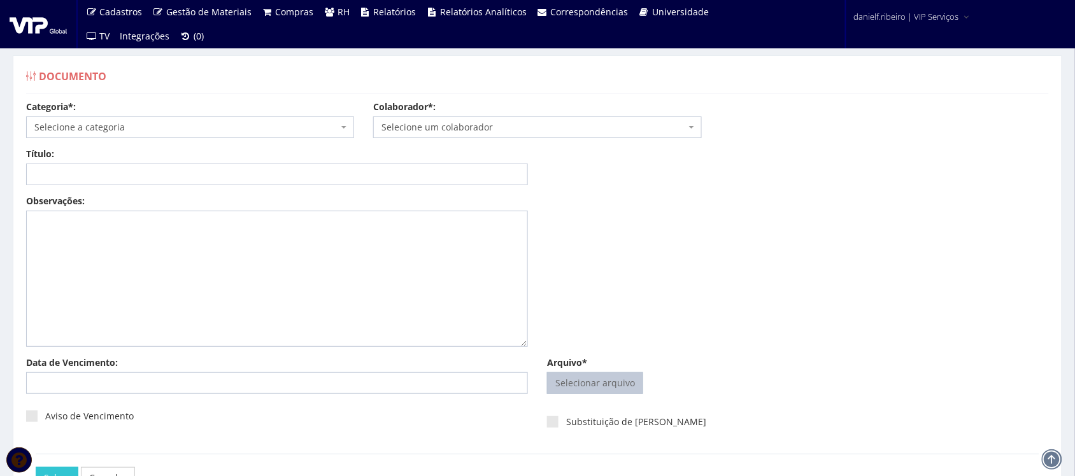
click at [597, 382] on input "Arquivo*" at bounding box center [595, 383] width 95 height 20
type input "C:\fakepath\[PERSON_NAME] FOLHA PONTO [DATE].pdf"
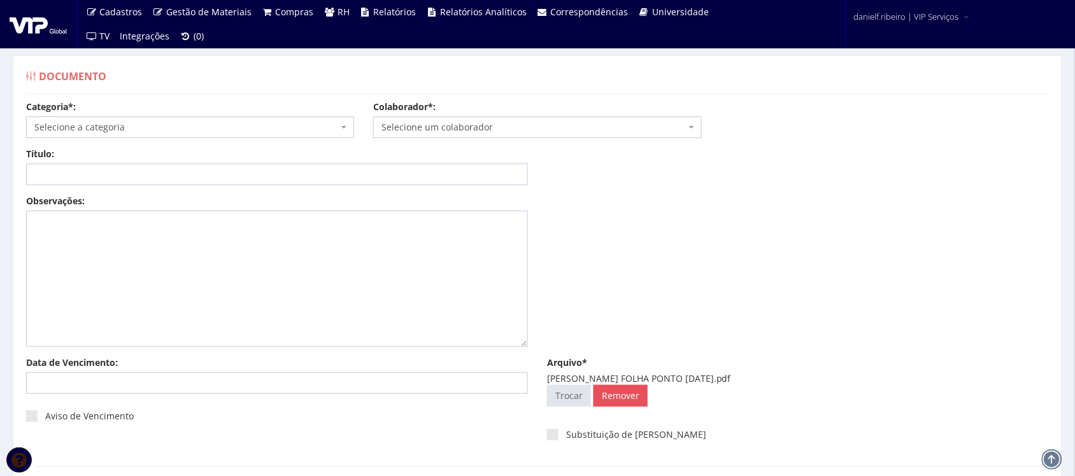
click at [431, 131] on span "Selecione um colaborador" at bounding box center [534, 127] width 304 height 13
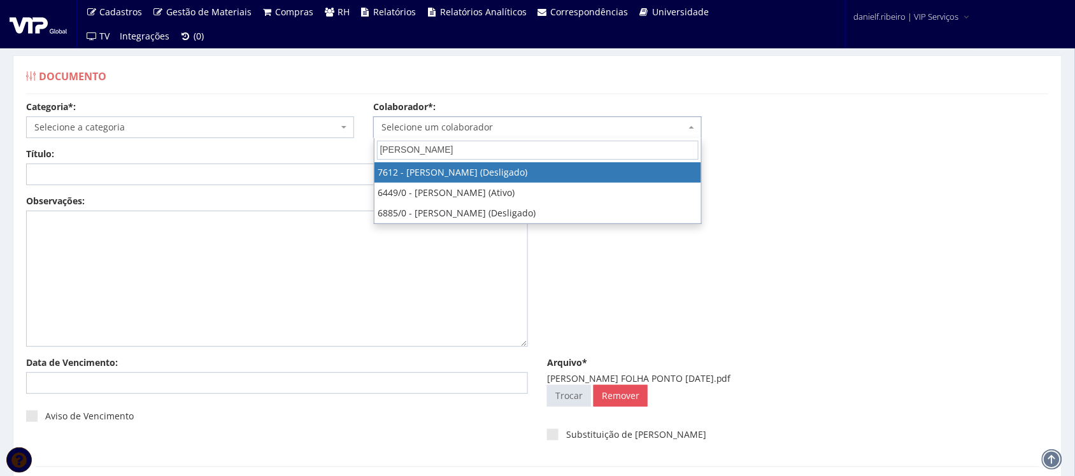
type input "RICARDO DOS SANTOS"
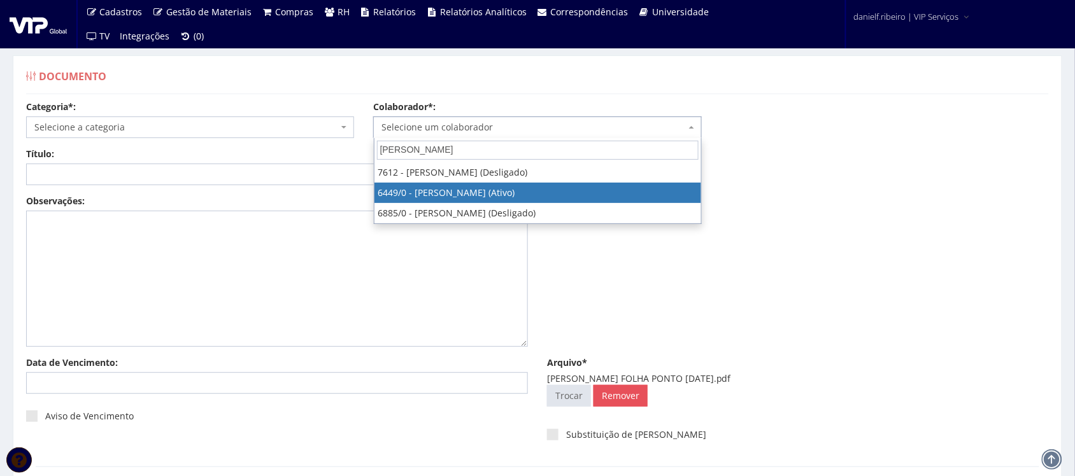
select select "75"
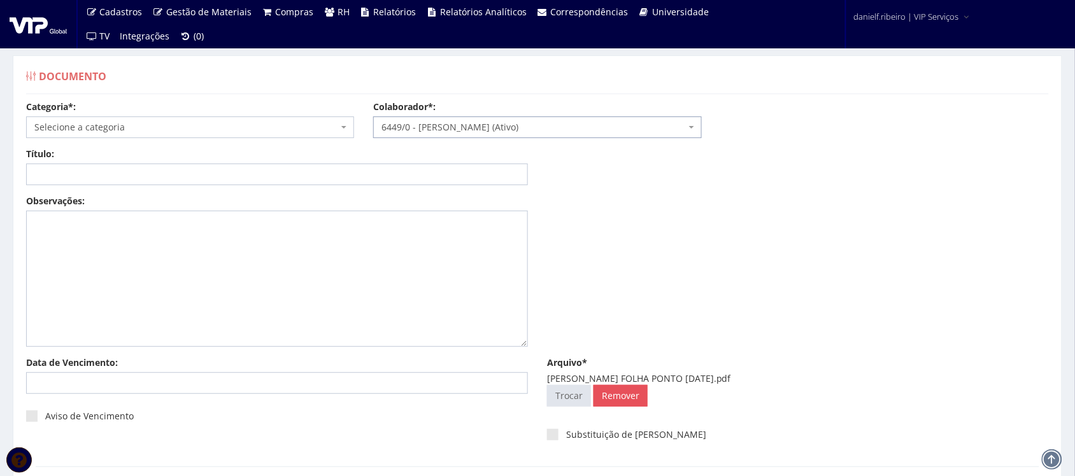
click at [161, 128] on span "Selecione a categoria" at bounding box center [186, 127] width 304 height 13
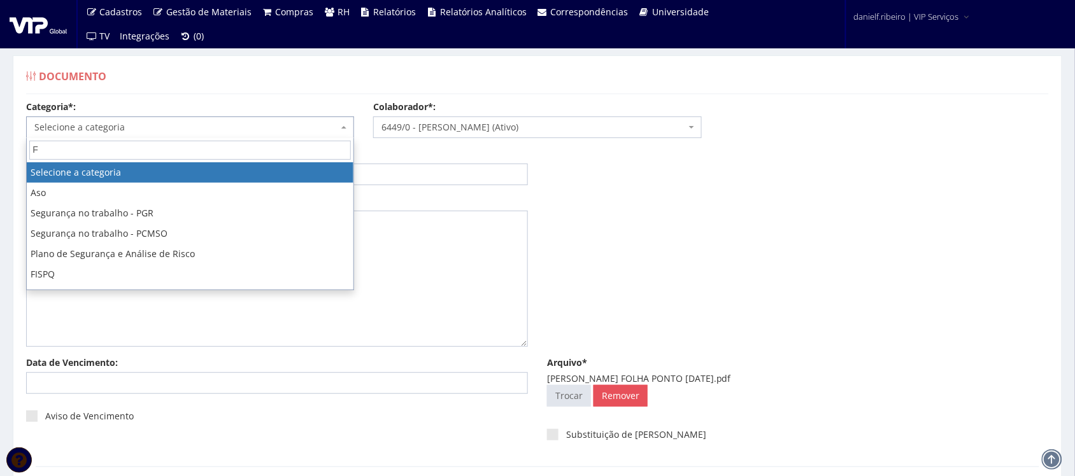
type input "FO"
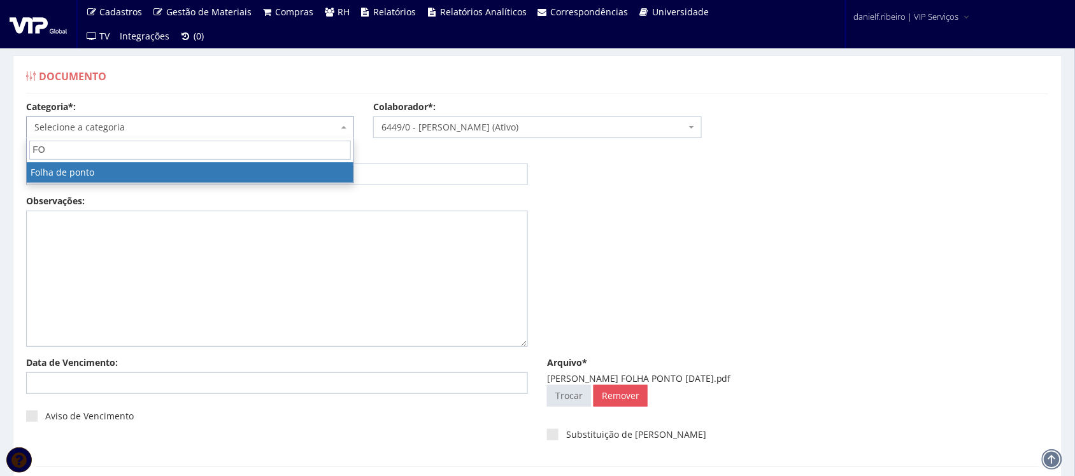
select select "folha_ponto"
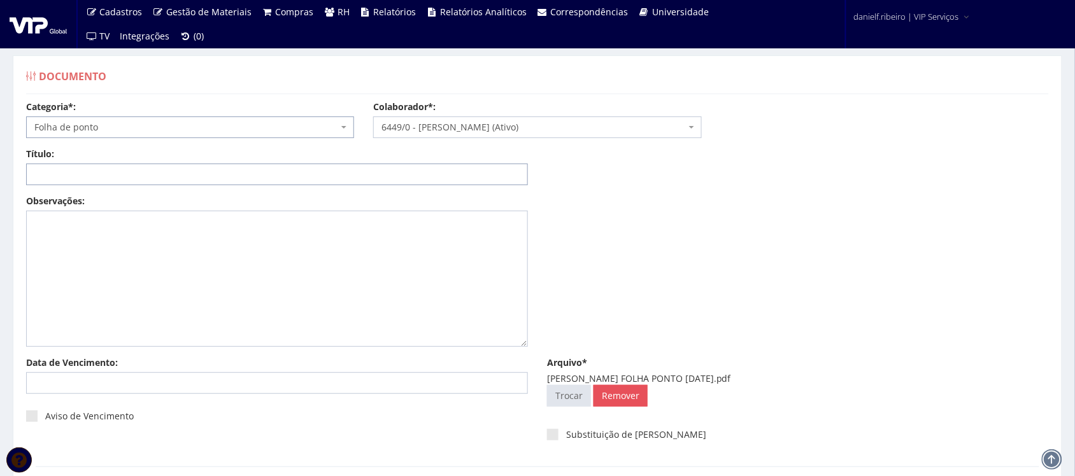
click at [194, 170] on input "Título:" at bounding box center [277, 175] width 502 height 22
paste input "FOLHA PONTO - SET/2025"
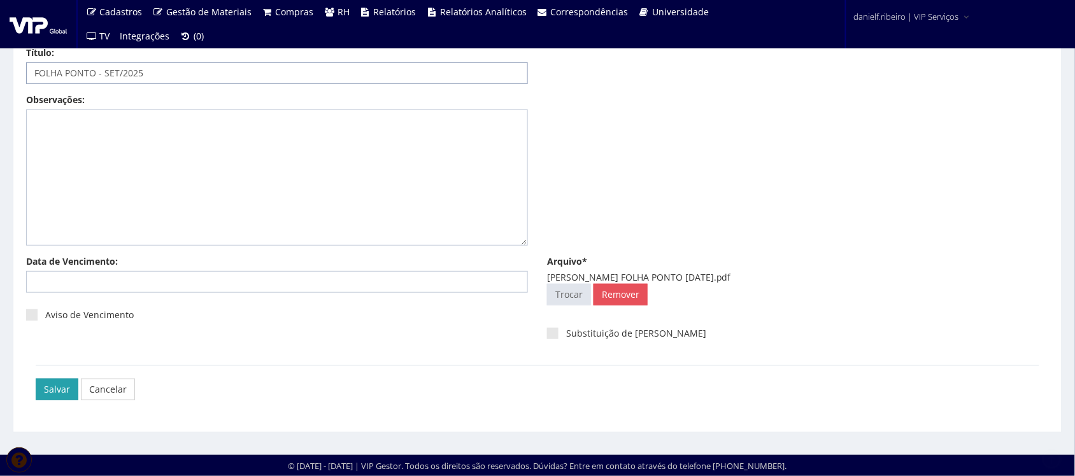
type input "FOLHA PONTO - SET/2025"
click at [49, 386] on input "Salvar" at bounding box center [57, 390] width 43 height 22
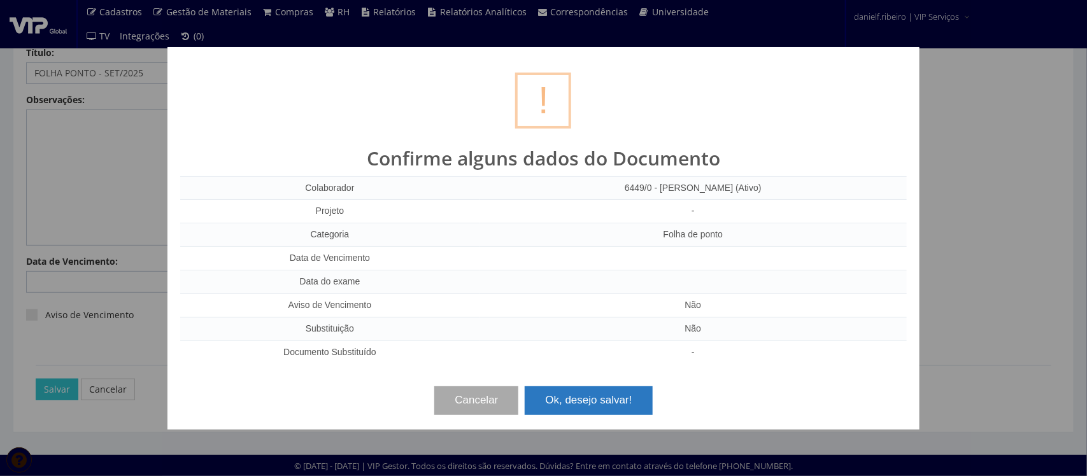
click at [592, 408] on button "Ok, desejo salvar!" at bounding box center [588, 401] width 127 height 28
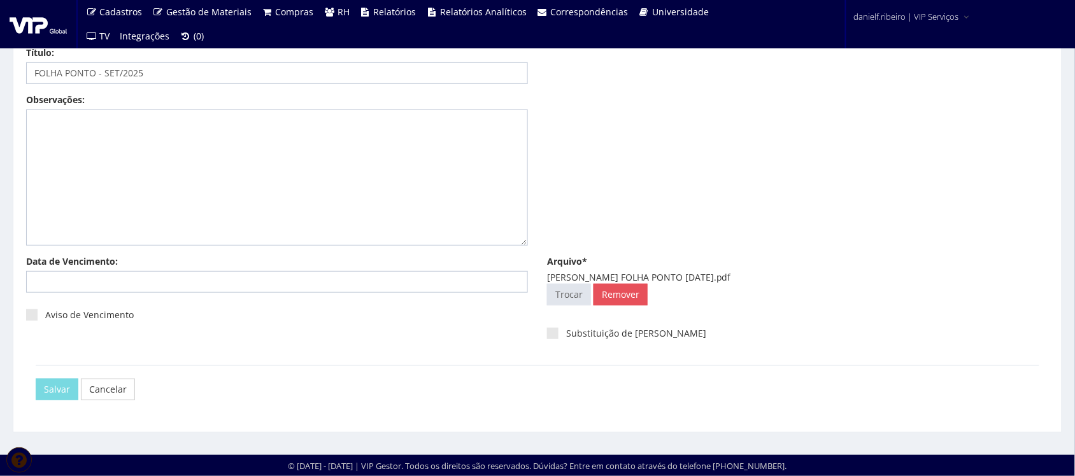
scroll to position [0, 0]
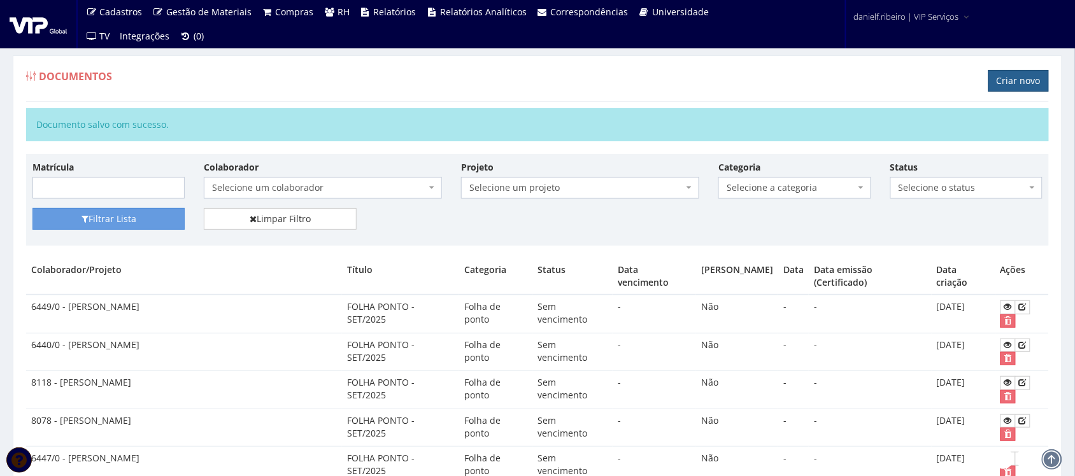
click at [1017, 83] on link "Criar novo" at bounding box center [1019, 81] width 61 height 22
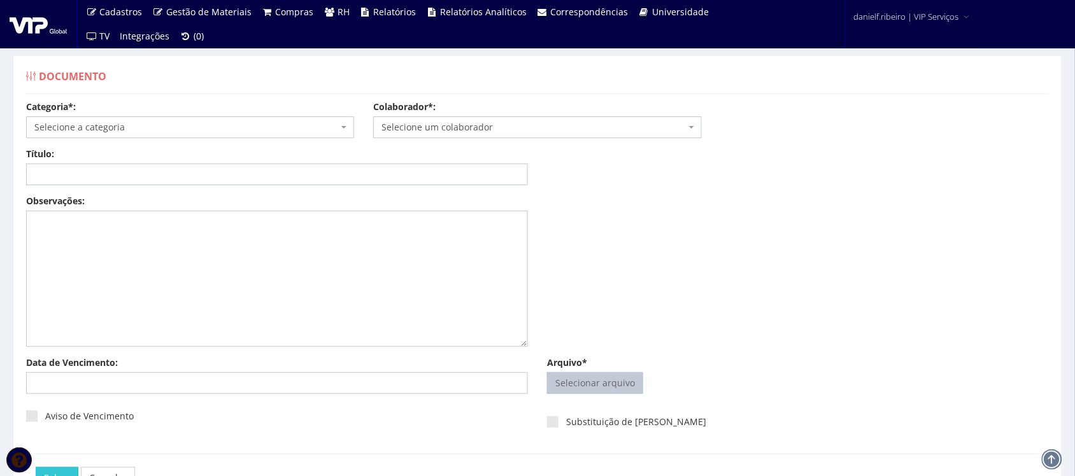
click at [571, 379] on input "Arquivo*" at bounding box center [595, 383] width 95 height 20
type input "C:\fakepath\[PERSON_NAME] BENEDITO FOLHA PONTO [DATE].pdf"
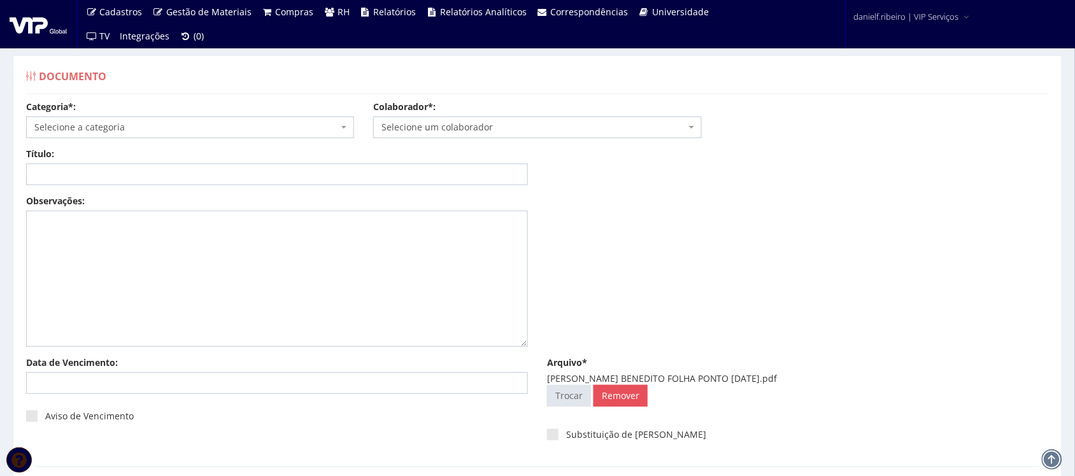
click at [481, 128] on span "Selecione um colaborador" at bounding box center [534, 127] width 304 height 13
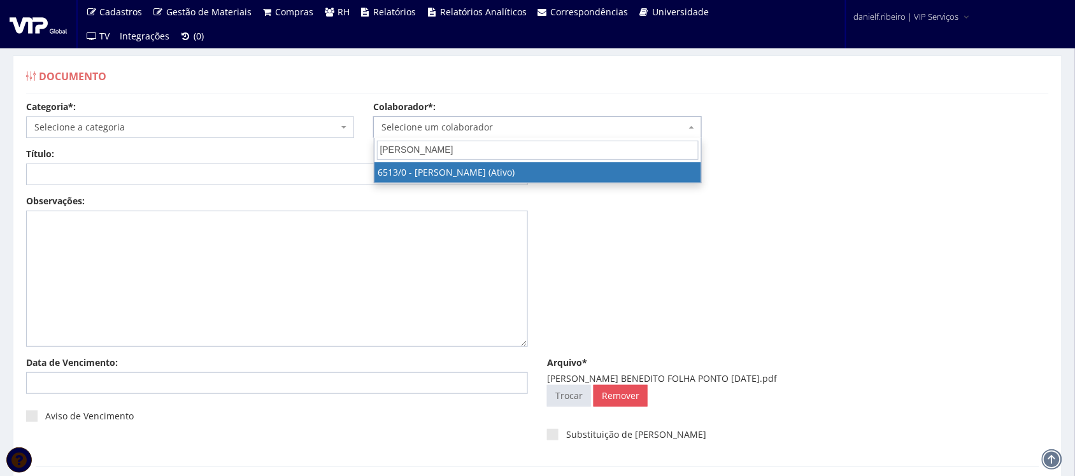
type input "[PERSON_NAME]"
select select "99"
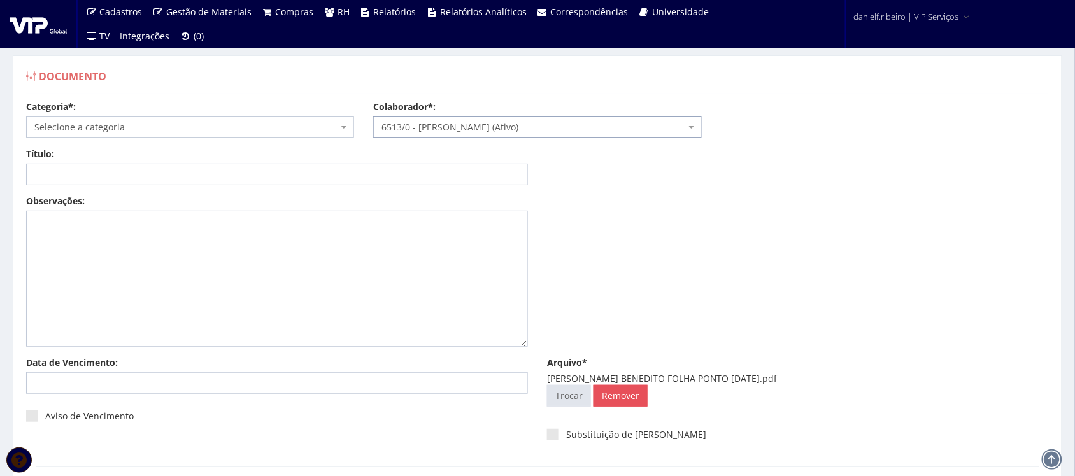
click at [140, 127] on span "Selecione a categoria" at bounding box center [186, 127] width 304 height 13
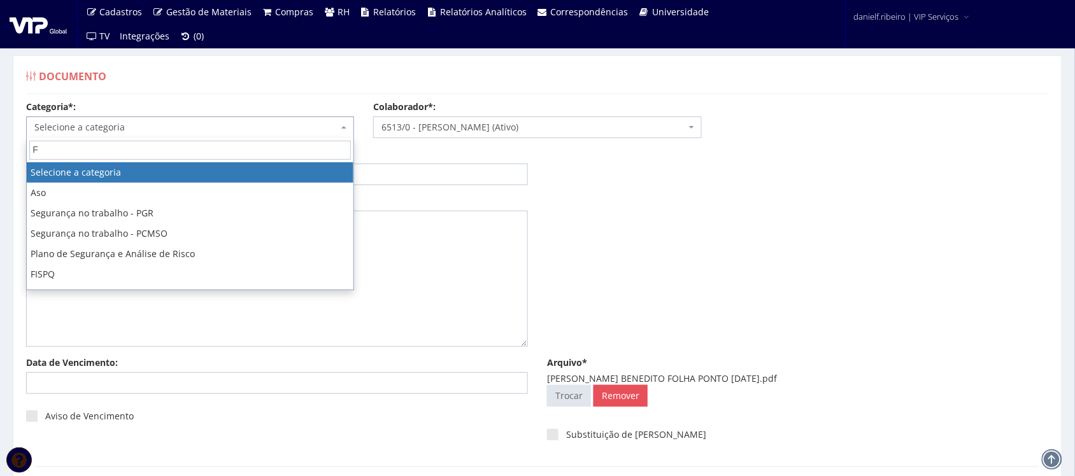
type input "FO"
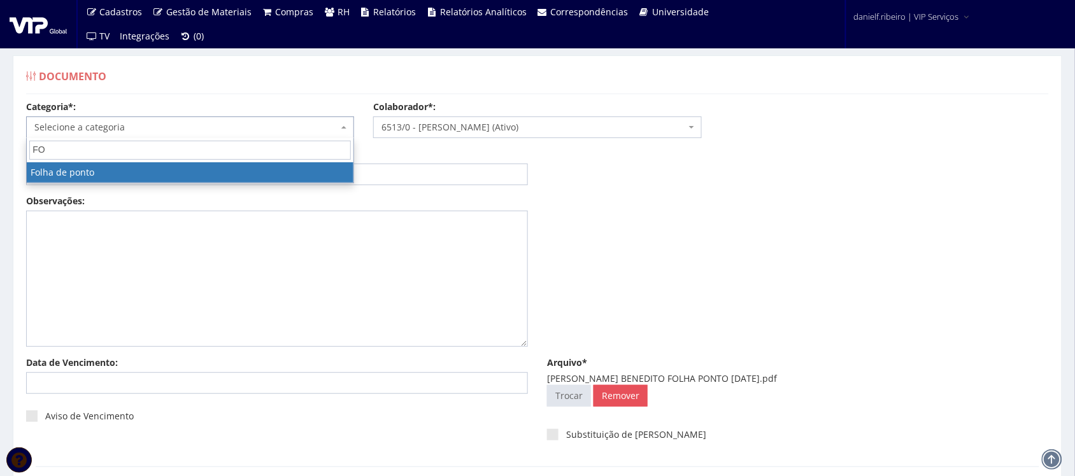
select select "folha_ponto"
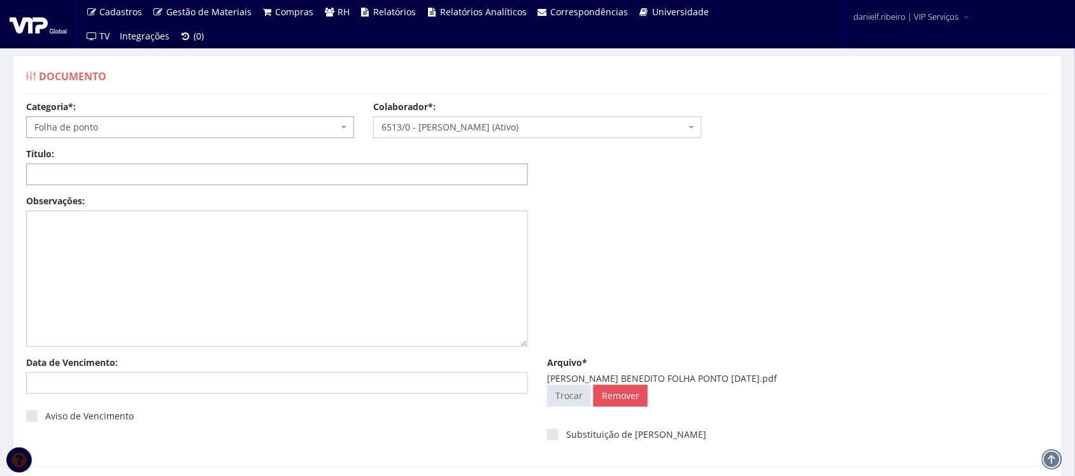
click at [148, 178] on input "Título:" at bounding box center [277, 175] width 502 height 22
paste input "FOLHA PONTO - SET/2025"
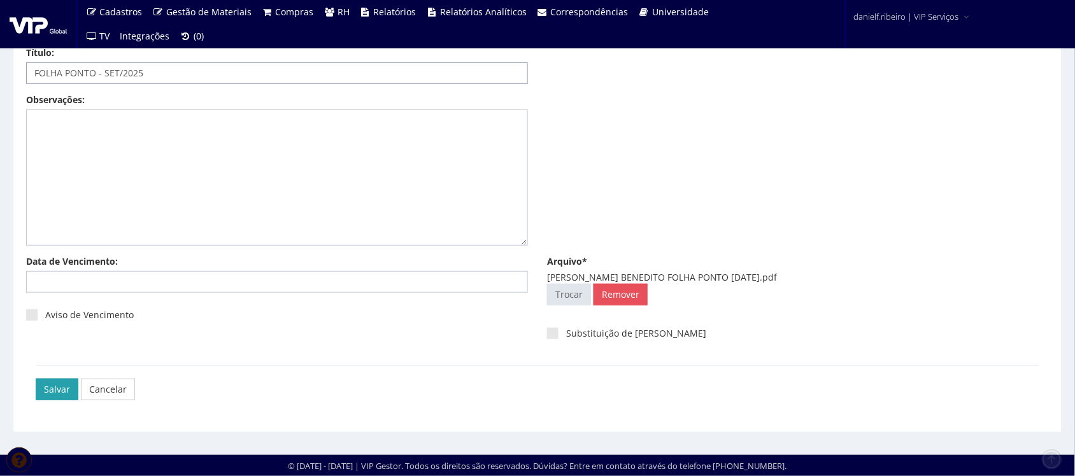
type input "FOLHA PONTO - SET/2025"
click at [61, 390] on input "Salvar" at bounding box center [57, 390] width 43 height 22
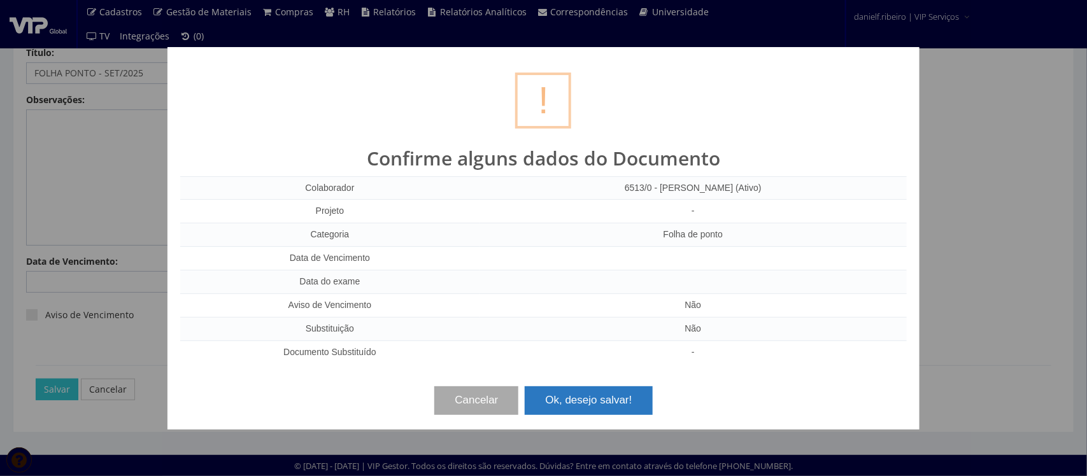
click at [575, 411] on button "Ok, desejo salvar!" at bounding box center [588, 401] width 127 height 28
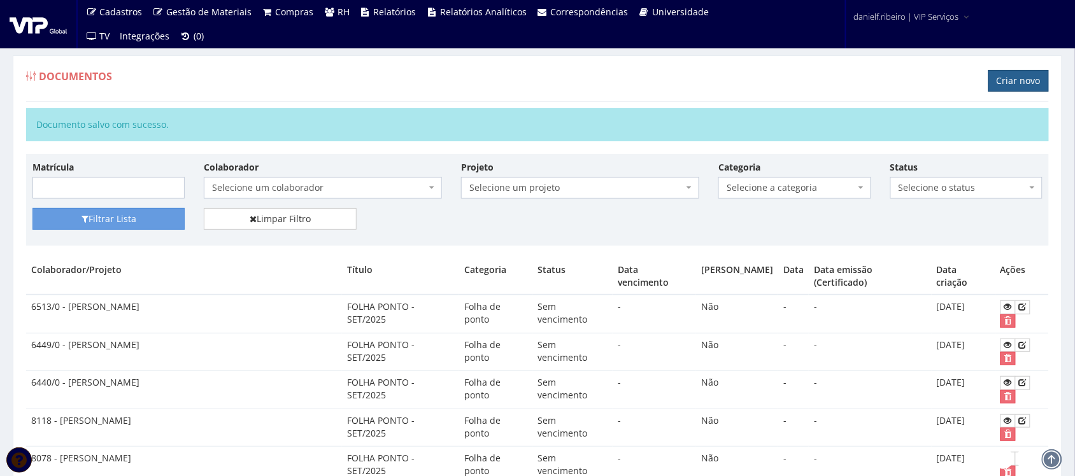
click at [1029, 78] on link "Criar novo" at bounding box center [1019, 81] width 61 height 22
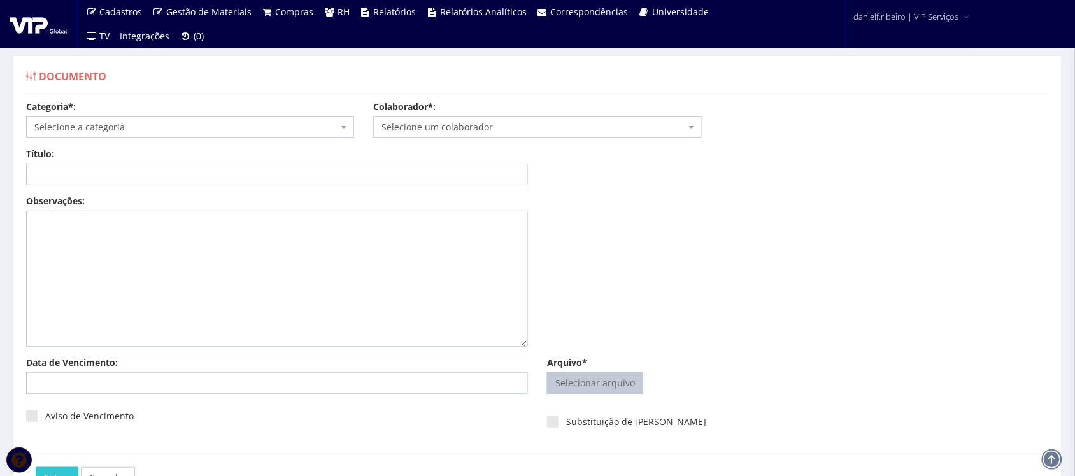
click at [629, 376] on input "Arquivo*" at bounding box center [595, 383] width 95 height 20
type input "C:\fakepath\RONALDO DAS GRAÇAS SILVA FOLHA PONTO SET.2025.pdf"
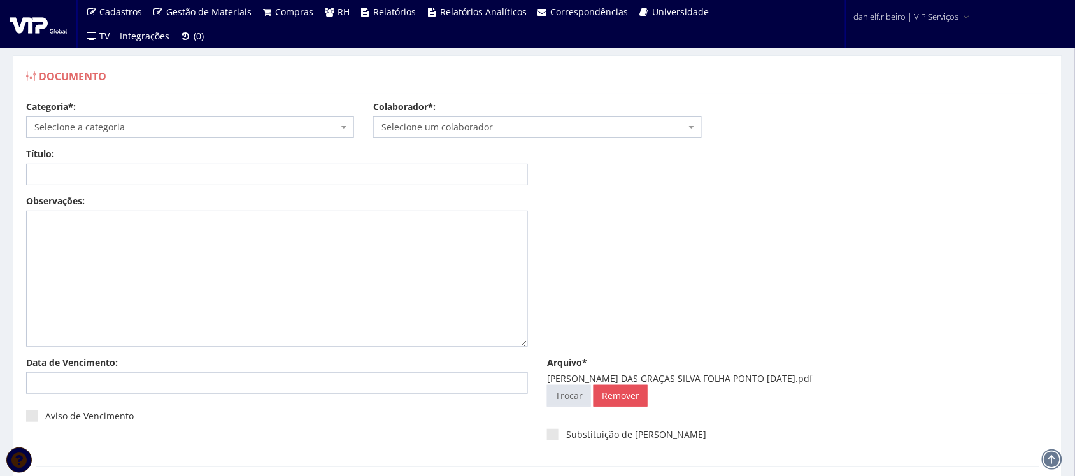
click at [468, 135] on span "Selecione um colaborador" at bounding box center [537, 128] width 328 height 22
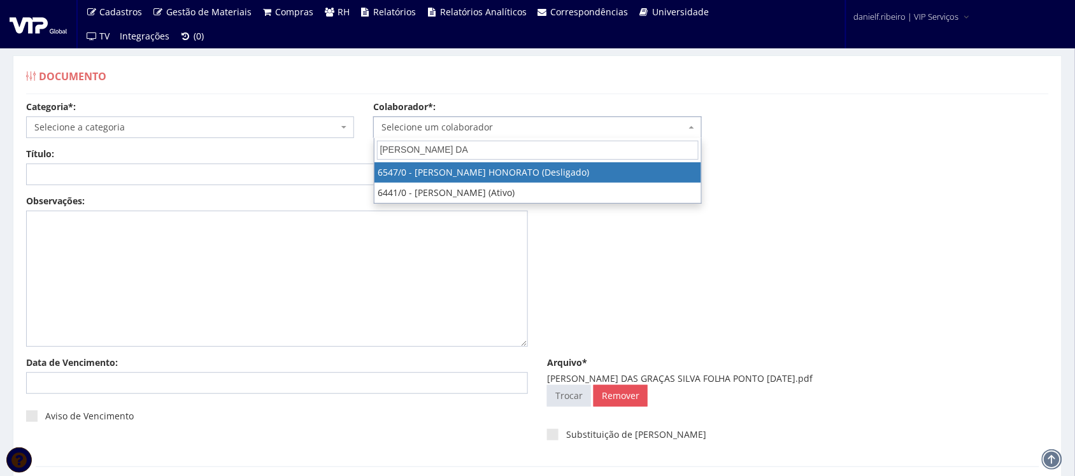
type input "RONALDO DAS"
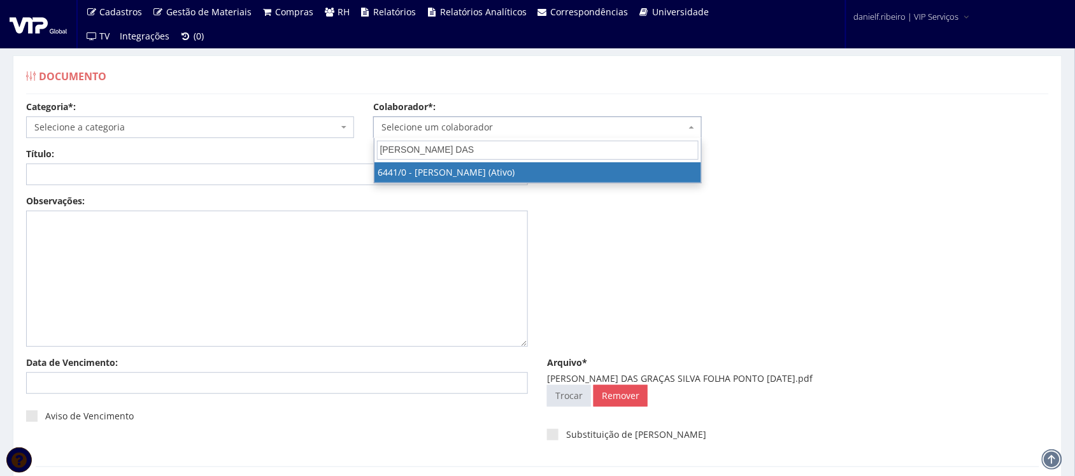
select select "71"
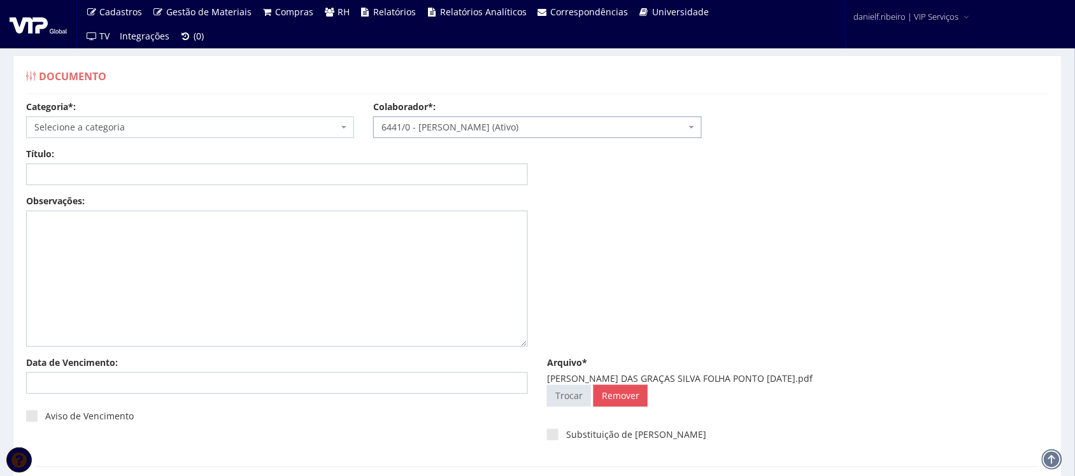
click at [174, 128] on span "Selecione a categoria" at bounding box center [186, 127] width 304 height 13
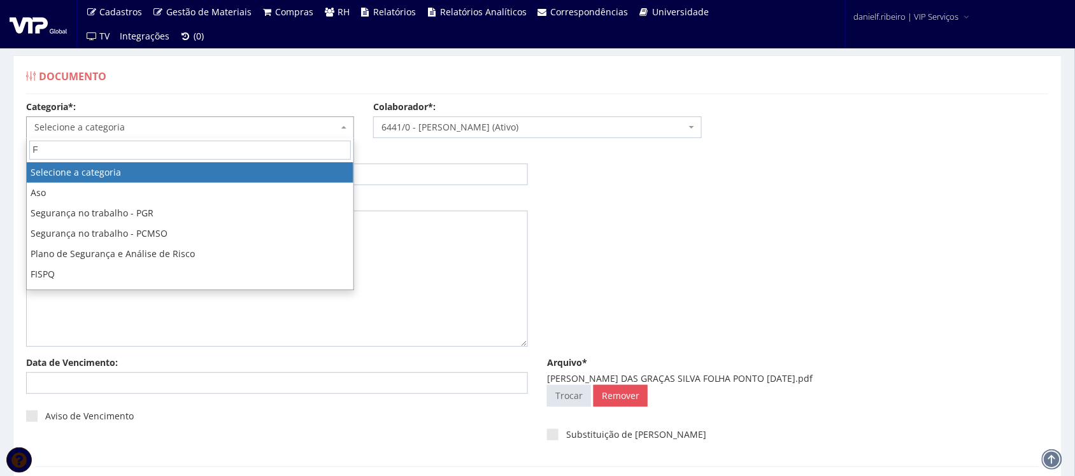
type input "FO"
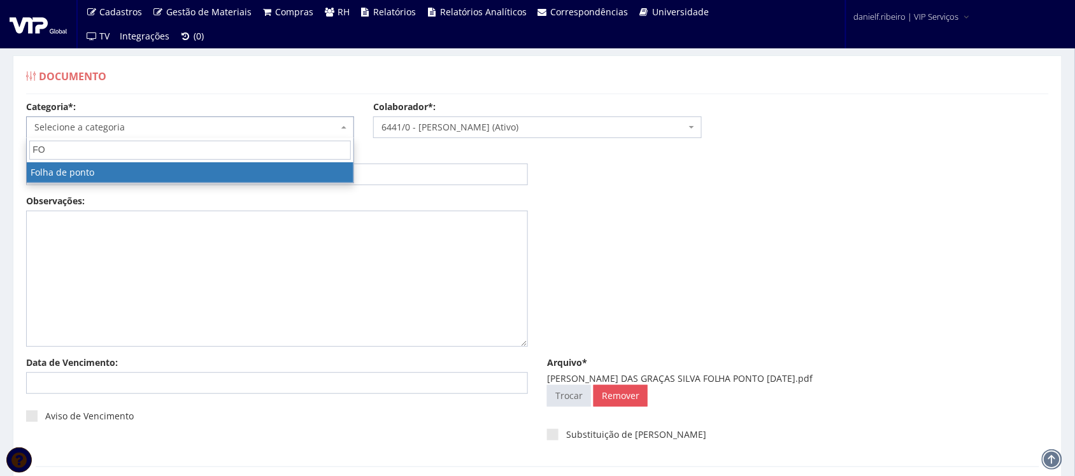
select select "folha_ponto"
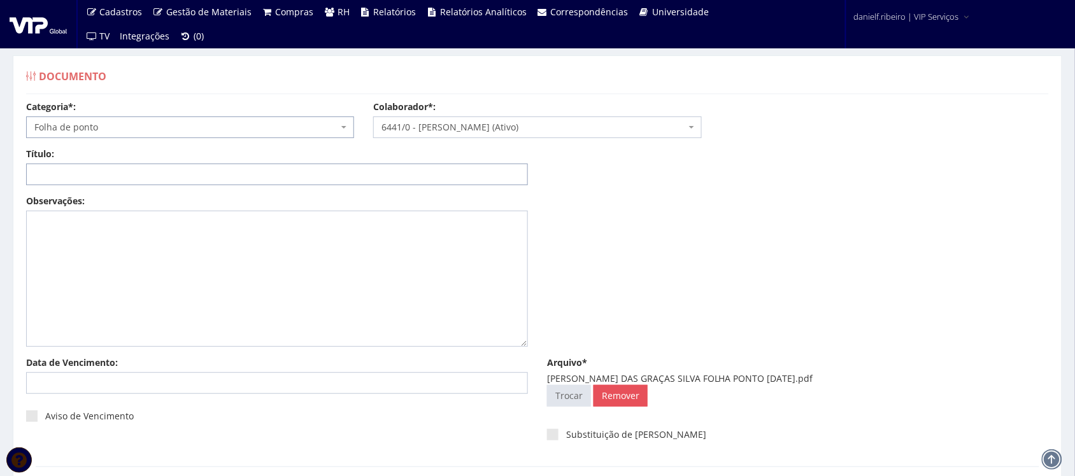
click at [177, 166] on input "Título:" at bounding box center [277, 175] width 502 height 22
paste input "FOLHA PONTO - SET/2025"
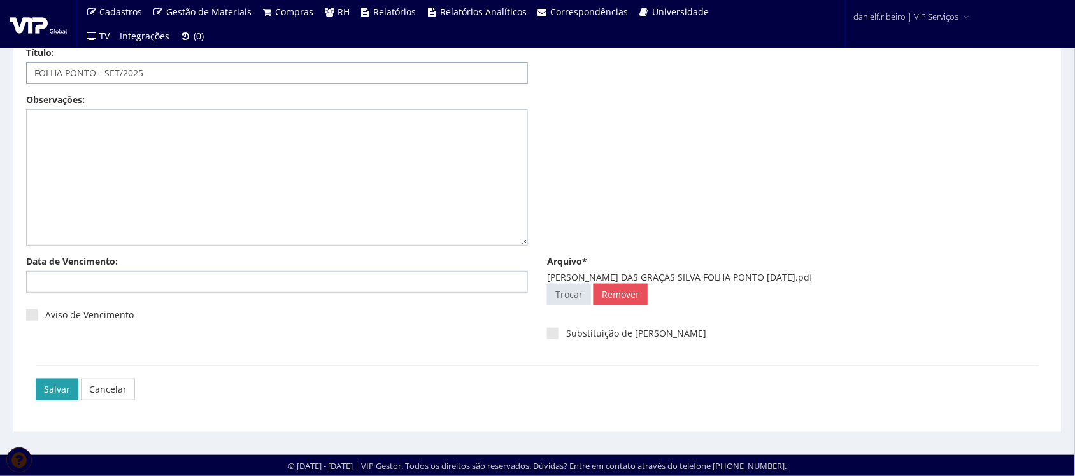
type input "FOLHA PONTO - SET/2025"
click at [62, 384] on input "Salvar" at bounding box center [57, 390] width 43 height 22
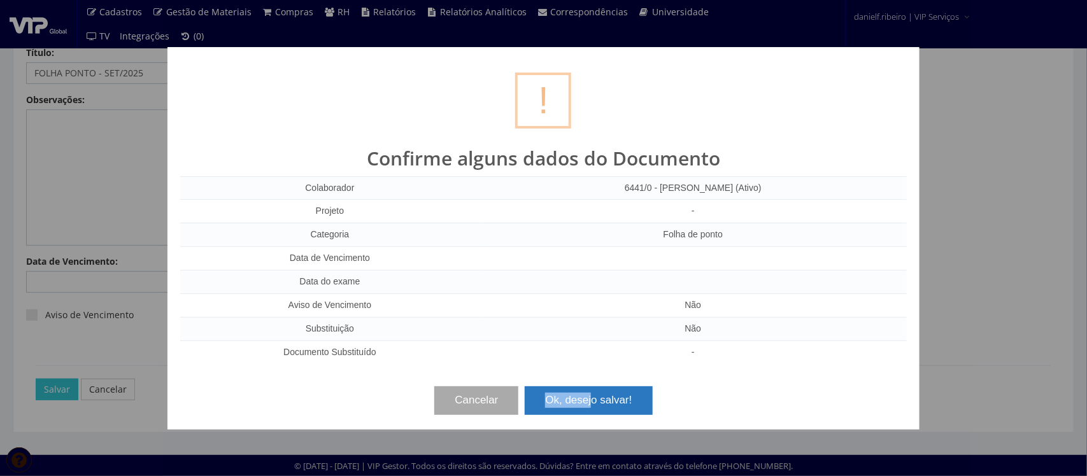
drag, startPoint x: 592, startPoint y: 389, endPoint x: 592, endPoint y: 402, distance: 12.7
click at [592, 402] on div "Cancelar Ok, desejo salvar!" at bounding box center [543, 396] width 727 height 38
click at [592, 403] on button "Ok, desejo salvar!" at bounding box center [588, 401] width 127 height 28
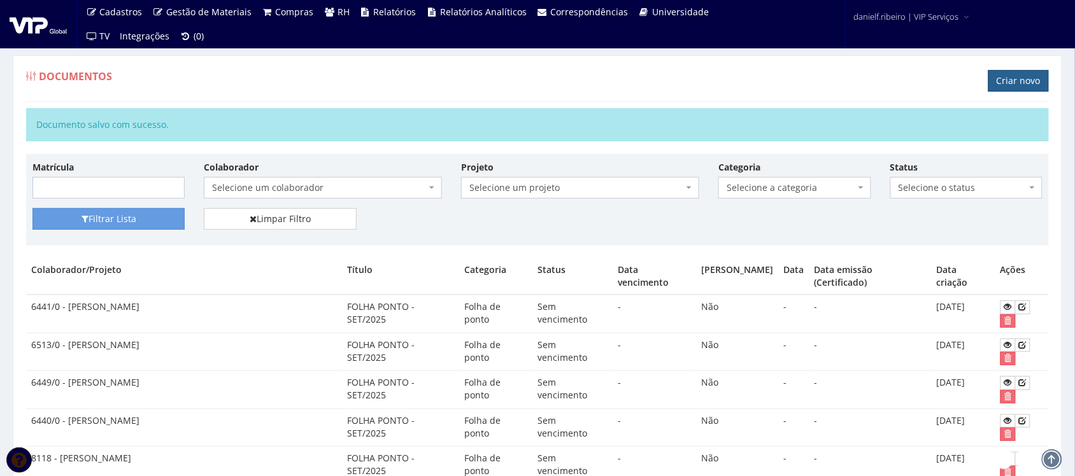
click at [998, 76] on link "Criar novo" at bounding box center [1019, 81] width 61 height 22
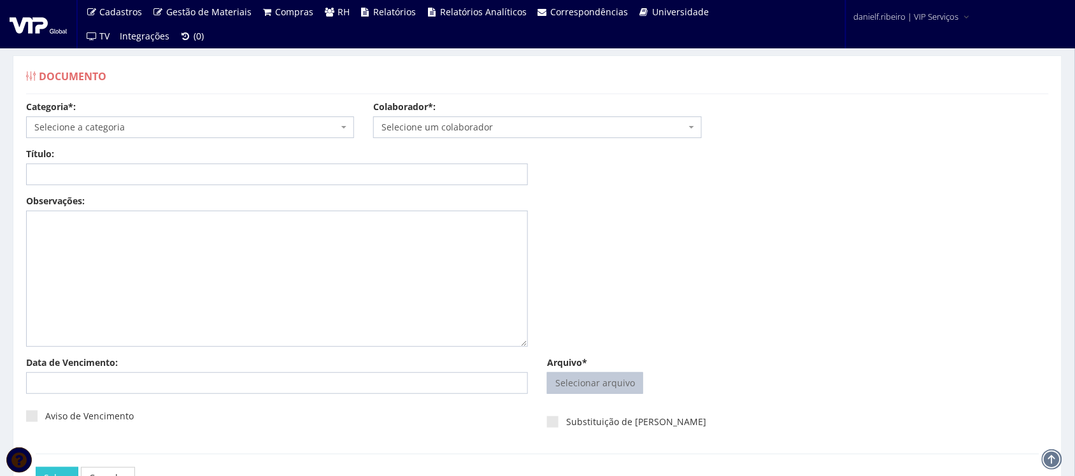
click at [583, 378] on input "Arquivo*" at bounding box center [595, 383] width 95 height 20
type input "C:\fakepath\[PERSON_NAME] FOLHA PONTO [DATE].pdf"
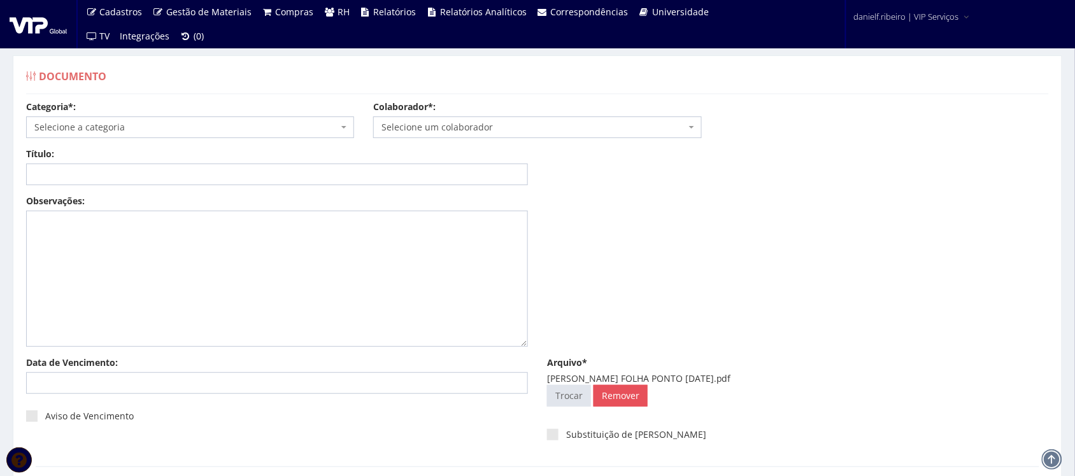
click at [426, 128] on span "Selecione um colaborador" at bounding box center [534, 127] width 304 height 13
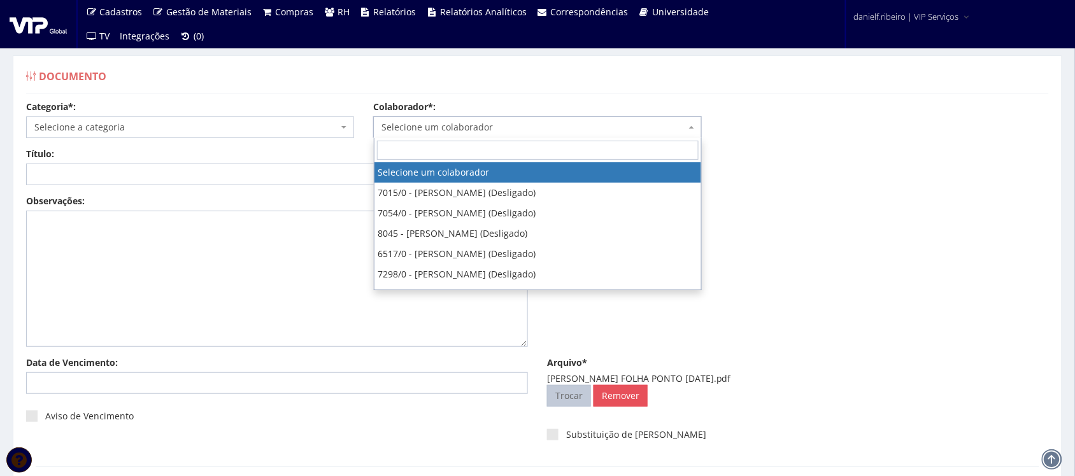
click at [565, 389] on input "Arquivo*" at bounding box center [569, 396] width 43 height 20
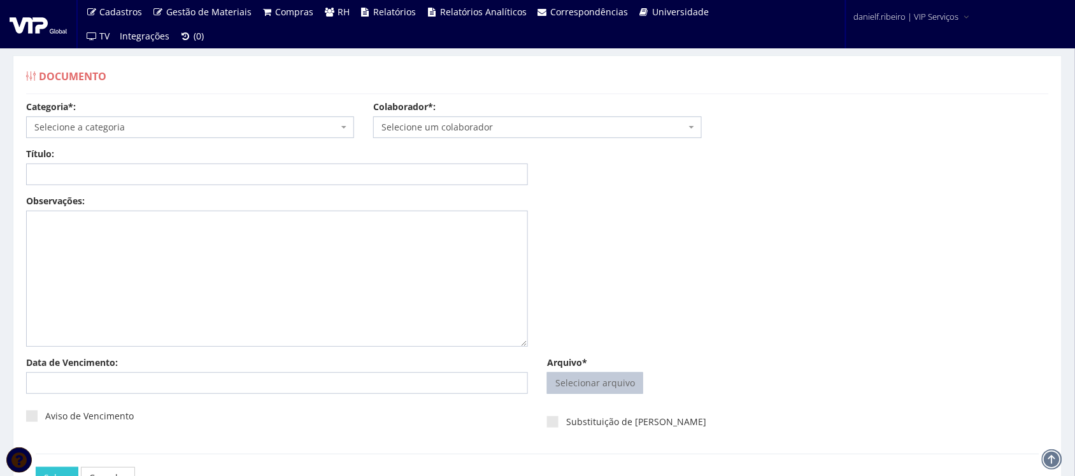
click at [570, 381] on input "Arquivo*" at bounding box center [595, 383] width 95 height 20
type input "C:\fakepath\SIDNEY DE OLIVEIRA FOLHA PONTO SET.2025.pdf"
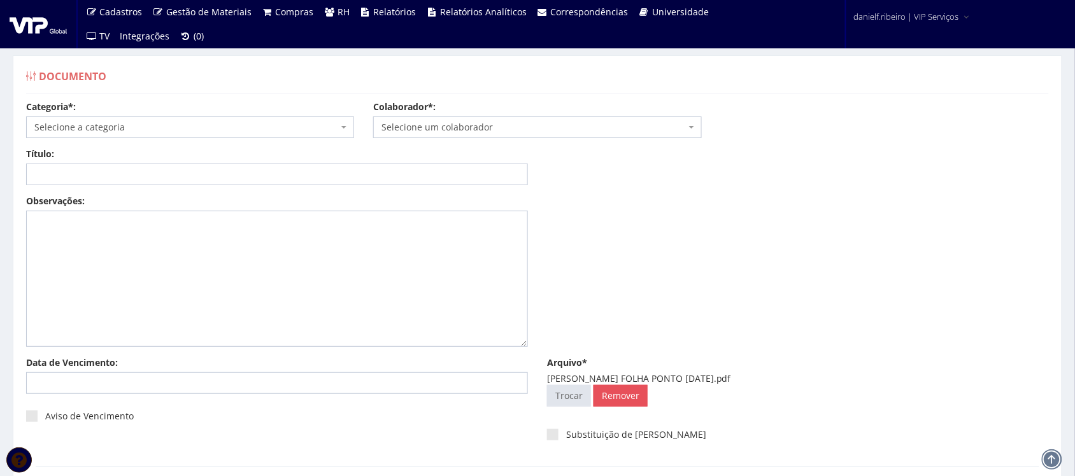
click at [495, 119] on span "Selecione um colaborador" at bounding box center [537, 128] width 328 height 22
type input "SIDNE"
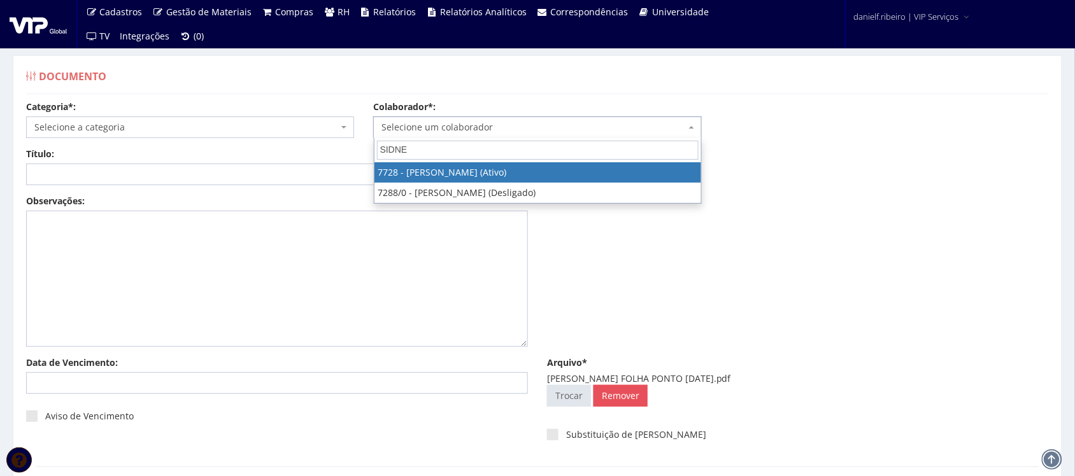
select select "2301"
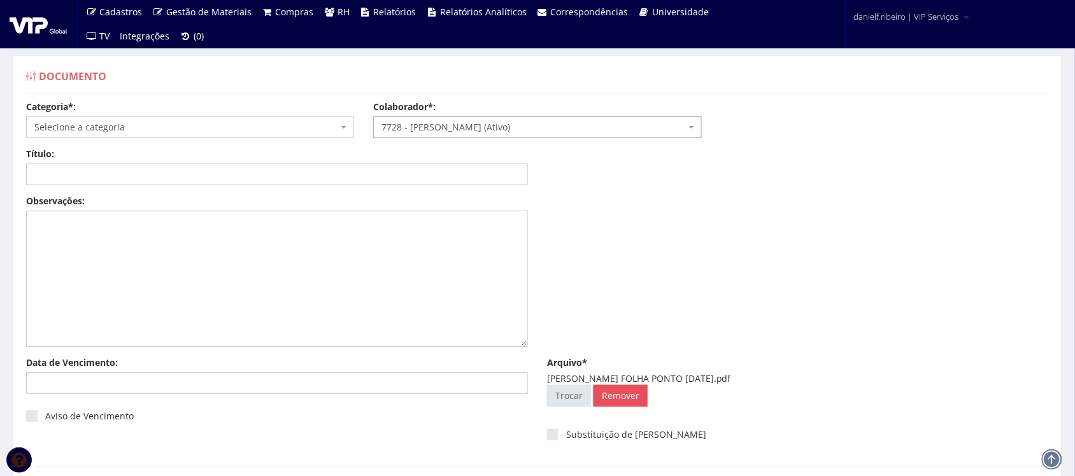
click at [203, 129] on span "Selecione a categoria" at bounding box center [186, 127] width 304 height 13
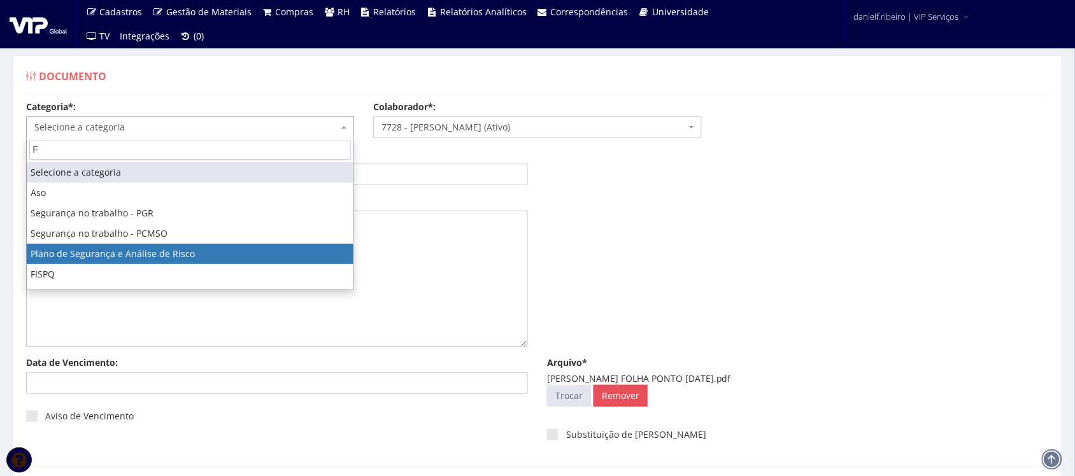
type input "FO"
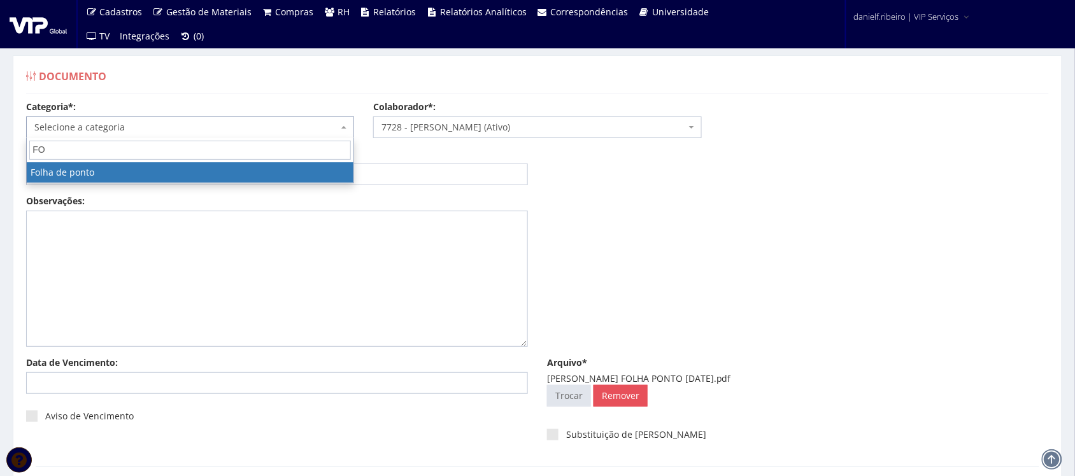
select select "folha_ponto"
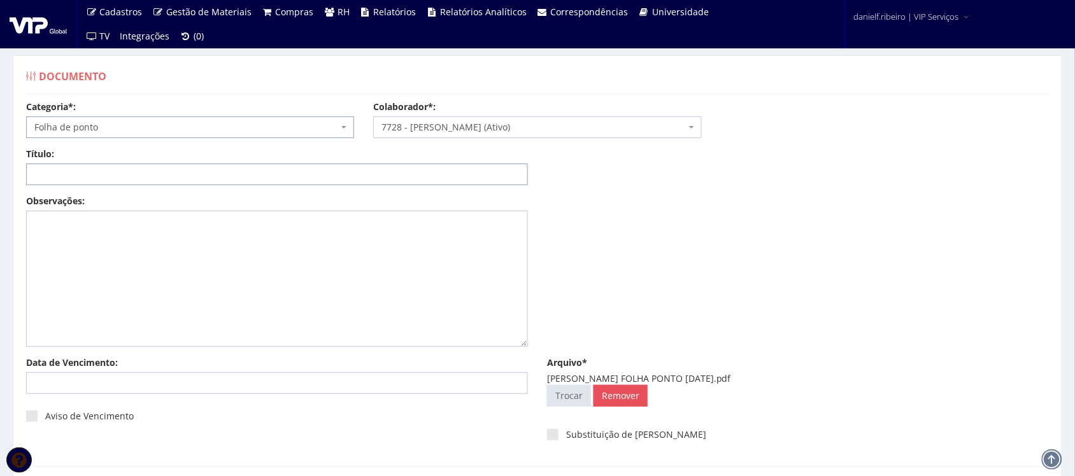
click at [175, 174] on input "Título:" at bounding box center [277, 175] width 502 height 22
paste input "FOLHA PONTO - SET/2025"
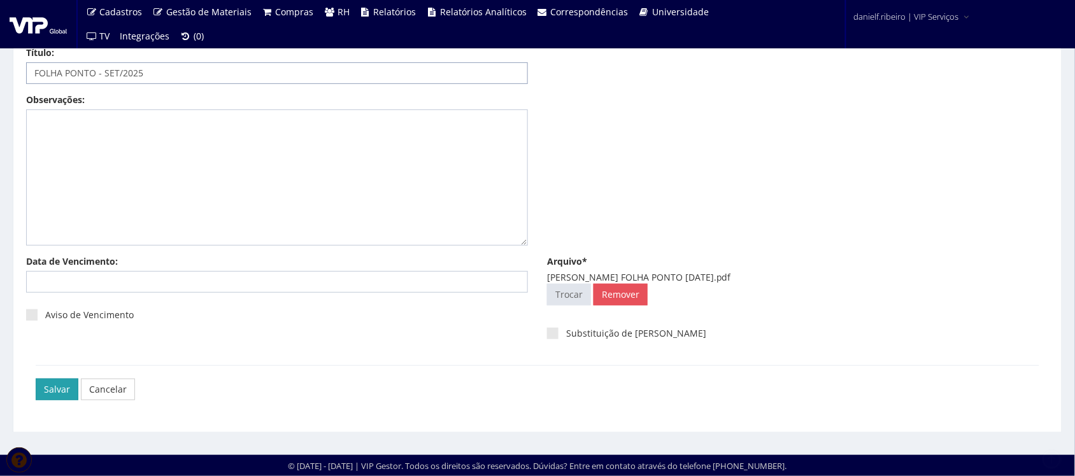
type input "FOLHA PONTO - SET/2025"
click at [54, 383] on input "Salvar" at bounding box center [57, 390] width 43 height 22
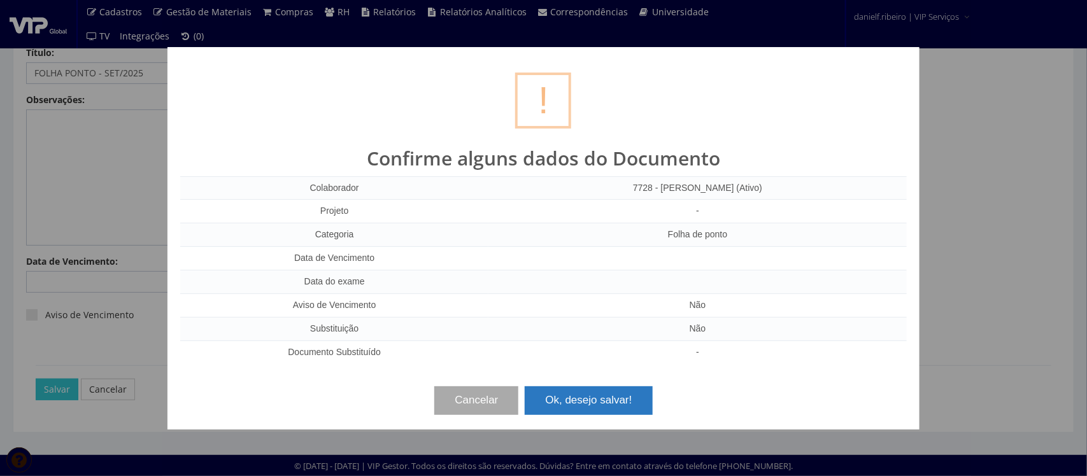
click at [620, 406] on button "Ok, desejo salvar!" at bounding box center [588, 401] width 127 height 28
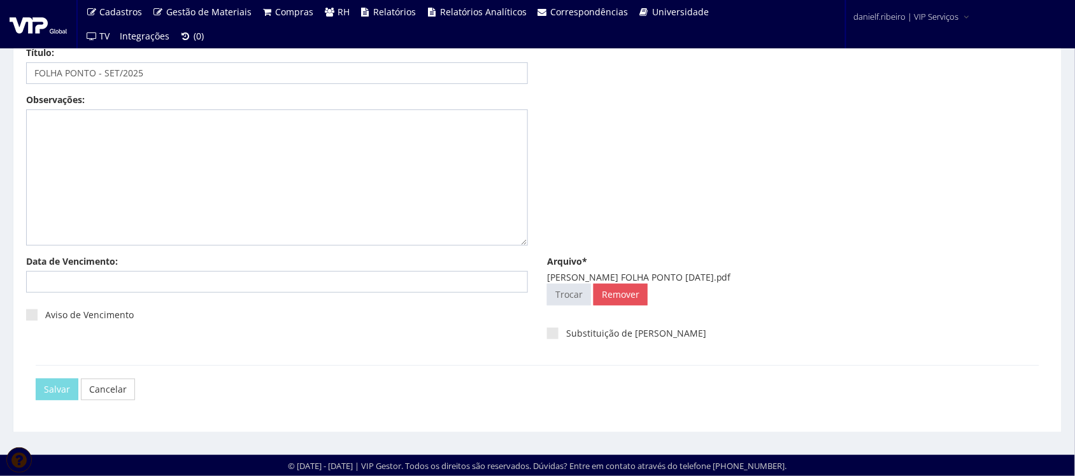
scroll to position [0, 0]
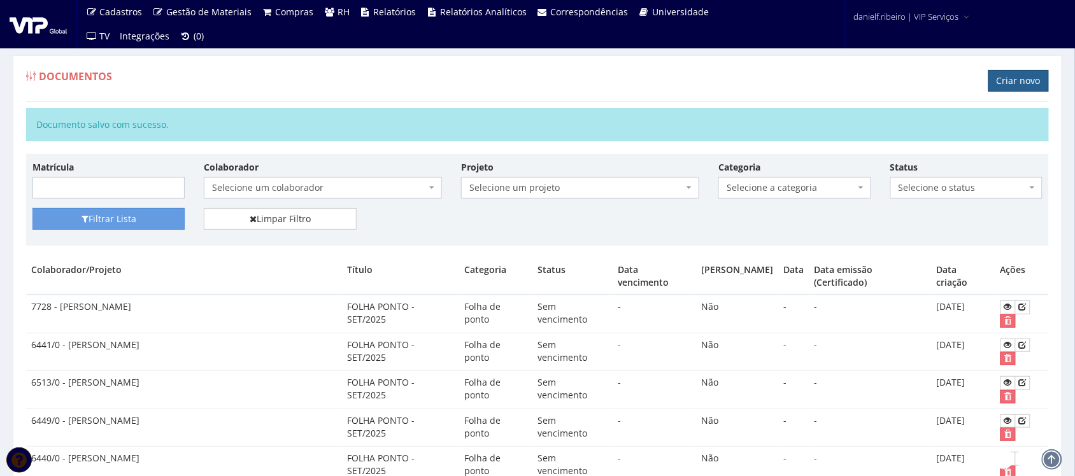
click at [1026, 82] on link "Criar novo" at bounding box center [1019, 81] width 61 height 22
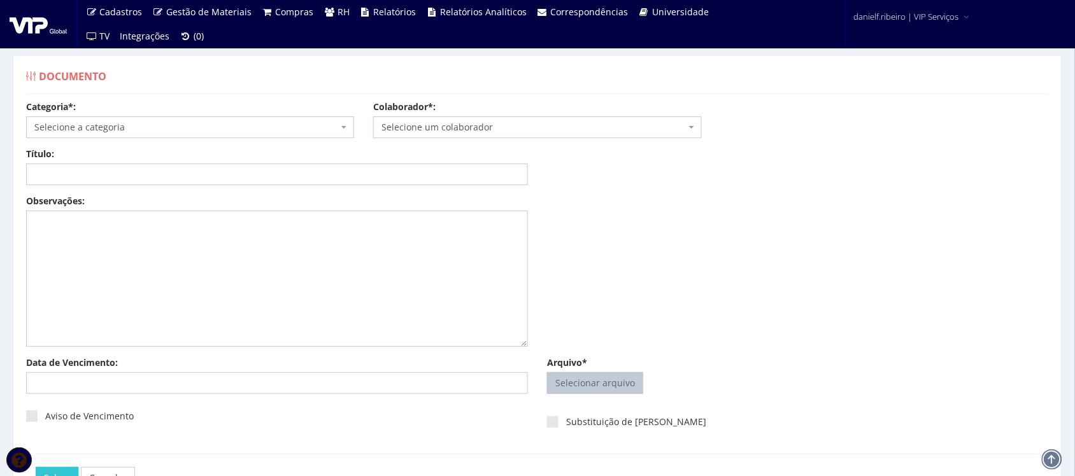
click at [562, 377] on input "Arquivo*" at bounding box center [595, 383] width 95 height 20
type input "C:\fakepath\VAGNER [PERSON_NAME] FOLHA PONTO [DATE].pdf"
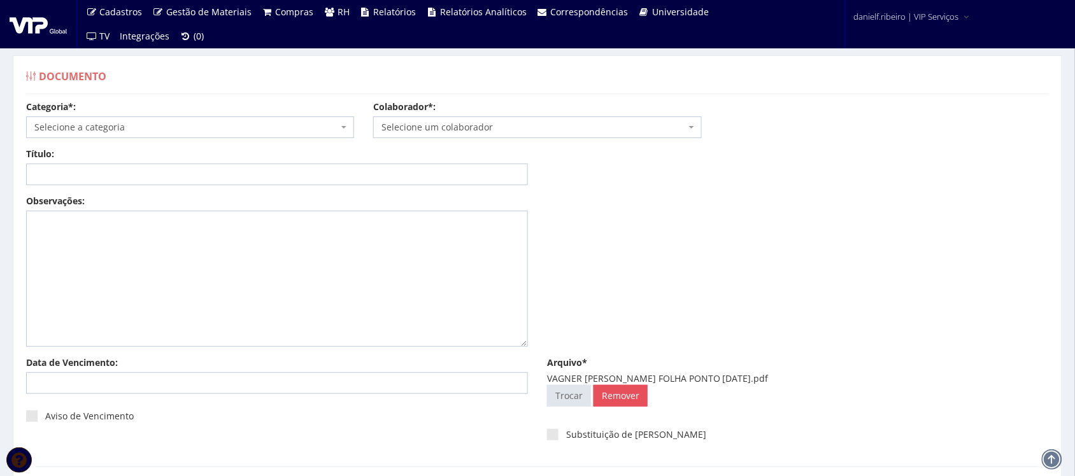
click at [432, 128] on span "Selecione um colaborador" at bounding box center [534, 127] width 304 height 13
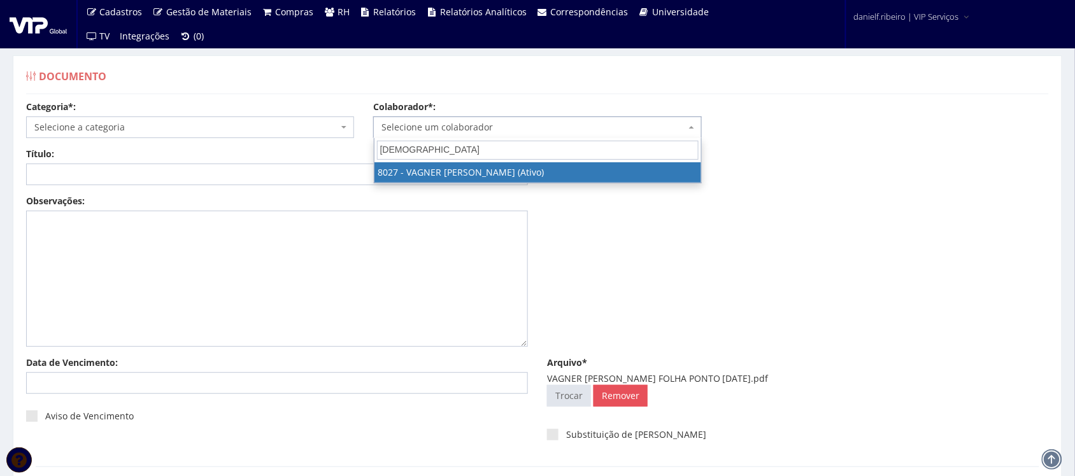
type input "SALOMÃO"
select select "3386"
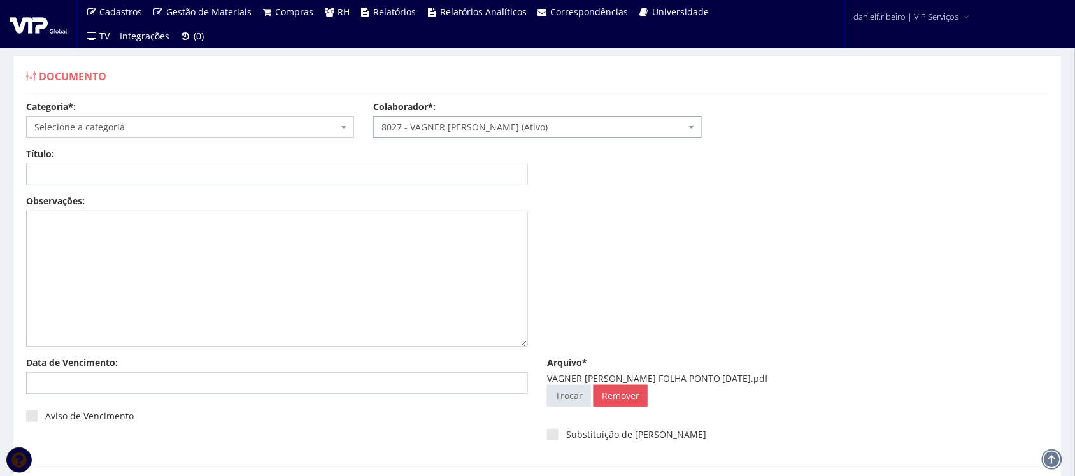
click at [178, 122] on span "Selecione a categoria" at bounding box center [186, 127] width 304 height 13
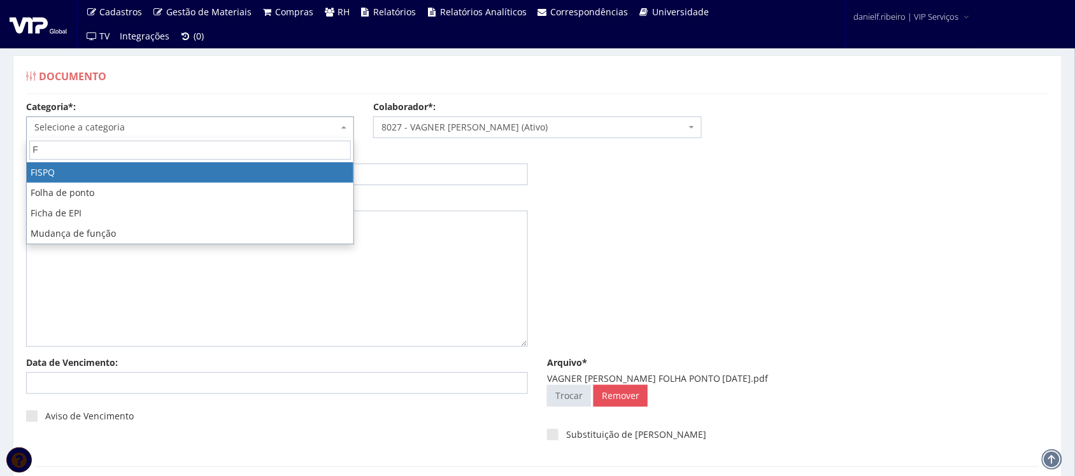
type input "FO"
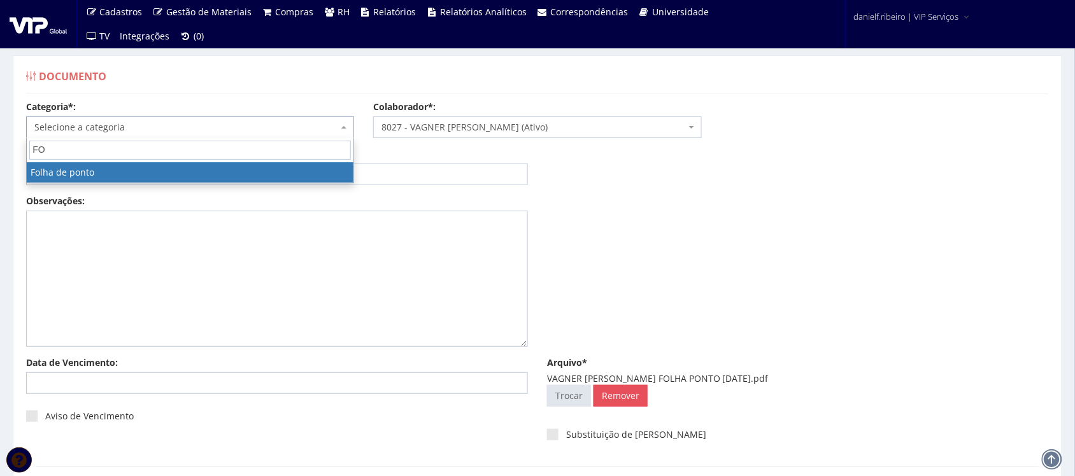
select select "folha_ponto"
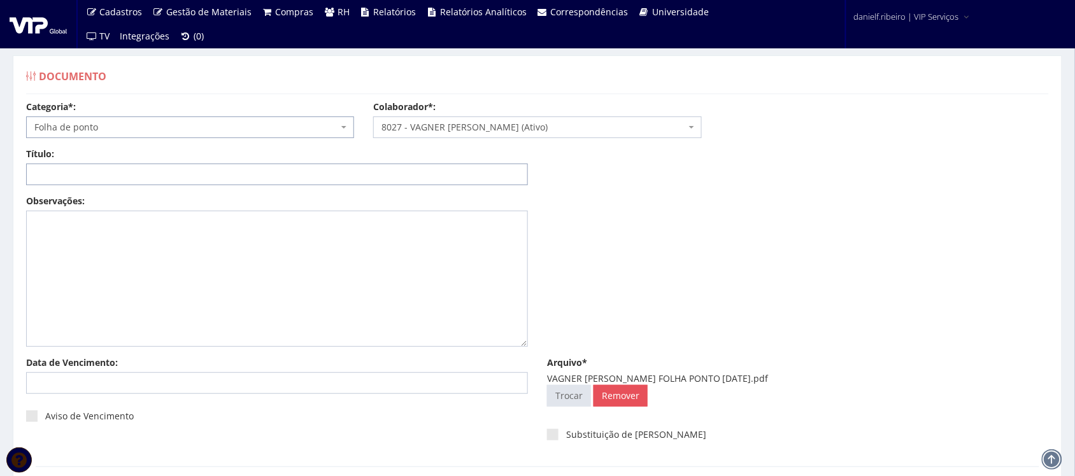
click at [178, 170] on input "Título:" at bounding box center [277, 175] width 502 height 22
paste input "FOLHA PONTO - SET/2025"
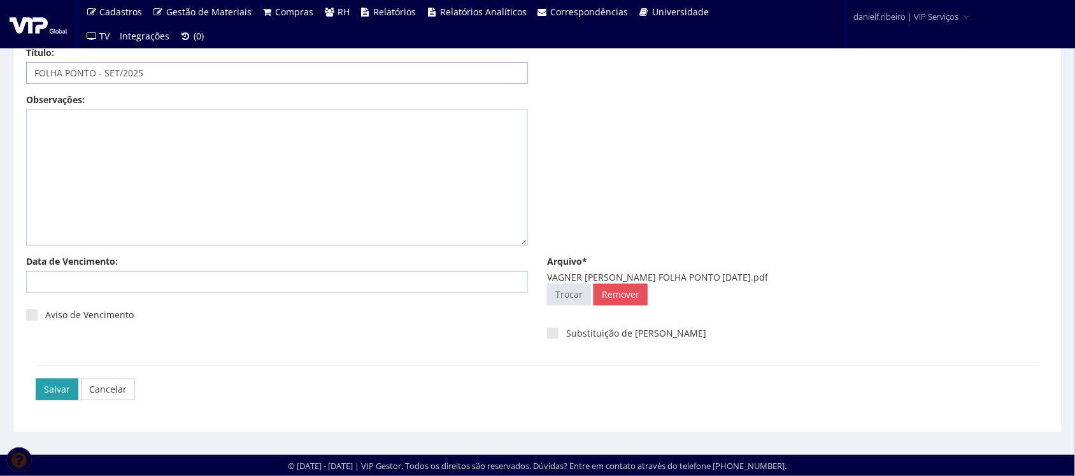
type input "FOLHA PONTO - SET/2025"
click at [48, 390] on input "Salvar" at bounding box center [57, 390] width 43 height 22
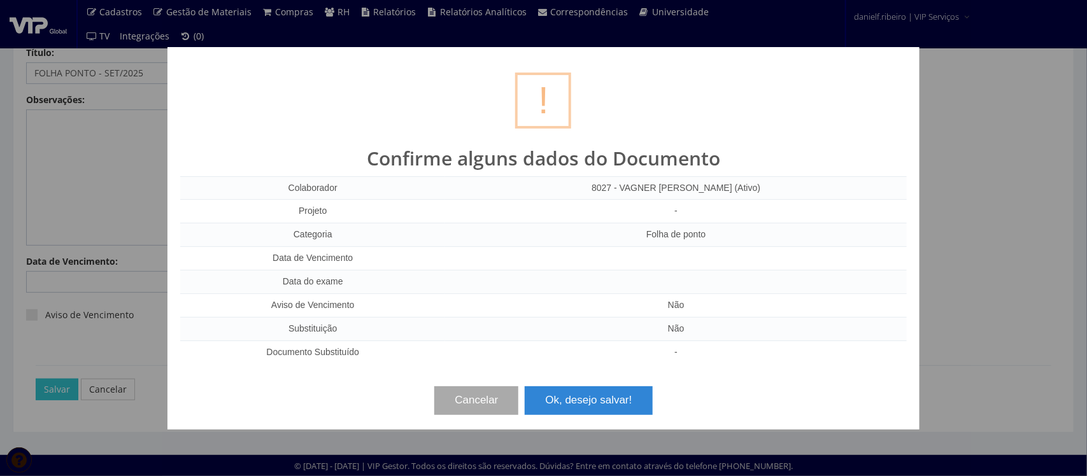
click at [559, 384] on div "Cancelar Ok, desejo salvar!" at bounding box center [543, 396] width 727 height 38
drag, startPoint x: 571, startPoint y: 406, endPoint x: 571, endPoint y: 390, distance: 15.9
click at [571, 403] on button "Ok, desejo salvar!" at bounding box center [588, 401] width 127 height 28
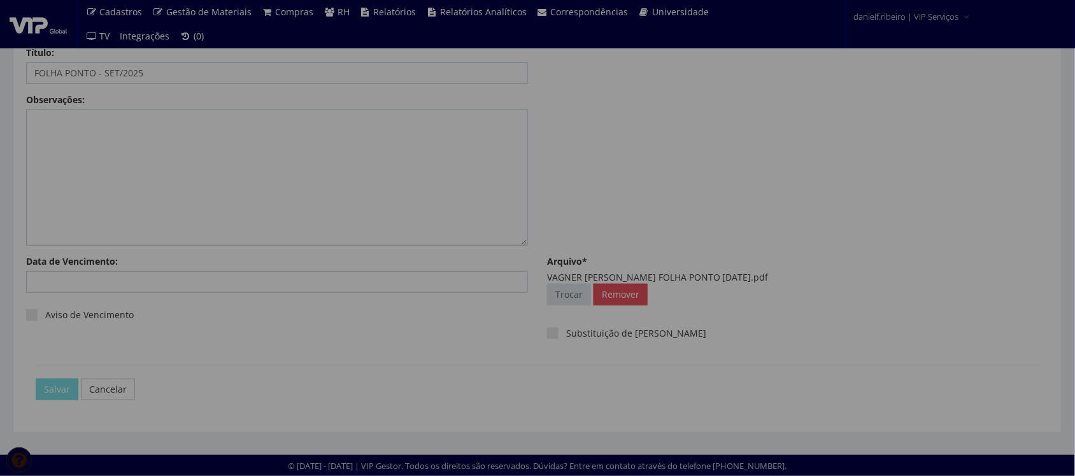
scroll to position [0, 0]
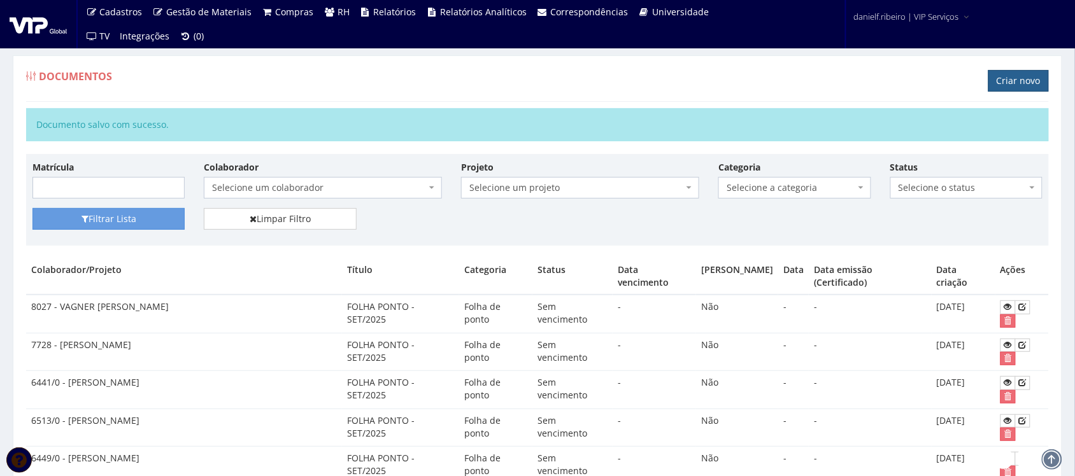
click at [1031, 76] on link "Criar novo" at bounding box center [1019, 81] width 61 height 22
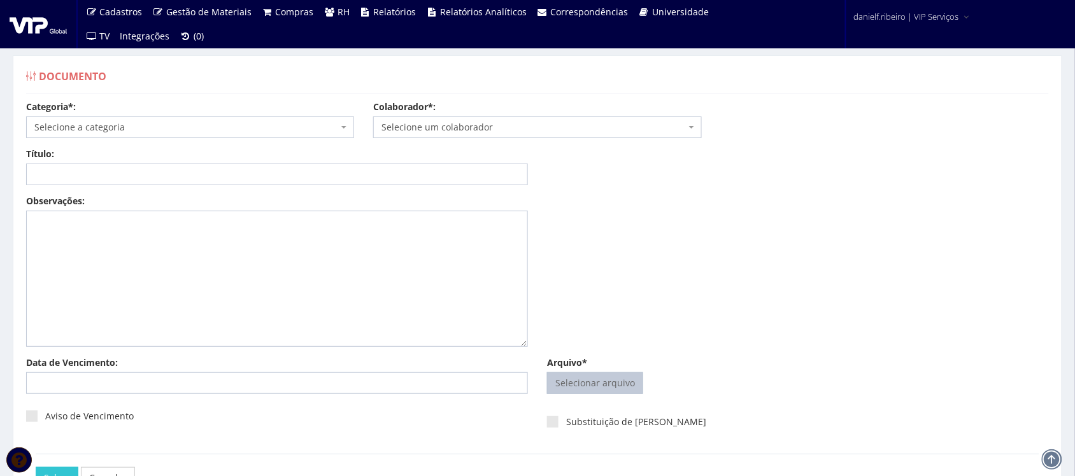
click at [584, 385] on input "Arquivo*" at bounding box center [595, 383] width 95 height 20
type input "C:\fakepath\[PERSON_NAME] FOLHA PONTO [DATE].pdf"
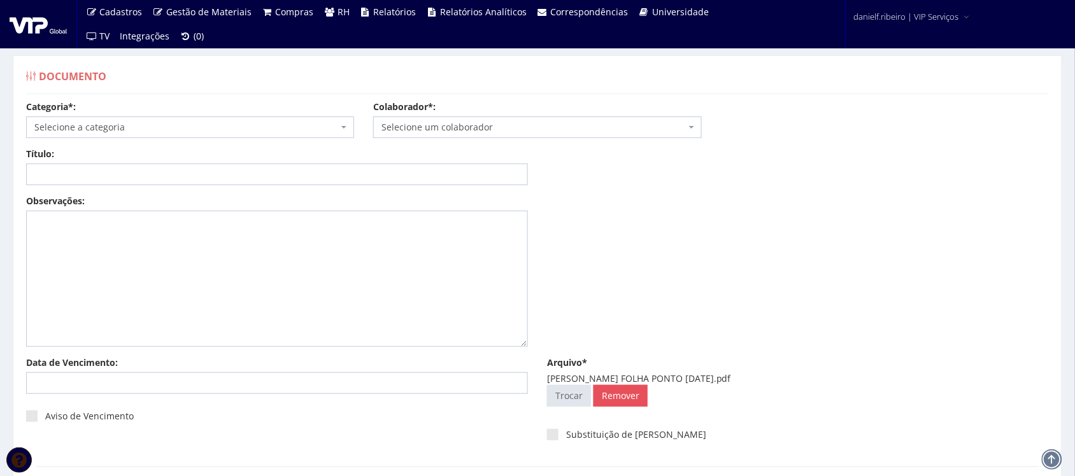
click at [438, 122] on span "Selecione um colaborador" at bounding box center [534, 127] width 304 height 13
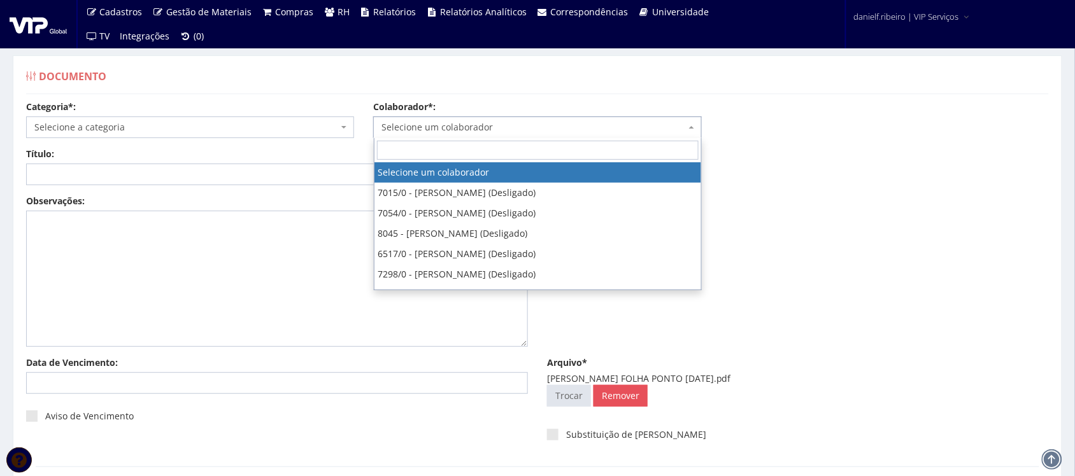
type input "C"
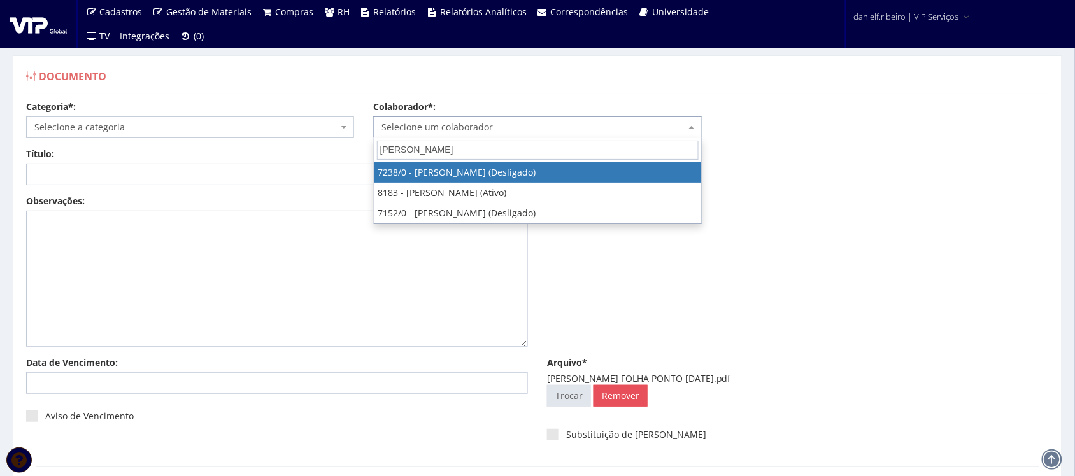
type input "[PERSON_NAME]"
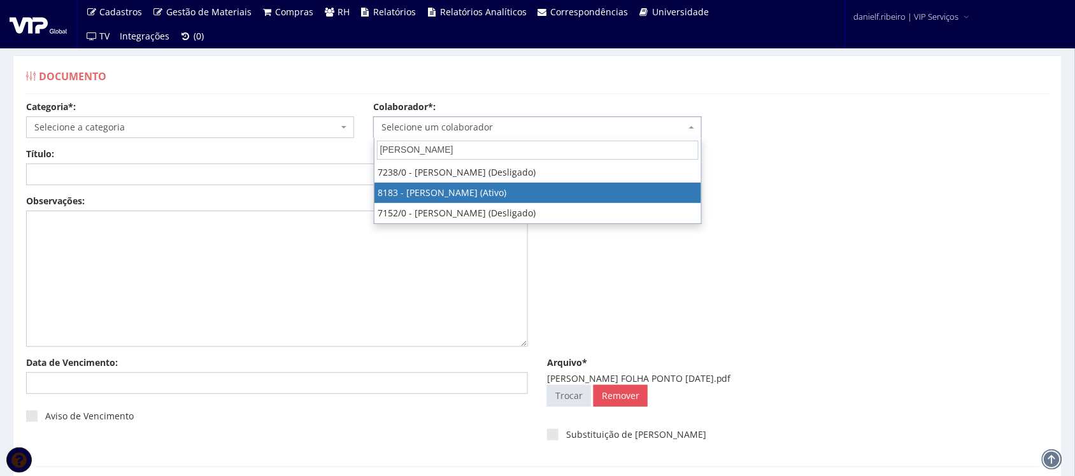
select select "4093"
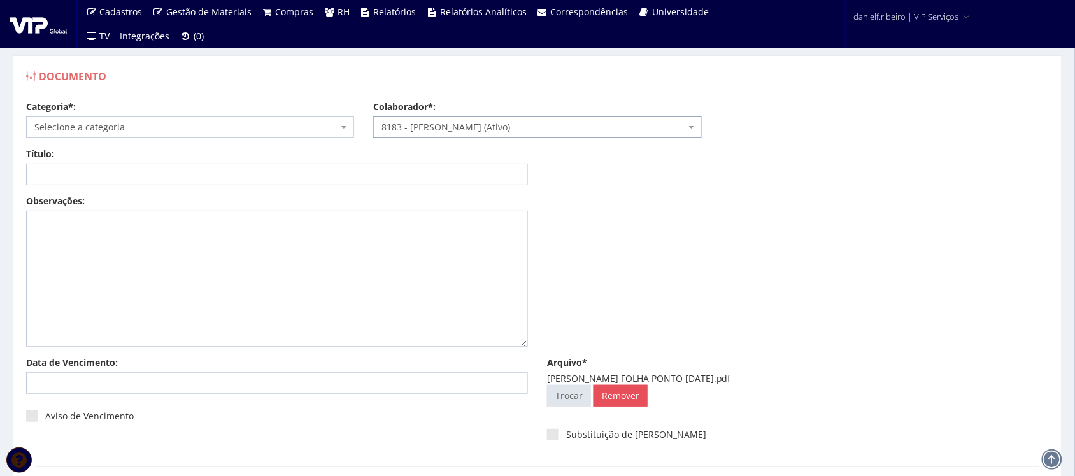
click at [180, 139] on div "Categoria*: Selecione a categoria Aso Segurança no trabalho - PGR Segurança no …" at bounding box center [538, 124] width 1042 height 47
click at [175, 120] on span "Selecione a categoria" at bounding box center [190, 128] width 328 height 22
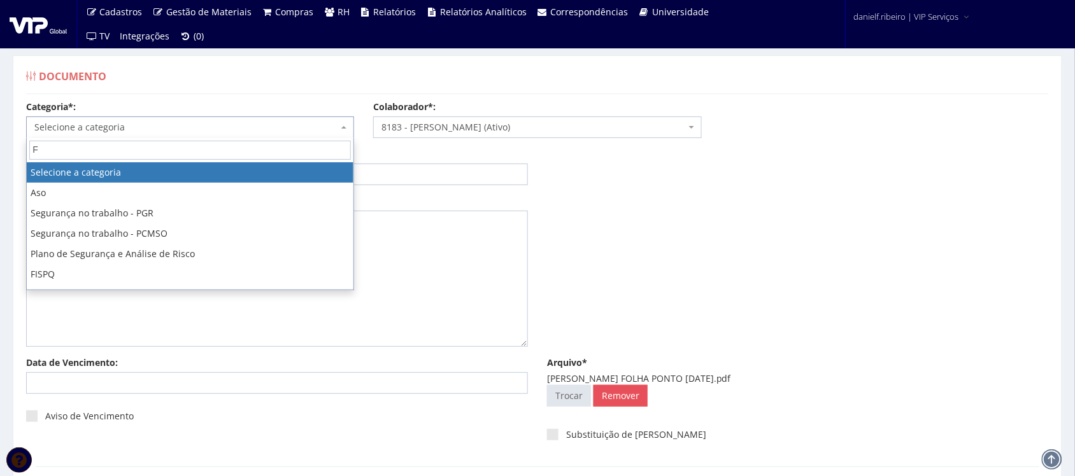
type input "FO"
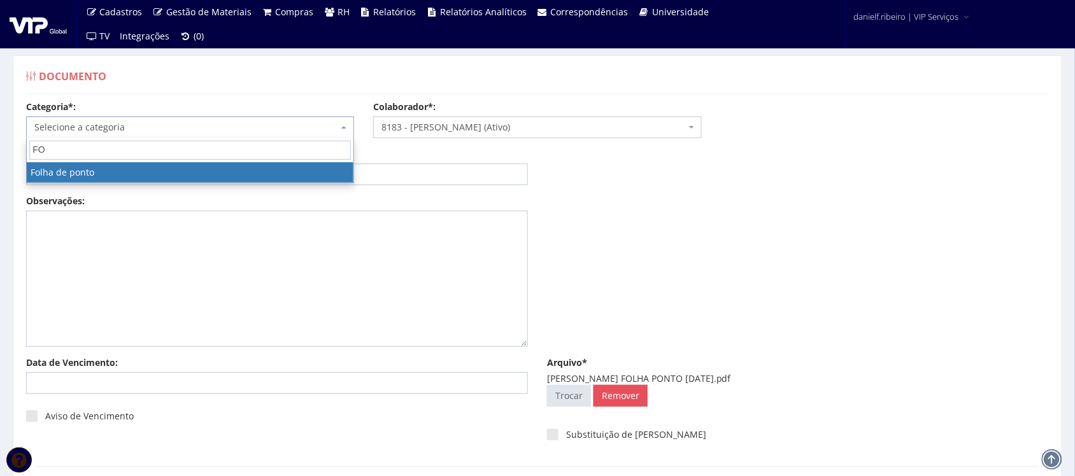
select select "folha_ponto"
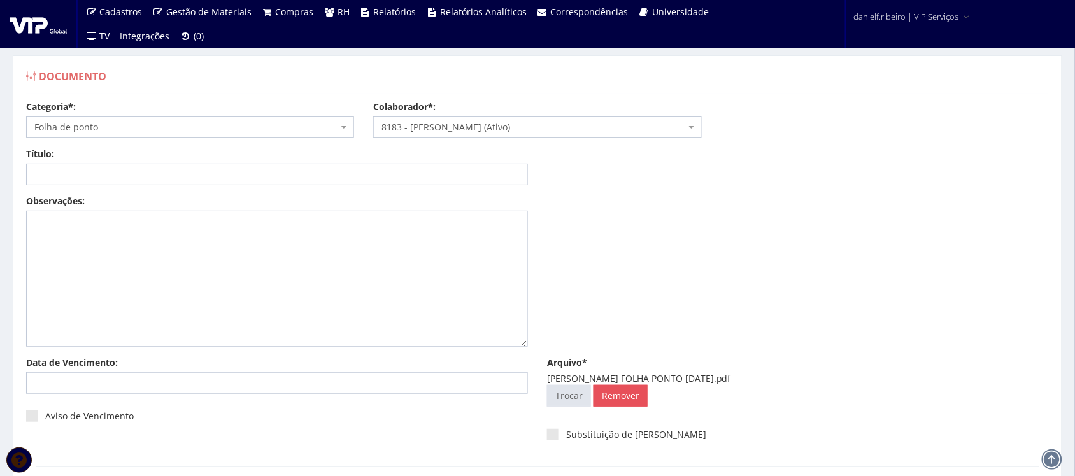
click at [126, 162] on div "Título:" at bounding box center [277, 167] width 521 height 38
drag, startPoint x: 135, startPoint y: 183, endPoint x: 122, endPoint y: 183, distance: 13.4
click at [134, 183] on input "Título:" at bounding box center [277, 175] width 502 height 22
paste input "FOLHA PONTO - SET/2025"
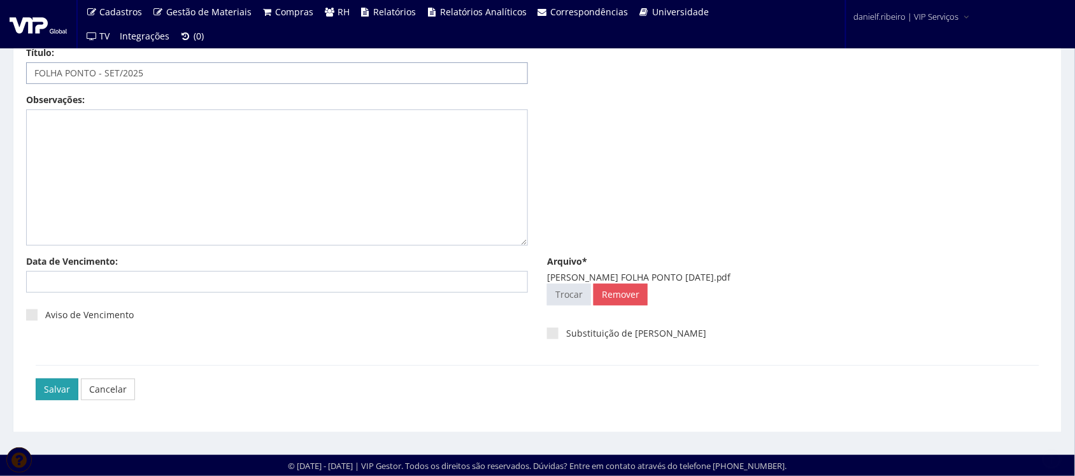
type input "FOLHA PONTO - SET/2025"
click at [59, 387] on input "Salvar" at bounding box center [57, 390] width 43 height 22
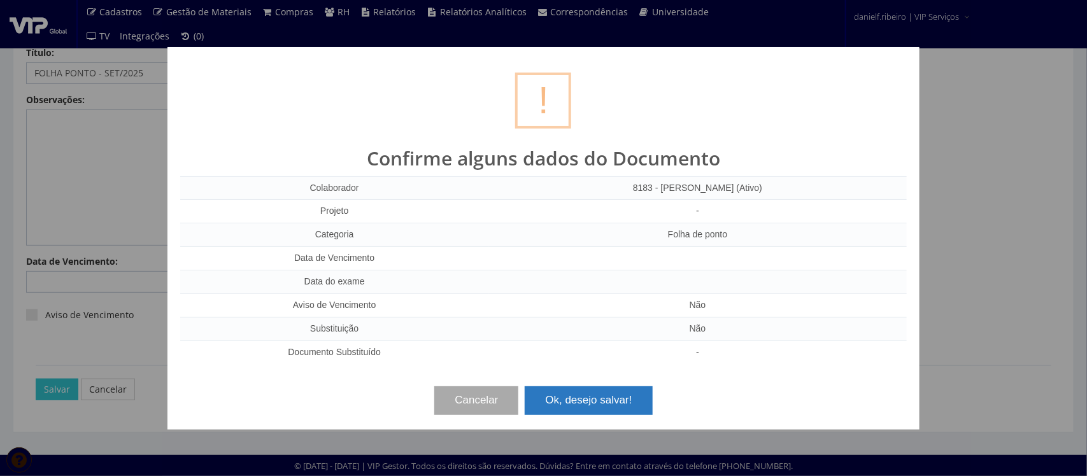
click at [578, 396] on button "Ok, desejo salvar!" at bounding box center [588, 401] width 127 height 28
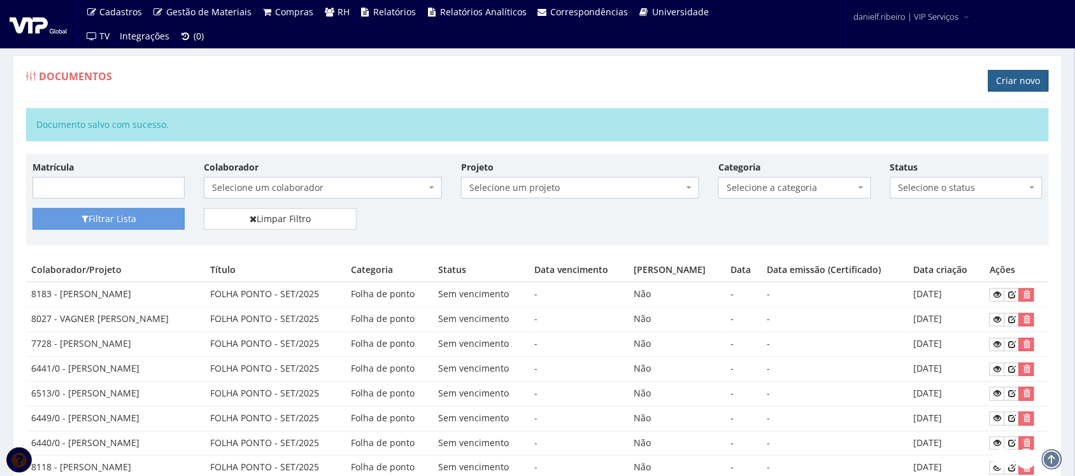
click at [1020, 78] on link "Criar novo" at bounding box center [1019, 81] width 61 height 22
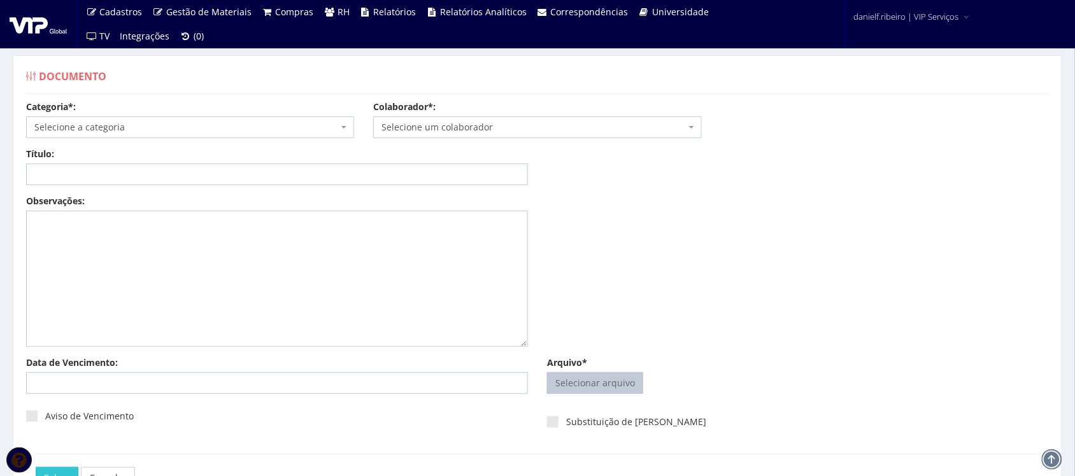
click at [597, 387] on input "Arquivo*" at bounding box center [595, 383] width 95 height 20
type input "C:\fakepath\VITOR THAUAN DA SILVA ANJOS FOLHA PONTO SET.2025.pdf"
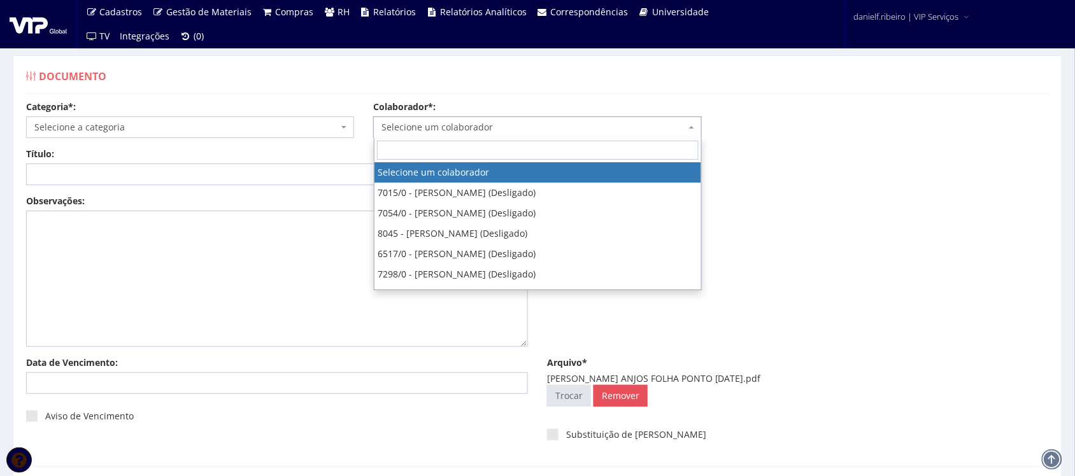
click at [419, 135] on span "Selecione um colaborador" at bounding box center [537, 128] width 328 height 22
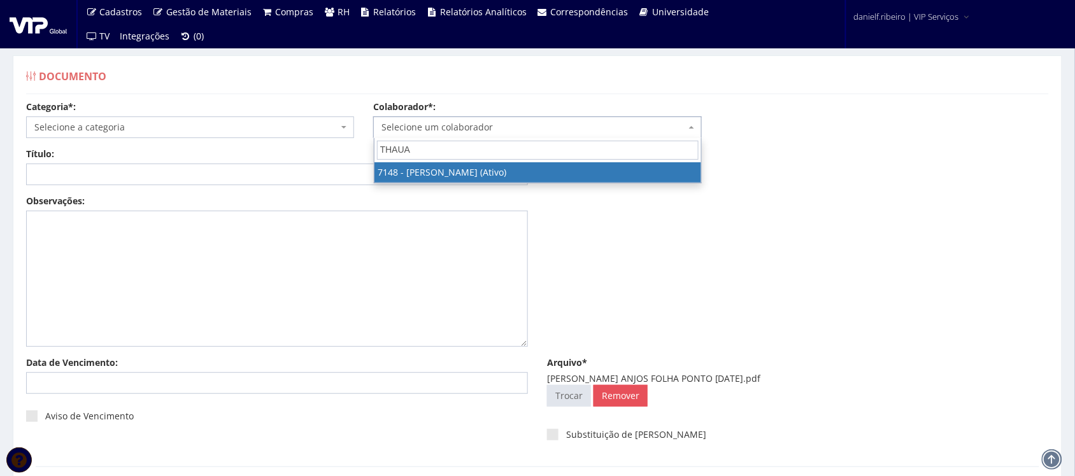
type input "THAUAN"
select select "574"
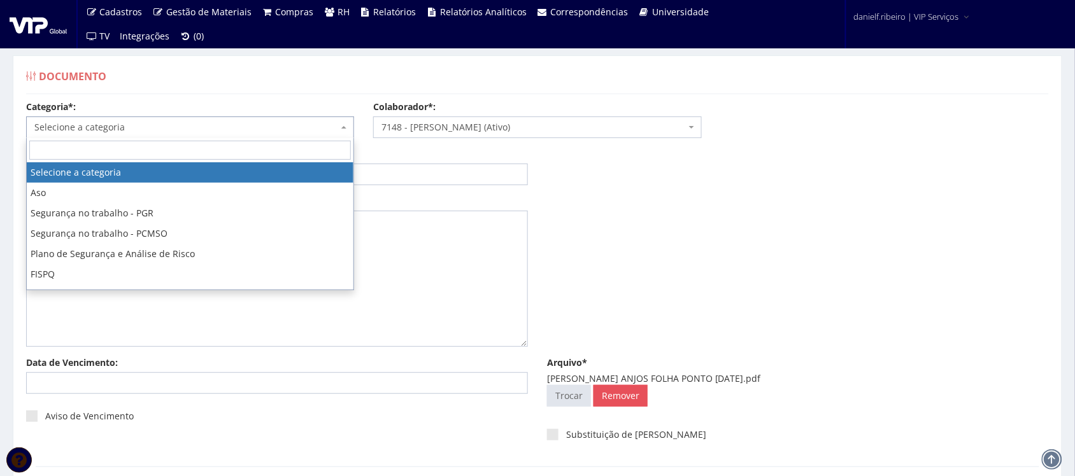
click at [175, 131] on span "Selecione a categoria" at bounding box center [186, 127] width 304 height 13
type input "FO"
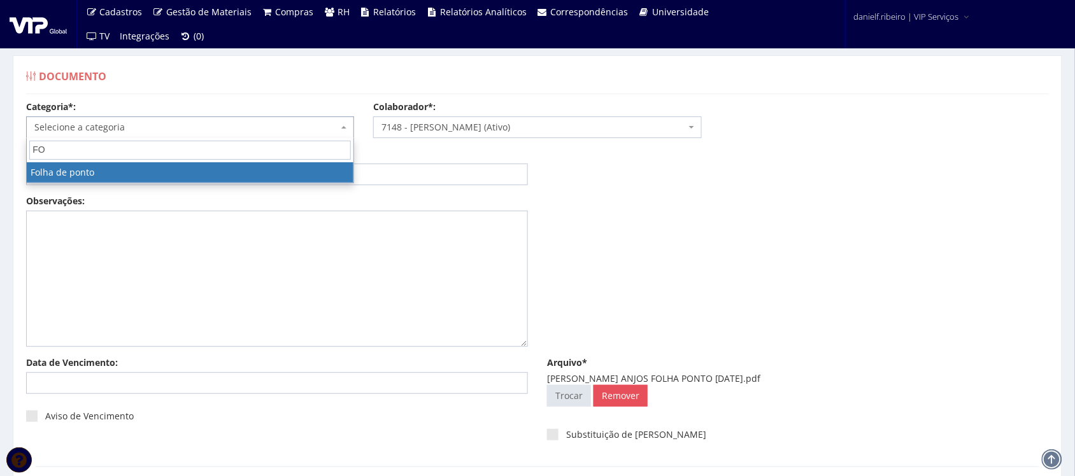
select select "folha_ponto"
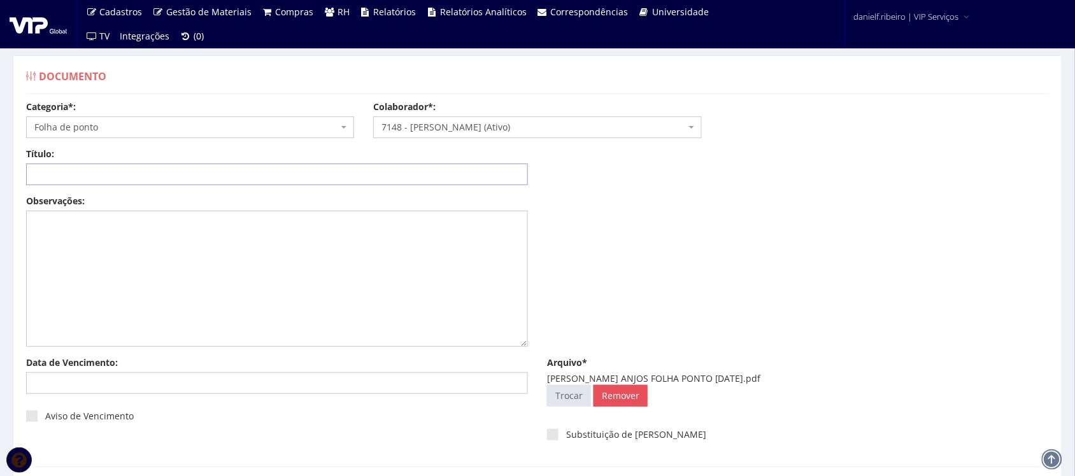
click at [136, 173] on input "Título:" at bounding box center [277, 175] width 502 height 22
paste input "FOLHA PONTO - SET/2025"
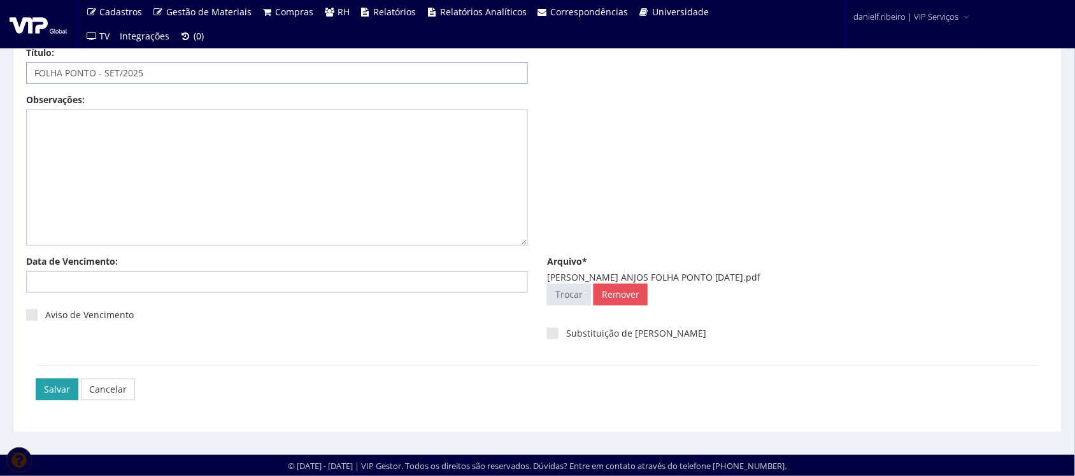
type input "FOLHA PONTO - SET/2025"
click at [41, 396] on input "Salvar" at bounding box center [57, 390] width 43 height 22
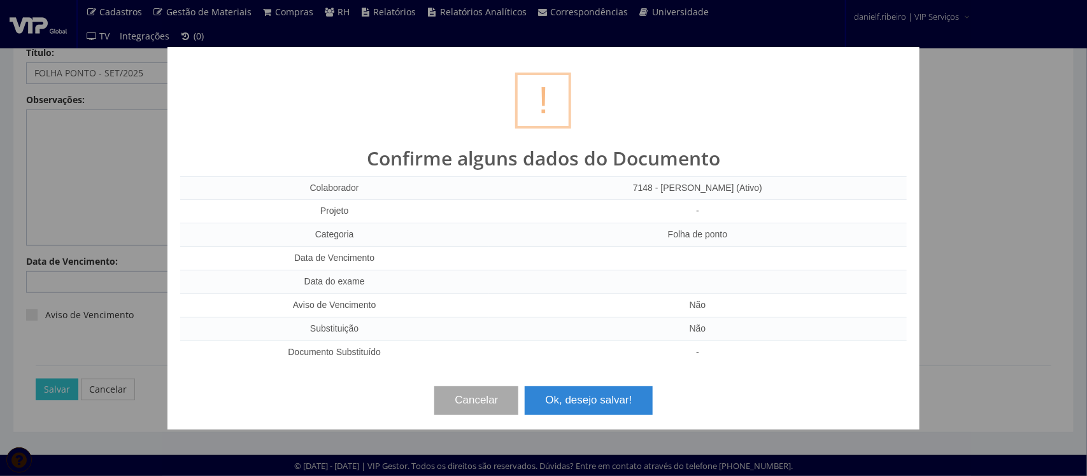
click at [597, 399] on button "Ok, desejo salvar!" at bounding box center [588, 401] width 127 height 28
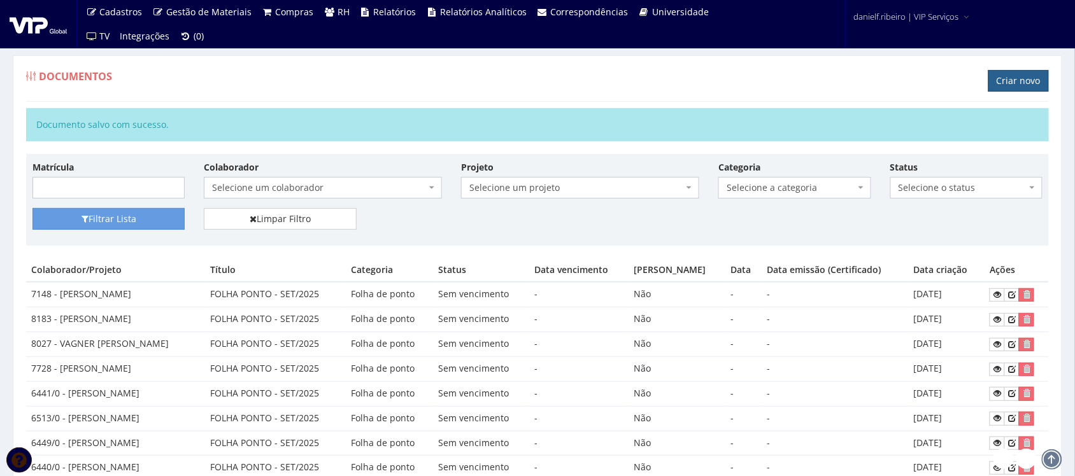
click at [1019, 85] on link "Criar novo" at bounding box center [1019, 81] width 61 height 22
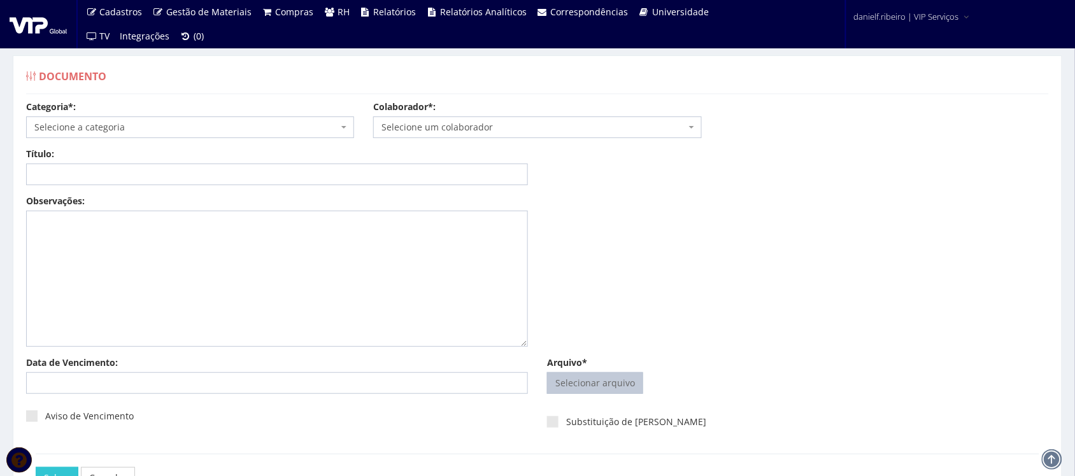
click at [587, 387] on input "Arquivo*" at bounding box center [595, 383] width 95 height 20
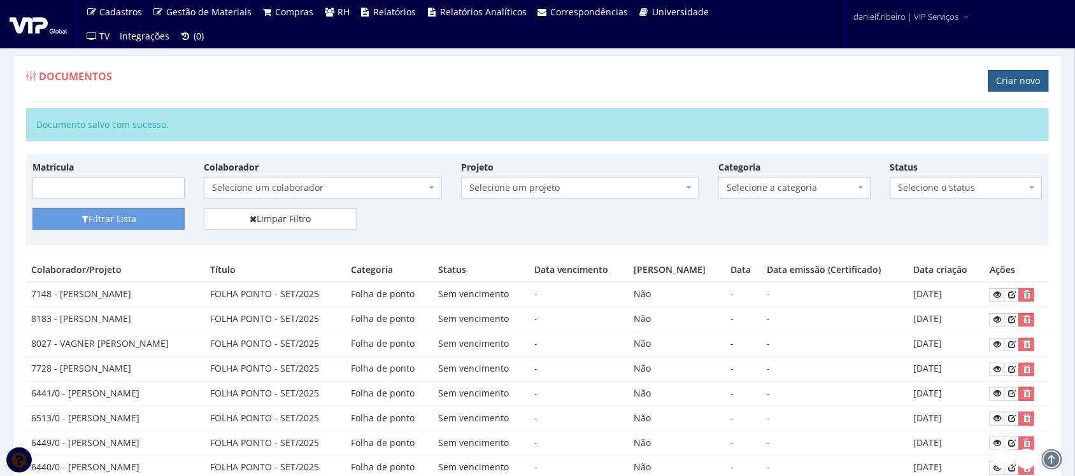
click at [998, 80] on link "Criar novo" at bounding box center [1019, 81] width 61 height 22
click at [1012, 75] on link "Criar novo" at bounding box center [1019, 81] width 61 height 22
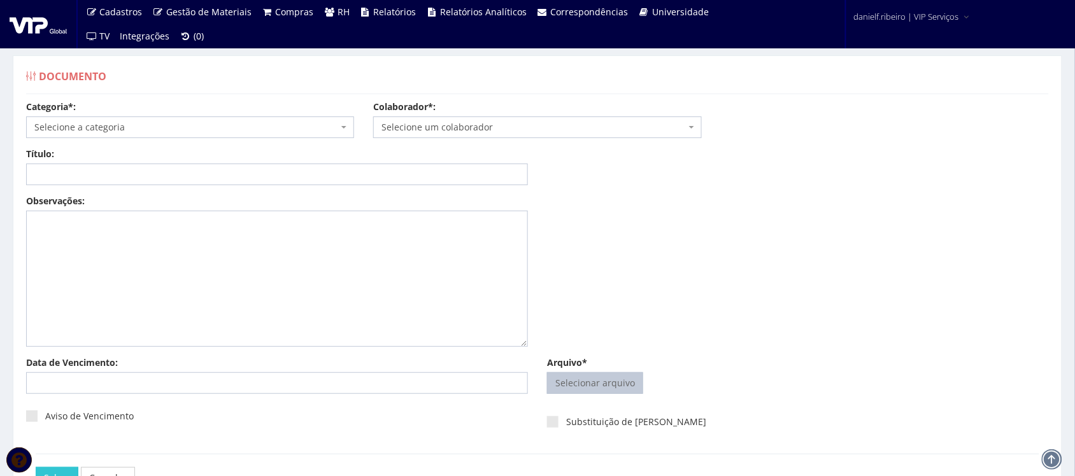
click at [597, 384] on input "Arquivo*" at bounding box center [595, 383] width 95 height 20
type input "C:\fakepath\[PERSON_NAME] FOLHA PONTO [DATE].pdf"
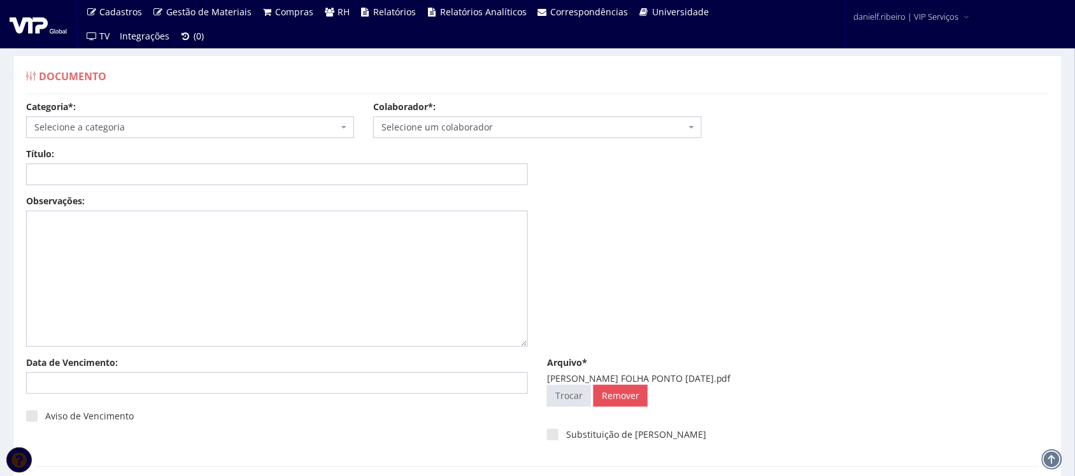
click at [434, 122] on span "Selecione um colaborador" at bounding box center [534, 127] width 304 height 13
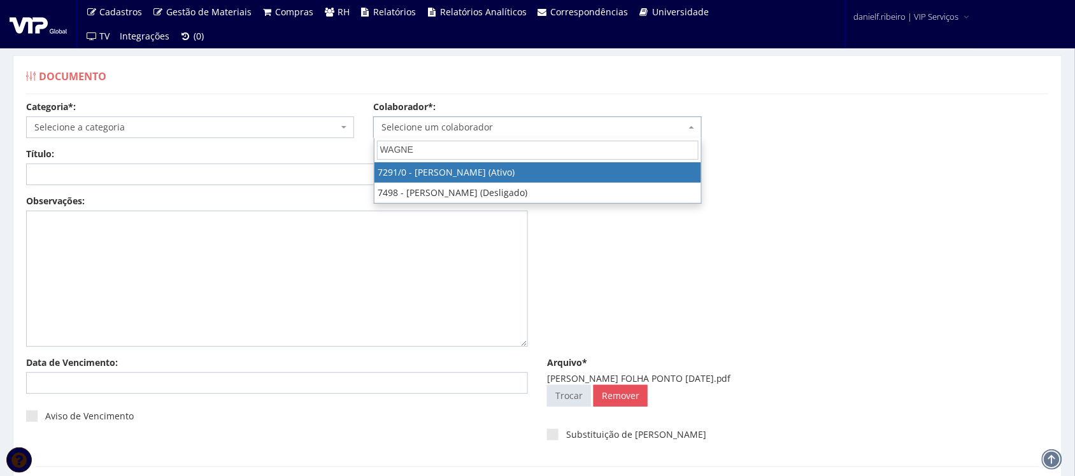
type input "[PERSON_NAME]"
select select "808"
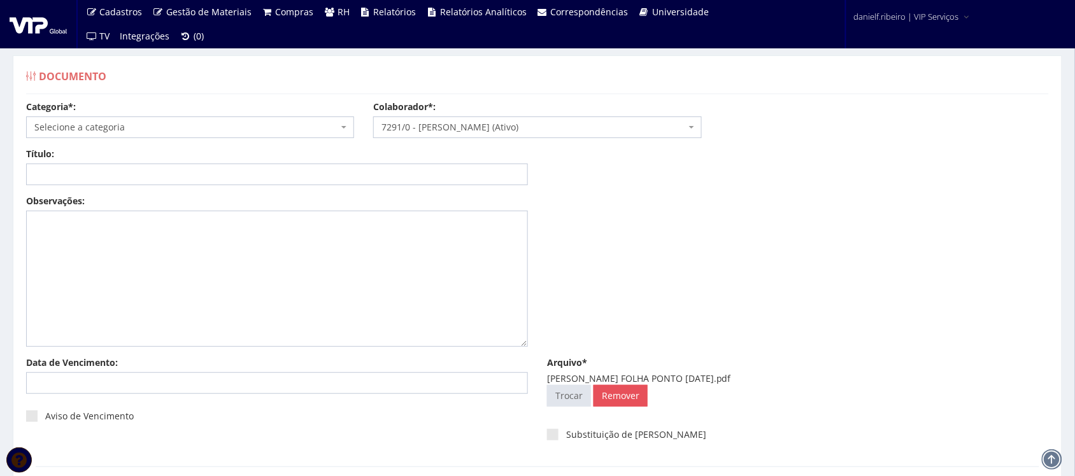
click at [209, 113] on div "Categoria*: Selecione a categoria Aso Segurança no trabalho - PGR Segurança no …" at bounding box center [190, 120] width 347 height 38
click at [84, 125] on span "Selecione a categoria" at bounding box center [186, 127] width 304 height 13
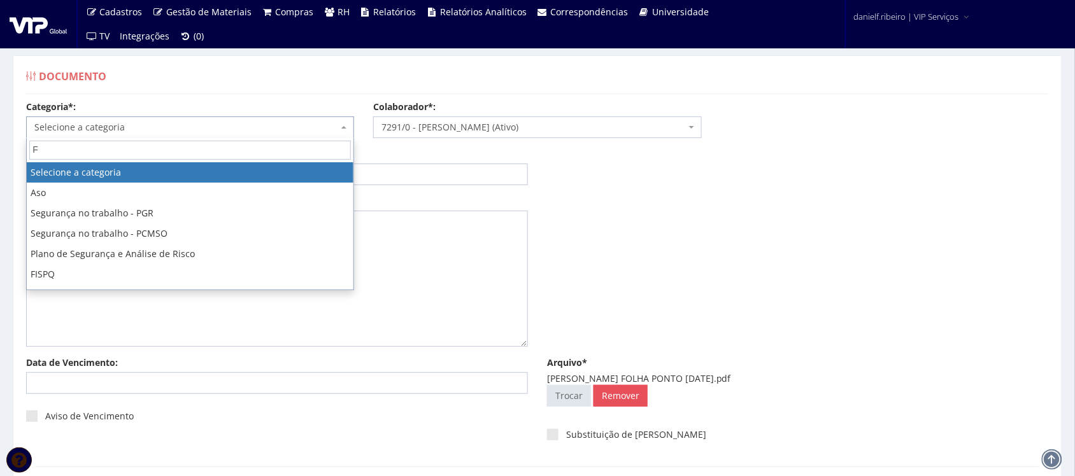
type input "FO"
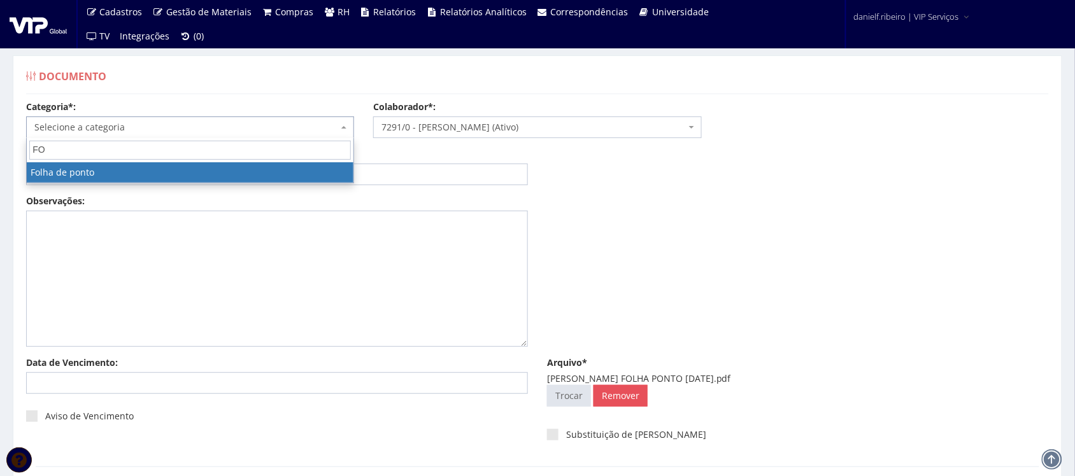
select select "folha_ponto"
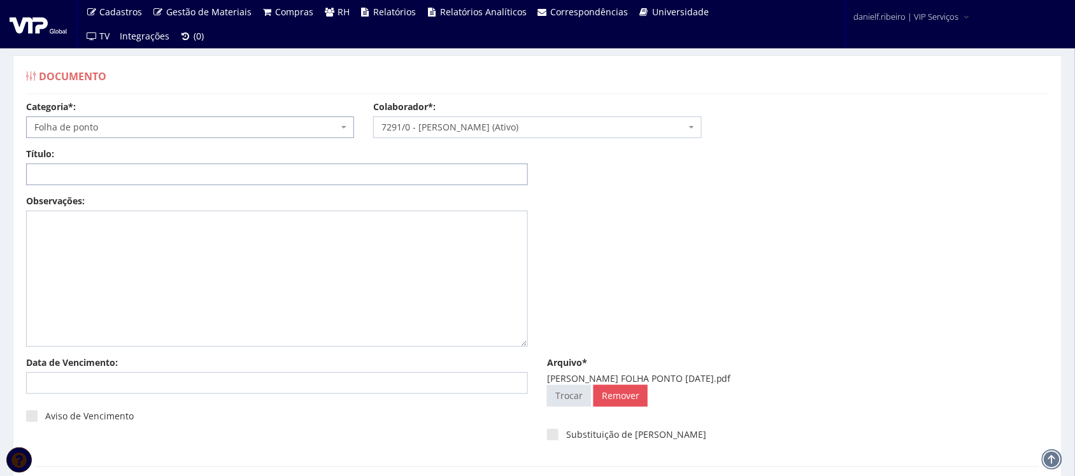
click at [67, 179] on input "Título:" at bounding box center [277, 175] width 502 height 22
paste input "FOLHA PONTO - SET/2025"
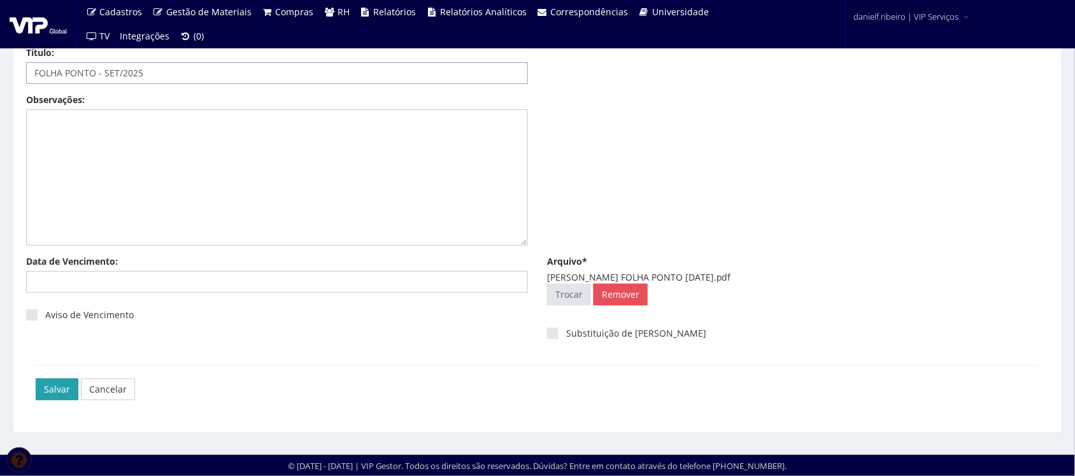
type input "FOLHA PONTO - SET/2025"
click at [52, 387] on input "Salvar" at bounding box center [57, 390] width 43 height 22
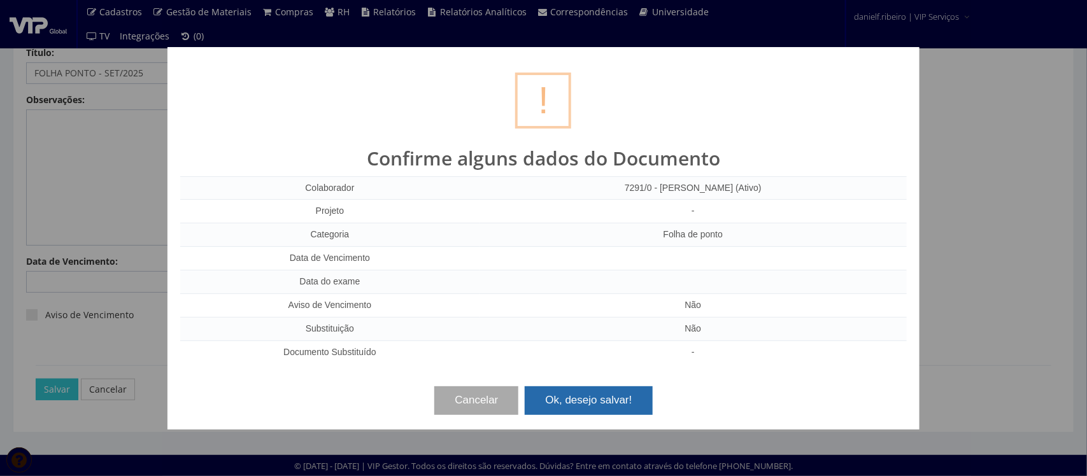
click at [564, 390] on button "Ok, desejo salvar!" at bounding box center [588, 401] width 127 height 28
